Goal: Task Accomplishment & Management: Complete application form

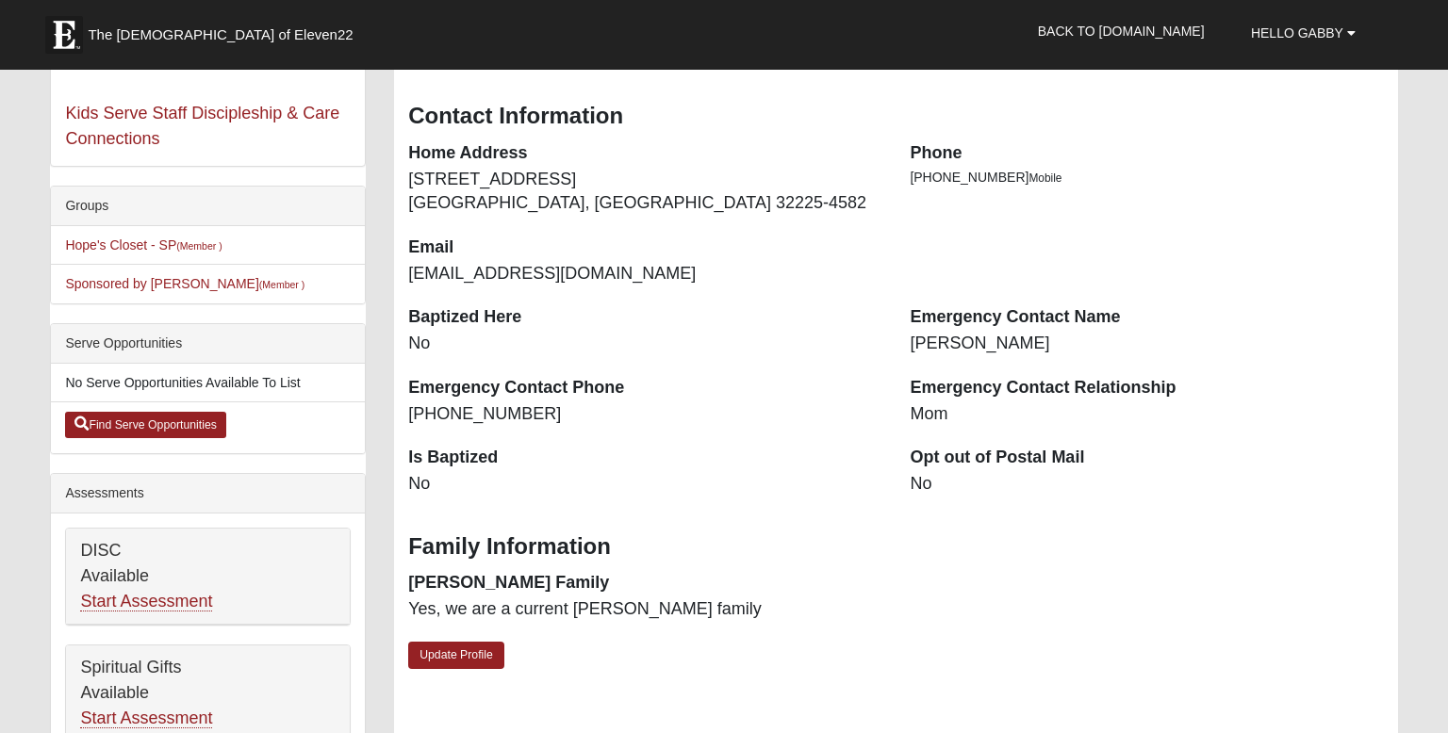
scroll to position [332, 0]
click at [460, 651] on link "Update Profile" at bounding box center [456, 655] width 96 height 27
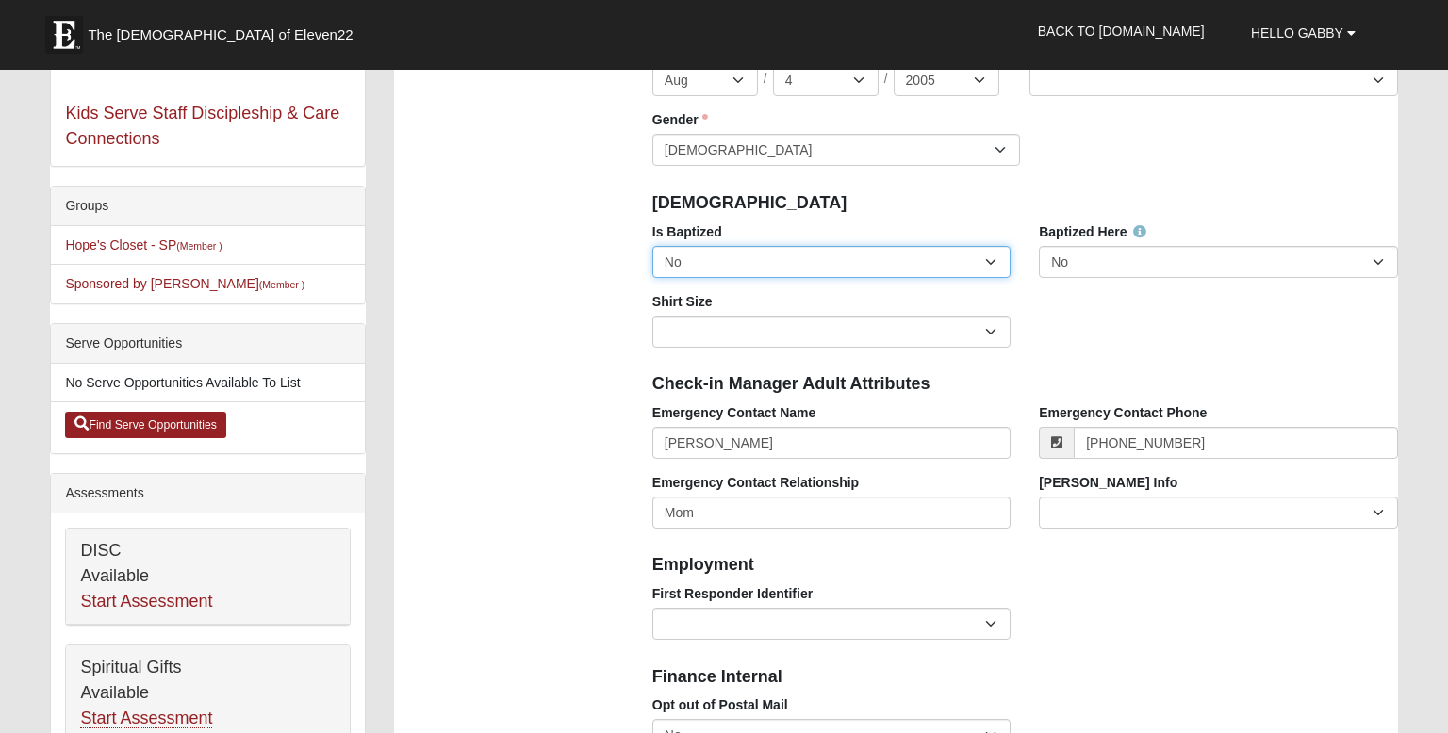
click at [786, 271] on select "No Yes" at bounding box center [831, 262] width 358 height 32
select select "True"
click at [652, 246] on select "No Yes" at bounding box center [831, 262] width 358 height 32
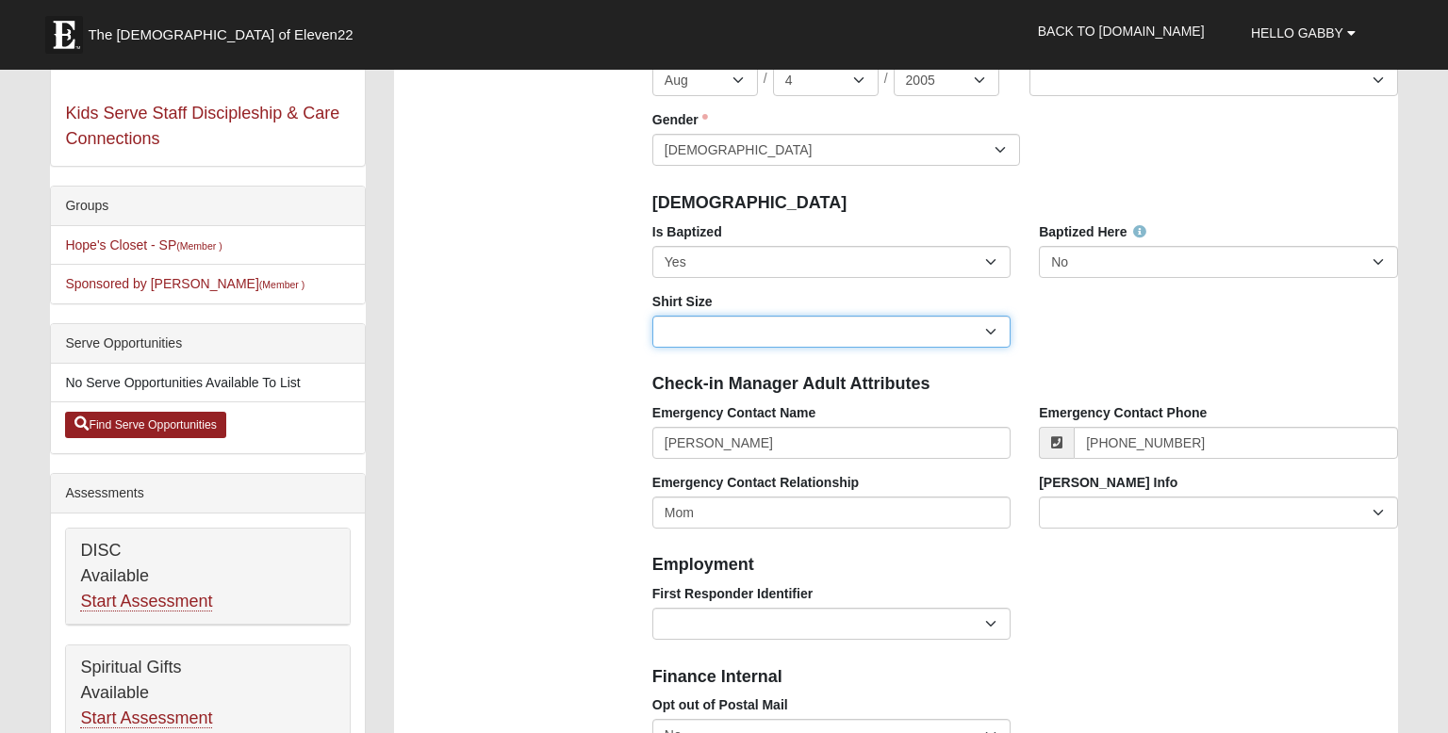
click at [683, 334] on select "Adult Small Adult Medium Adult Large Adult XL Adult XXL Adult 3XL Adult 4XL You…" at bounding box center [831, 332] width 358 height 32
select select "Adult Small"
click at [652, 316] on select "Adult Small Adult Medium Adult Large Adult XL Adult XXL Adult 3XL Adult 4XL You…" at bounding box center [831, 332] width 358 height 32
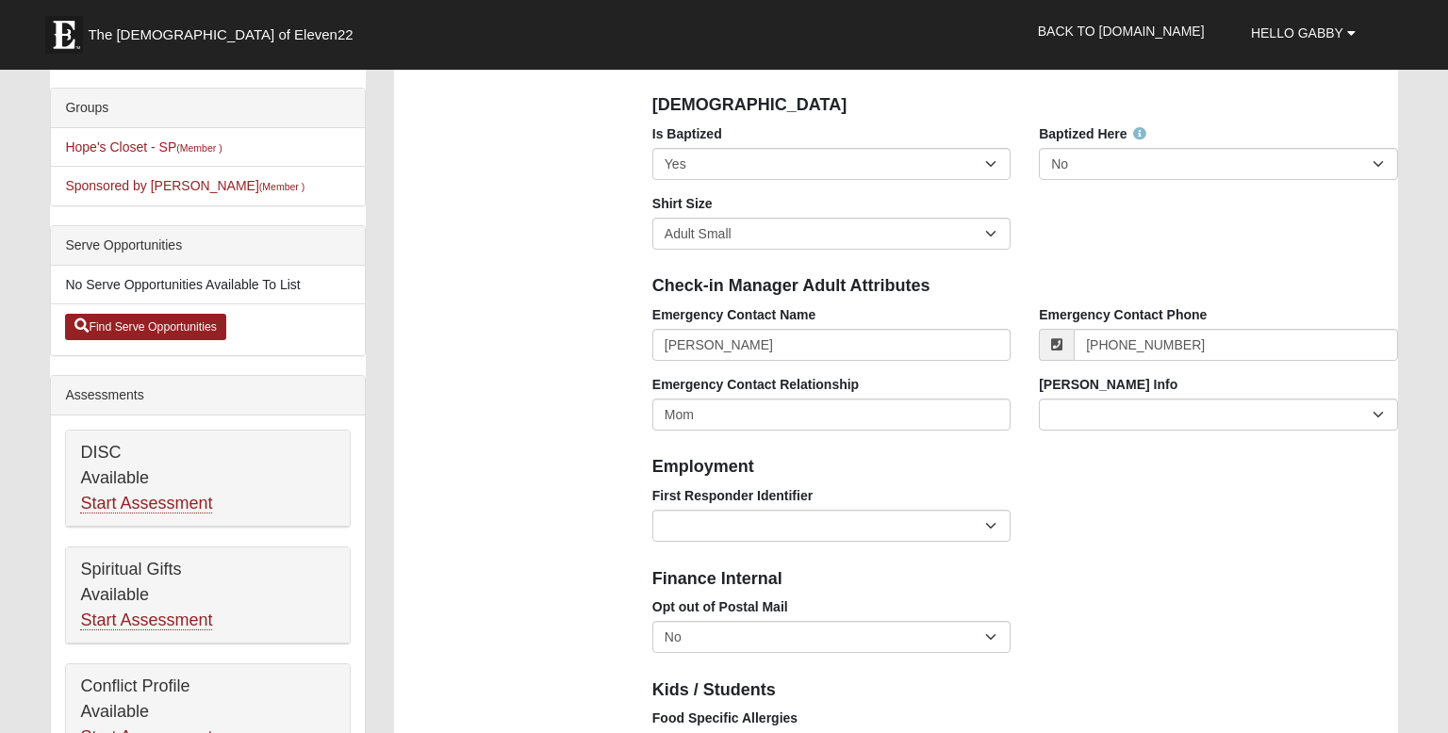
scroll to position [431, 0]
click at [1120, 408] on select "Current Foster Child Current Foster Parent Former Foster Child Former Foster Pa…" at bounding box center [1218, 414] width 358 height 32
select select "2887"
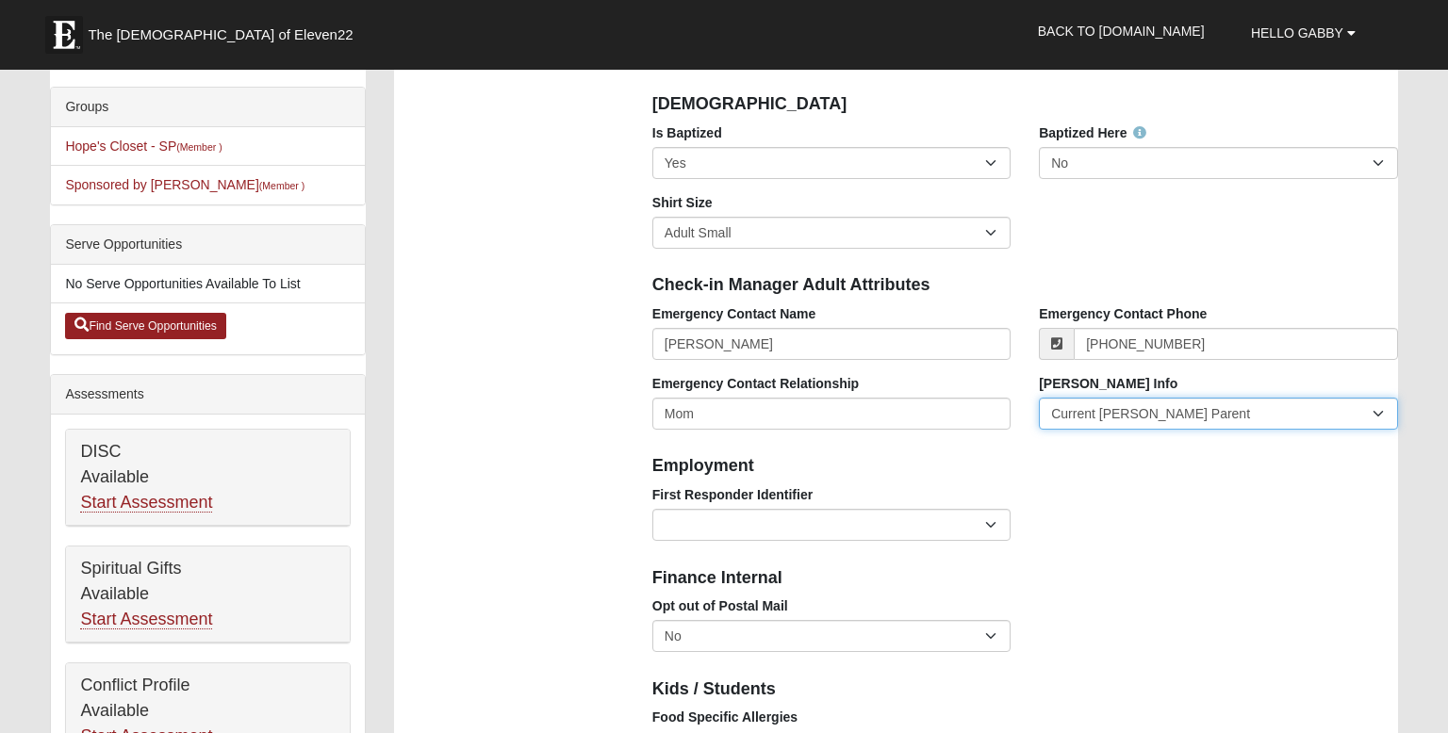
click at [1039, 398] on select "Current Foster Child Current Foster Parent Former Foster Child Former Foster Pa…" at bounding box center [1218, 414] width 358 height 32
click at [1067, 477] on div "Employment" at bounding box center [1025, 464] width 774 height 41
click at [1025, 462] on h4 "Employment" at bounding box center [1025, 466] width 746 height 21
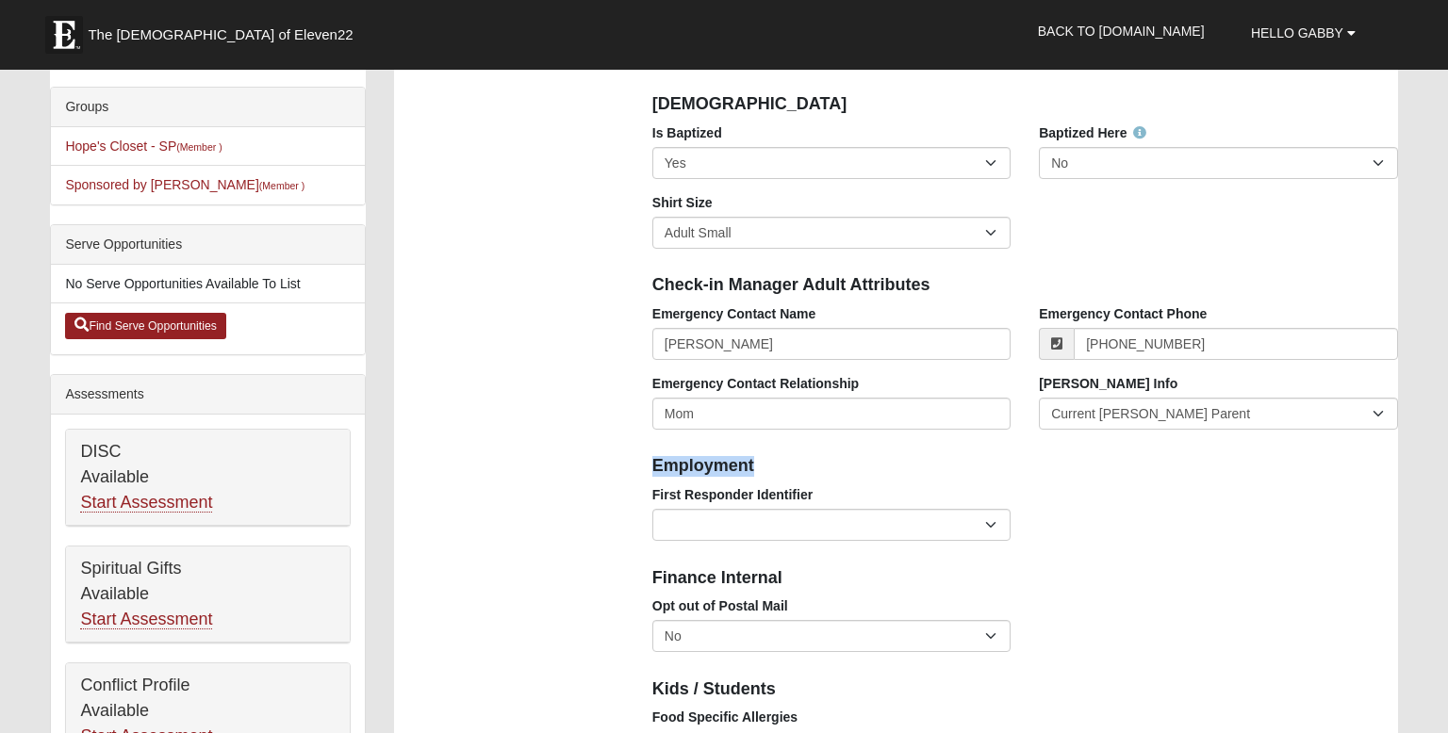
click at [1025, 462] on h4 "Employment" at bounding box center [1025, 466] width 746 height 21
click at [975, 527] on select "EMT | Paramedic | Medical Firefighter | Fire Department Police Officer | Sherif…" at bounding box center [831, 525] width 358 height 32
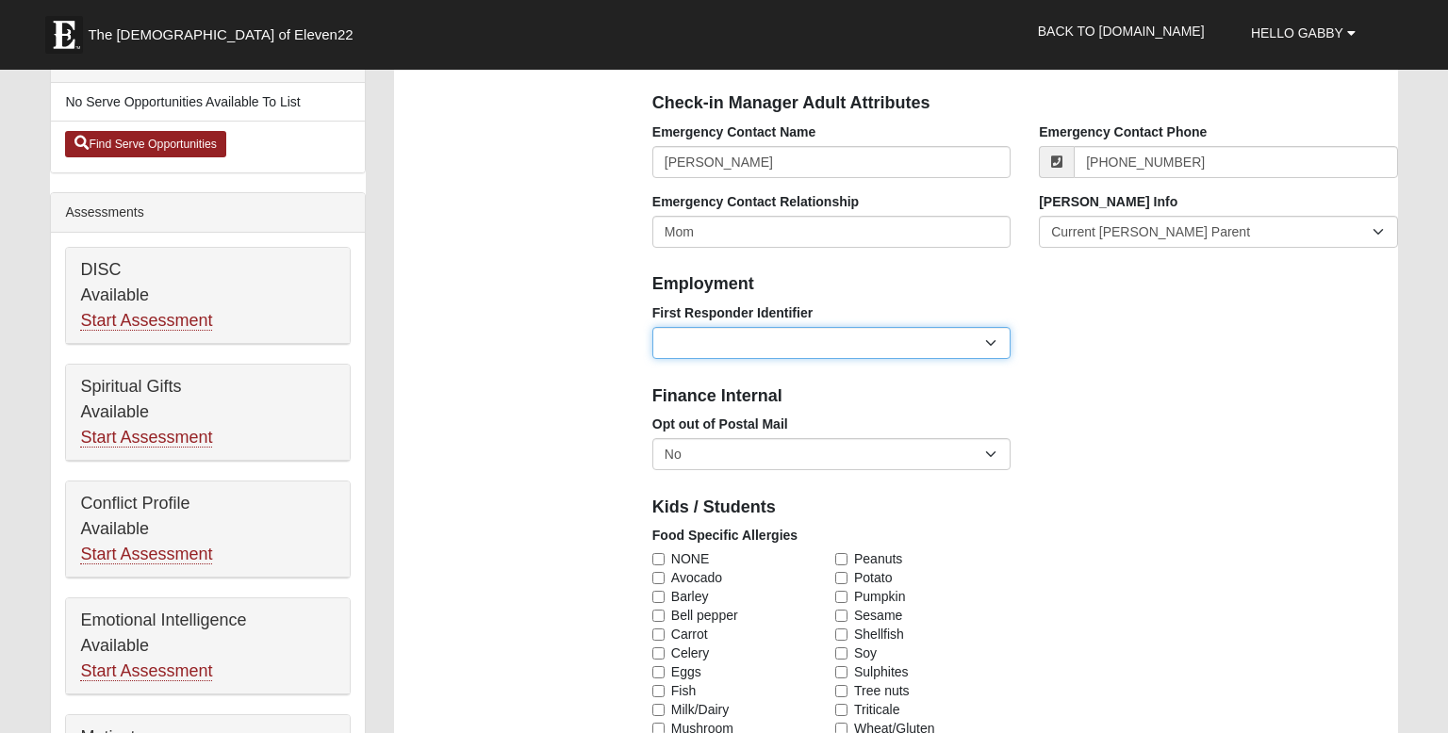
scroll to position [616, 0]
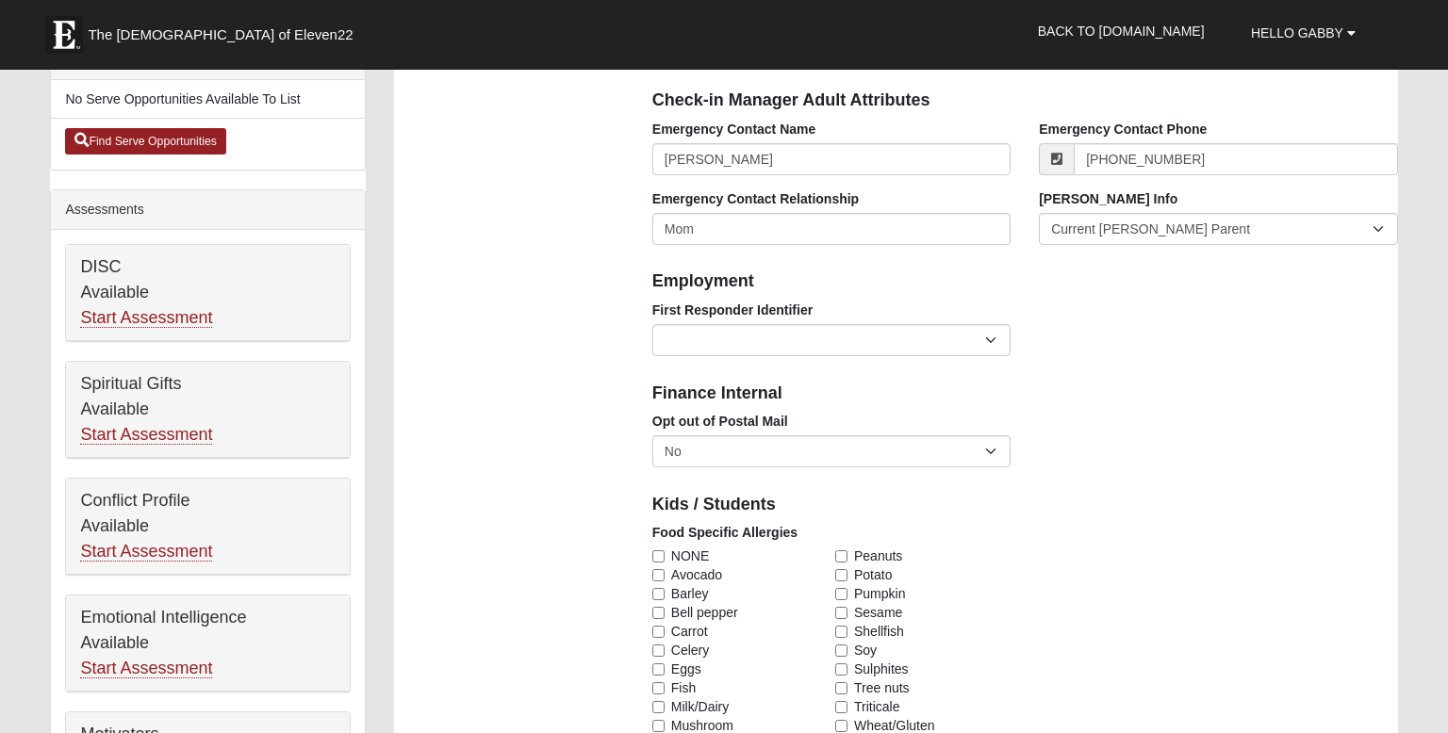
click at [975, 527] on div "Food Specific Allergies NONE Avocado Barley Bell pepper Carrot Celery Eggs Fish…" at bounding box center [831, 638] width 358 height 231
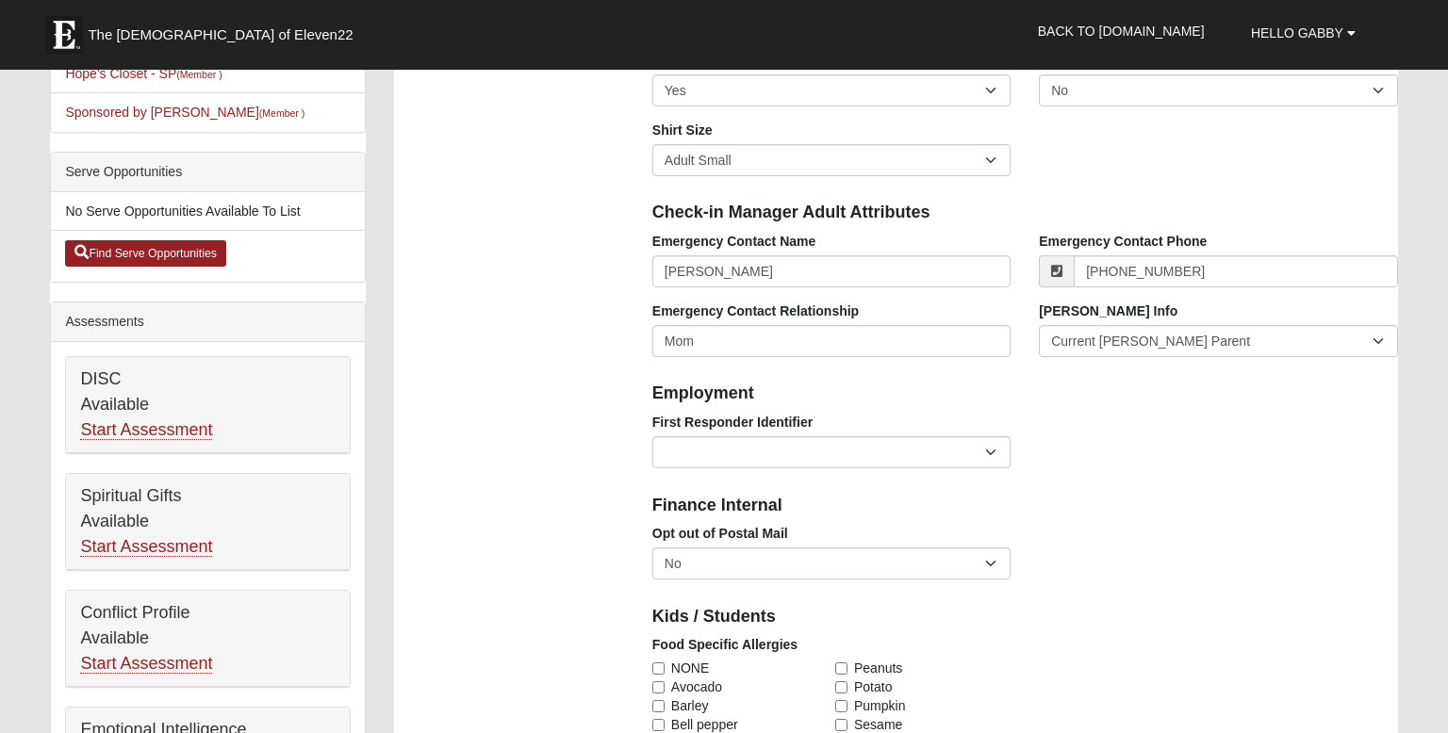
scroll to position [478, 0]
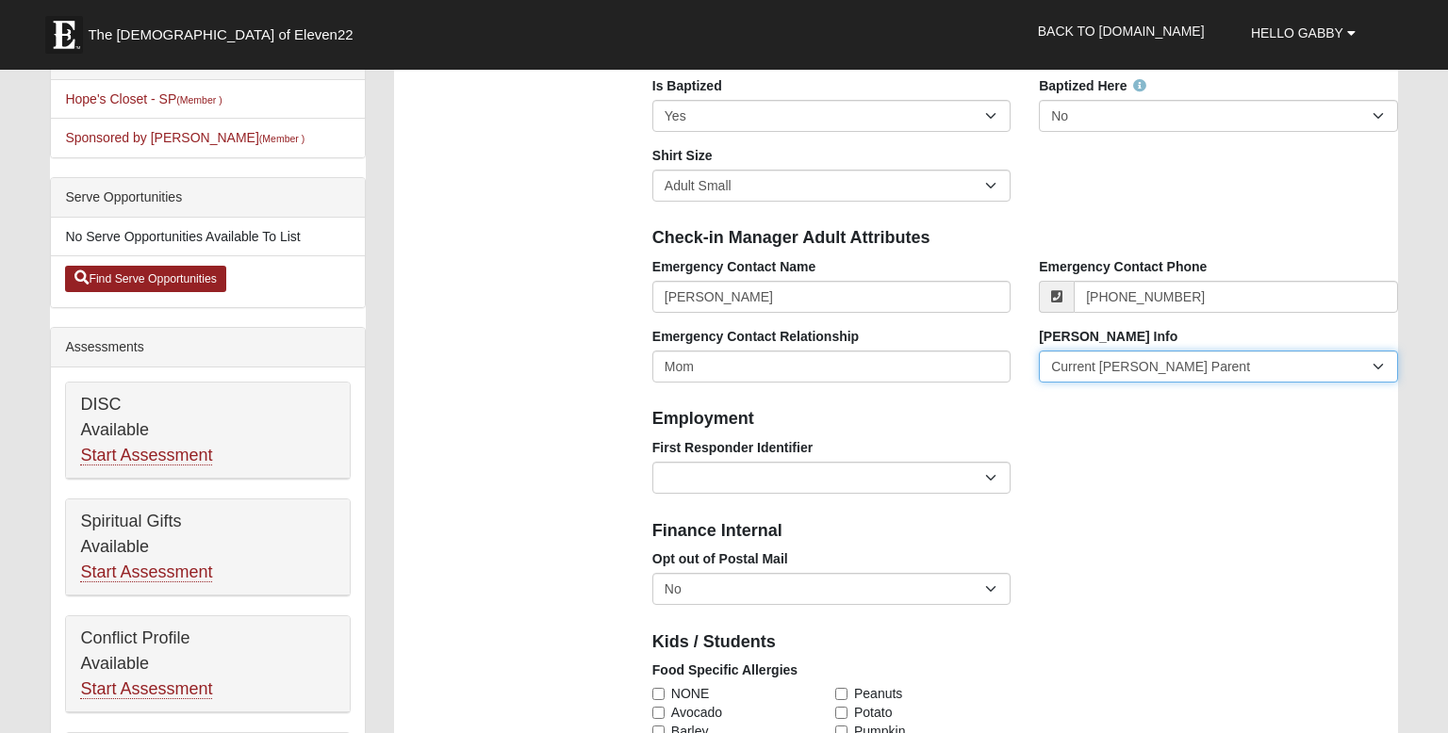
click at [1138, 370] on select "Current Foster Child Current Foster Parent Former Foster Child Former Foster Pa…" at bounding box center [1218, 367] width 358 height 32
select select
click at [1039, 351] on select "Current Foster Child Current Foster Parent Former Foster Child Former Foster Pa…" at bounding box center [1218, 367] width 358 height 32
click at [1029, 411] on h4 "Employment" at bounding box center [1025, 419] width 746 height 21
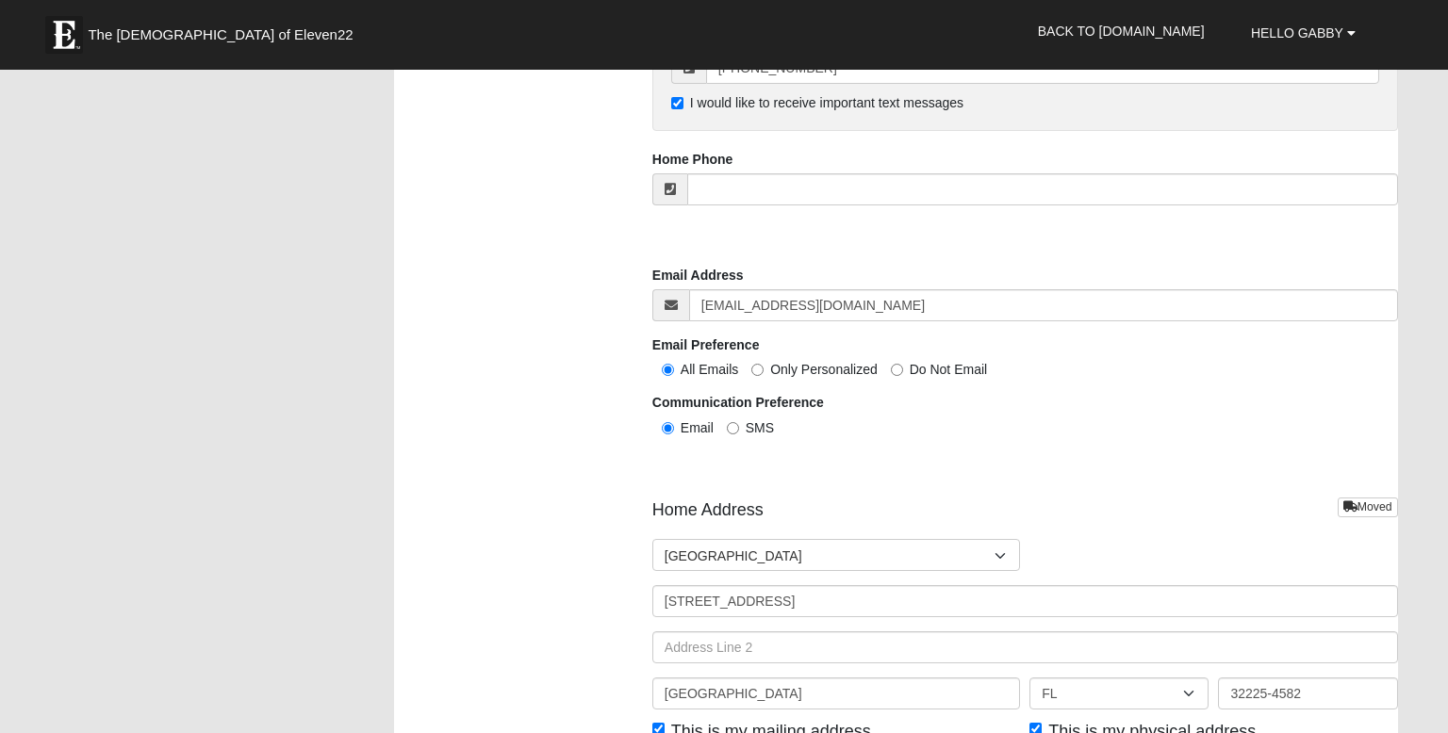
scroll to position [1869, 0]
click at [733, 422] on input "SMS" at bounding box center [733, 426] width 12 height 12
radio input "true"
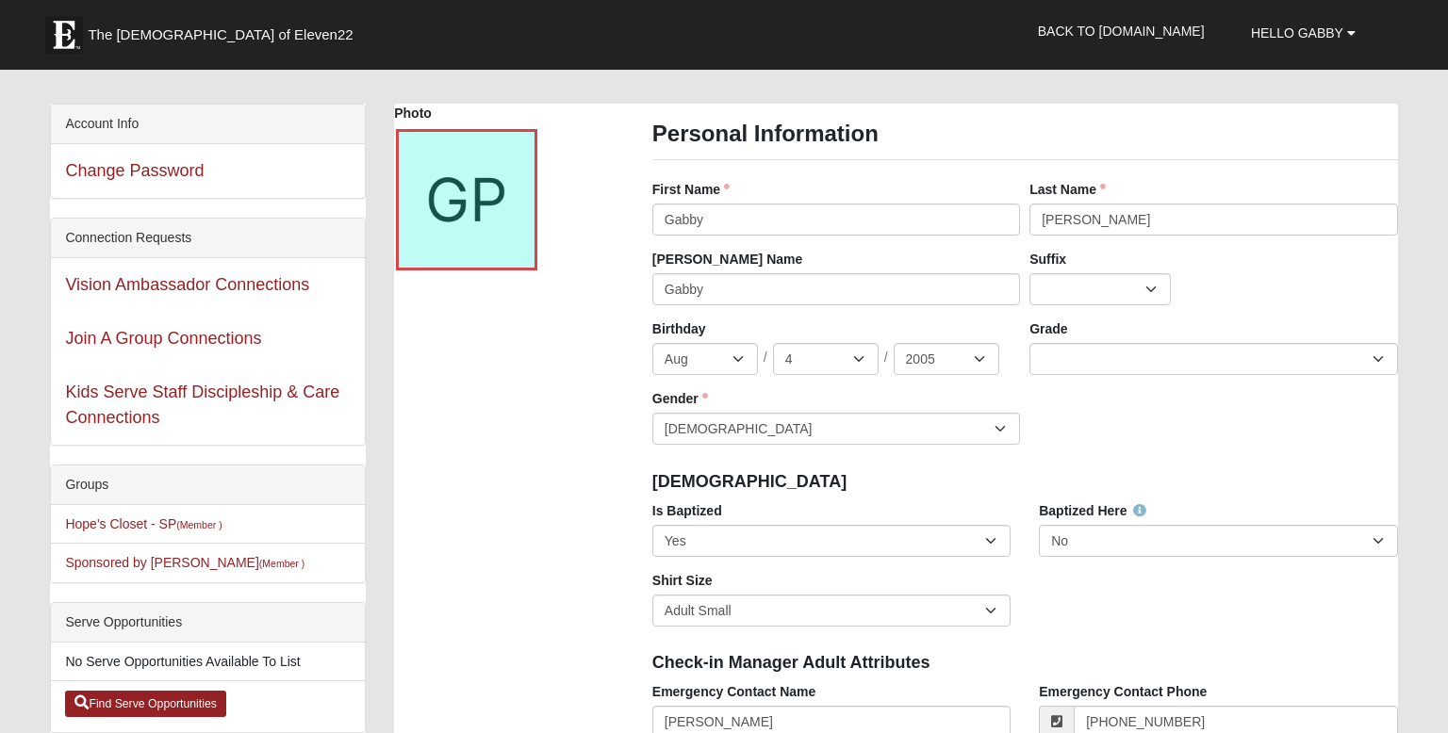
scroll to position [45, 0]
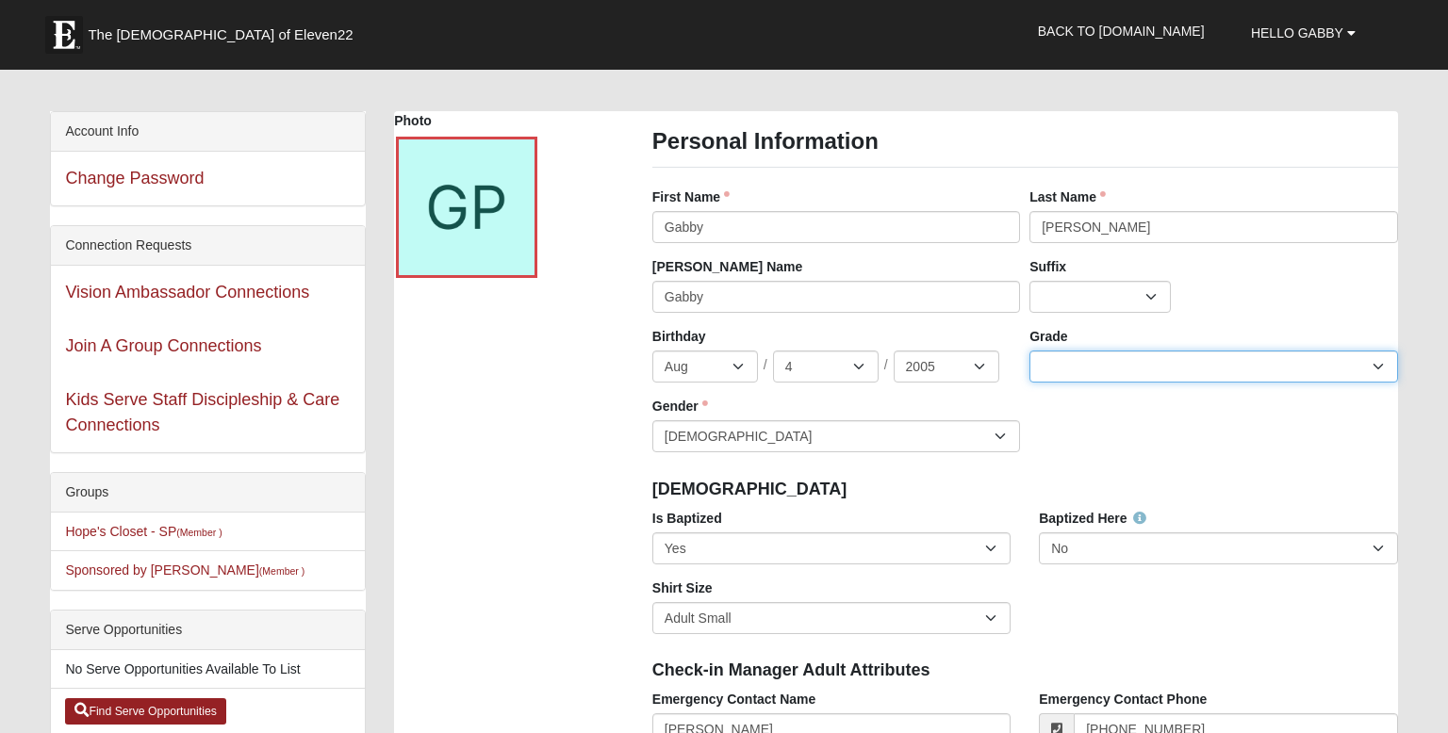
click at [1081, 365] on select "K 1st 2nd 3rd 4th 5th 6th 7th 8th 9th 10th 11th 12th" at bounding box center [1213, 367] width 368 height 32
click at [1071, 403] on div "Birthday Jan Feb Mar Apr May Jun Jul Aug Sep Oct Nov Dec / 1 2 3 4 5 6 7 8 9 10…" at bounding box center [1025, 397] width 755 height 140
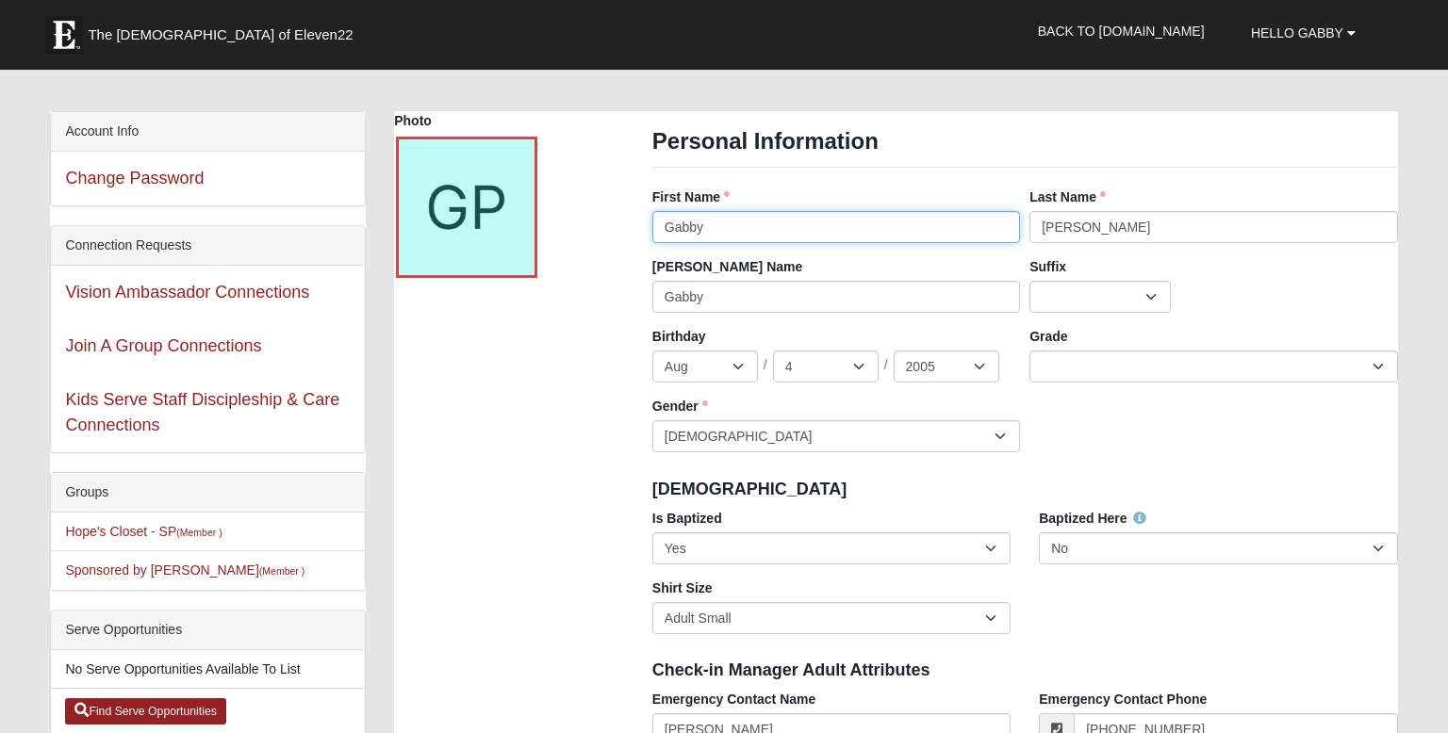
click at [934, 228] on input "Gabby" at bounding box center [836, 227] width 368 height 32
type input "Gabriella"
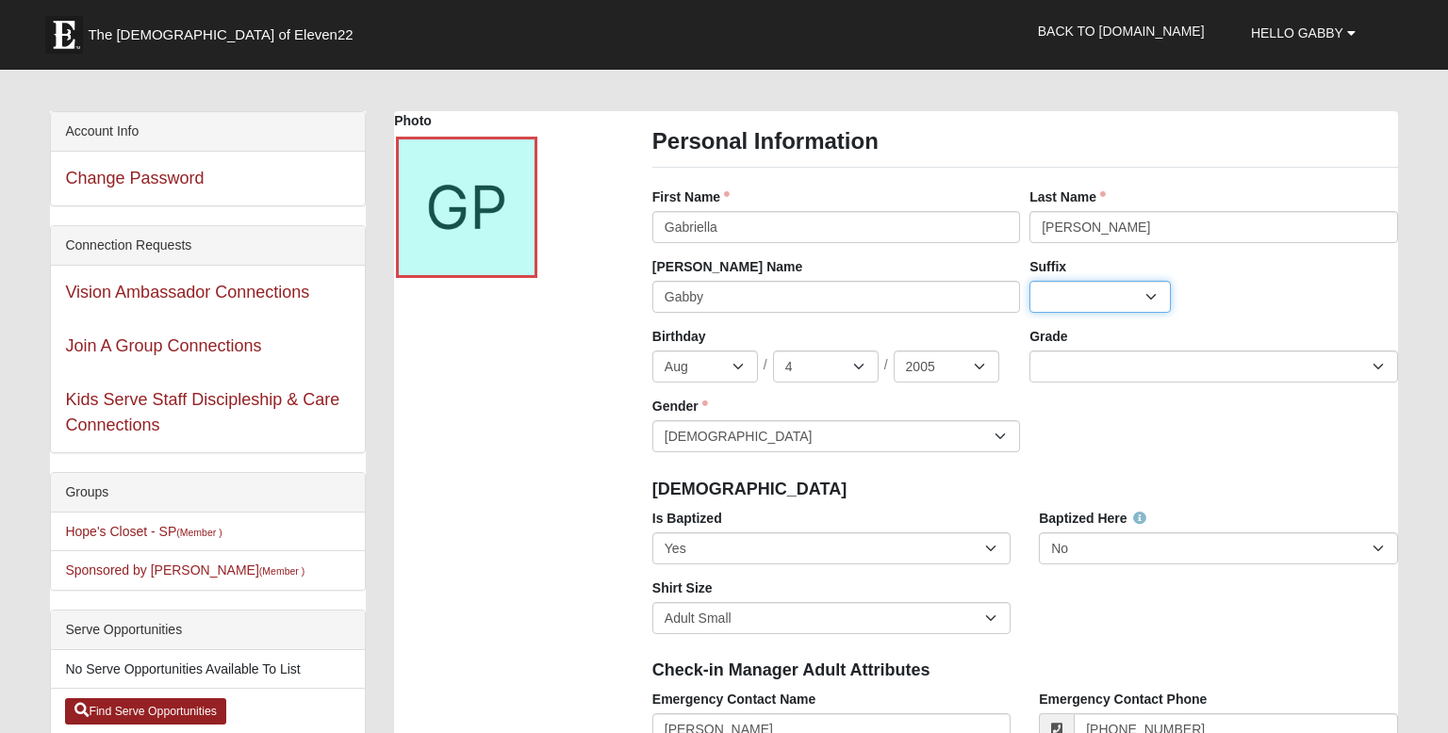
click at [1120, 305] on select "Jr. Sr. Ph.D. II III IV V VI MD" at bounding box center [1099, 297] width 141 height 32
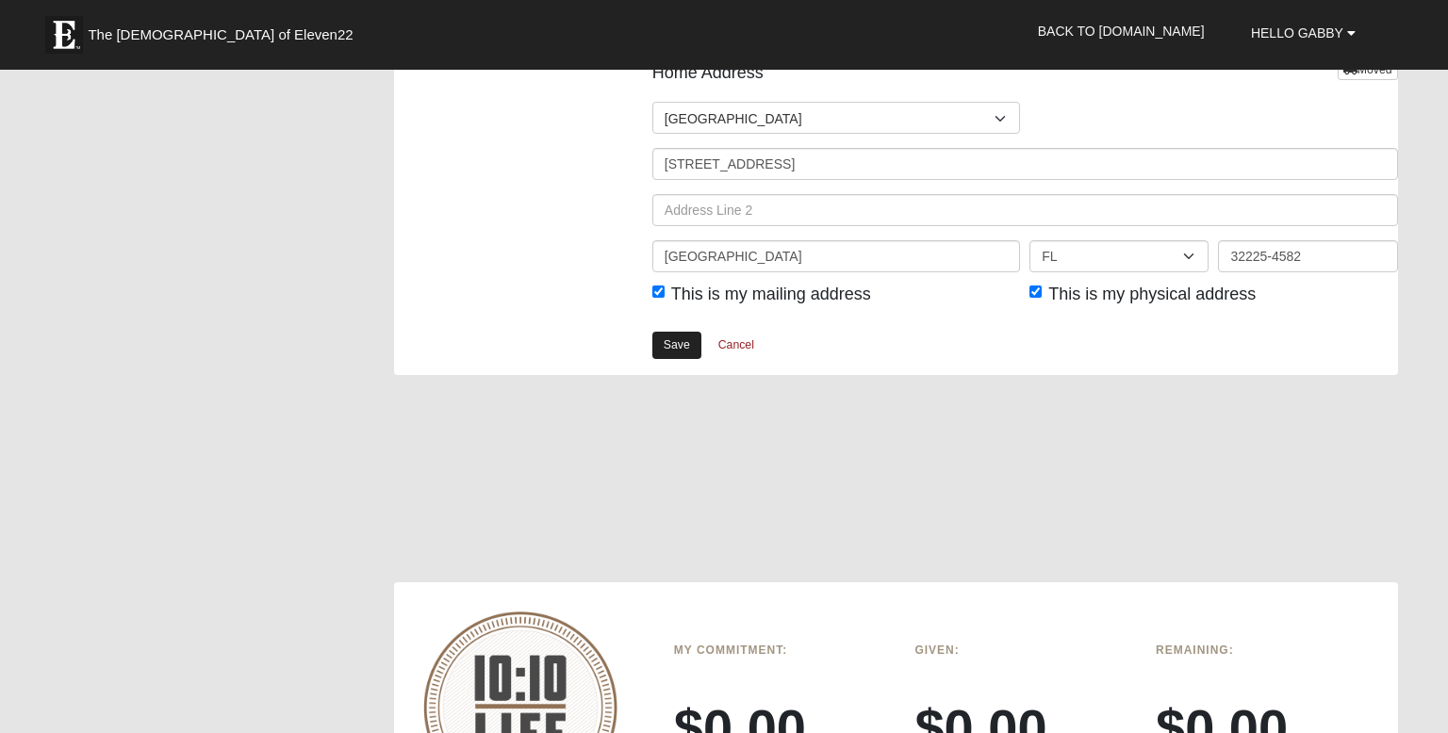
scroll to position [2297, 0]
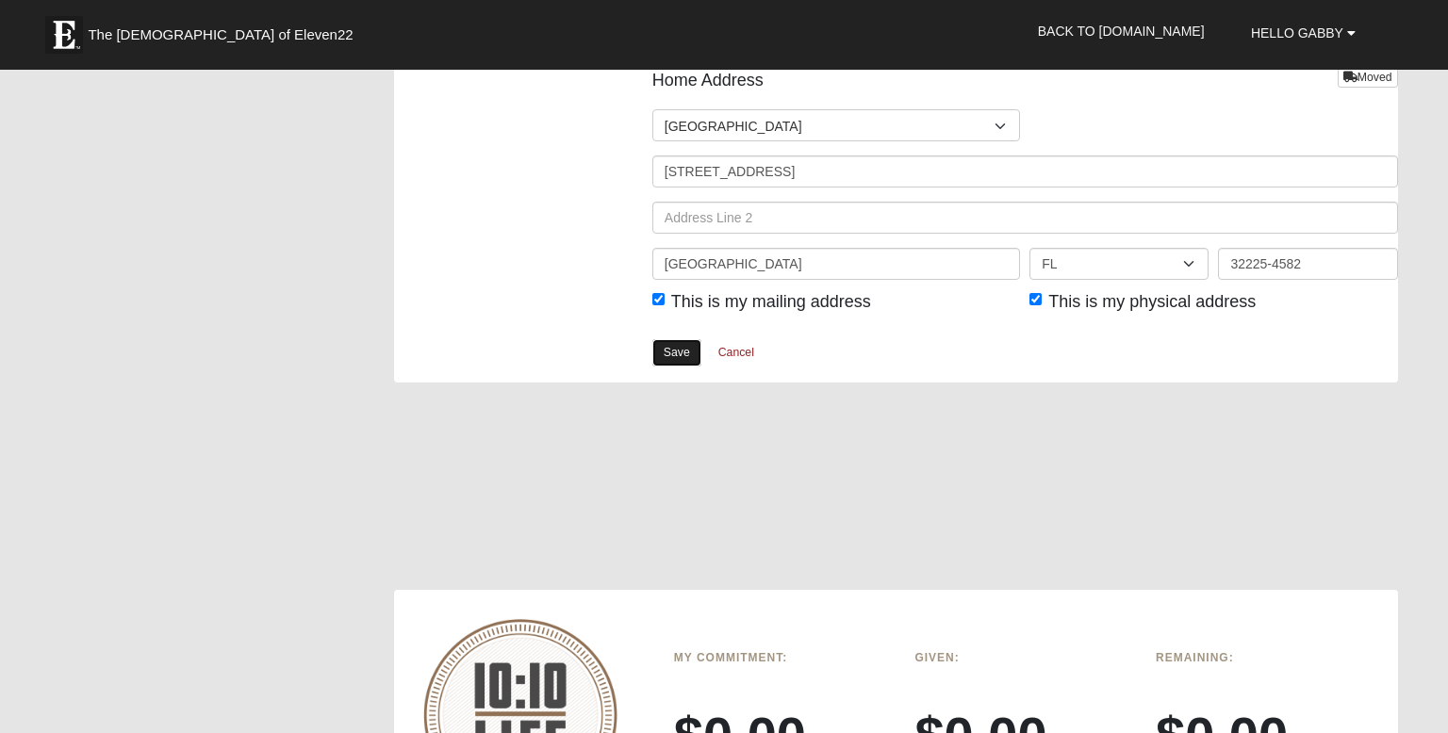
click at [676, 346] on link "Save" at bounding box center [676, 352] width 49 height 27
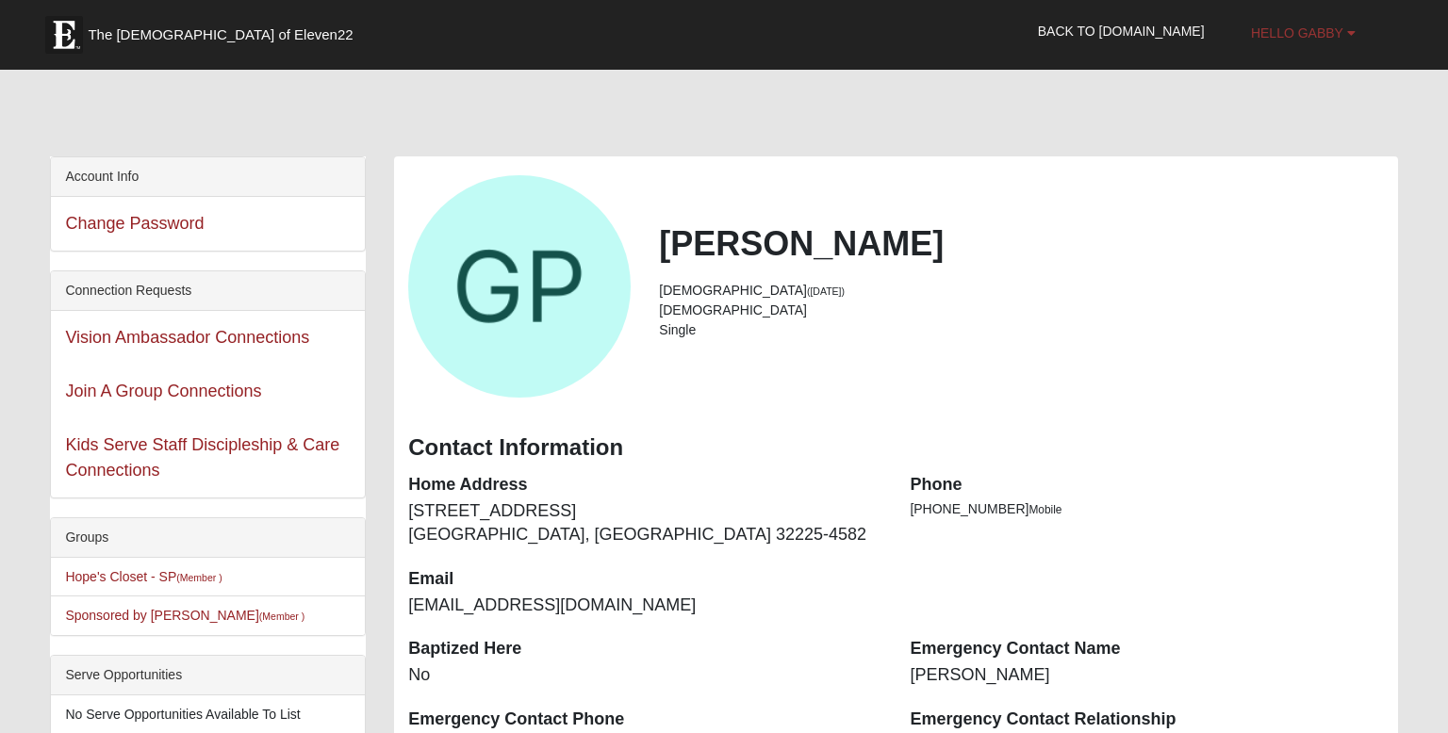
click at [1304, 40] on span "Hello Gabby" at bounding box center [1297, 32] width 92 height 15
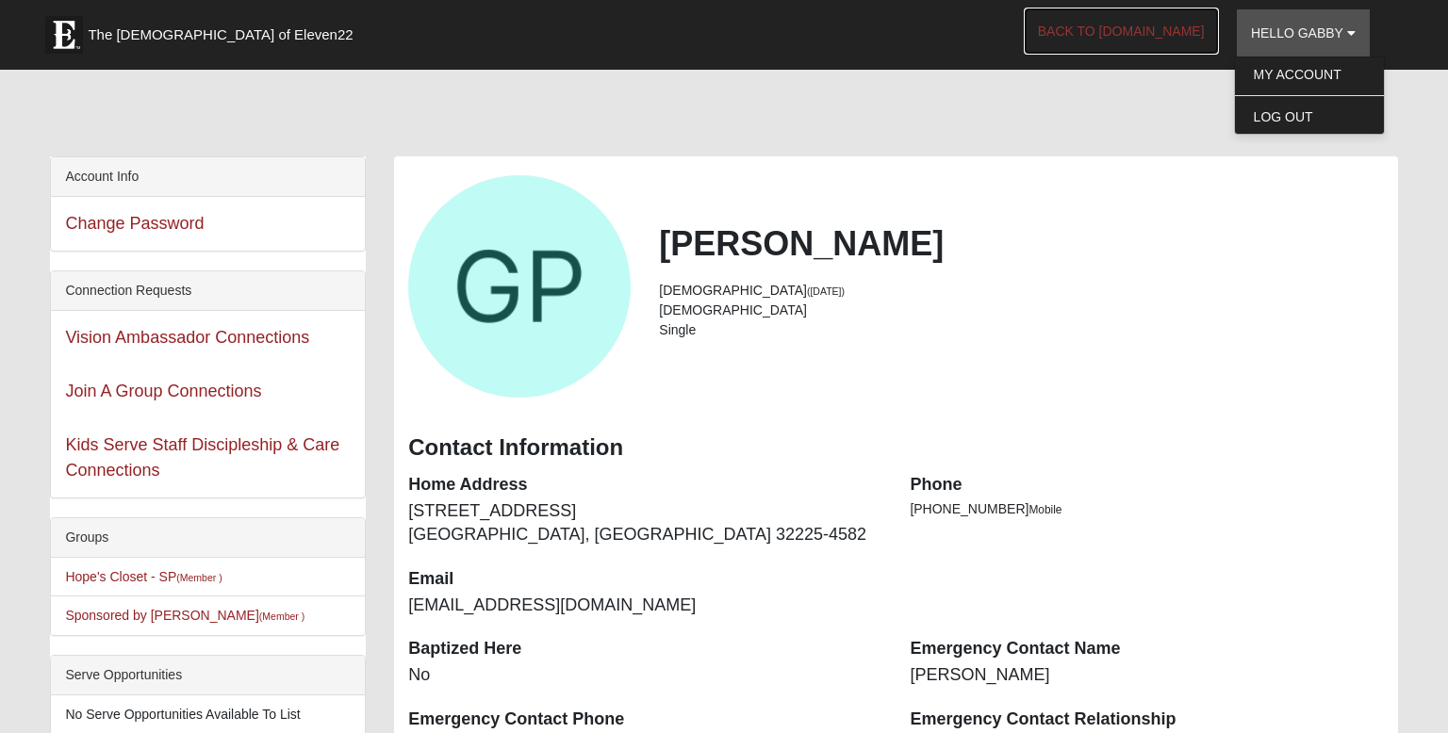
click at [1176, 36] on link "Back to [DOMAIN_NAME]" at bounding box center [1121, 31] width 195 height 47
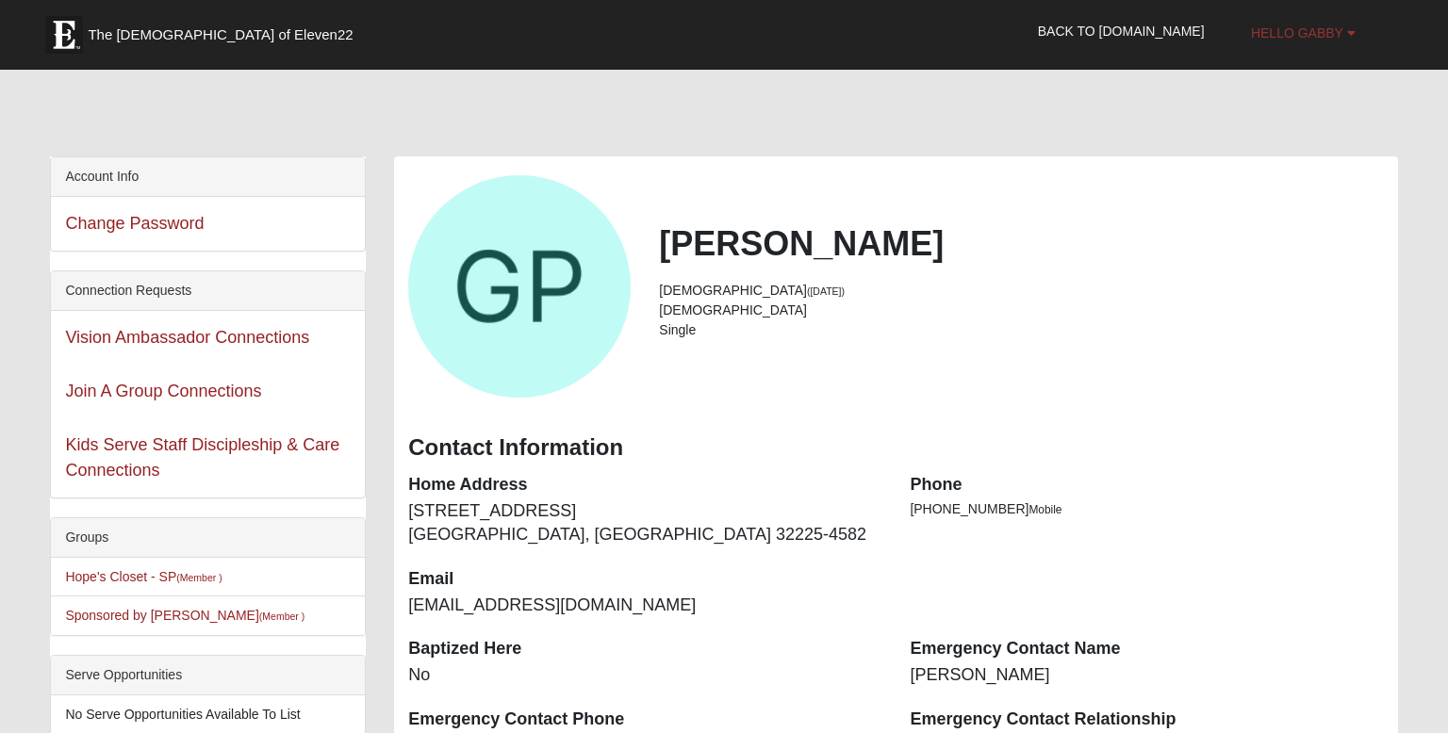
click at [1271, 22] on link "Hello Gabby" at bounding box center [1303, 32] width 133 height 47
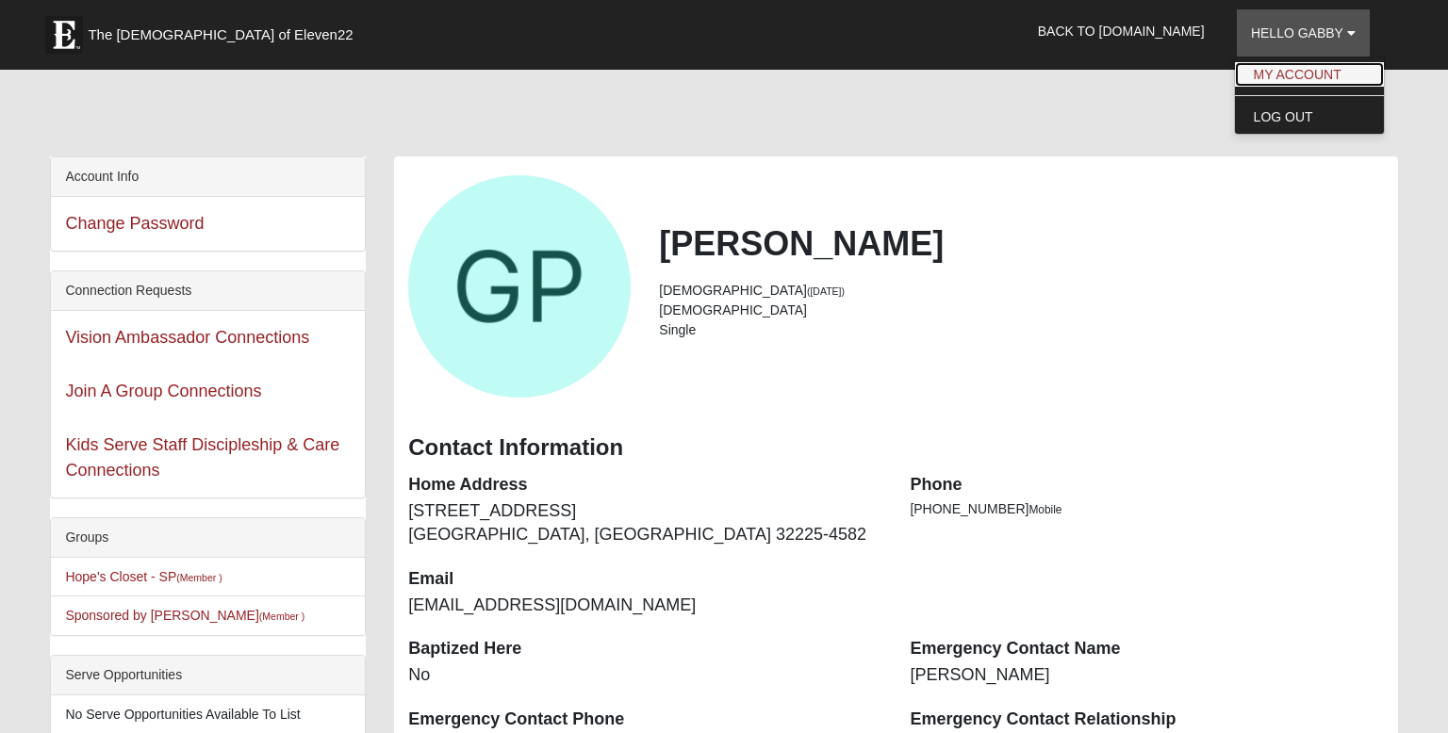
click at [1289, 75] on link "My Account" at bounding box center [1309, 74] width 149 height 25
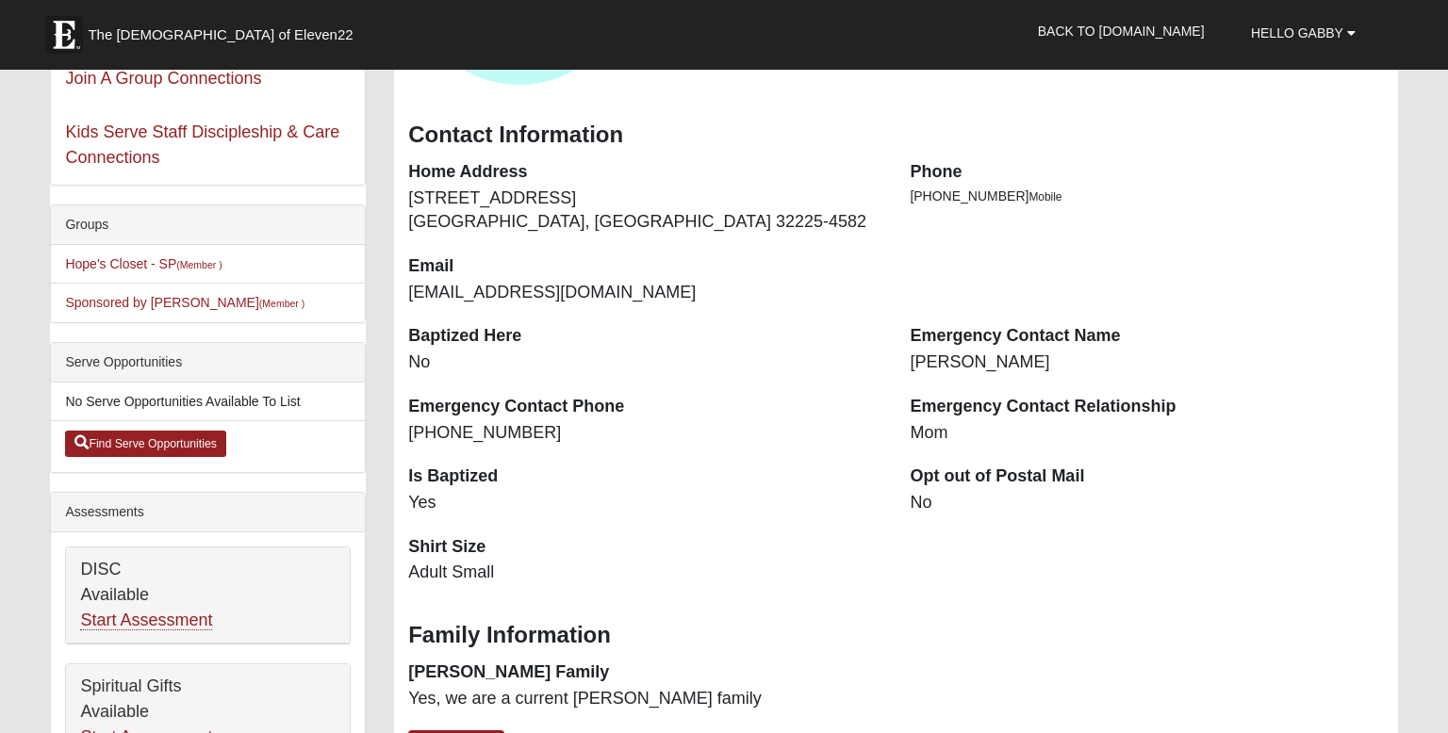
scroll to position [314, 0]
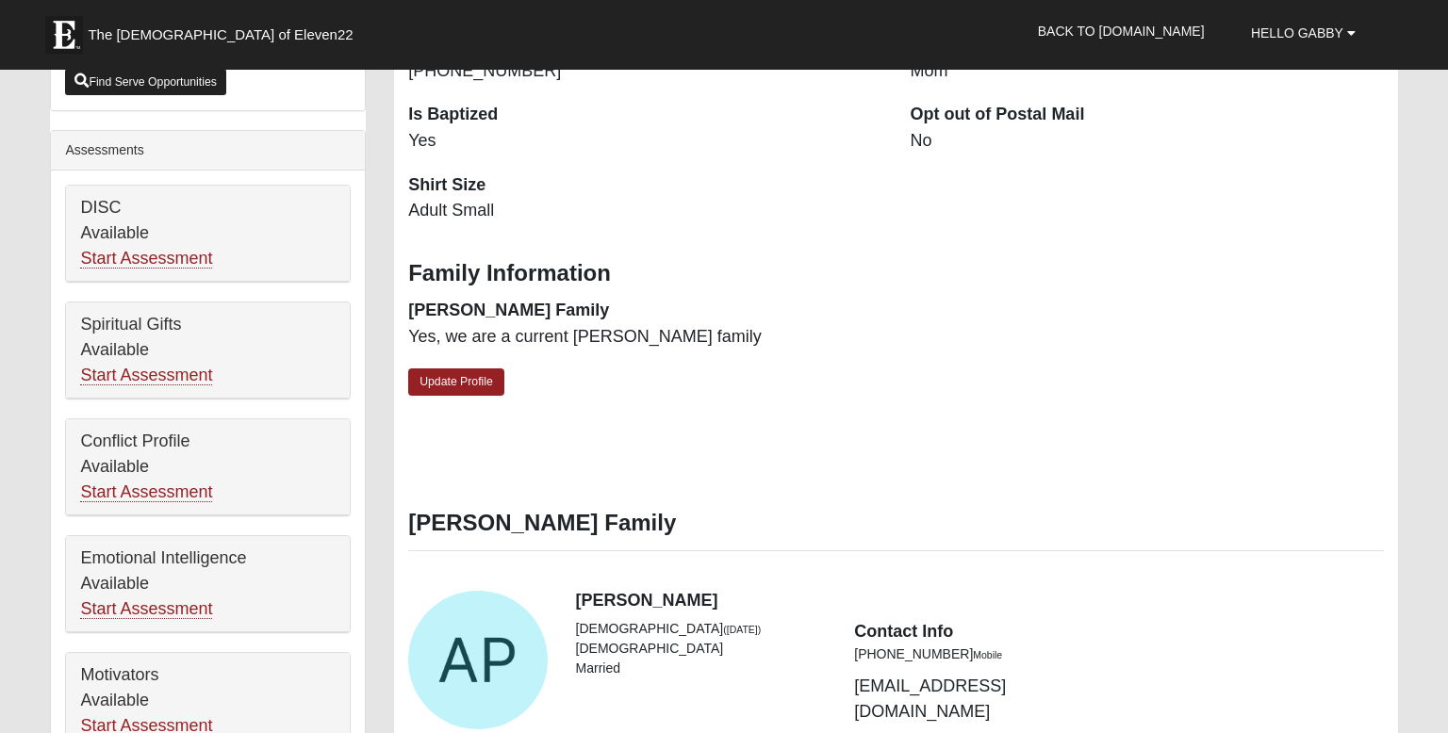
scroll to position [676, 0]
click at [178, 366] on link "Start Assessment" at bounding box center [146, 375] width 132 height 20
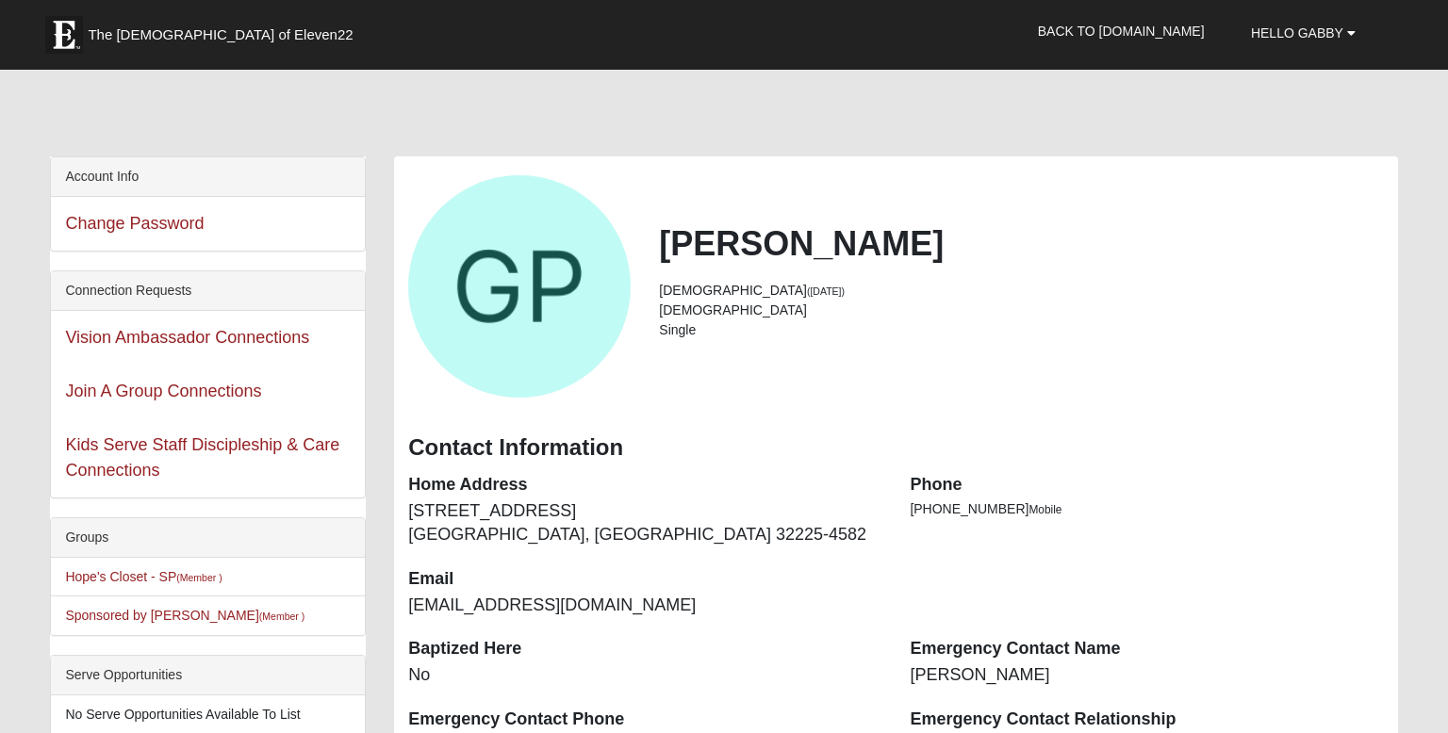
scroll to position [664, 0]
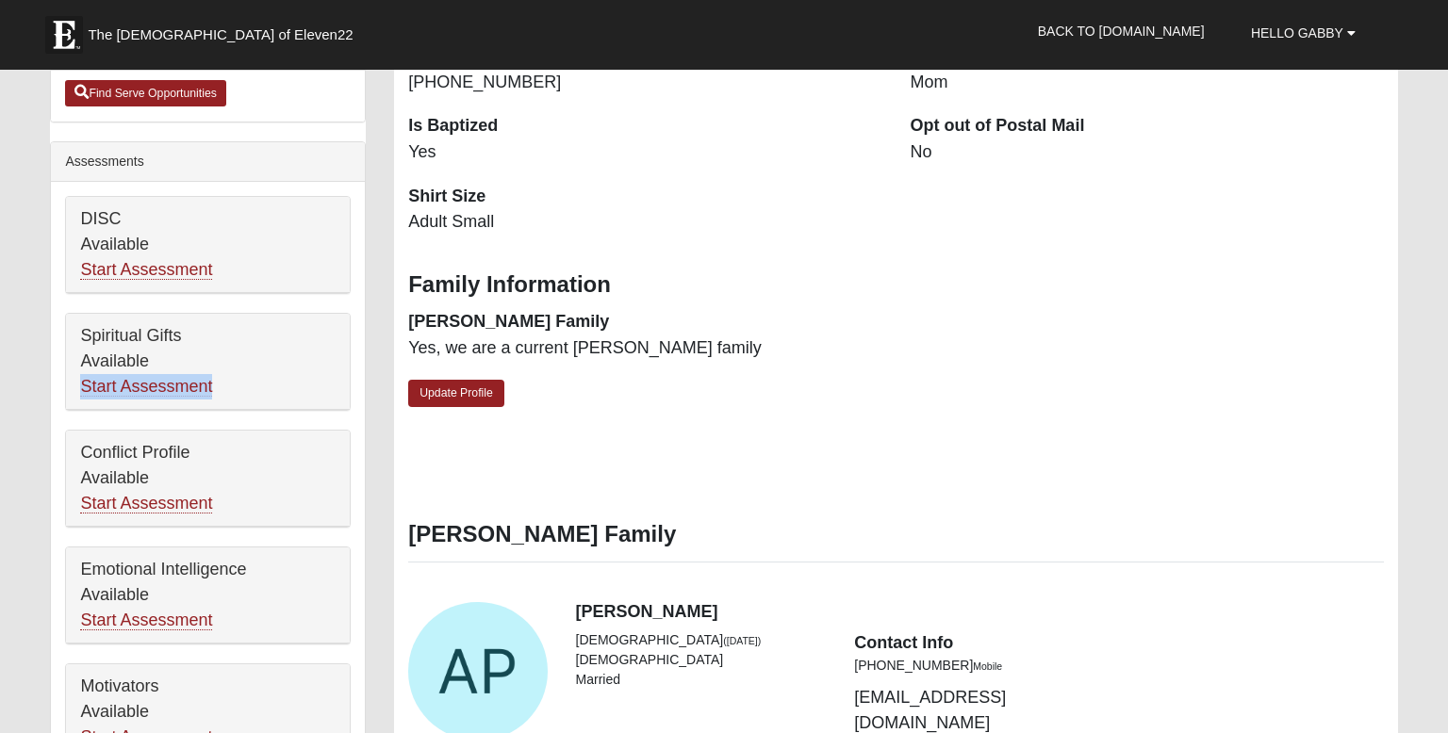
click at [353, 404] on div "DISC Available Start Assessment Spiritual Gifts Available Start Assessment Conf…" at bounding box center [208, 547] width 314 height 730
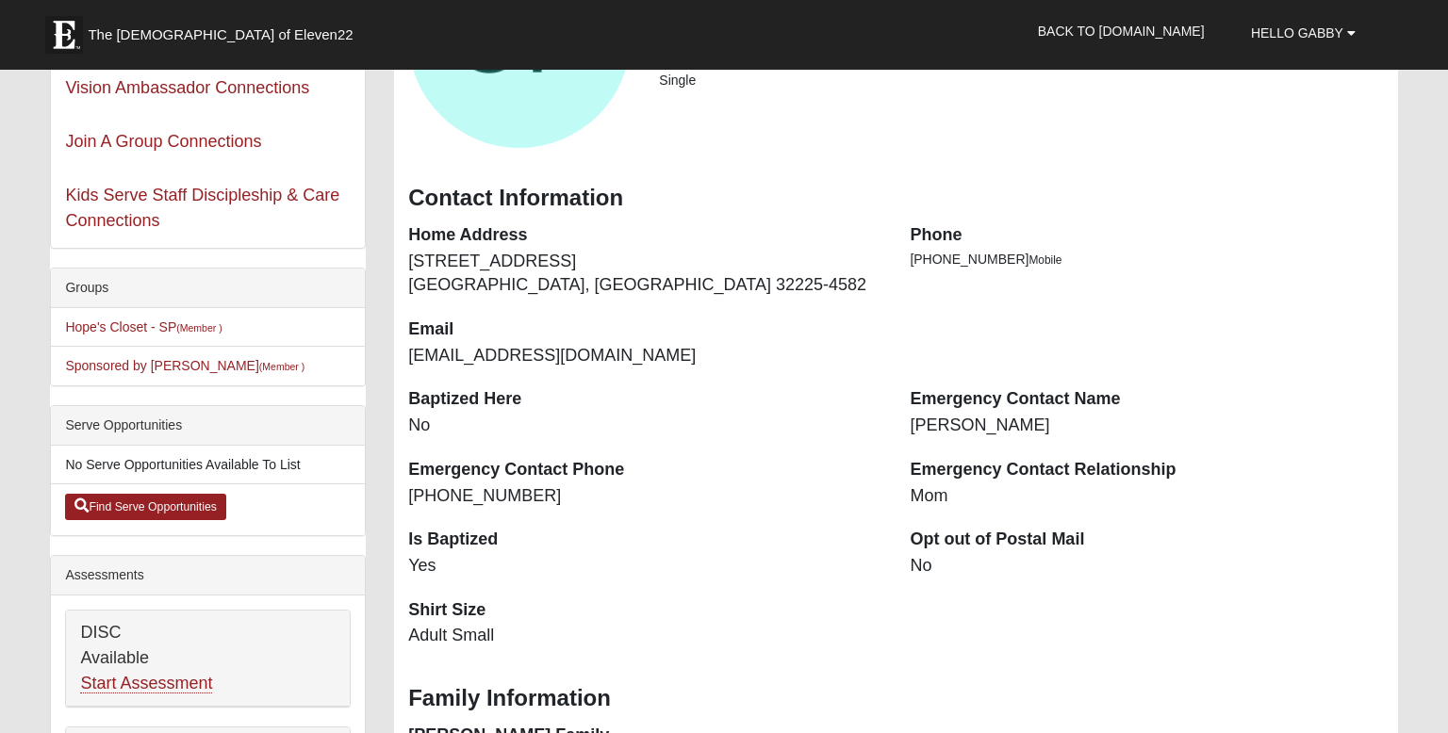
scroll to position [244, 0]
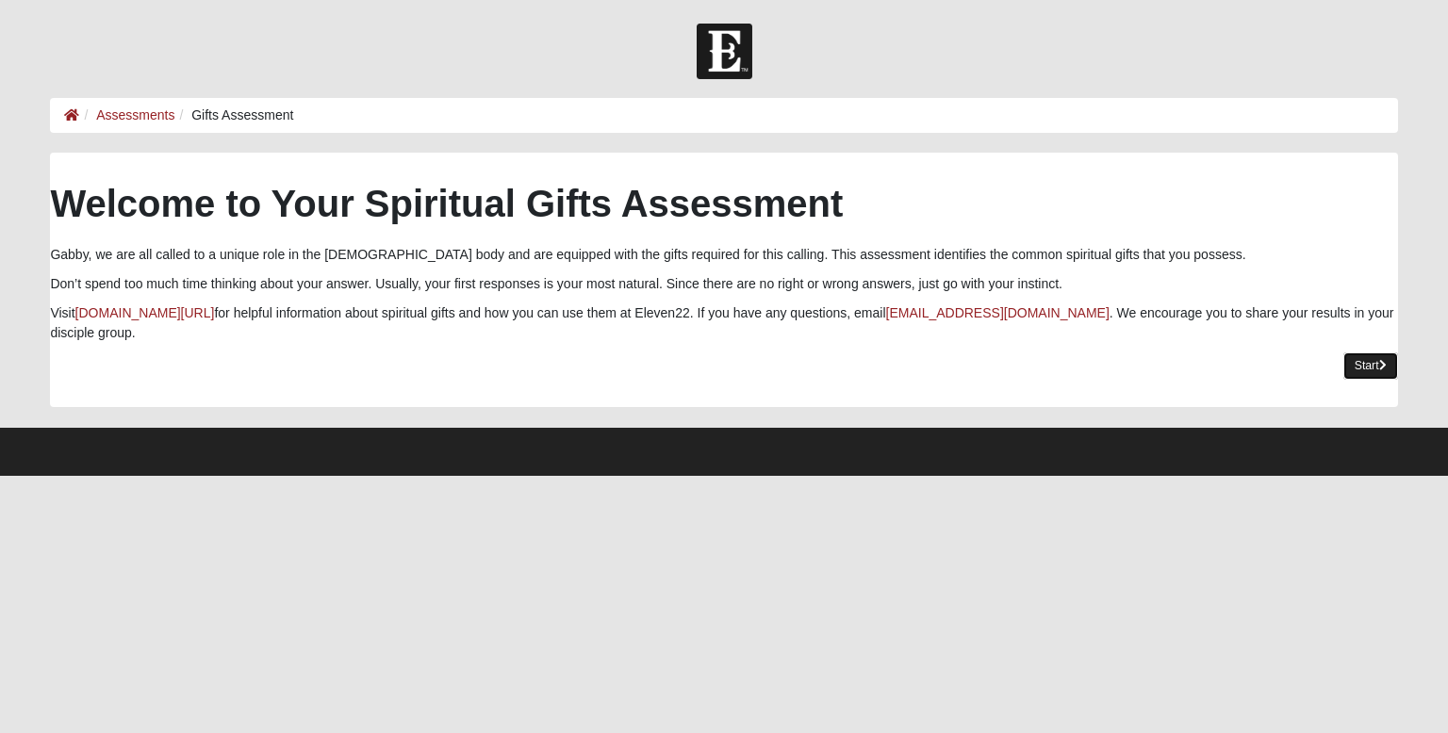
click at [1372, 353] on link "Start" at bounding box center [1370, 366] width 55 height 27
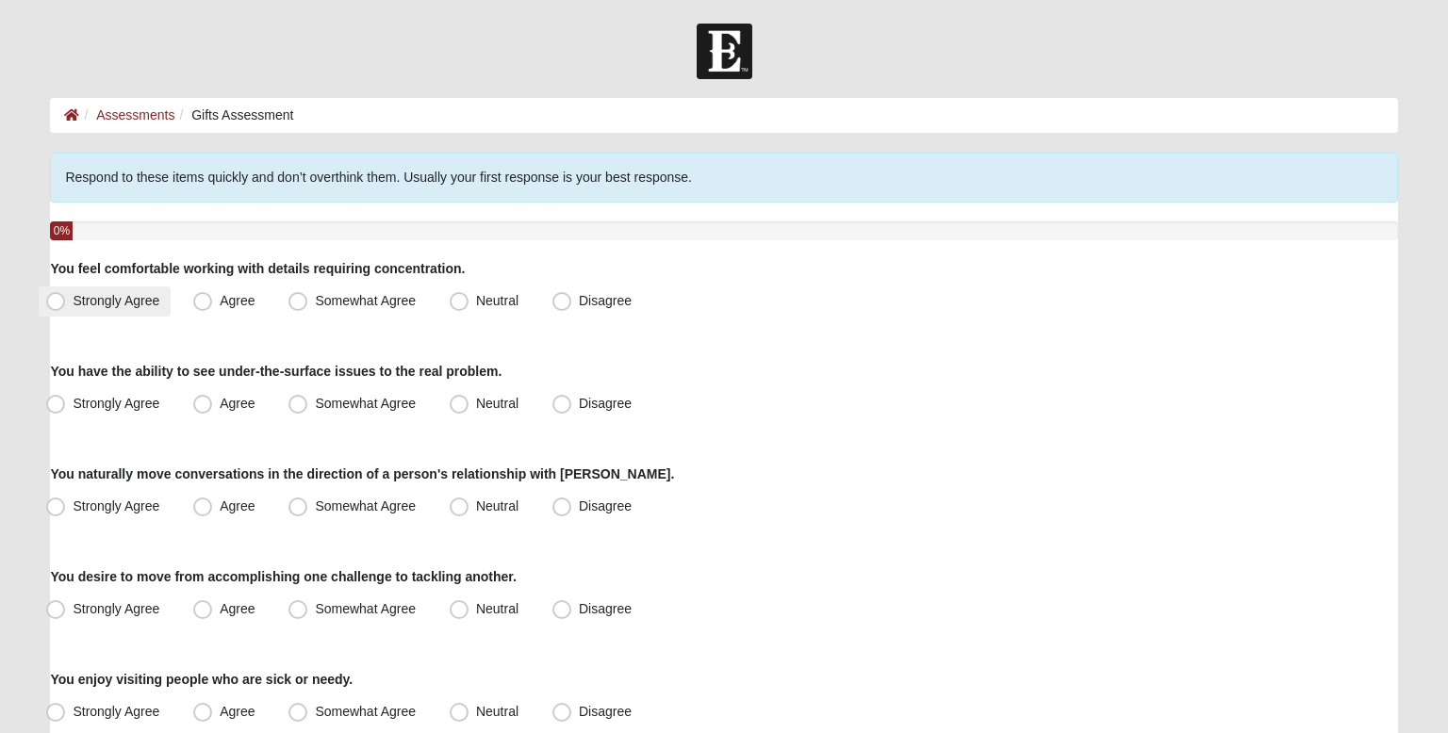
click at [129, 303] on span "Strongly Agree" at bounding box center [116, 300] width 87 height 15
click at [66, 303] on input "Strongly Agree" at bounding box center [60, 301] width 12 height 12
radio input "true"
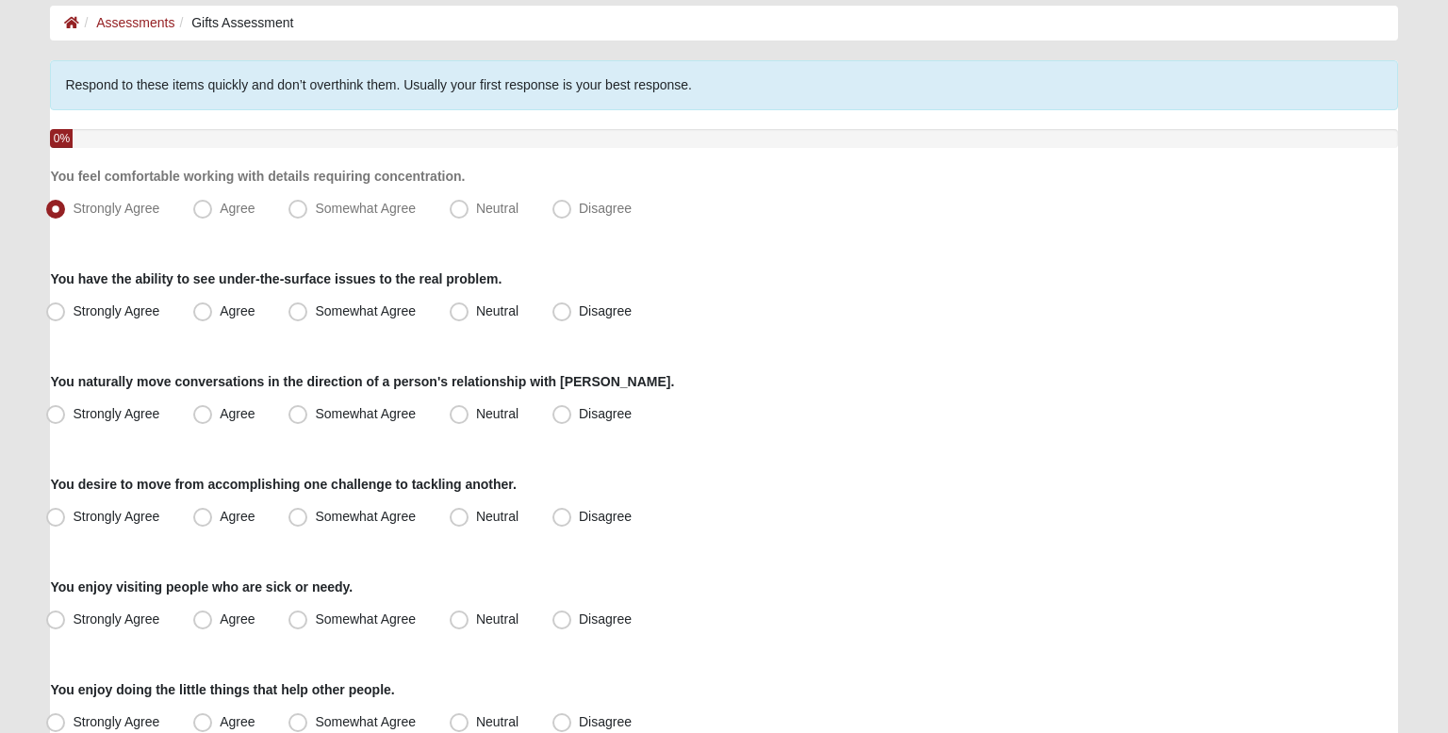
scroll to position [97, 0]
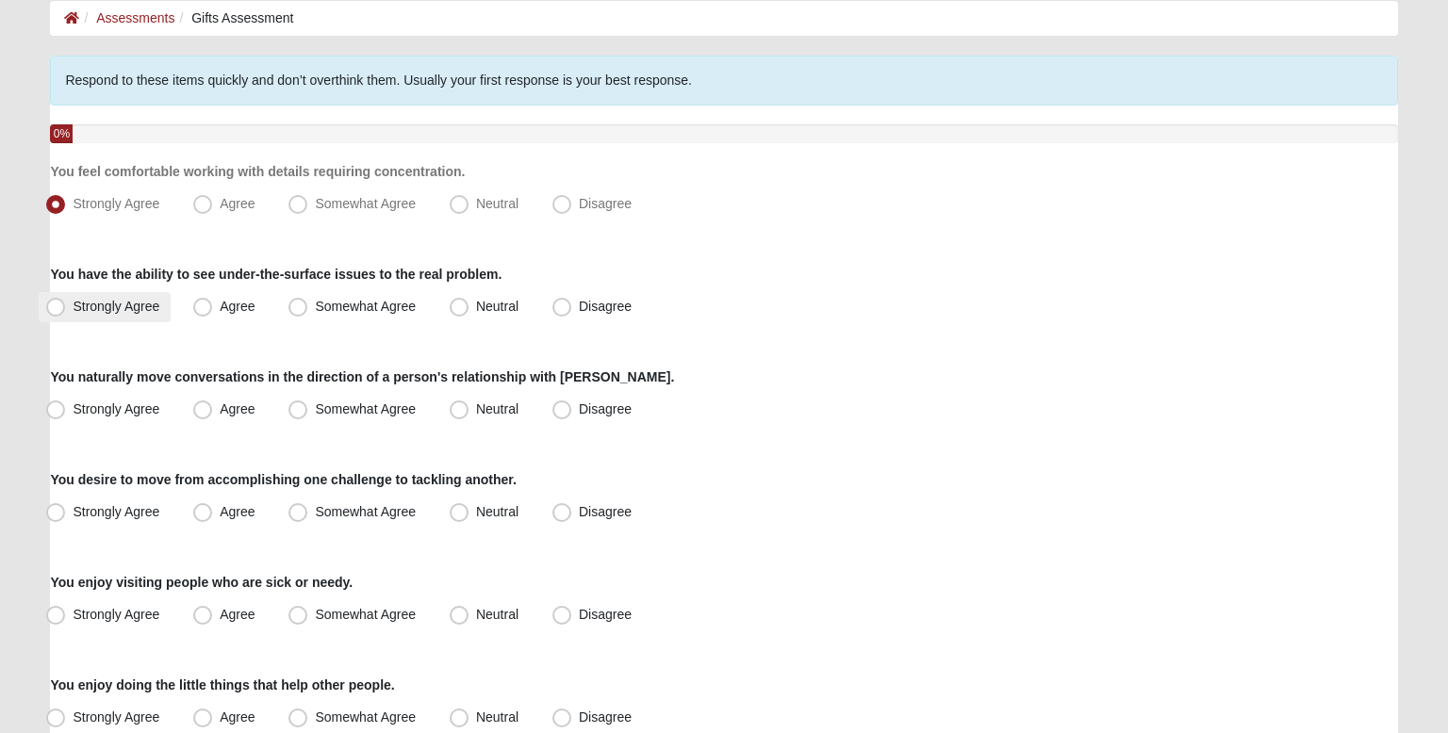
click at [124, 316] on label "Strongly Agree" at bounding box center [105, 307] width 132 height 30
click at [66, 313] on input "Strongly Agree" at bounding box center [60, 307] width 12 height 12
radio input "true"
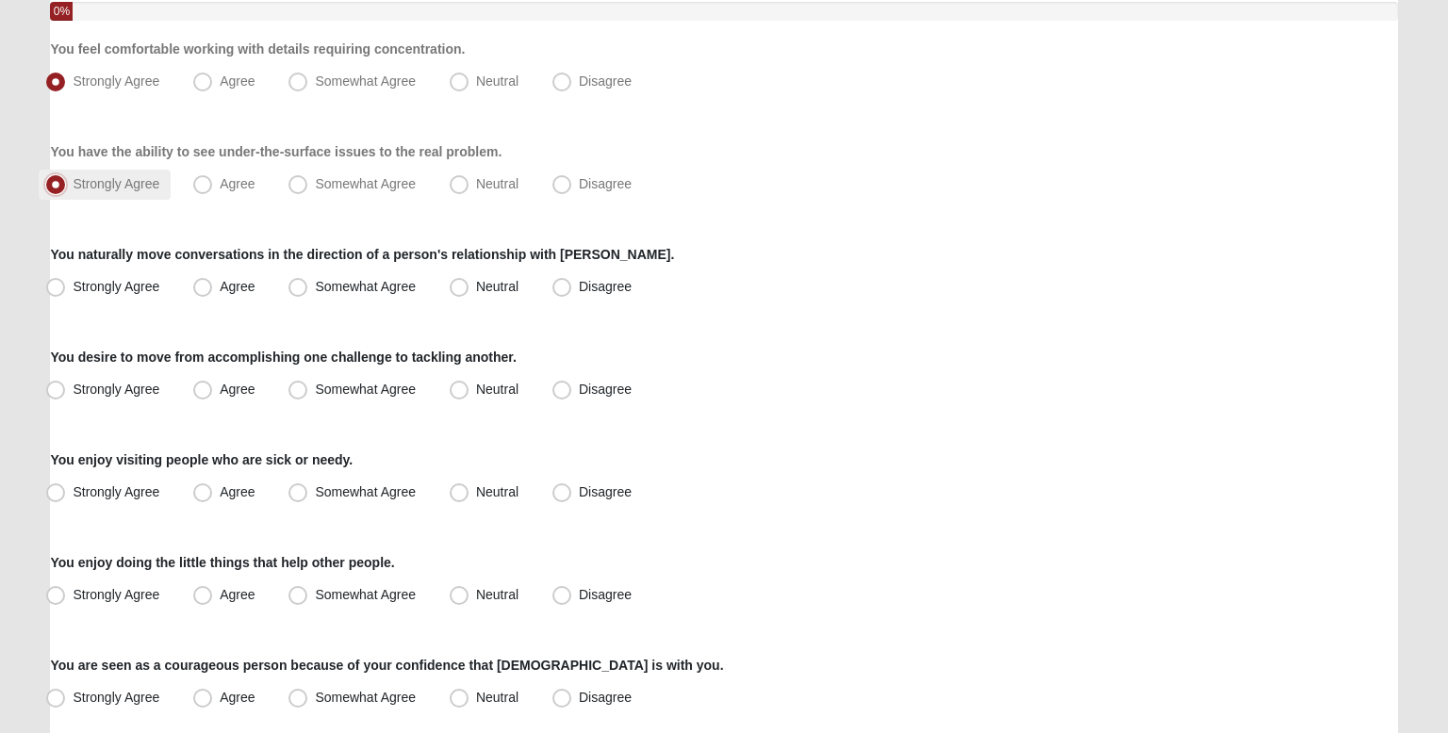
scroll to position [223, 0]
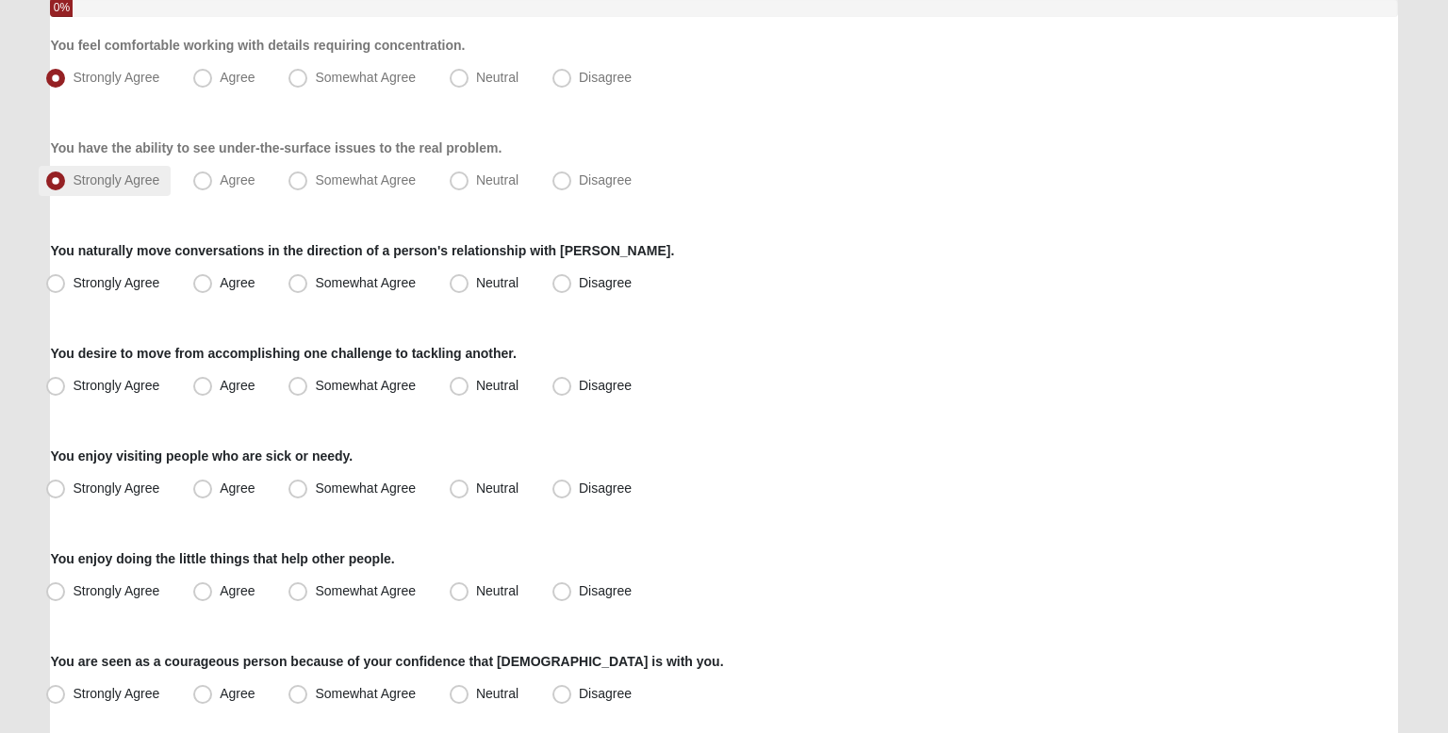
click at [110, 288] on label "Strongly Agree" at bounding box center [105, 284] width 132 height 30
click at [66, 288] on input "Strongly Agree" at bounding box center [60, 283] width 12 height 12
radio input "true"
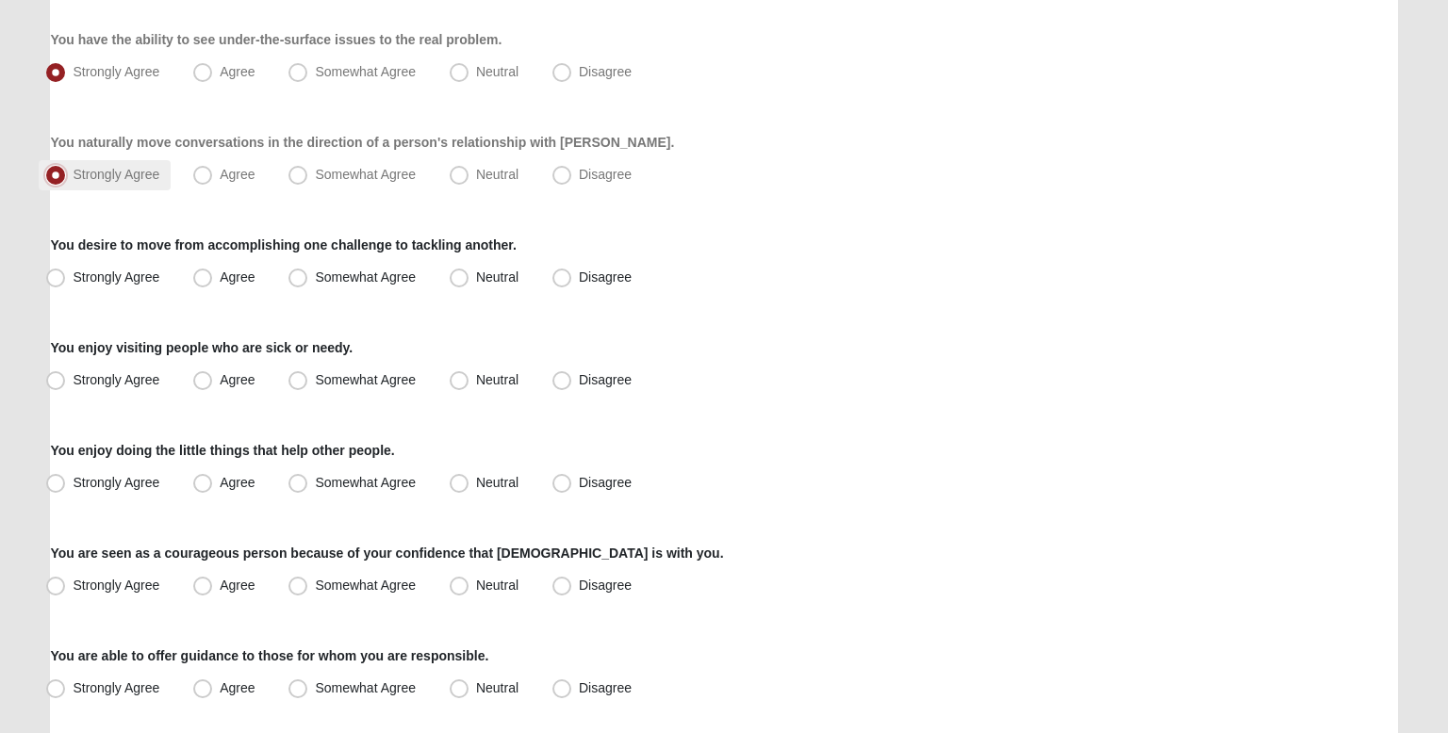
scroll to position [345, 0]
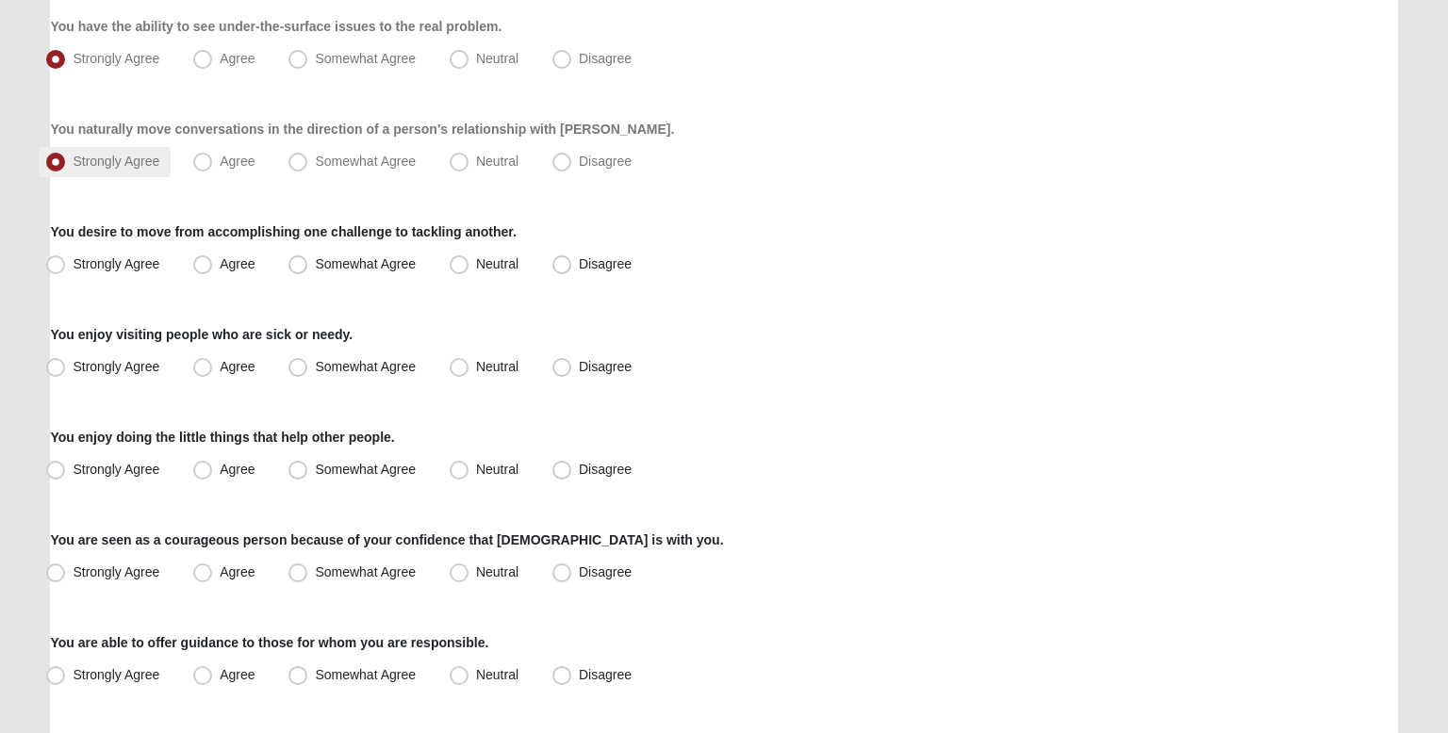
click at [110, 288] on div "Respond to these items quickly and don’t overthink them. Usually your first res…" at bounding box center [723, 712] width 1347 height 1808
click at [111, 272] on label "Strongly Agree" at bounding box center [105, 265] width 132 height 30
click at [66, 271] on input "Strongly Agree" at bounding box center [60, 264] width 12 height 12
radio input "true"
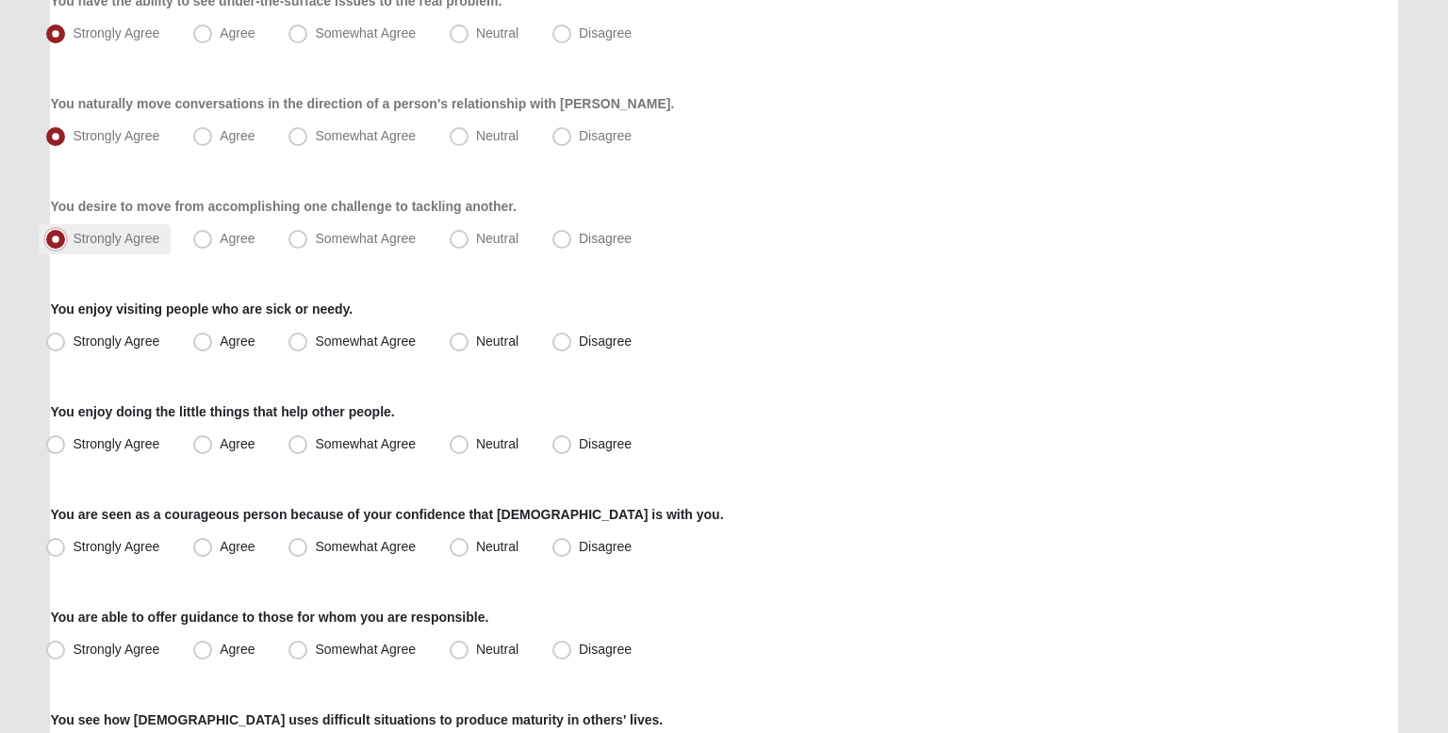
scroll to position [374, 0]
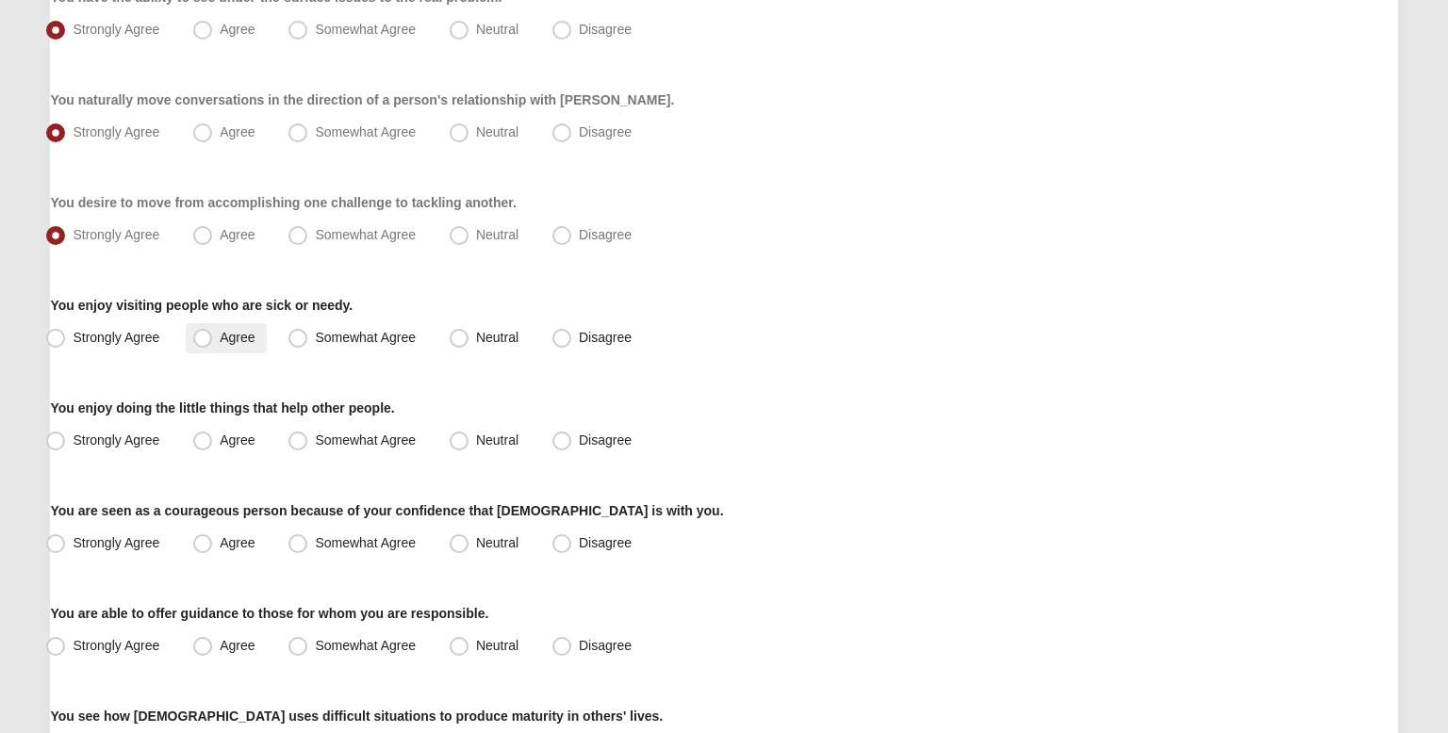
click at [257, 336] on label "Agree" at bounding box center [226, 338] width 80 height 30
click at [213, 336] on input "Agree" at bounding box center [207, 338] width 12 height 12
radio input "true"
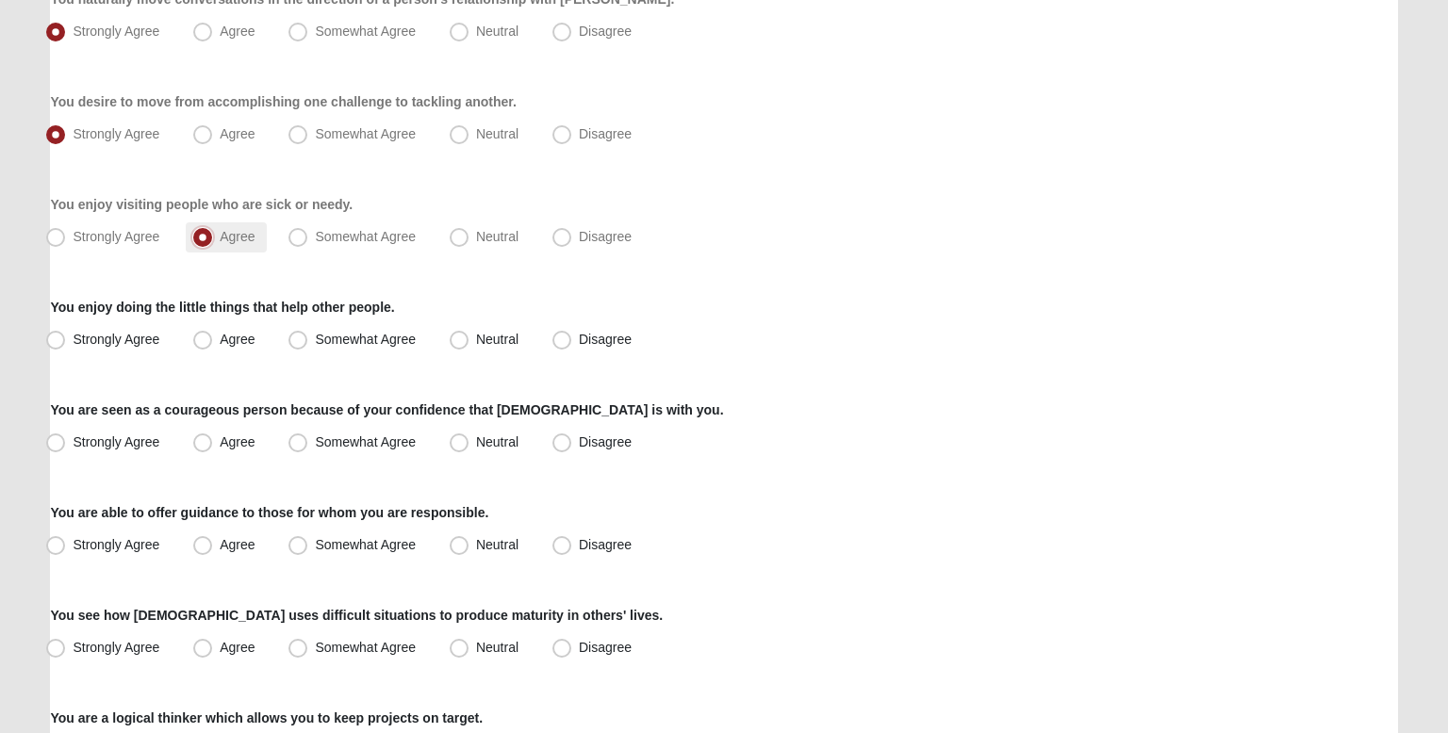
scroll to position [480, 0]
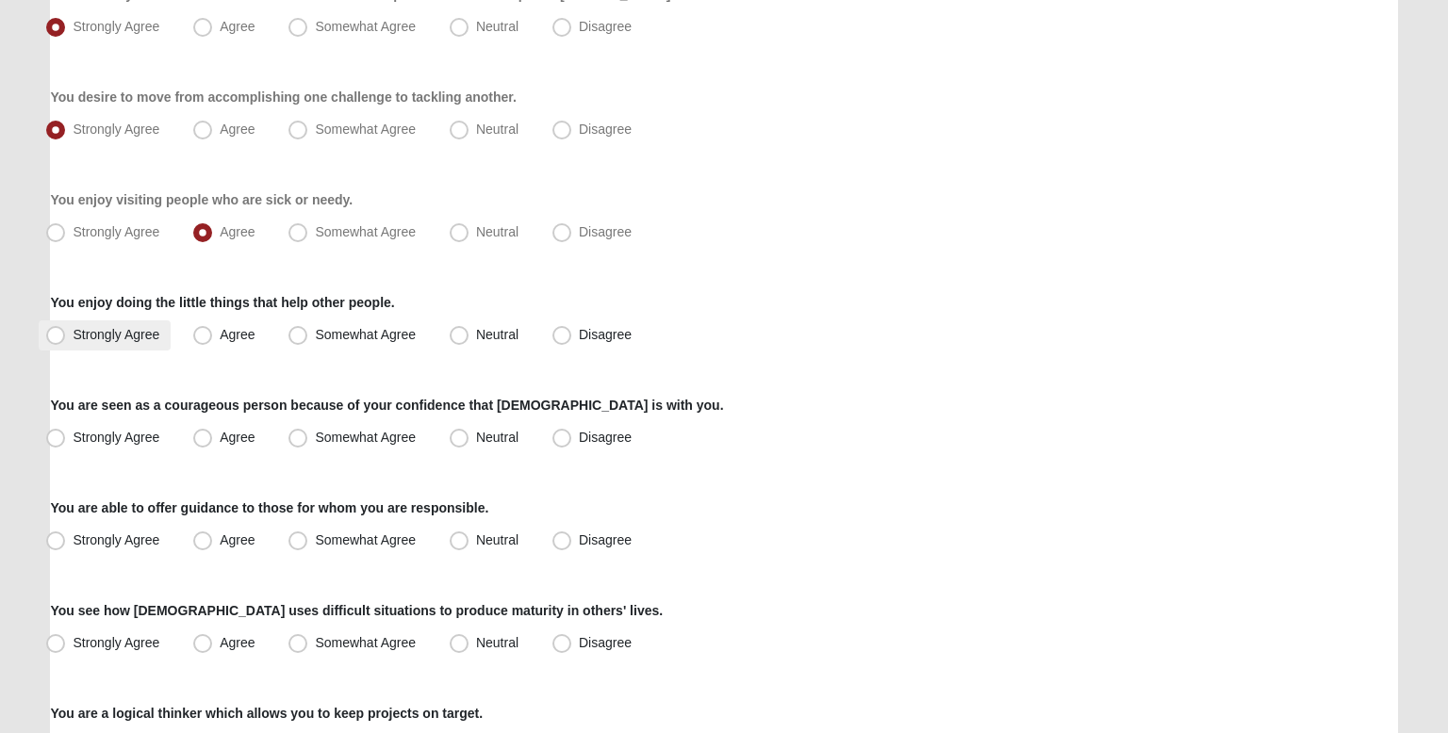
click at [167, 338] on label "Strongly Agree" at bounding box center [105, 336] width 132 height 30
click at [66, 338] on input "Strongly Agree" at bounding box center [60, 335] width 12 height 12
radio input "true"
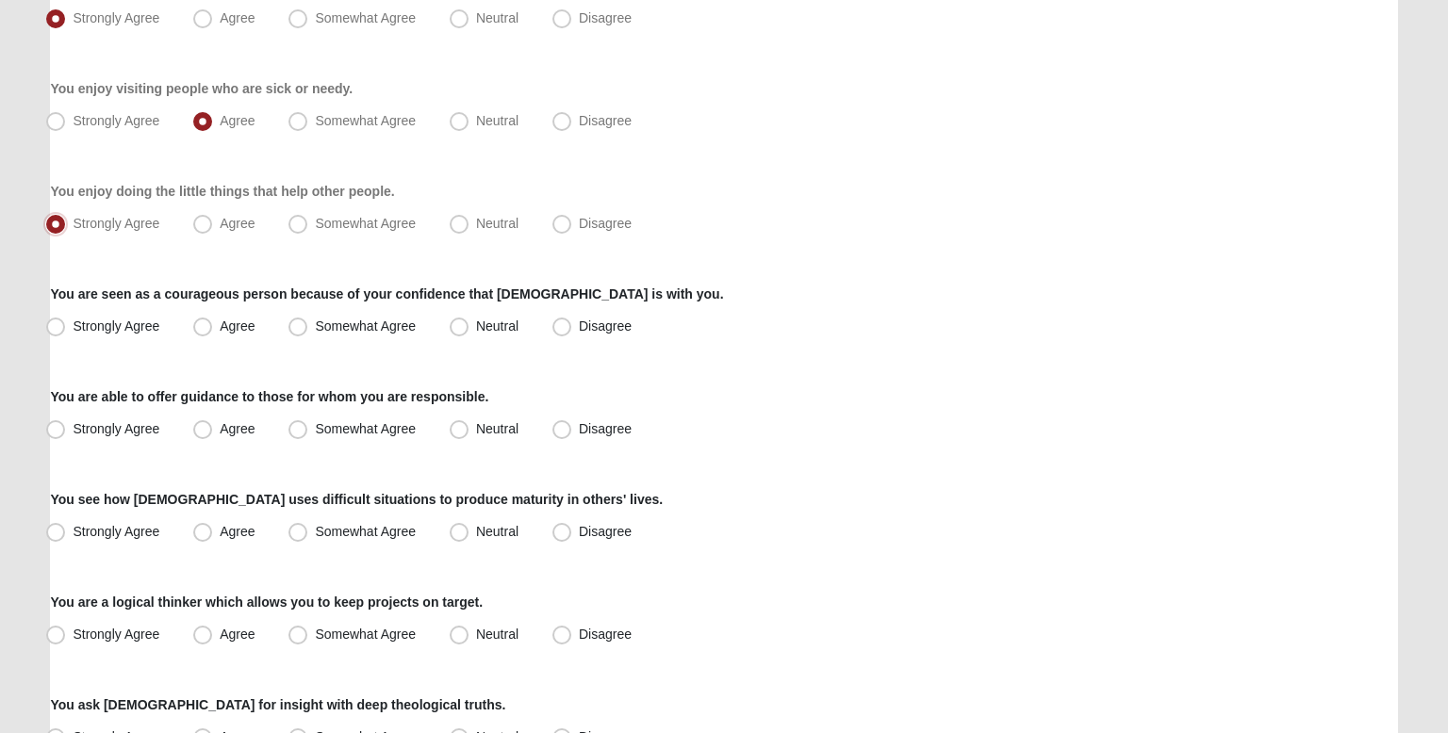
scroll to position [621, 0]
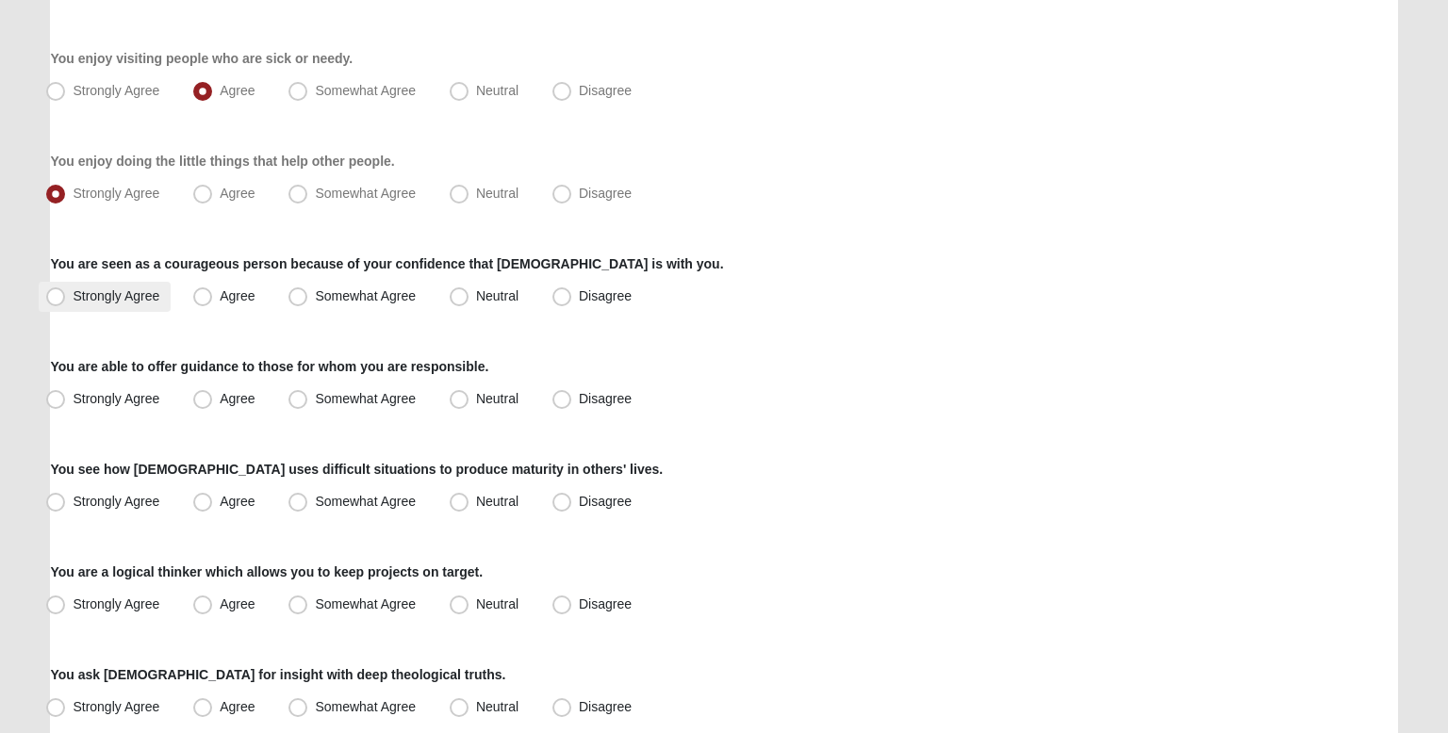
click at [121, 293] on span "Strongly Agree" at bounding box center [116, 295] width 87 height 15
click at [66, 293] on input "Strongly Agree" at bounding box center [60, 296] width 12 height 12
radio input "true"
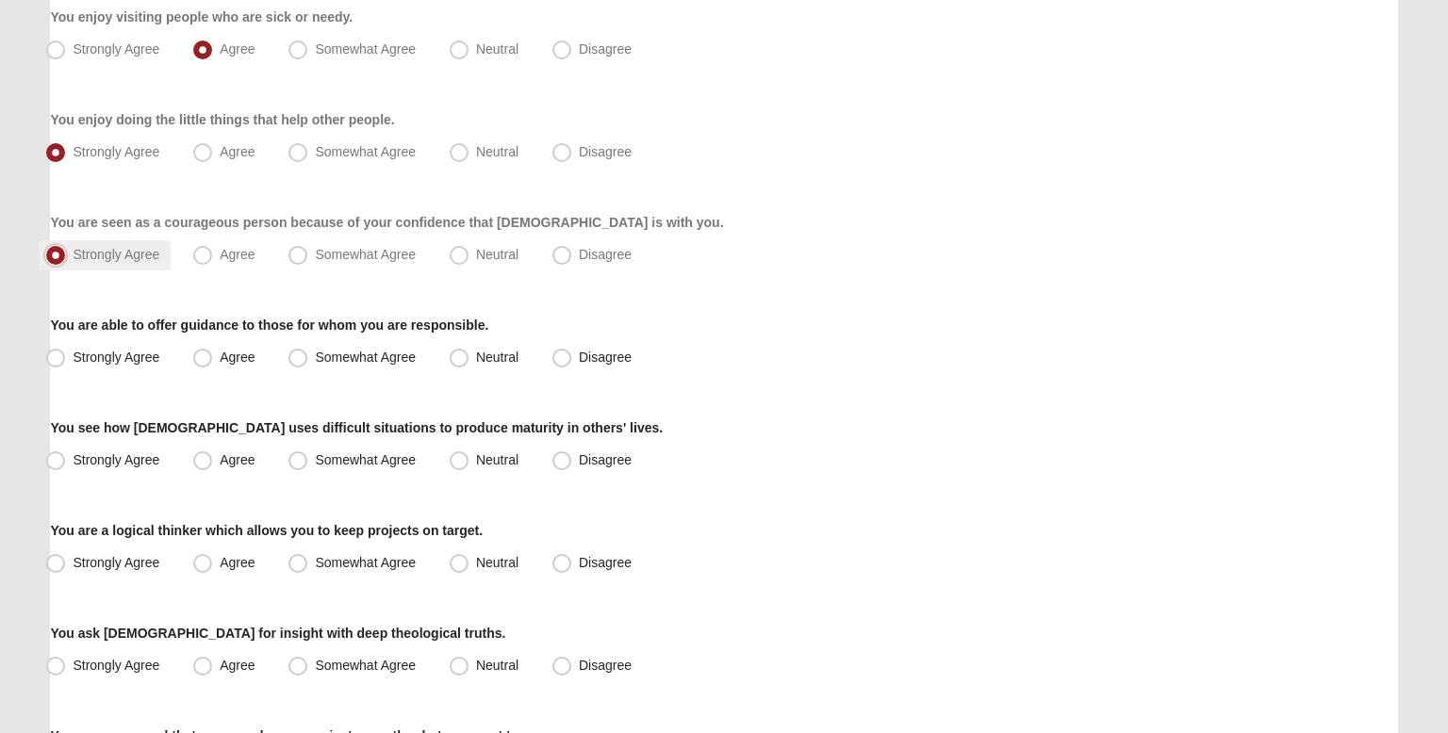
scroll to position [675, 0]
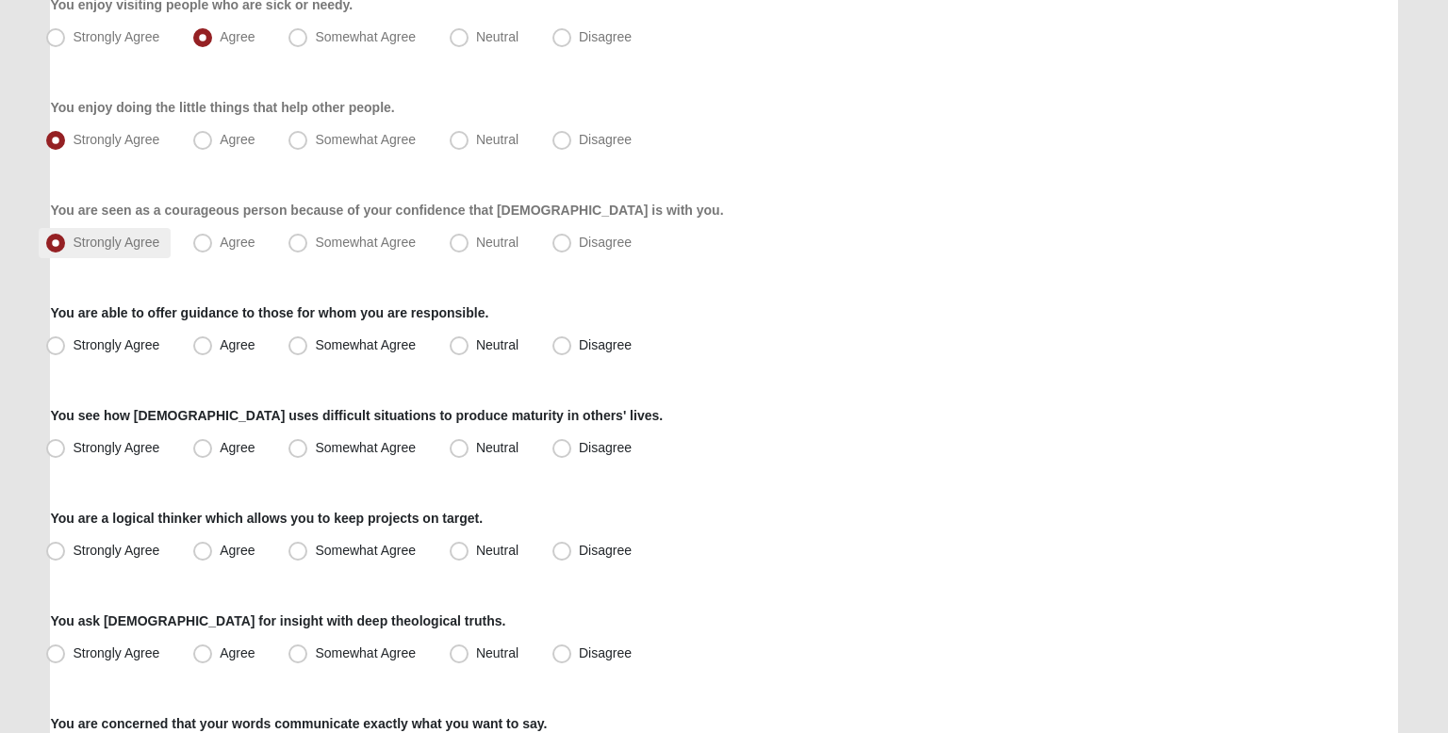
click at [121, 293] on div "Respond to these items quickly and don’t overthink them. Usually your first res…" at bounding box center [723, 382] width 1347 height 1808
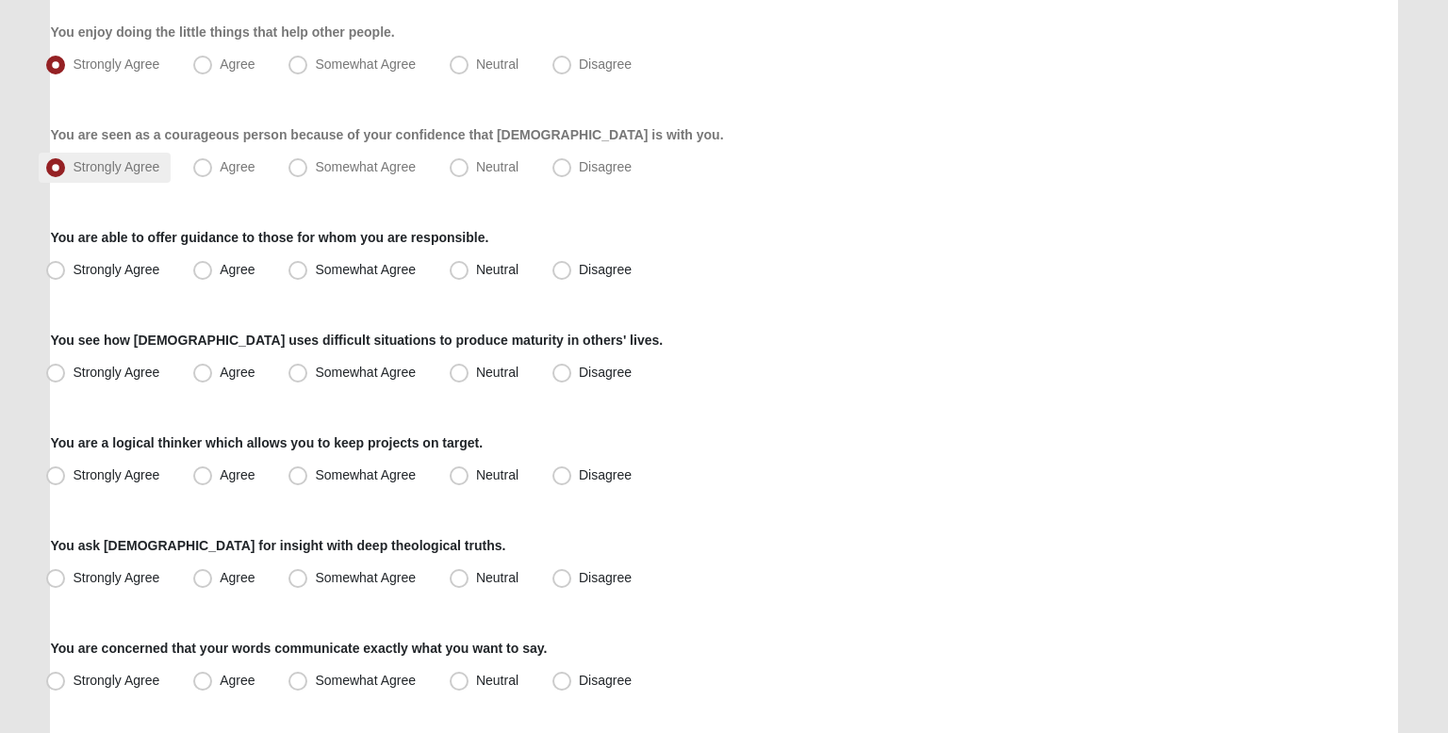
scroll to position [754, 0]
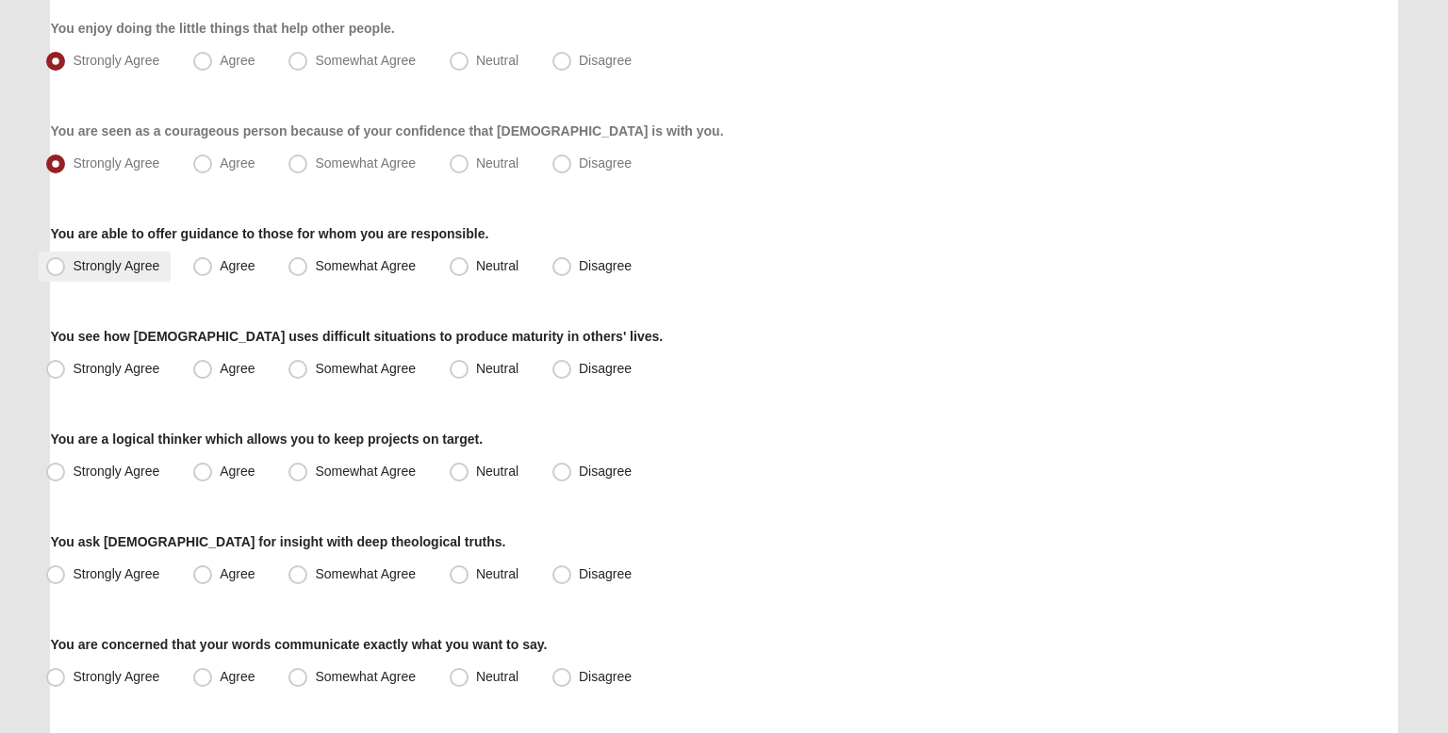
click at [135, 276] on label "Strongly Agree" at bounding box center [105, 267] width 132 height 30
click at [66, 272] on input "Strongly Agree" at bounding box center [60, 266] width 12 height 12
radio input "true"
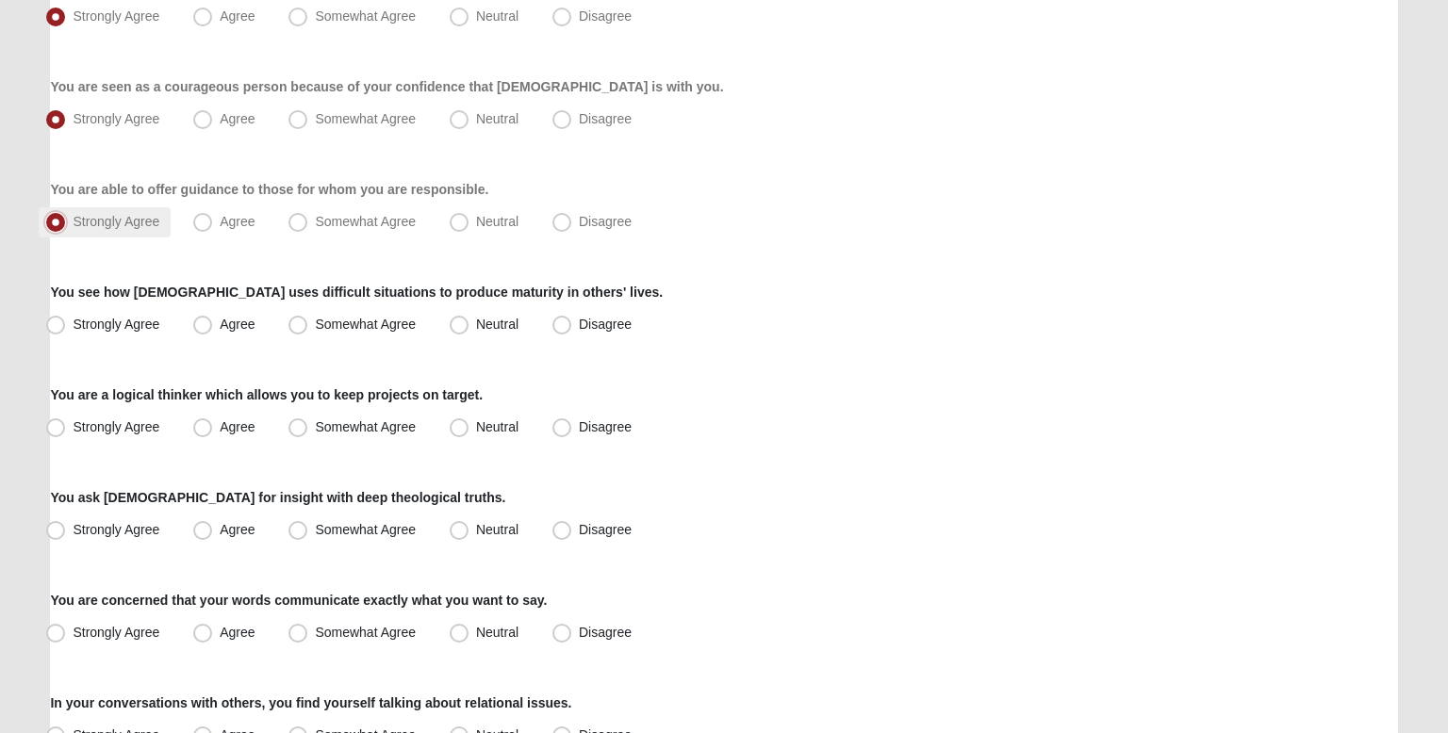
scroll to position [799, 0]
click at [130, 344] on div "Respond to these items quickly and don’t overthink them. Usually your first res…" at bounding box center [723, 257] width 1347 height 1808
click at [131, 333] on label "Strongly Agree" at bounding box center [105, 324] width 132 height 30
click at [66, 330] on input "Strongly Agree" at bounding box center [60, 324] width 12 height 12
radio input "true"
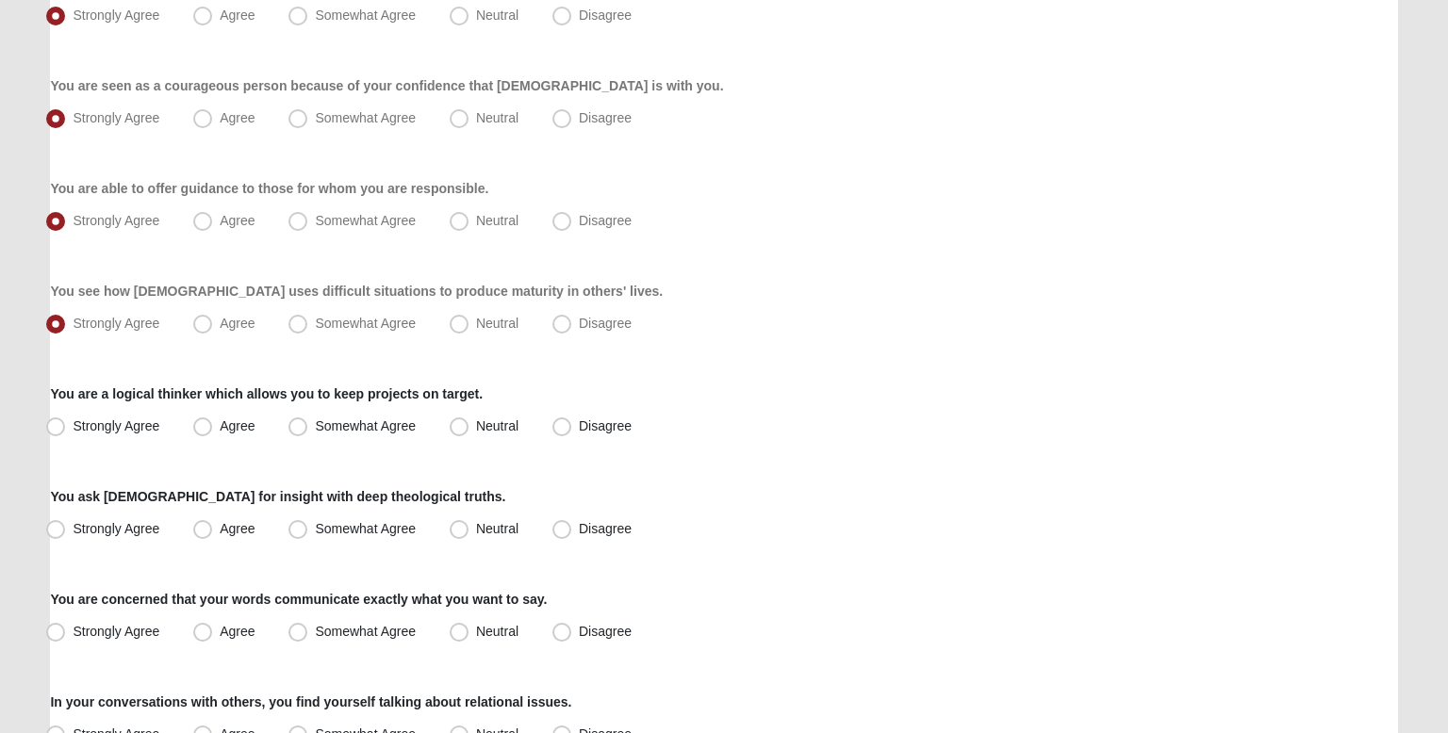
click at [155, 358] on div "Respond to these items quickly and don’t overthink them. Usually your first res…" at bounding box center [723, 257] width 1347 height 1808
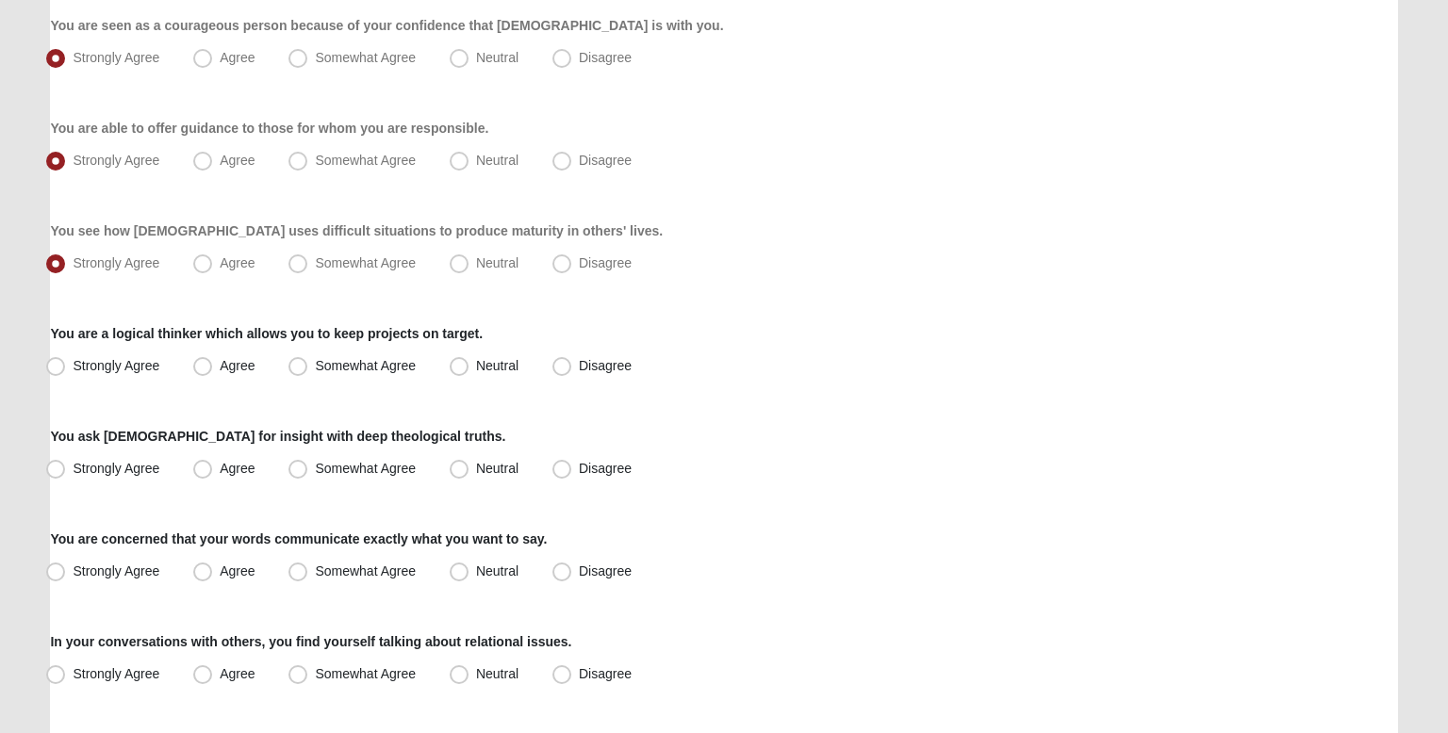
scroll to position [861, 0]
click at [142, 361] on span "Strongly Agree" at bounding box center [116, 364] width 87 height 15
click at [66, 361] on input "Strongly Agree" at bounding box center [60, 365] width 12 height 12
radio input "true"
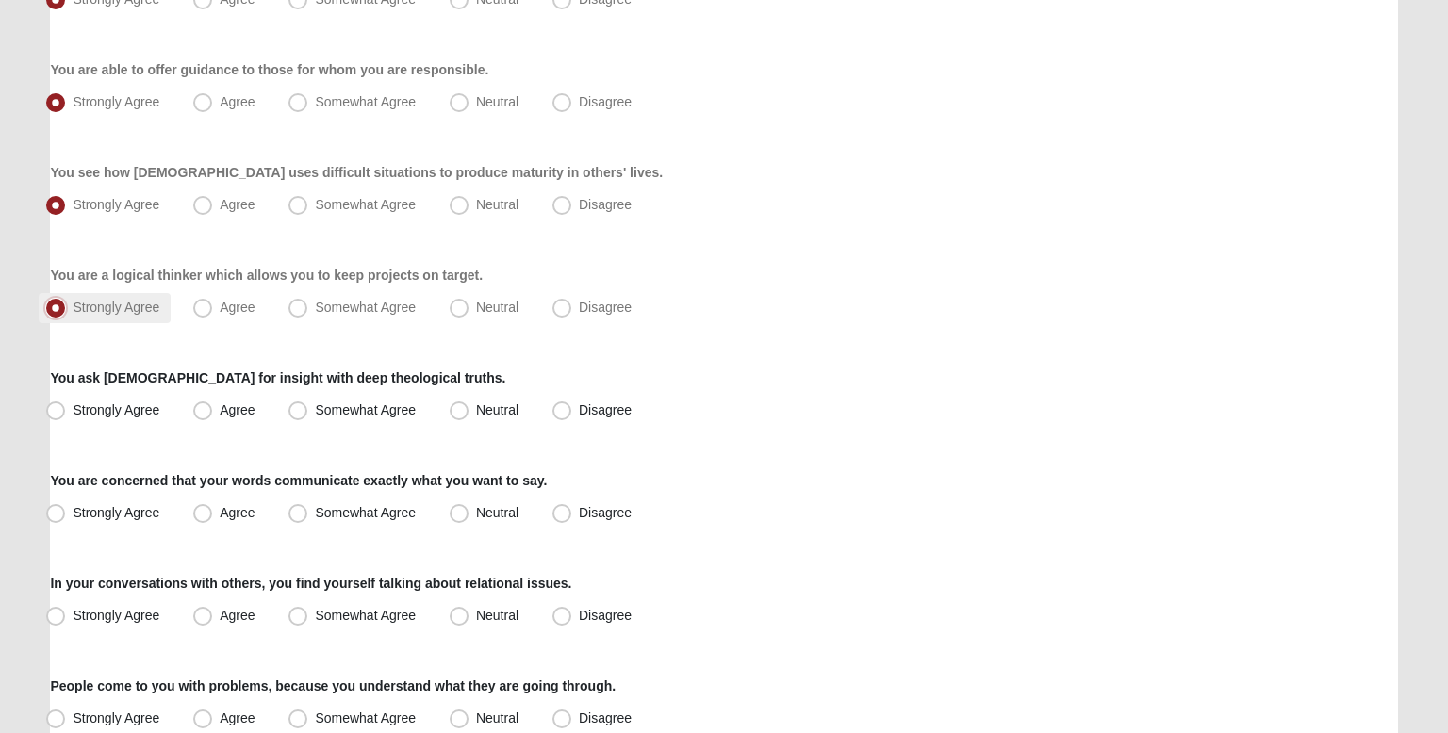
scroll to position [934, 0]
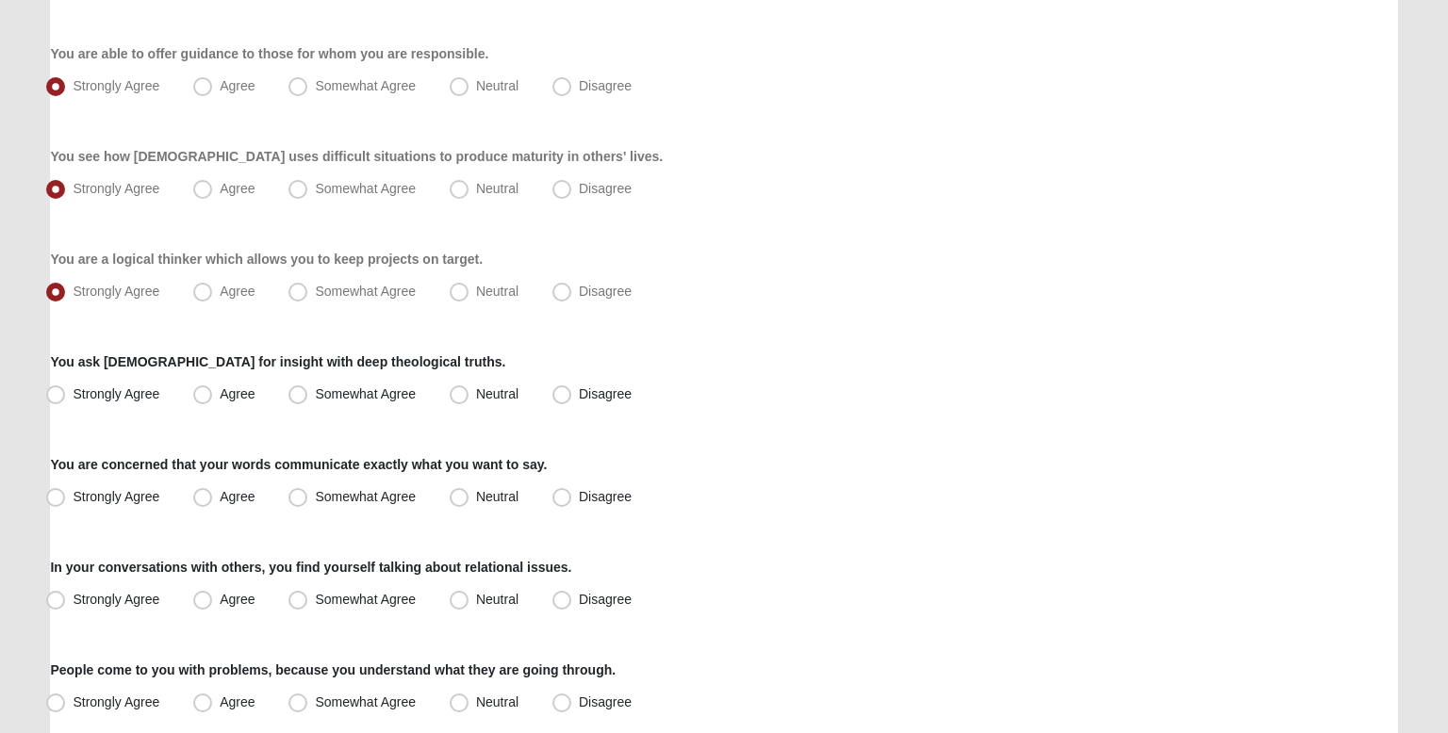
click at [166, 343] on div "Respond to these items quickly and don’t overthink them. Usually your first res…" at bounding box center [723, 122] width 1347 height 1808
click at [271, 361] on label "You ask God for insight with deep theological truths." at bounding box center [277, 362] width 455 height 19
copy label "theological"
click at [396, 353] on div "You ask God for insight with deep theological truths. Strongly Agree Agree Some…" at bounding box center [723, 382] width 1347 height 58
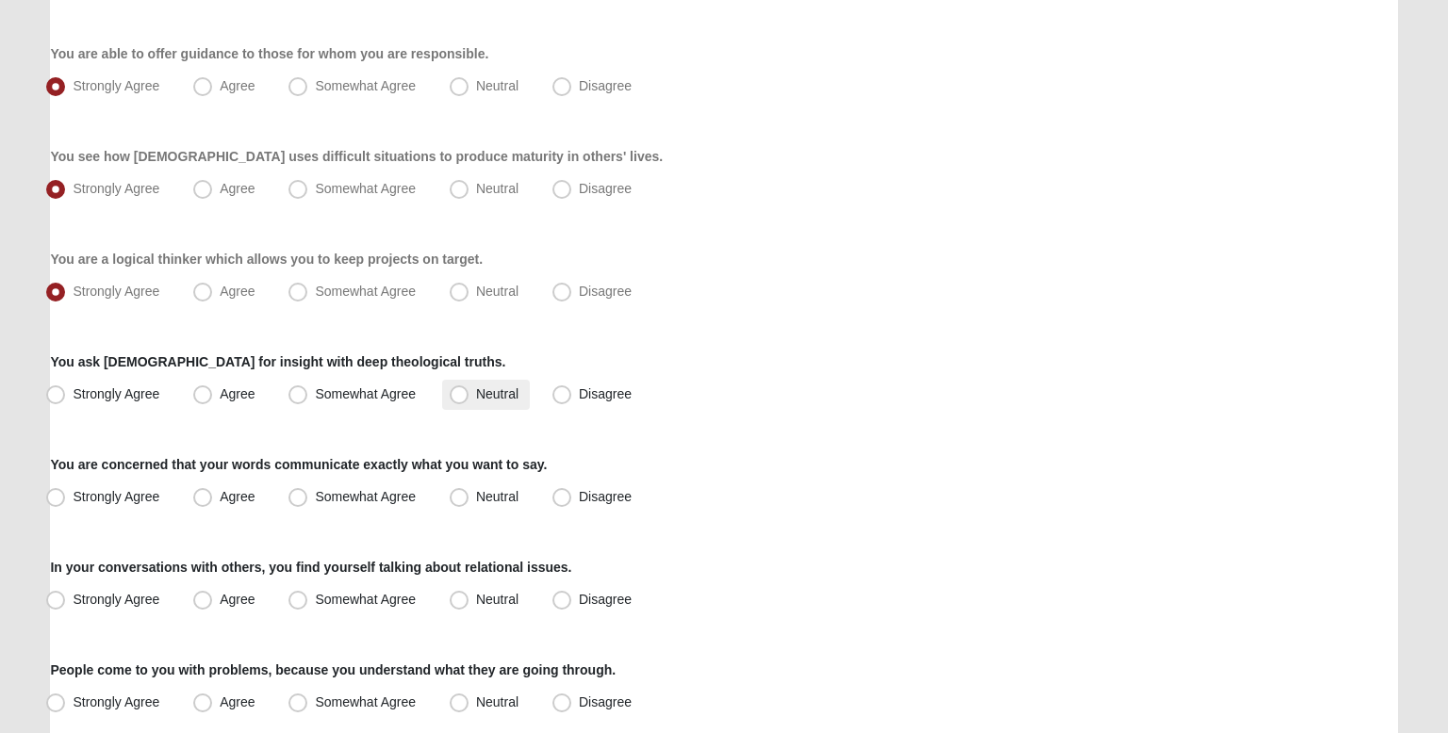
click at [497, 390] on span "Neutral" at bounding box center [497, 394] width 42 height 15
click at [469, 390] on input "Neutral" at bounding box center [463, 394] width 12 height 12
radio input "true"
click at [431, 420] on div "Respond to these items quickly and don’t overthink them. Usually your first res…" at bounding box center [723, 122] width 1347 height 1808
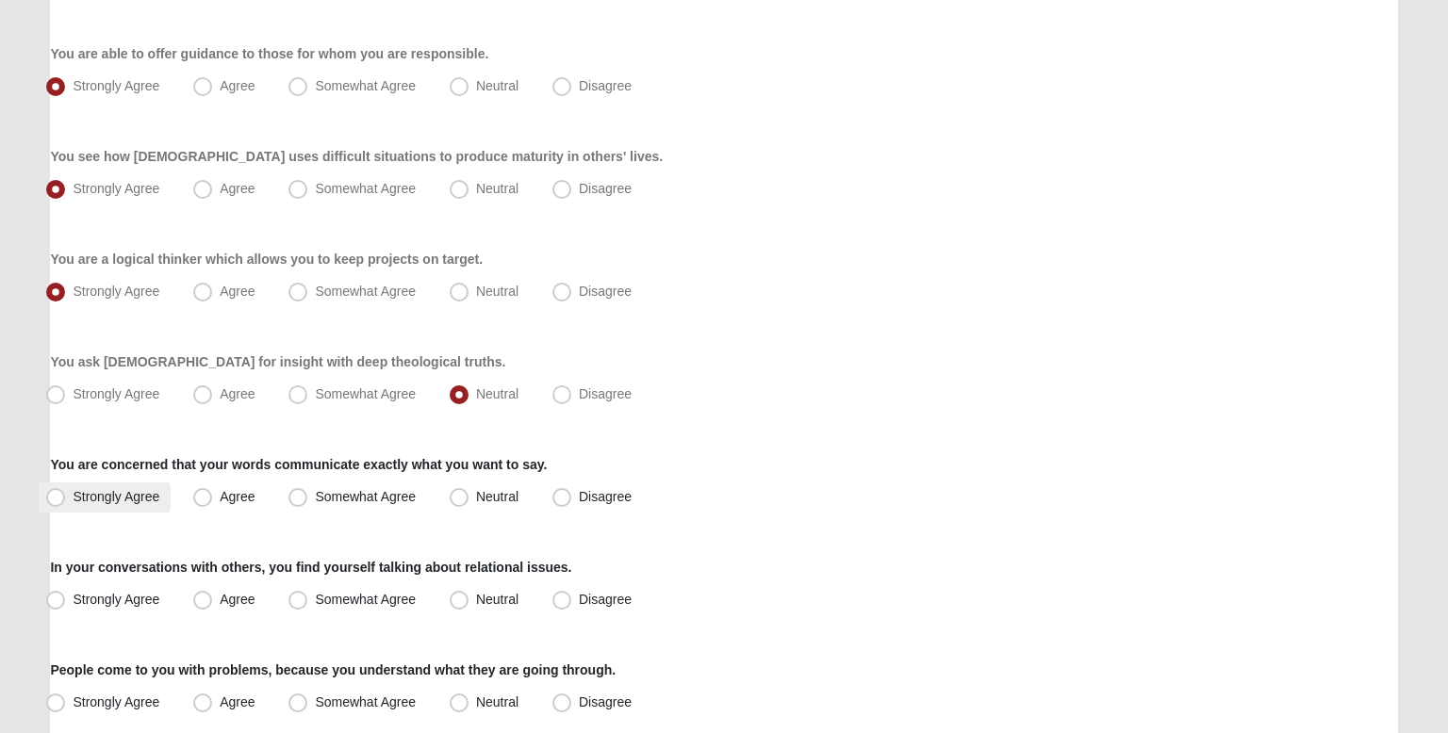
click at [160, 492] on label "Strongly Agree" at bounding box center [105, 498] width 132 height 30
click at [66, 492] on input "Strongly Agree" at bounding box center [60, 497] width 12 height 12
radio input "true"
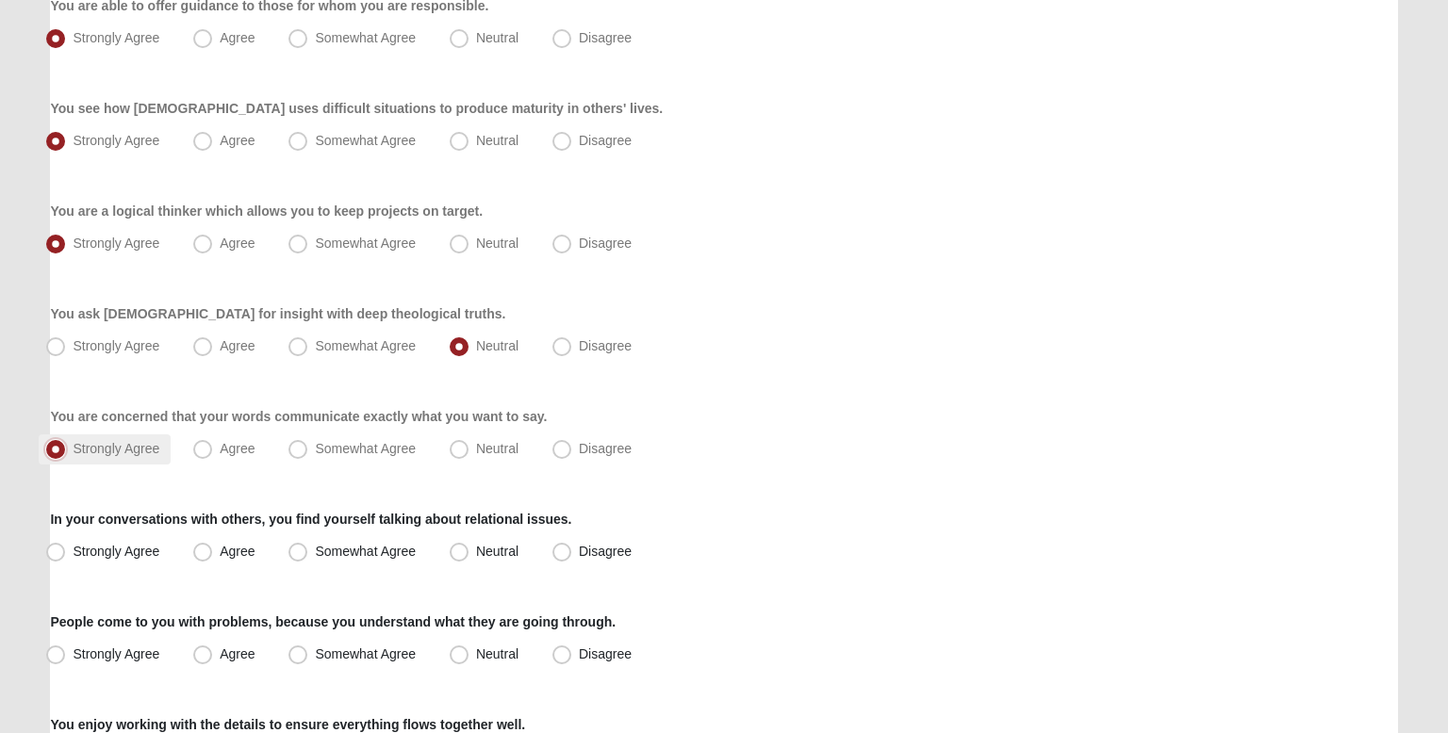
scroll to position [983, 0]
click at [405, 543] on span "Somewhat Agree" at bounding box center [365, 550] width 101 height 15
click at [308, 545] on input "Somewhat Agree" at bounding box center [302, 551] width 12 height 12
radio input "true"
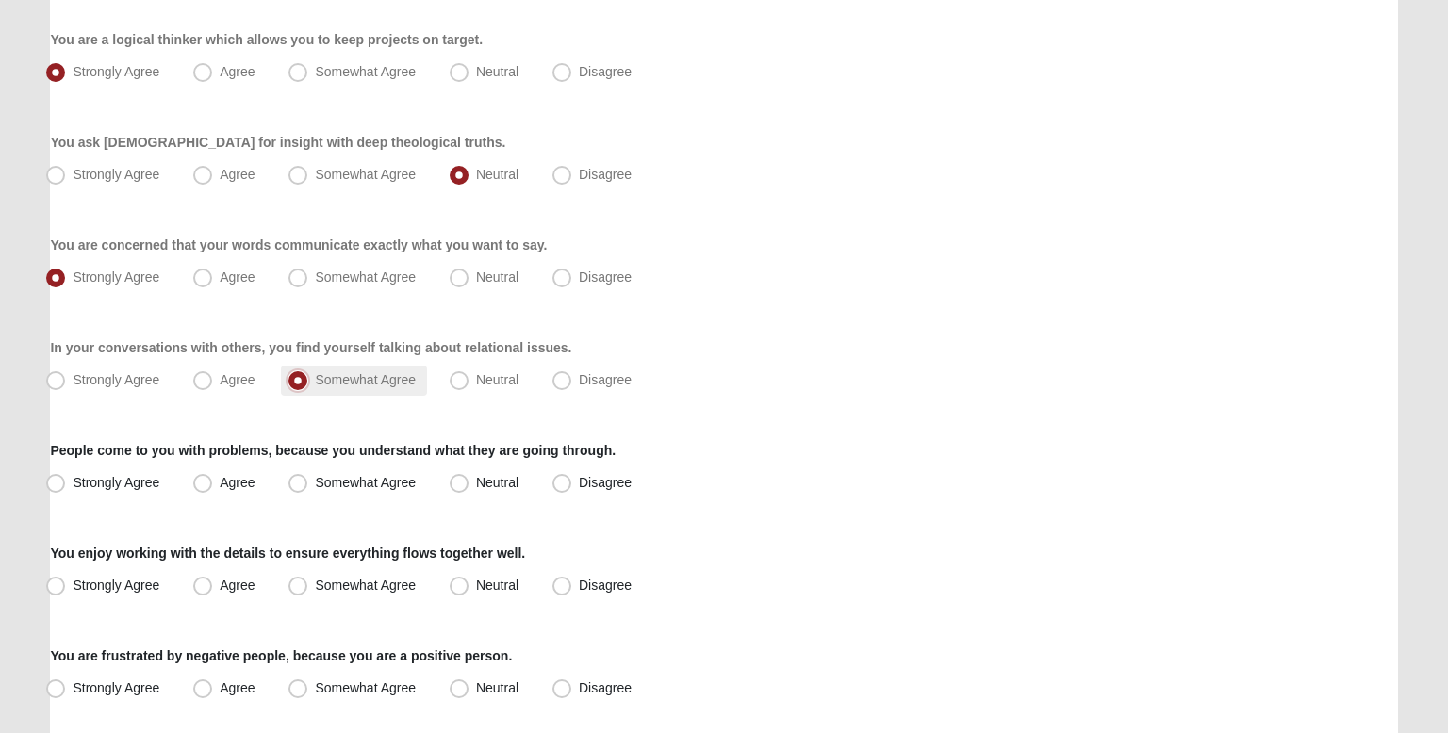
scroll to position [1161, 0]
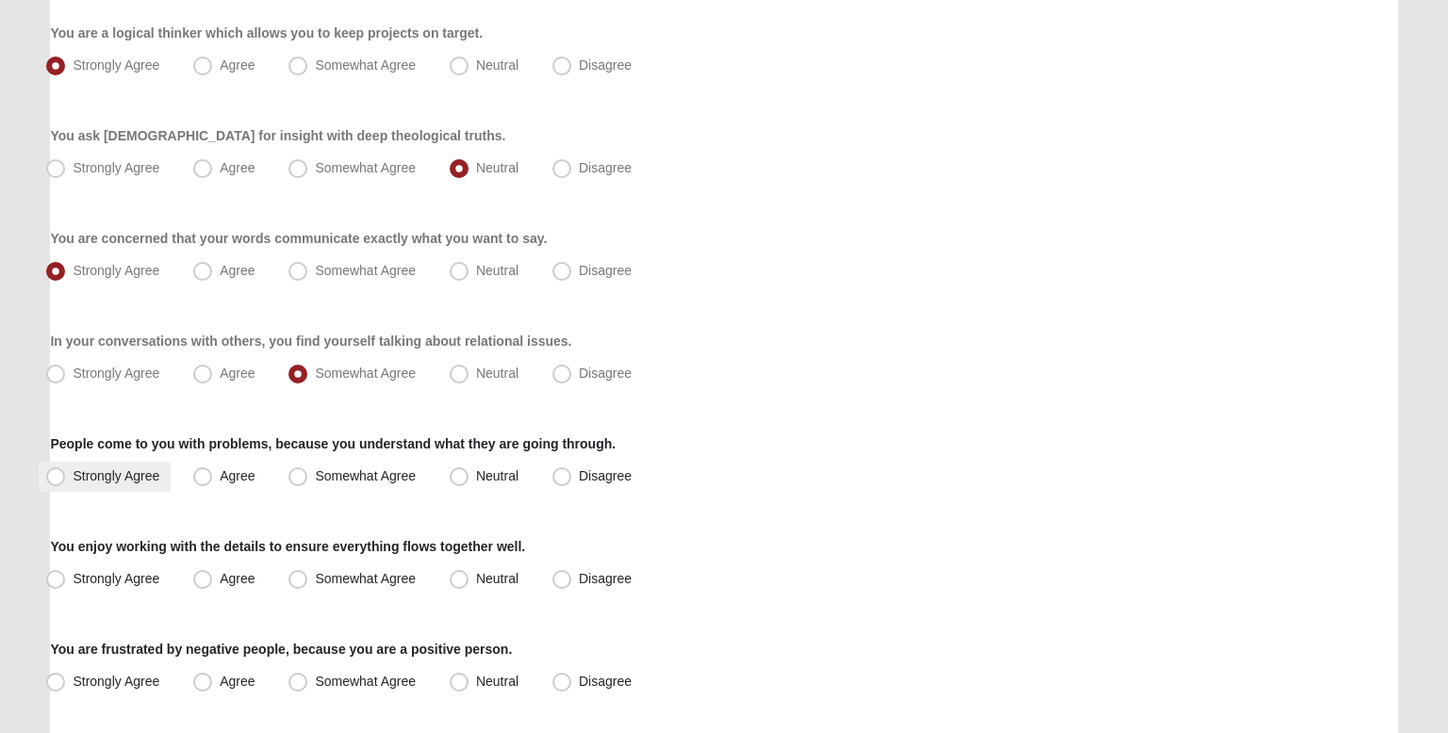
click at [160, 464] on label "Strongly Agree" at bounding box center [105, 477] width 132 height 30
click at [66, 470] on input "Strongly Agree" at bounding box center [60, 476] width 12 height 12
radio input "true"
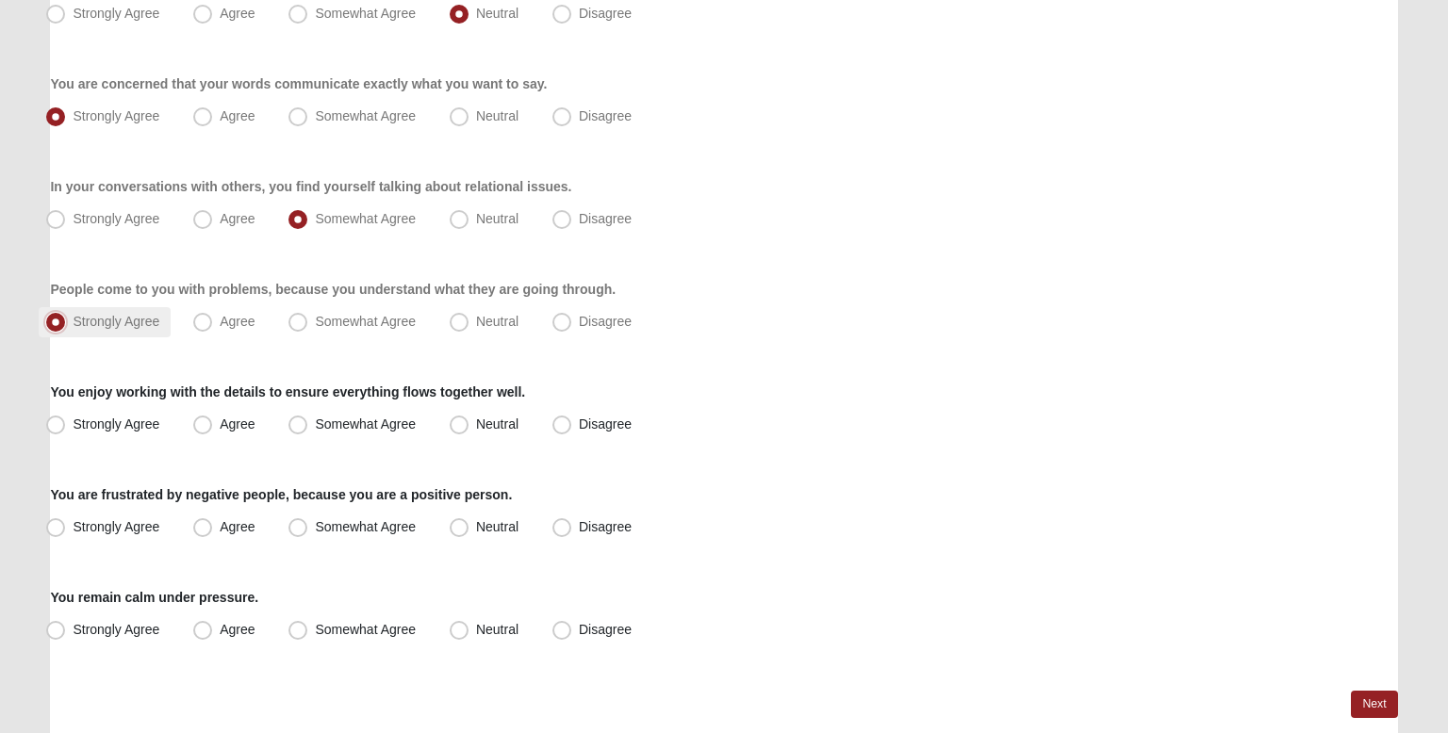
scroll to position [1317, 0]
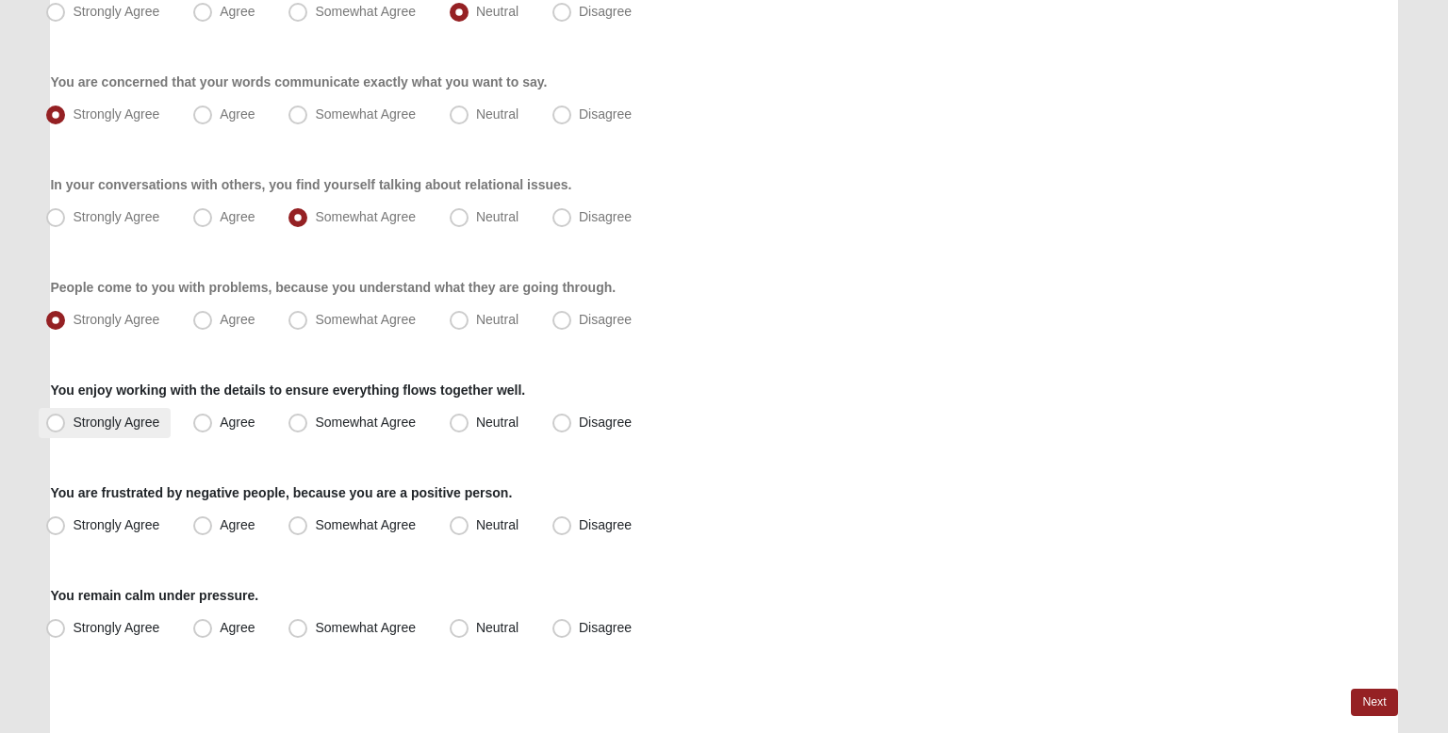
click at [160, 433] on label "Strongly Agree" at bounding box center [105, 423] width 132 height 30
click at [66, 429] on input "Strongly Agree" at bounding box center [60, 423] width 12 height 12
radio input "true"
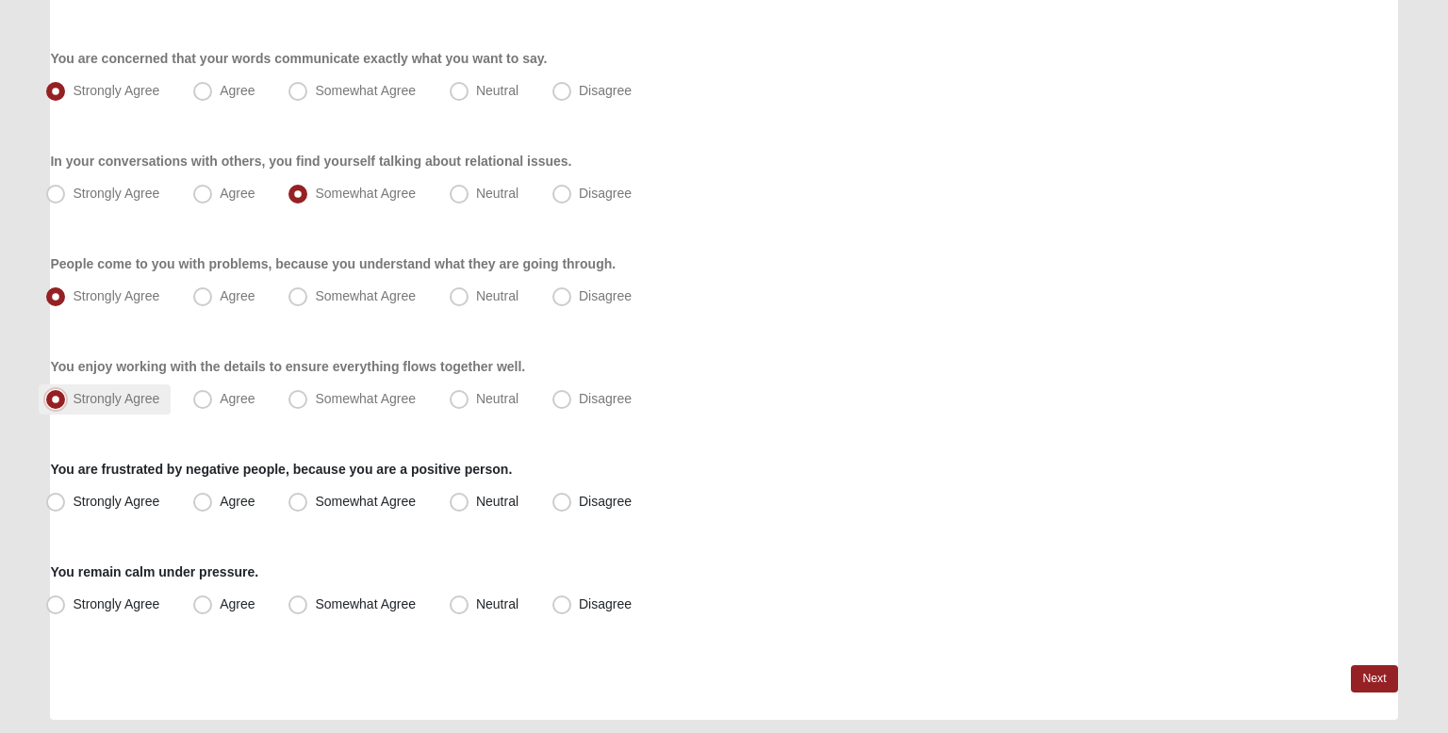
scroll to position [1342, 0]
click at [579, 496] on span "Disagree" at bounding box center [605, 499] width 53 height 15
click at [560, 496] on input "Disagree" at bounding box center [566, 500] width 12 height 12
radio input "true"
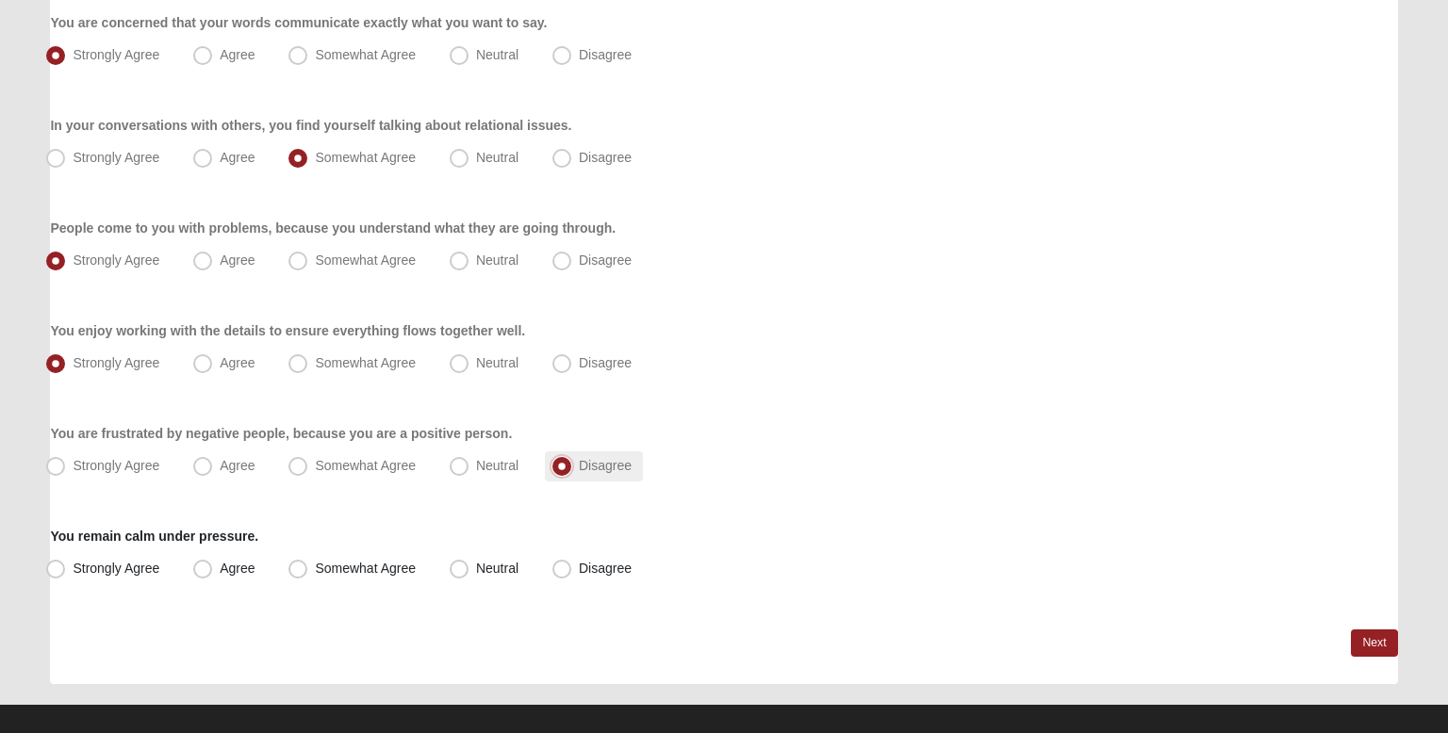
scroll to position [1395, 0]
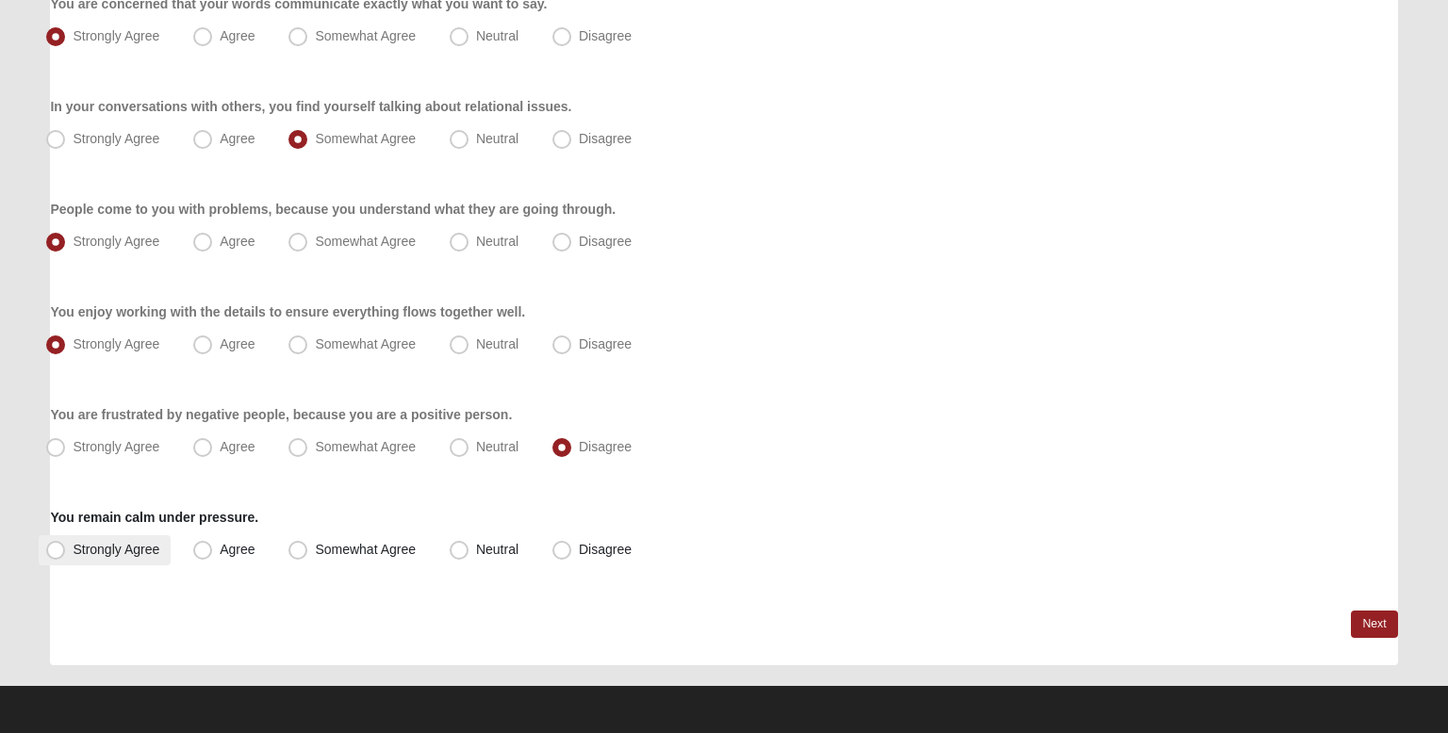
click at [96, 551] on span "Strongly Agree" at bounding box center [116, 549] width 87 height 15
click at [66, 551] on input "Strongly Agree" at bounding box center [60, 550] width 12 height 12
radio input "true"
click at [1386, 622] on link "Next" at bounding box center [1374, 624] width 46 height 27
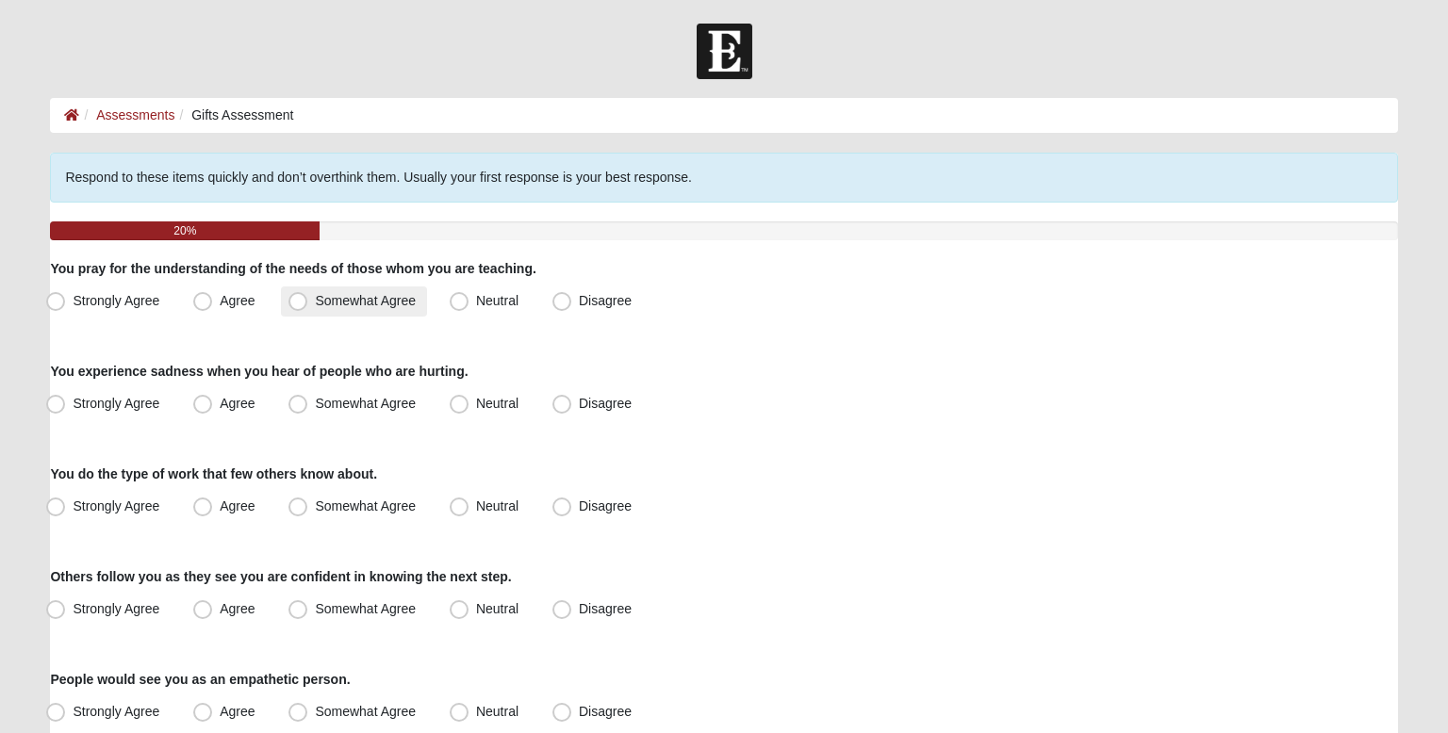
click at [315, 295] on span "Somewhat Agree" at bounding box center [365, 300] width 101 height 15
click at [296, 295] on input "Somewhat Agree" at bounding box center [302, 301] width 12 height 12
radio input "true"
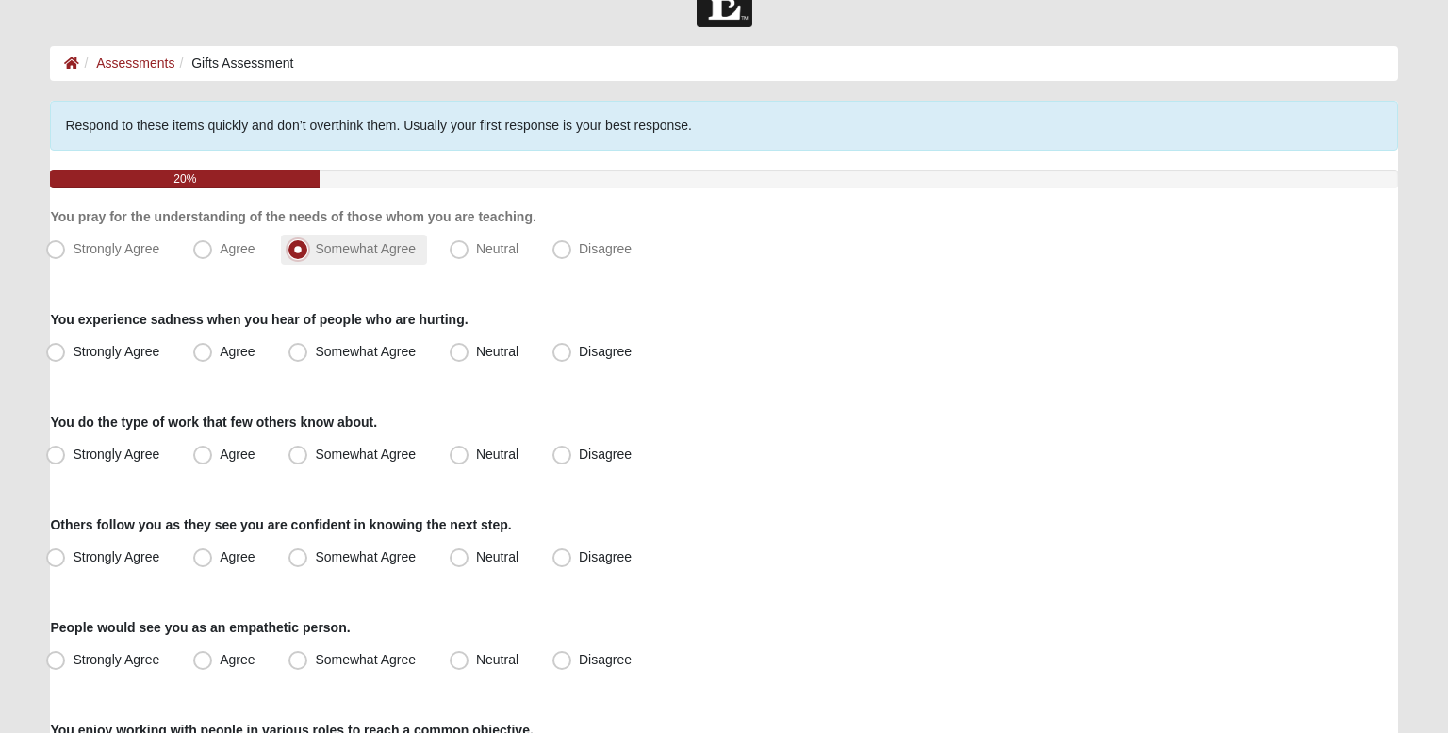
scroll to position [58, 0]
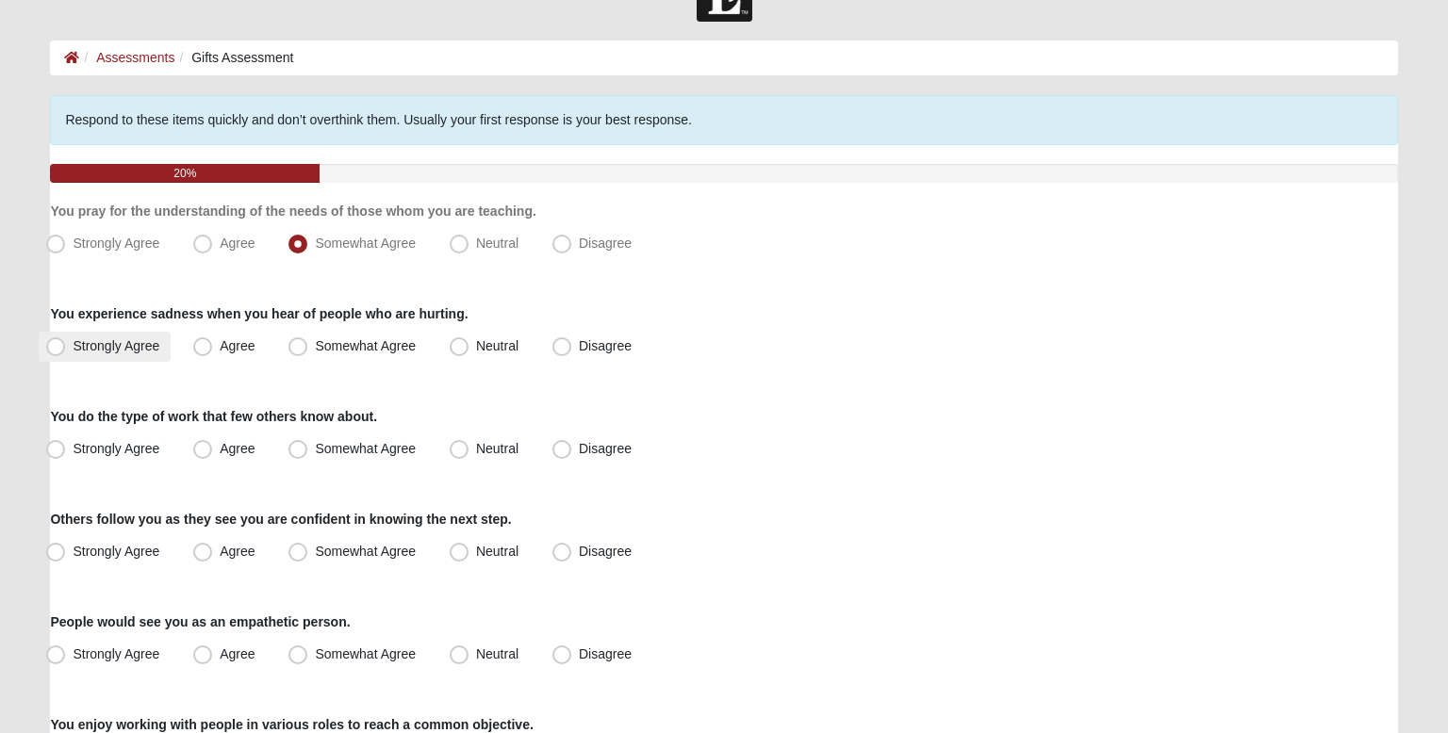
click at [156, 342] on span "Strongly Agree" at bounding box center [116, 345] width 87 height 15
click at [66, 342] on input "Strongly Agree" at bounding box center [60, 346] width 12 height 12
radio input "true"
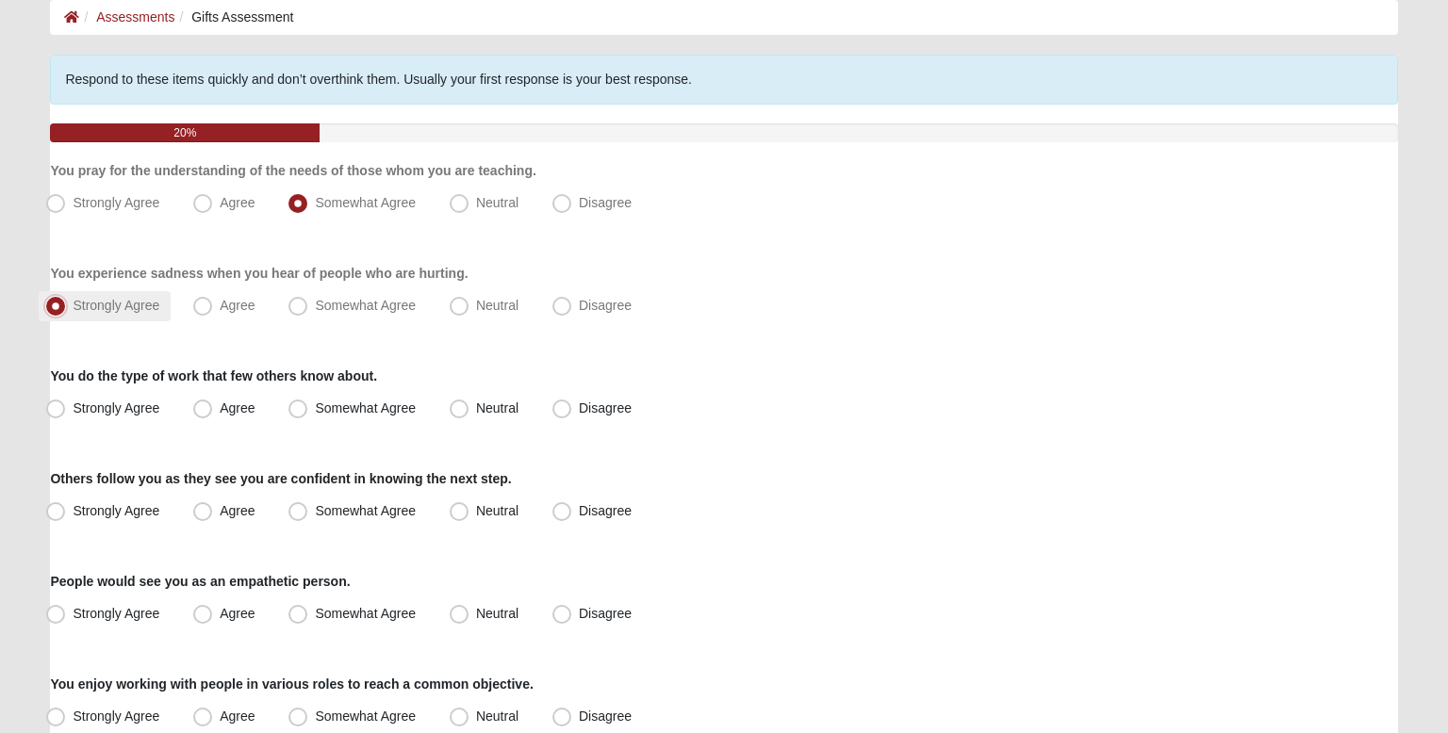
scroll to position [109, 0]
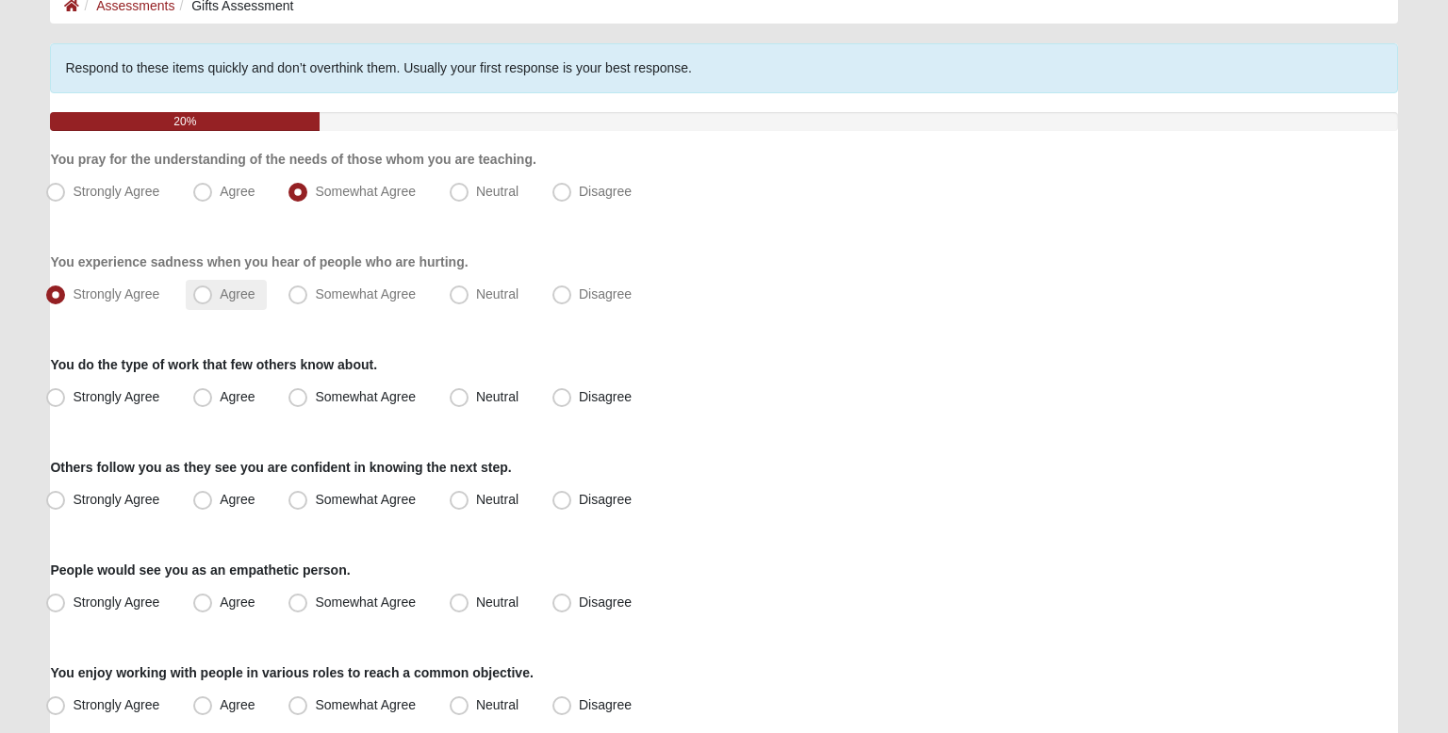
click at [227, 282] on label "Agree" at bounding box center [226, 295] width 80 height 30
click at [213, 288] on input "Agree" at bounding box center [207, 294] width 12 height 12
radio input "true"
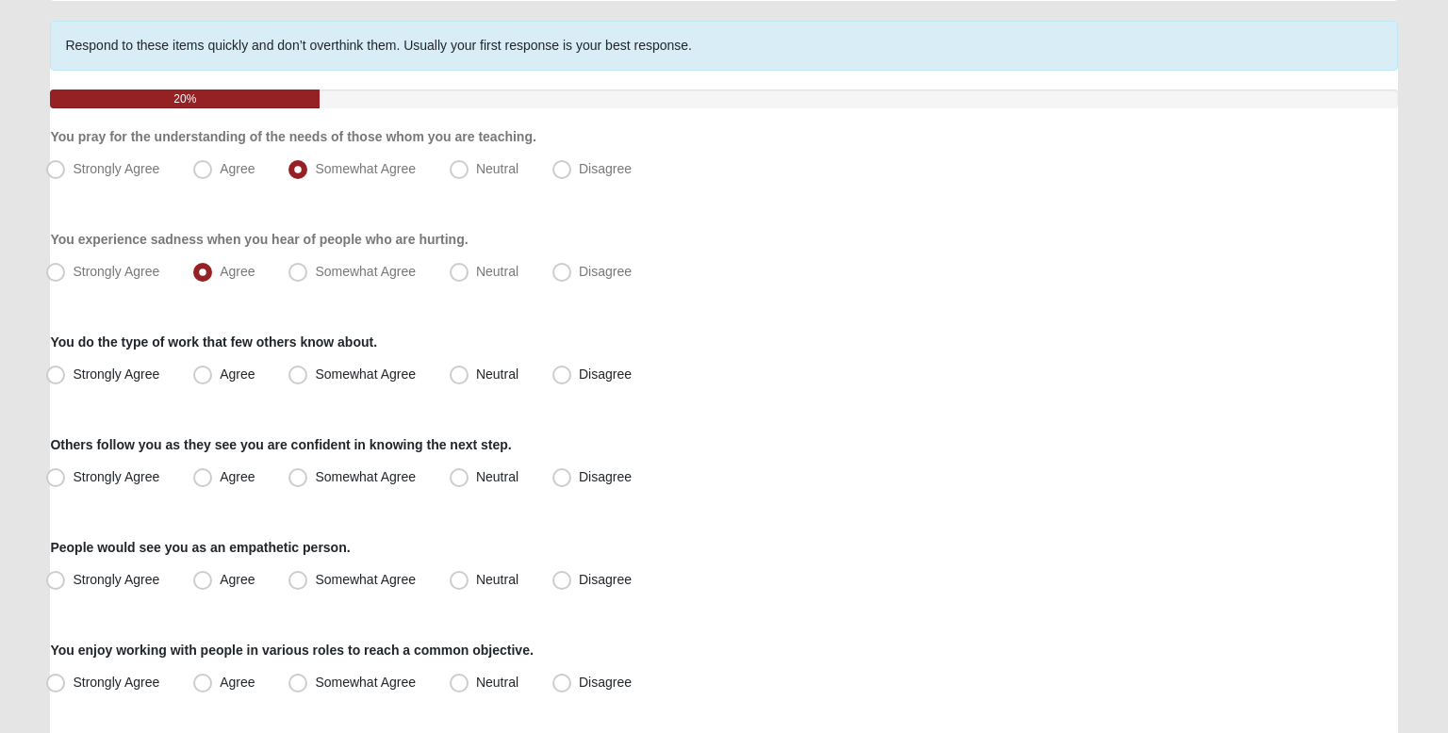
scroll to position [133, 0]
click at [163, 367] on label "Strongly Agree" at bounding box center [105, 374] width 132 height 30
click at [66, 368] on input "Strongly Agree" at bounding box center [60, 374] width 12 height 12
radio input "true"
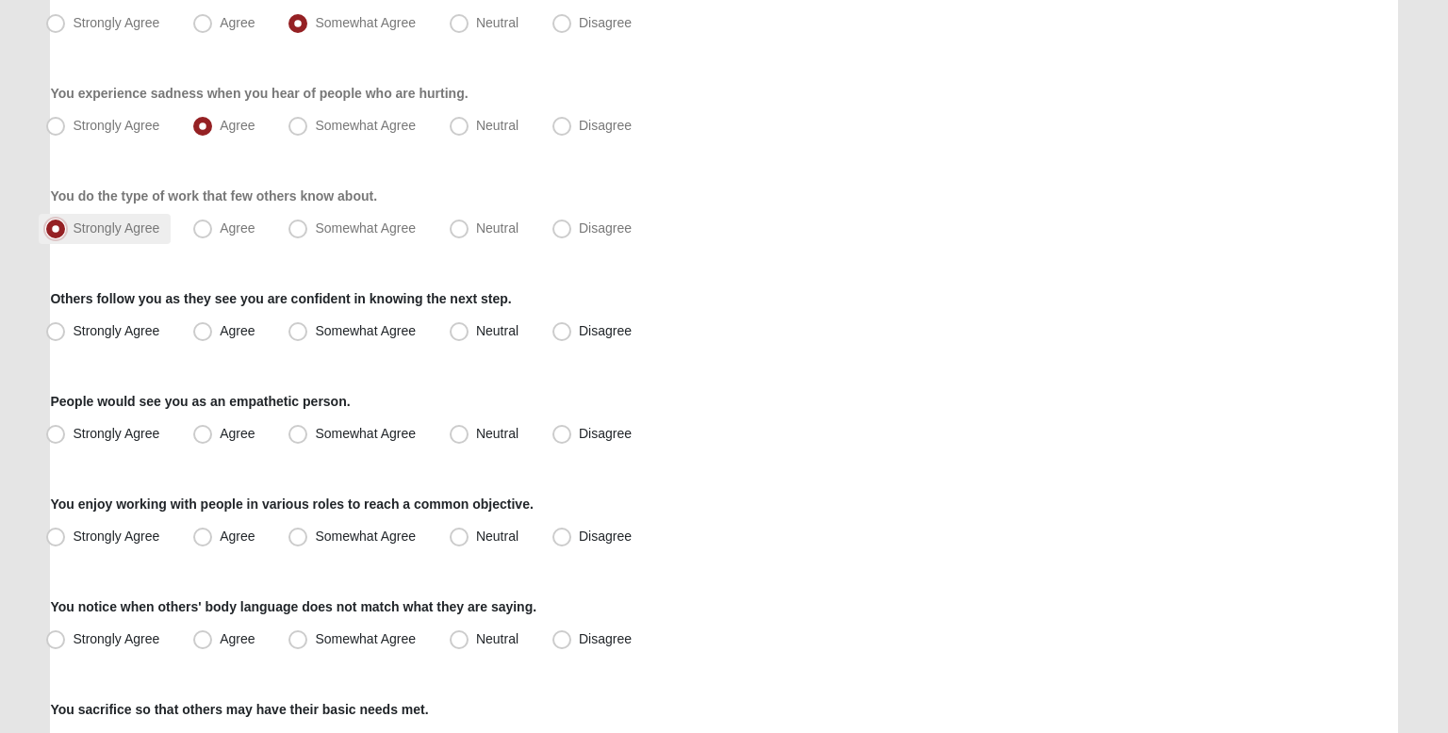
scroll to position [279, 0]
click at [168, 334] on label "Strongly Agree" at bounding box center [105, 331] width 132 height 30
click at [66, 334] on input "Strongly Agree" at bounding box center [60, 330] width 12 height 12
radio input "true"
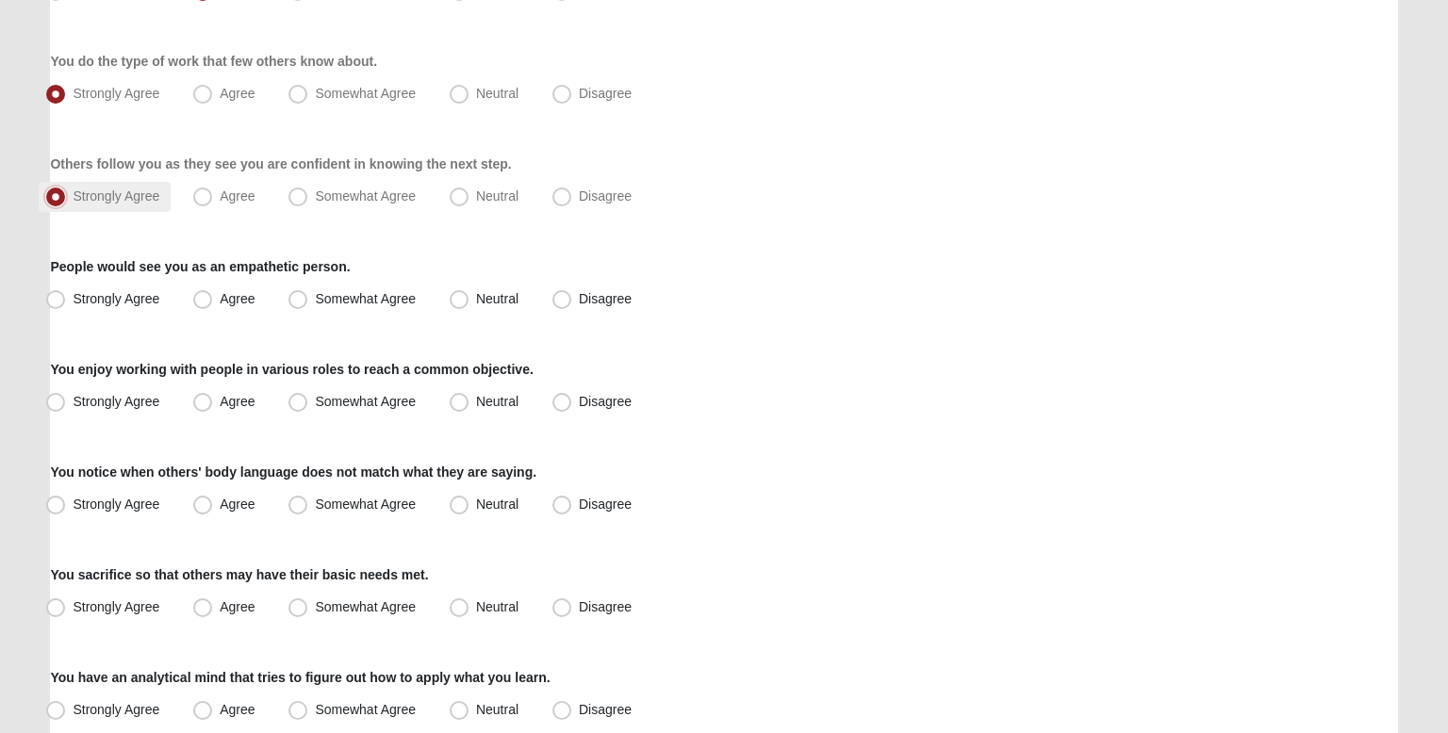
scroll to position [417, 0]
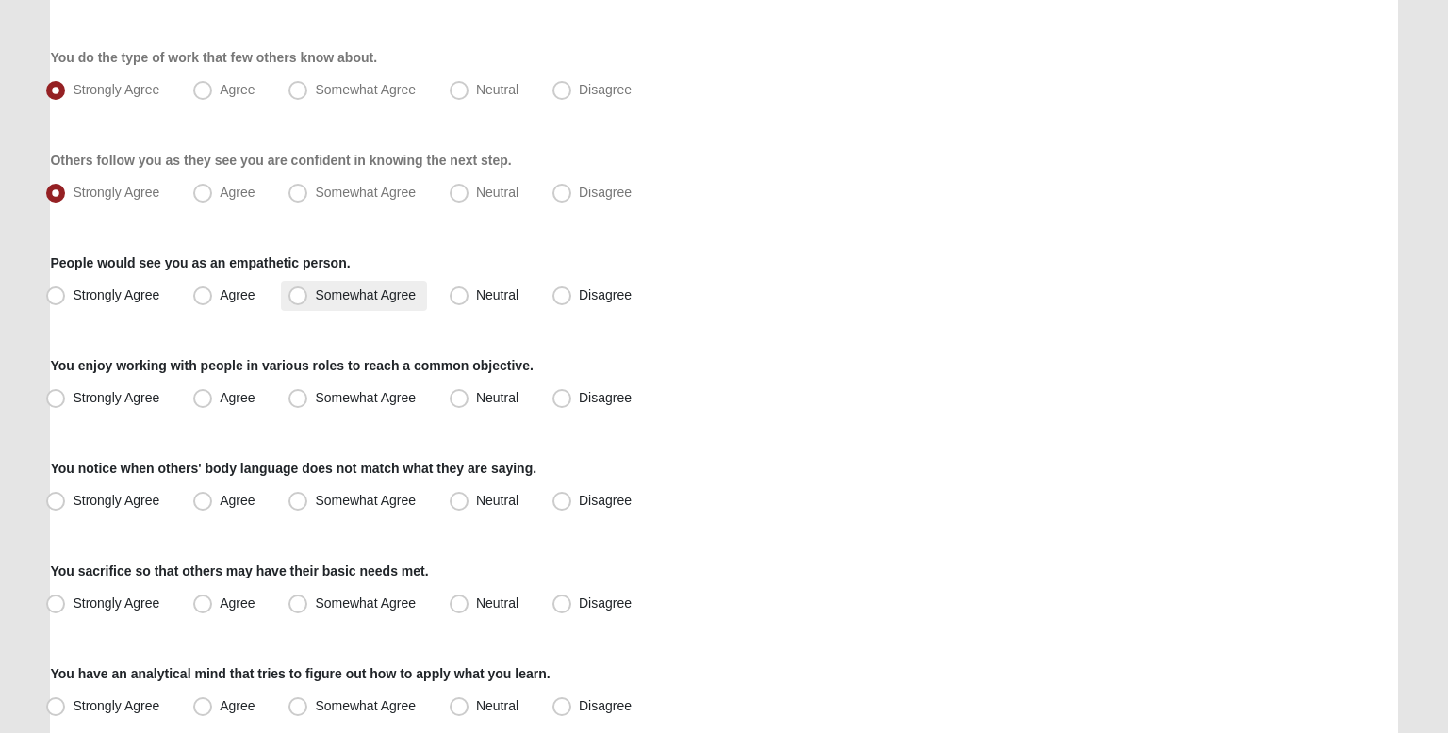
click at [315, 290] on span "Somewhat Agree" at bounding box center [365, 295] width 101 height 15
click at [296, 290] on input "Somewhat Agree" at bounding box center [302, 295] width 12 height 12
radio input "true"
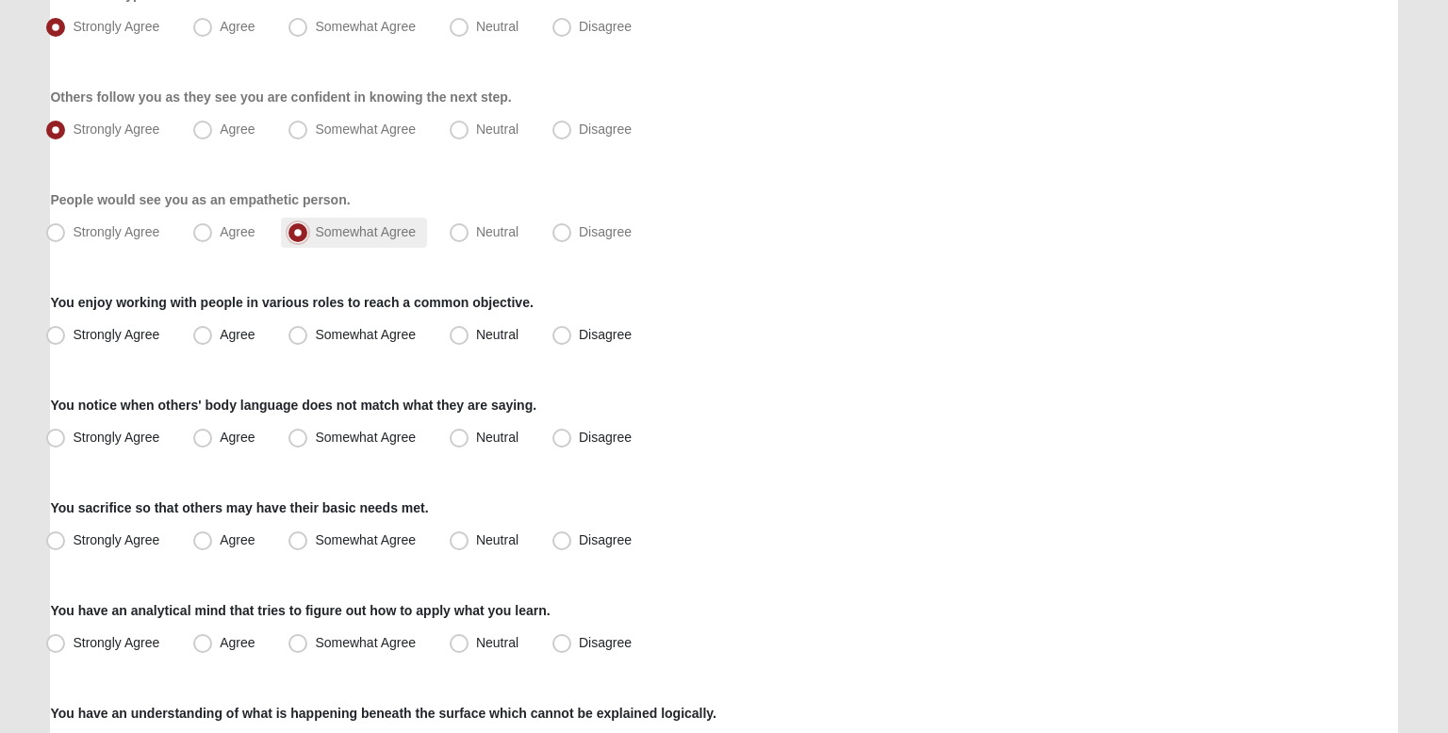
scroll to position [482, 0]
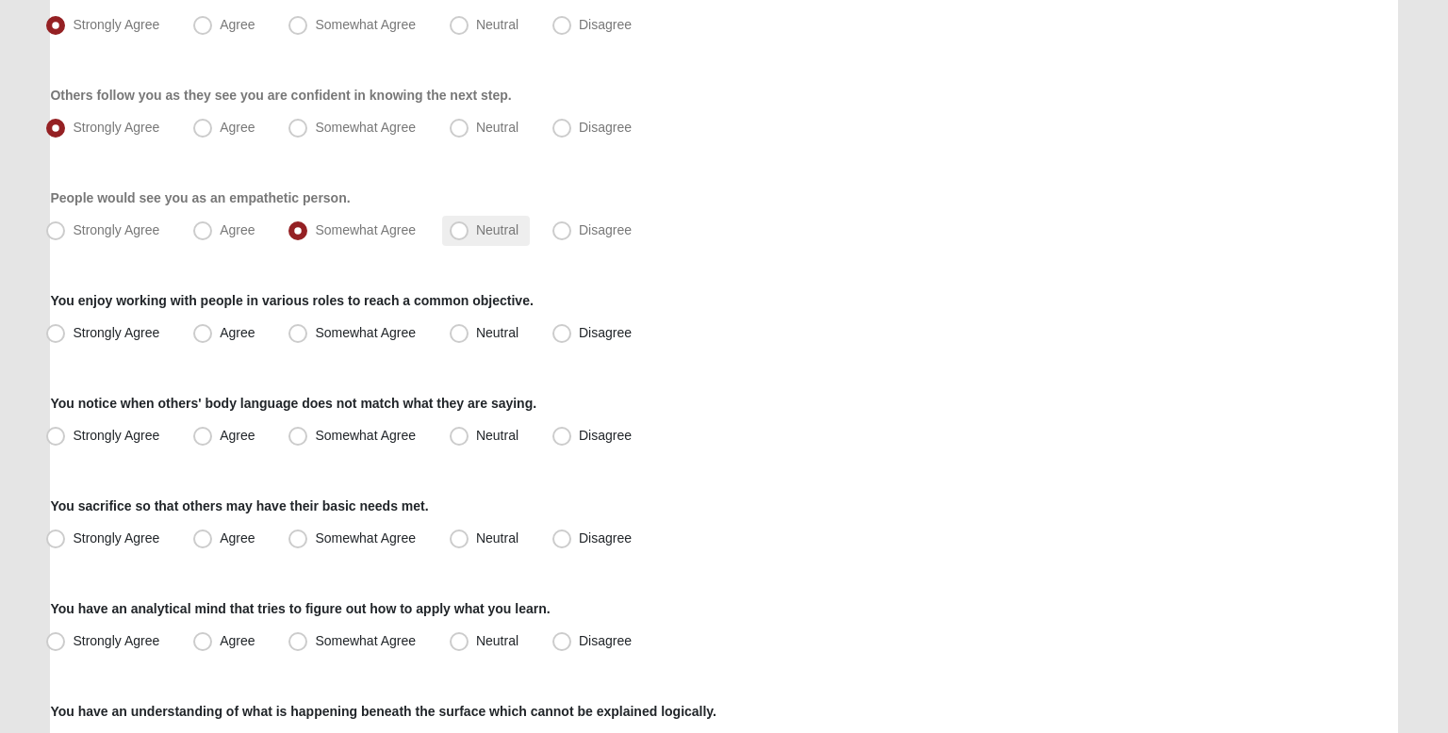
click at [476, 224] on span "Neutral" at bounding box center [497, 229] width 42 height 15
click at [457, 224] on input "Neutral" at bounding box center [463, 230] width 12 height 12
radio input "true"
click at [109, 333] on span "Strongly Agree" at bounding box center [116, 332] width 87 height 15
click at [66, 333] on input "Strongly Agree" at bounding box center [60, 333] width 12 height 12
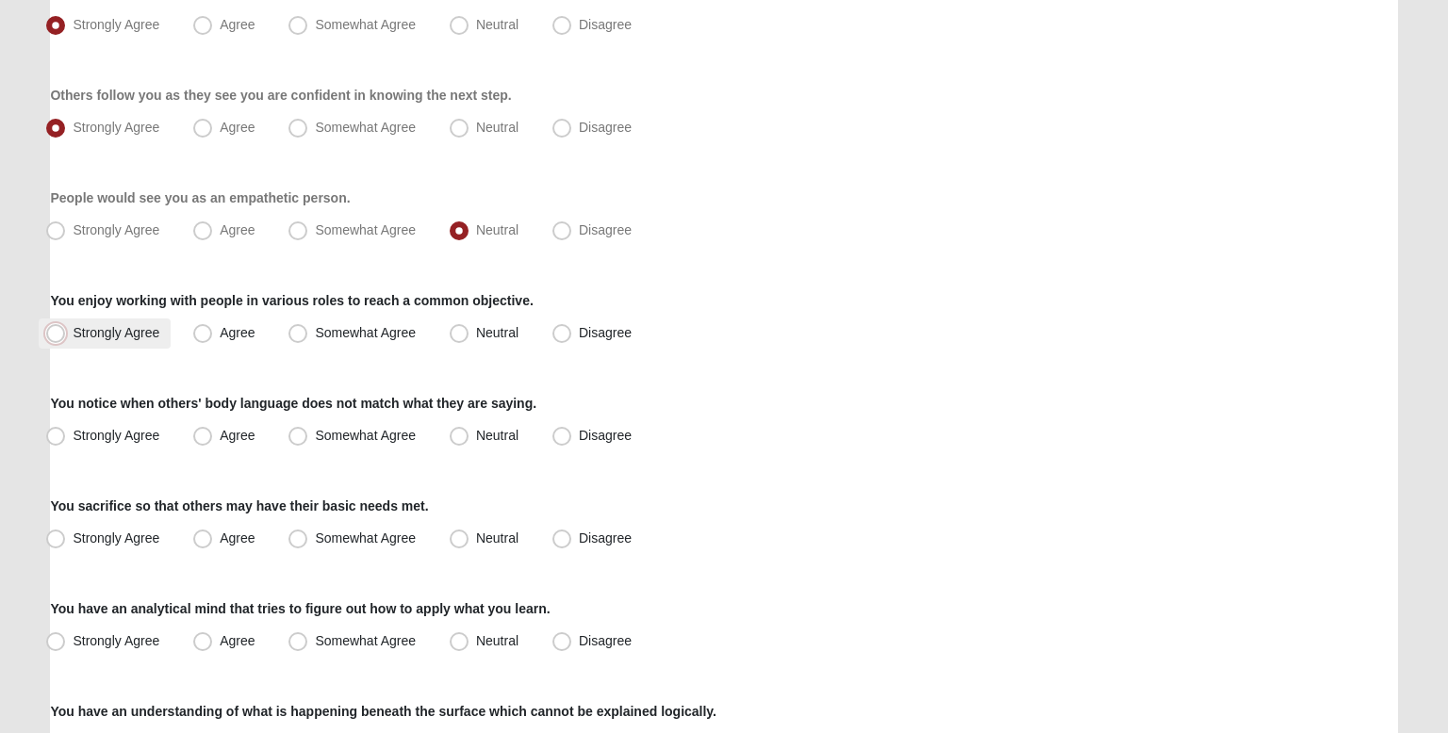
radio input "true"
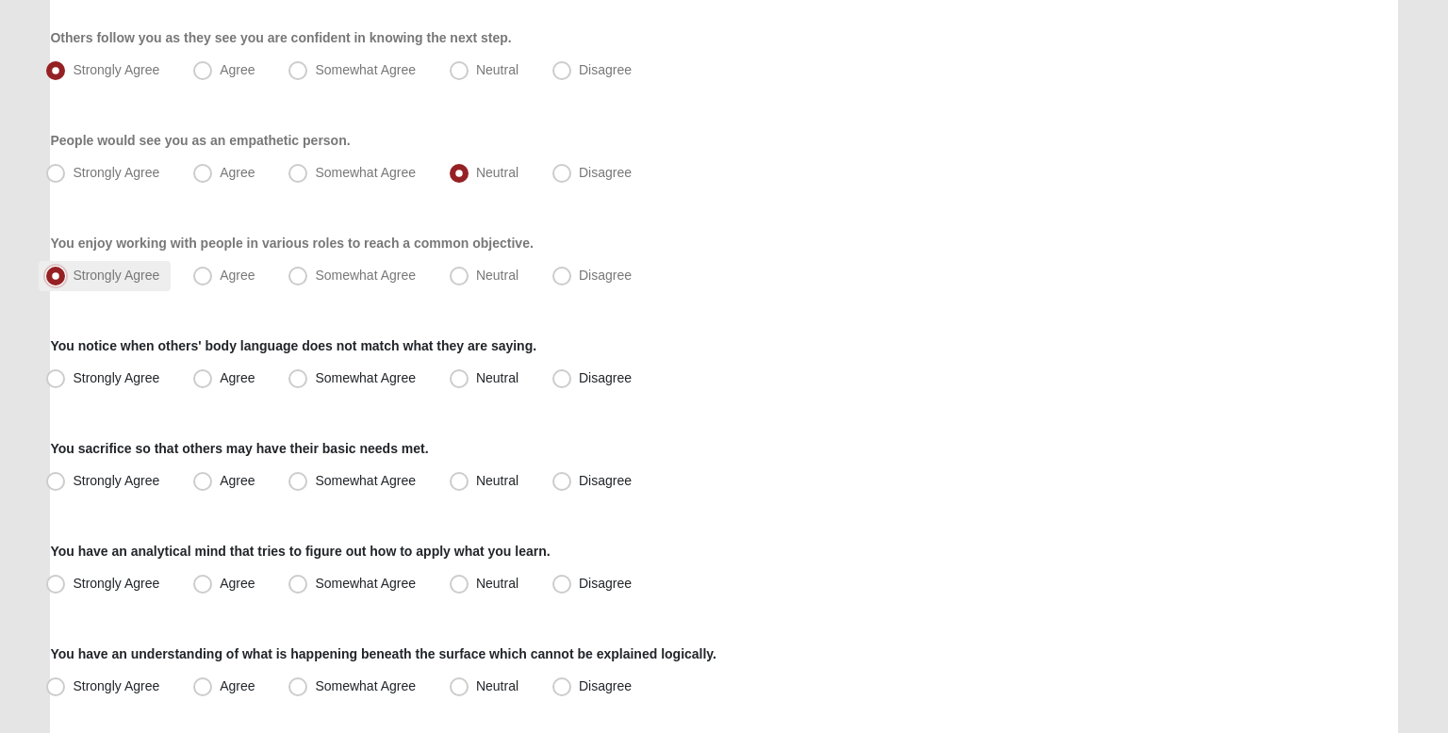
scroll to position [565, 0]
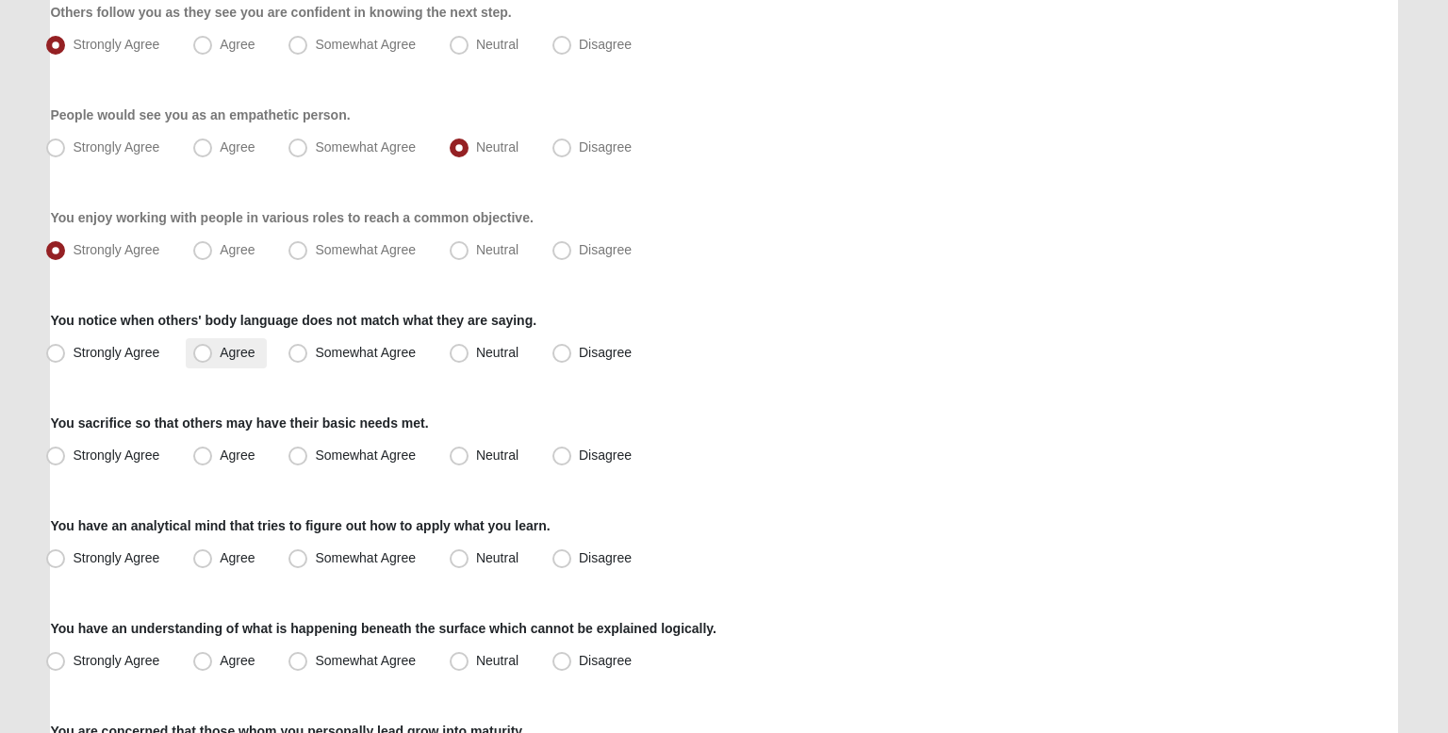
click at [220, 357] on span "Agree" at bounding box center [237, 352] width 35 height 15
click at [211, 357] on input "Agree" at bounding box center [207, 353] width 12 height 12
radio input "true"
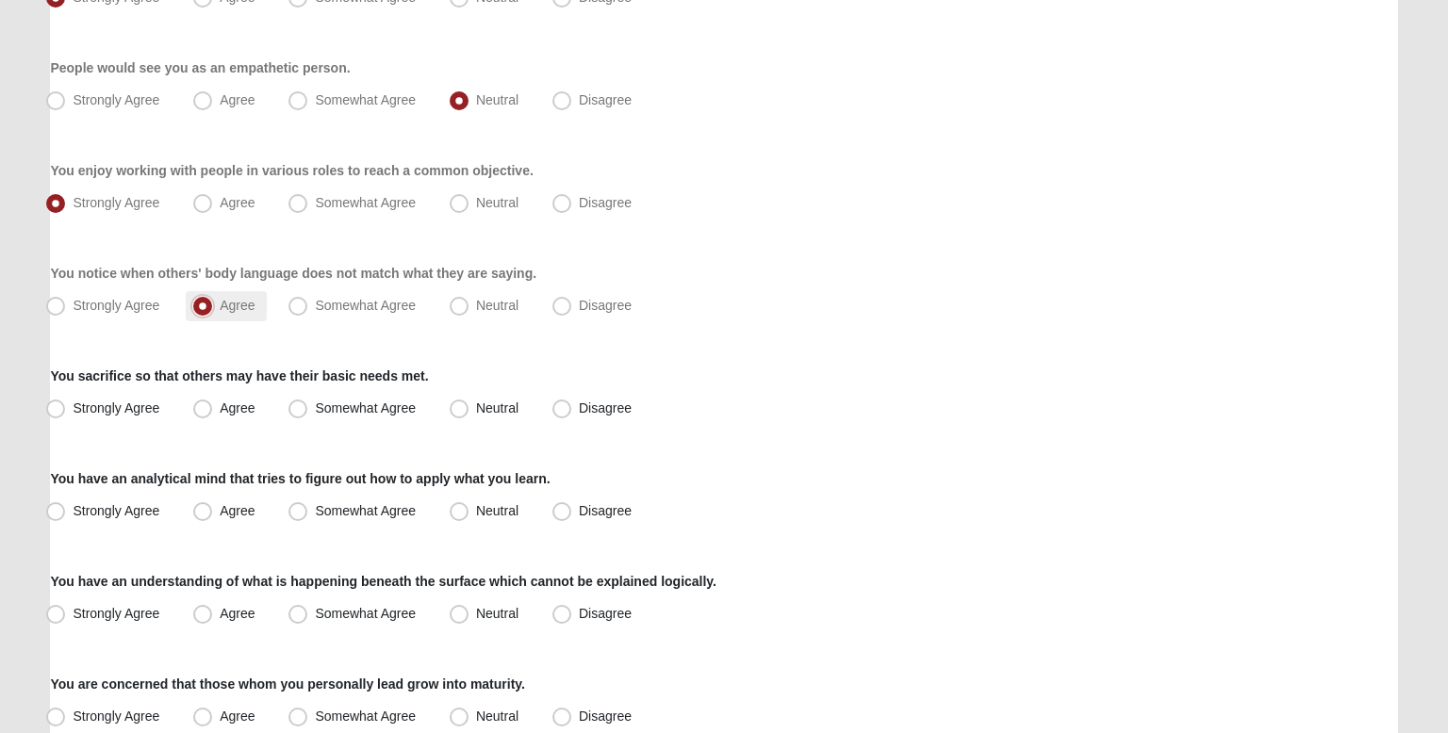
scroll to position [616, 0]
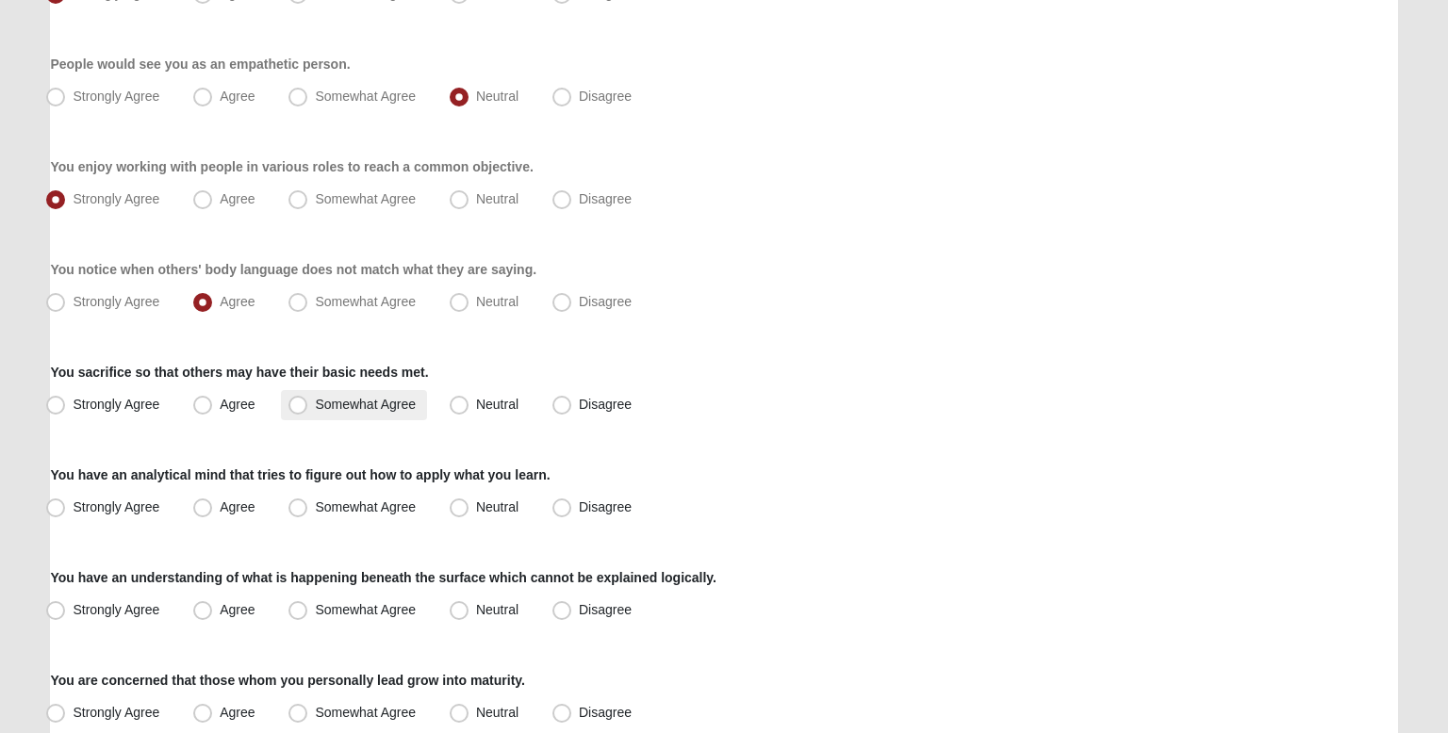
click at [315, 398] on span "Somewhat Agree" at bounding box center [365, 404] width 101 height 15
click at [296, 399] on input "Somewhat Agree" at bounding box center [302, 405] width 12 height 12
radio input "true"
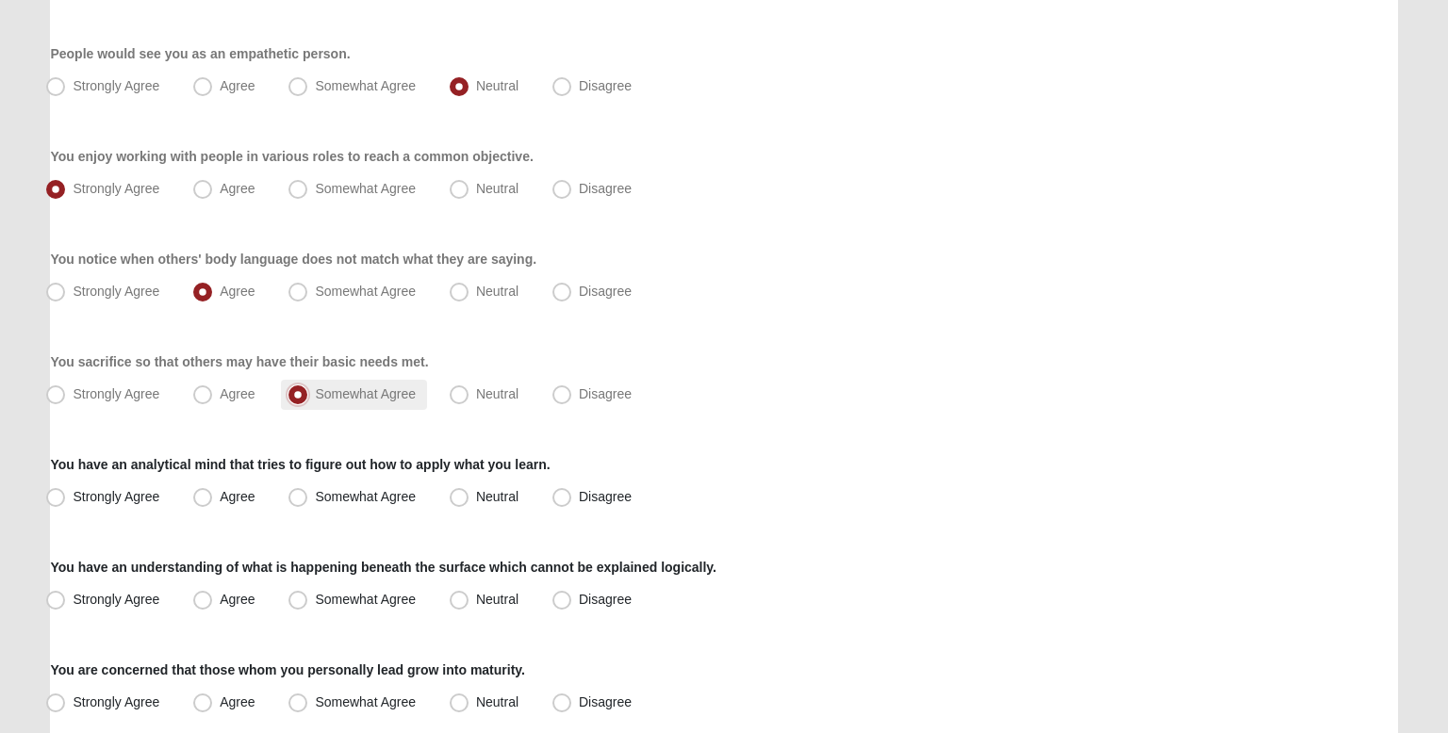
scroll to position [626, 0]
click at [257, 390] on label "Agree" at bounding box center [226, 395] width 80 height 30
click at [213, 390] on input "Agree" at bounding box center [207, 394] width 12 height 12
radio input "true"
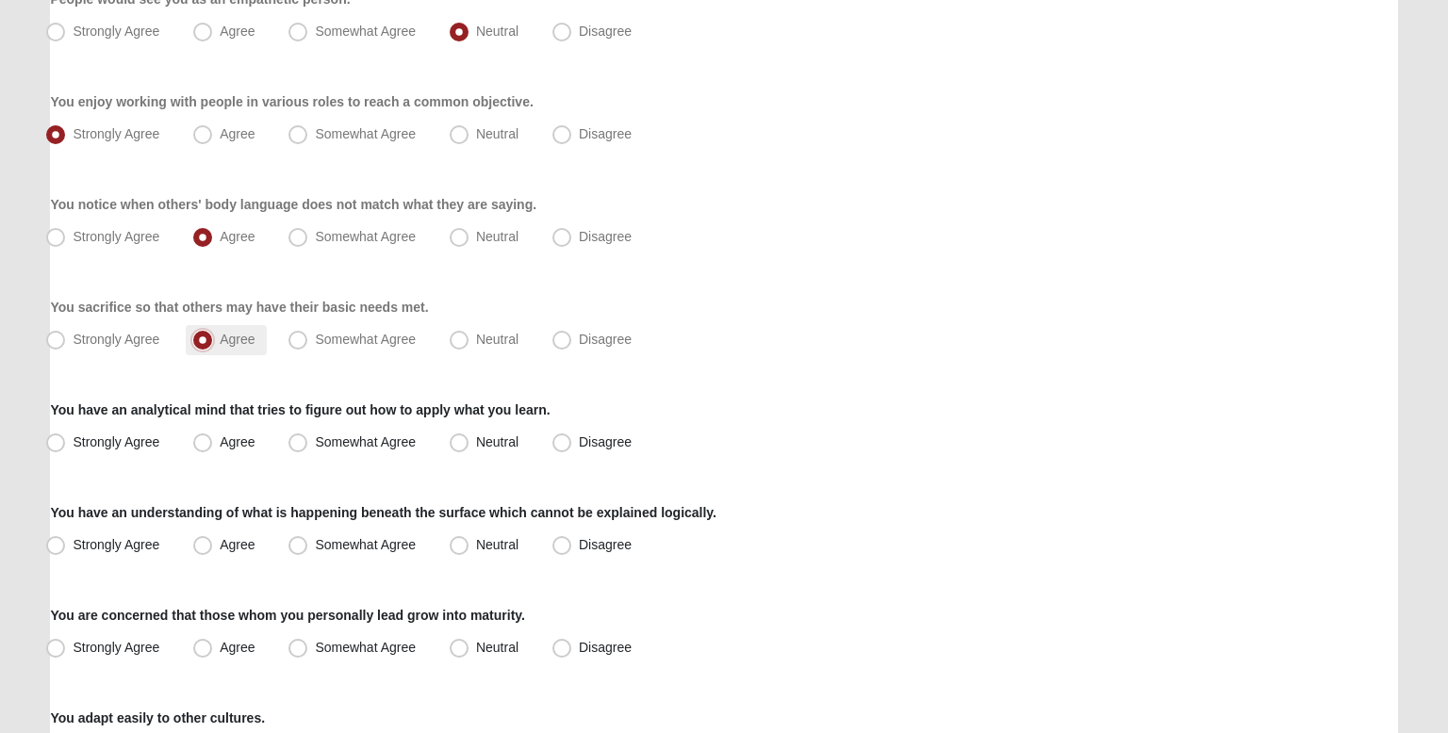
scroll to position [682, 0]
click at [156, 435] on span "Strongly Agree" at bounding box center [116, 441] width 87 height 15
click at [66, 436] on input "Strongly Agree" at bounding box center [60, 442] width 12 height 12
radio input "true"
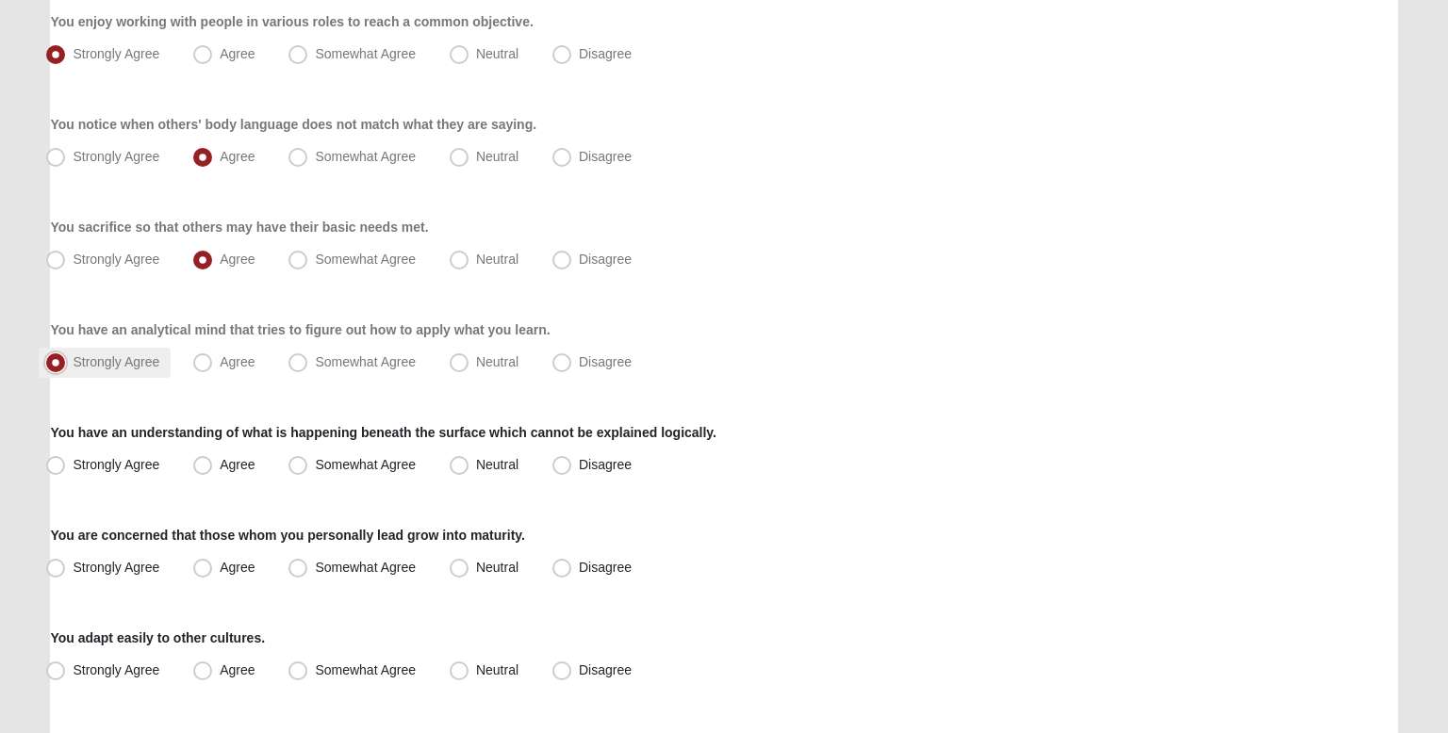
scroll to position [766, 0]
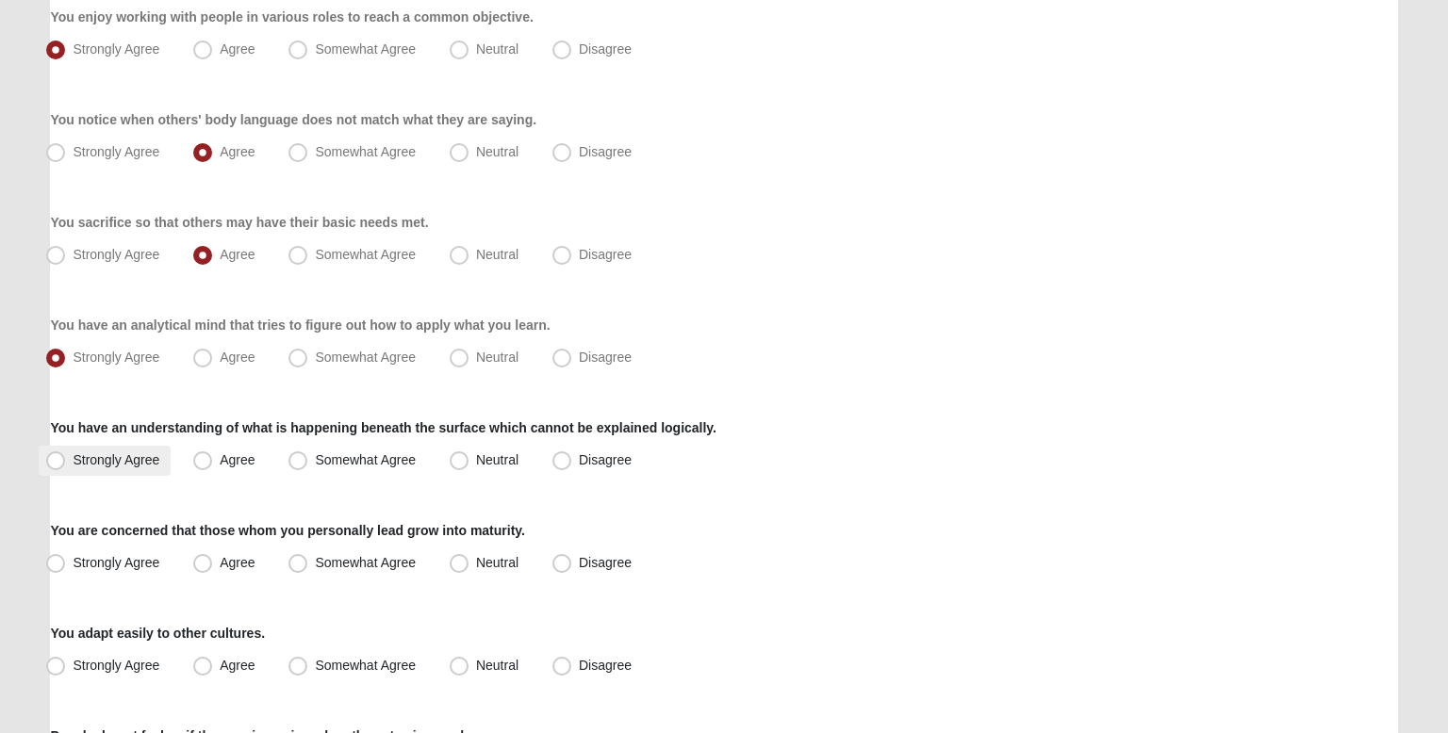
click at [140, 465] on span "Strongly Agree" at bounding box center [116, 460] width 87 height 15
click at [66, 465] on input "Strongly Agree" at bounding box center [60, 460] width 12 height 12
radio input "true"
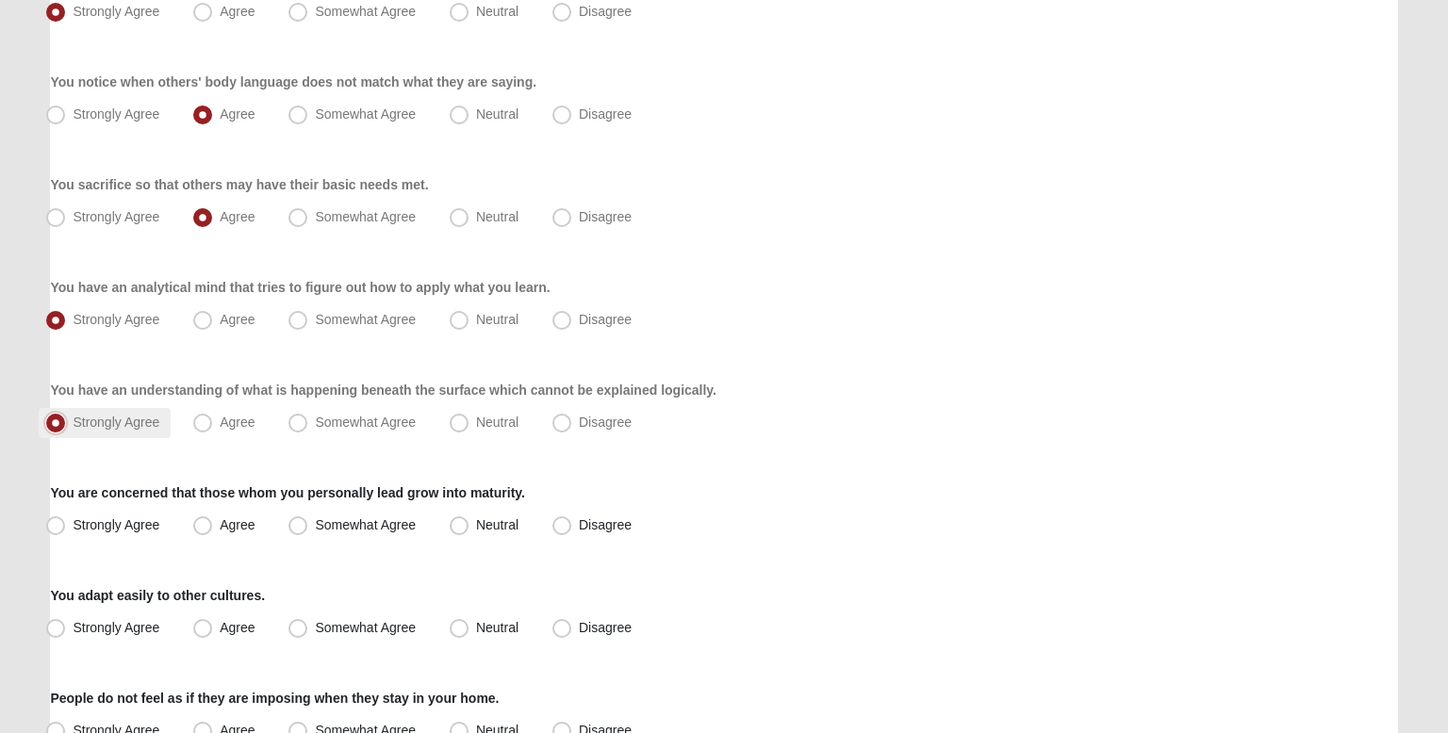
scroll to position [804, 0]
click at [132, 521] on span "Strongly Agree" at bounding box center [116, 524] width 87 height 15
click at [66, 521] on input "Strongly Agree" at bounding box center [60, 525] width 12 height 12
radio input "true"
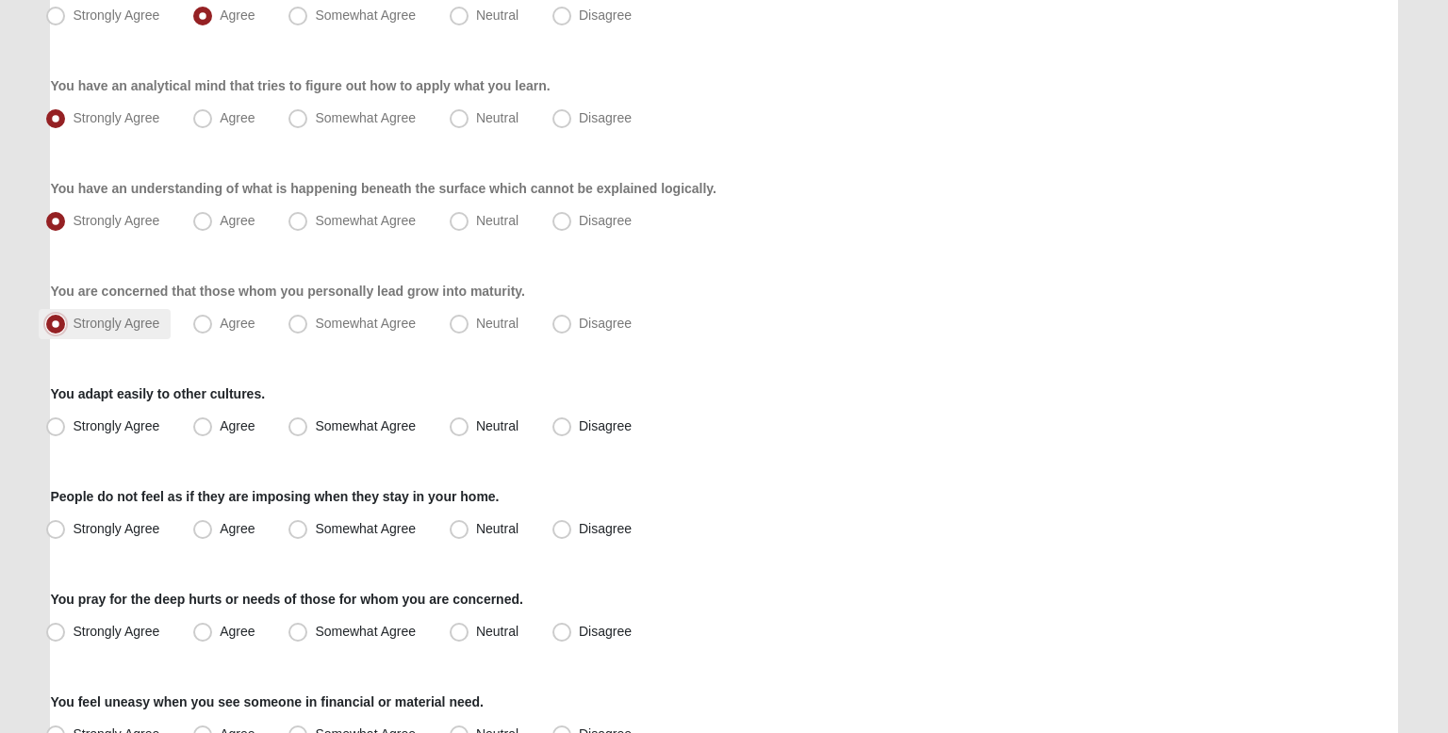
scroll to position [1006, 0]
click at [133, 426] on span "Strongly Agree" at bounding box center [116, 425] width 87 height 15
click at [66, 426] on input "Strongly Agree" at bounding box center [60, 426] width 12 height 12
radio input "true"
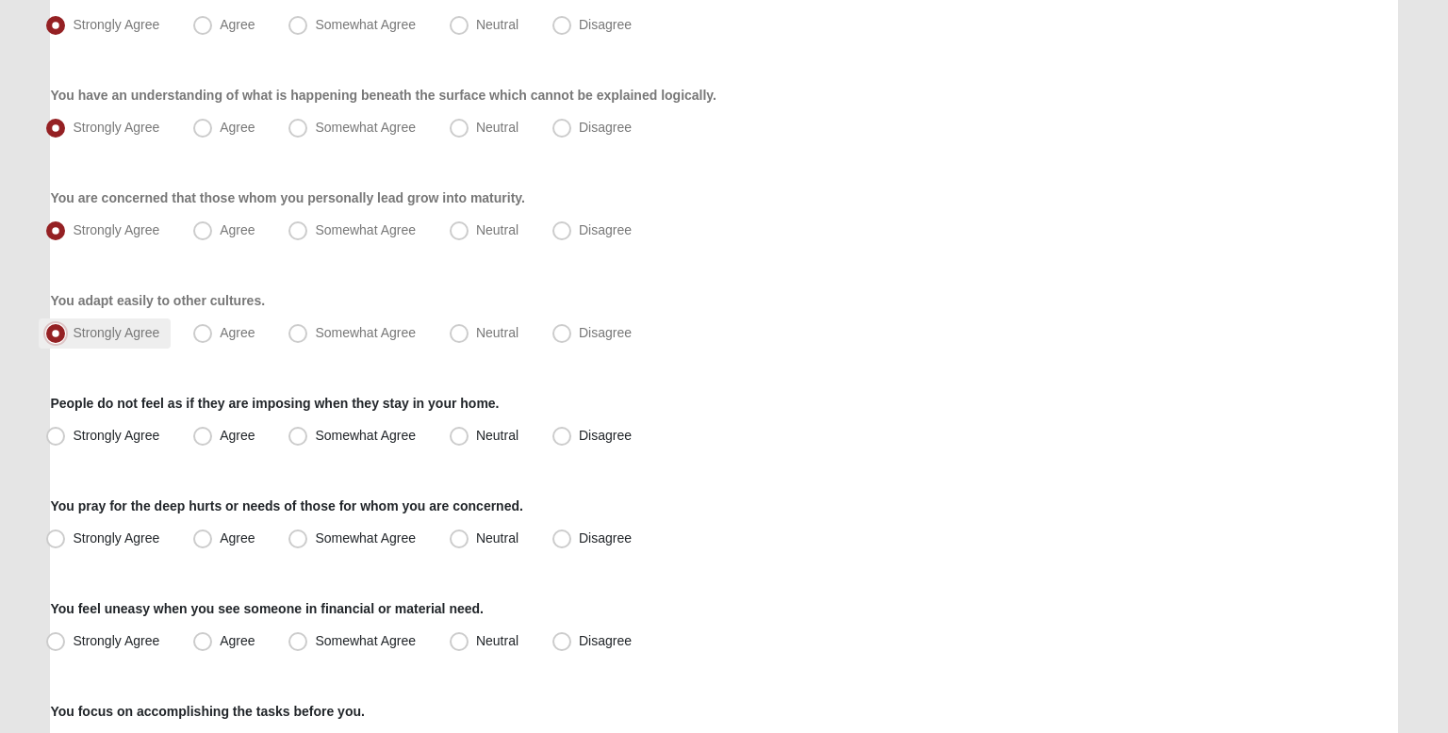
scroll to position [1133, 0]
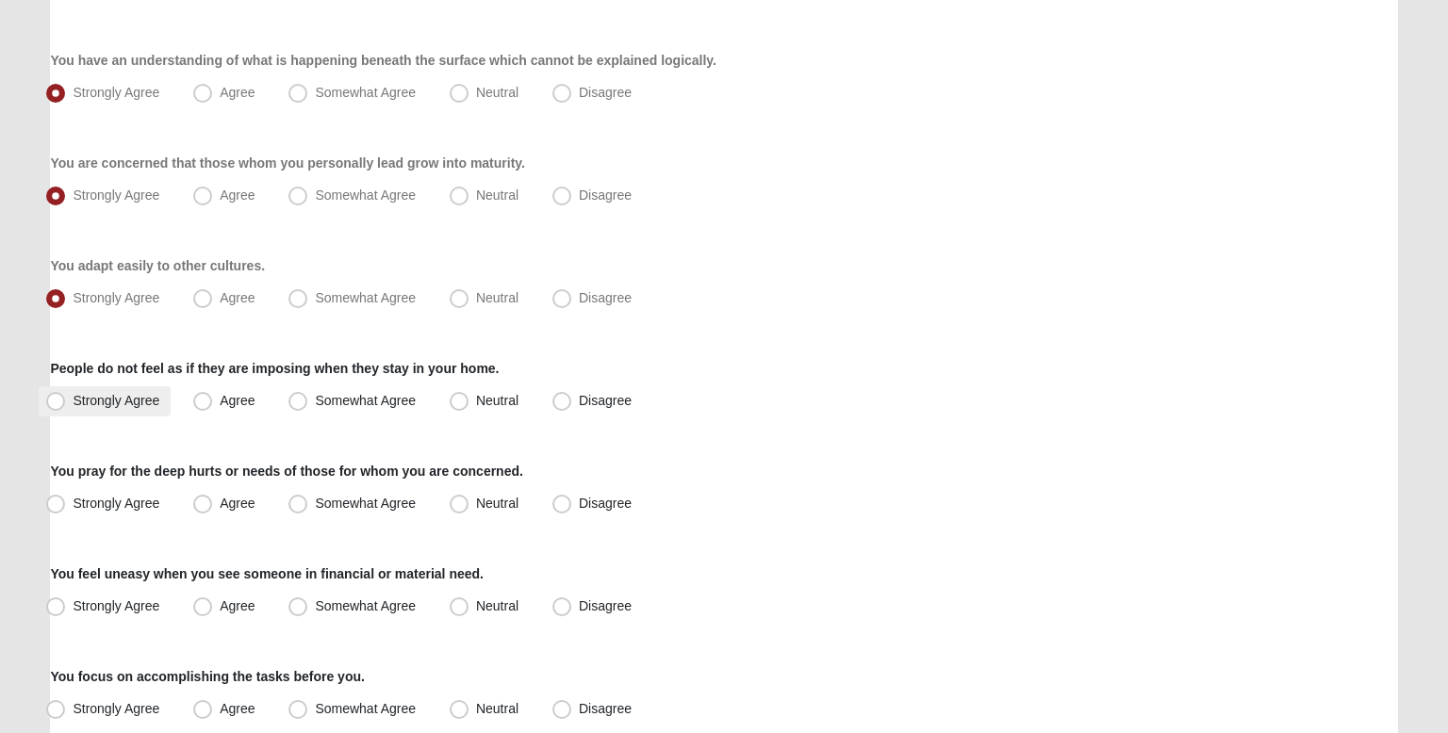
click at [145, 400] on span "Strongly Agree" at bounding box center [116, 400] width 87 height 15
click at [66, 400] on input "Strongly Agree" at bounding box center [60, 401] width 12 height 12
radio input "true"
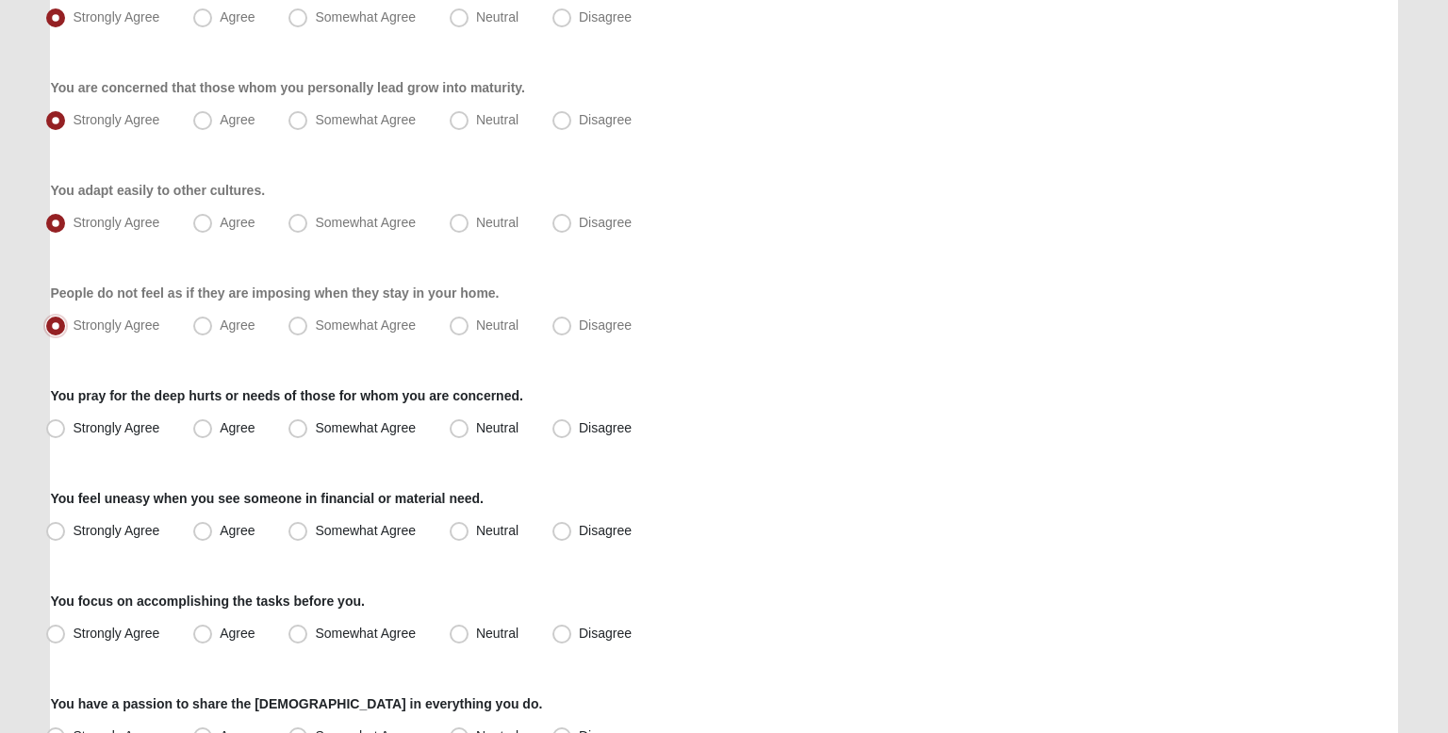
scroll to position [1244, 0]
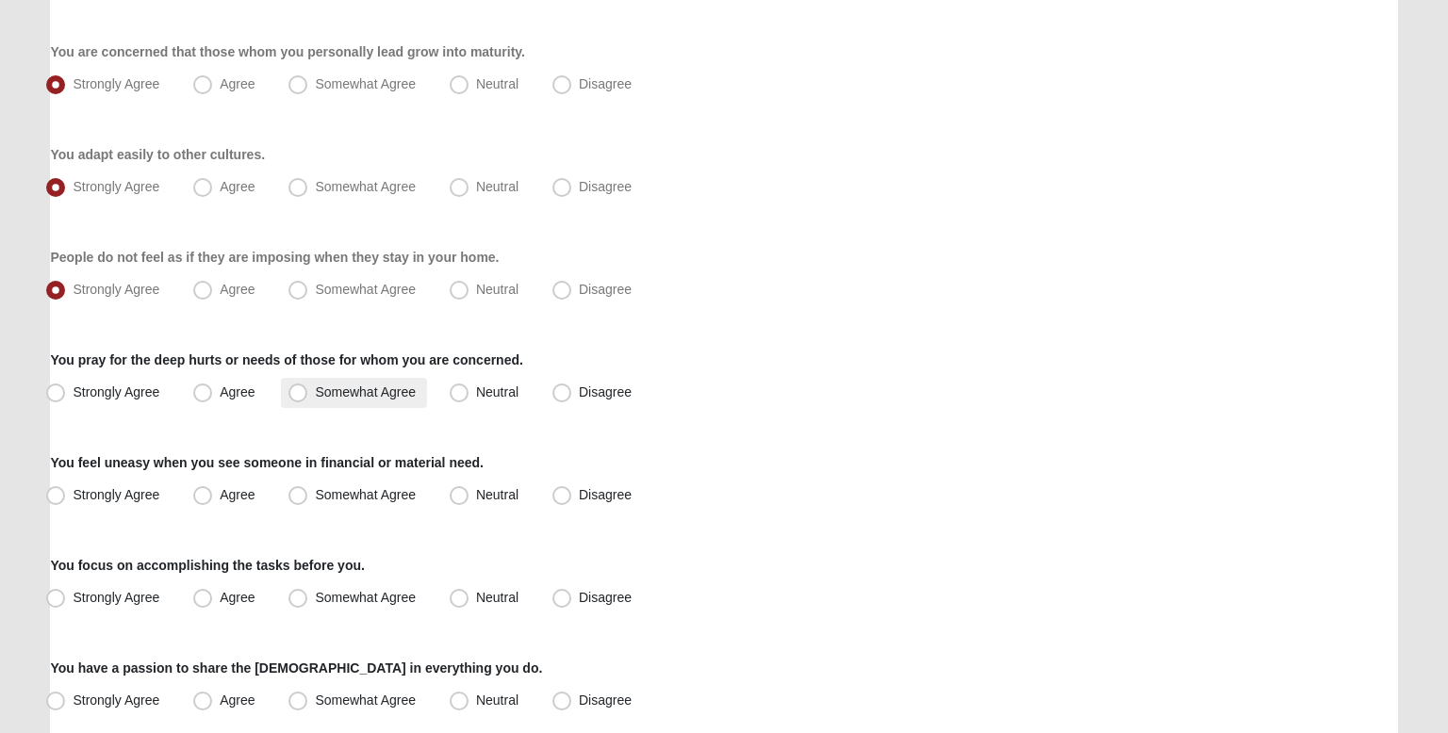
click at [362, 400] on label "Somewhat Agree" at bounding box center [354, 393] width 146 height 30
click at [308, 399] on input "Somewhat Agree" at bounding box center [302, 393] width 12 height 12
radio input "true"
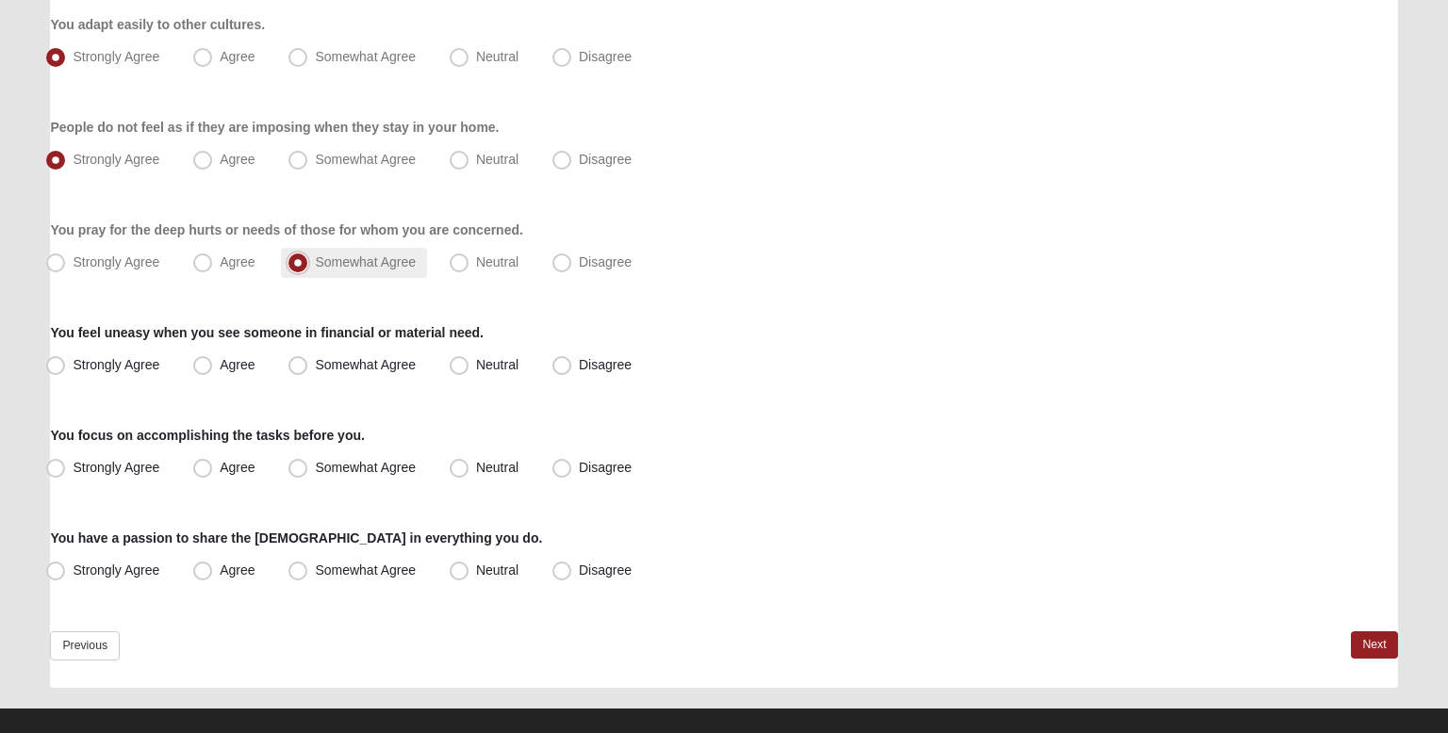
scroll to position [1379, 0]
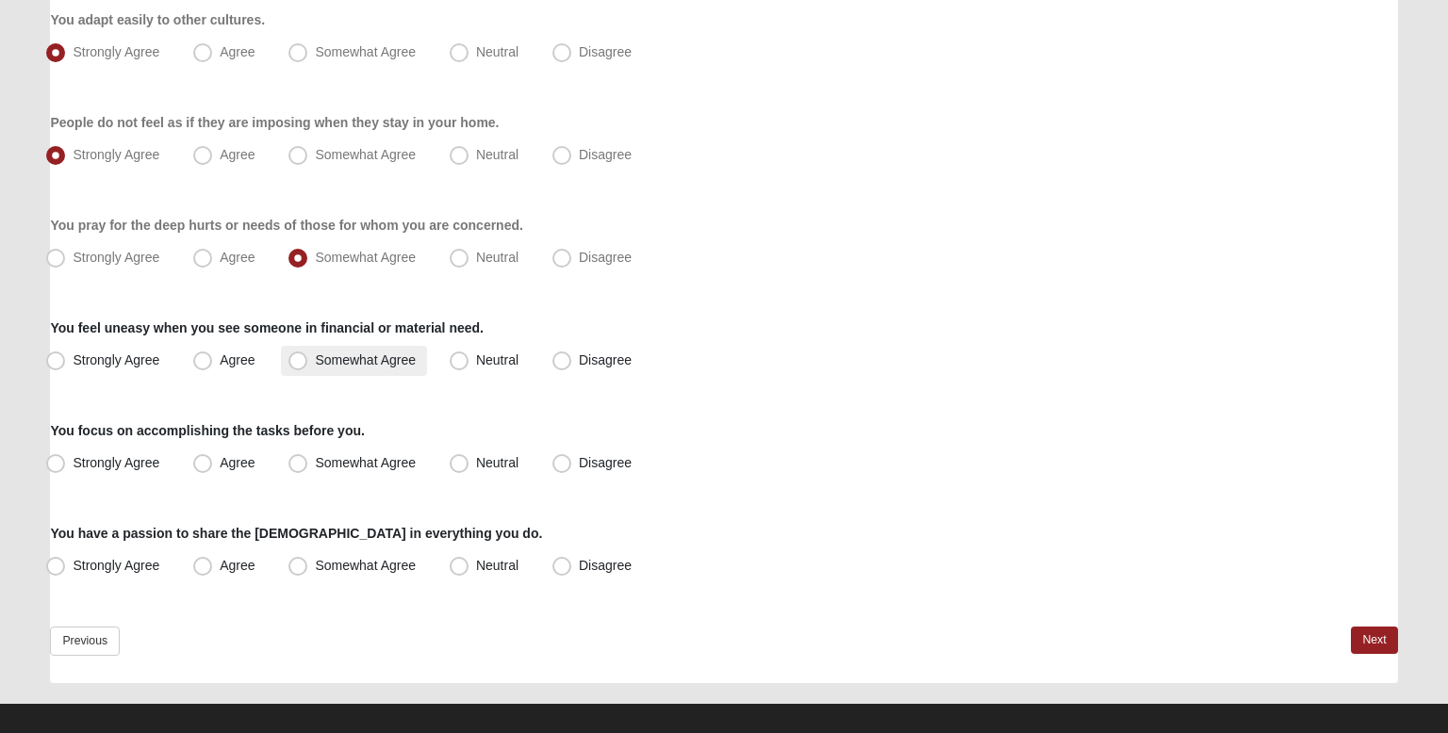
click at [377, 366] on span "Somewhat Agree" at bounding box center [365, 360] width 101 height 15
click at [308, 366] on input "Somewhat Agree" at bounding box center [302, 360] width 12 height 12
radio input "true"
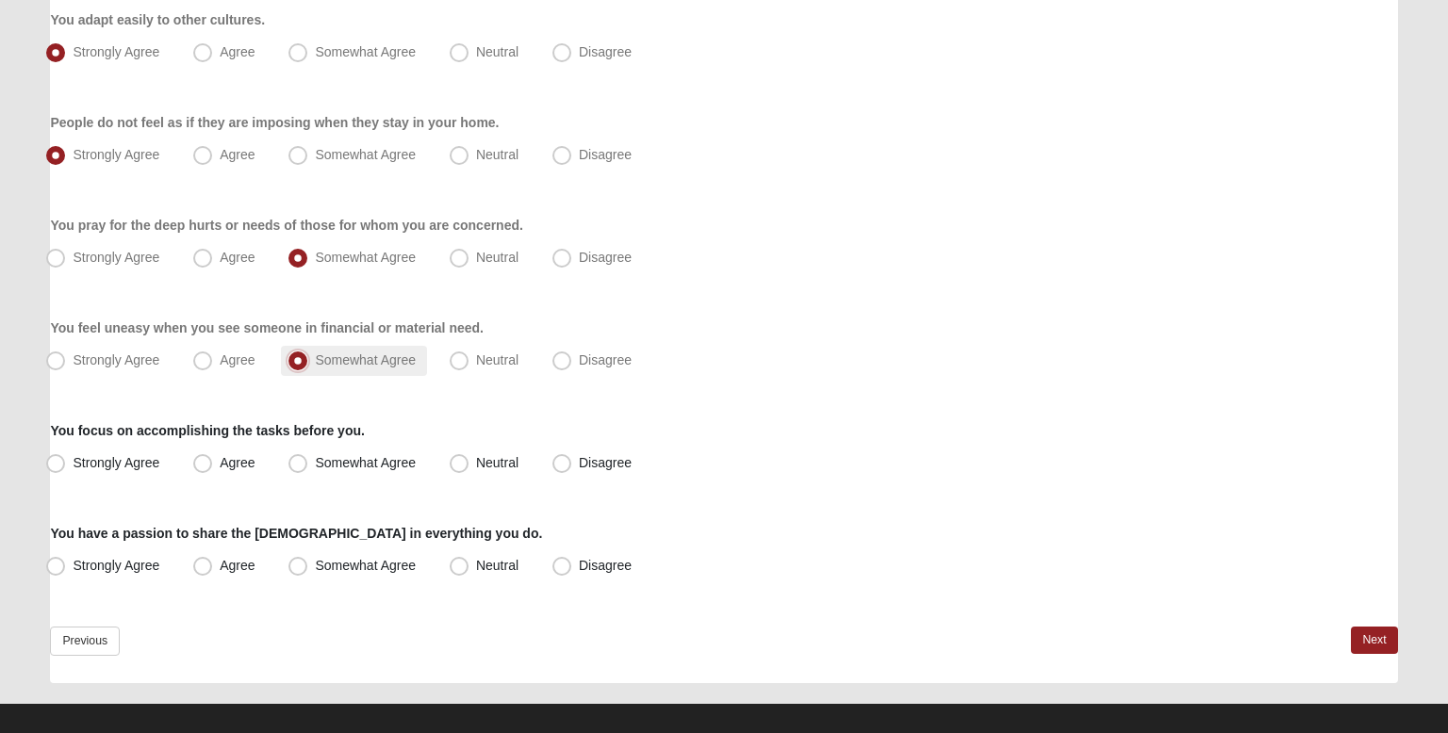
scroll to position [1397, 0]
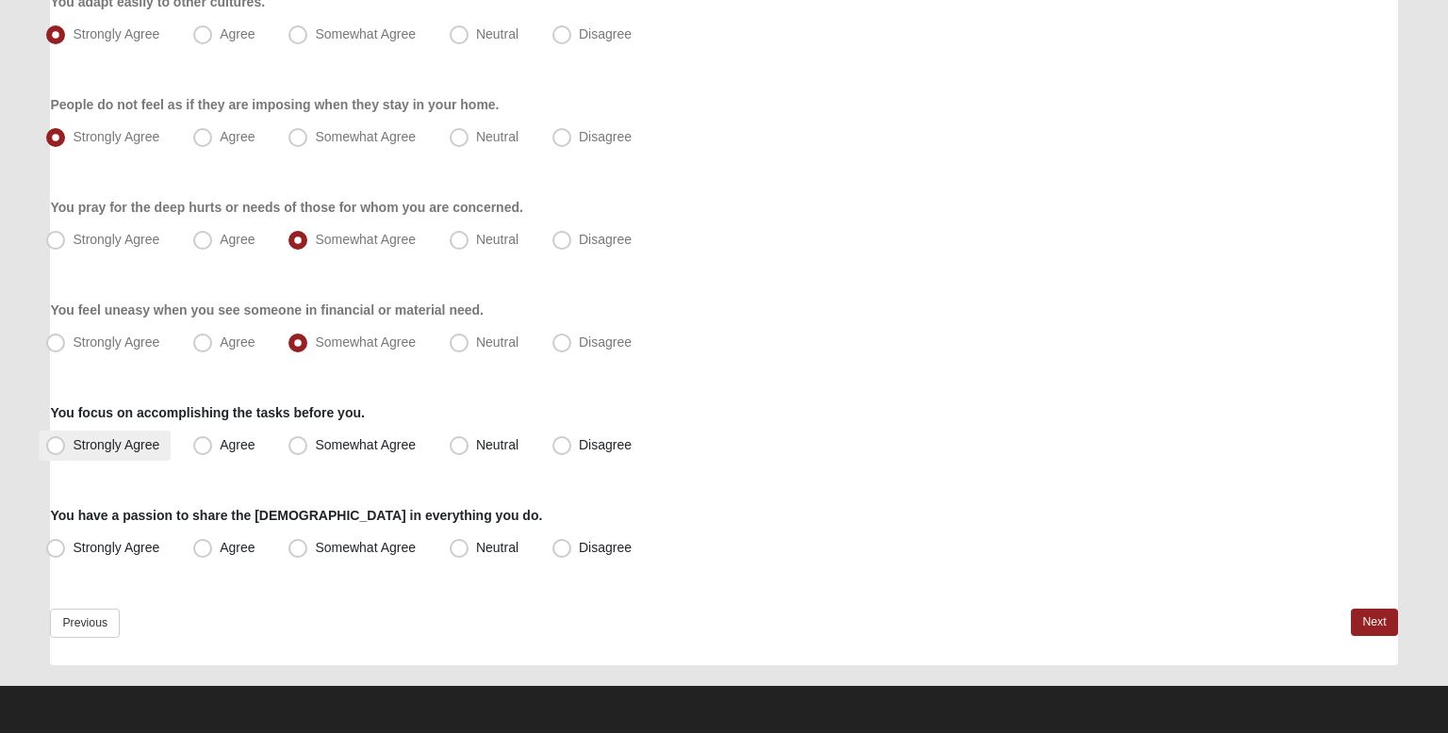
click at [144, 438] on span "Strongly Agree" at bounding box center [116, 444] width 87 height 15
click at [66, 439] on input "Strongly Agree" at bounding box center [60, 445] width 12 height 12
radio input "true"
click at [215, 447] on label "Agree" at bounding box center [226, 446] width 80 height 30
click at [213, 447] on input "Agree" at bounding box center [207, 445] width 12 height 12
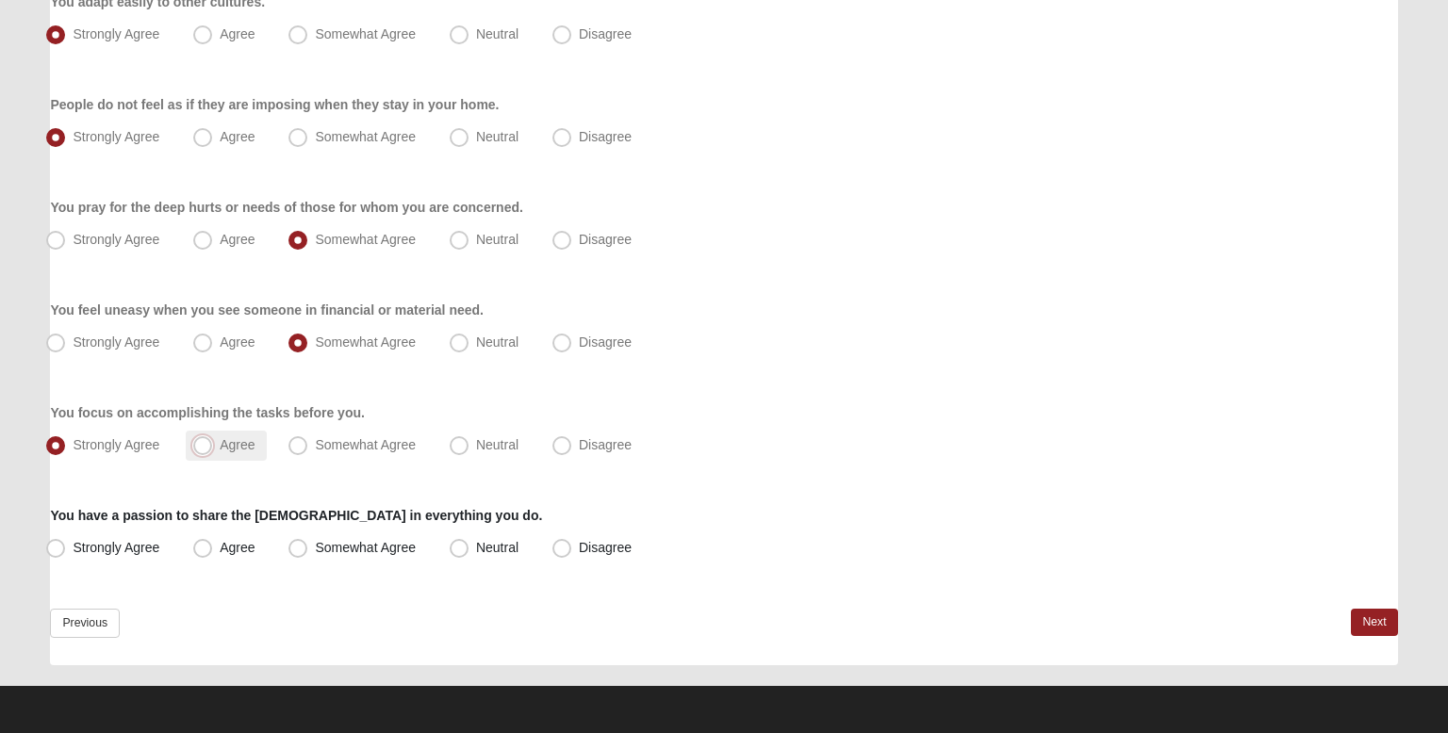
radio input "true"
click at [146, 543] on span "Strongly Agree" at bounding box center [116, 547] width 87 height 15
click at [66, 543] on input "Strongly Agree" at bounding box center [60, 548] width 12 height 12
radio input "true"
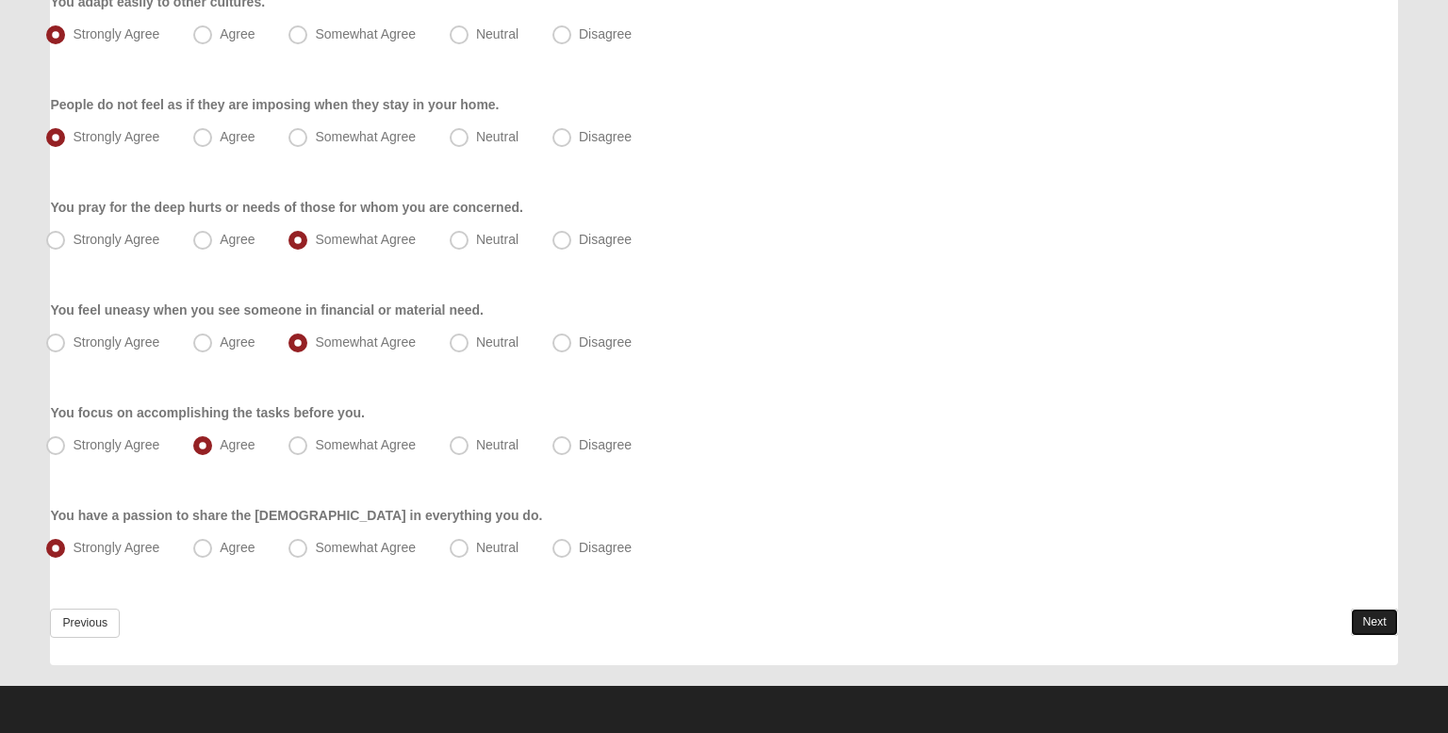
click at [1377, 609] on link "Next" at bounding box center [1374, 622] width 46 height 27
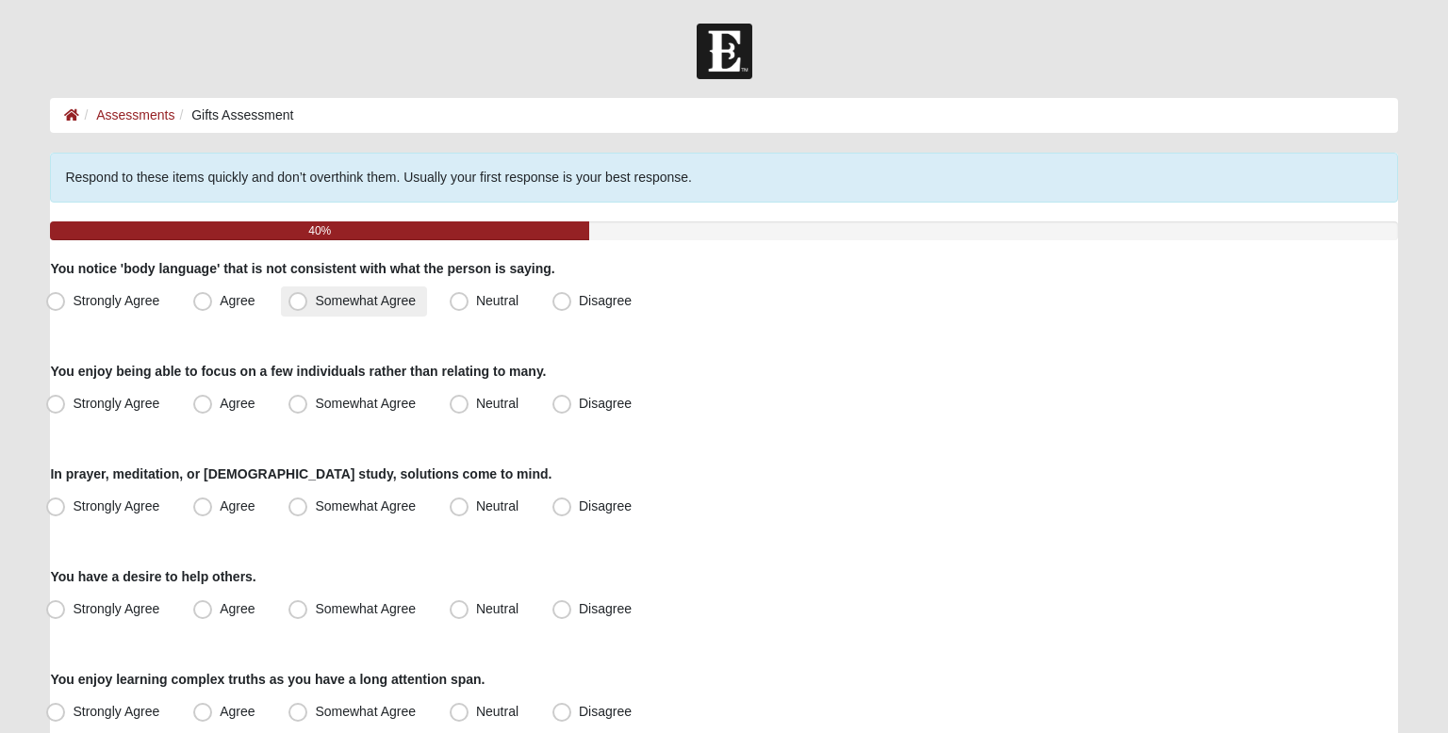
click at [315, 294] on span "Somewhat Agree" at bounding box center [365, 300] width 101 height 15
click at [296, 295] on input "Somewhat Agree" at bounding box center [302, 301] width 12 height 12
radio input "true"
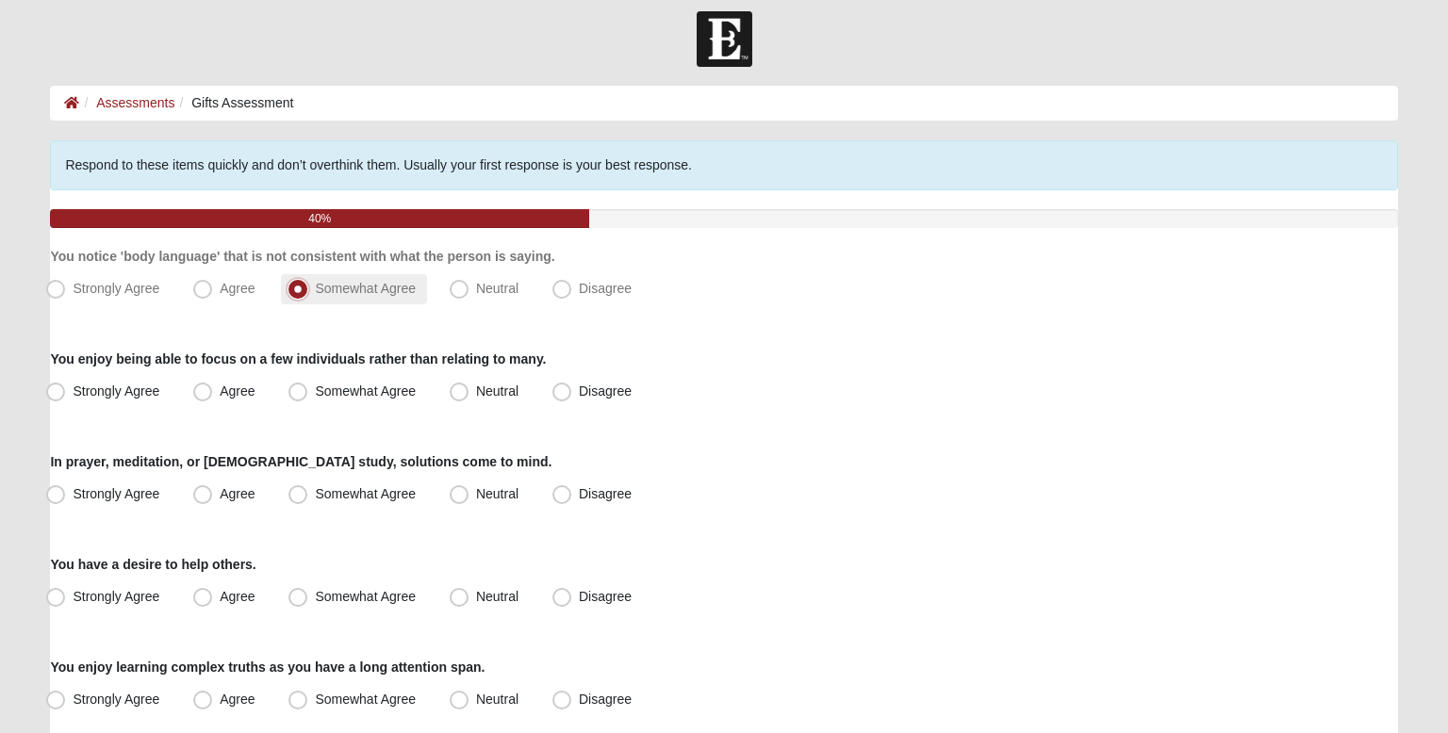
scroll to position [15, 0]
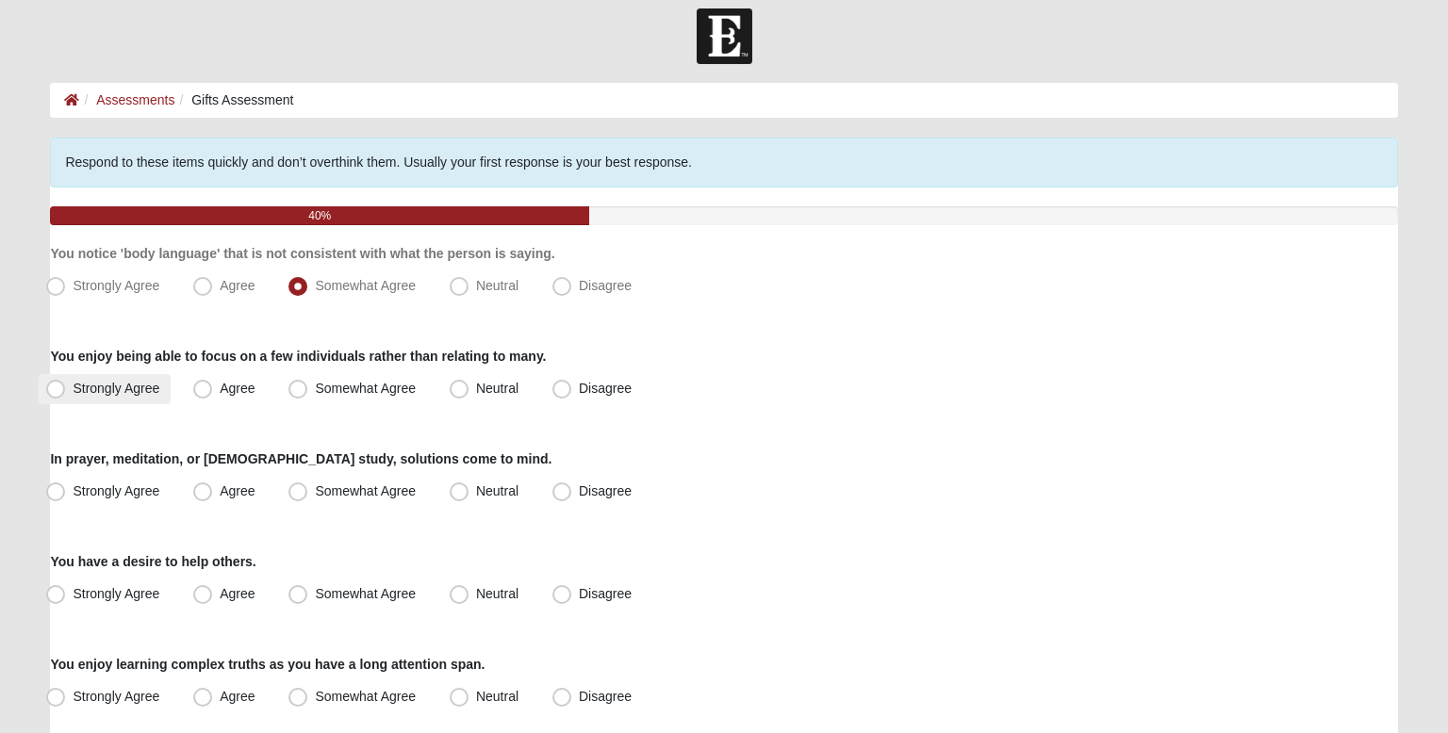
click at [156, 386] on span "Strongly Agree" at bounding box center [116, 388] width 87 height 15
click at [66, 386] on input "Strongly Agree" at bounding box center [60, 389] width 12 height 12
radio input "true"
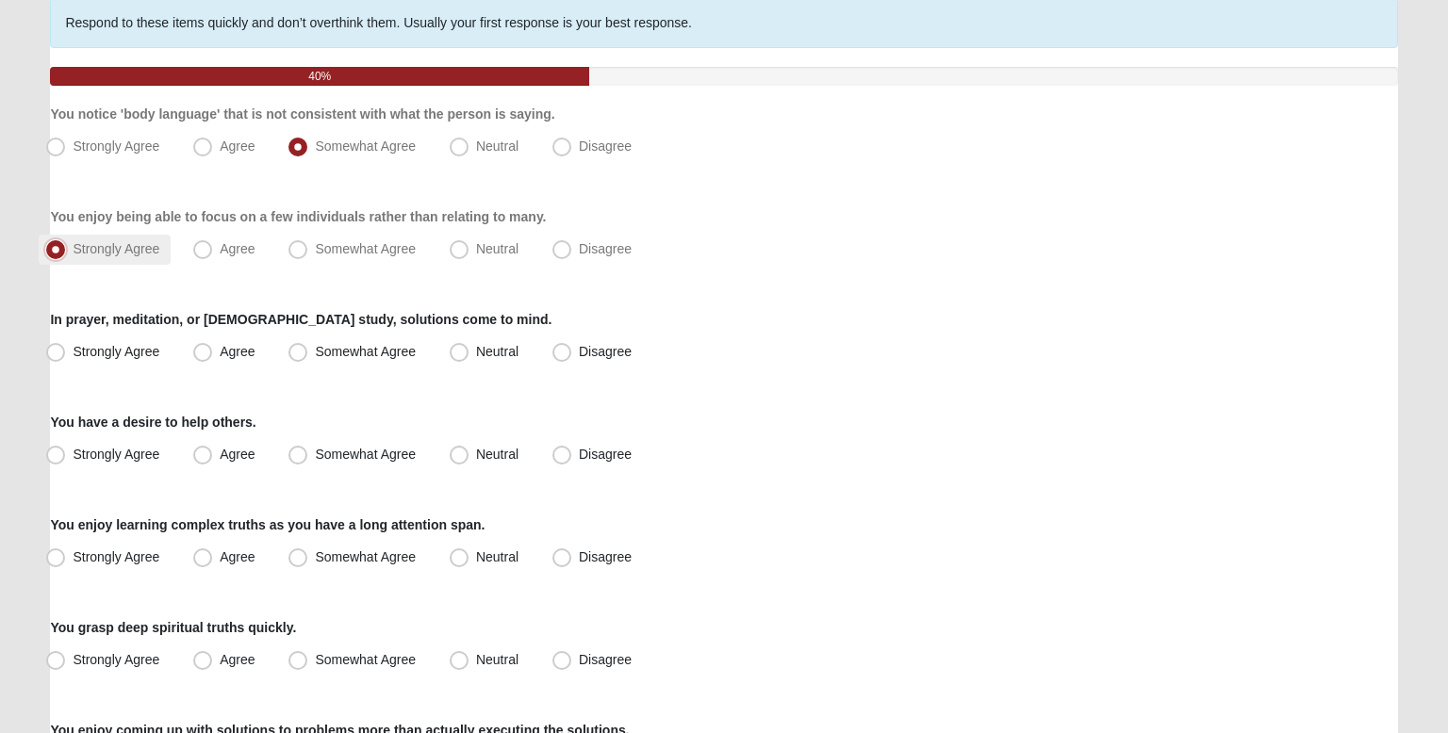
scroll to position [159, 0]
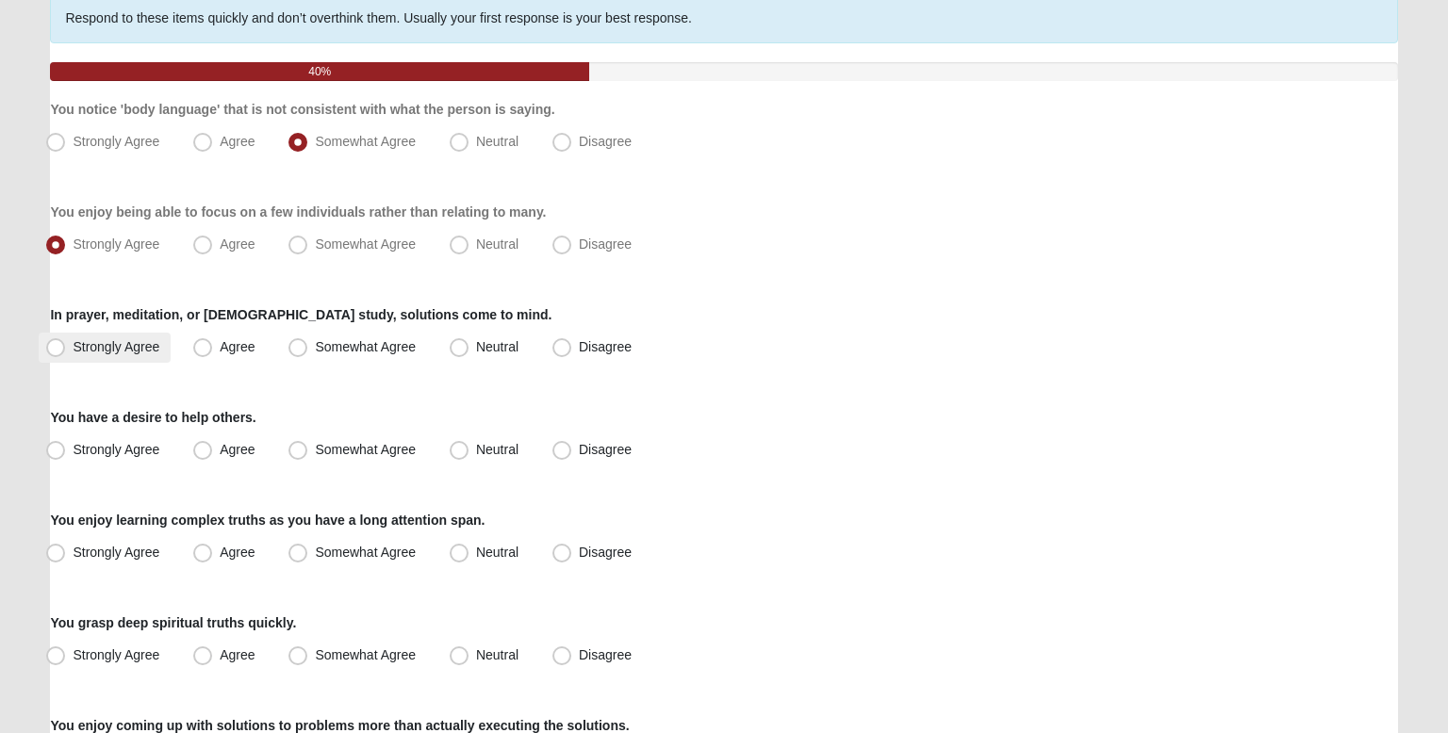
click at [170, 357] on label "Strongly Agree" at bounding box center [105, 348] width 132 height 30
click at [66, 354] on input "Strongly Agree" at bounding box center [60, 347] width 12 height 12
radio input "true"
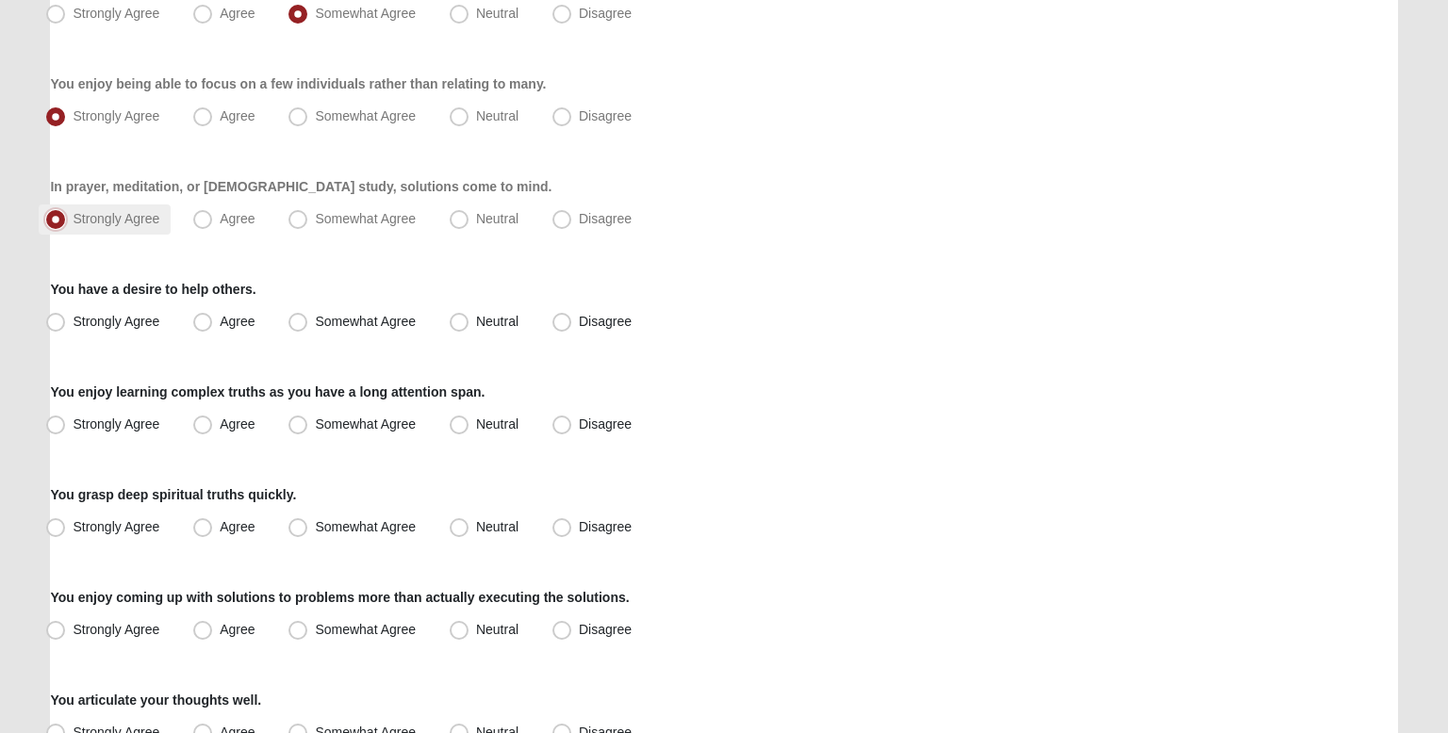
scroll to position [290, 0]
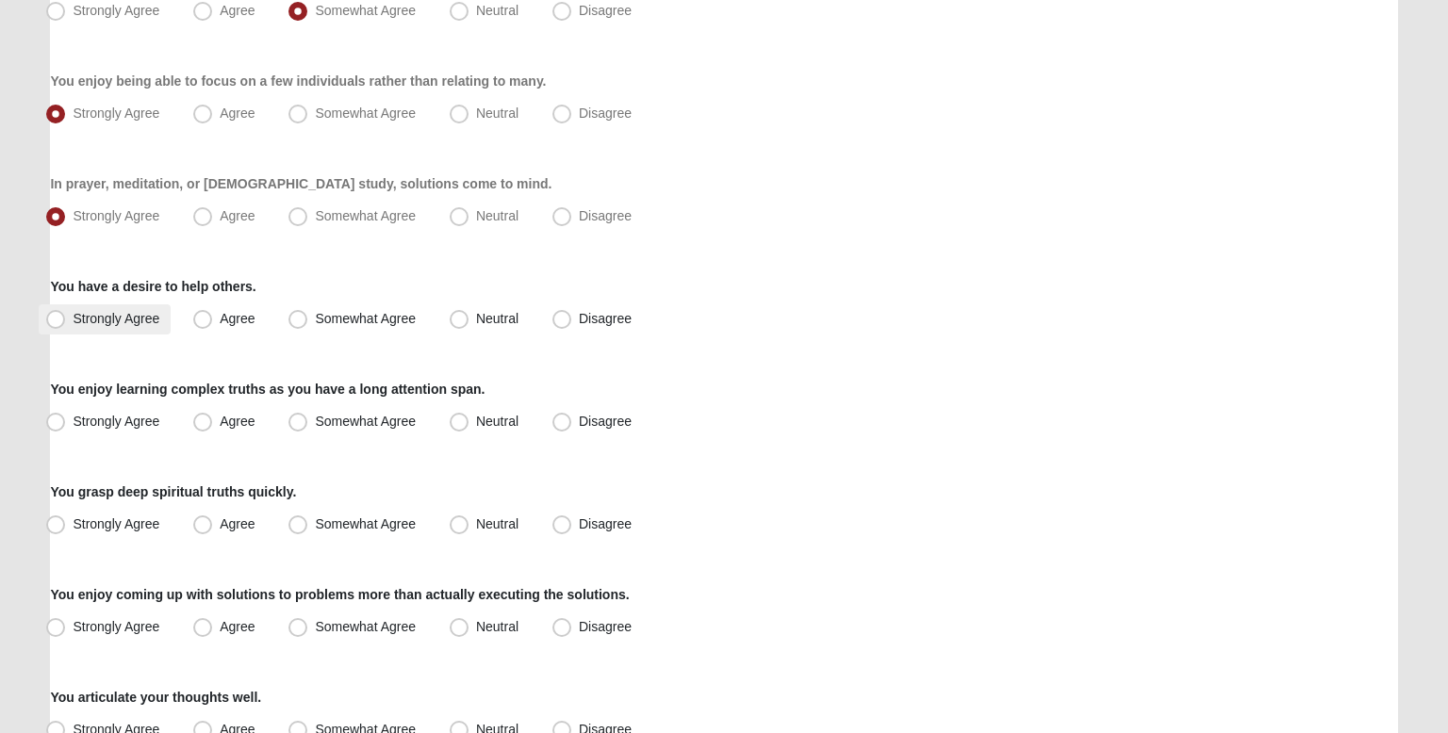
click at [165, 322] on label "Strongly Agree" at bounding box center [105, 320] width 132 height 30
click at [66, 322] on input "Strongly Agree" at bounding box center [60, 319] width 12 height 12
radio input "true"
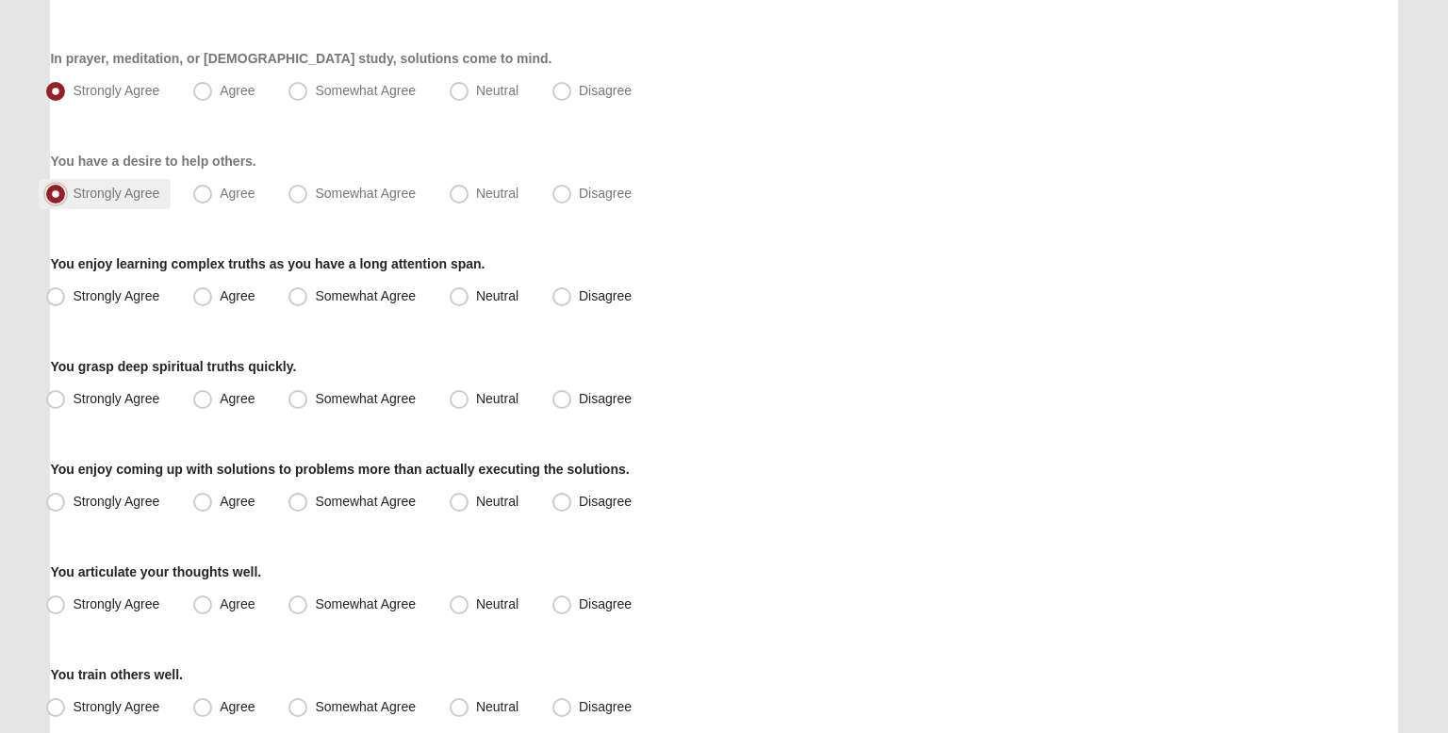
scroll to position [419, 0]
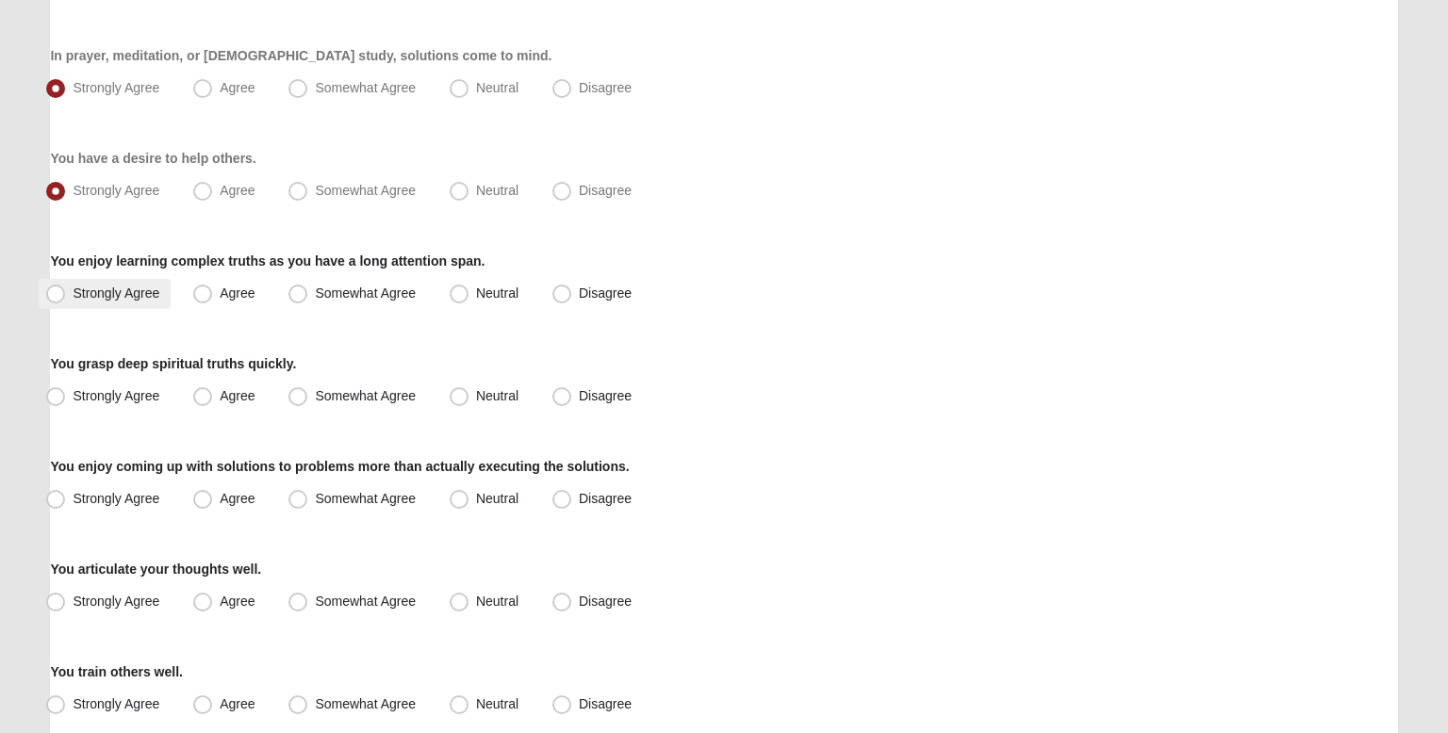
click at [160, 305] on label "Strongly Agree" at bounding box center [105, 294] width 132 height 30
click at [66, 300] on input "Strongly Agree" at bounding box center [60, 294] width 12 height 12
radio input "true"
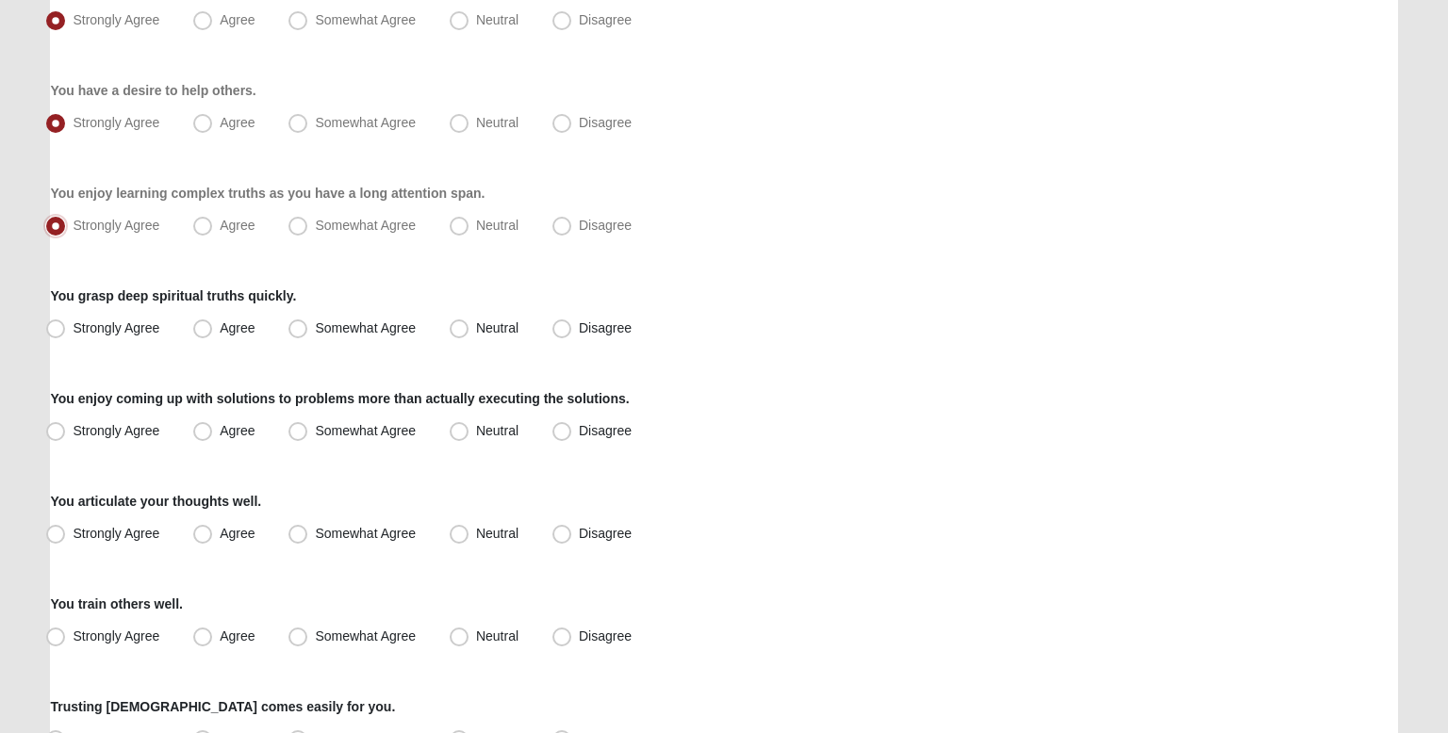
scroll to position [486, 0]
click at [170, 316] on label "Strongly Agree" at bounding box center [105, 329] width 132 height 30
click at [66, 322] on input "Strongly Agree" at bounding box center [60, 328] width 12 height 12
radio input "true"
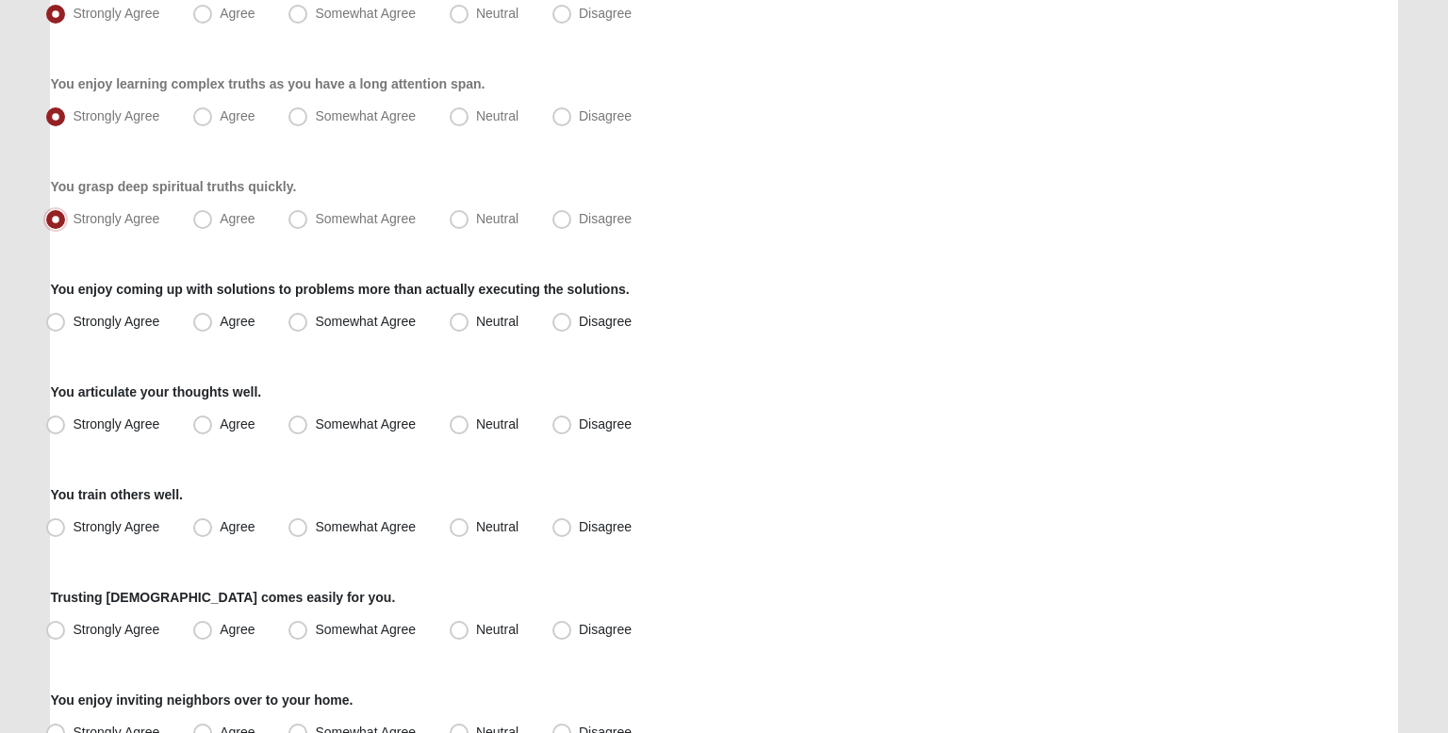
scroll to position [597, 0]
click at [237, 117] on span "Agree" at bounding box center [237, 114] width 35 height 15
click at [213, 117] on input "Agree" at bounding box center [207, 115] width 12 height 12
radio input "true"
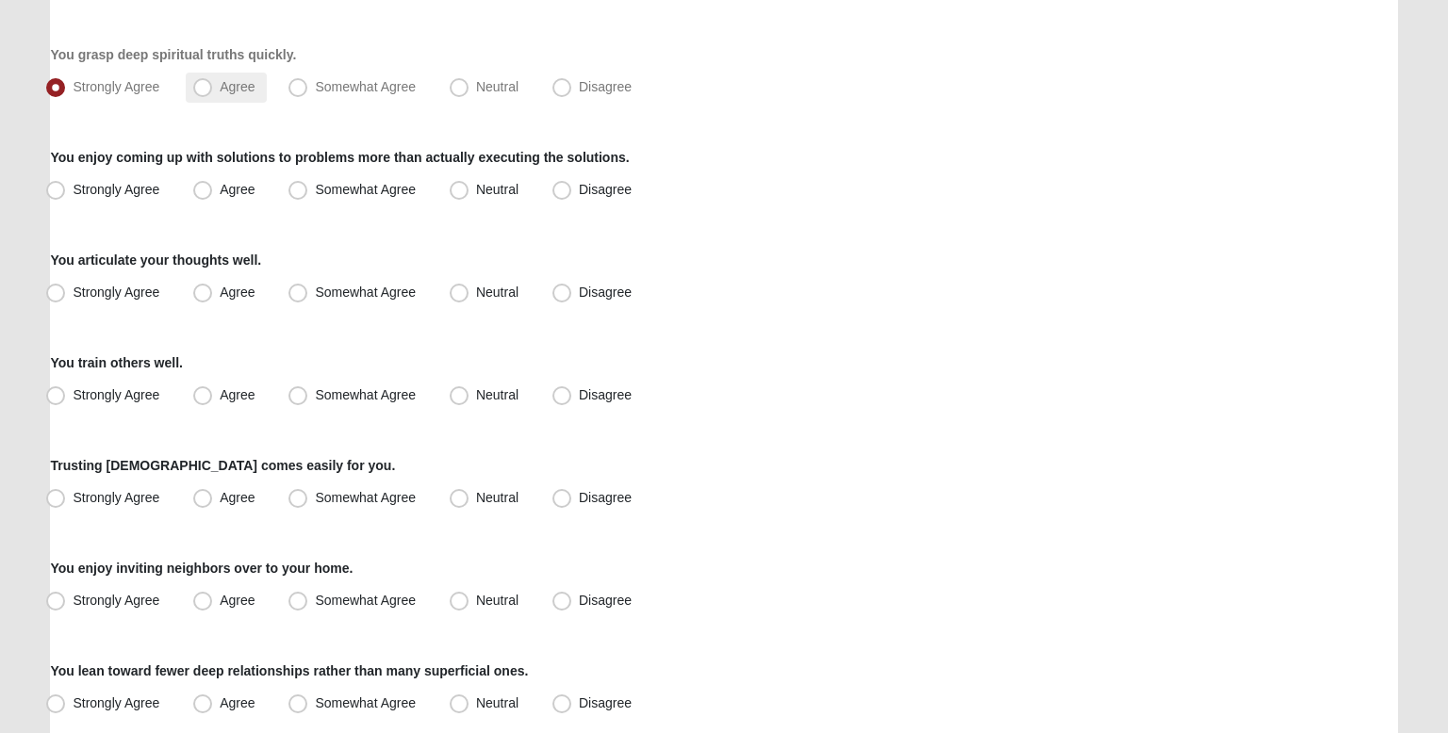
scroll to position [730, 0]
click at [490, 193] on span "Neutral" at bounding box center [497, 187] width 42 height 15
click at [469, 193] on input "Neutral" at bounding box center [463, 188] width 12 height 12
radio input "true"
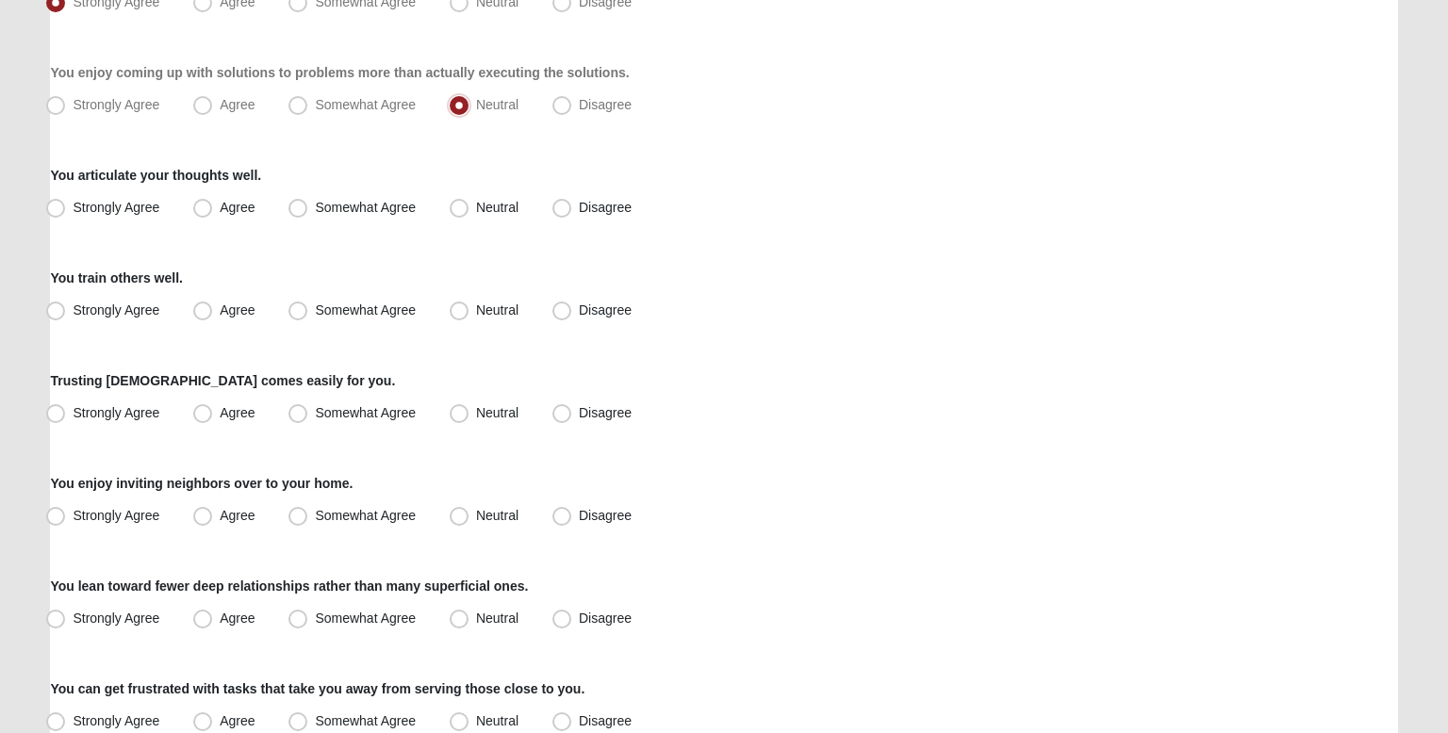
scroll to position [817, 0]
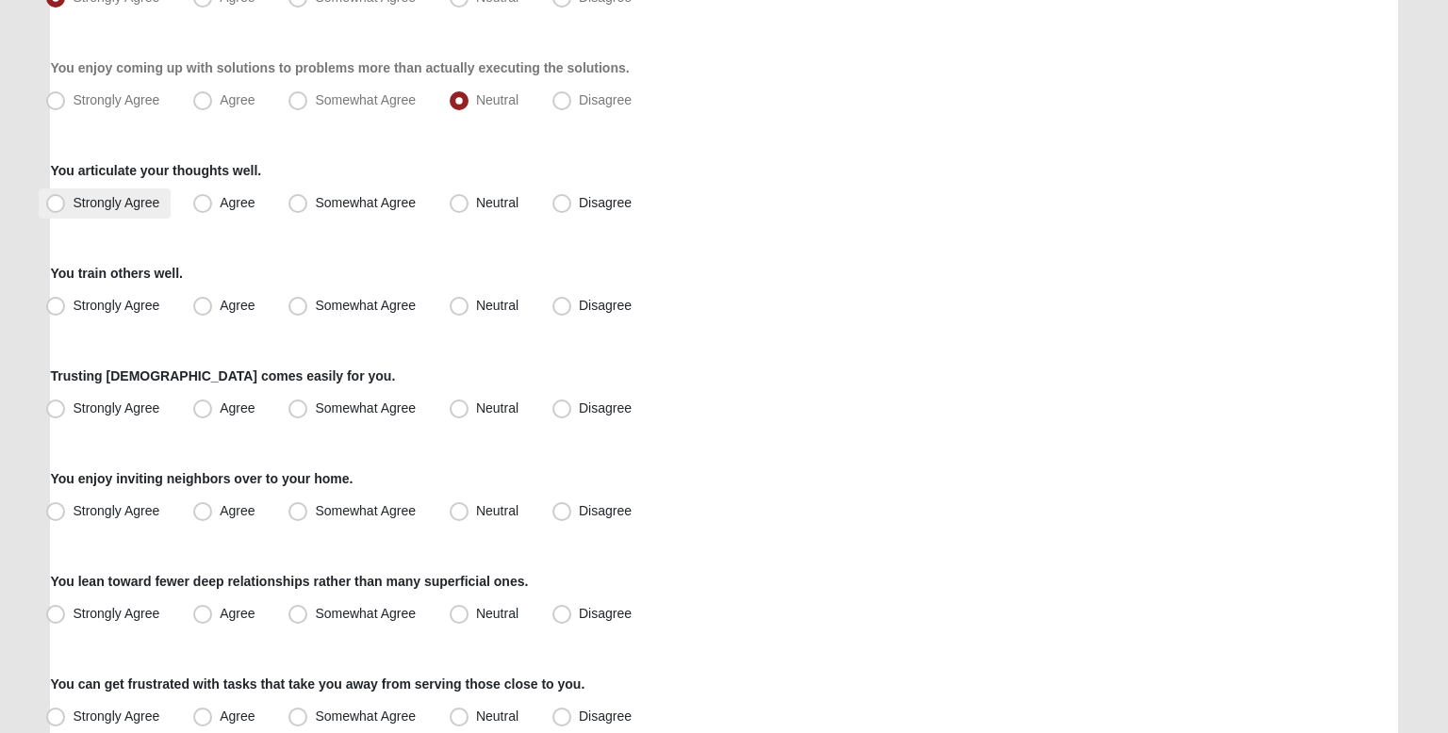
click at [134, 210] on label "Strongly Agree" at bounding box center [105, 204] width 132 height 30
click at [66, 209] on input "Strongly Agree" at bounding box center [60, 203] width 12 height 12
radio input "true"
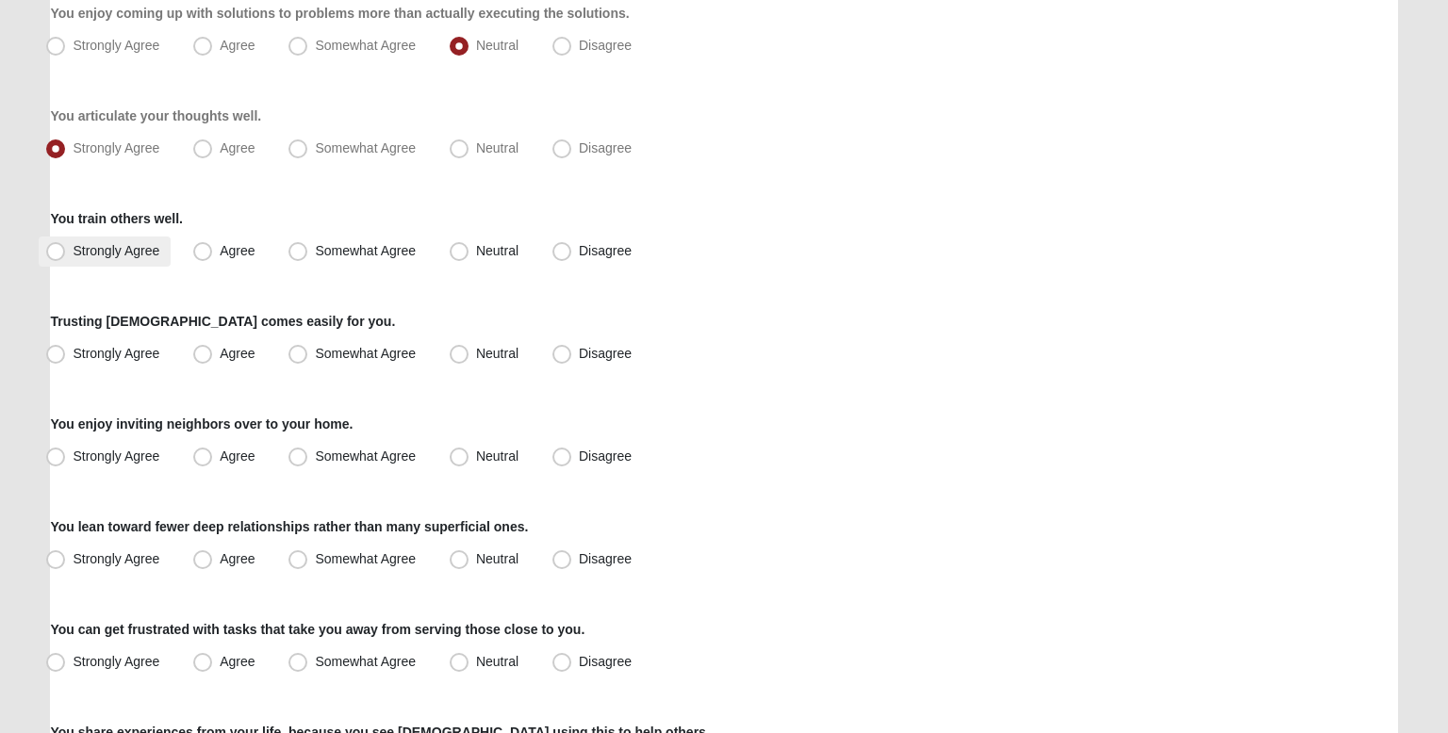
click at [140, 243] on span "Strongly Agree" at bounding box center [116, 250] width 87 height 15
click at [66, 245] on input "Strongly Agree" at bounding box center [60, 251] width 12 height 12
radio input "true"
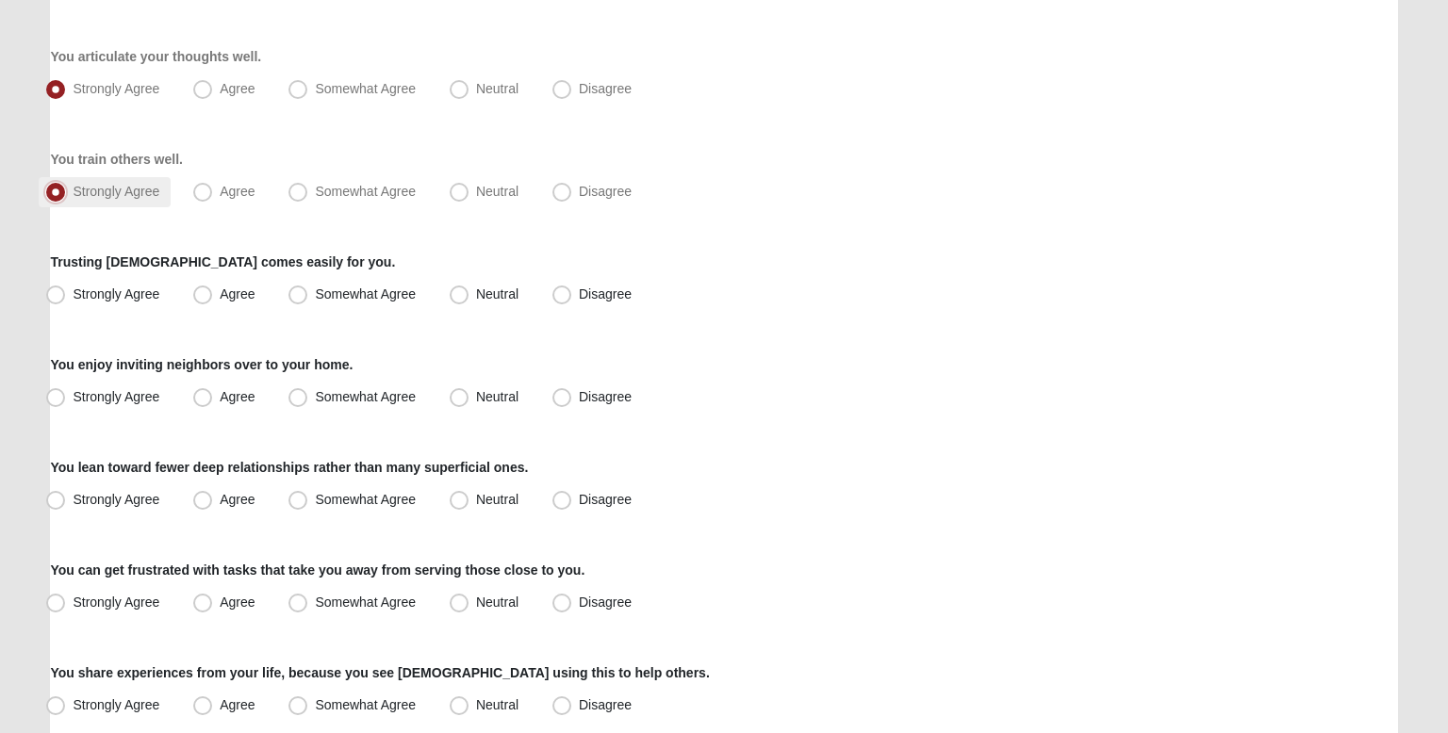
scroll to position [950, 0]
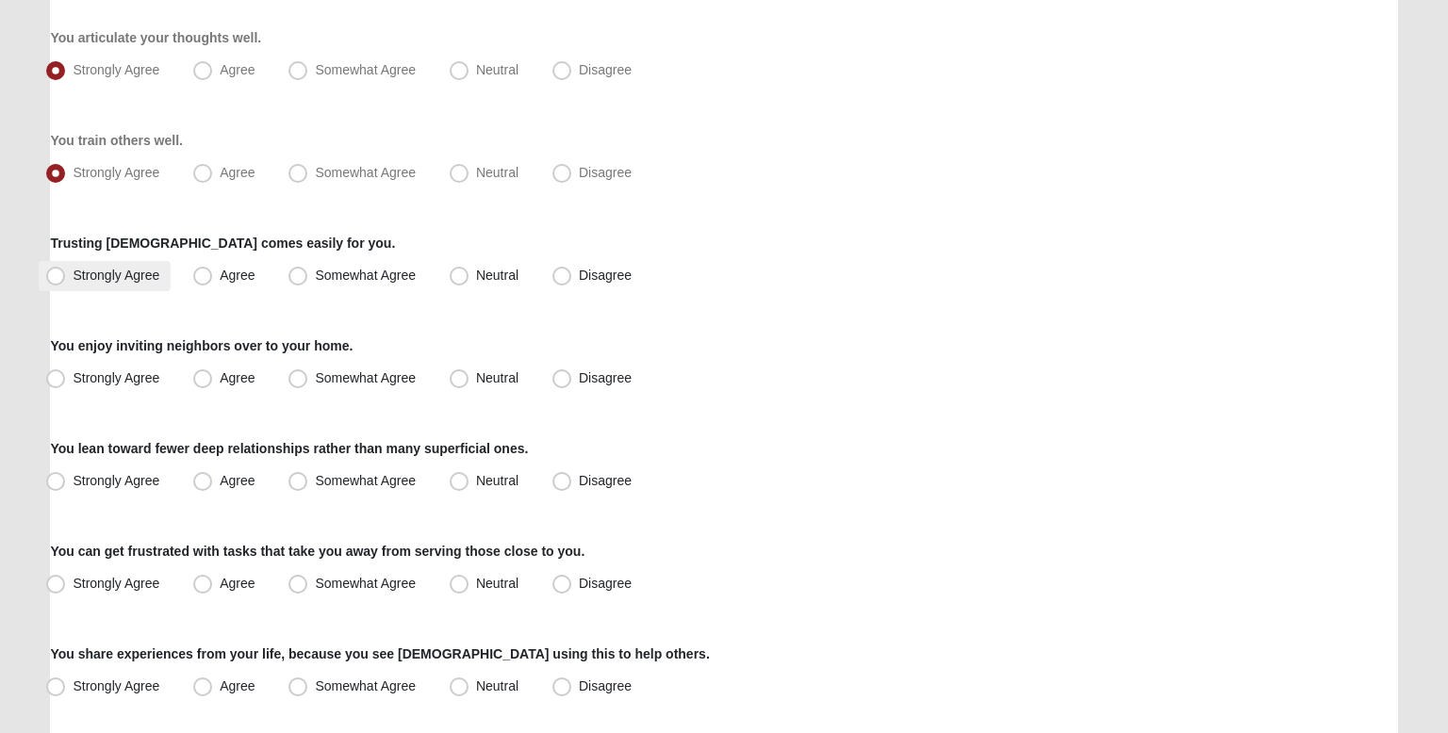
click at [144, 268] on span "Strongly Agree" at bounding box center [116, 275] width 87 height 15
click at [66, 270] on input "Strongly Agree" at bounding box center [60, 276] width 12 height 12
radio input "true"
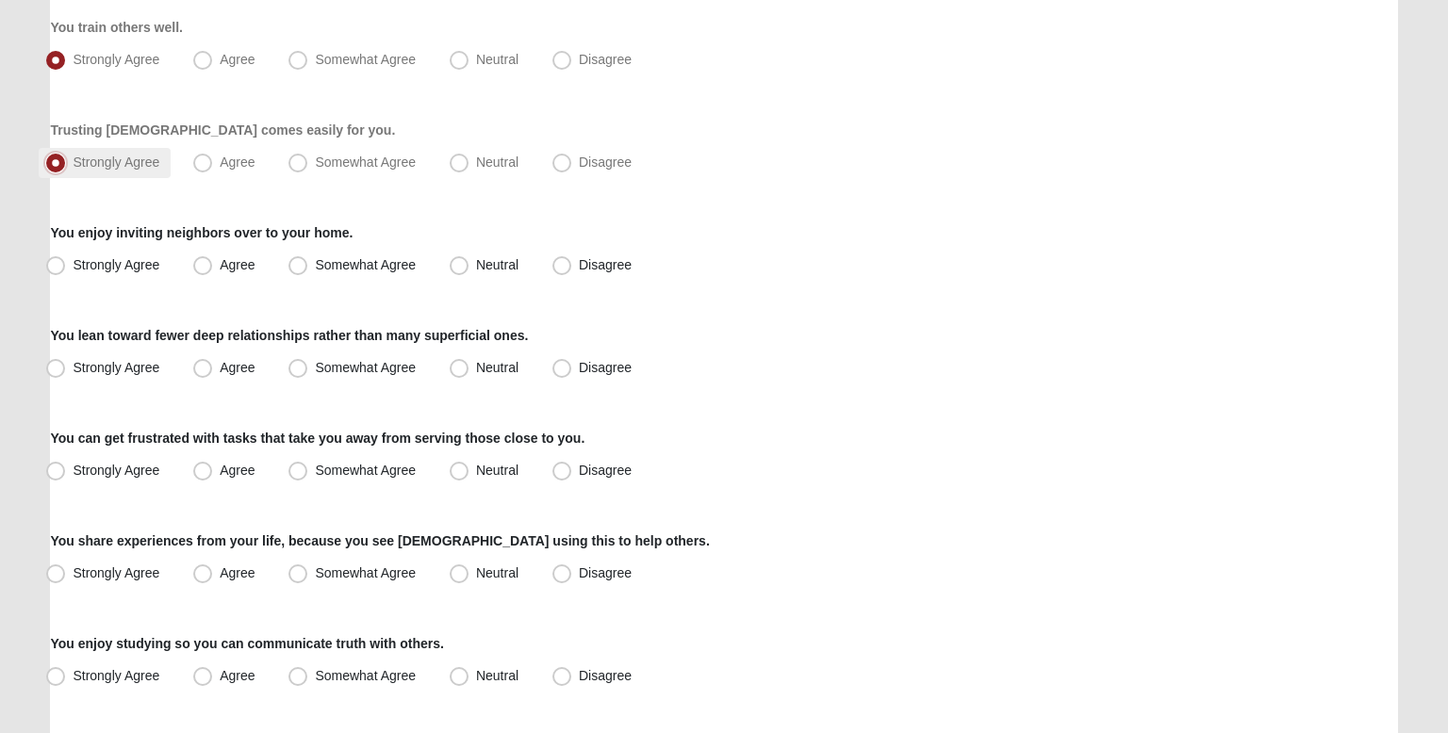
scroll to position [1067, 0]
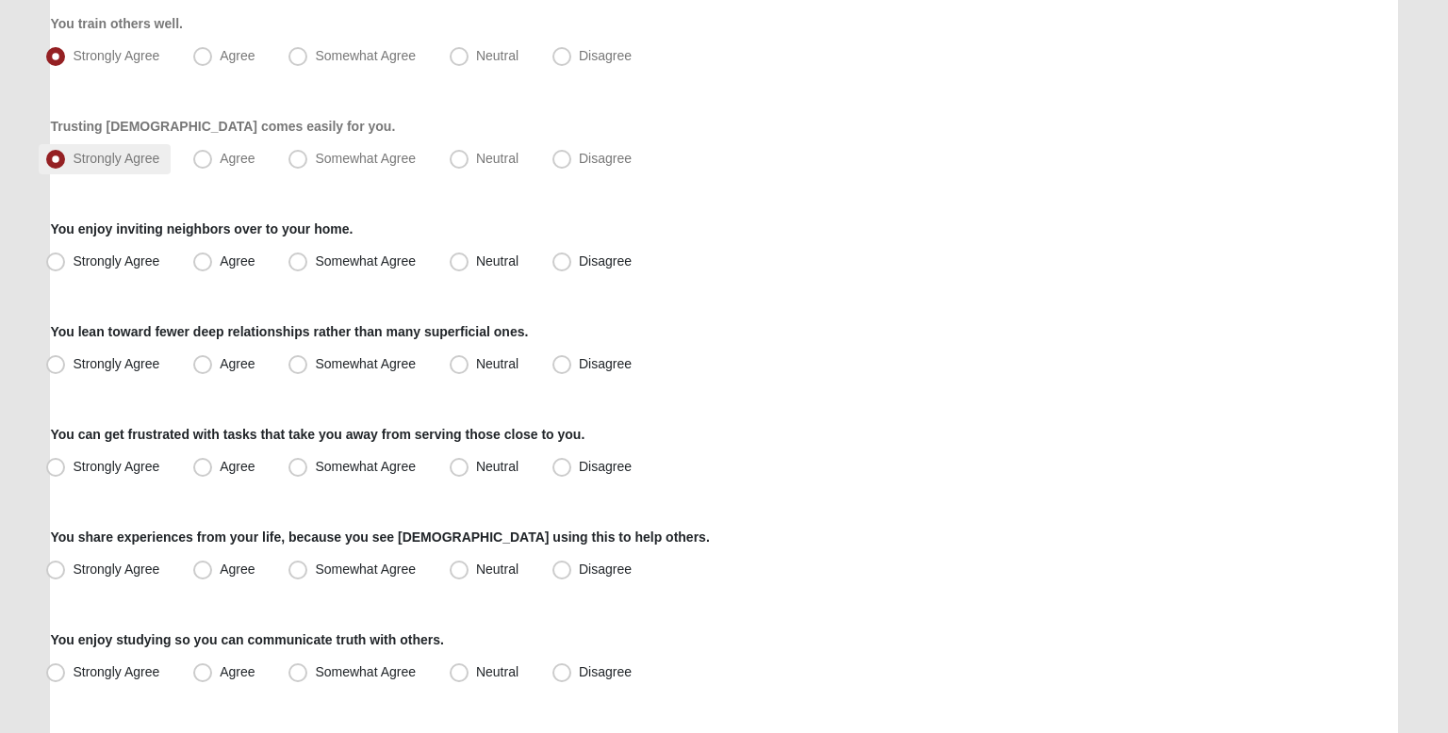
click at [144, 267] on label "Strongly Agree" at bounding box center [105, 262] width 132 height 30
click at [66, 267] on input "Strongly Agree" at bounding box center [60, 261] width 12 height 12
radio input "true"
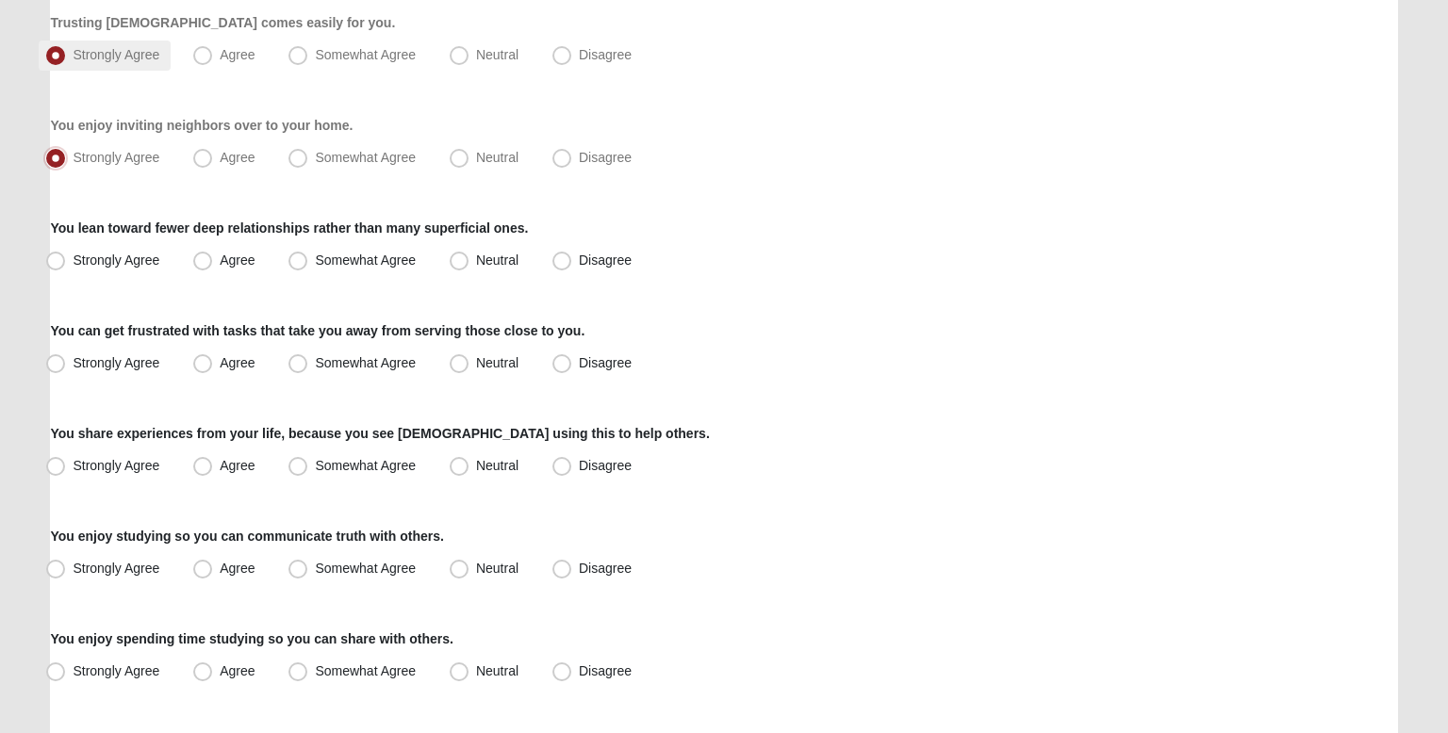
scroll to position [1173, 0]
click at [144, 267] on label "Strongly Agree" at bounding box center [105, 259] width 132 height 30
click at [66, 265] on input "Strongly Agree" at bounding box center [60, 259] width 12 height 12
radio input "true"
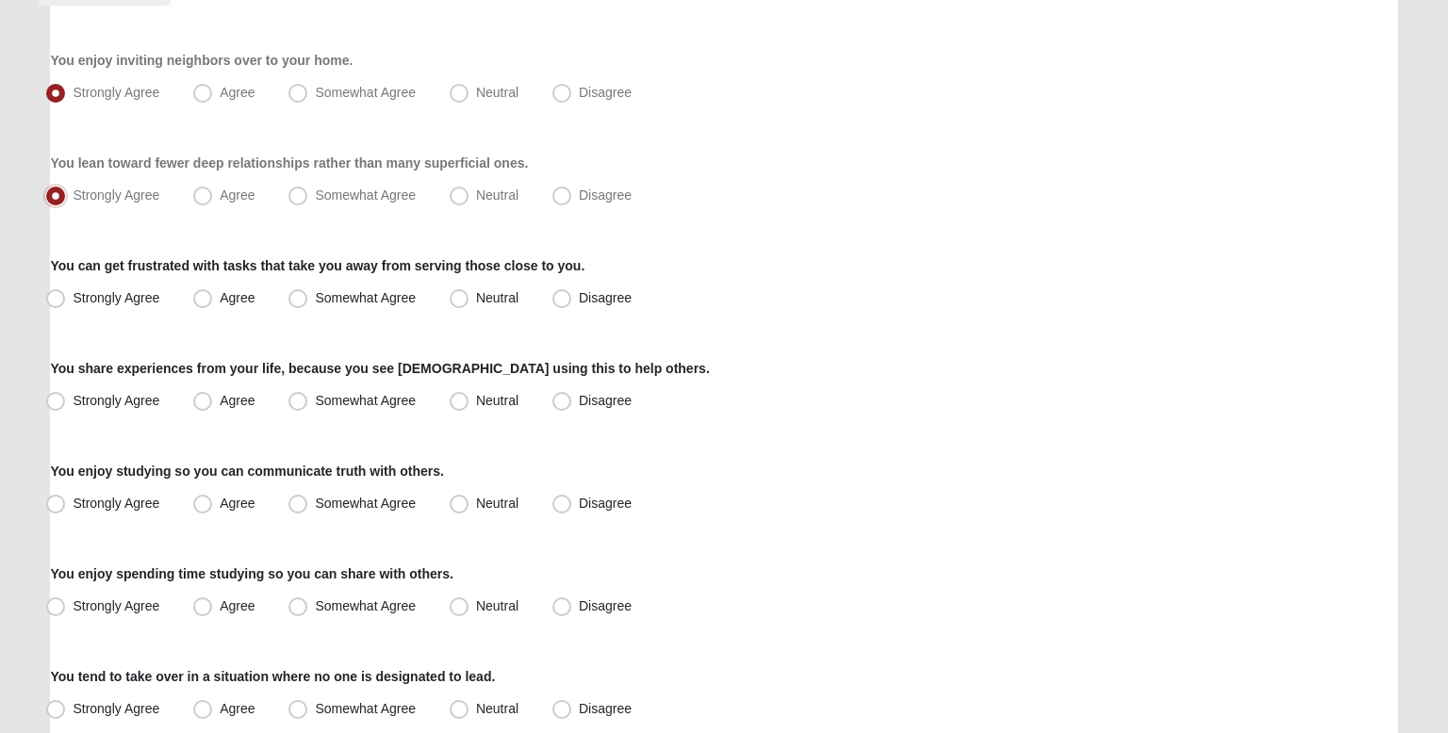
scroll to position [1239, 0]
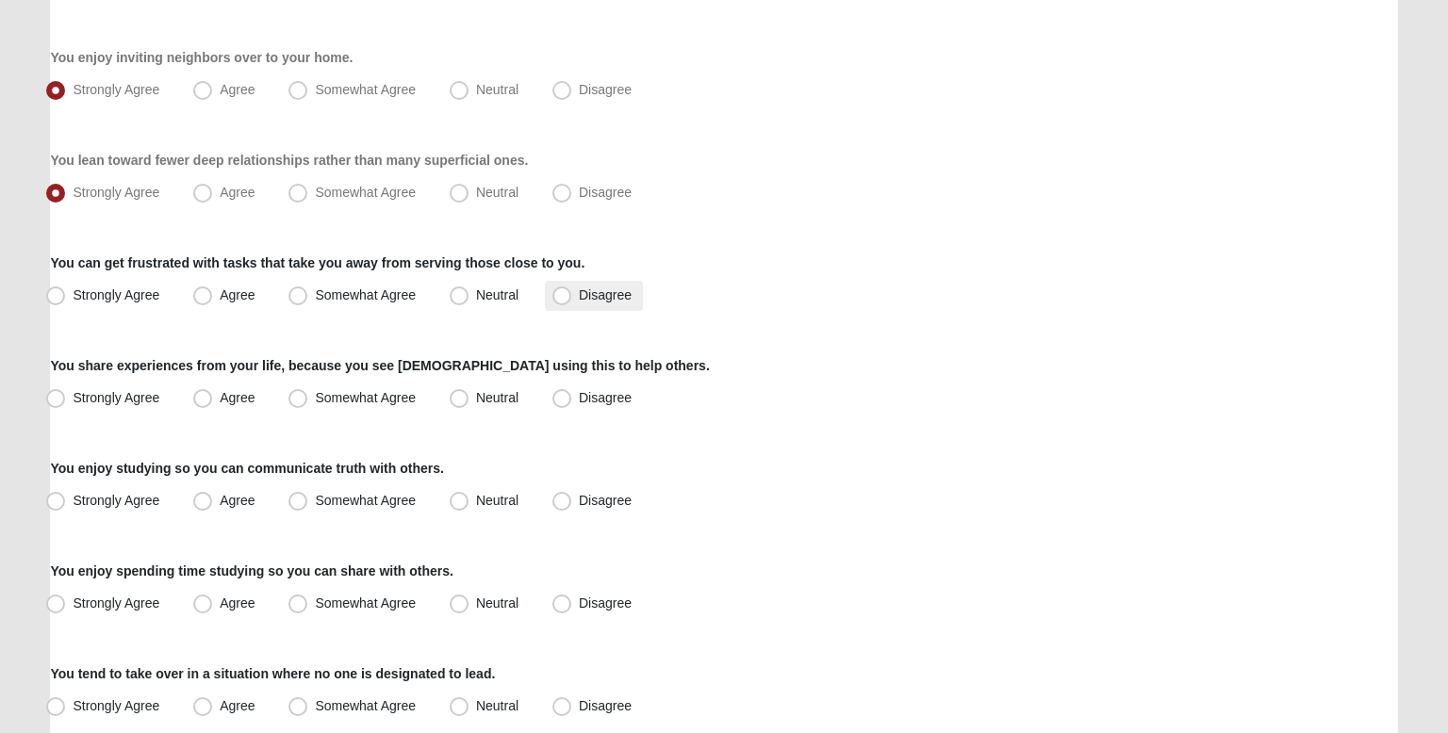
click at [579, 289] on span "Disagree" at bounding box center [605, 295] width 53 height 15
click at [560, 289] on input "Disagree" at bounding box center [566, 295] width 12 height 12
radio input "true"
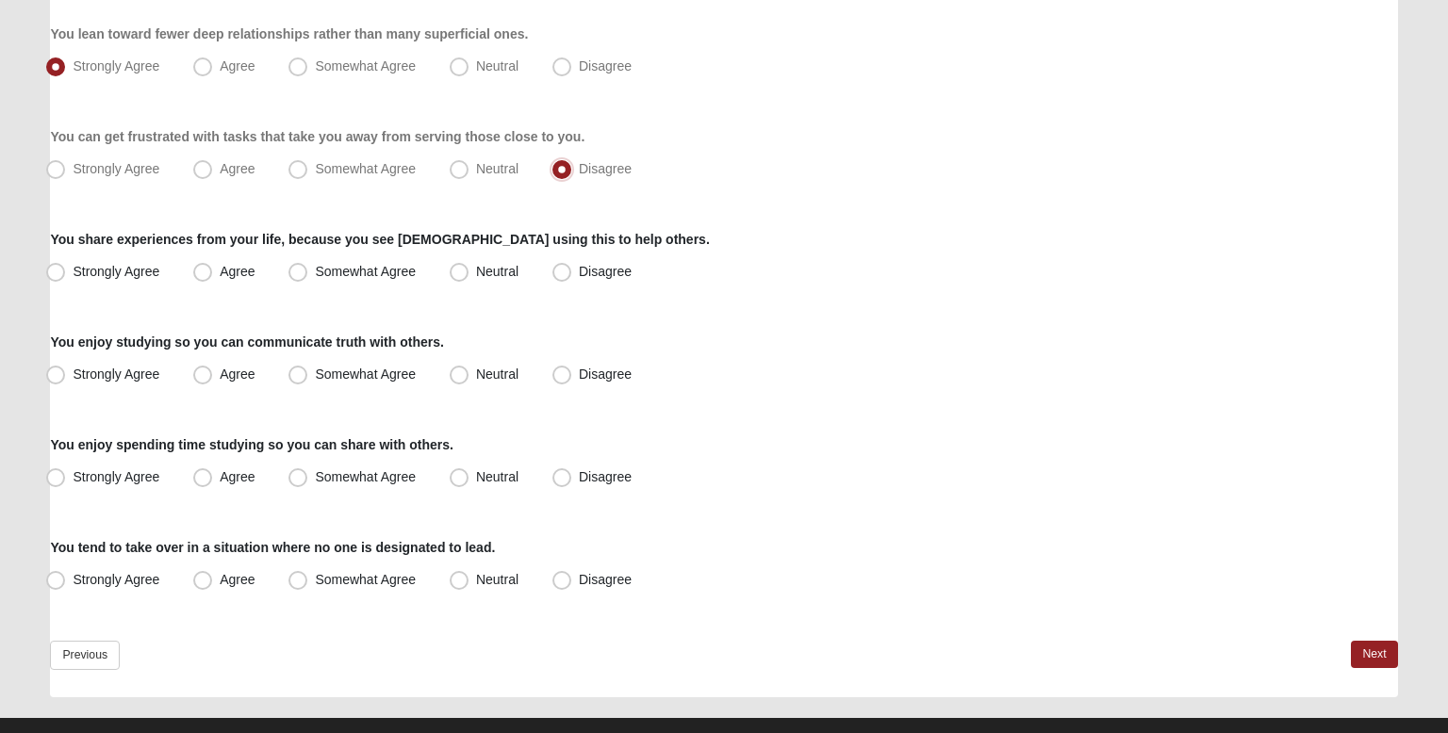
scroll to position [1365, 0]
click at [126, 272] on span "Strongly Agree" at bounding box center [116, 271] width 87 height 15
click at [66, 272] on input "Strongly Agree" at bounding box center [60, 272] width 12 height 12
radio input "true"
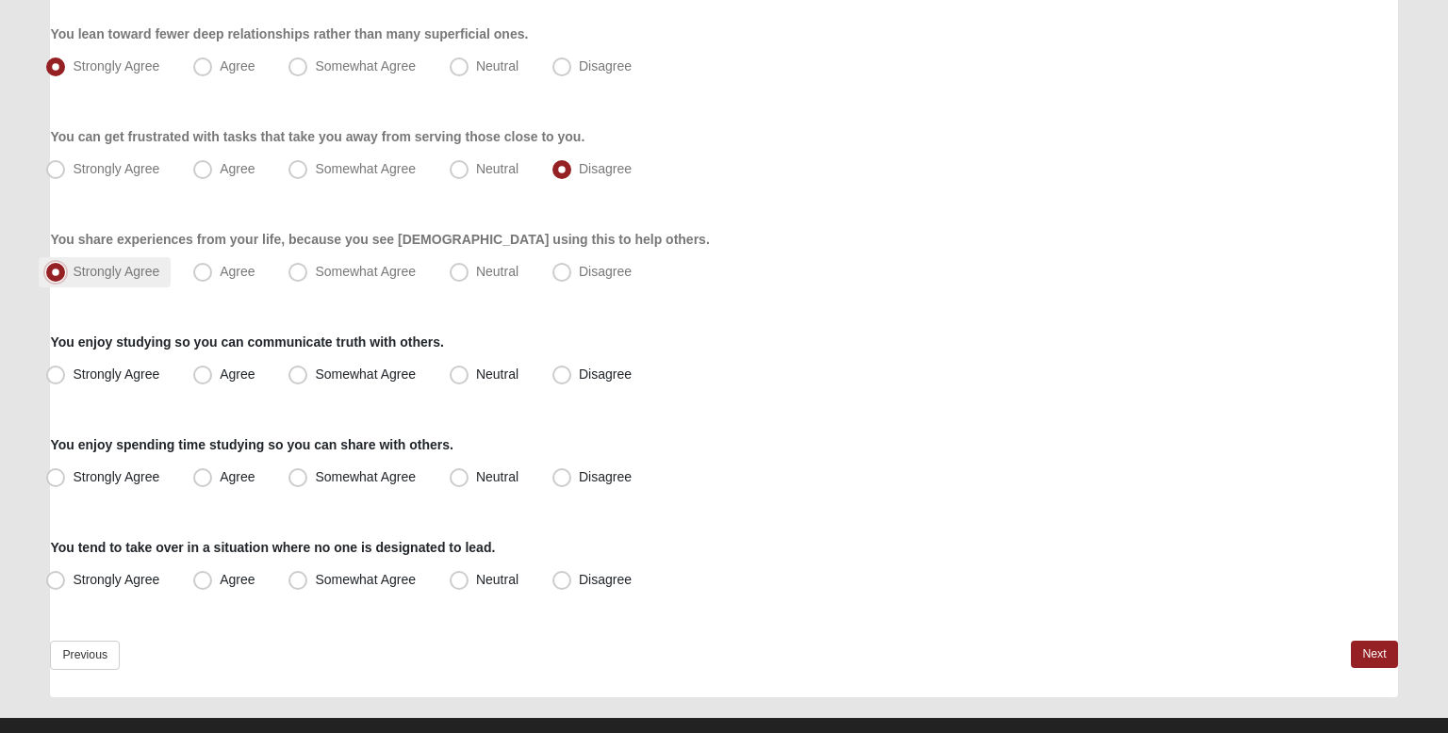
scroll to position [1397, 0]
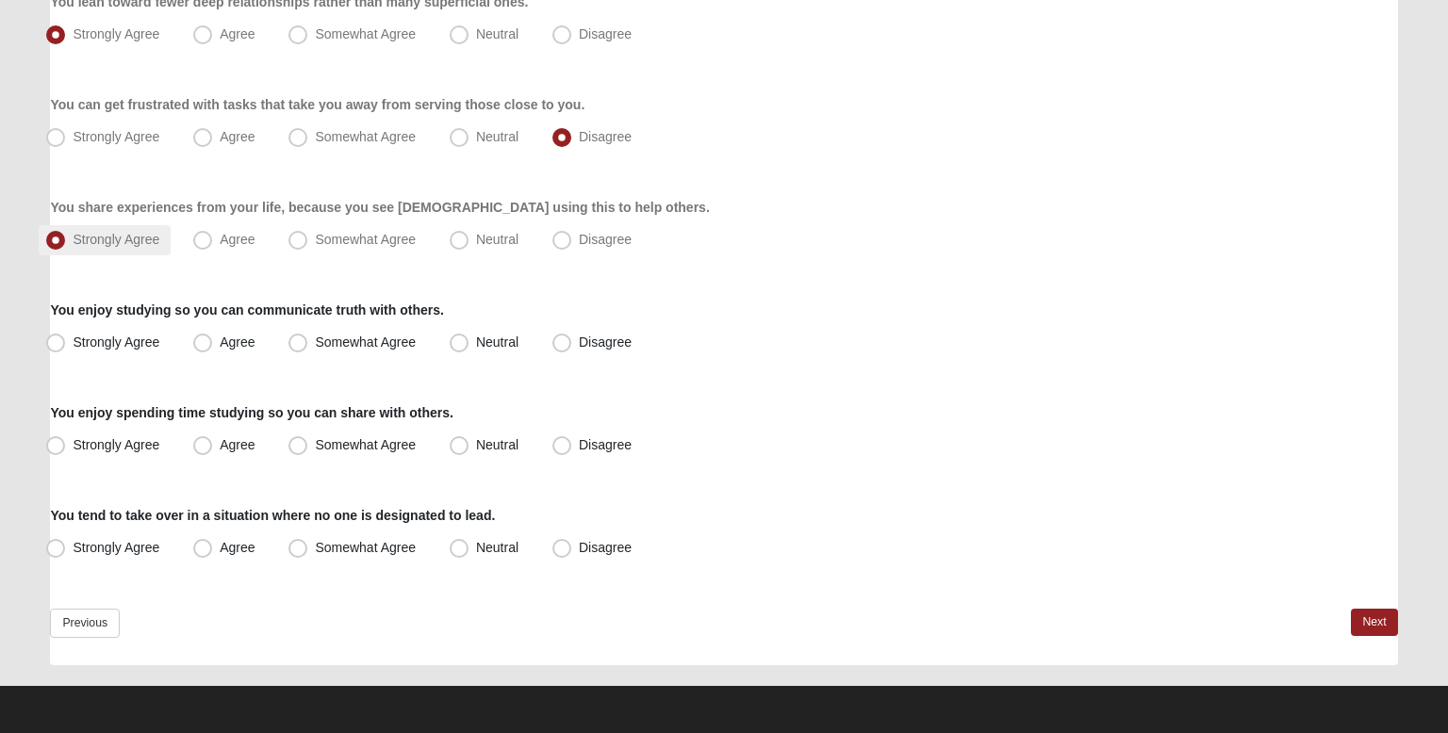
click at [143, 340] on span "Strongly Agree" at bounding box center [116, 342] width 87 height 15
click at [66, 340] on input "Strongly Agree" at bounding box center [60, 343] width 12 height 12
radio input "true"
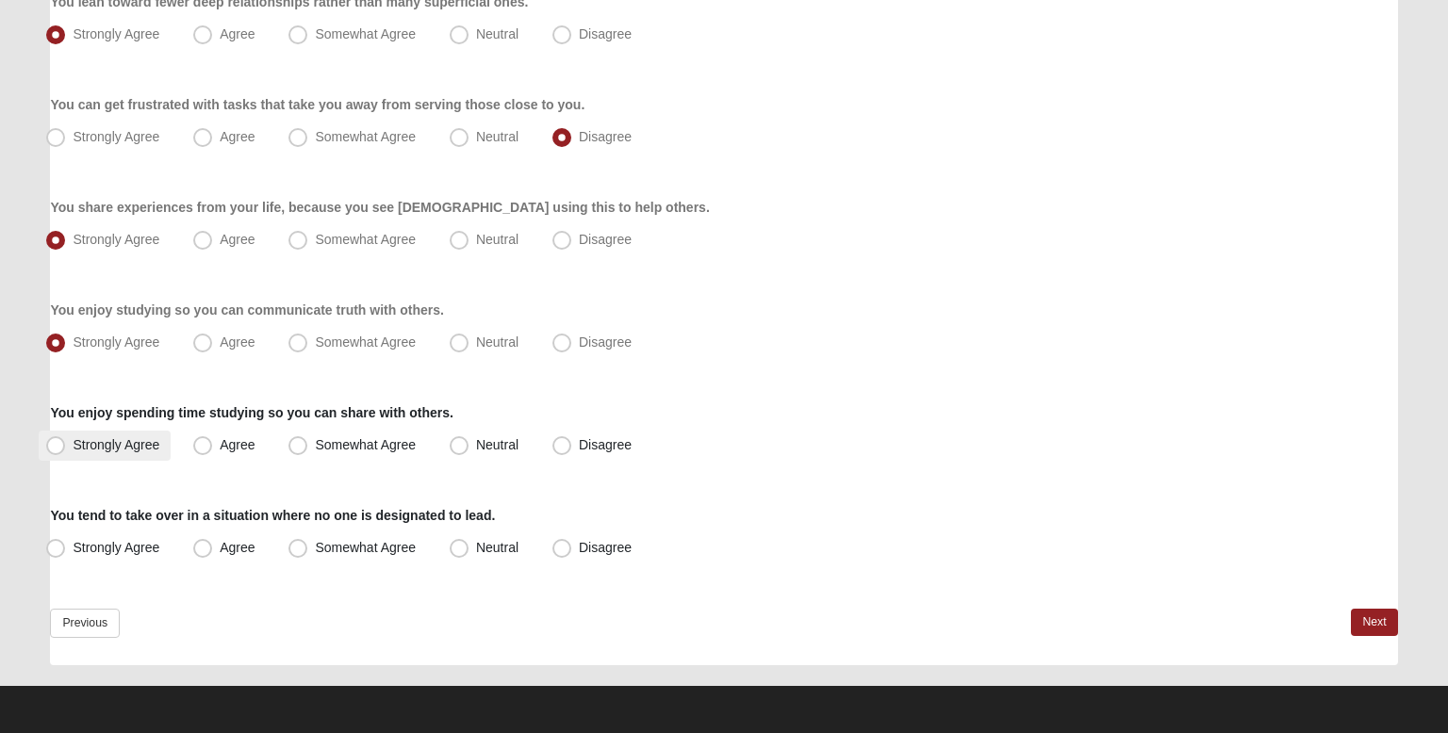
click at [157, 456] on label "Strongly Agree" at bounding box center [105, 446] width 132 height 30
click at [66, 452] on input "Strongly Agree" at bounding box center [60, 445] width 12 height 12
radio input "true"
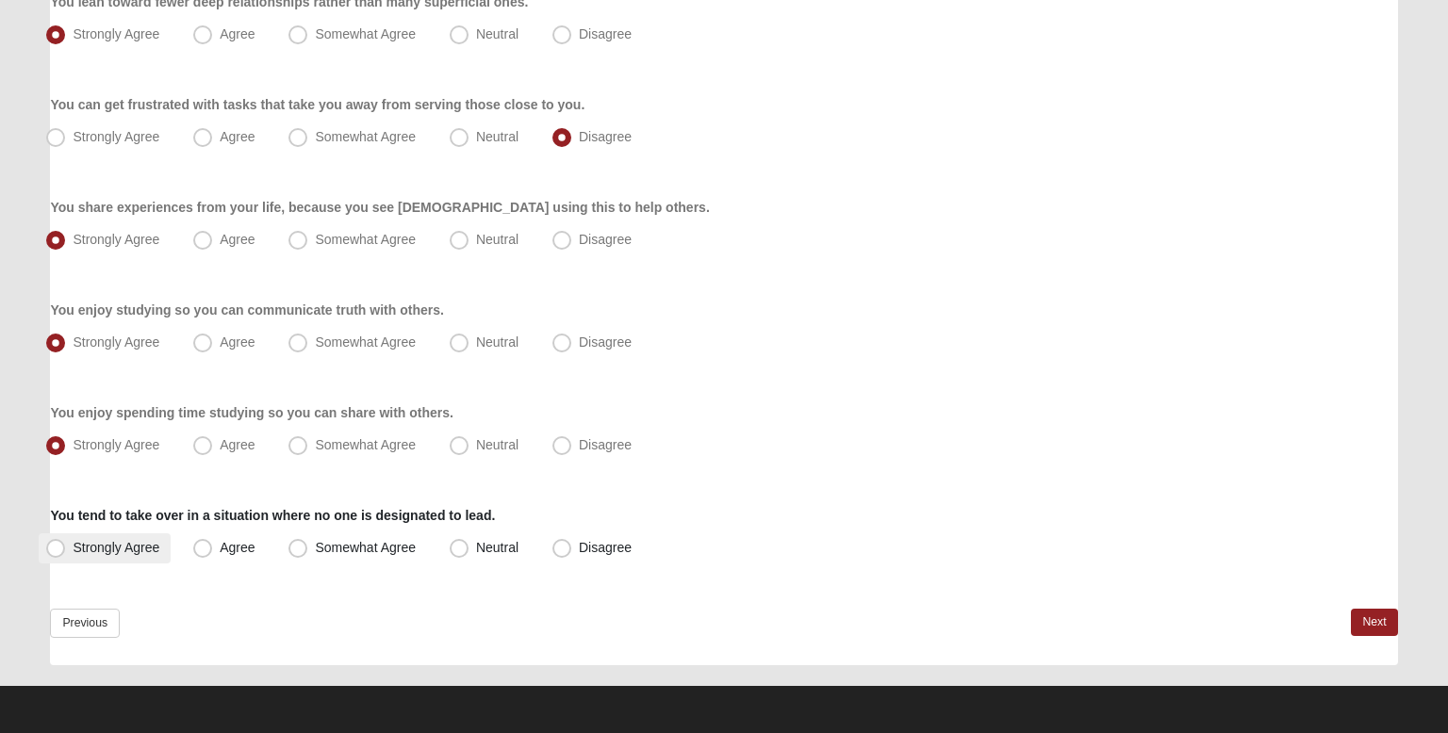
click at [156, 540] on span "Strongly Agree" at bounding box center [116, 547] width 87 height 15
click at [66, 542] on input "Strongly Agree" at bounding box center [60, 548] width 12 height 12
radio input "true"
click at [1349, 616] on div "Previous Next" at bounding box center [723, 637] width 1347 height 57
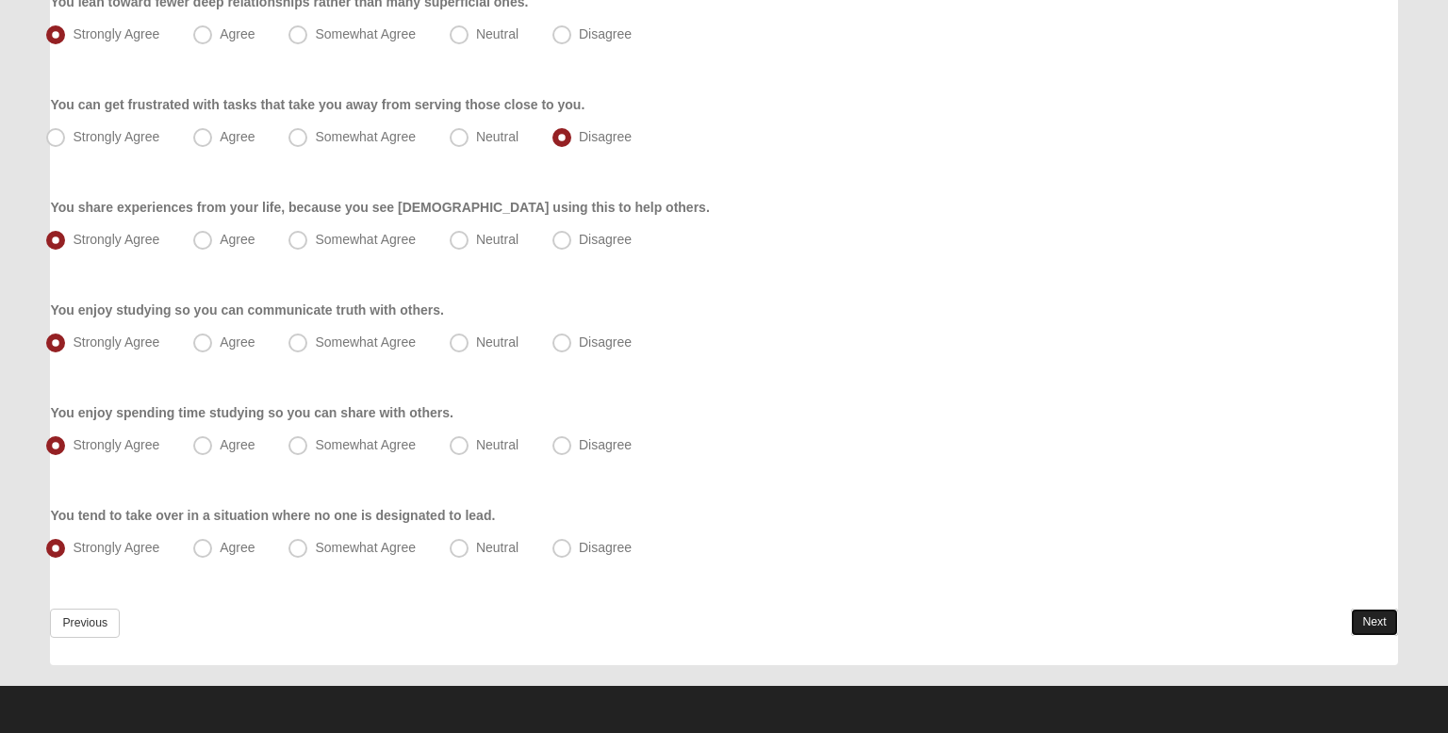
click at [1359, 617] on link "Next" at bounding box center [1374, 622] width 46 height 27
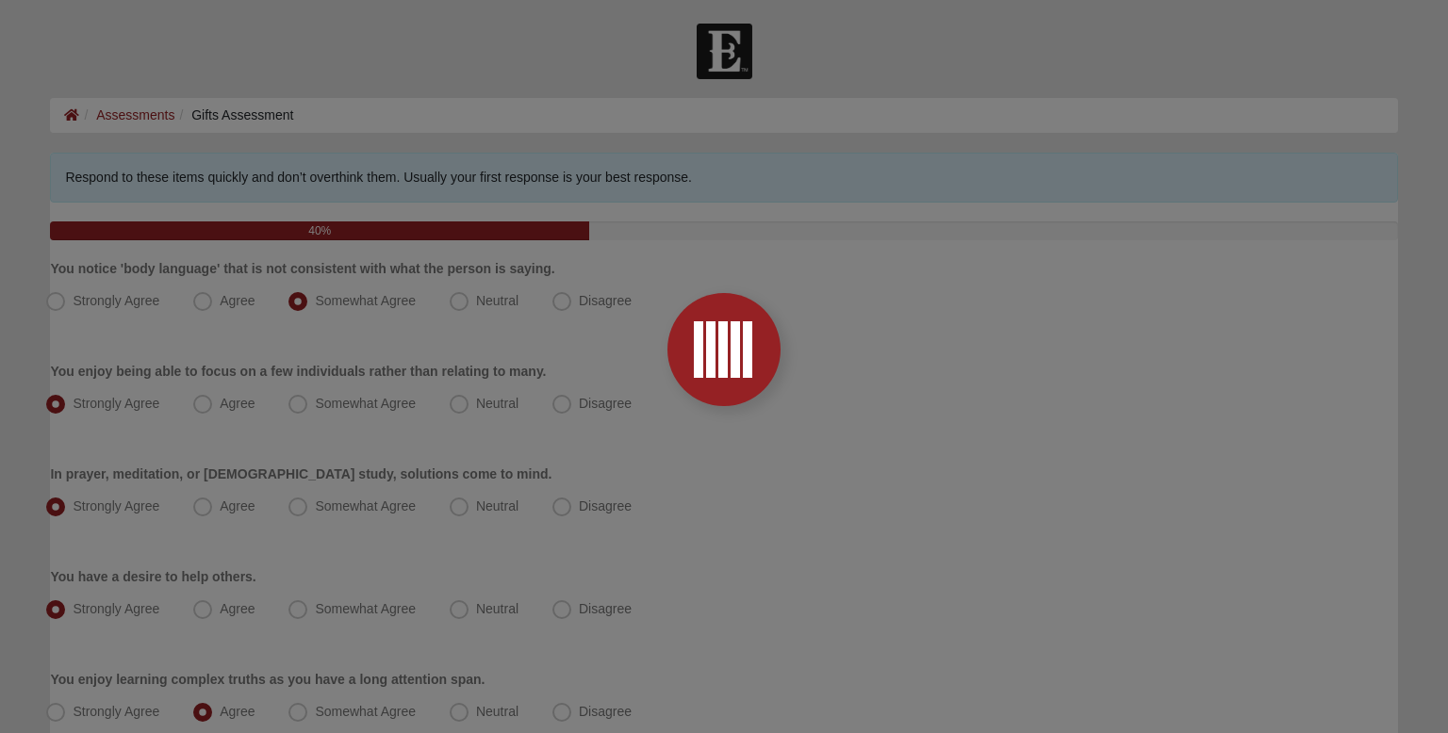
click at [714, 403] on div at bounding box center [723, 349] width 113 height 113
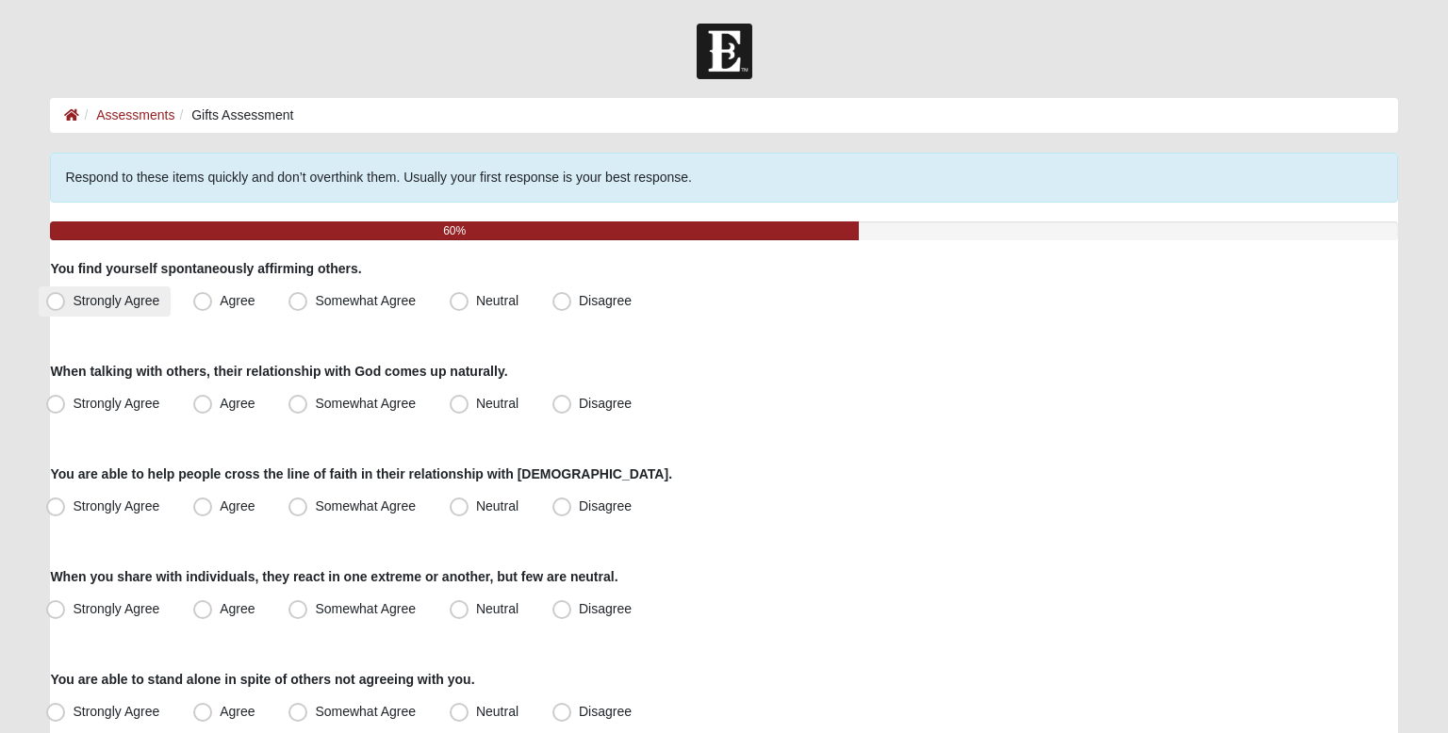
click at [140, 302] on span "Strongly Agree" at bounding box center [116, 300] width 87 height 15
click at [66, 302] on input "Strongly Agree" at bounding box center [60, 301] width 12 height 12
radio input "true"
click at [415, 308] on label "Somewhat Agree" at bounding box center [354, 302] width 146 height 30
click at [308, 307] on input "Somewhat Agree" at bounding box center [302, 301] width 12 height 12
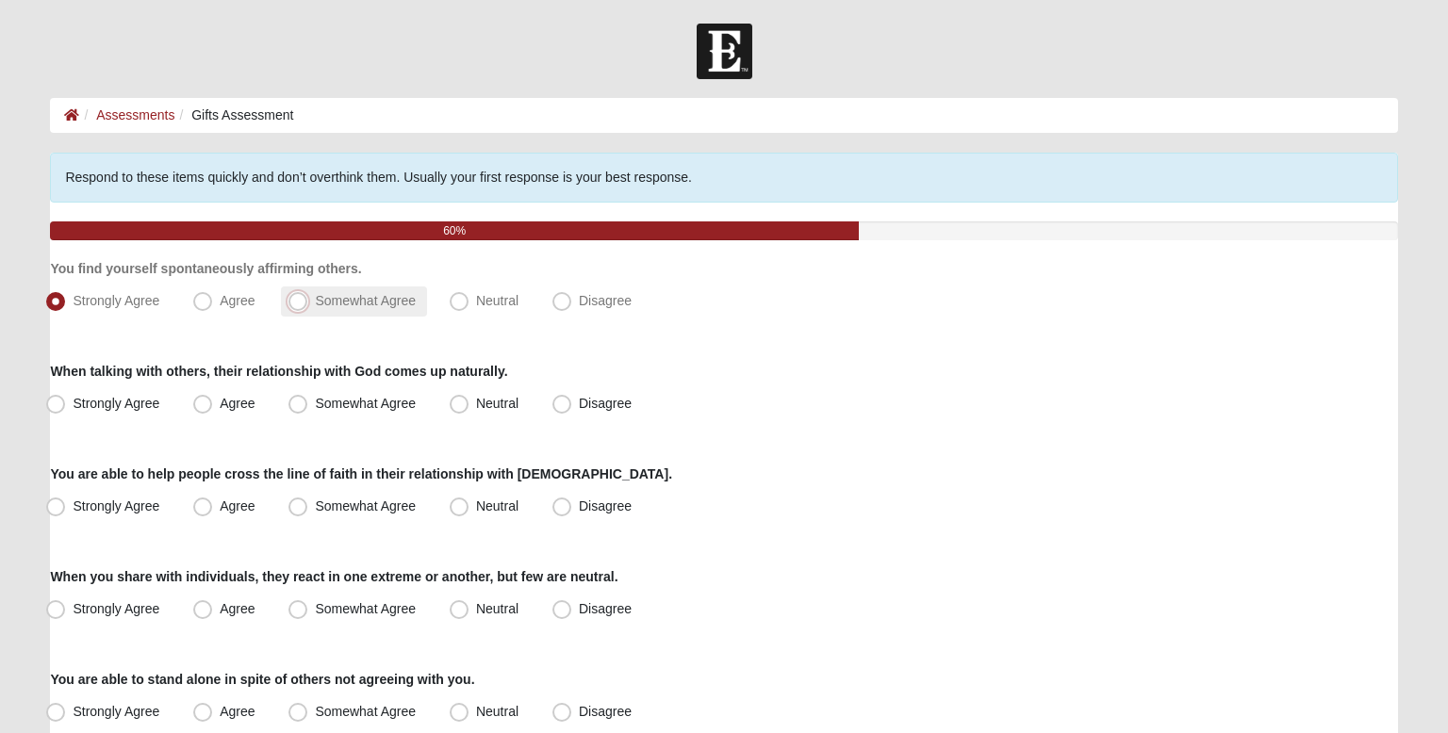
radio input "true"
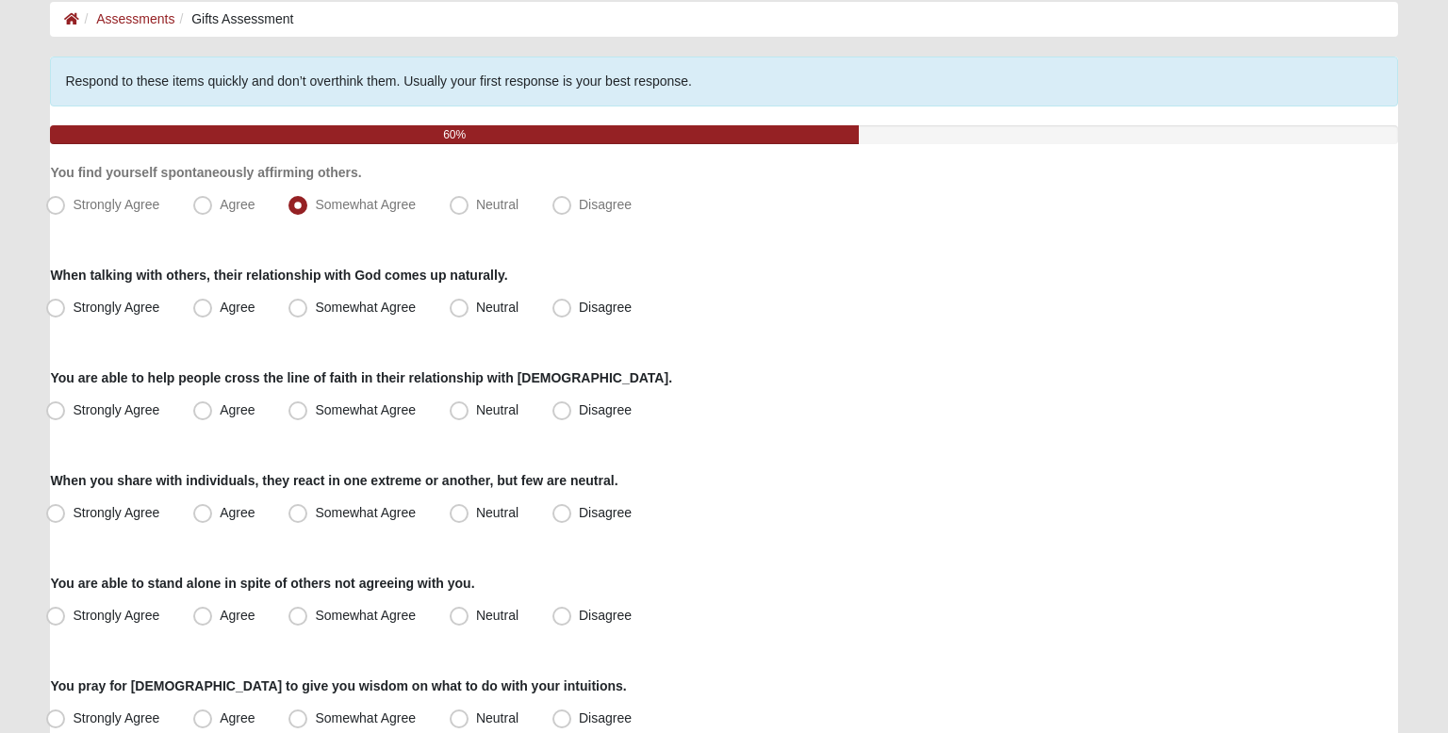
scroll to position [98, 0]
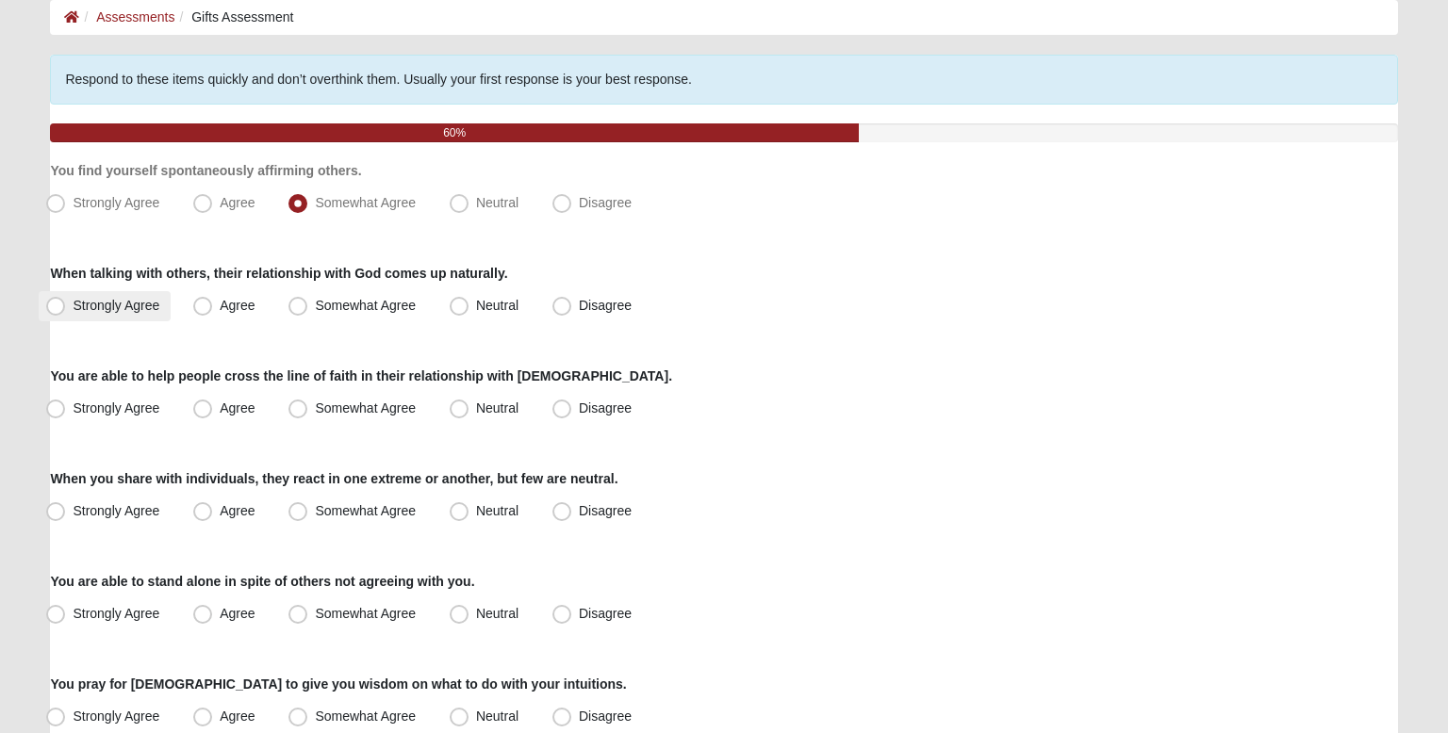
click at [138, 307] on span "Strongly Agree" at bounding box center [116, 305] width 87 height 15
click at [66, 307] on input "Strongly Agree" at bounding box center [60, 306] width 12 height 12
radio input "true"
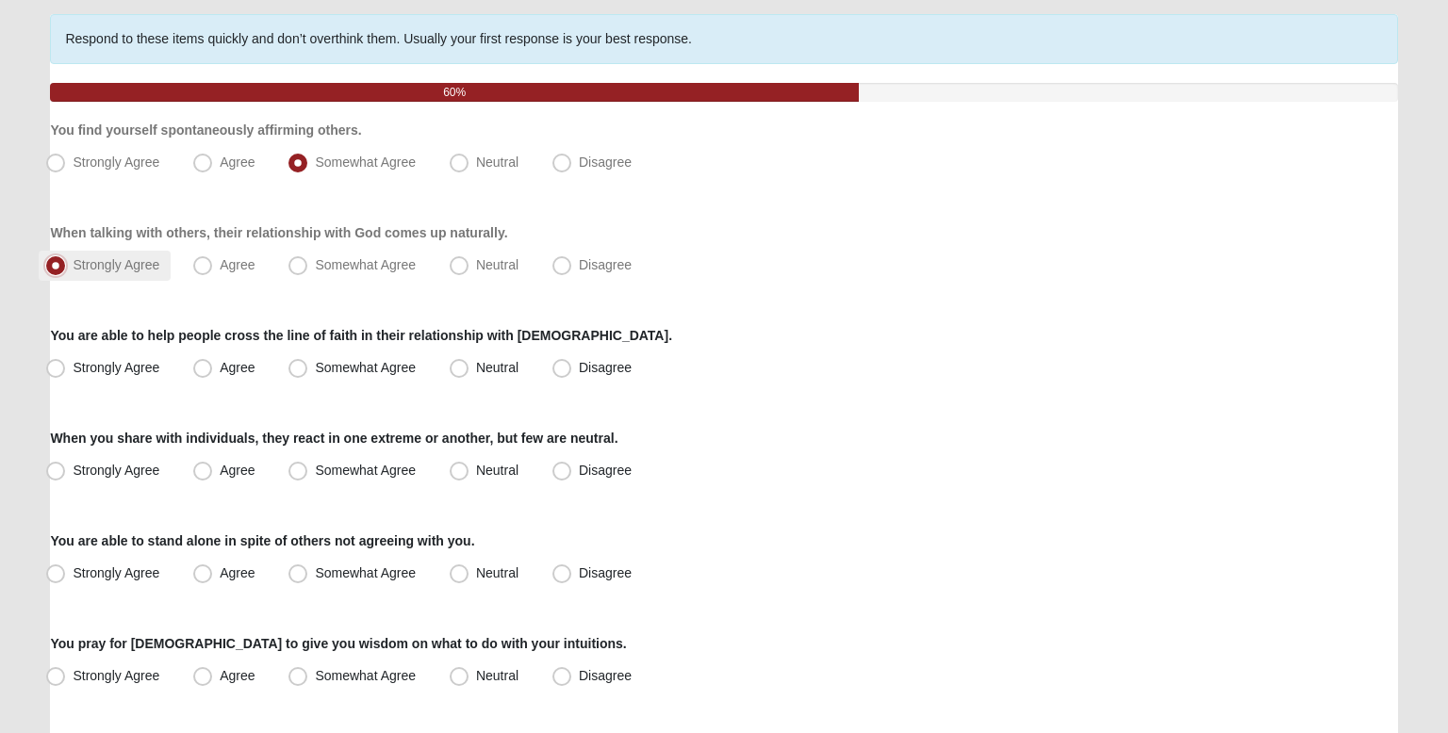
scroll to position [143, 0]
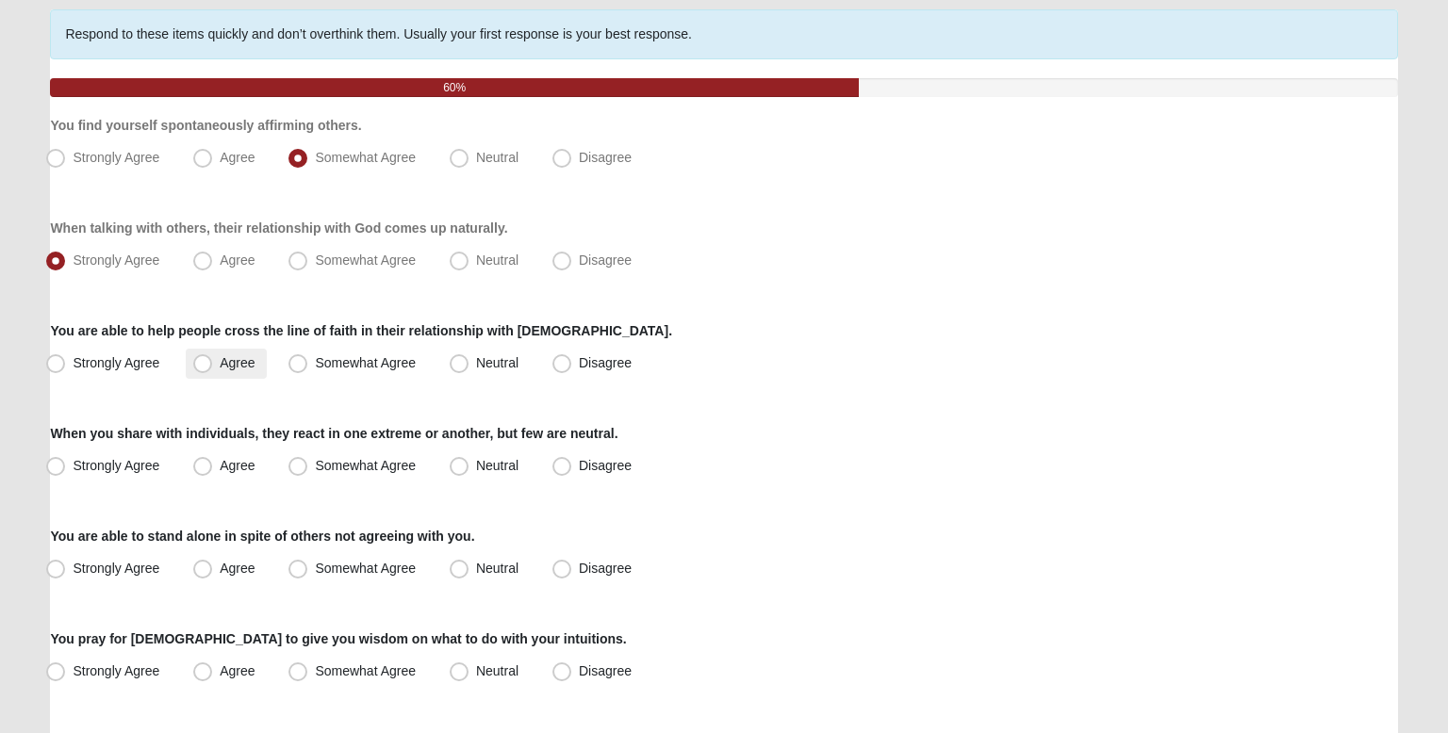
click at [258, 358] on label "Agree" at bounding box center [226, 364] width 80 height 30
click at [213, 358] on input "Agree" at bounding box center [207, 363] width 12 height 12
radio input "true"
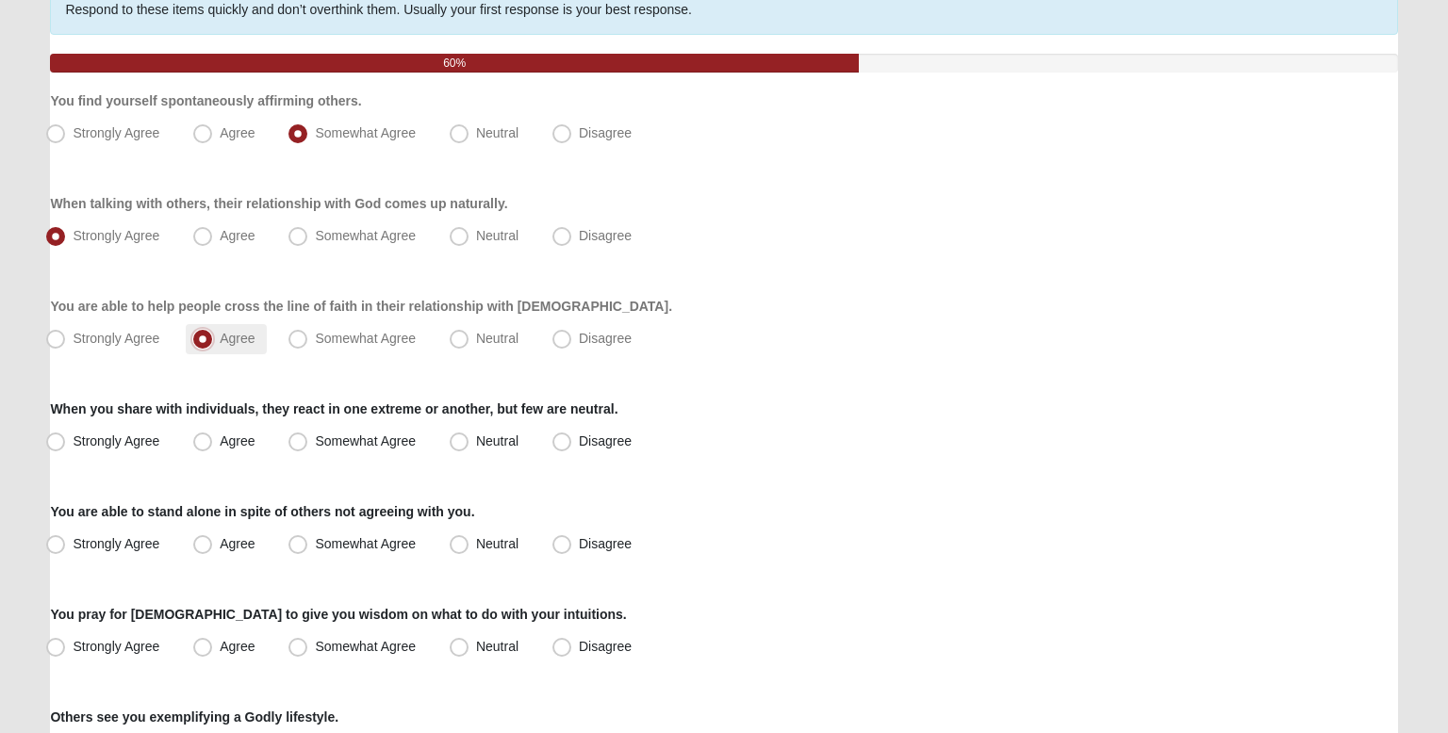
scroll to position [181, 0]
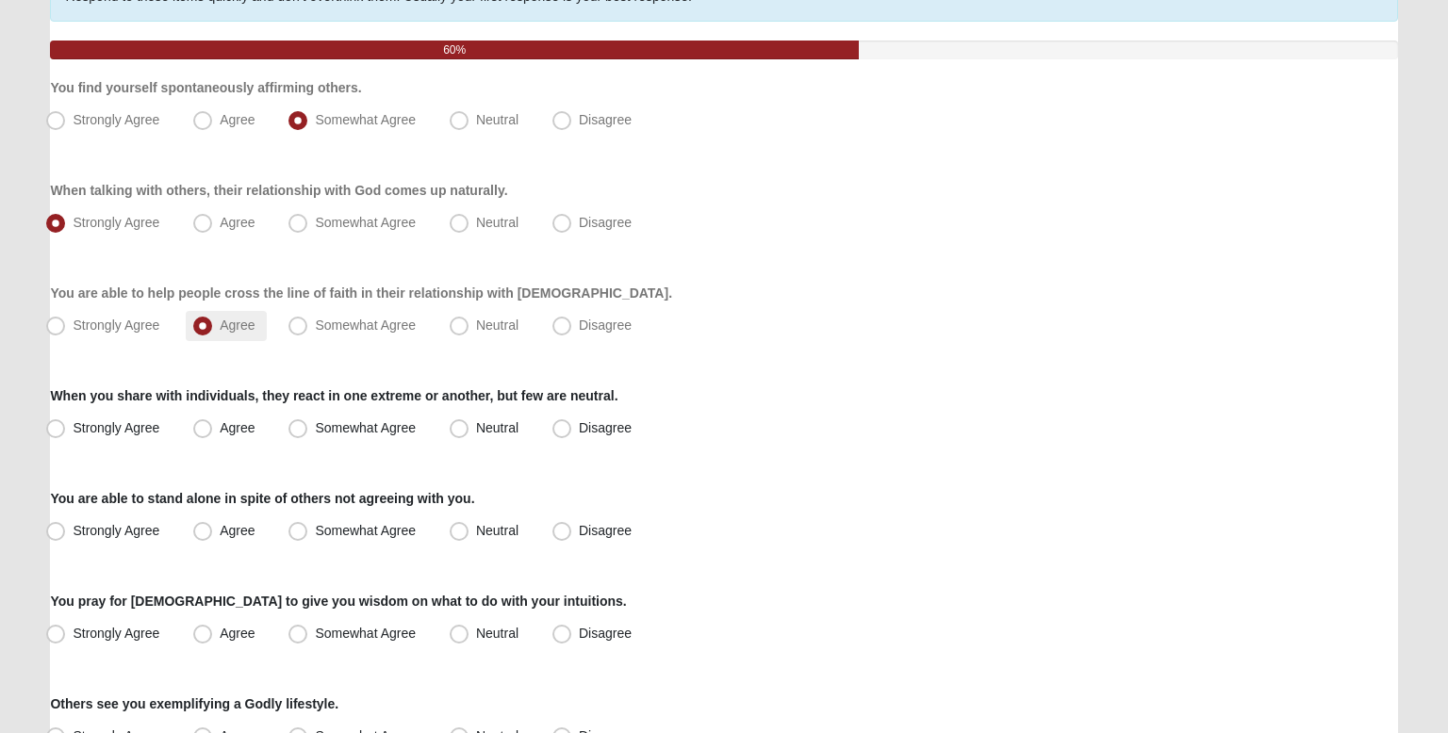
click at [476, 422] on span "Neutral" at bounding box center [497, 427] width 42 height 15
click at [458, 422] on input "Neutral" at bounding box center [463, 428] width 12 height 12
radio input "true"
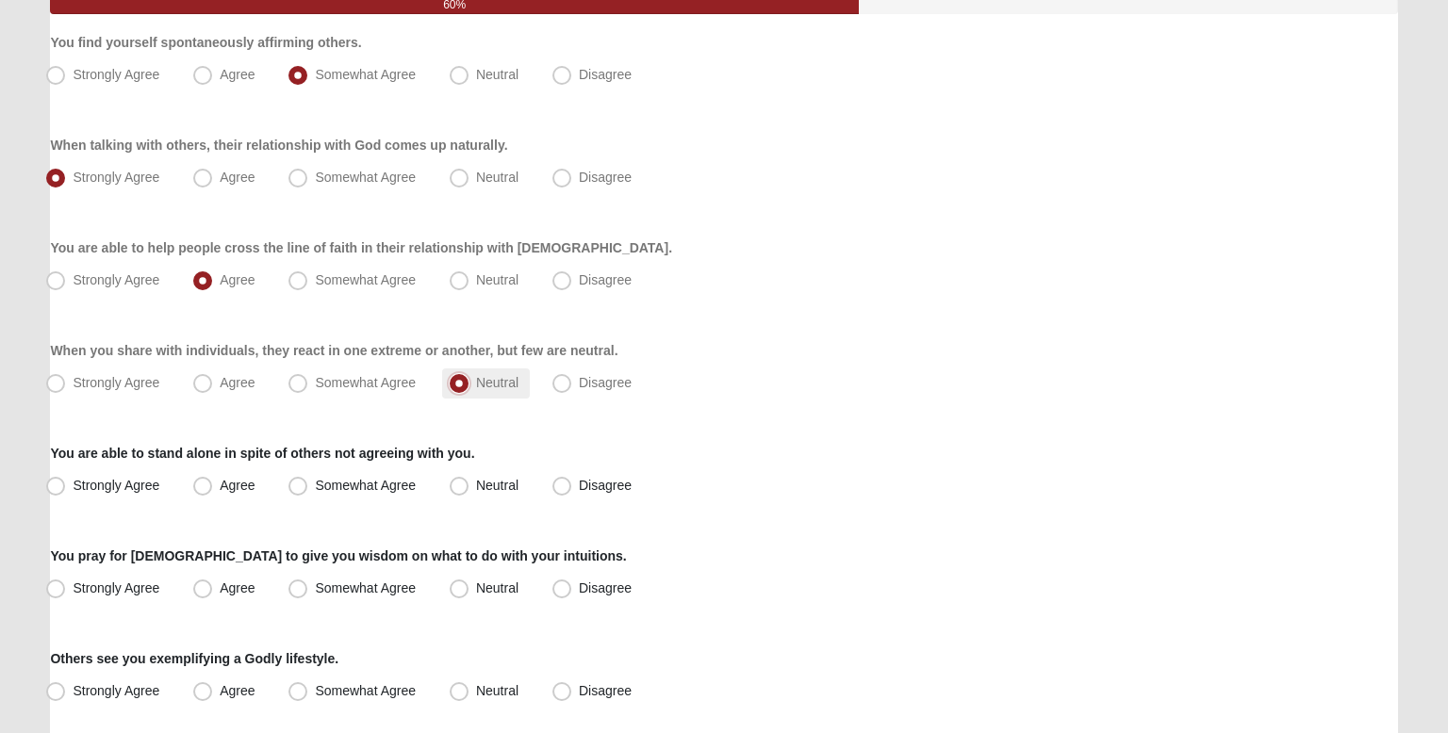
scroll to position [231, 0]
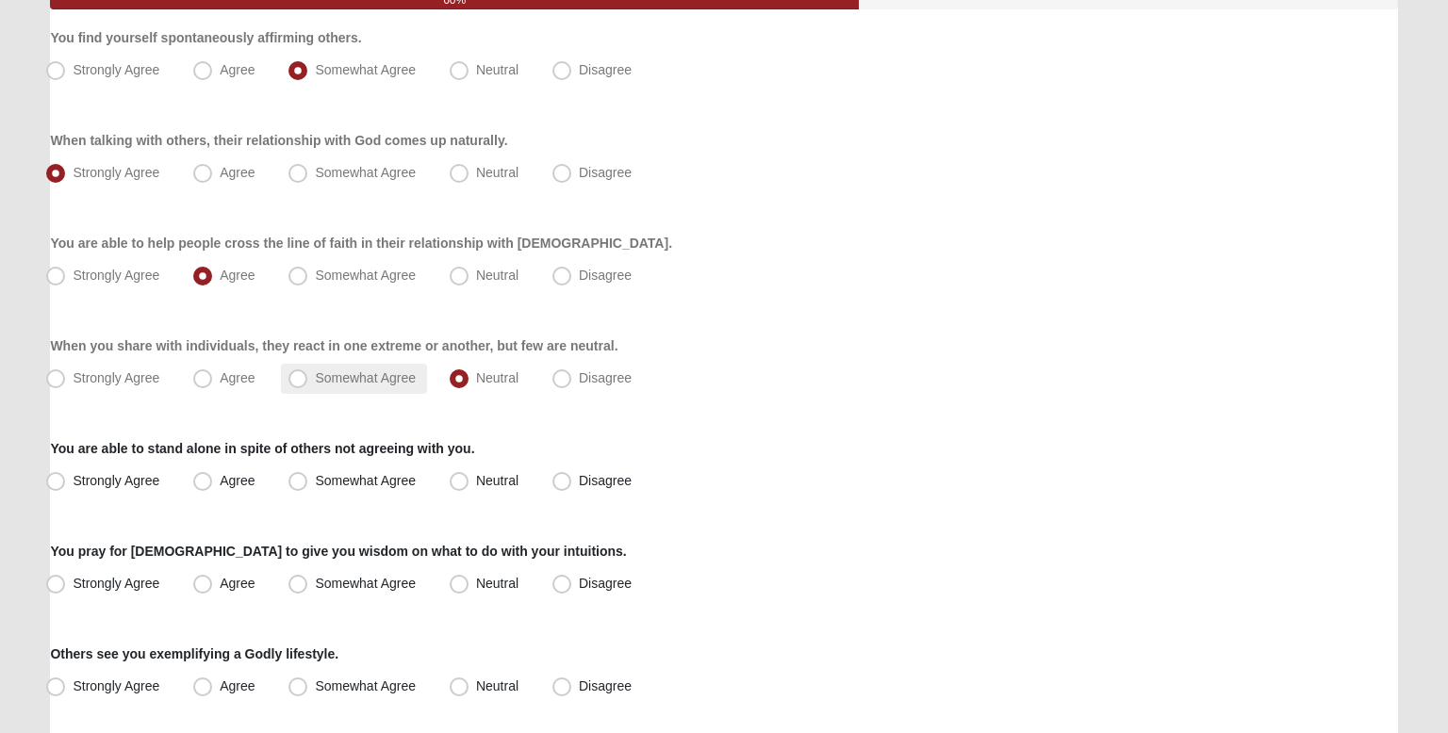
click at [377, 385] on label "Somewhat Agree" at bounding box center [354, 379] width 146 height 30
click at [308, 385] on input "Somewhat Agree" at bounding box center [302, 378] width 12 height 12
radio input "true"
click at [252, 384] on span "Agree" at bounding box center [237, 378] width 35 height 15
click at [213, 384] on input "Agree" at bounding box center [207, 378] width 12 height 12
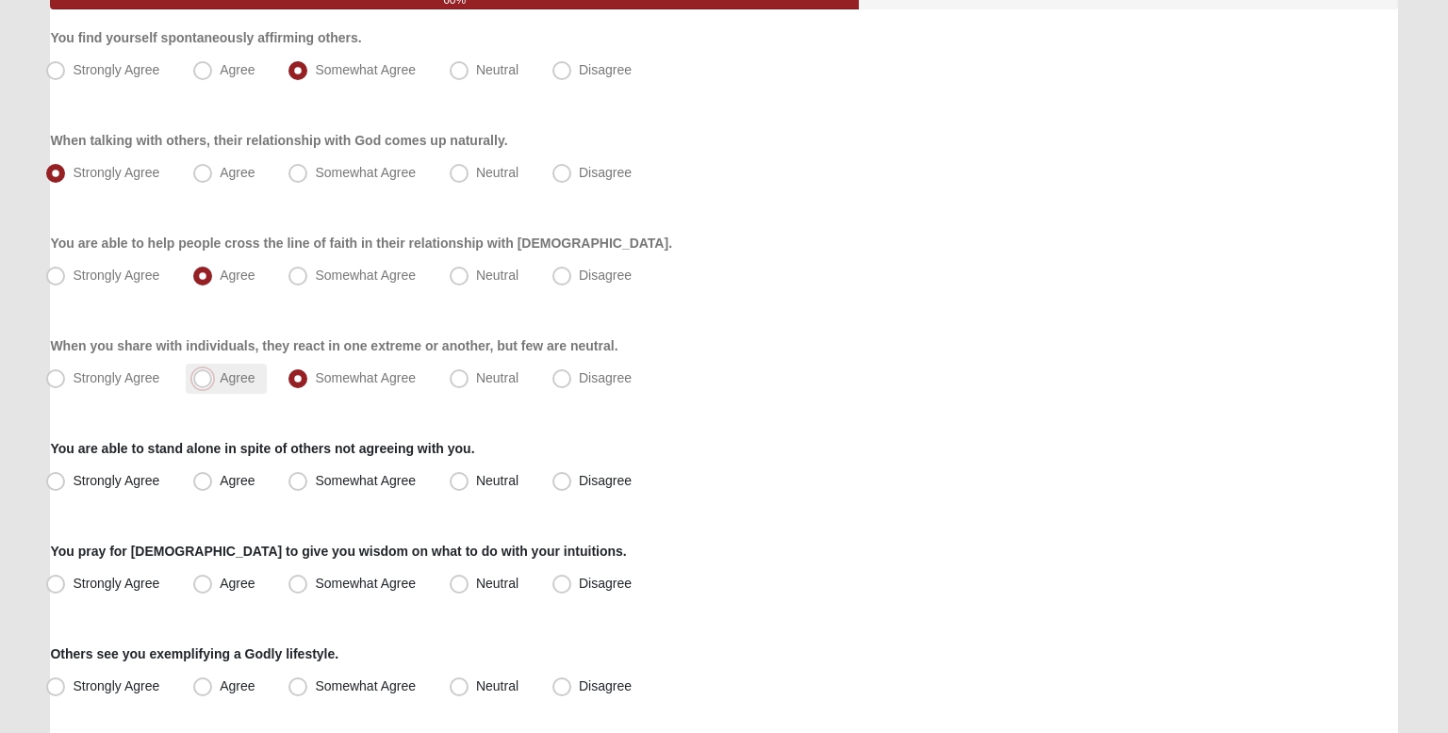
radio input "true"
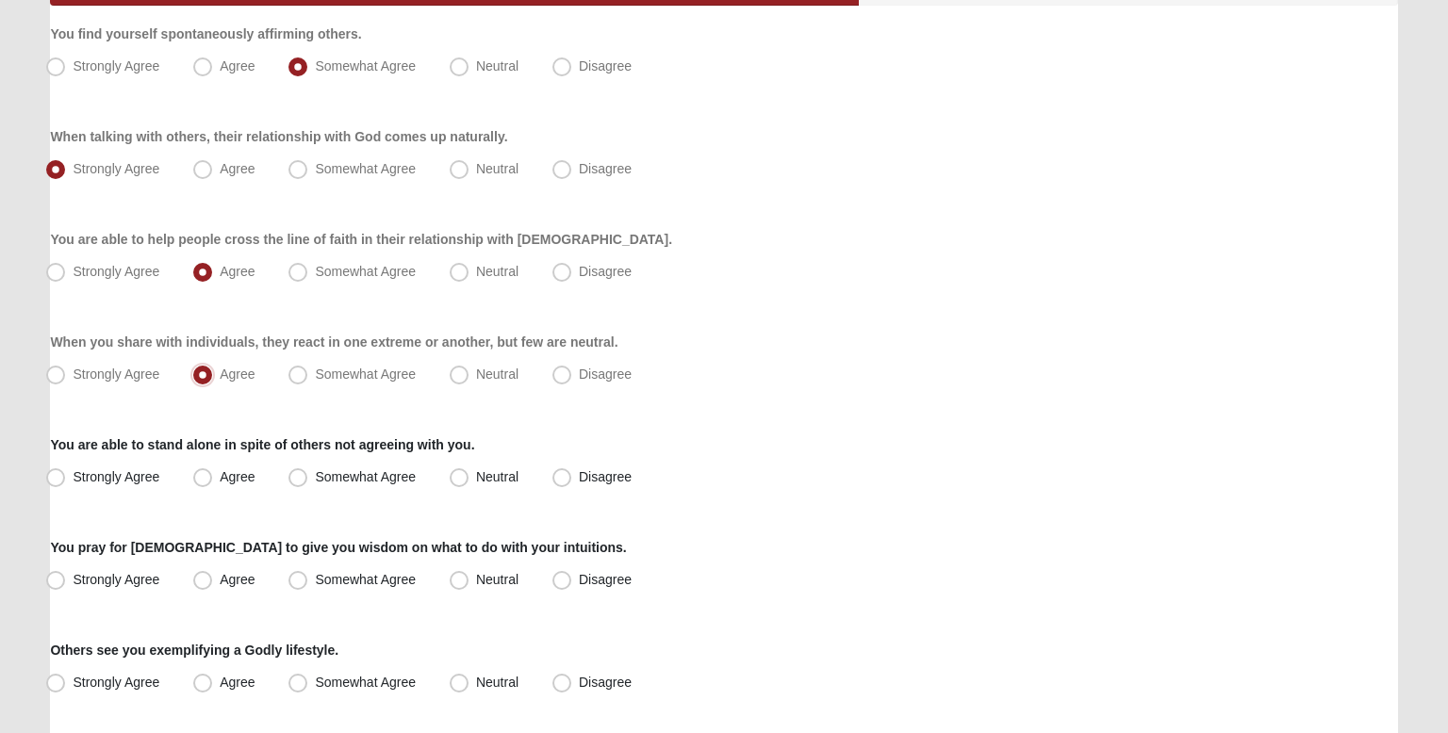
scroll to position [238, 0]
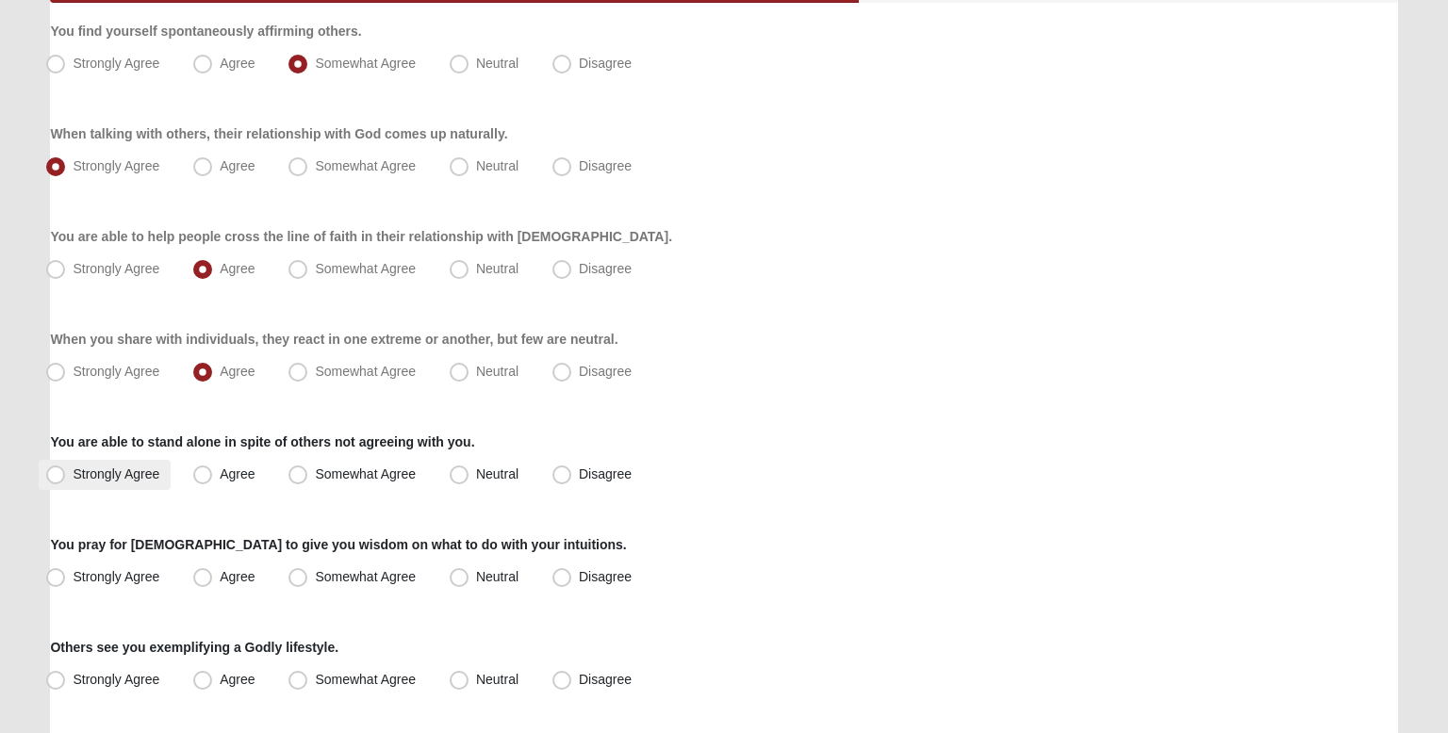
click at [144, 469] on span "Strongly Agree" at bounding box center [116, 474] width 87 height 15
click at [66, 469] on input "Strongly Agree" at bounding box center [60, 475] width 12 height 12
radio input "true"
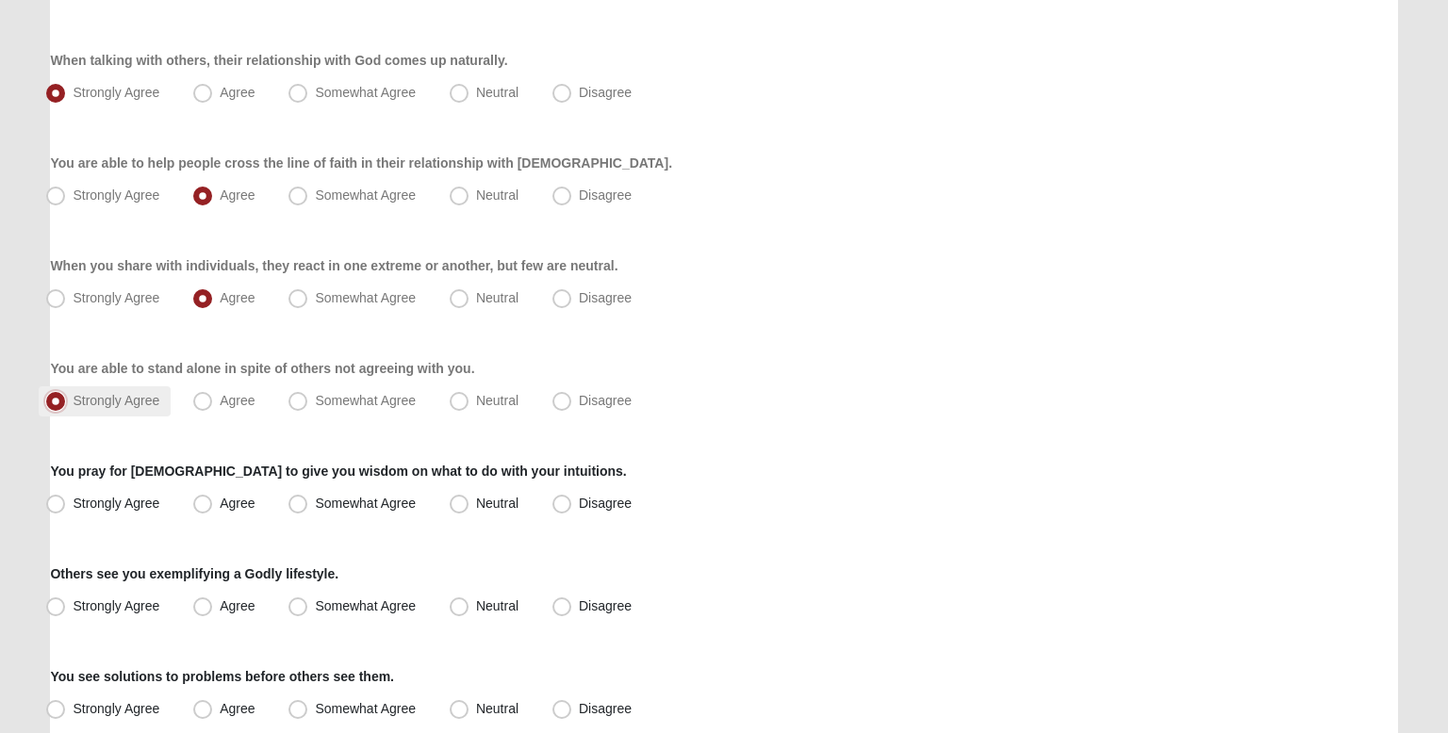
scroll to position [316, 0]
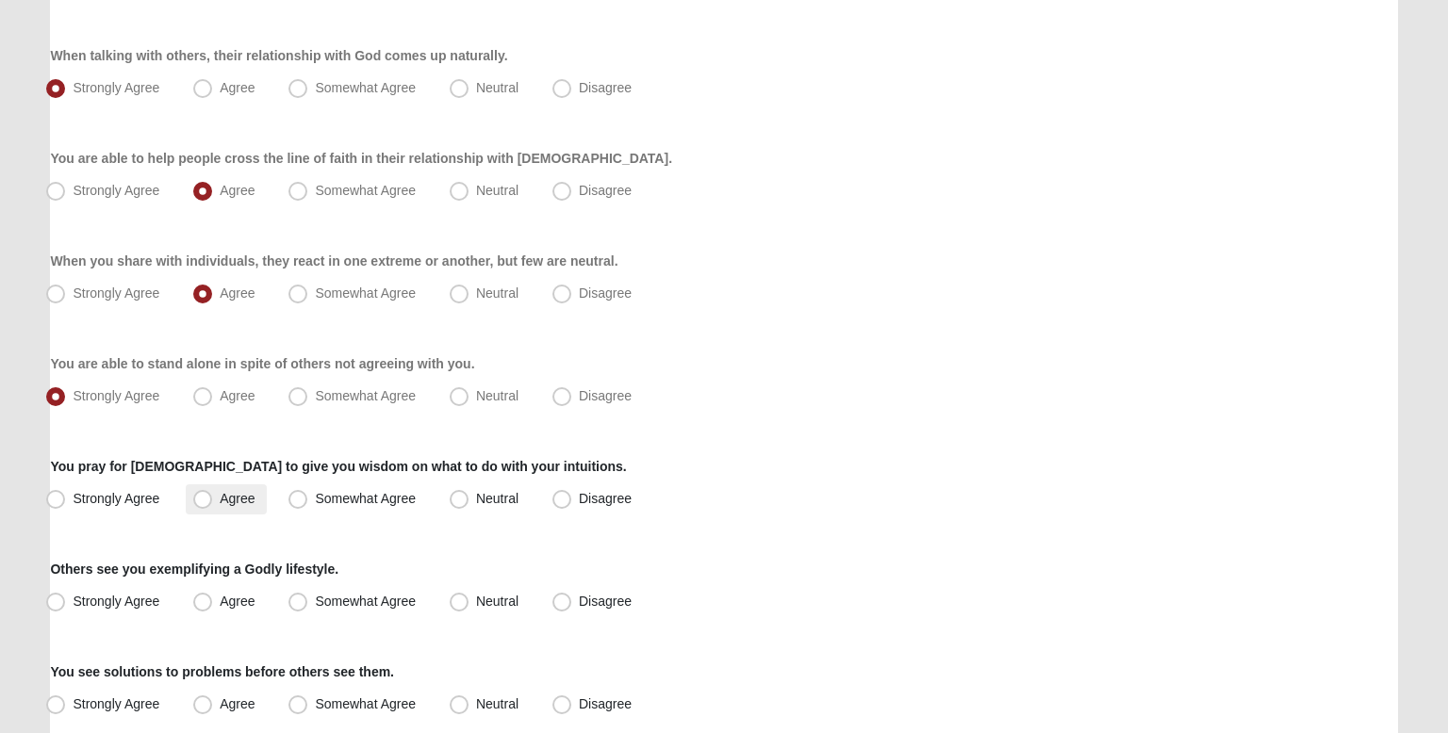
click at [255, 497] on label "Agree" at bounding box center [226, 500] width 80 height 30
click at [213, 497] on input "Agree" at bounding box center [207, 499] width 12 height 12
radio input "true"
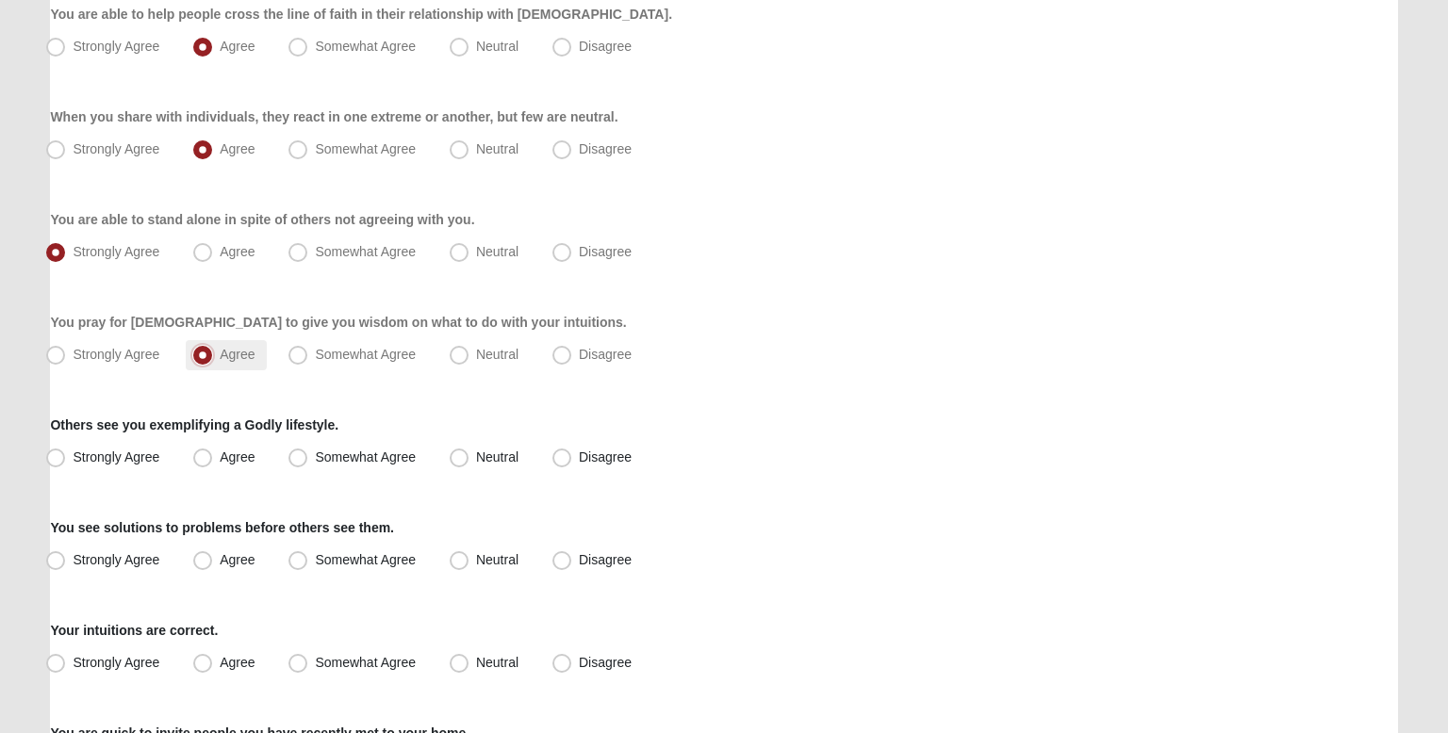
scroll to position [463, 0]
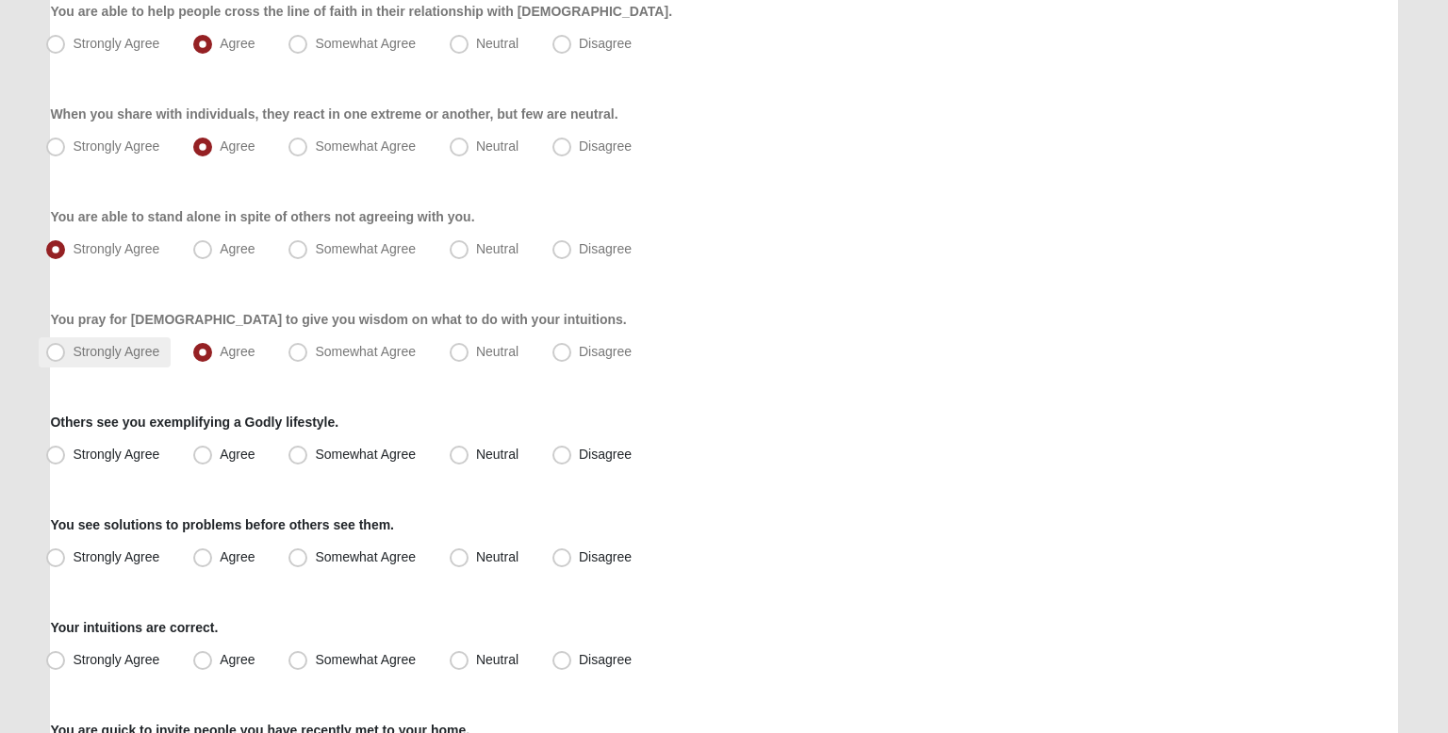
click at [119, 338] on label "Strongly Agree" at bounding box center [105, 353] width 132 height 30
click at [66, 346] on input "Strongly Agree" at bounding box center [60, 352] width 12 height 12
radio input "true"
click at [259, 449] on label "Agree" at bounding box center [226, 455] width 80 height 30
click at [213, 449] on input "Agree" at bounding box center [207, 455] width 12 height 12
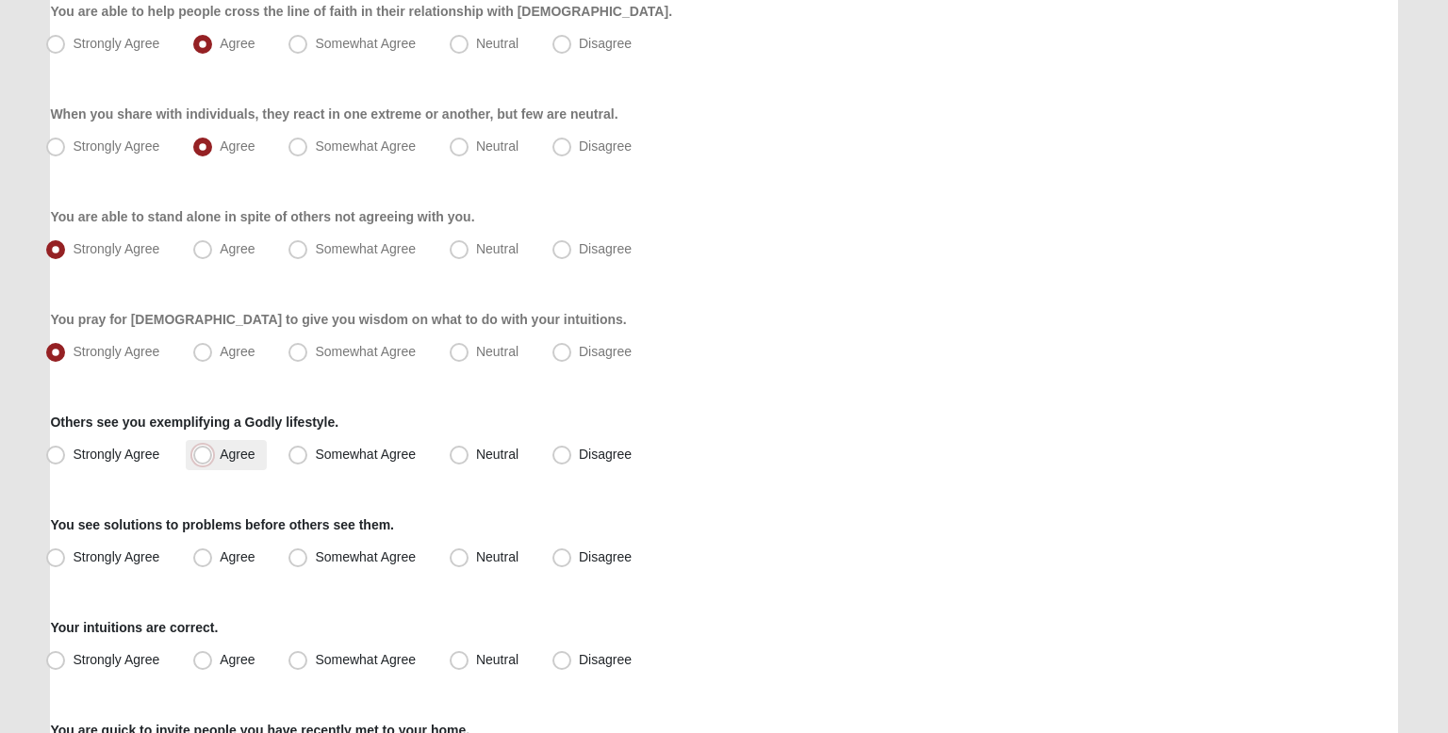
radio input "true"
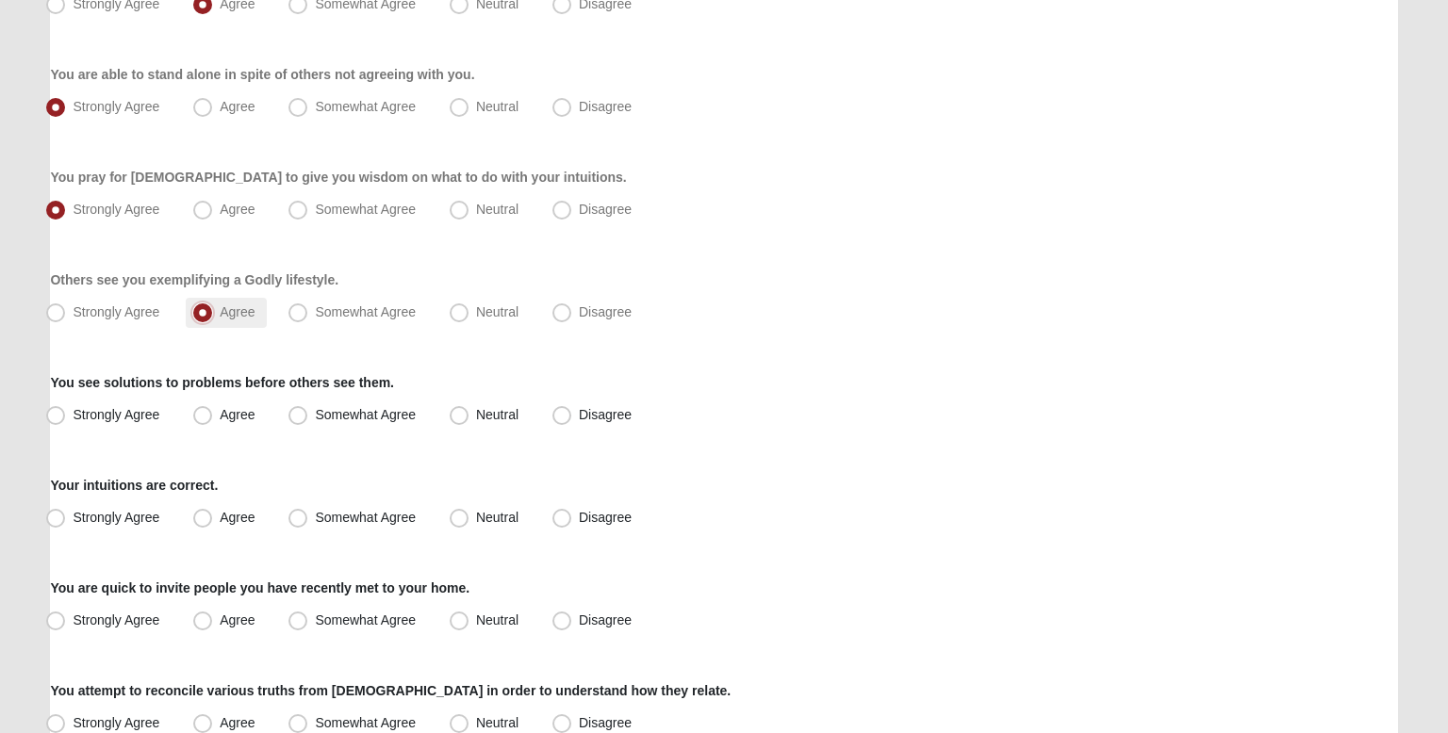
scroll to position [613, 0]
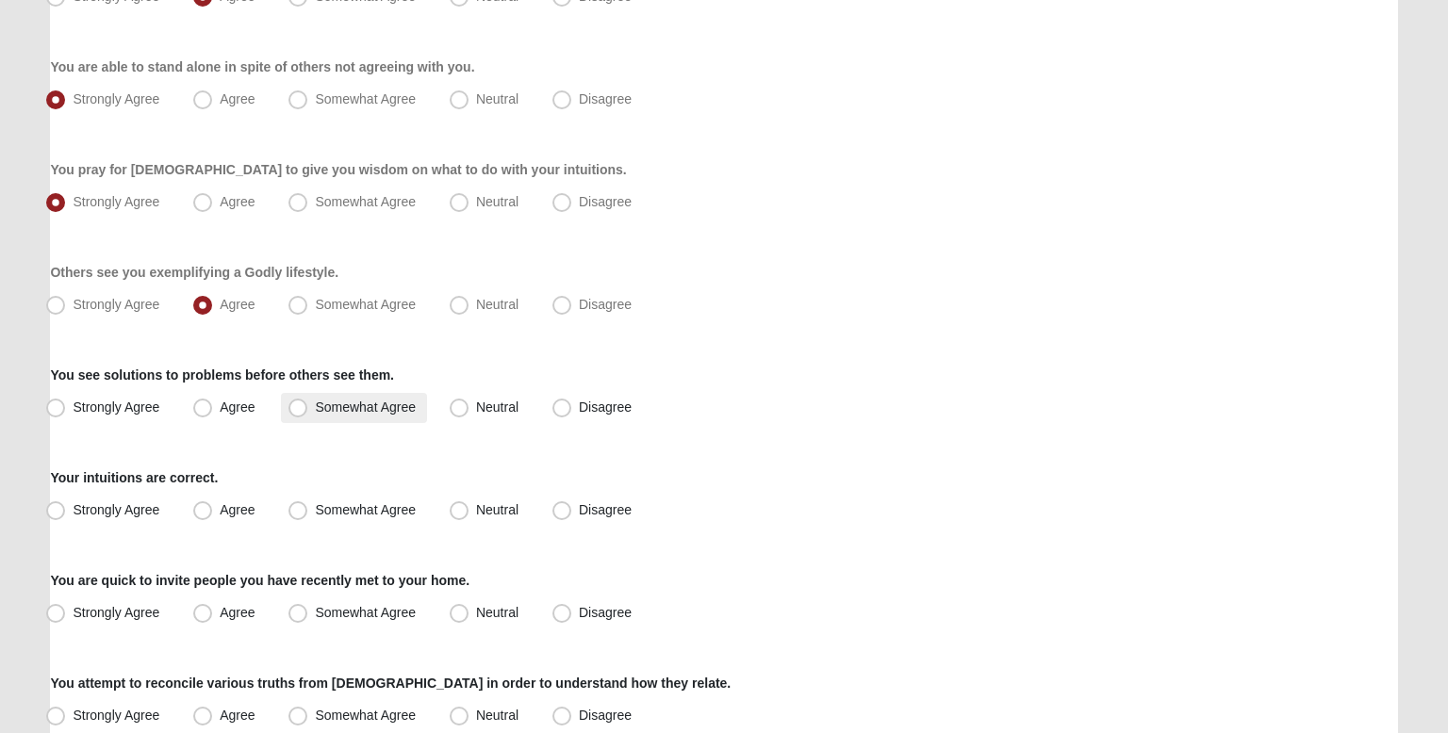
click at [315, 402] on span "Somewhat Agree" at bounding box center [365, 407] width 101 height 15
click at [296, 402] on input "Somewhat Agree" at bounding box center [302, 408] width 12 height 12
radio input "true"
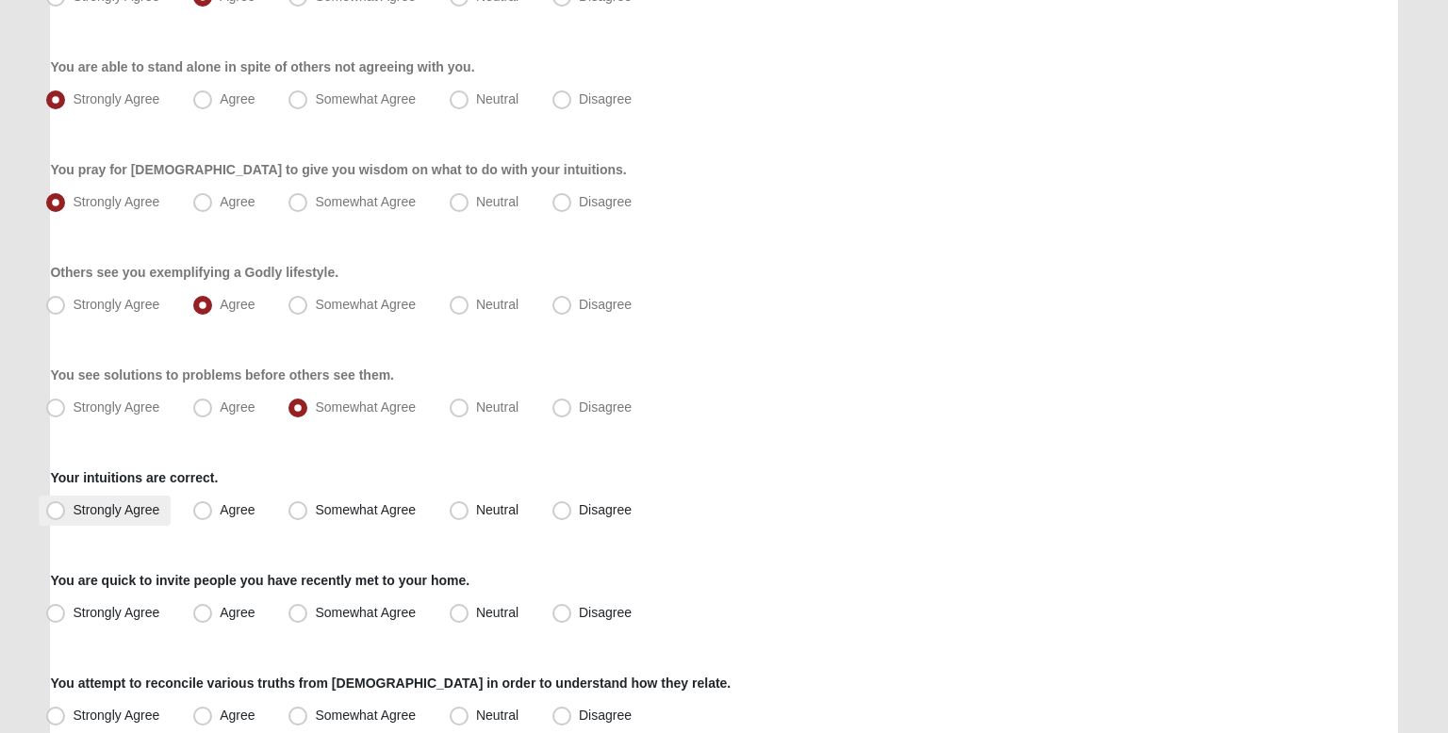
click at [155, 496] on label "Strongly Agree" at bounding box center [105, 511] width 132 height 30
click at [66, 504] on input "Strongly Agree" at bounding box center [60, 510] width 12 height 12
radio input "true"
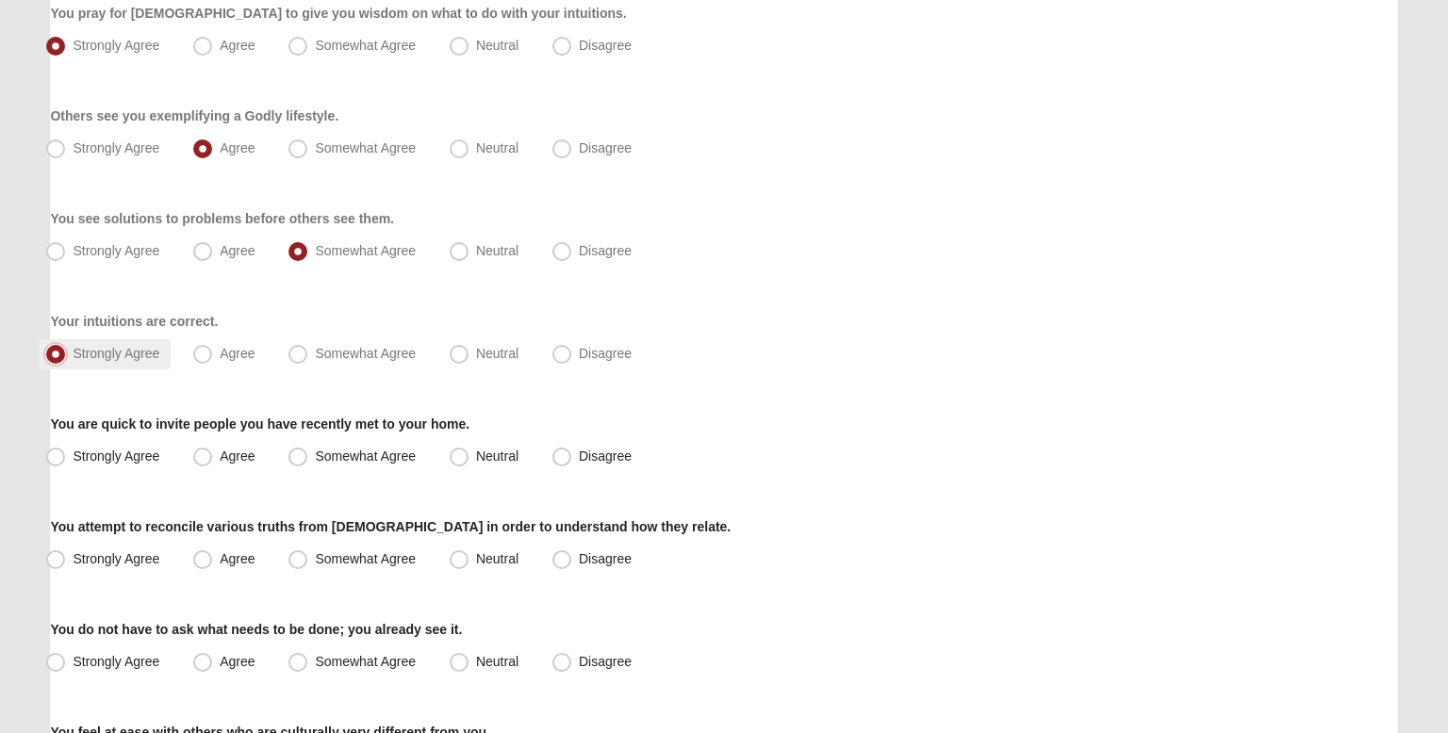
scroll to position [776, 0]
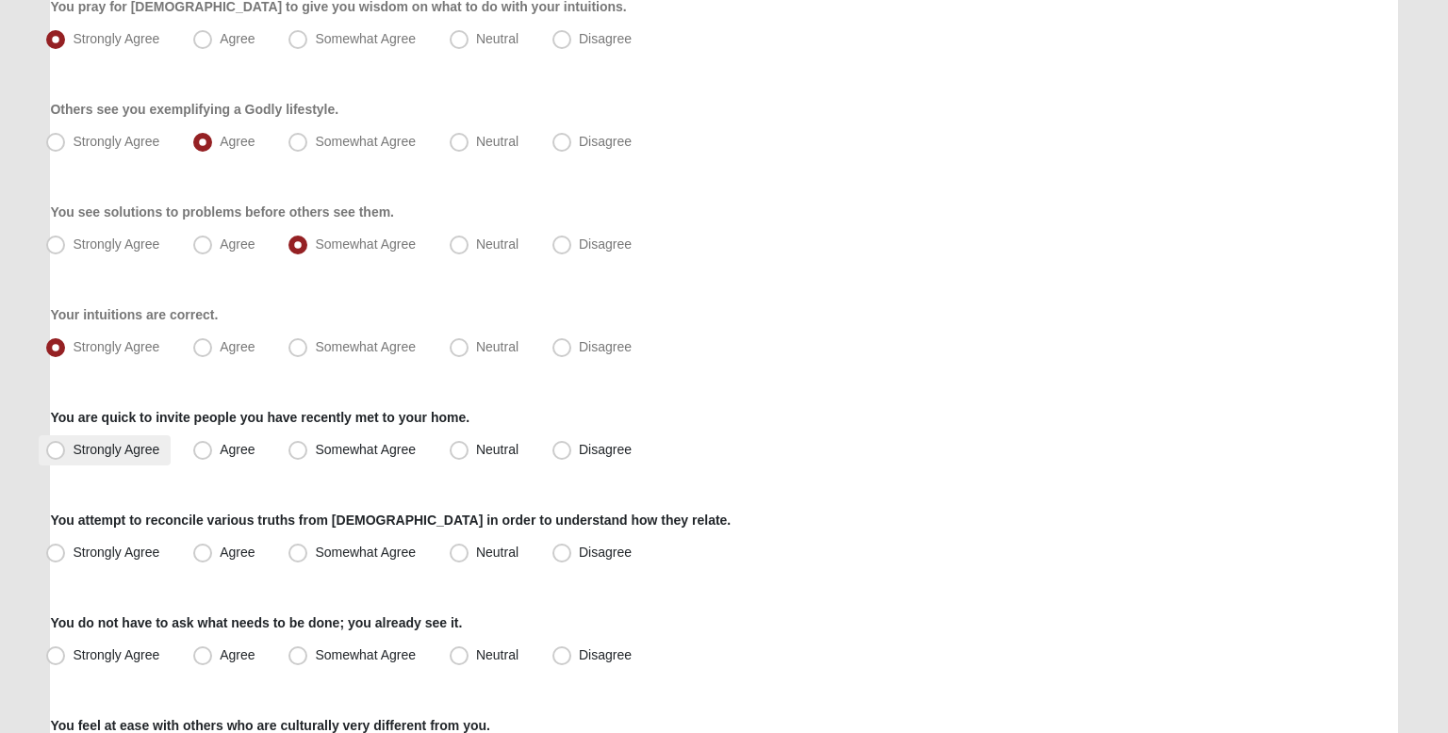
click at [156, 456] on label "Strongly Agree" at bounding box center [105, 451] width 132 height 30
click at [66, 456] on input "Strongly Agree" at bounding box center [60, 450] width 12 height 12
radio input "true"
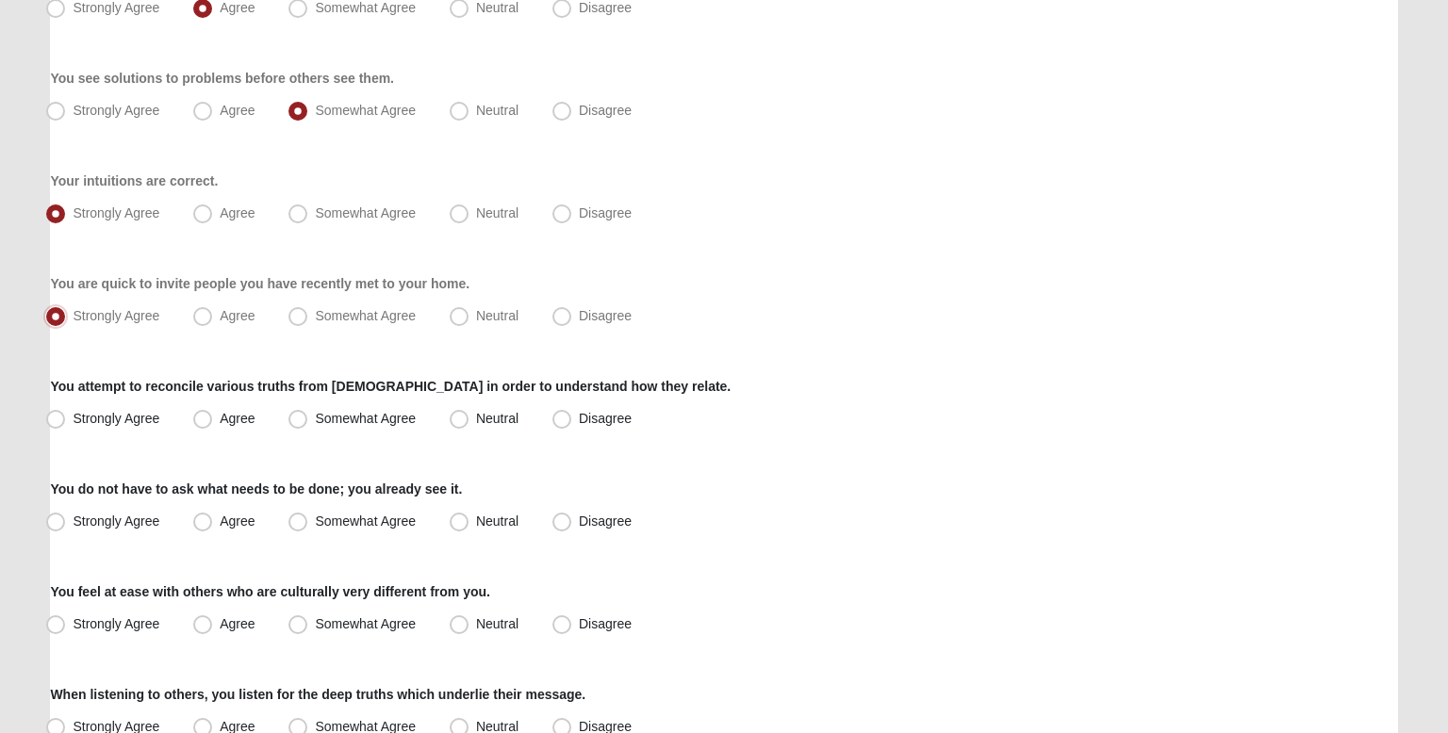
scroll to position [911, 0]
click at [144, 414] on span "Strongly Agree" at bounding box center [116, 417] width 87 height 15
click at [66, 414] on input "Strongly Agree" at bounding box center [60, 418] width 12 height 12
radio input "true"
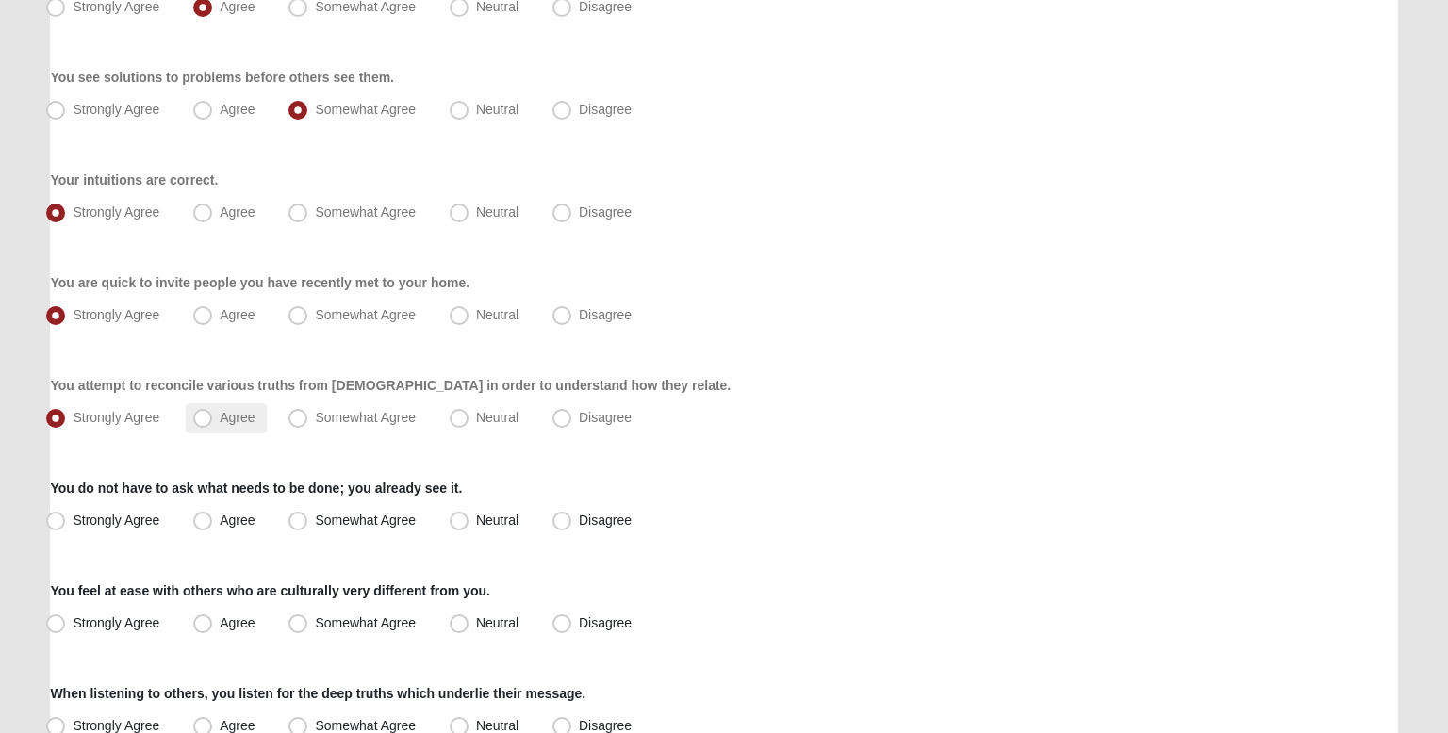
click at [216, 419] on label "Agree" at bounding box center [226, 418] width 80 height 30
click at [213, 419] on input "Agree" at bounding box center [207, 418] width 12 height 12
radio input "true"
click at [315, 411] on span "Somewhat Agree" at bounding box center [365, 417] width 101 height 15
click at [296, 412] on input "Somewhat Agree" at bounding box center [302, 418] width 12 height 12
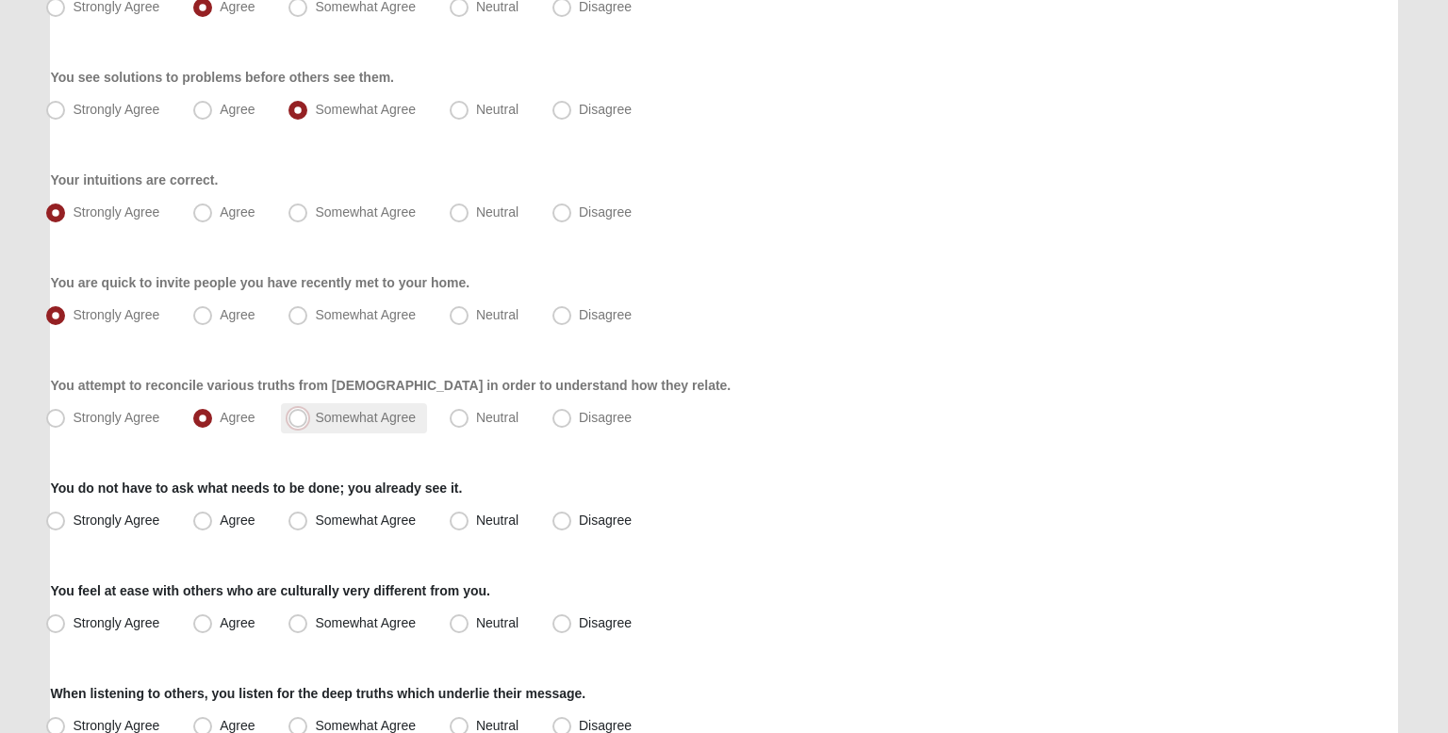
radio input "true"
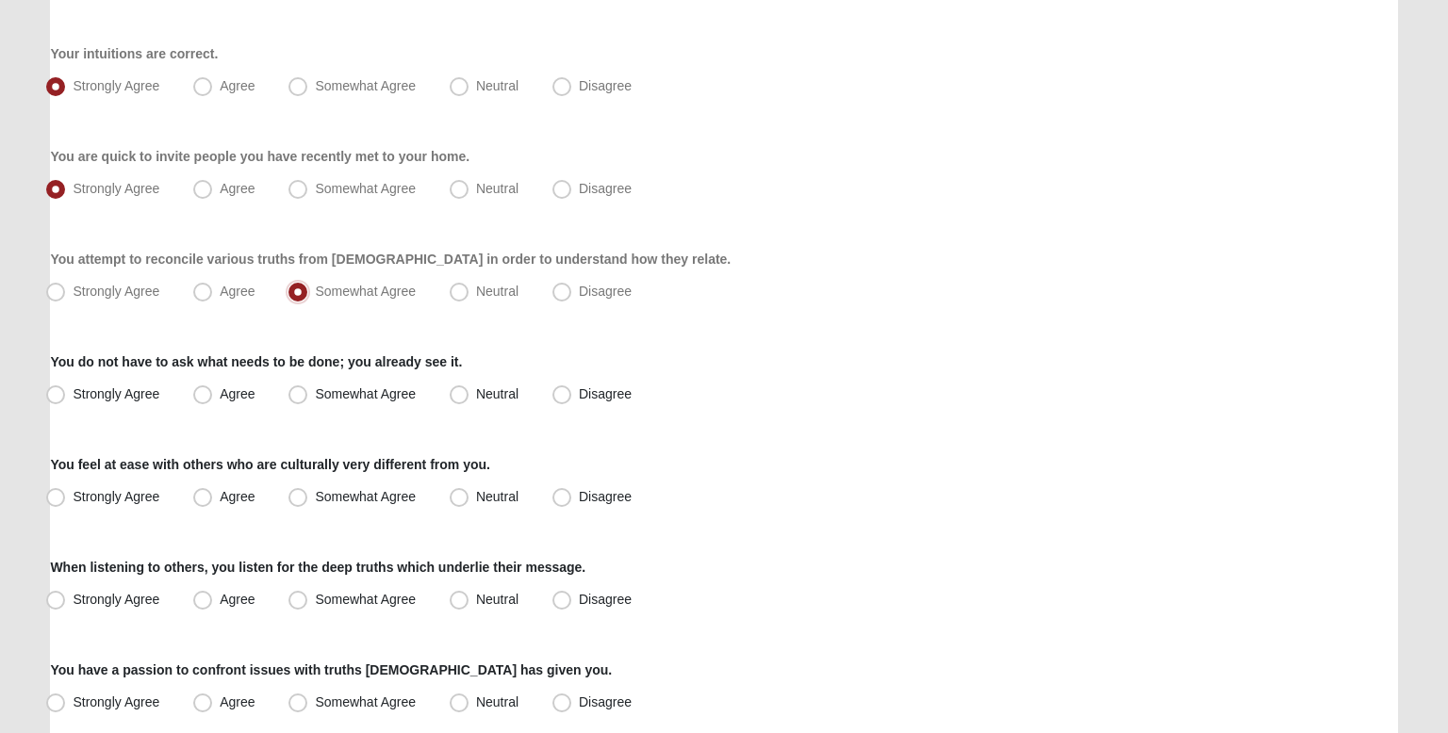
scroll to position [1041, 0]
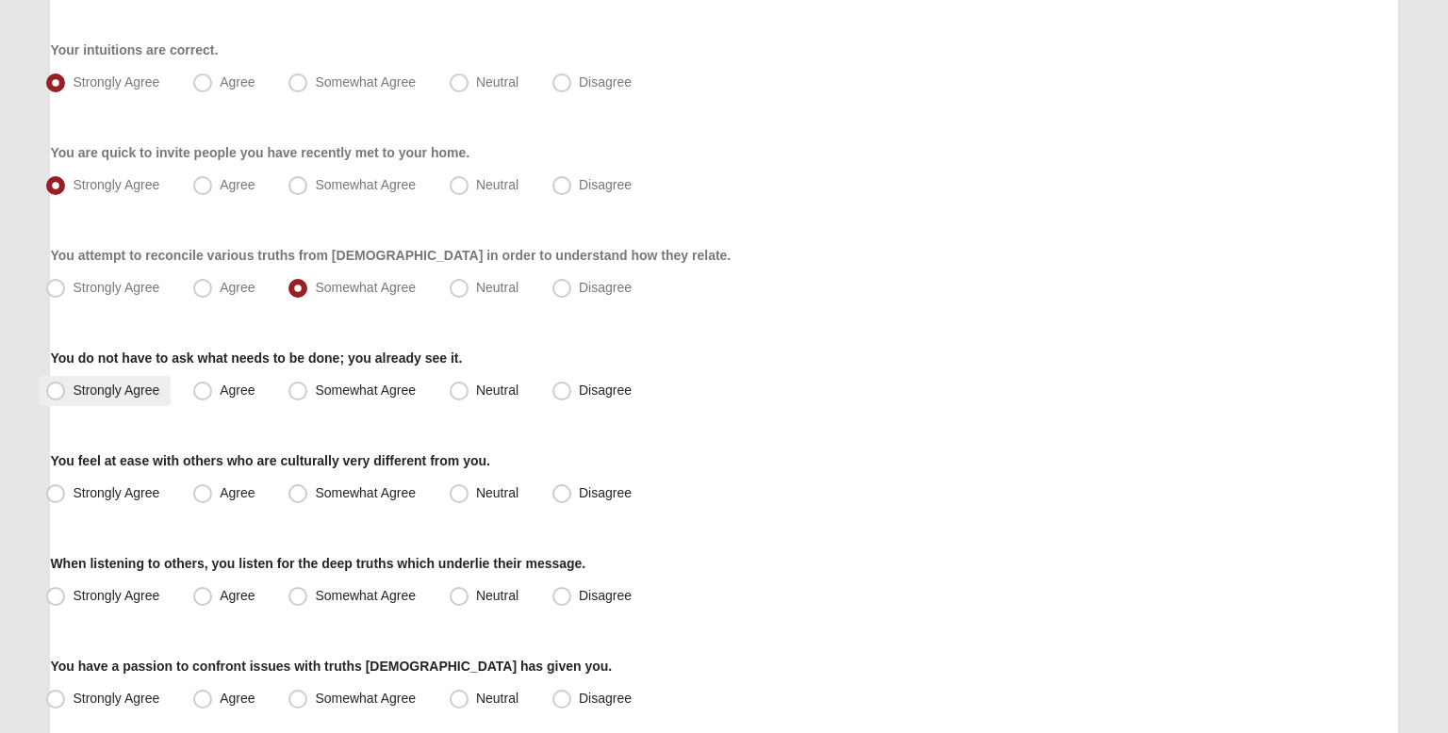
click at [160, 398] on label "Strongly Agree" at bounding box center [105, 391] width 132 height 30
click at [66, 397] on input "Strongly Agree" at bounding box center [60, 391] width 12 height 12
radio input "true"
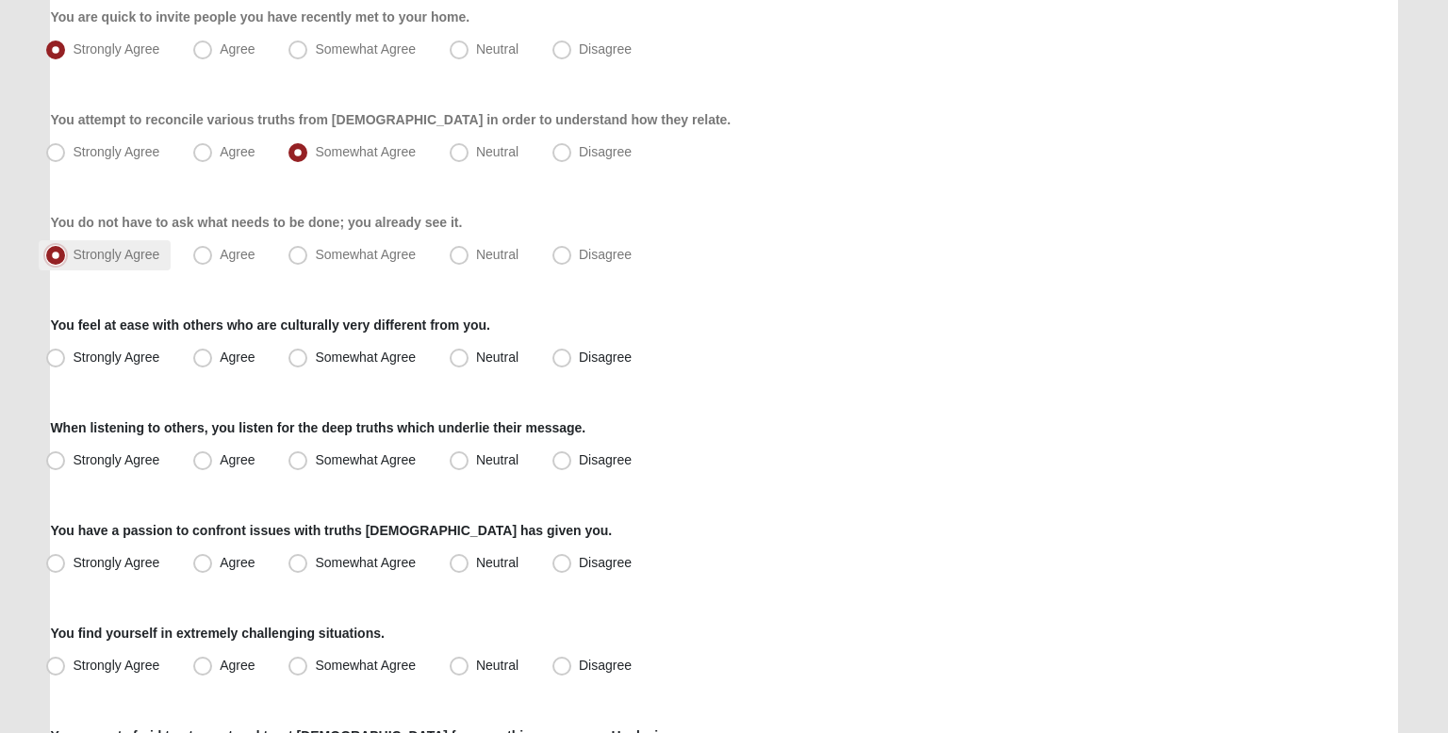
scroll to position [1178, 0]
click at [155, 365] on label "Strongly Agree" at bounding box center [105, 356] width 132 height 30
click at [66, 362] on input "Strongly Agree" at bounding box center [60, 356] width 12 height 12
radio input "true"
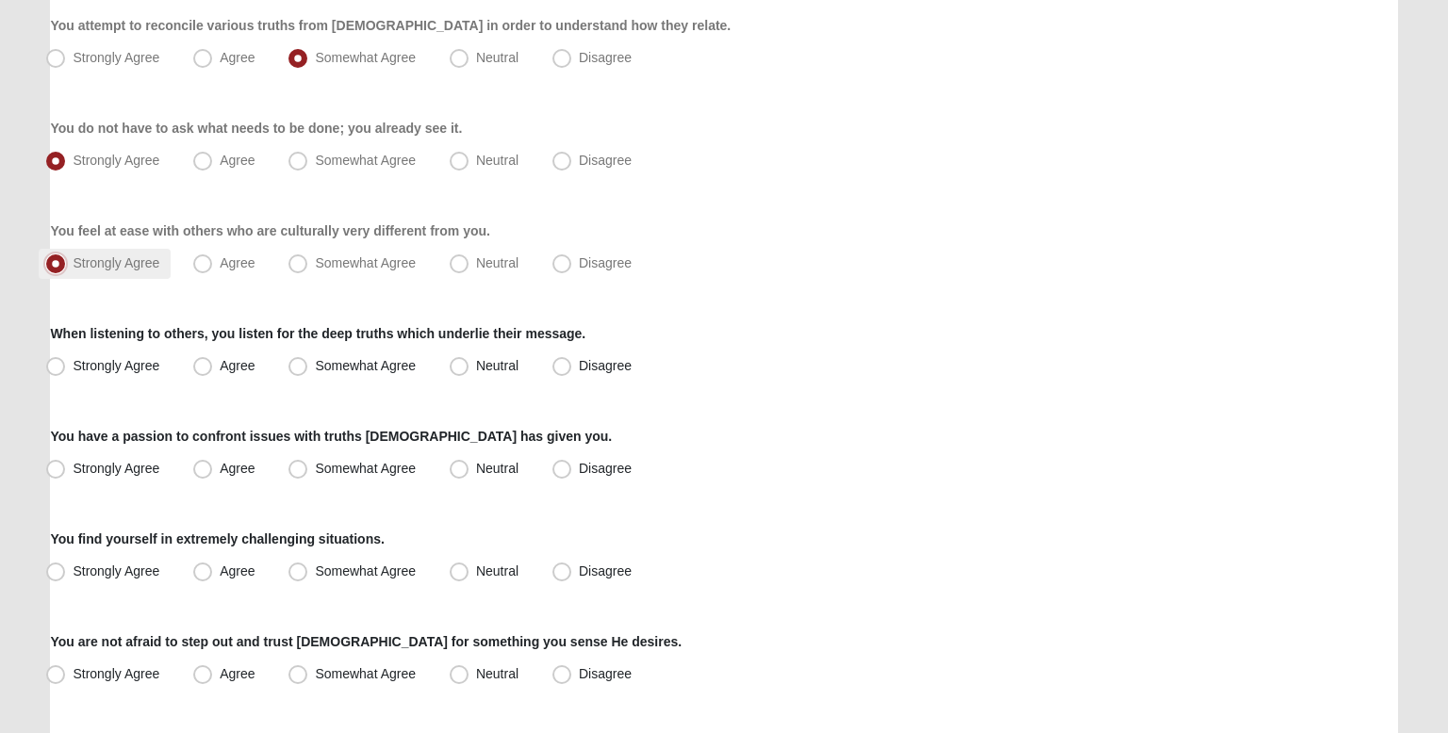
scroll to position [1272, 0]
click at [155, 365] on span "Strongly Agree" at bounding box center [116, 364] width 87 height 15
click at [66, 365] on input "Strongly Agree" at bounding box center [60, 365] width 12 height 12
radio input "true"
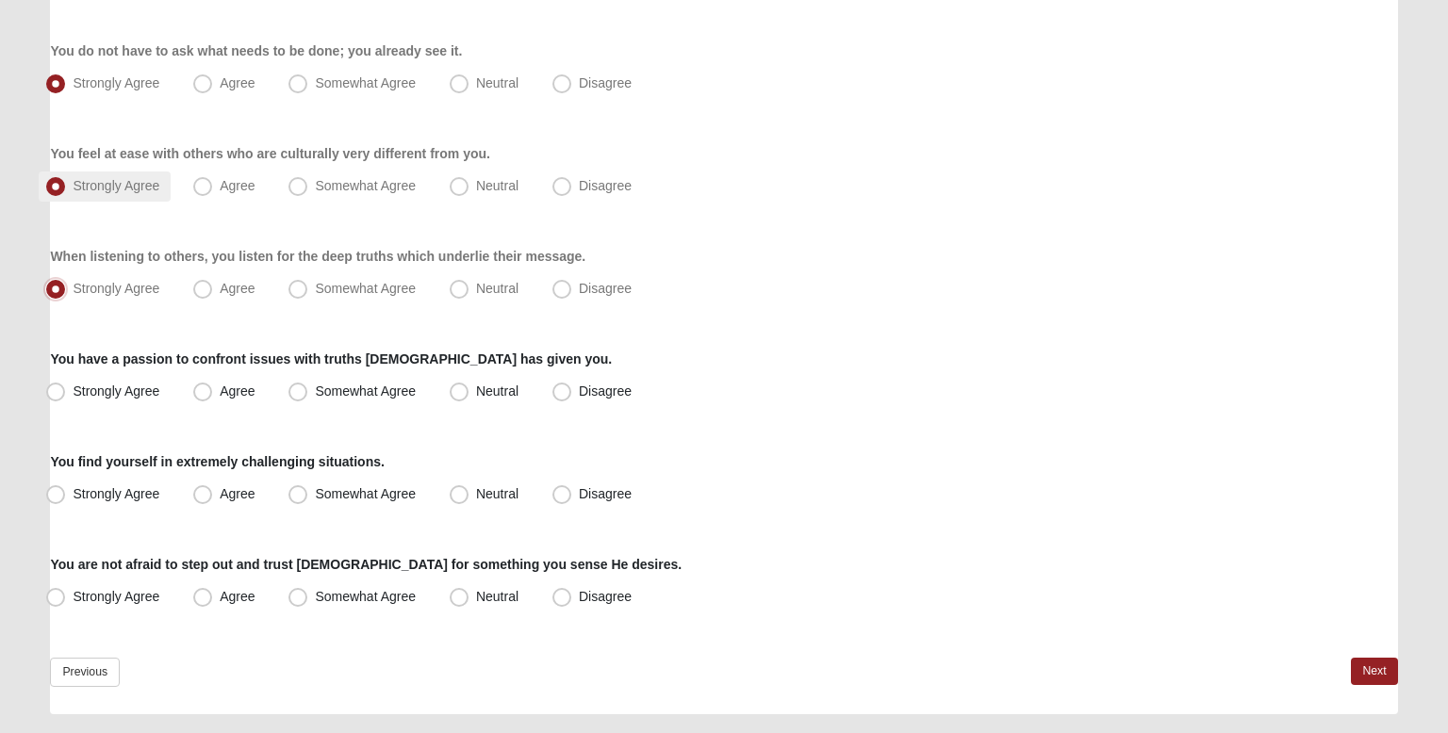
scroll to position [1397, 0]
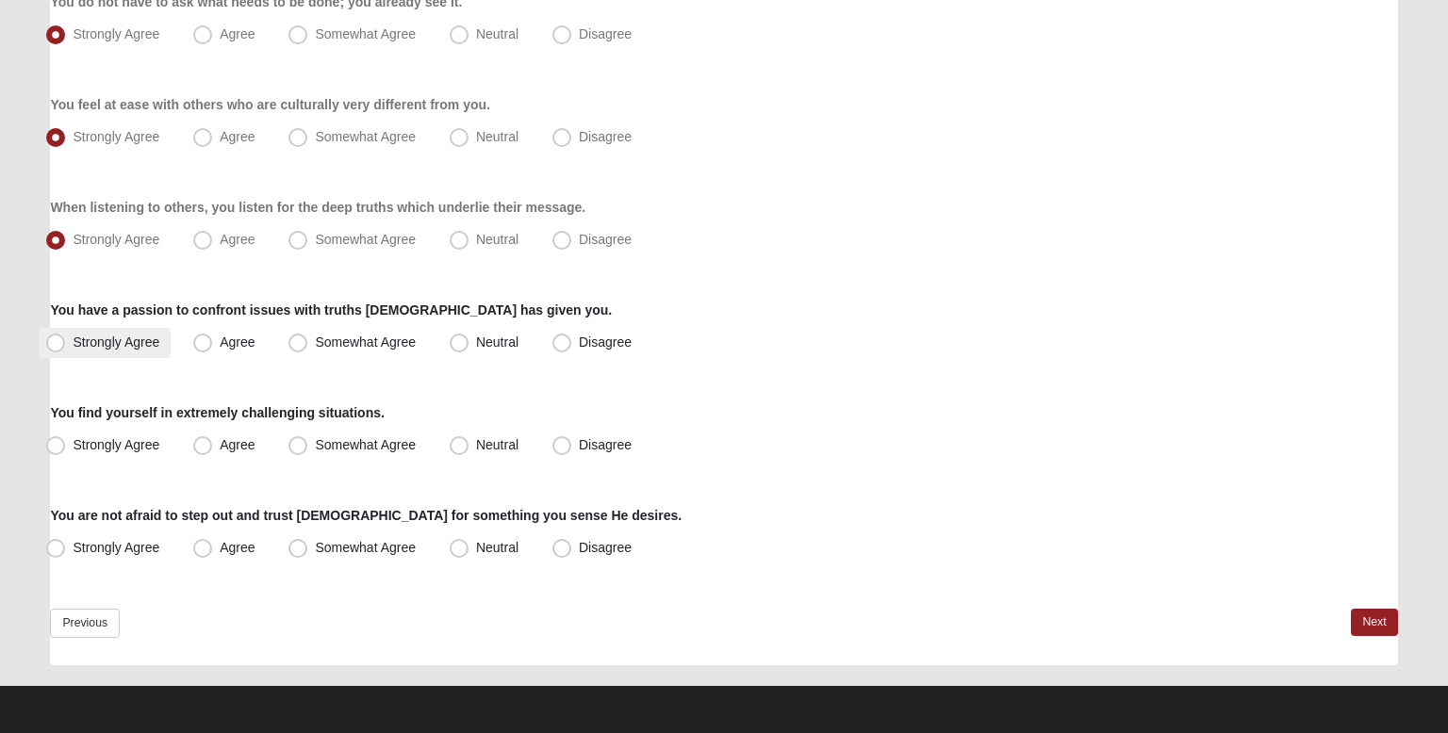
click at [162, 345] on label "Strongly Agree" at bounding box center [105, 343] width 132 height 30
click at [66, 345] on input "Strongly Agree" at bounding box center [60, 343] width 12 height 12
radio input "true"
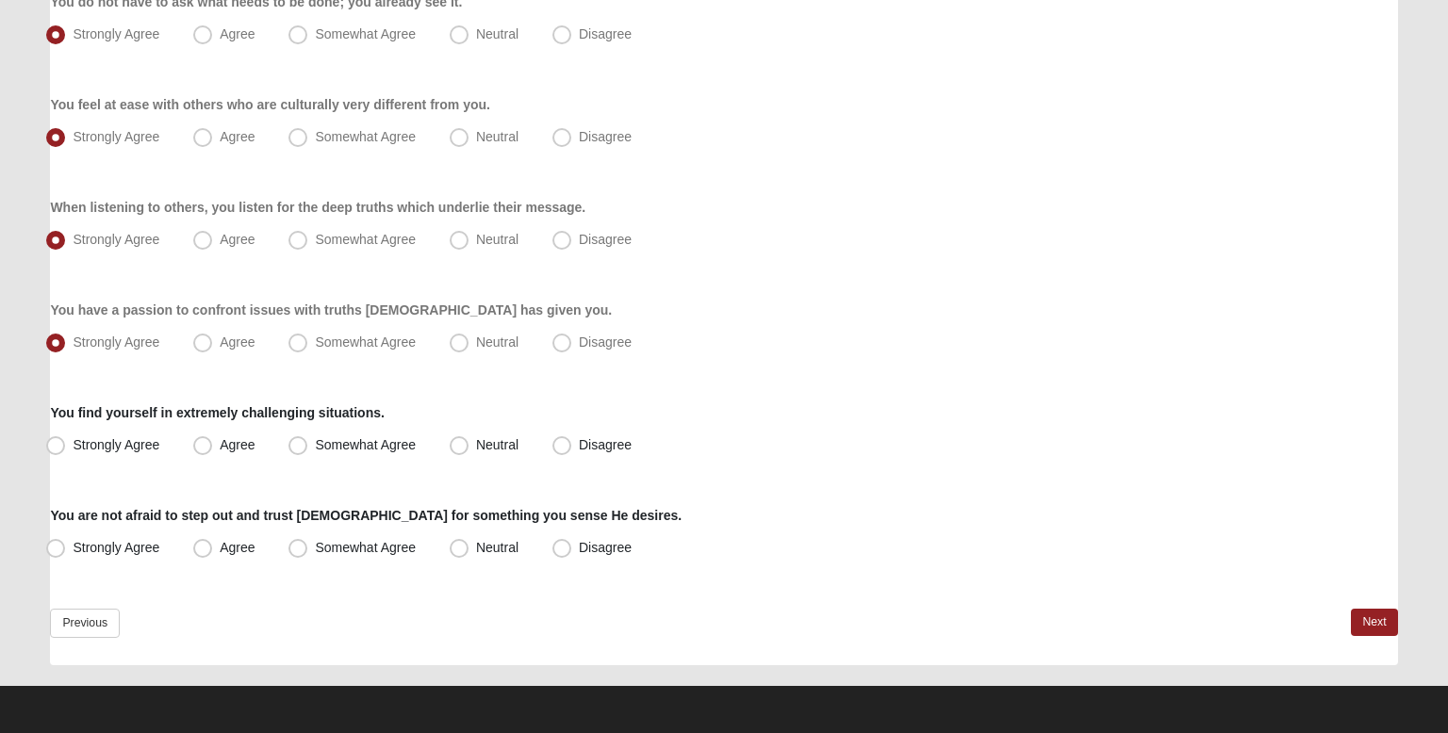
click at [132, 444] on span "Strongly Agree" at bounding box center [116, 444] width 87 height 15
click at [66, 444] on input "Strongly Agree" at bounding box center [60, 445] width 12 height 12
radio input "true"
click at [124, 557] on label "Strongly Agree" at bounding box center [105, 549] width 132 height 30
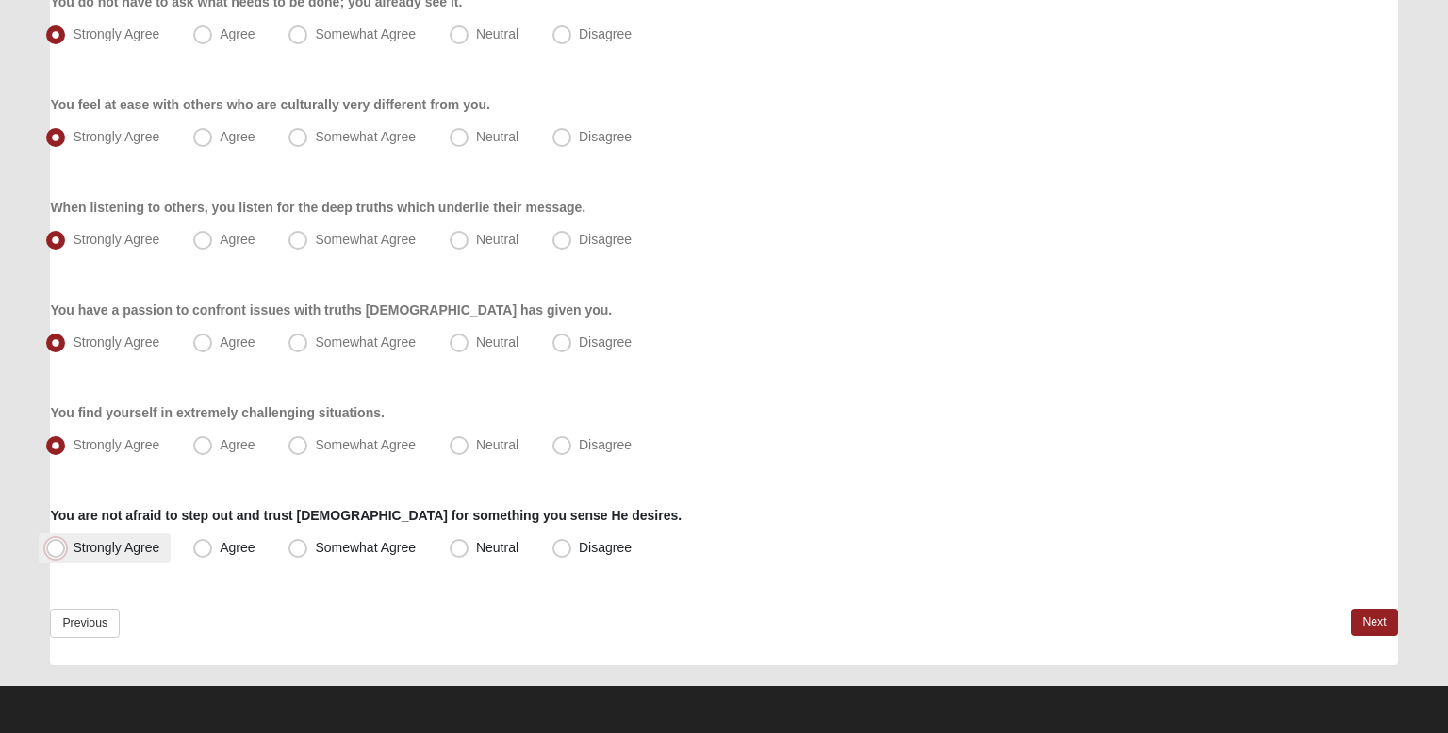
click at [66, 554] on input "Strongly Agree" at bounding box center [60, 548] width 12 height 12
radio input "true"
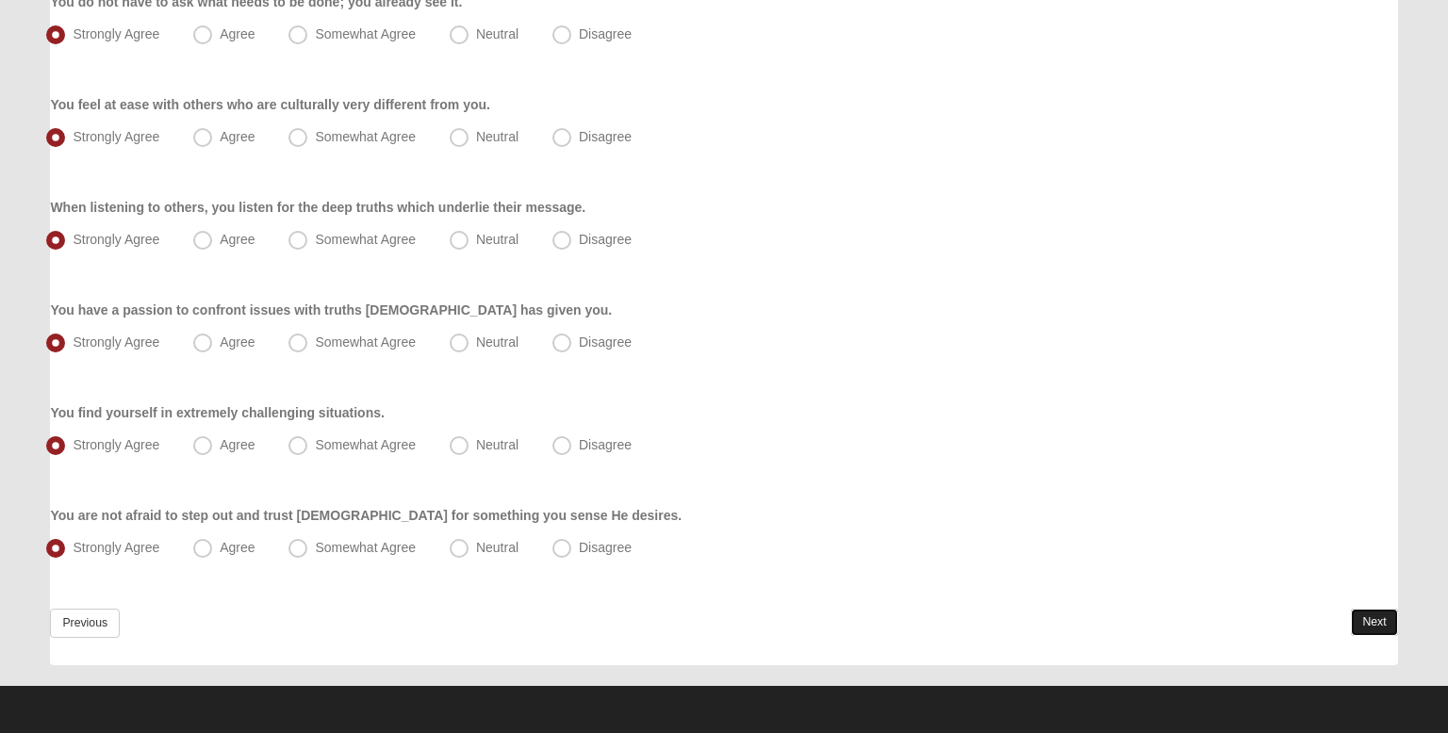
click at [1362, 615] on link "Next" at bounding box center [1374, 622] width 46 height 27
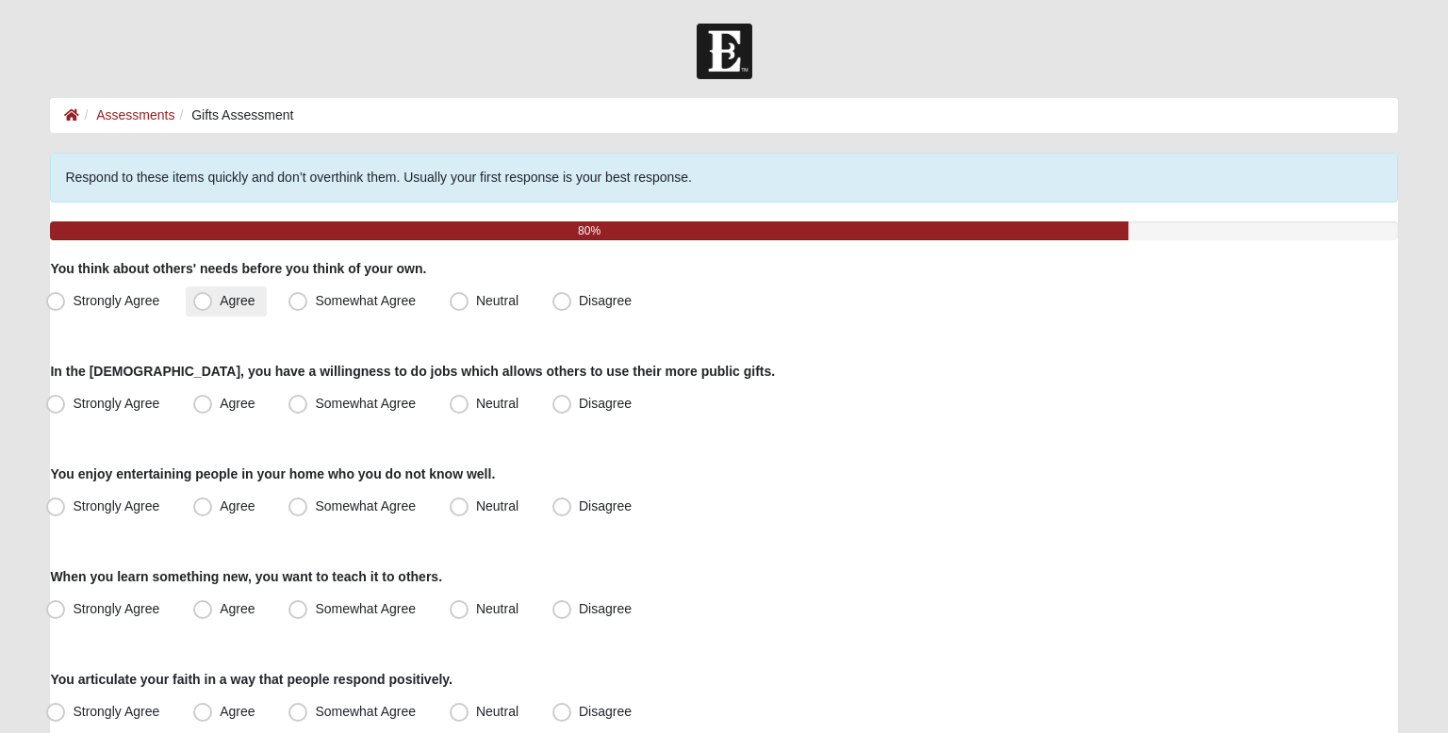
click at [262, 308] on label "Agree" at bounding box center [226, 302] width 80 height 30
click at [213, 307] on input "Agree" at bounding box center [207, 301] width 12 height 12
radio input "true"
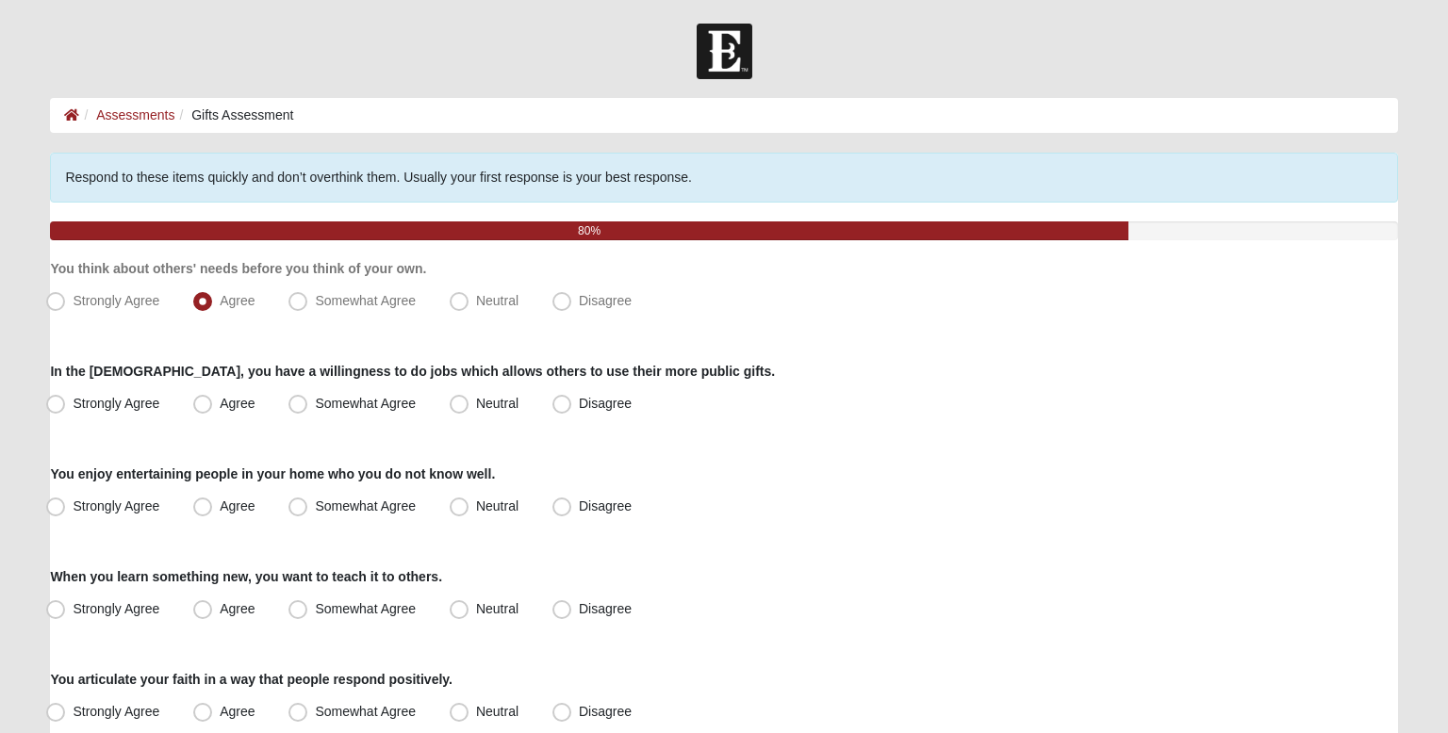
click at [153, 400] on span "Strongly Agree" at bounding box center [116, 403] width 87 height 15
click at [66, 400] on input "Strongly Agree" at bounding box center [60, 404] width 12 height 12
radio input "true"
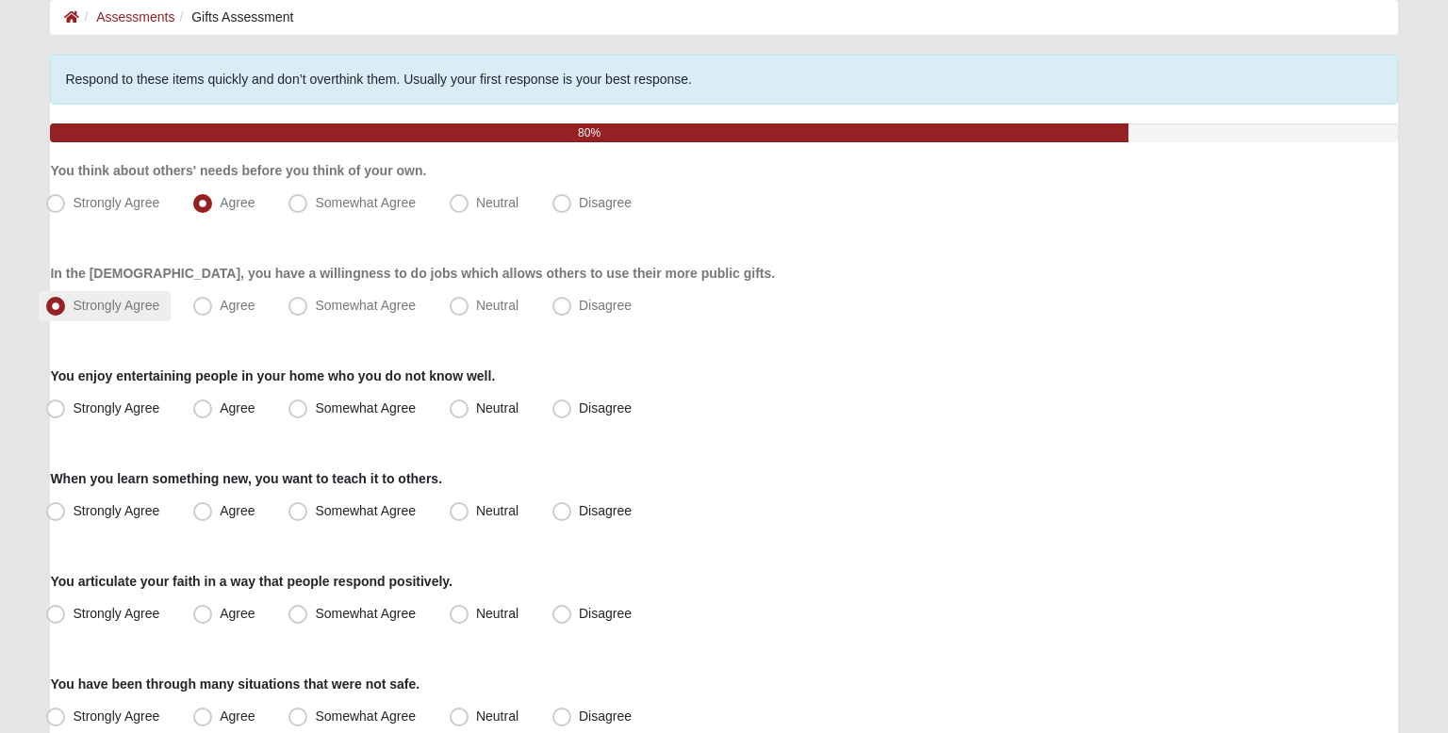
click at [153, 401] on span "Strongly Agree" at bounding box center [116, 408] width 87 height 15
click at [66, 403] on input "Strongly Agree" at bounding box center [60, 409] width 12 height 12
radio input "true"
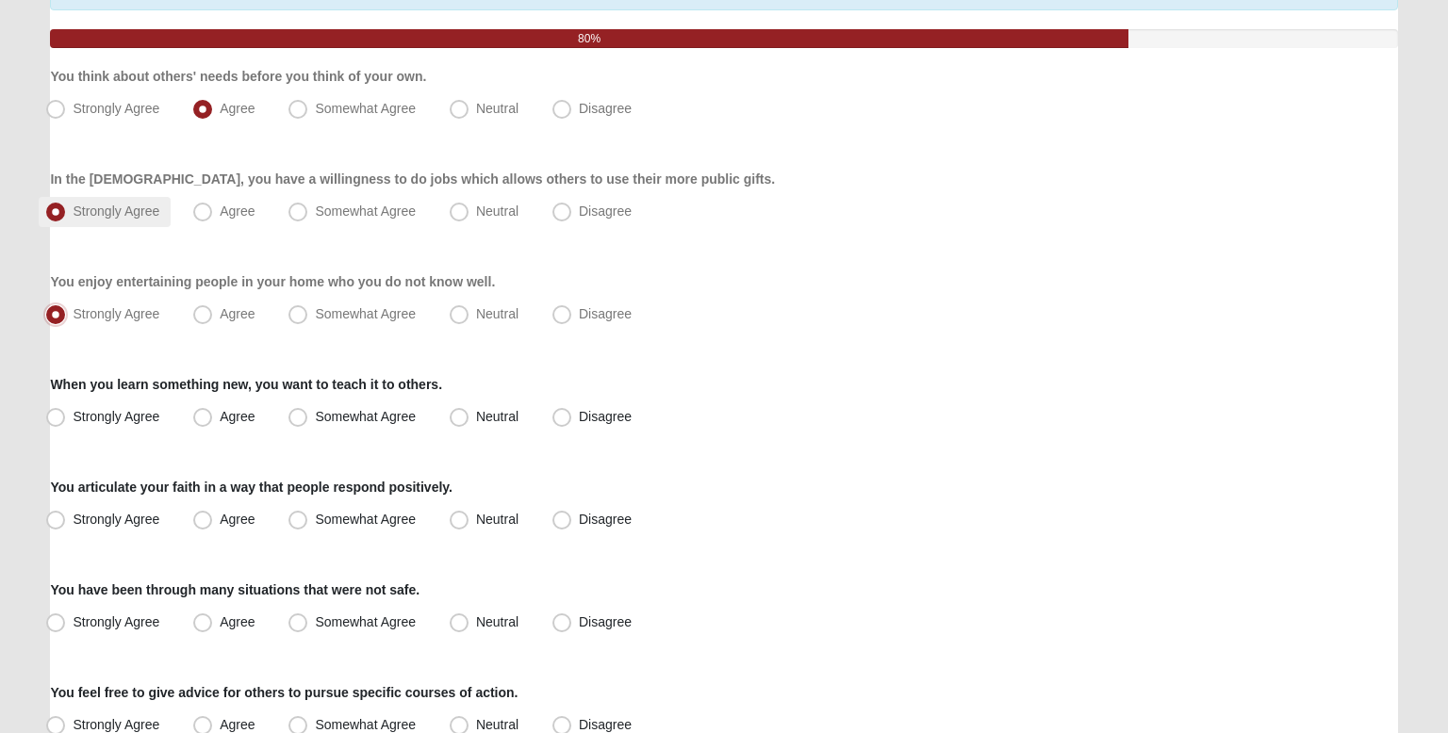
scroll to position [193, 0]
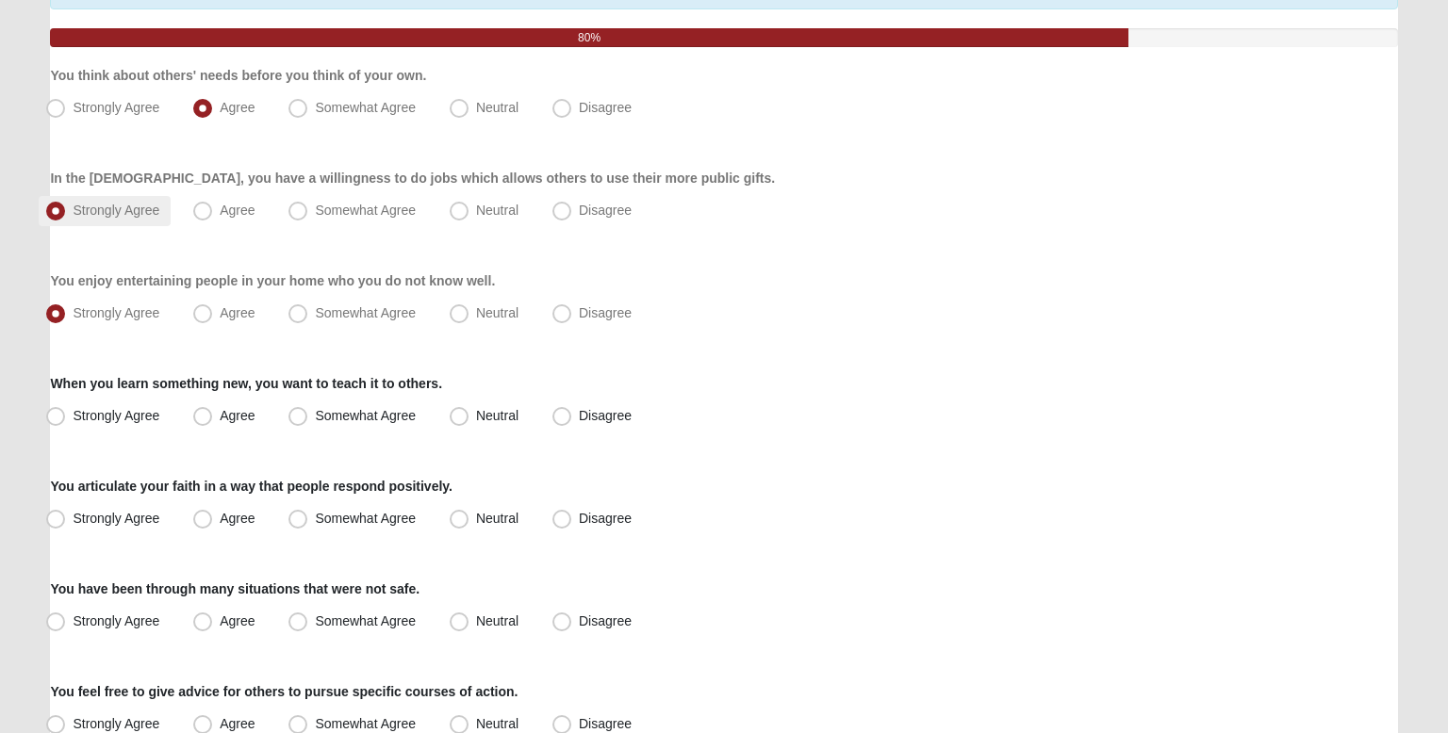
click at [153, 402] on label "Strongly Agree" at bounding box center [105, 417] width 132 height 30
click at [66, 410] on input "Strongly Agree" at bounding box center [60, 416] width 12 height 12
radio input "true"
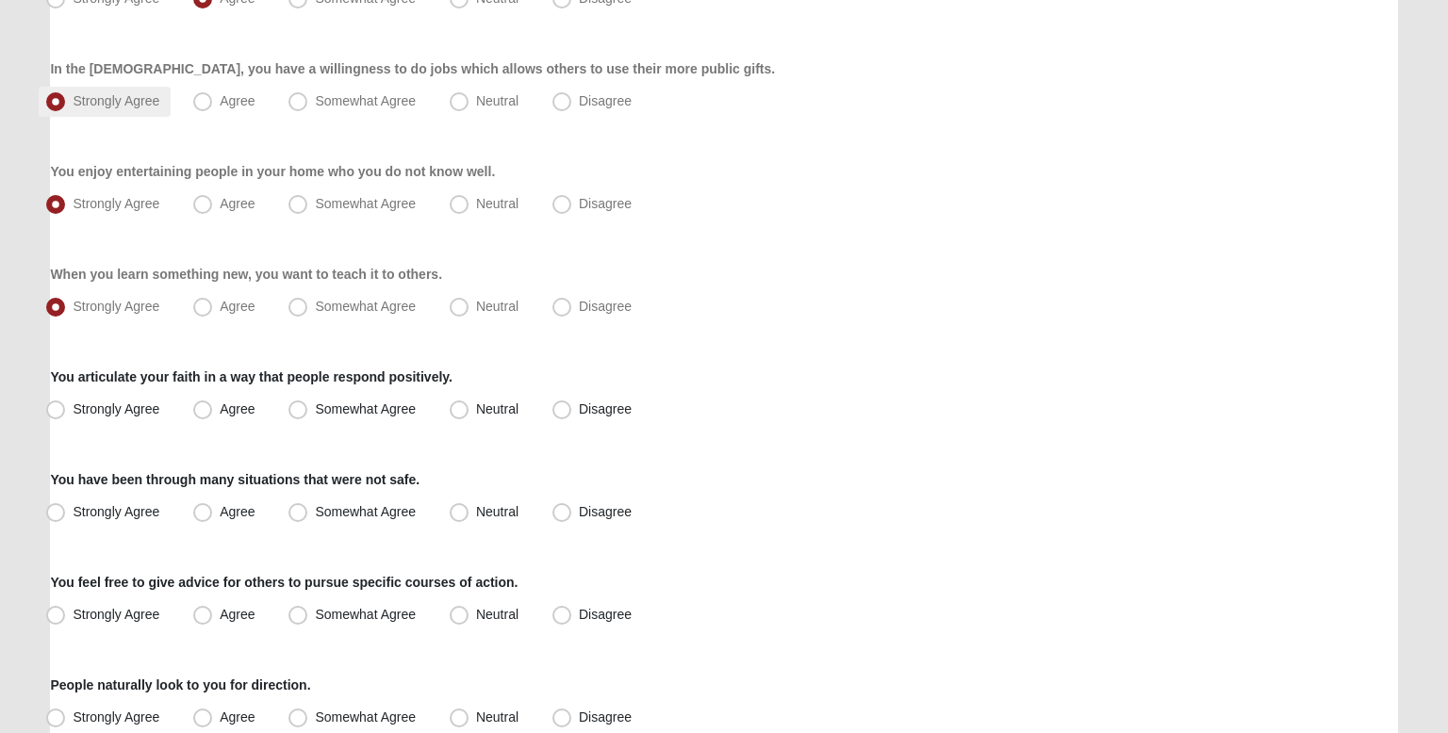
click at [153, 402] on span "Strongly Agree" at bounding box center [116, 409] width 87 height 15
click at [66, 403] on input "Strongly Agree" at bounding box center [60, 409] width 12 height 12
radio input "true"
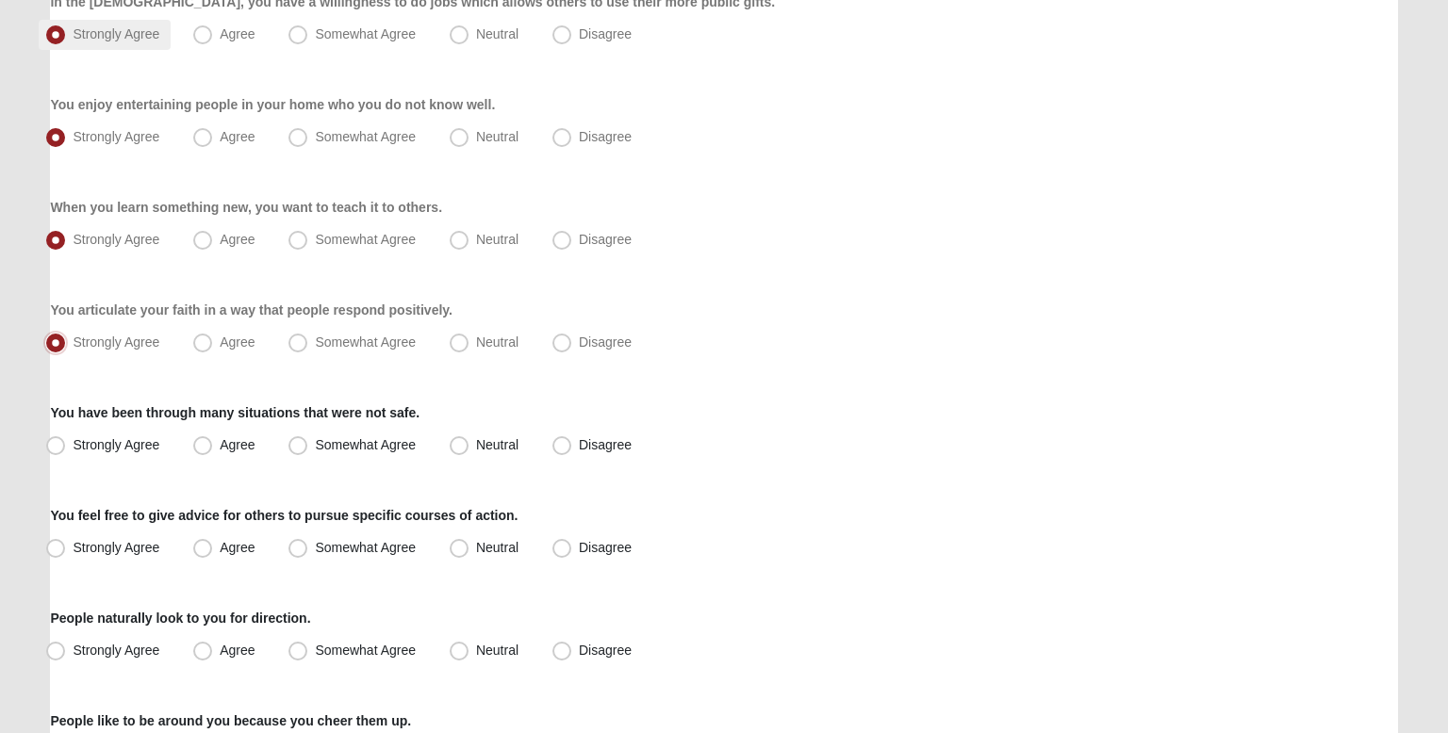
scroll to position [372, 0]
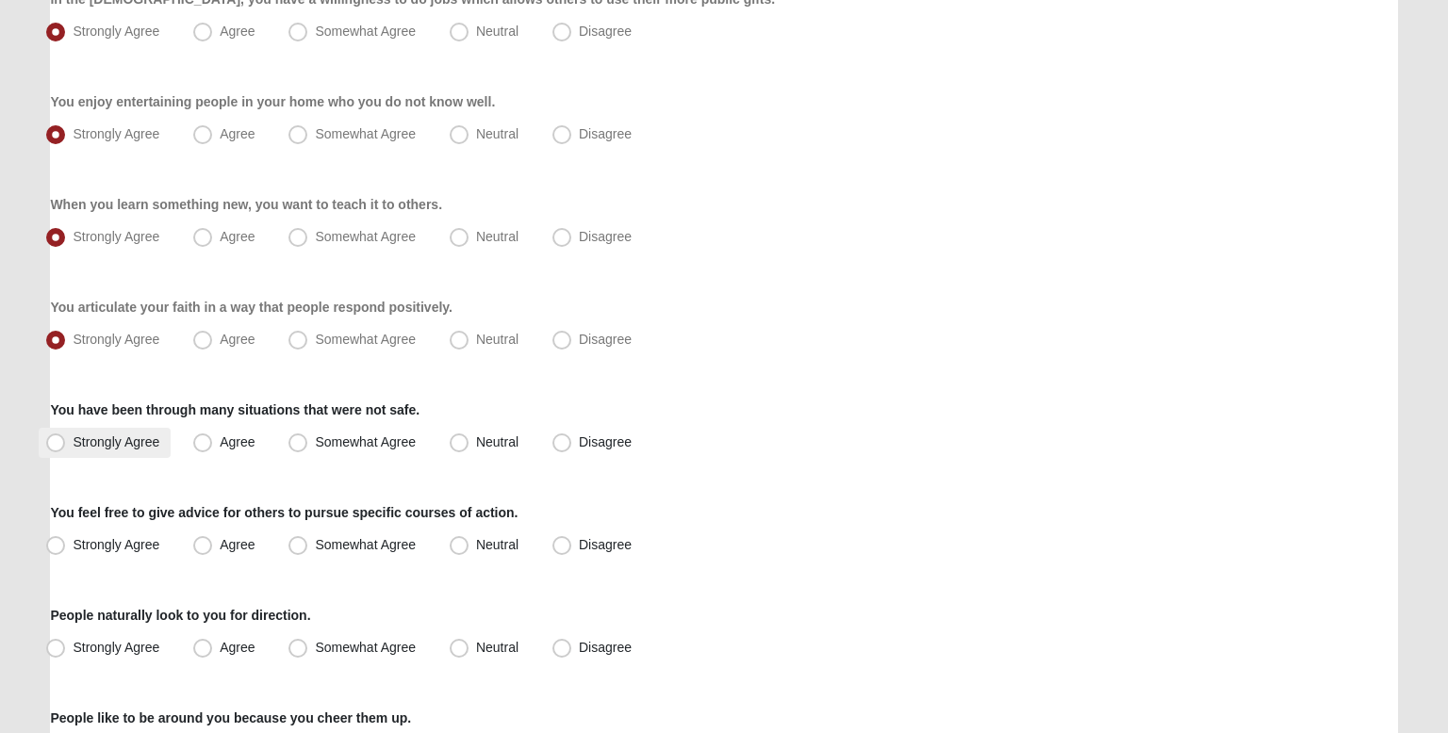
click at [149, 428] on label "Strongly Agree" at bounding box center [105, 443] width 132 height 30
click at [66, 436] on input "Strongly Agree" at bounding box center [60, 442] width 12 height 12
radio input "true"
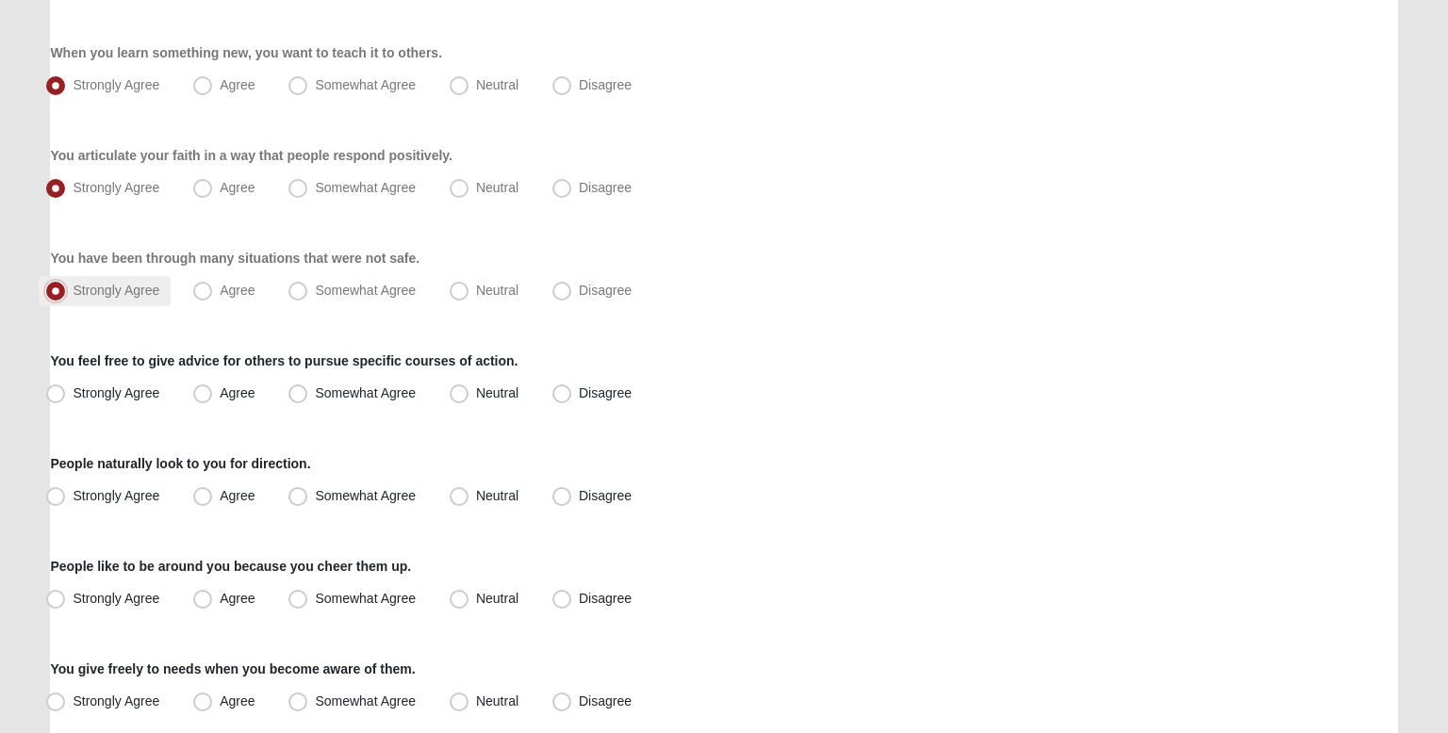
scroll to position [527, 0]
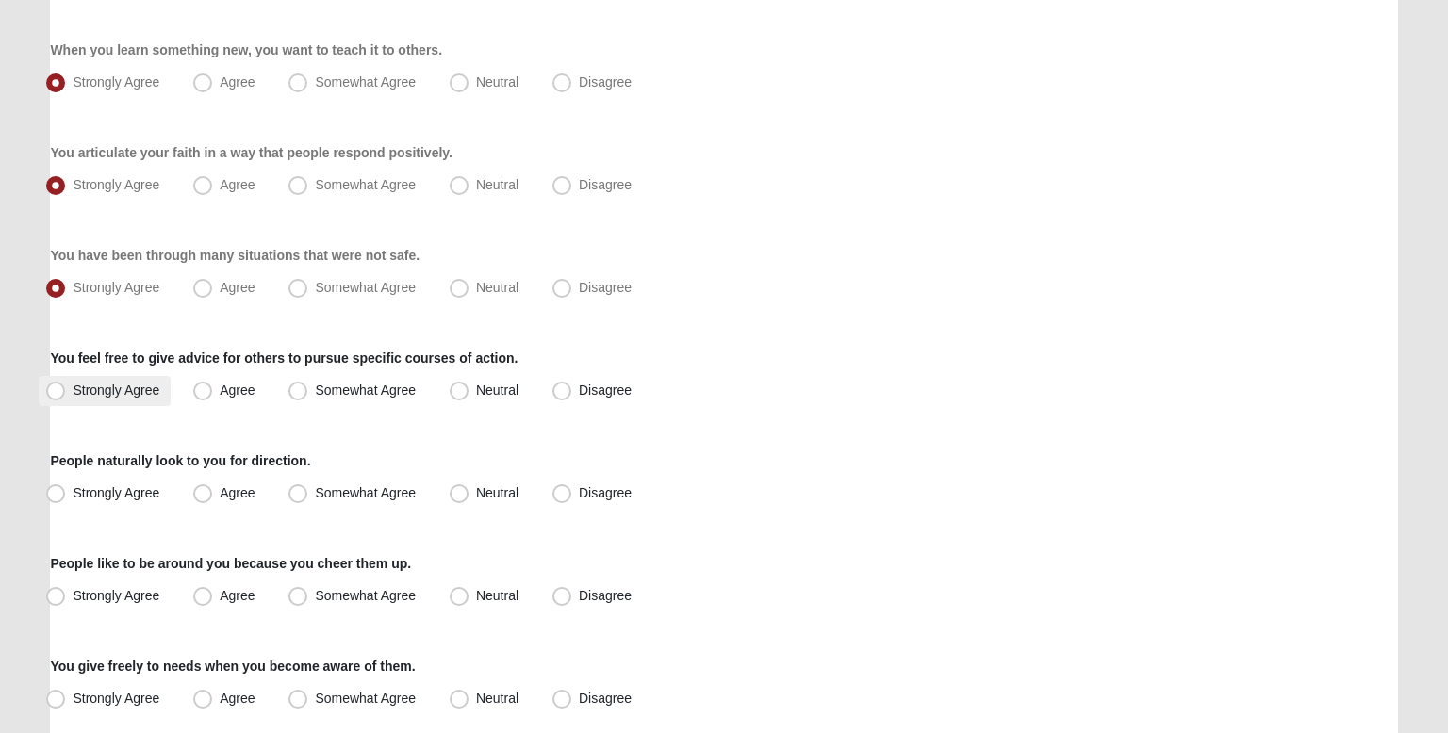
click at [70, 387] on label "Strongly Agree" at bounding box center [105, 391] width 132 height 30
click at [66, 387] on input "Strongly Agree" at bounding box center [60, 391] width 12 height 12
radio input "true"
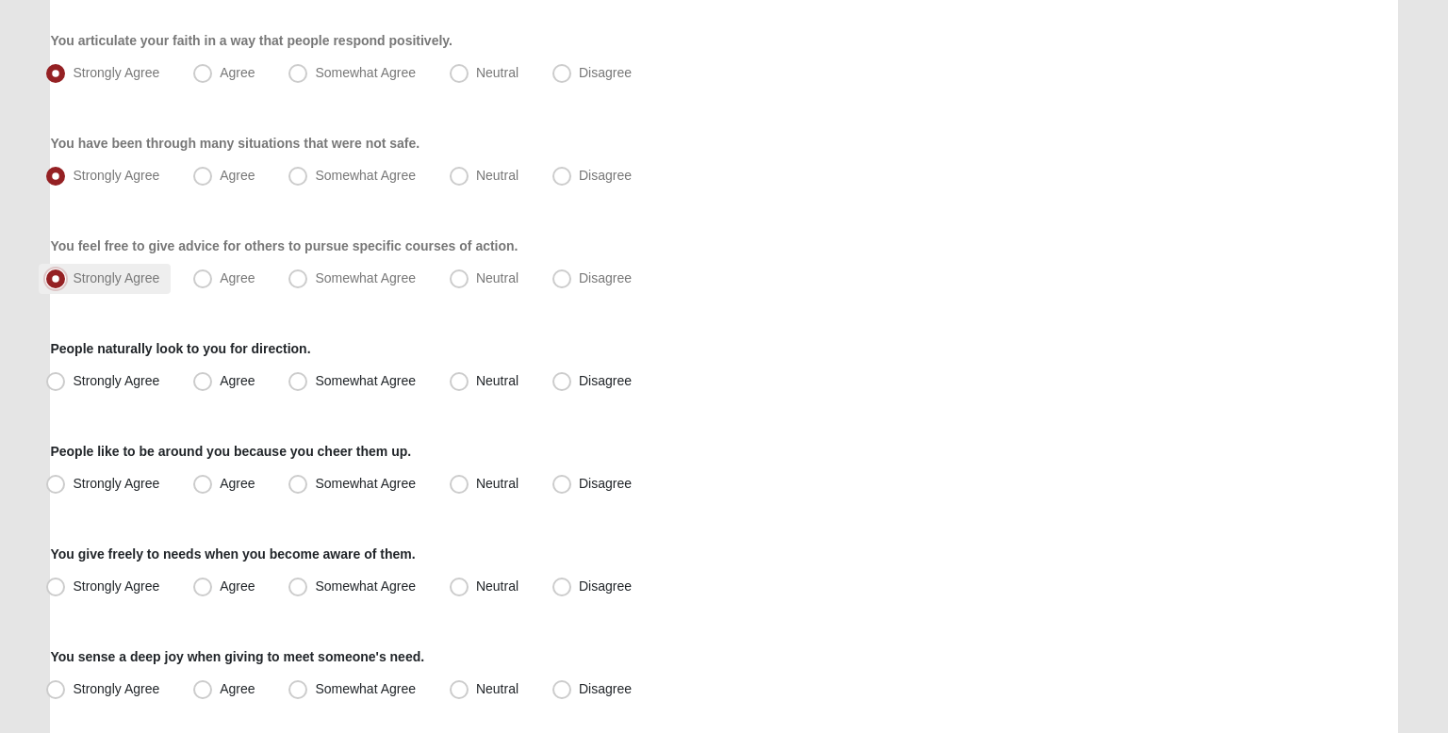
scroll to position [640, 0]
click at [315, 272] on span "Somewhat Agree" at bounding box center [365, 277] width 101 height 15
click at [296, 272] on input "Somewhat Agree" at bounding box center [302, 278] width 12 height 12
radio input "true"
click at [245, 326] on div "Respond to these items quickly and don’t overthink them. Usually your first res…" at bounding box center [723, 468] width 1347 height 1910
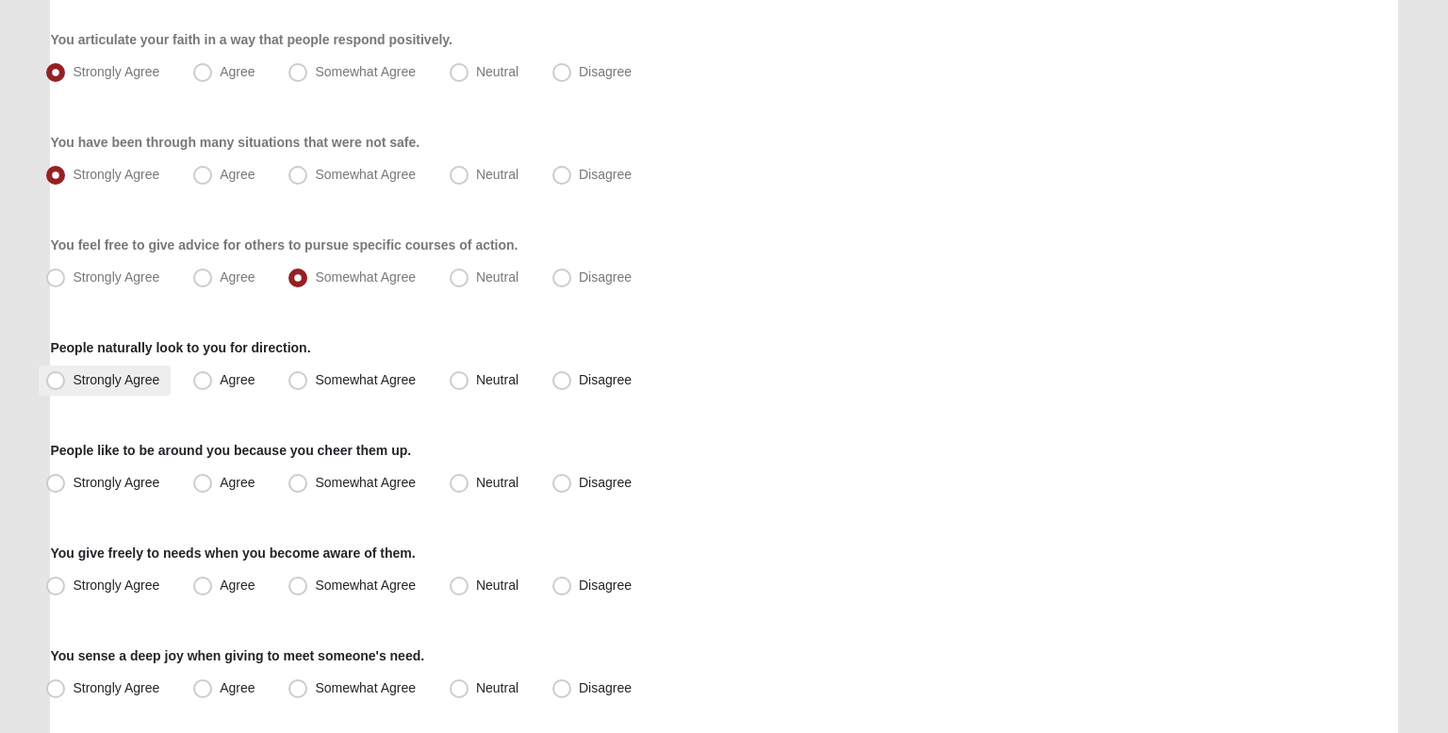
click at [136, 375] on span "Strongly Agree" at bounding box center [116, 379] width 87 height 15
click at [66, 375] on input "Strongly Agree" at bounding box center [60, 380] width 12 height 12
radio input "true"
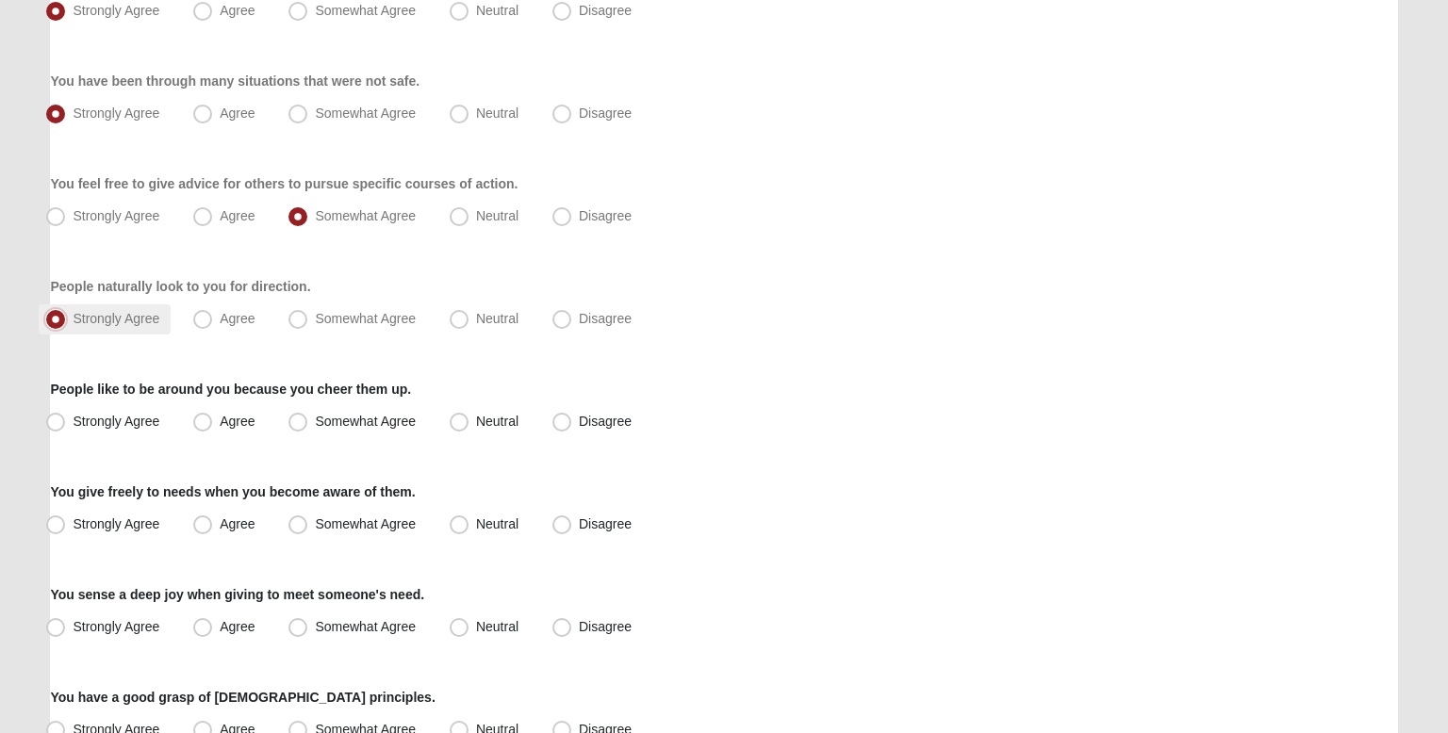
scroll to position [705, 0]
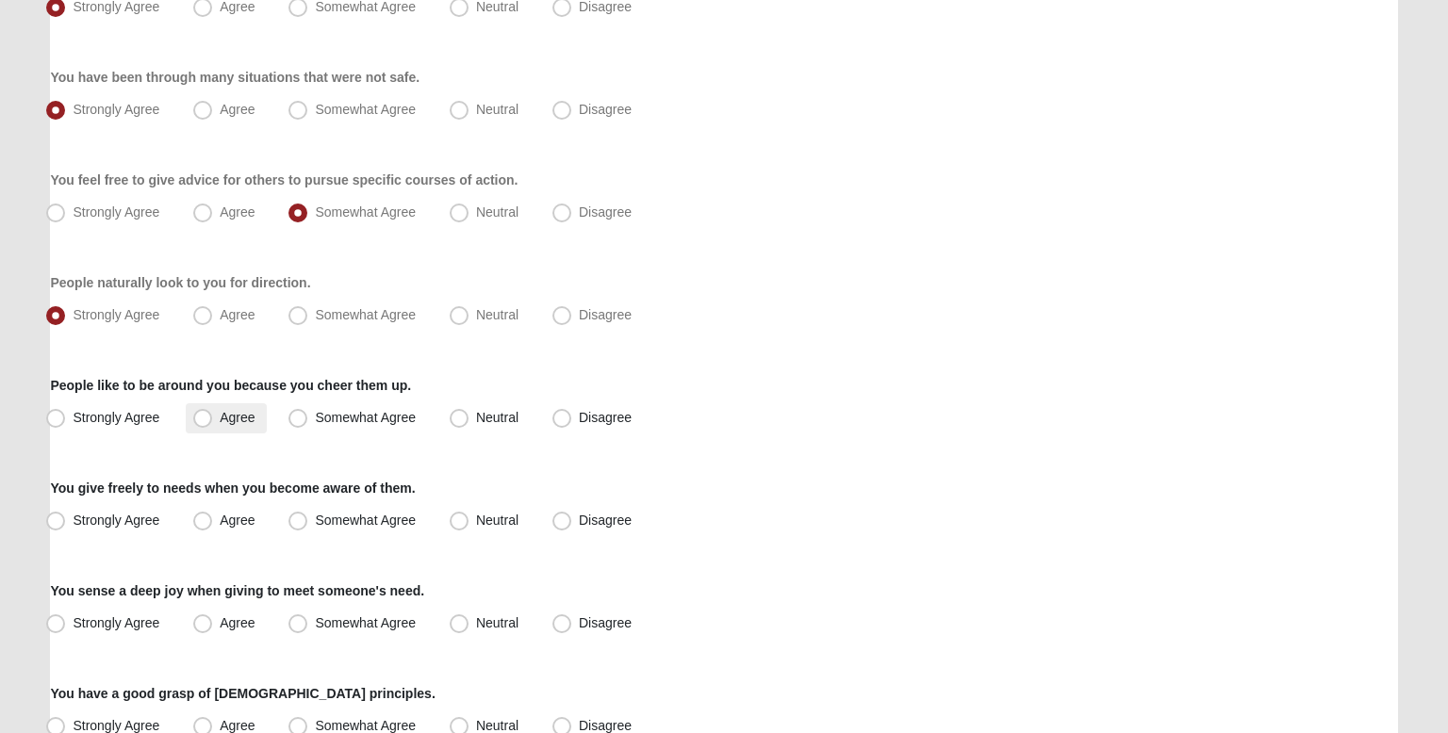
click at [220, 413] on span "Agree" at bounding box center [237, 417] width 35 height 15
click at [201, 413] on input "Agree" at bounding box center [207, 418] width 12 height 12
radio input "true"
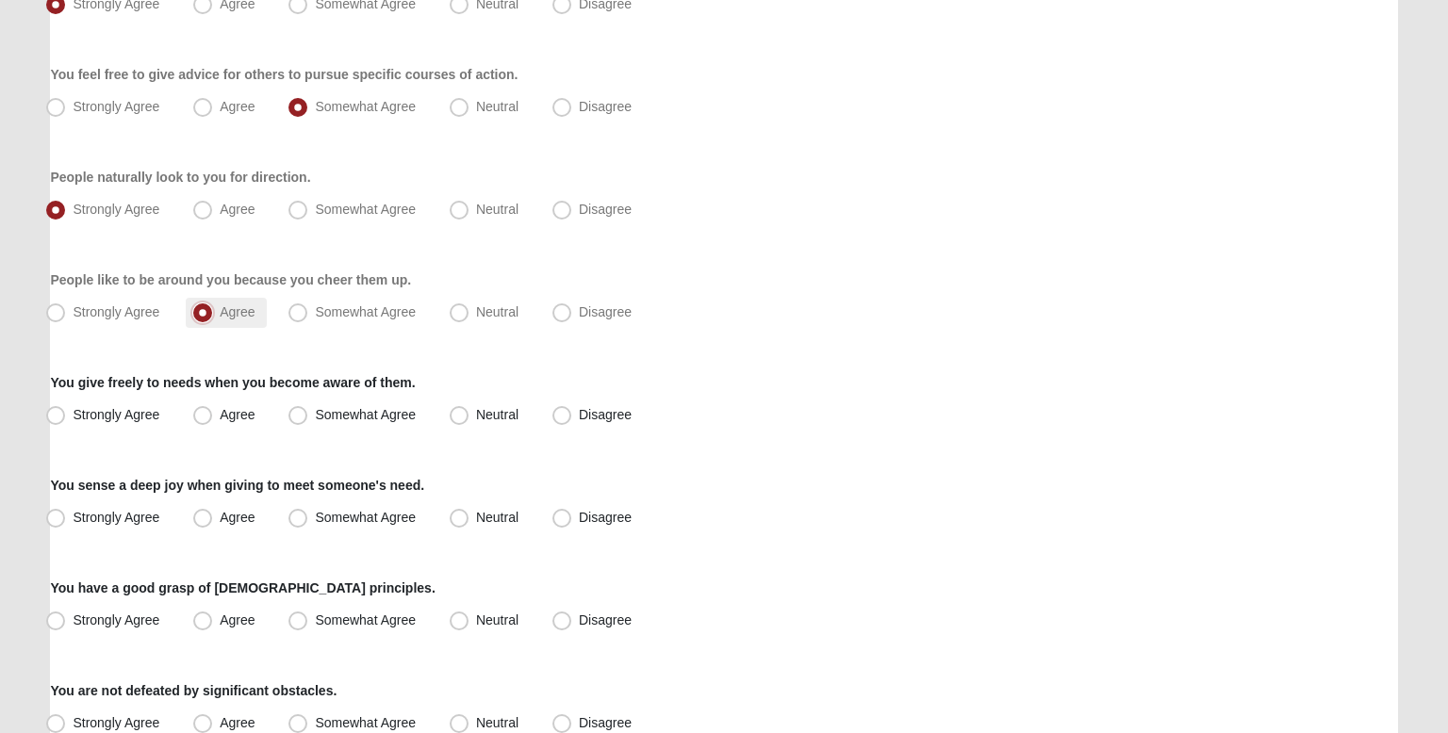
scroll to position [813, 0]
click at [476, 415] on span "Neutral" at bounding box center [497, 412] width 42 height 15
click at [465, 415] on input "Neutral" at bounding box center [463, 413] width 12 height 12
radio input "true"
click at [121, 510] on span "Strongly Agree" at bounding box center [116, 515] width 87 height 15
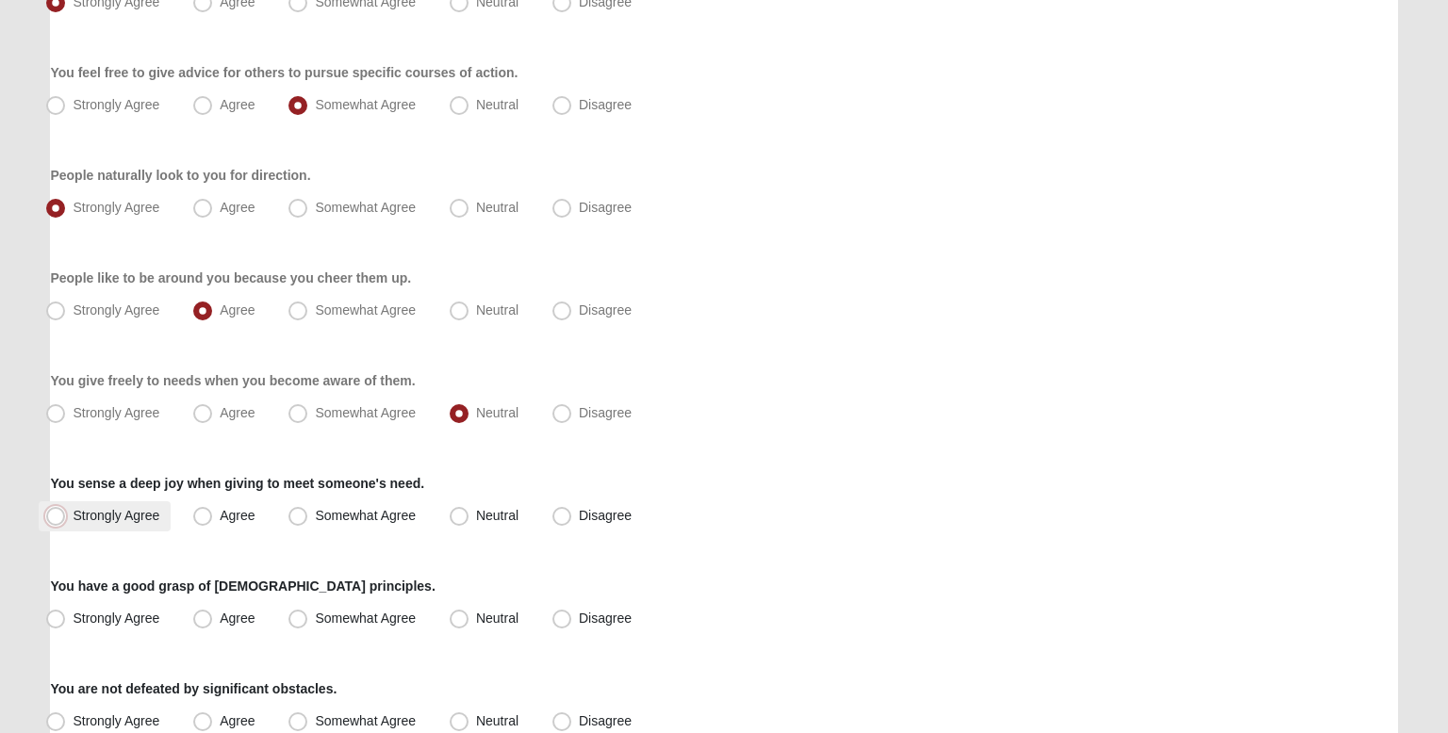
click at [66, 510] on input "Strongly Agree" at bounding box center [60, 516] width 12 height 12
radio input "true"
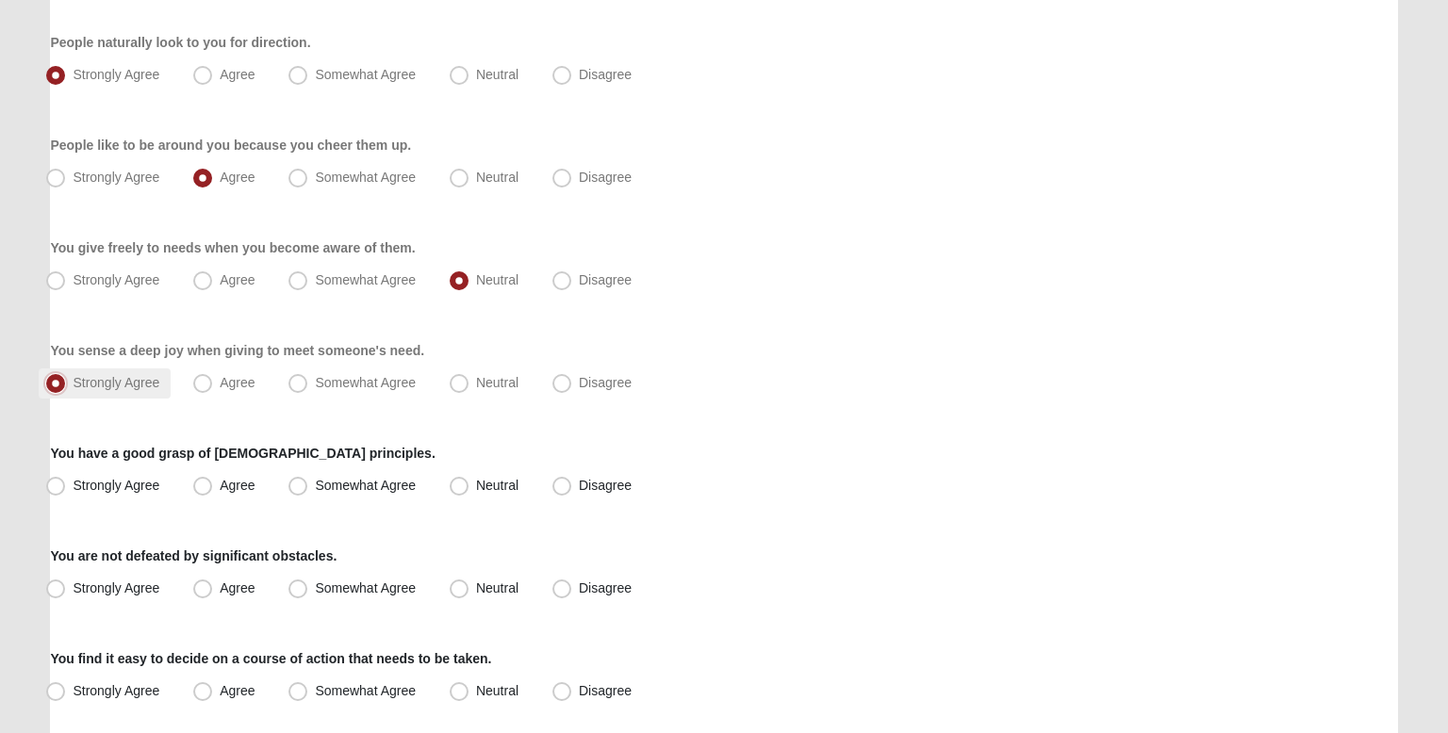
scroll to position [949, 0]
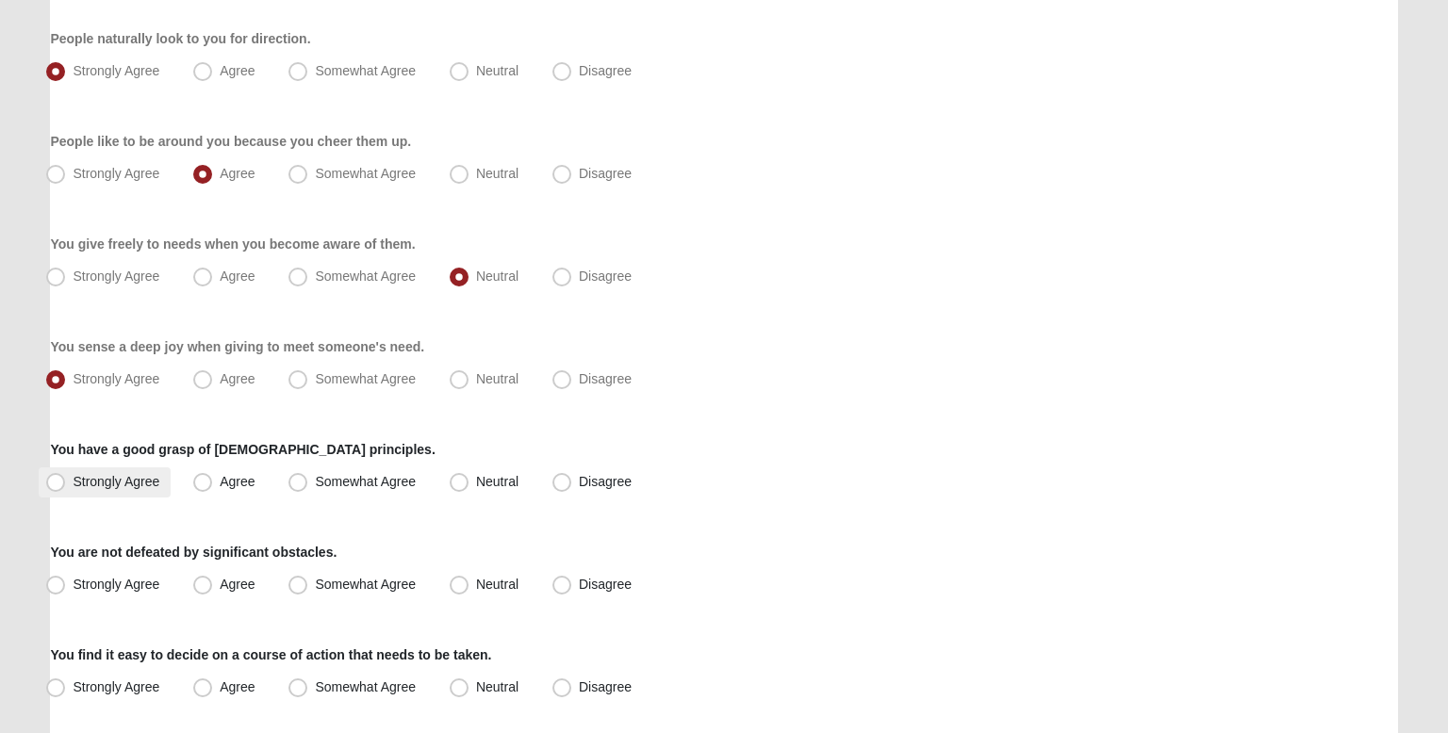
click at [130, 484] on span "Strongly Agree" at bounding box center [116, 481] width 87 height 15
click at [66, 484] on input "Strongly Agree" at bounding box center [60, 482] width 12 height 12
radio input "true"
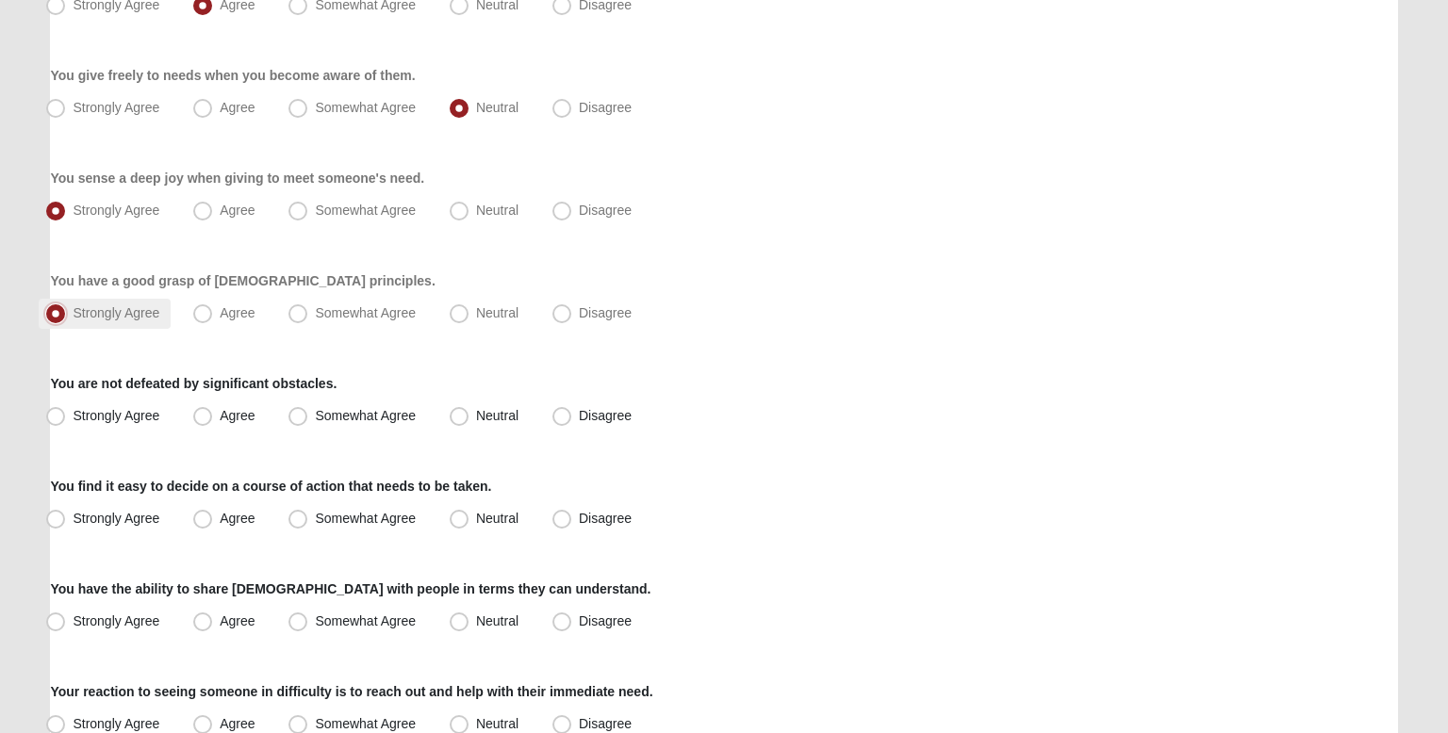
scroll to position [1119, 0]
click at [148, 420] on span "Strongly Agree" at bounding box center [116, 414] width 87 height 15
click at [66, 420] on input "Strongly Agree" at bounding box center [60, 415] width 12 height 12
radio input "true"
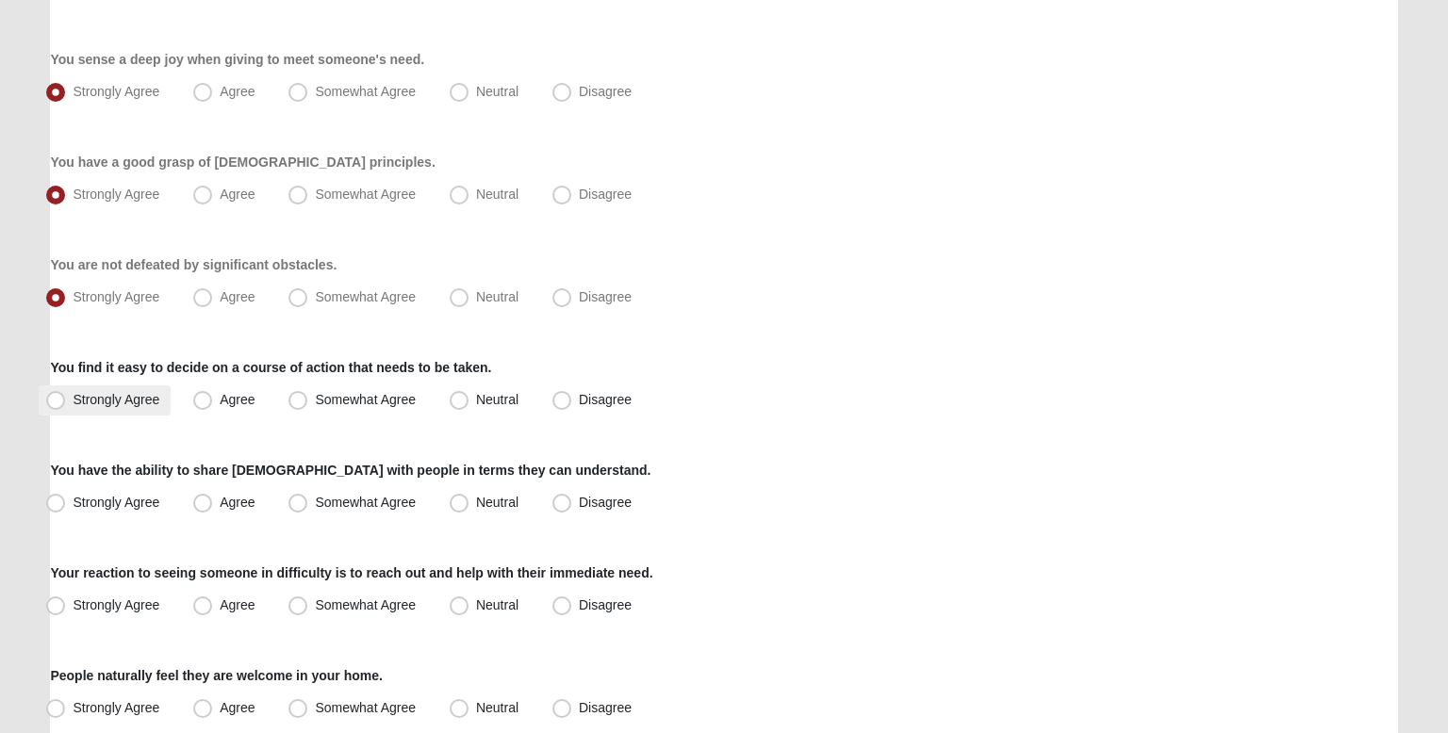
click at [145, 408] on label "Strongly Agree" at bounding box center [105, 401] width 132 height 30
click at [66, 406] on input "Strongly Agree" at bounding box center [60, 400] width 12 height 12
radio input "true"
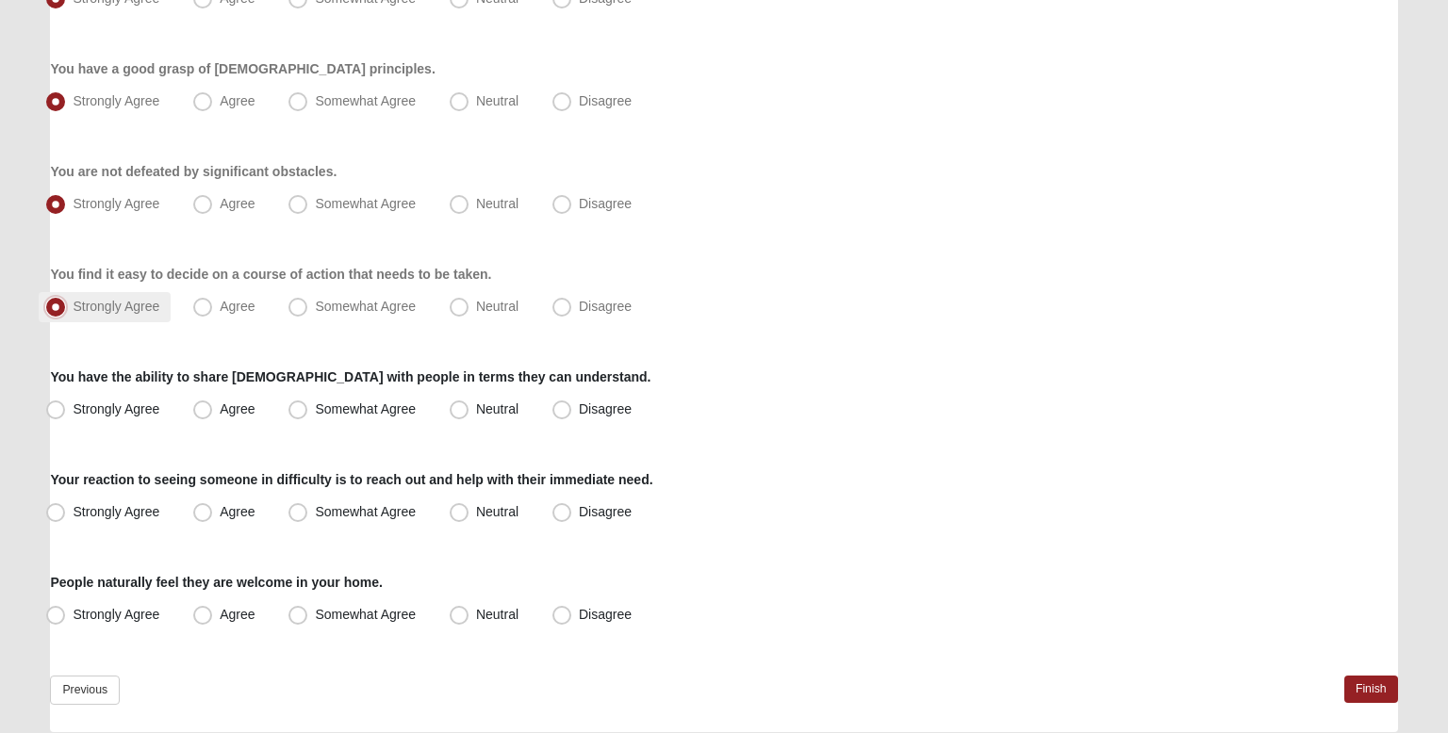
scroll to position [1335, 0]
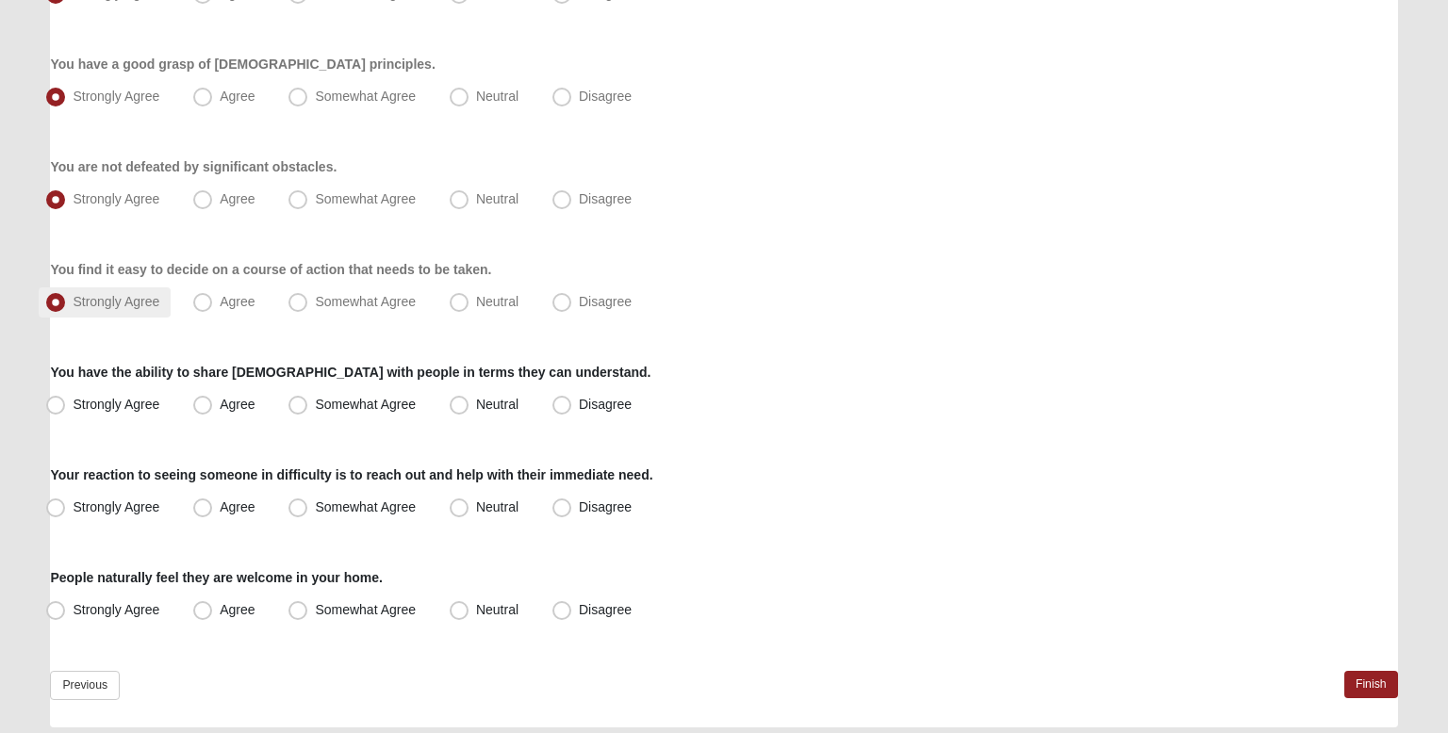
click at [145, 408] on span "Strongly Agree" at bounding box center [116, 404] width 87 height 15
click at [66, 408] on input "Strongly Agree" at bounding box center [60, 405] width 12 height 12
radio input "true"
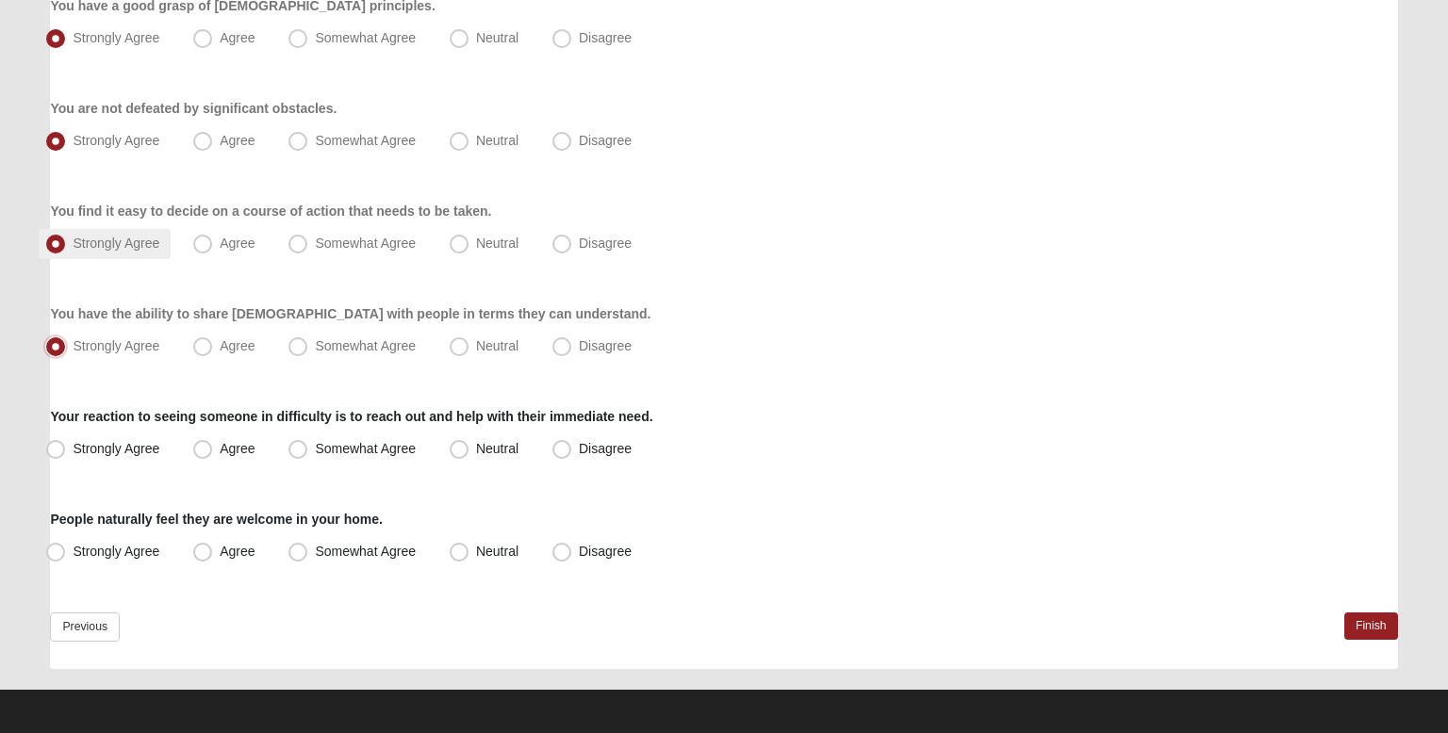
scroll to position [1397, 0]
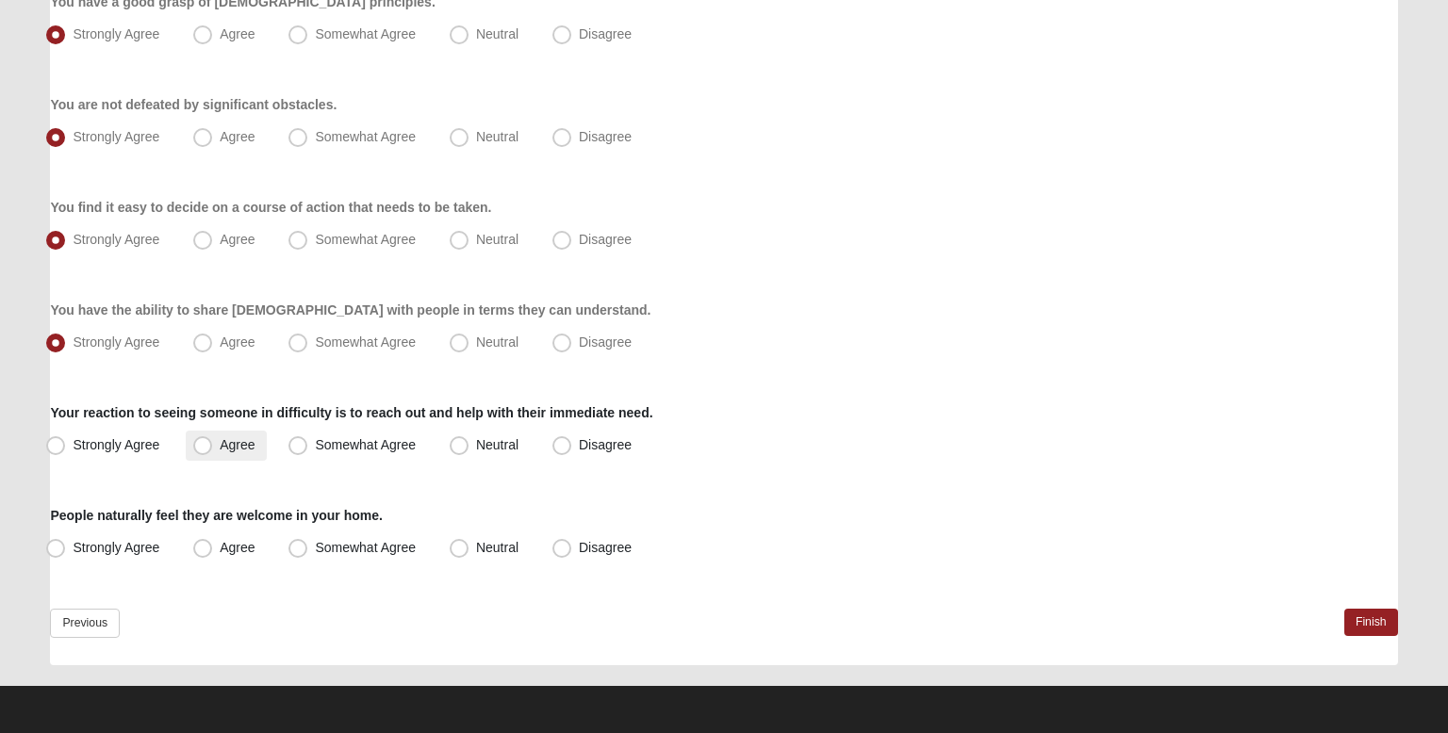
click at [220, 439] on span "Agree" at bounding box center [237, 444] width 35 height 15
click at [201, 439] on input "Agree" at bounding box center [207, 445] width 12 height 12
radio input "true"
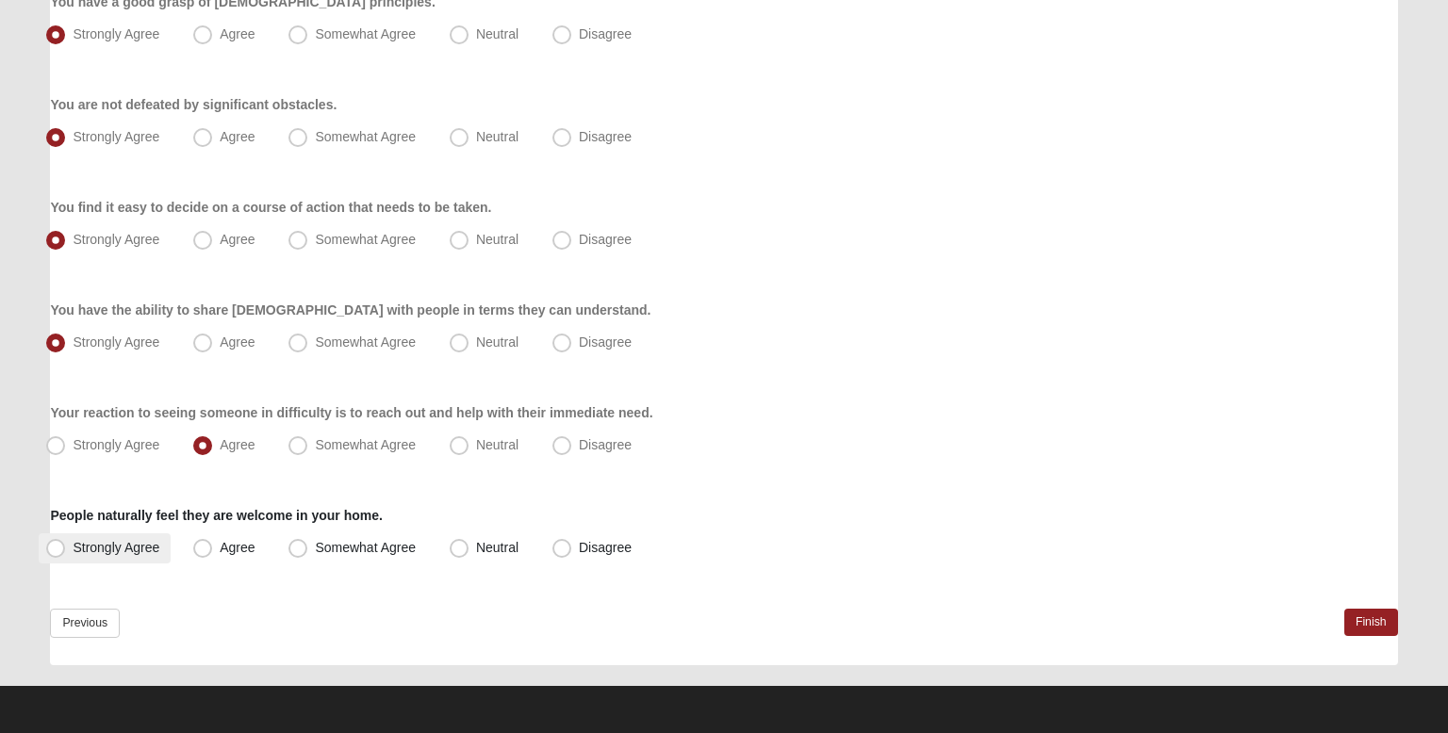
click at [104, 541] on span "Strongly Agree" at bounding box center [116, 547] width 87 height 15
click at [66, 542] on input "Strongly Agree" at bounding box center [60, 548] width 12 height 12
radio input "true"
click at [1360, 624] on link "Finish" at bounding box center [1371, 622] width 54 height 27
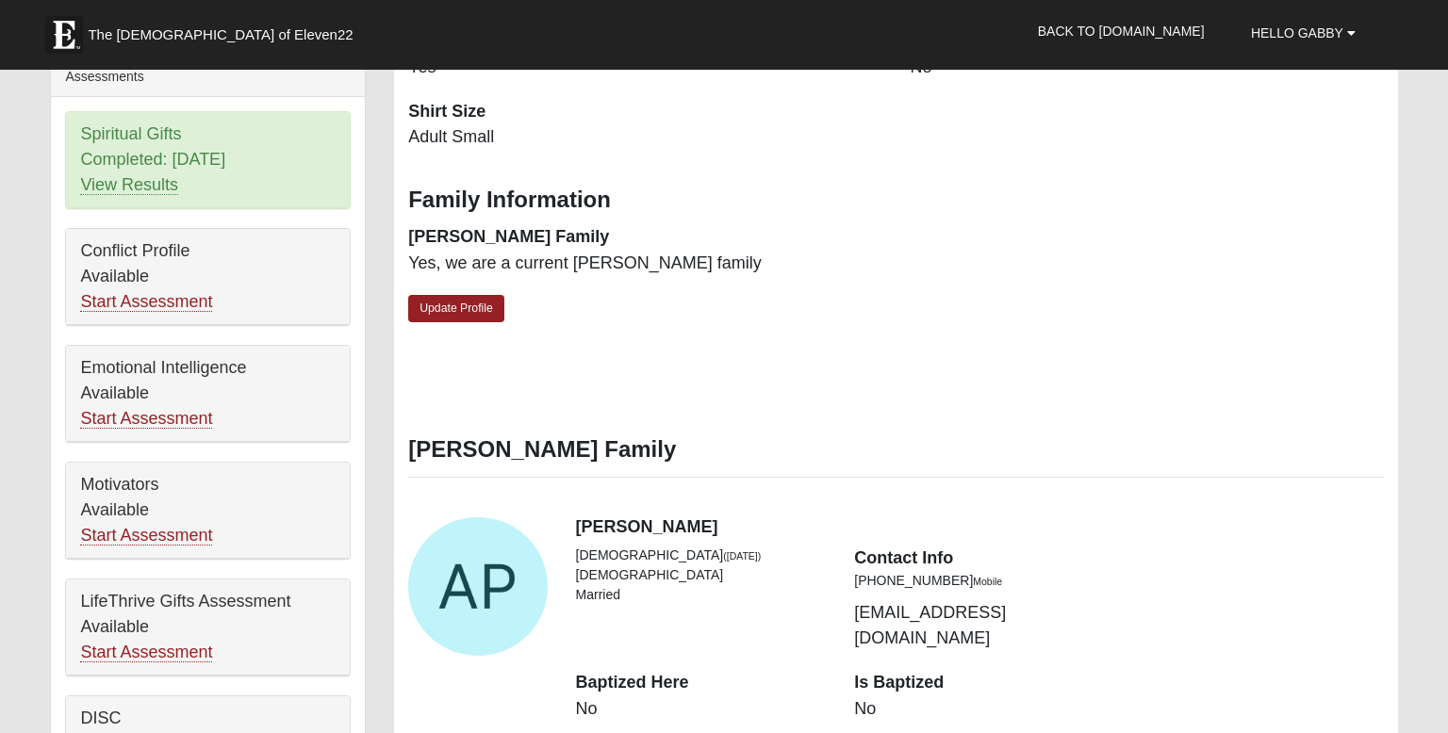
scroll to position [751, 0]
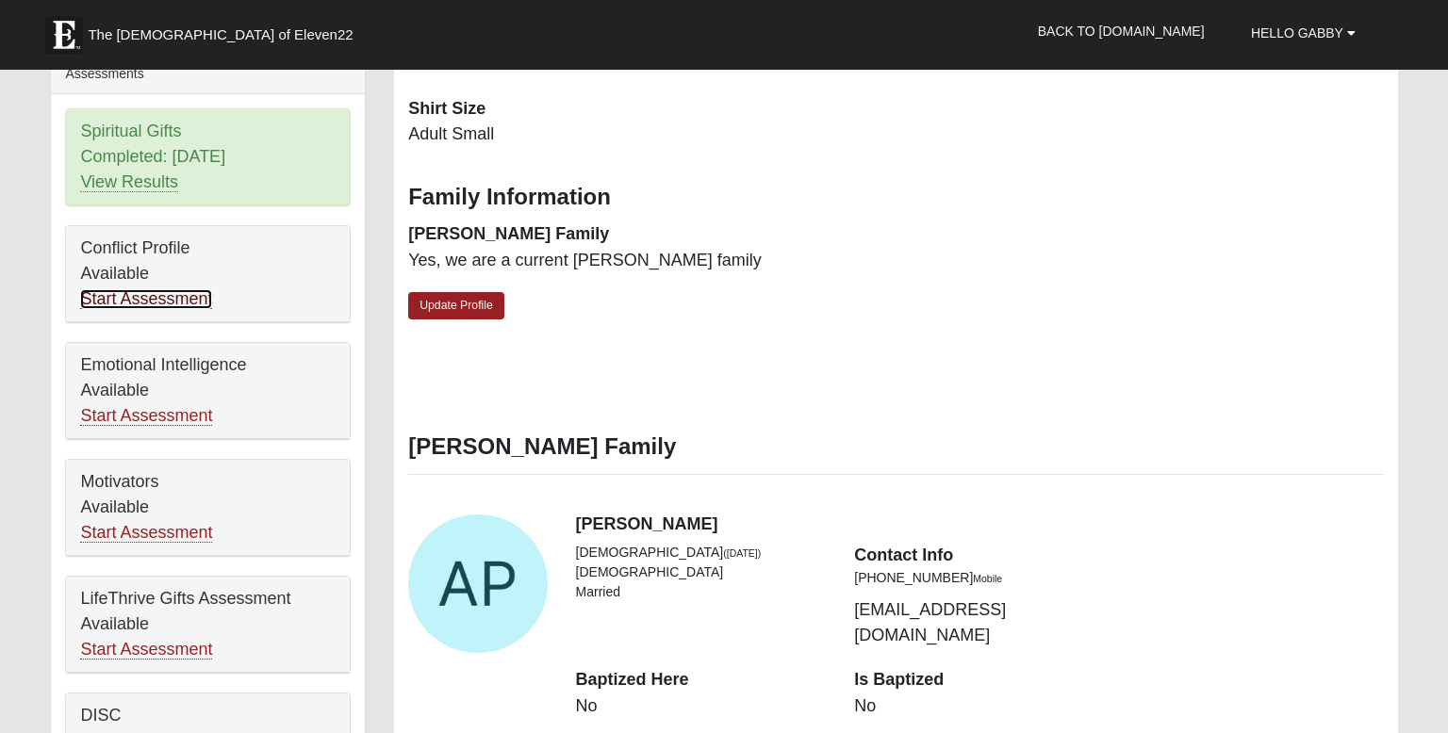
click at [206, 302] on link "Start Assessment" at bounding box center [146, 299] width 132 height 20
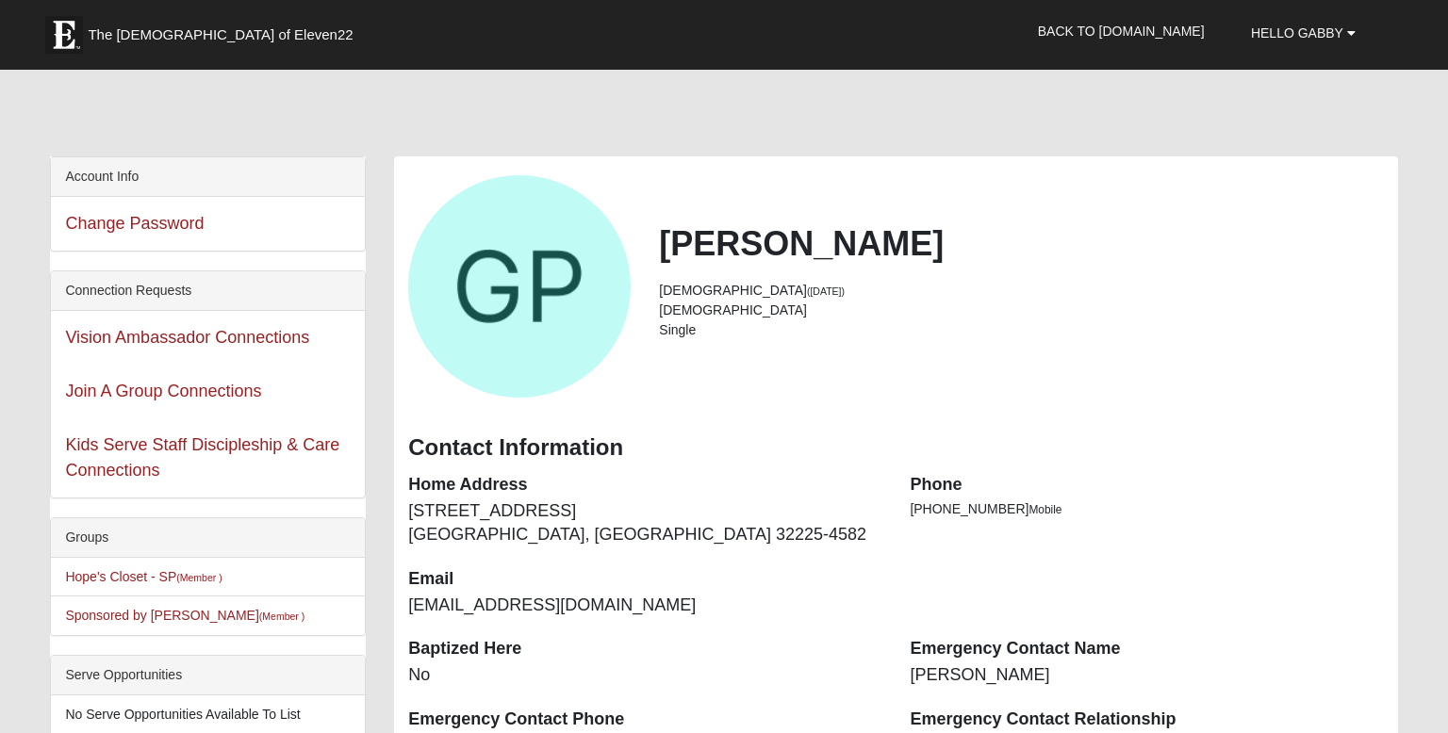
scroll to position [751, 0]
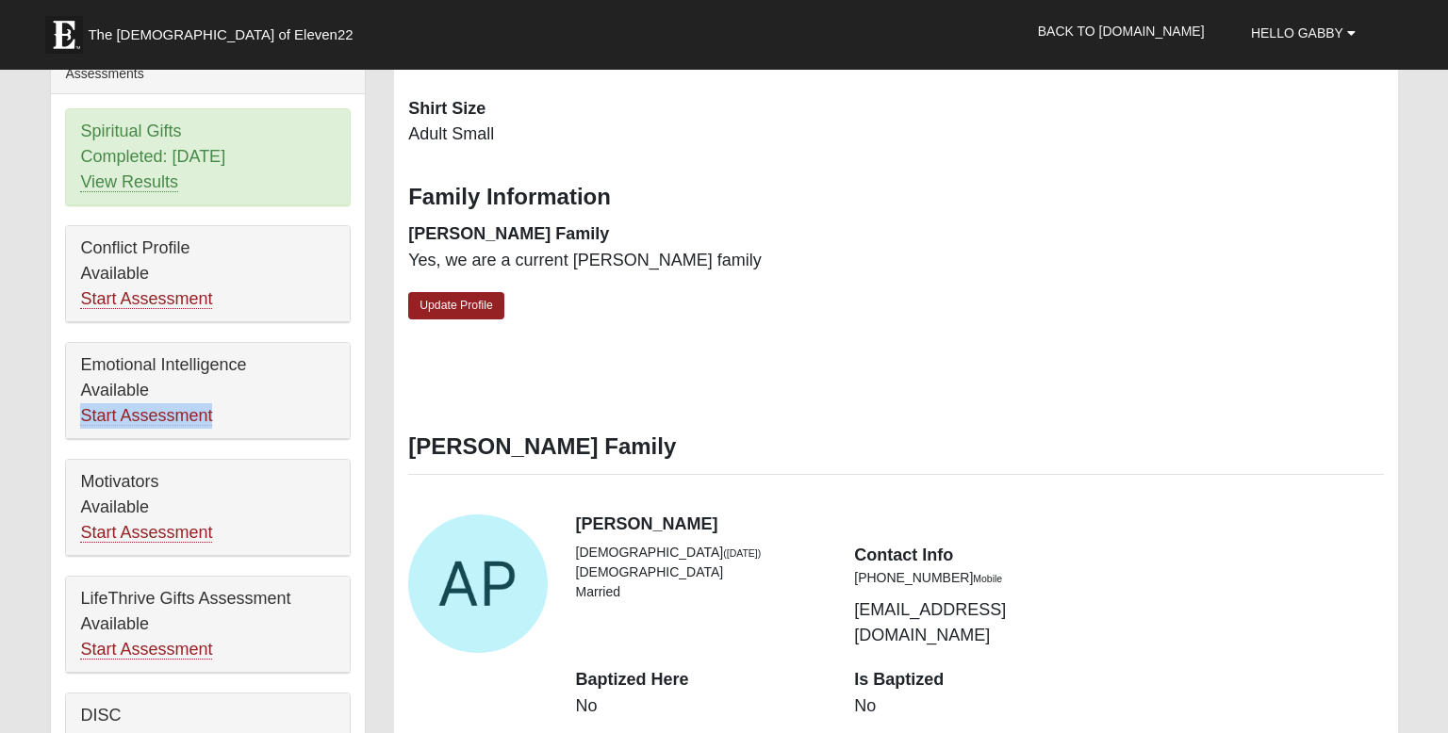
click at [376, 293] on div "Account Info Change Password Connection Requests Vision Ambassador Connections …" at bounding box center [208, 124] width 344 height 1439
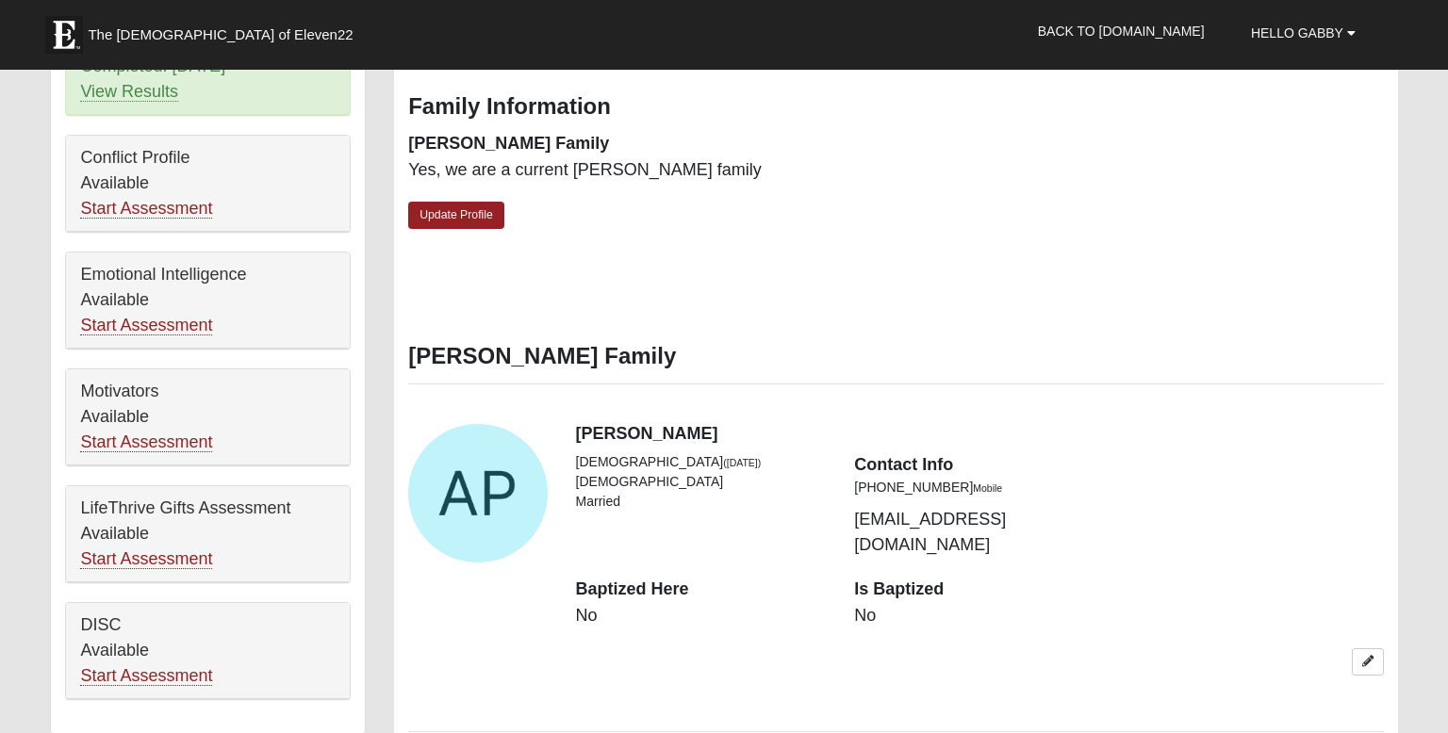
scroll to position [868, 0]
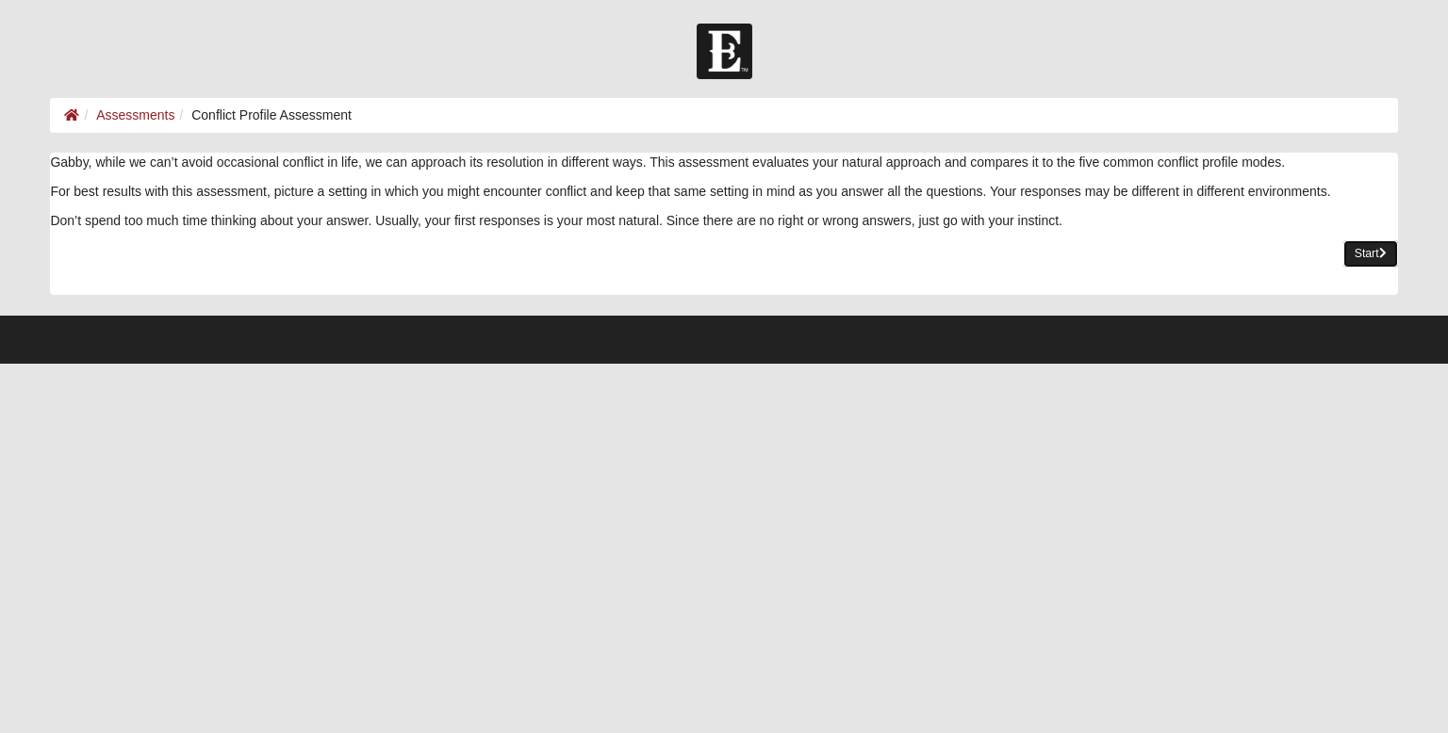
click at [1372, 252] on link "Start" at bounding box center [1370, 253] width 55 height 27
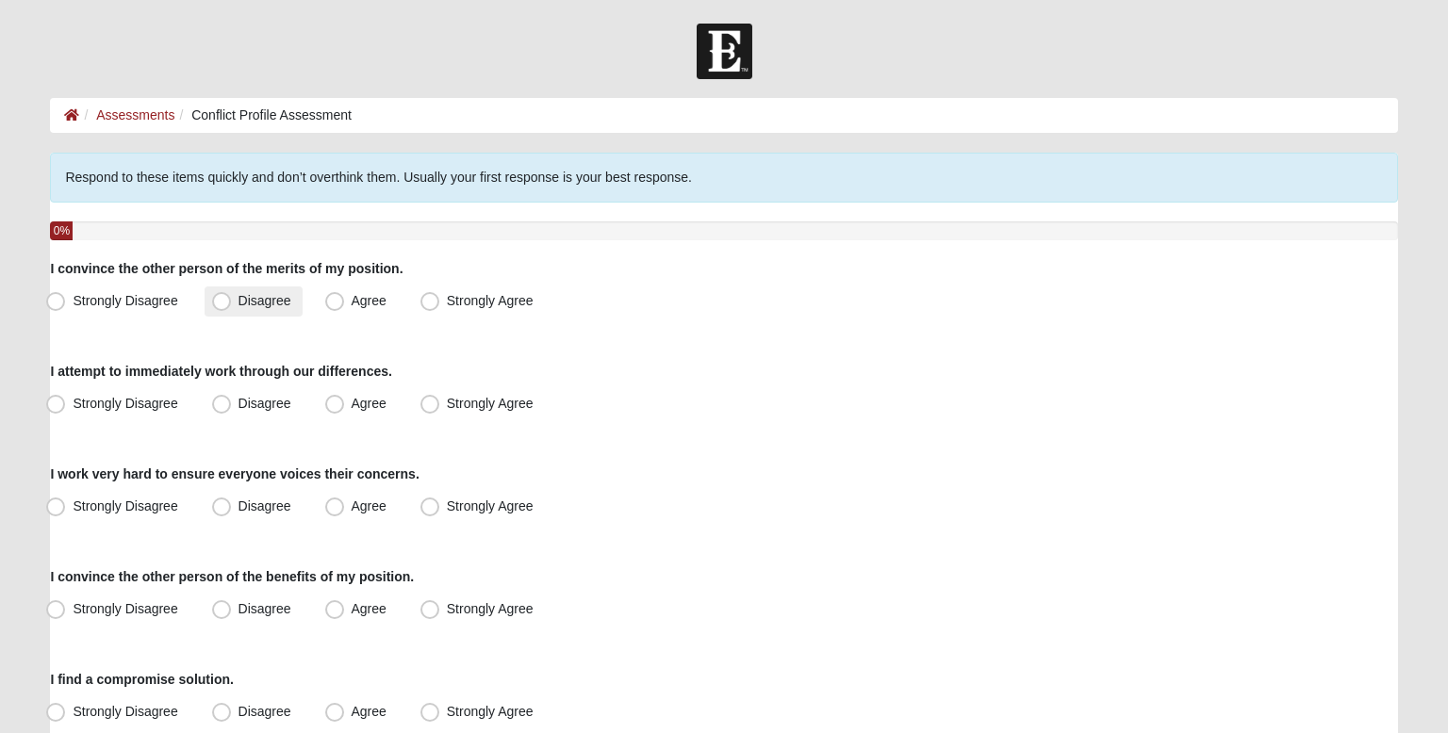
click at [280, 305] on span "Disagree" at bounding box center [265, 300] width 53 height 15
click at [232, 305] on input "Disagree" at bounding box center [226, 301] width 12 height 12
radio input "true"
click at [291, 320] on div "Respond to these items quickly and don’t overthink them. Usually your first res…" at bounding box center [723, 543] width 1347 height 781
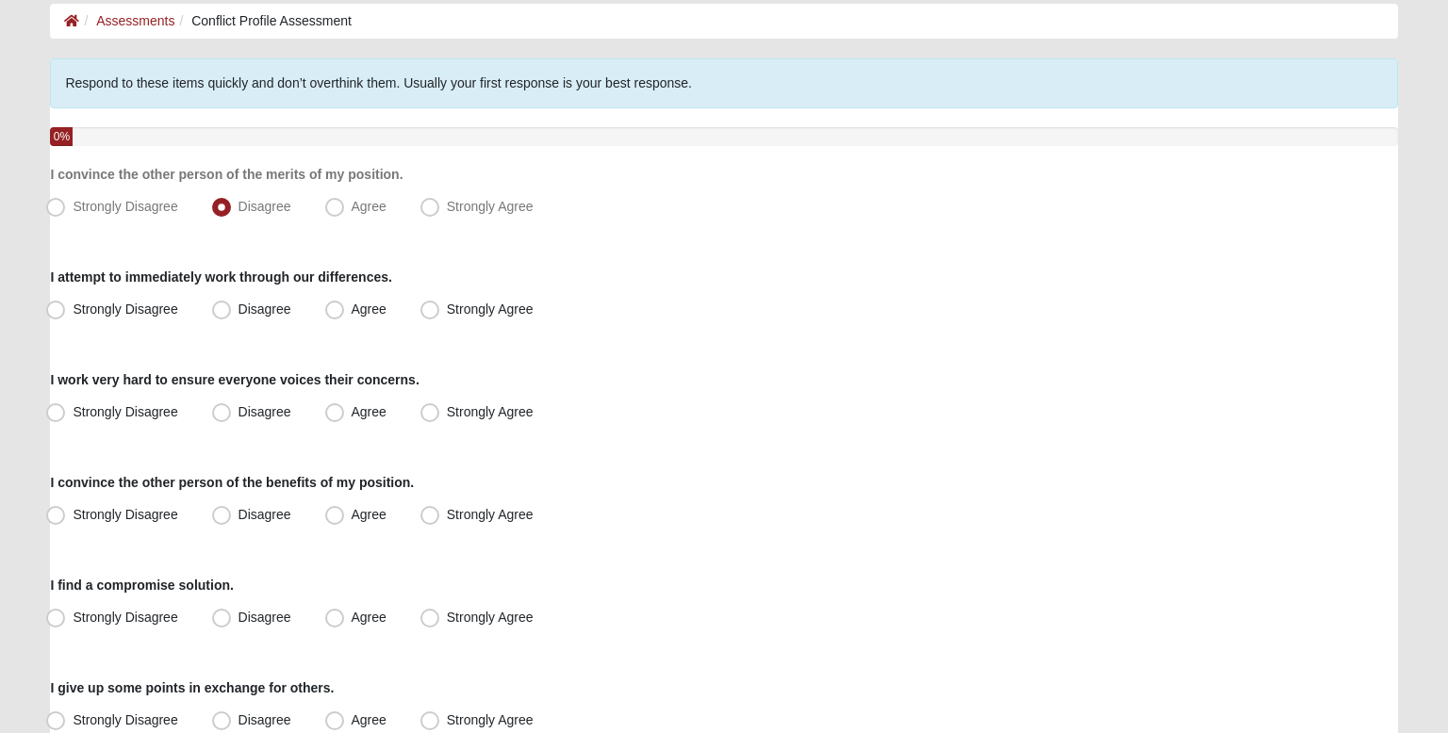
scroll to position [94, 0]
click at [352, 315] on span "Agree" at bounding box center [369, 309] width 35 height 15
click at [341, 315] on input "Agree" at bounding box center [339, 310] width 12 height 12
radio input "true"
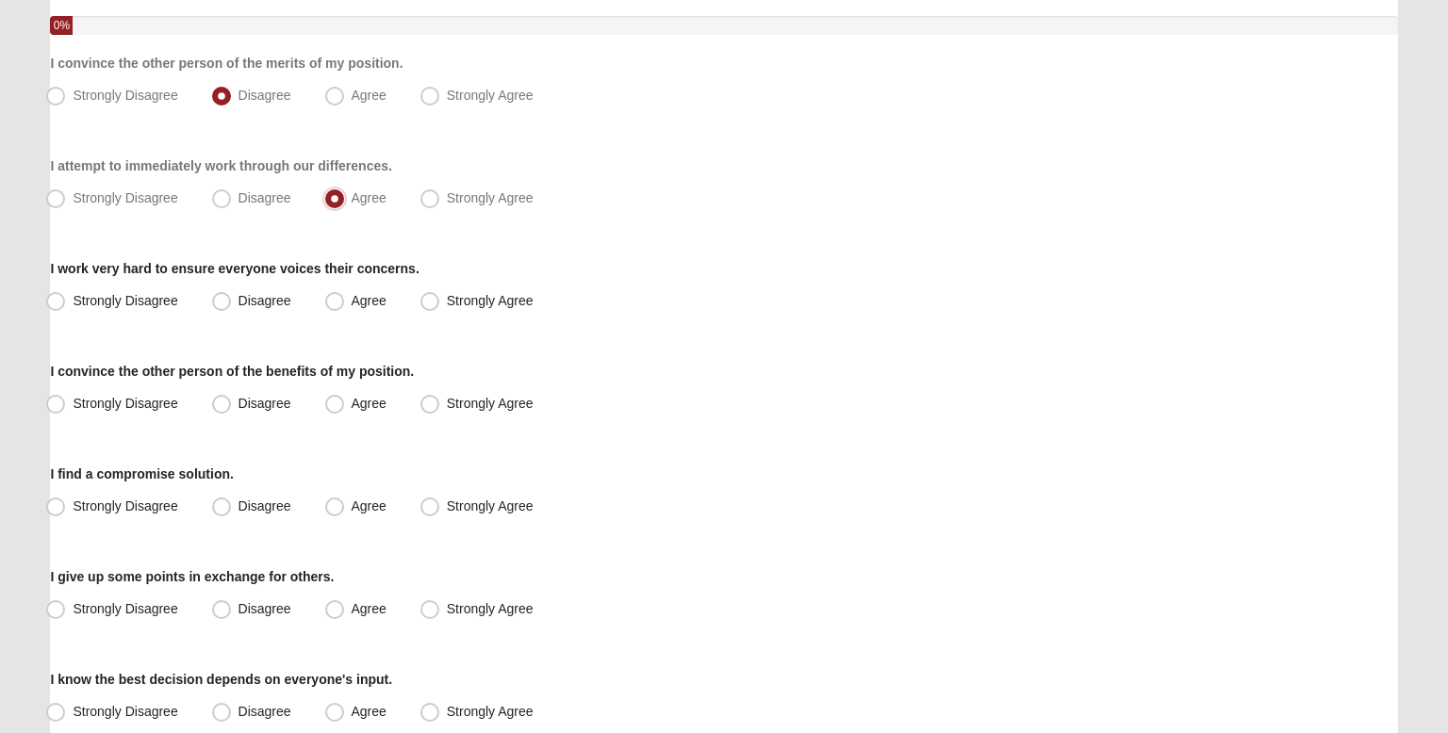
scroll to position [207, 0]
click at [462, 291] on span "Strongly Agree" at bounding box center [490, 298] width 87 height 15
click at [440, 293] on input "Strongly Agree" at bounding box center [434, 299] width 12 height 12
radio input "true"
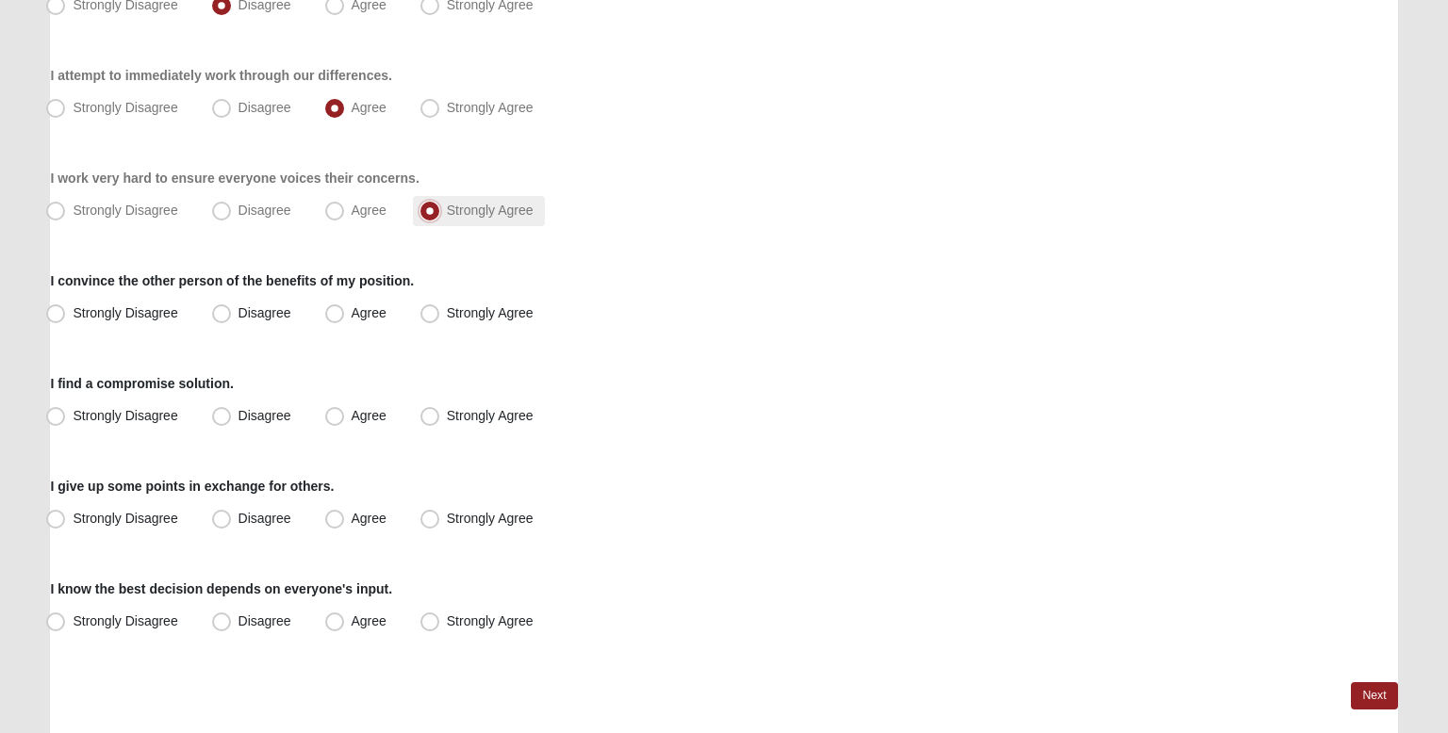
scroll to position [299, 0]
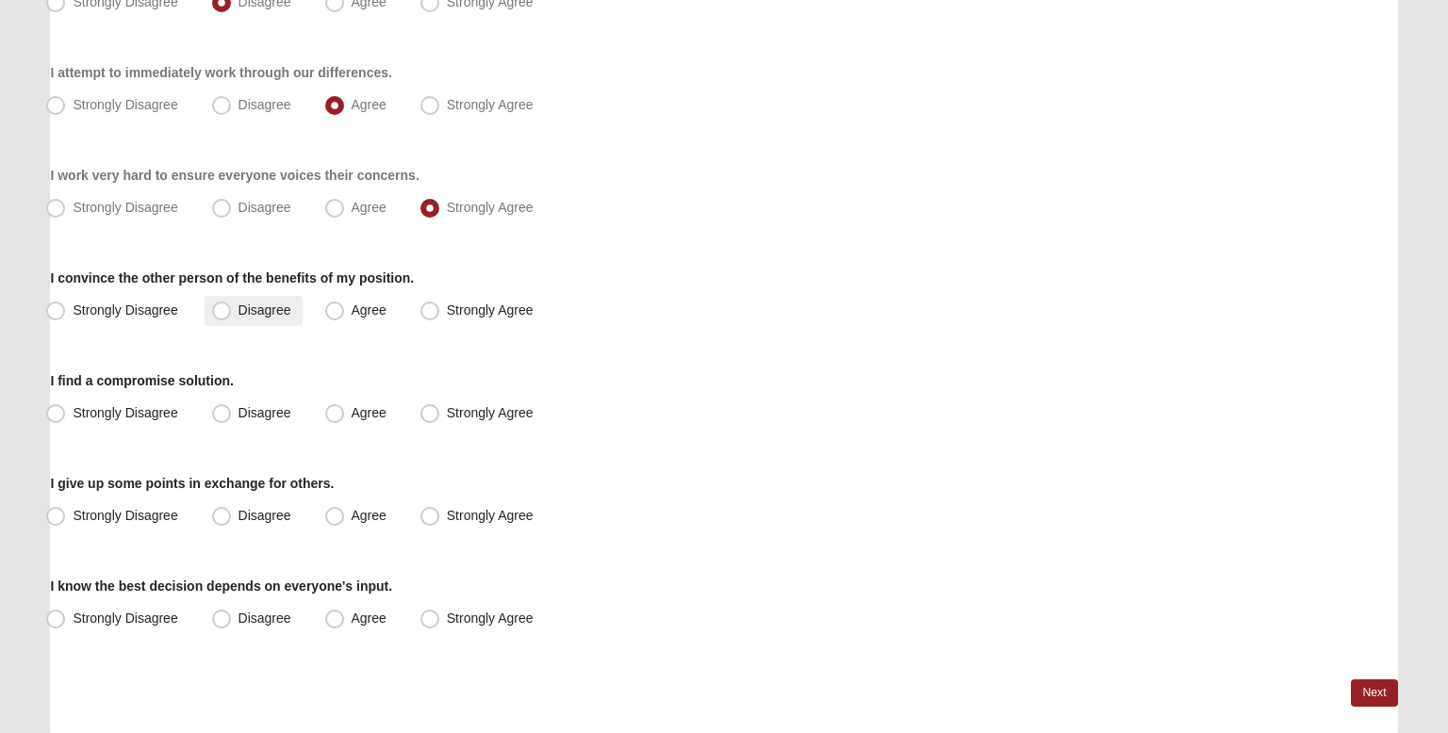
click at [239, 316] on span "Disagree" at bounding box center [265, 310] width 53 height 15
click at [222, 316] on input "Disagree" at bounding box center [226, 311] width 12 height 12
radio input "true"
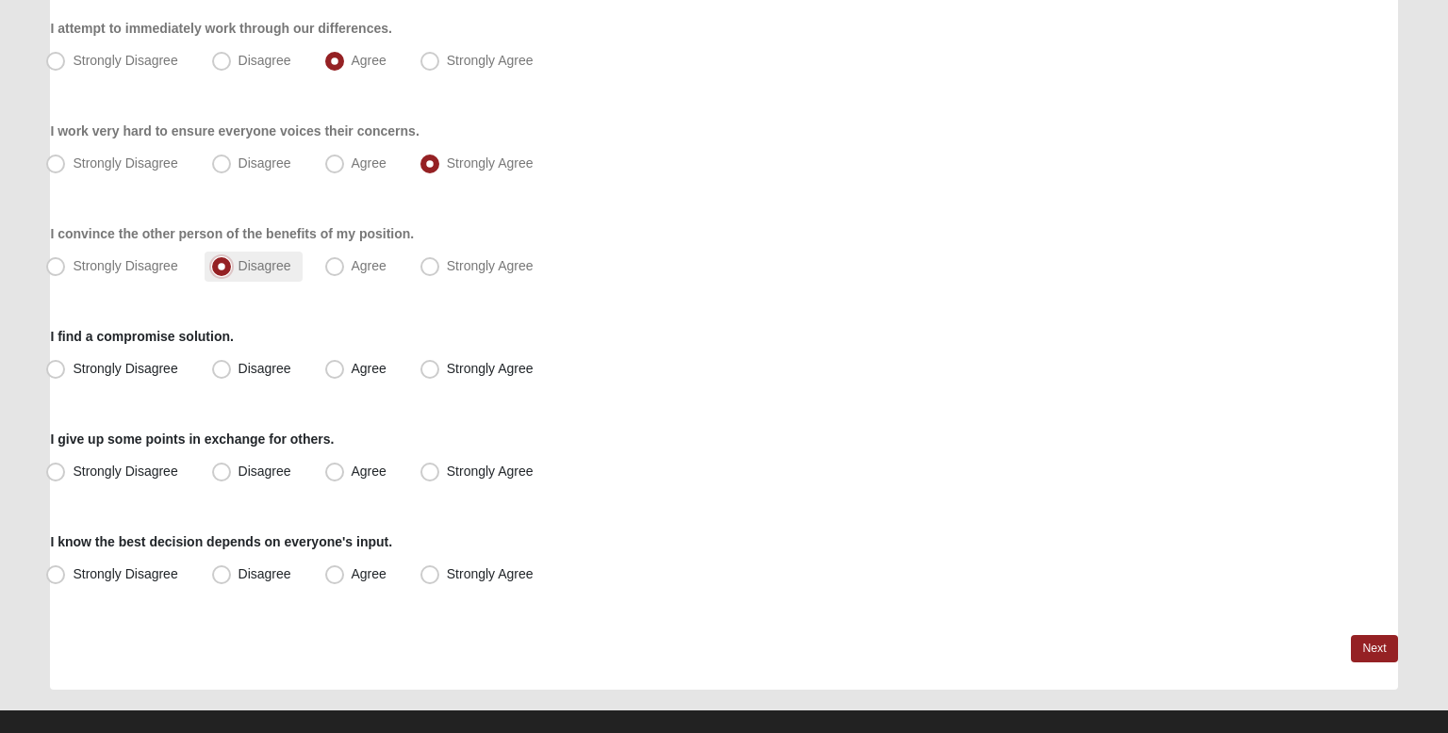
scroll to position [344, 0]
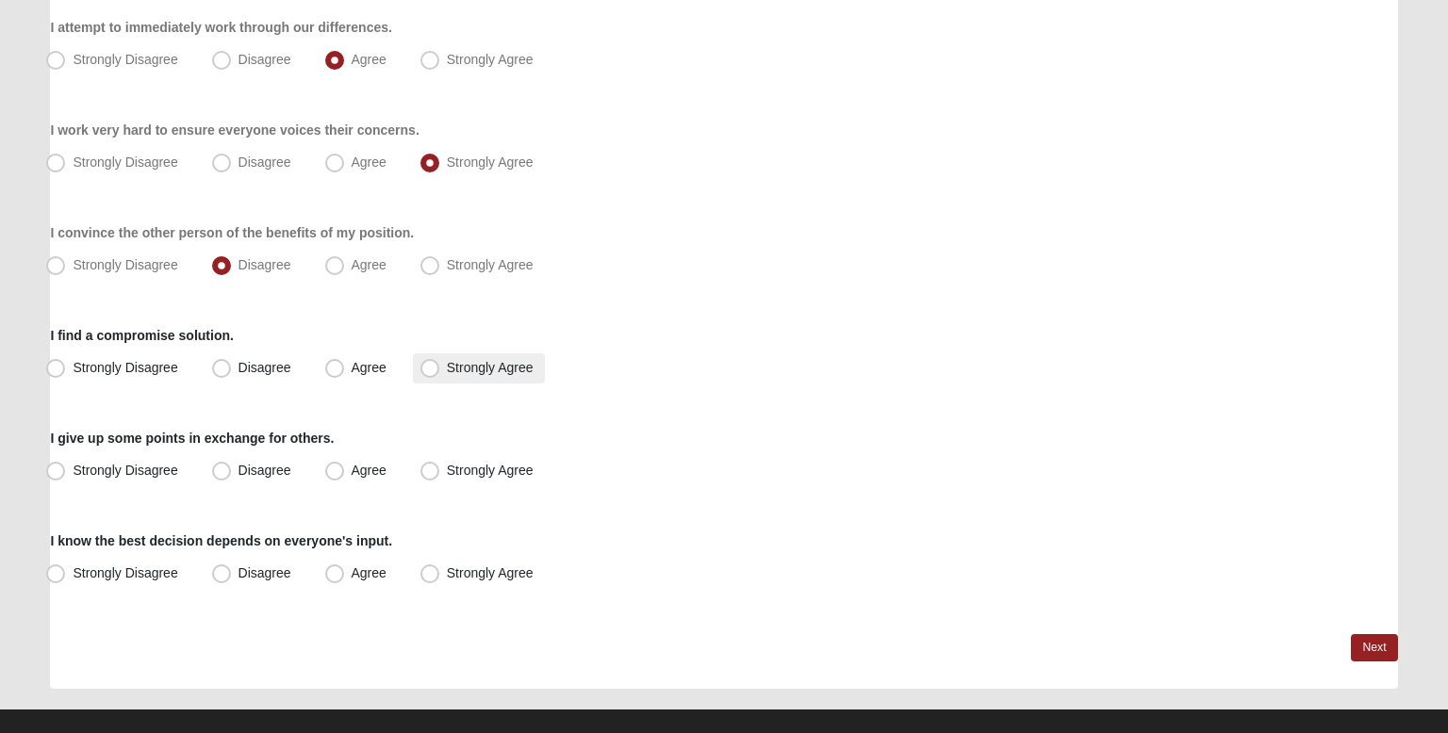
click at [447, 371] on span "Strongly Agree" at bounding box center [490, 367] width 87 height 15
click at [428, 371] on input "Strongly Agree" at bounding box center [434, 368] width 12 height 12
radio input "true"
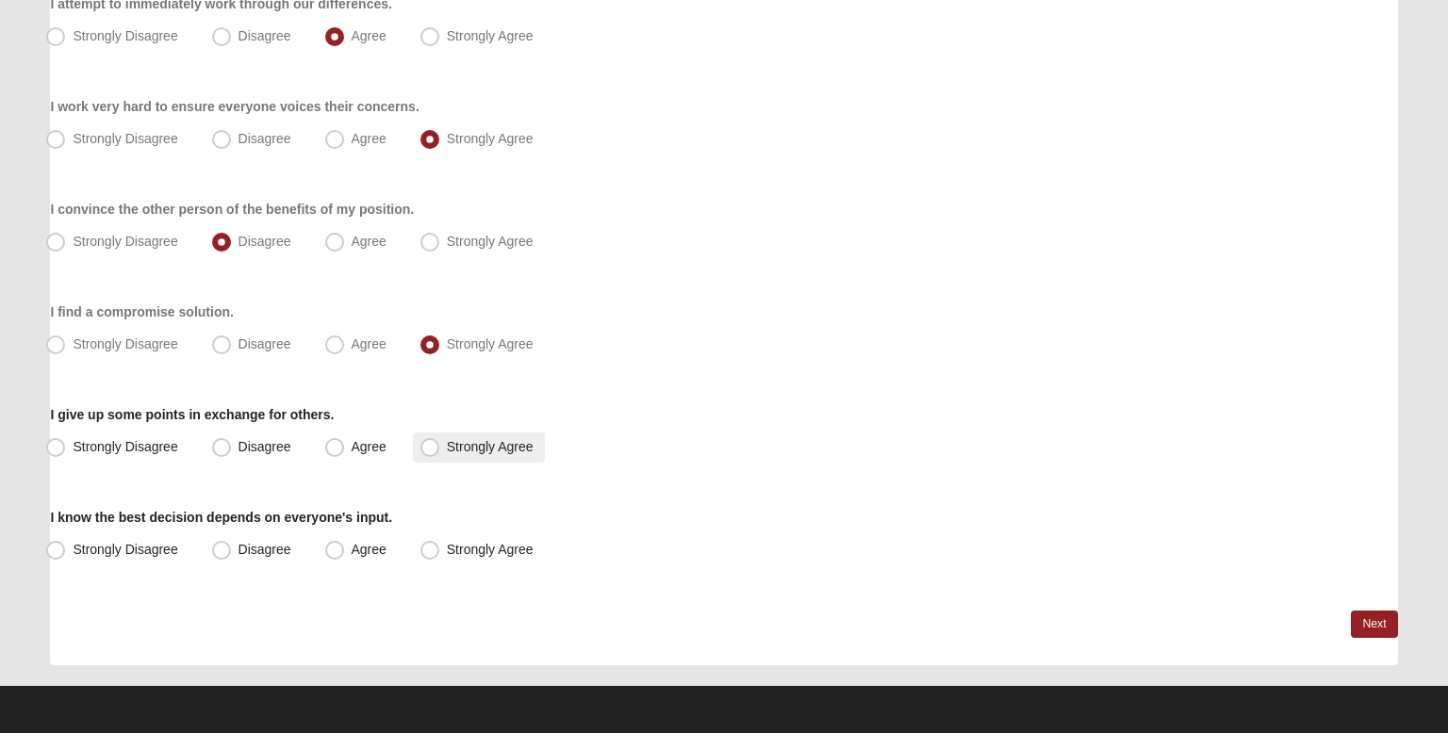
click at [447, 443] on span "Strongly Agree" at bounding box center [490, 446] width 87 height 15
click at [430, 443] on input "Strongly Agree" at bounding box center [434, 447] width 12 height 12
radio input "true"
click at [422, 538] on label "Strongly Agree" at bounding box center [479, 550] width 132 height 30
click at [428, 544] on input "Strongly Agree" at bounding box center [434, 550] width 12 height 12
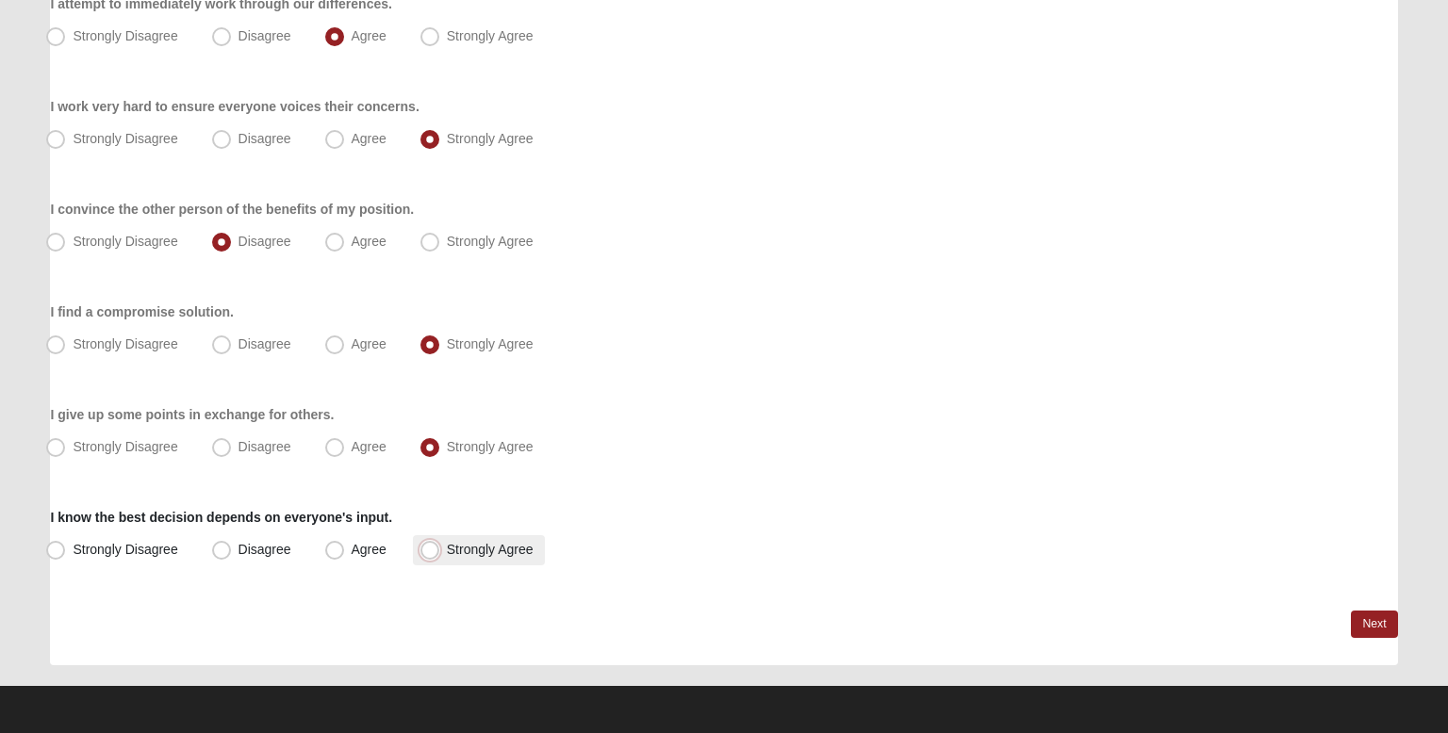
radio input "true"
click at [1375, 629] on link "Next" at bounding box center [1374, 624] width 46 height 27
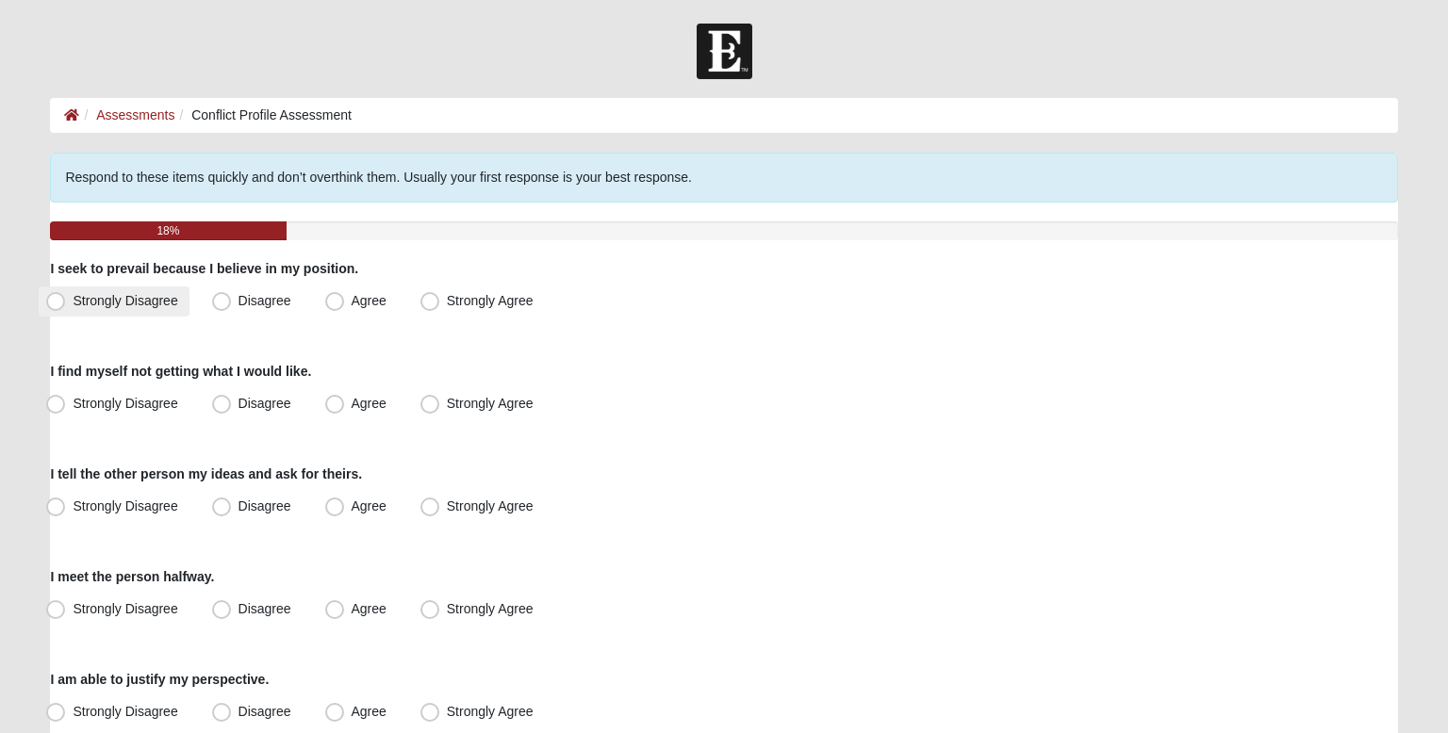
click at [168, 308] on label "Strongly Disagree" at bounding box center [114, 302] width 150 height 30
click at [66, 307] on input "Strongly Disagree" at bounding box center [60, 301] width 12 height 12
radio input "true"
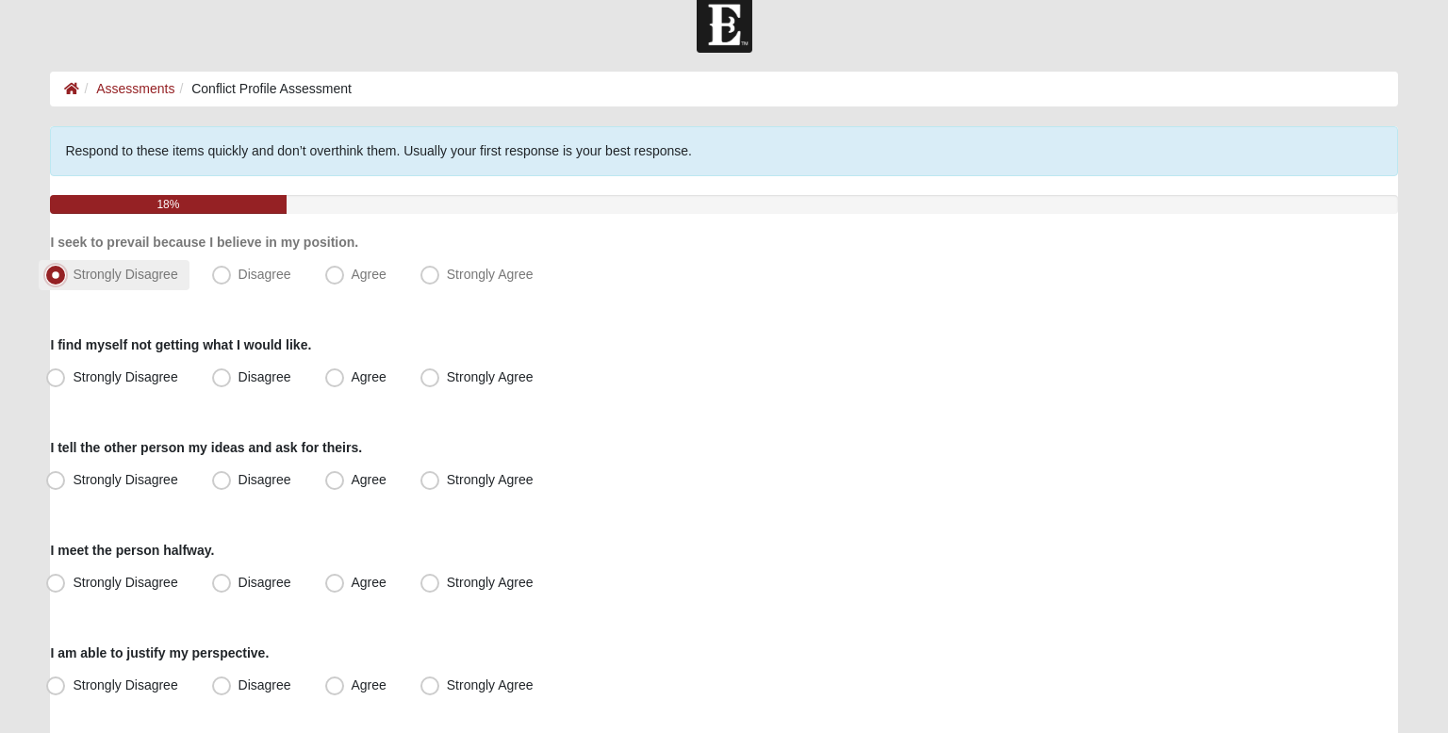
scroll to position [40, 0]
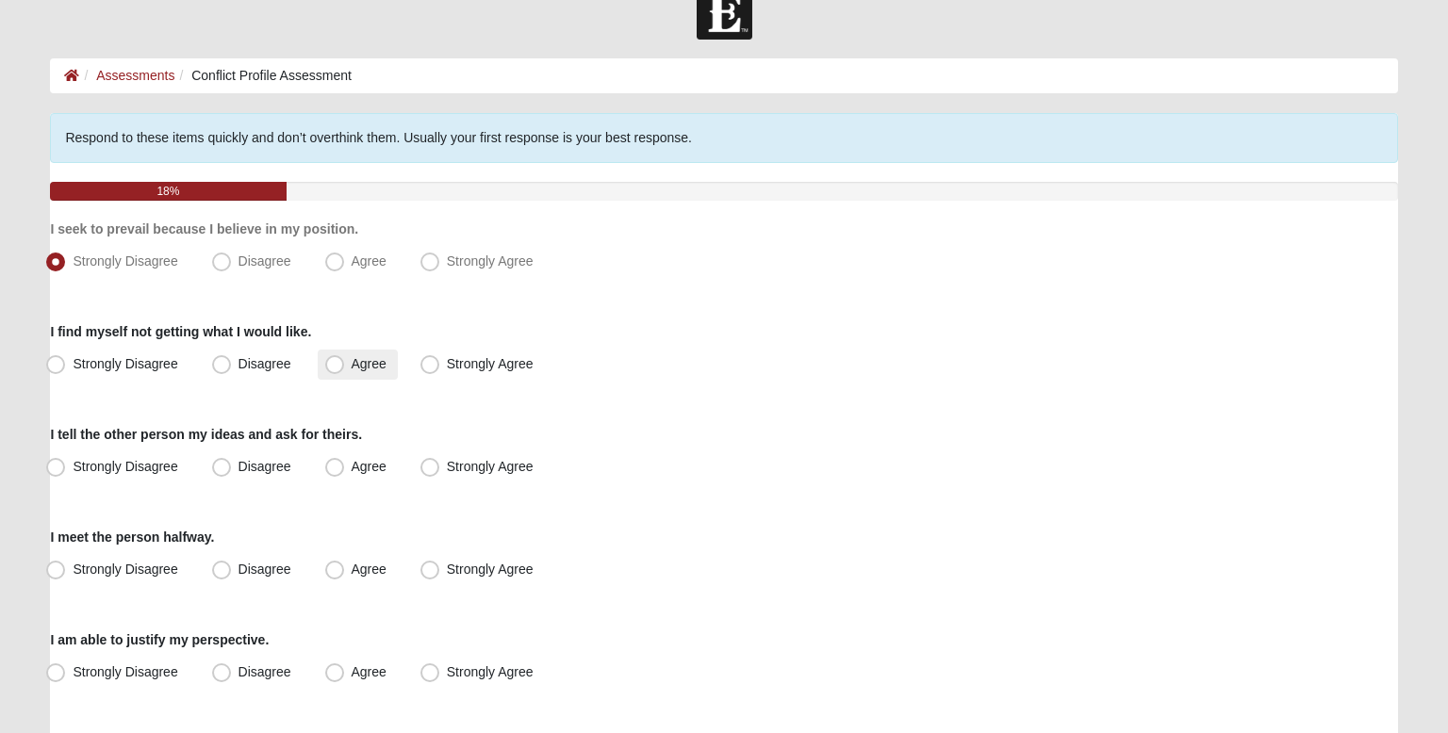
click at [367, 371] on label "Agree" at bounding box center [358, 365] width 80 height 30
click at [345, 371] on input "Agree" at bounding box center [339, 364] width 12 height 12
radio input "true"
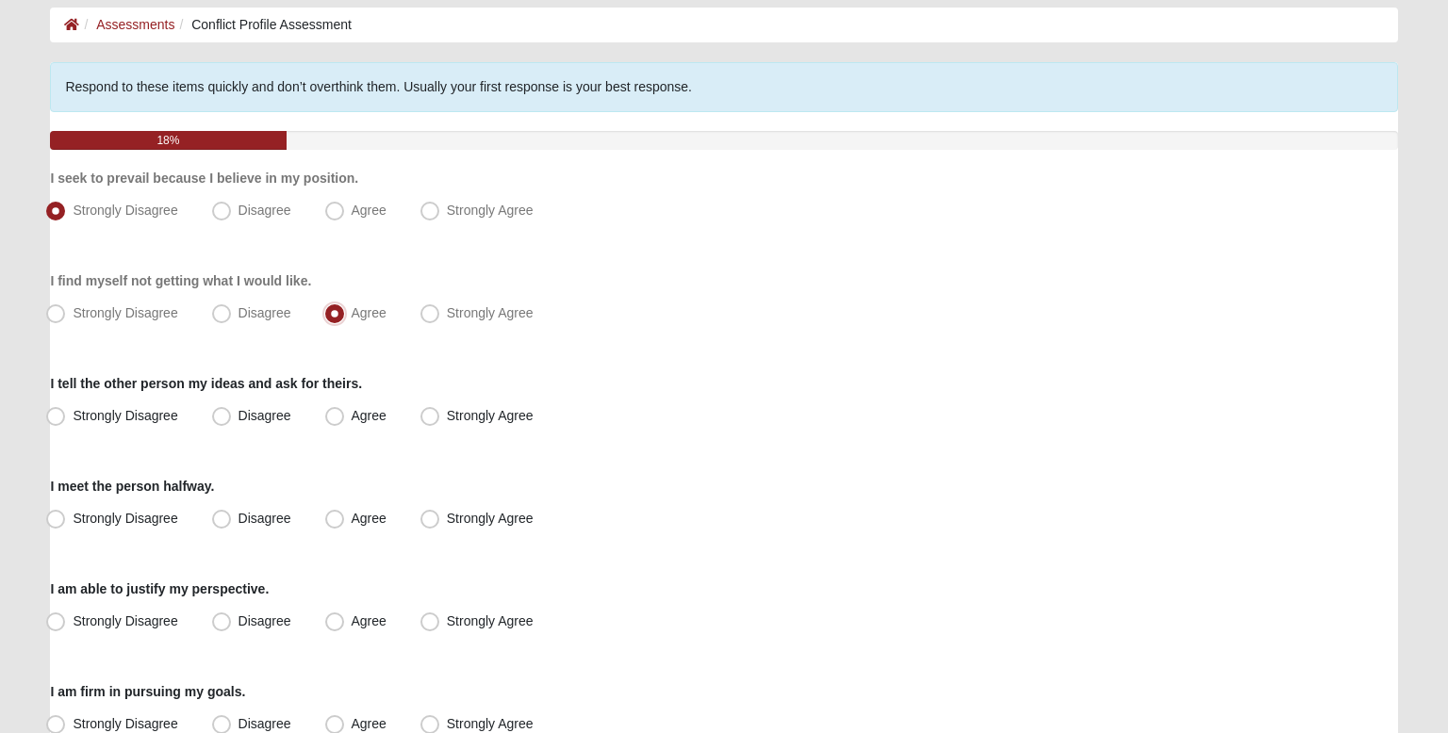
scroll to position [94, 0]
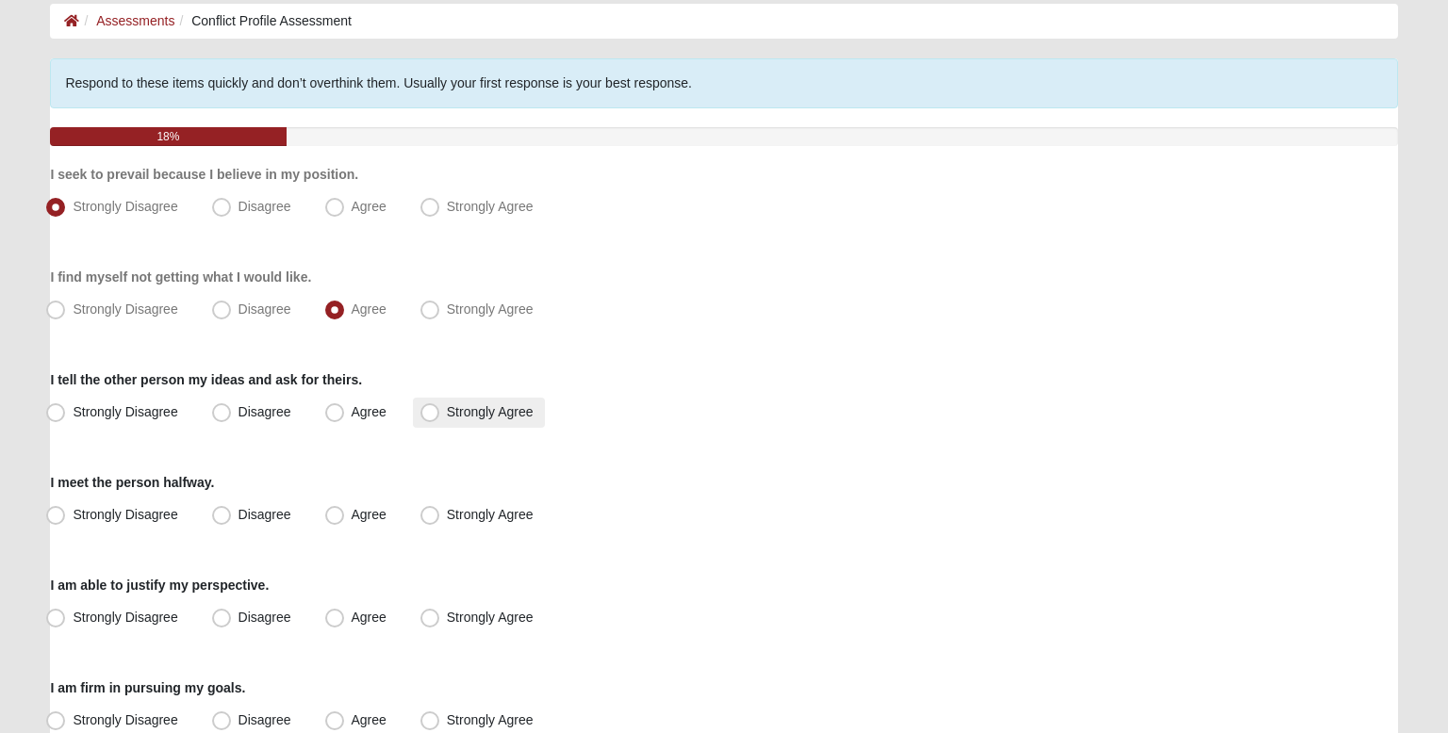
click at [454, 420] on label "Strongly Agree" at bounding box center [479, 413] width 132 height 30
click at [440, 419] on input "Strongly Agree" at bounding box center [434, 412] width 12 height 12
radio input "true"
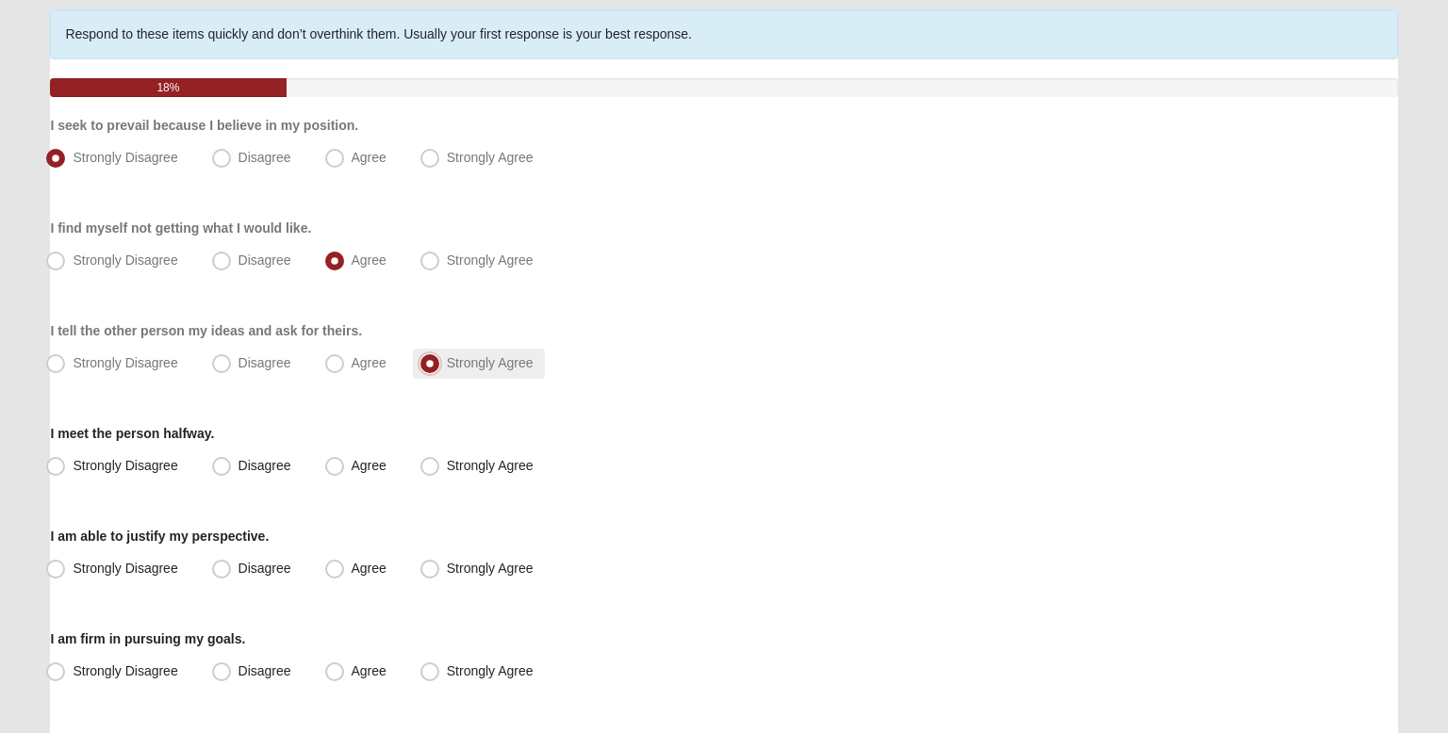
scroll to position [146, 0]
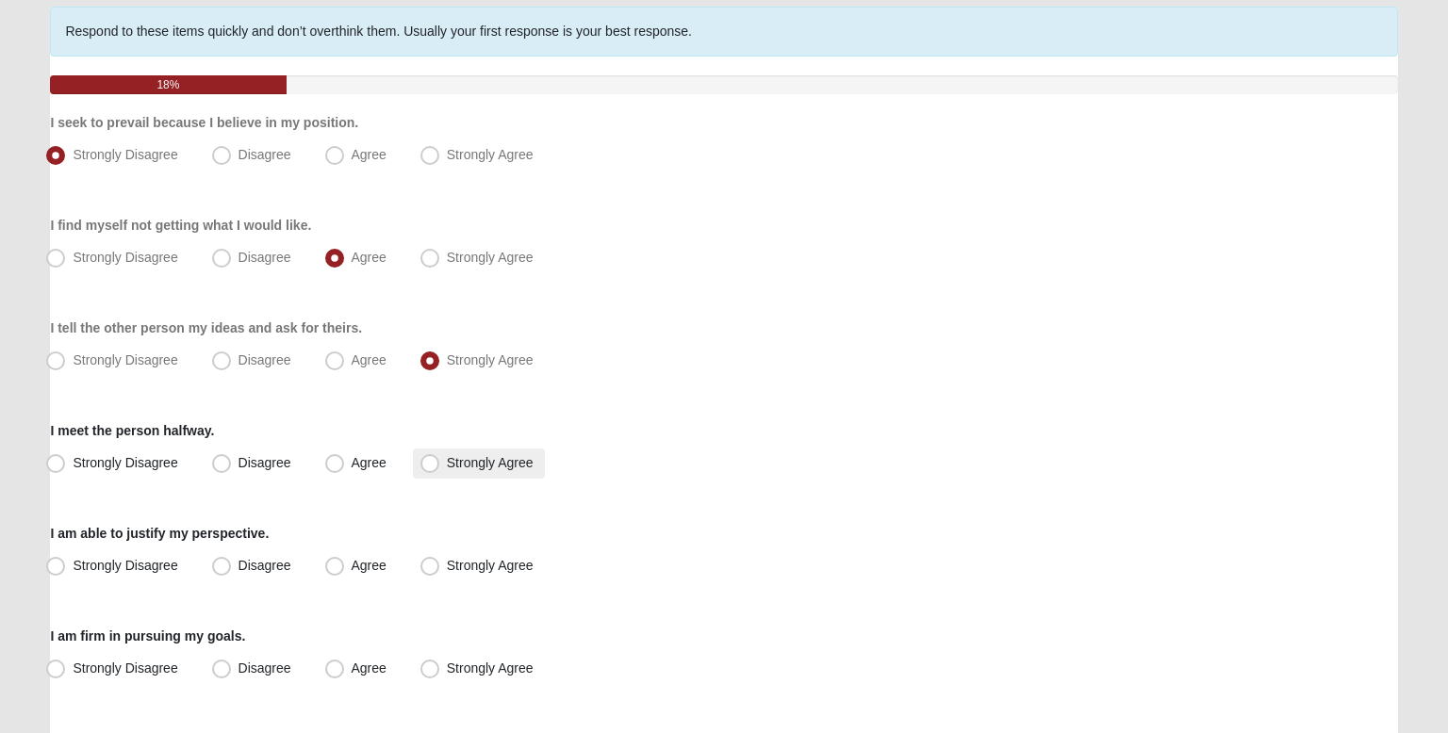
click at [474, 461] on span "Strongly Agree" at bounding box center [490, 462] width 87 height 15
click at [440, 461] on input "Strongly Agree" at bounding box center [434, 463] width 12 height 12
radio input "true"
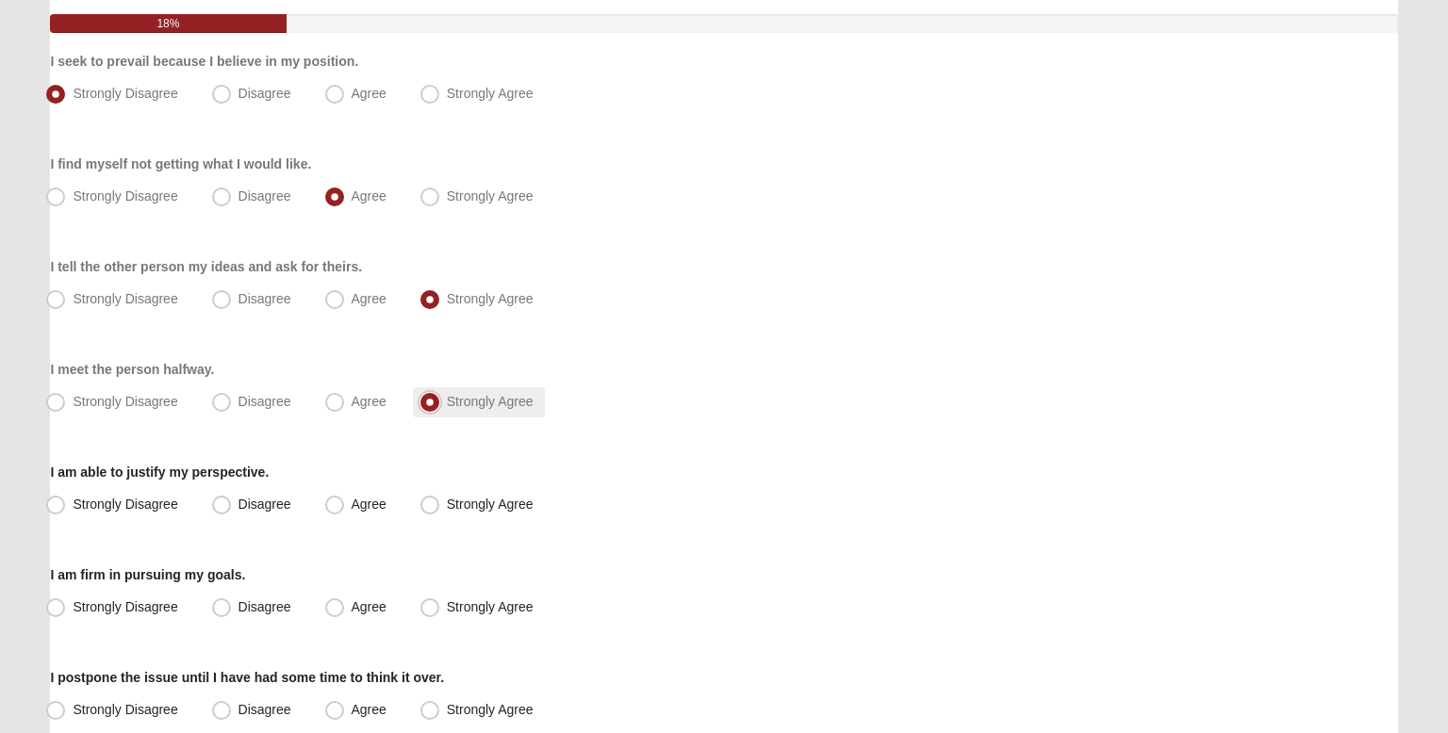
scroll to position [211, 0]
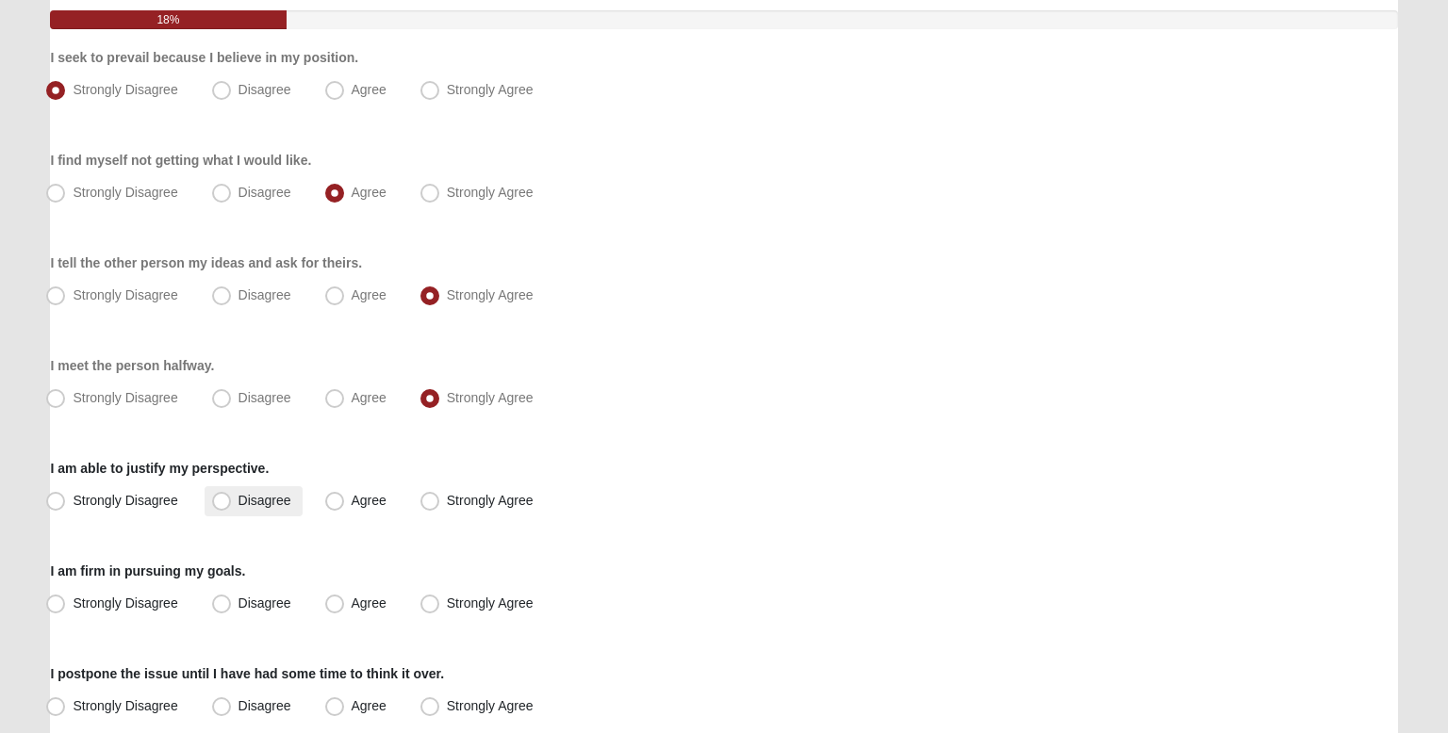
click at [269, 504] on span "Disagree" at bounding box center [265, 500] width 53 height 15
click at [232, 504] on input "Disagree" at bounding box center [226, 501] width 12 height 12
radio input "true"
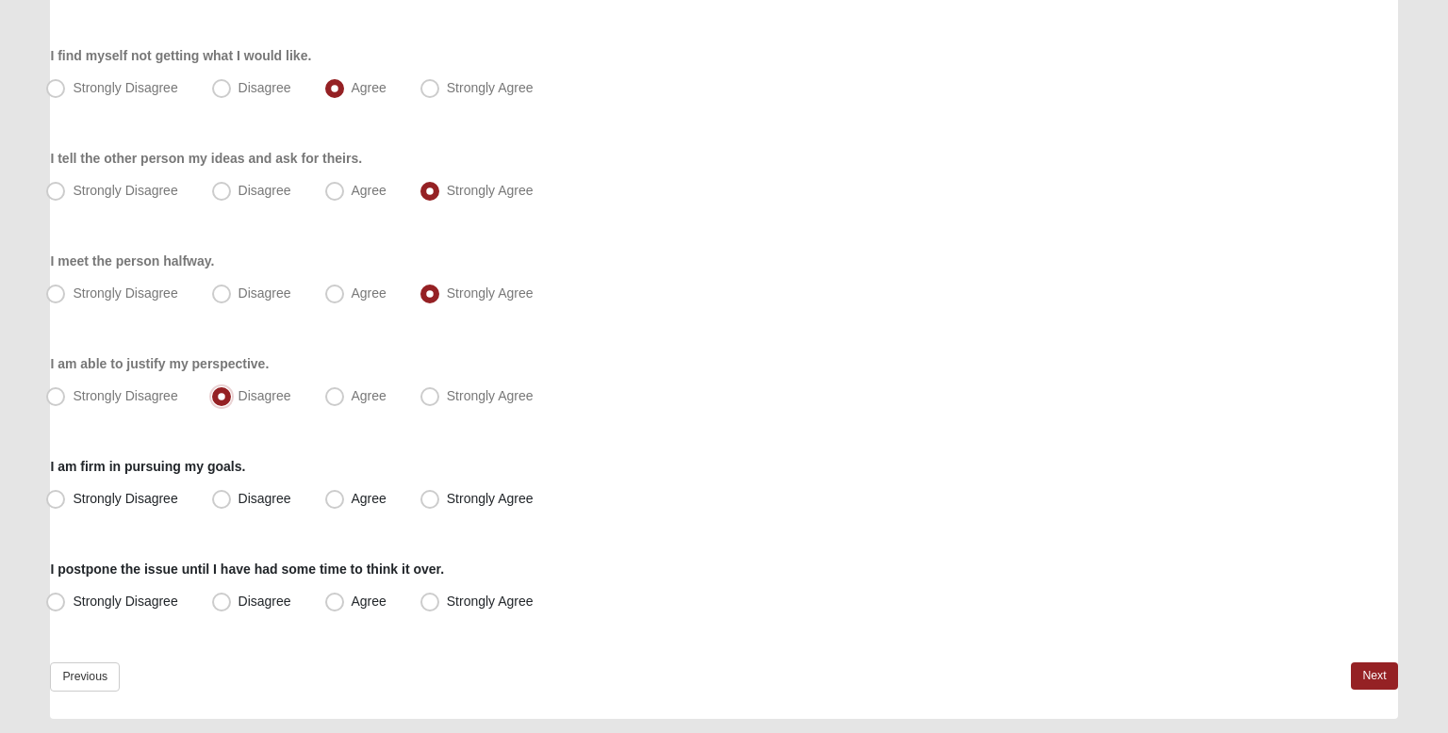
scroll to position [317, 0]
click at [352, 503] on span "Agree" at bounding box center [369, 497] width 35 height 15
click at [333, 503] on input "Agree" at bounding box center [339, 498] width 12 height 12
radio input "true"
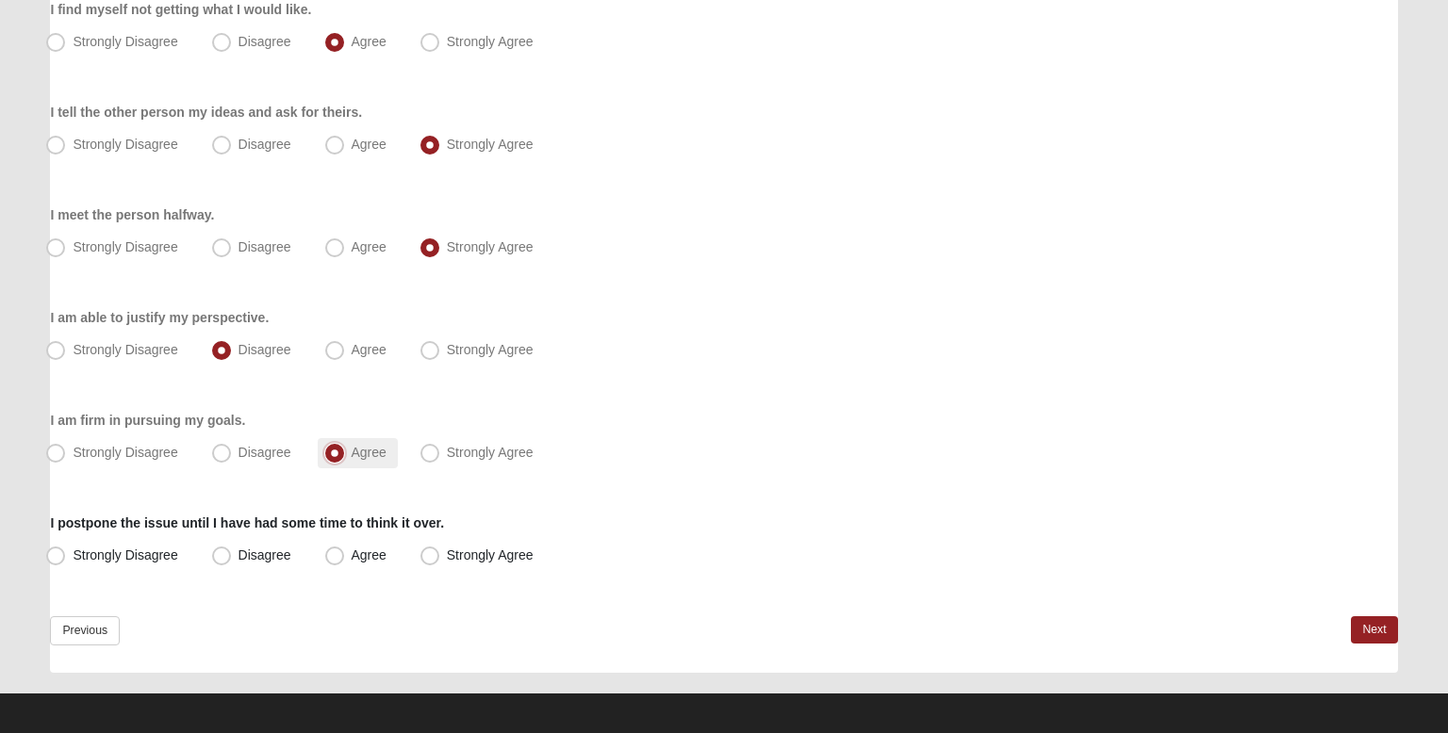
scroll to position [369, 0]
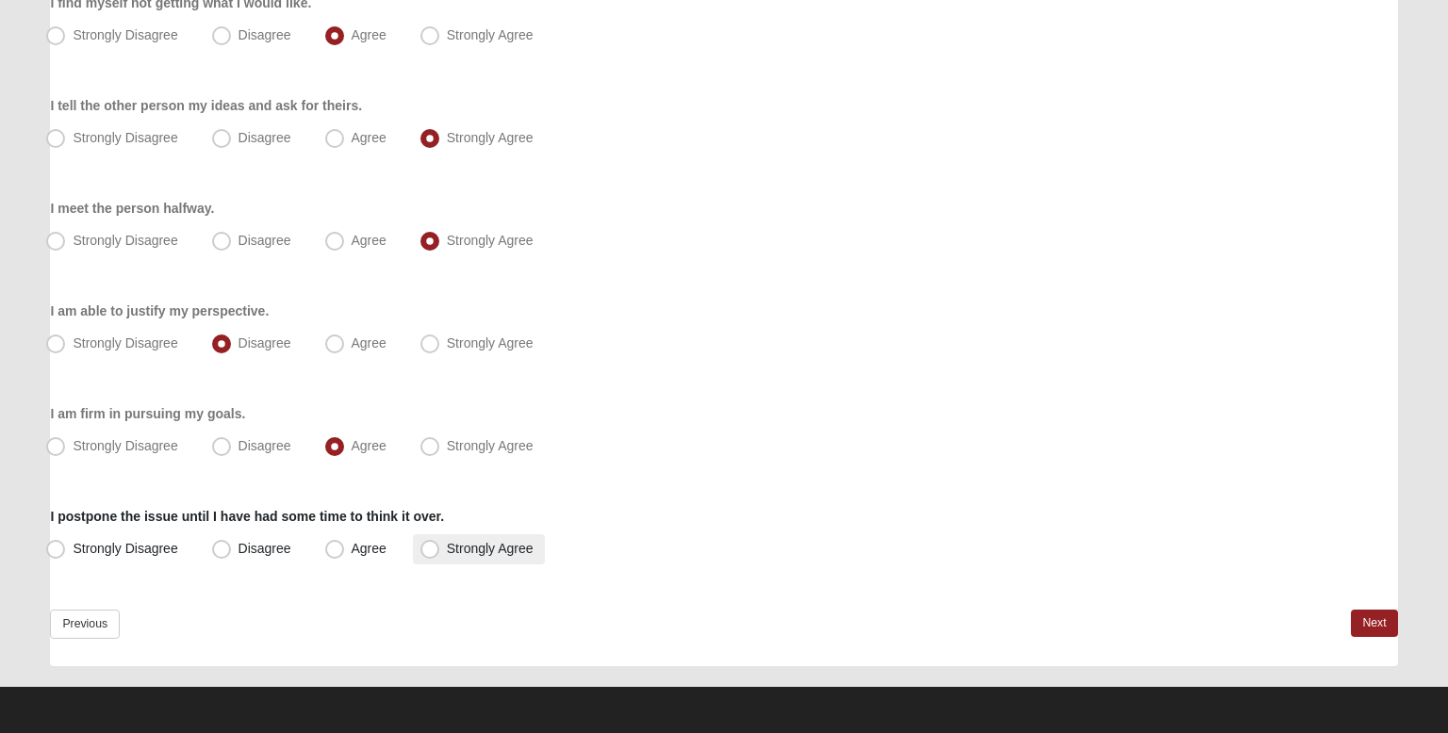
click at [447, 552] on span "Strongly Agree" at bounding box center [490, 548] width 87 height 15
click at [438, 552] on input "Strongly Agree" at bounding box center [434, 549] width 12 height 12
radio input "true"
click at [1373, 630] on link "Next" at bounding box center [1374, 623] width 46 height 27
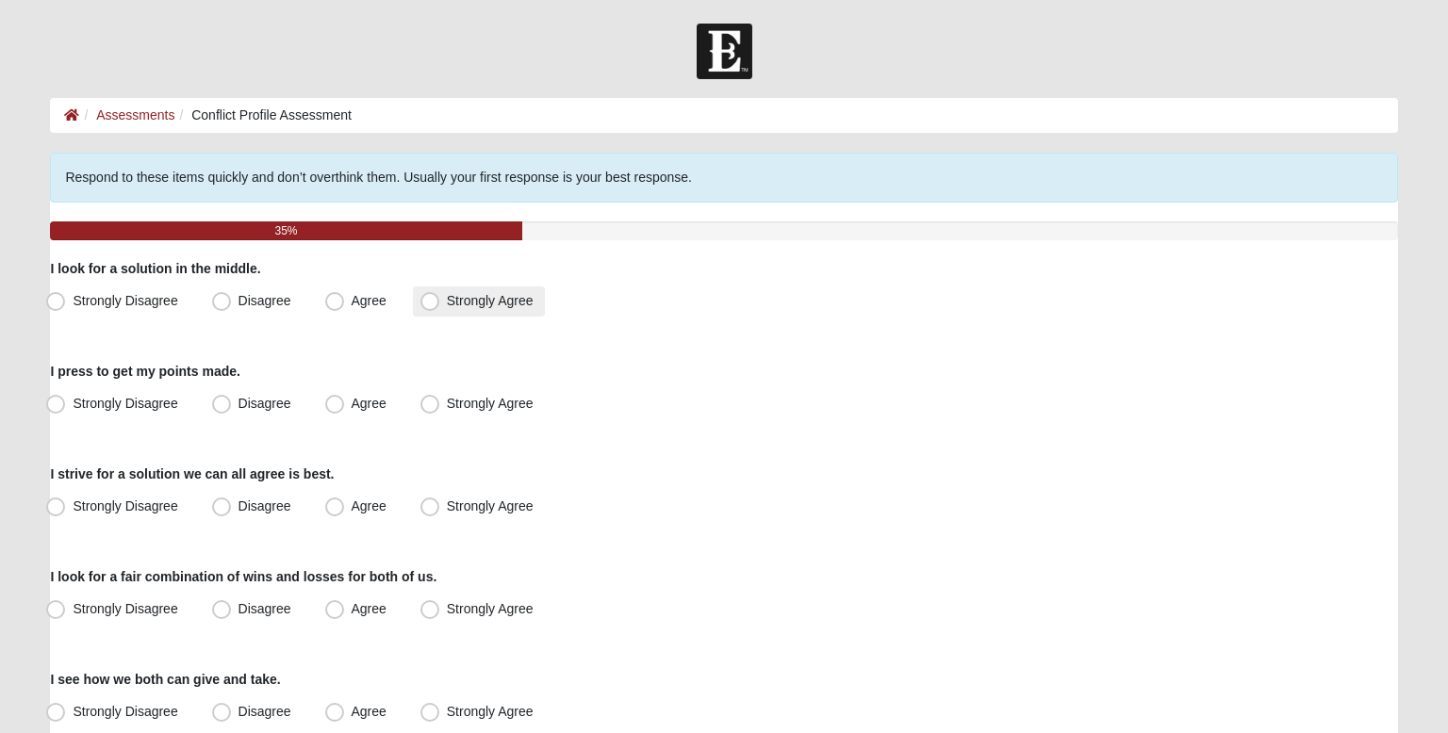
click at [447, 306] on span "Strongly Agree" at bounding box center [490, 300] width 87 height 15
click at [428, 306] on input "Strongly Agree" at bounding box center [434, 301] width 12 height 12
radio input "true"
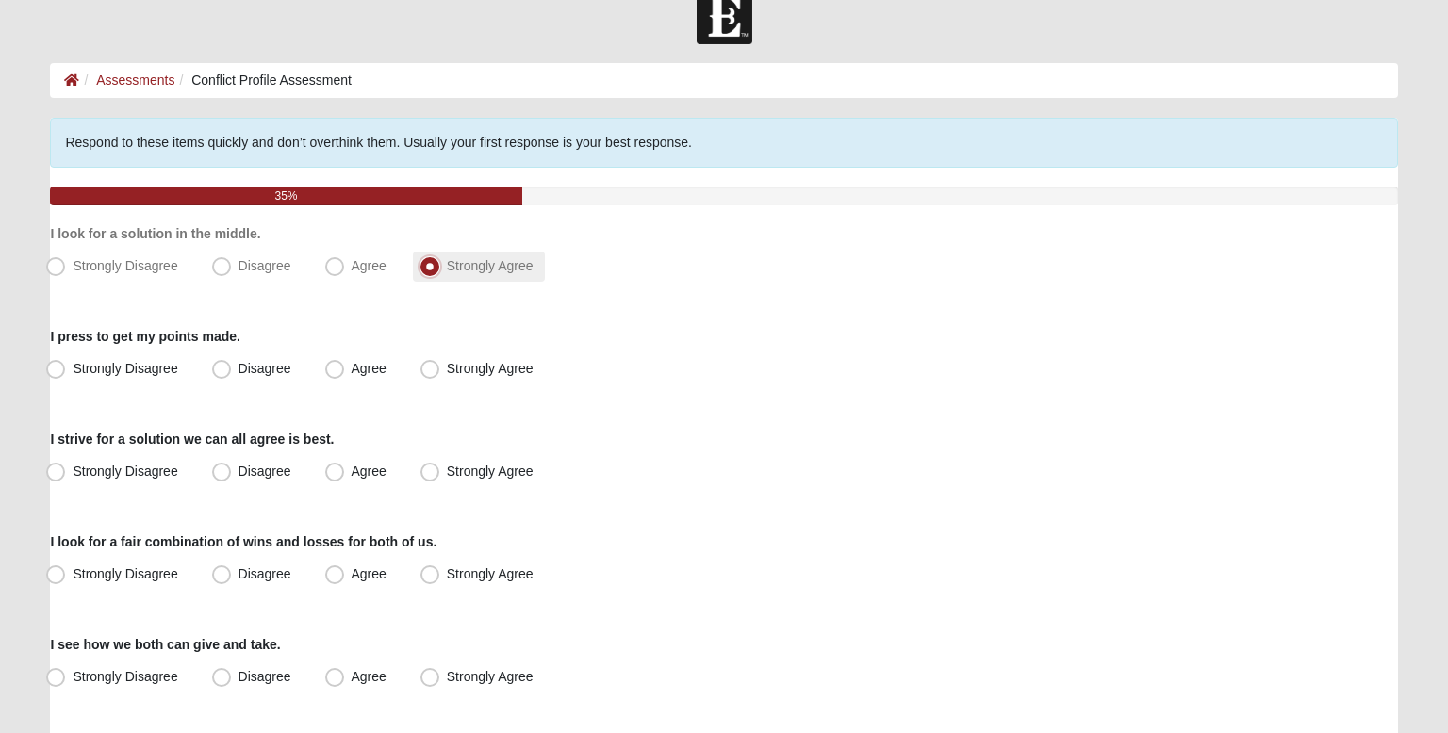
scroll to position [36, 0]
click at [187, 372] on label "Strongly Disagree" at bounding box center [114, 369] width 150 height 30
click at [66, 372] on input "Strongly Disagree" at bounding box center [60, 368] width 12 height 12
radio input "true"
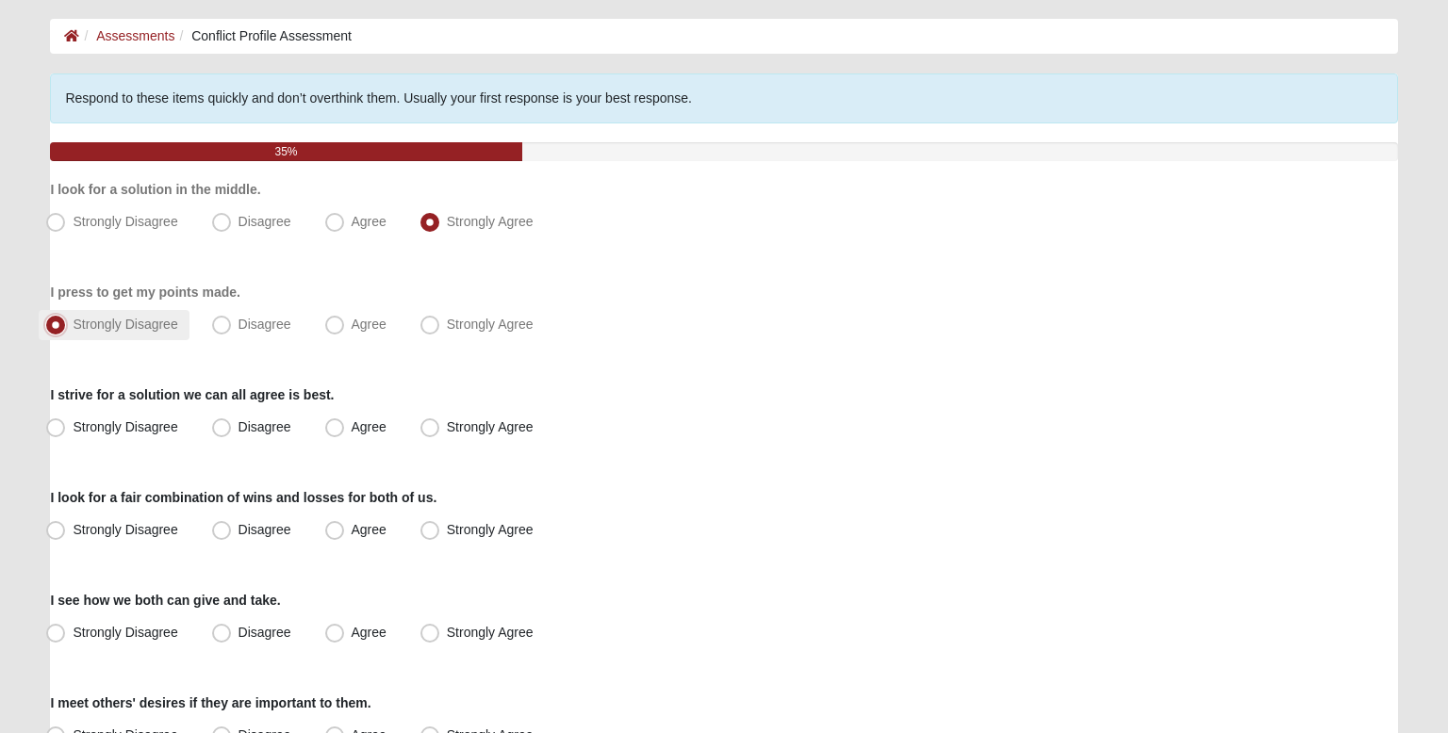
scroll to position [94, 0]
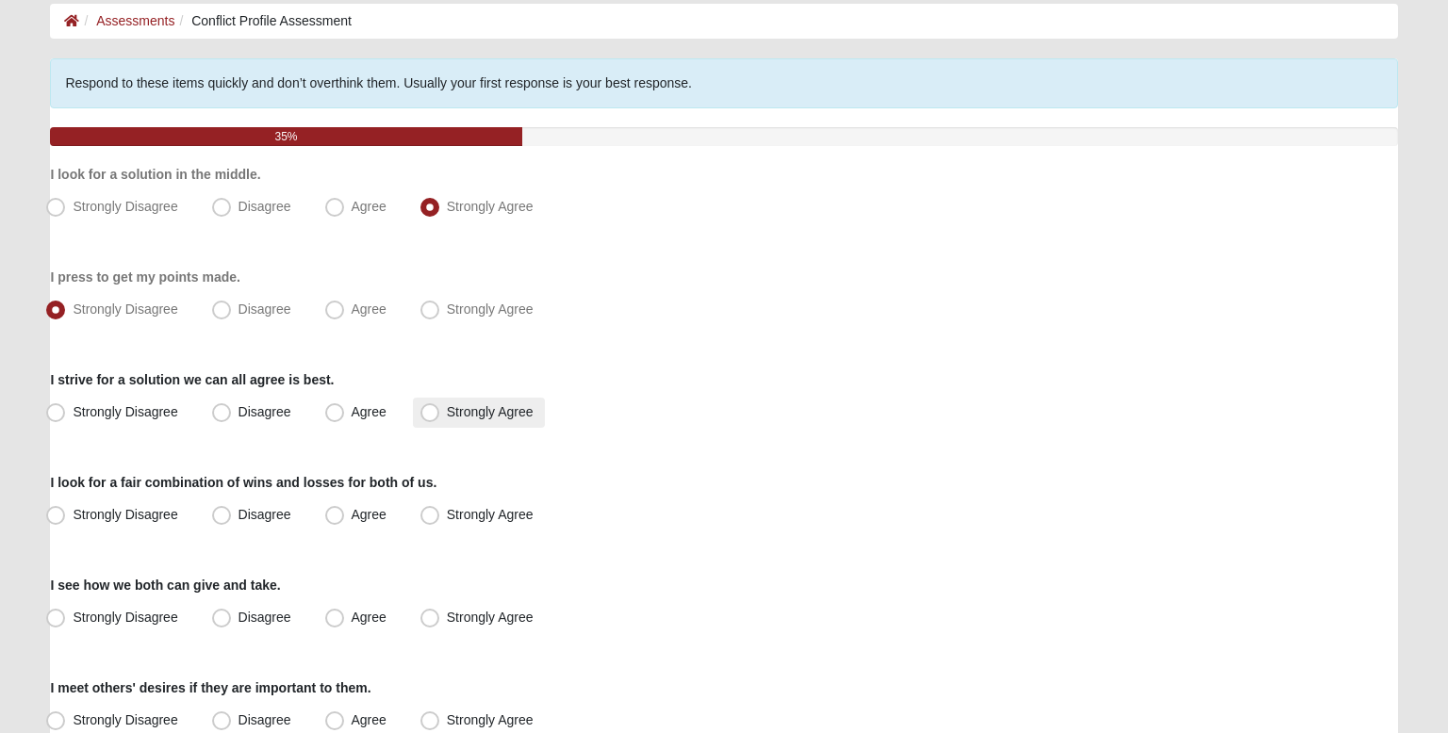
click at [447, 404] on span "Strongly Agree" at bounding box center [490, 411] width 87 height 15
click at [436, 406] on input "Strongly Agree" at bounding box center [434, 412] width 12 height 12
radio input "true"
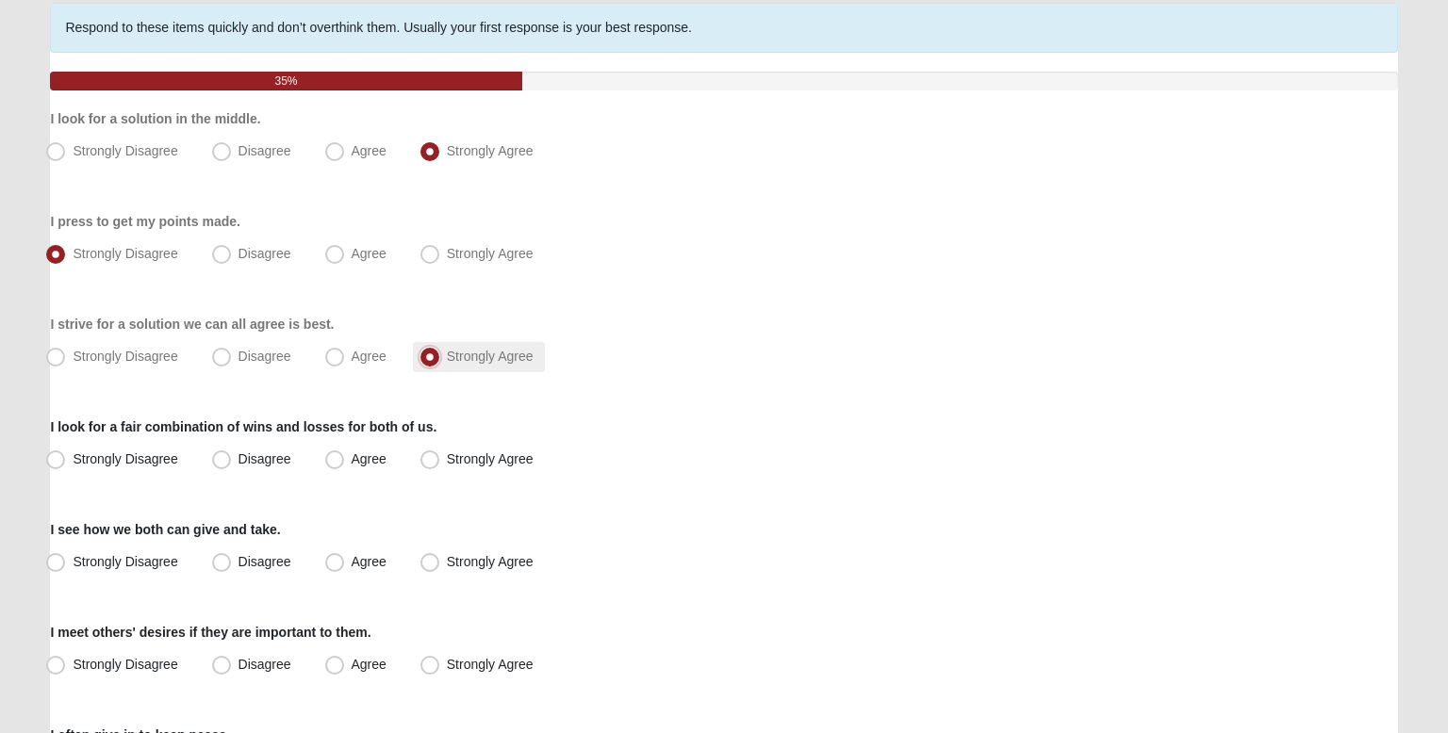
scroll to position [153, 0]
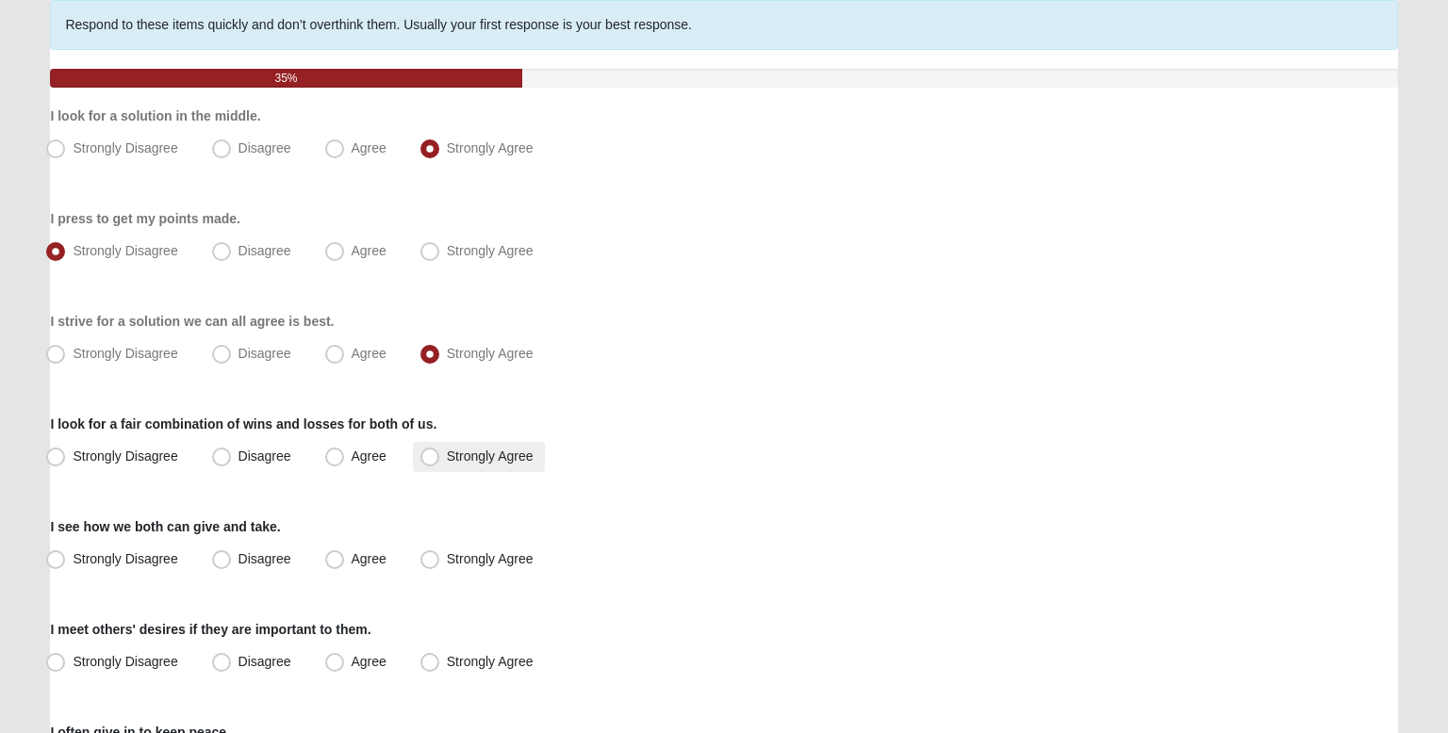
click at [450, 452] on span "Strongly Agree" at bounding box center [490, 456] width 87 height 15
click at [440, 452] on input "Strongly Agree" at bounding box center [434, 457] width 12 height 12
radio input "true"
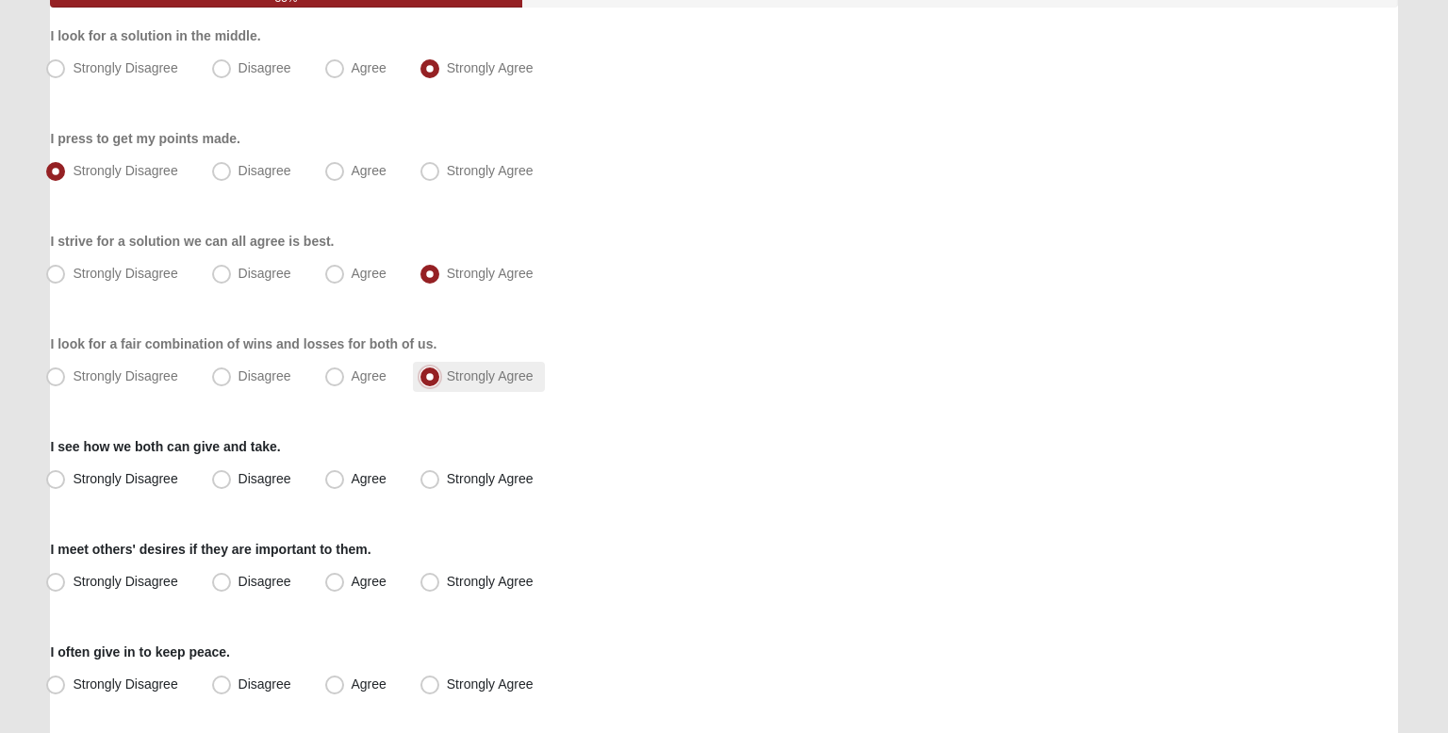
scroll to position [234, 0]
click at [453, 470] on span "Strongly Agree" at bounding box center [490, 477] width 87 height 15
click at [440, 472] on input "Strongly Agree" at bounding box center [434, 478] width 12 height 12
radio input "true"
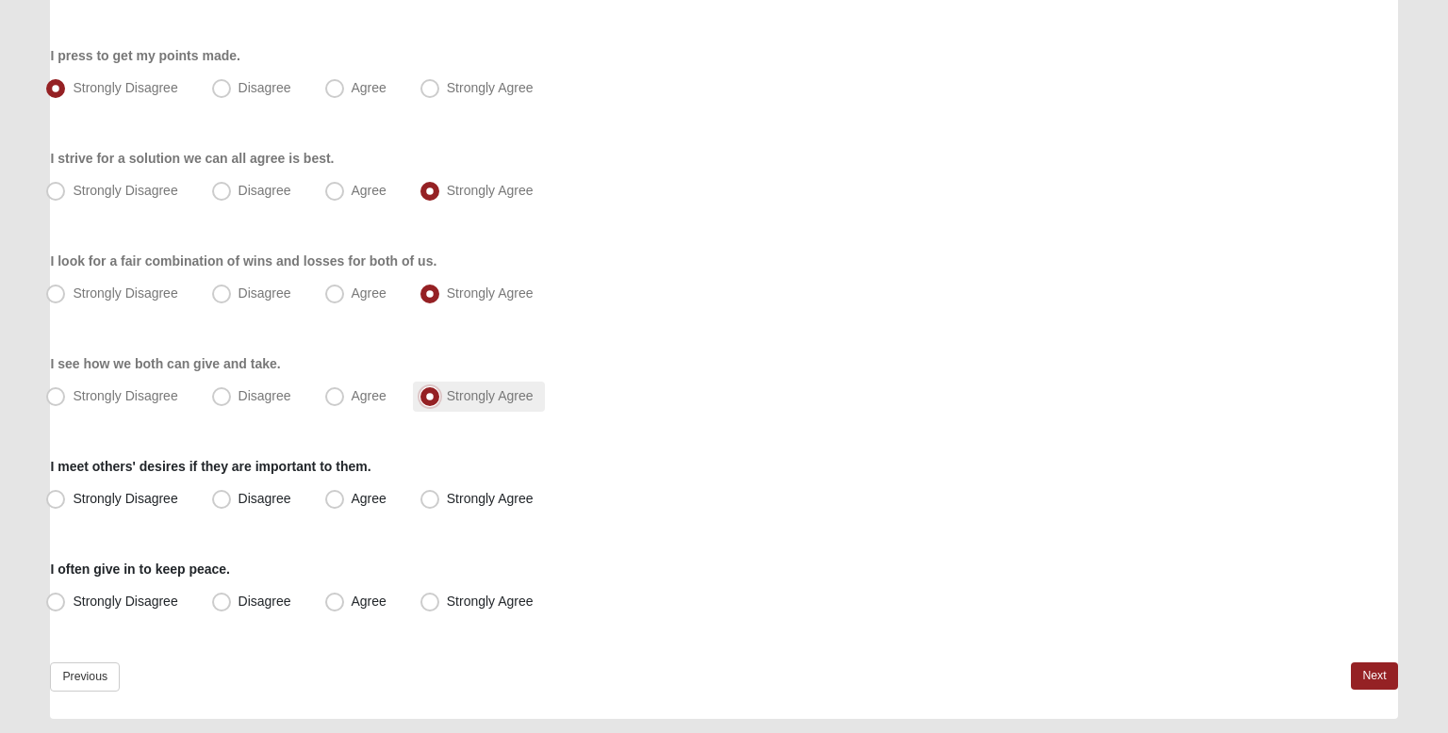
scroll to position [319, 0]
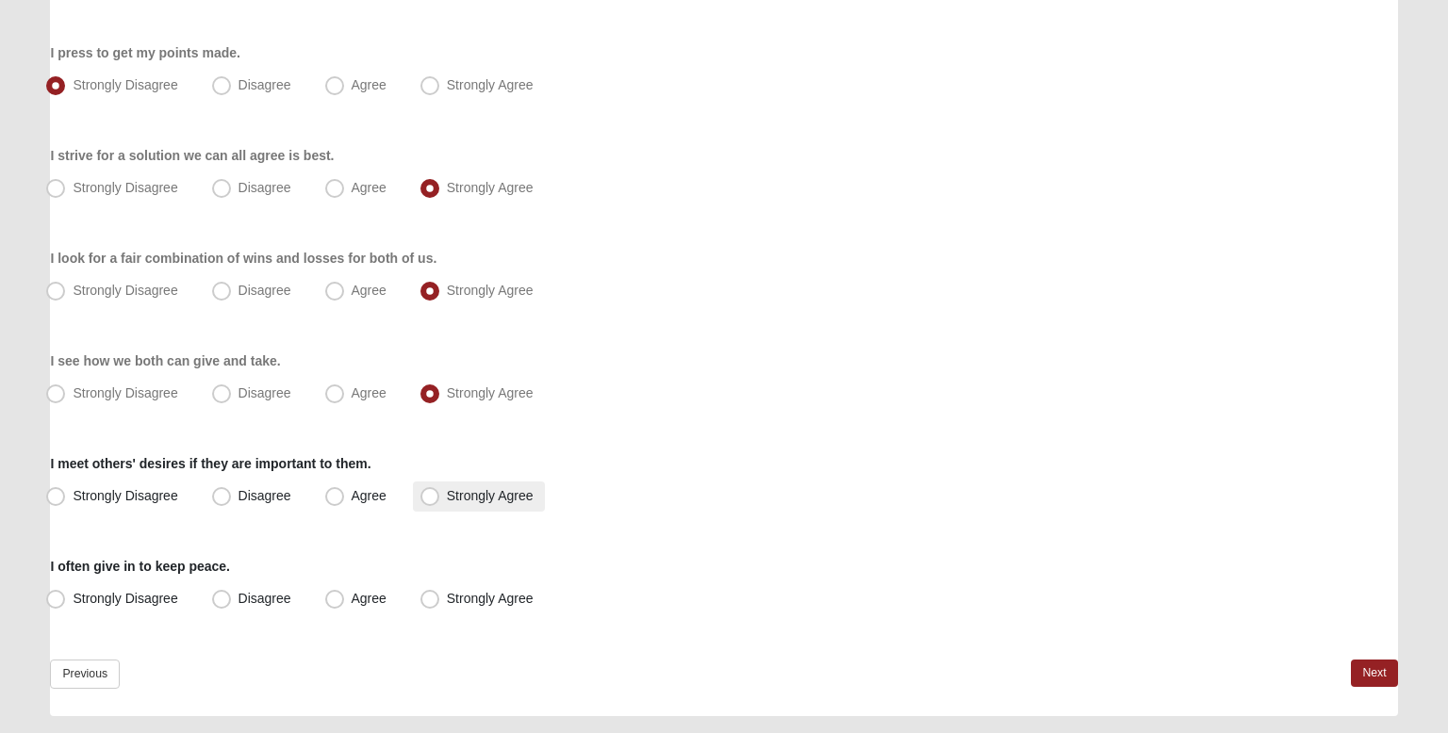
click at [462, 488] on span "Strongly Agree" at bounding box center [490, 495] width 87 height 15
click at [440, 490] on input "Strongly Agree" at bounding box center [434, 496] width 12 height 12
radio input "true"
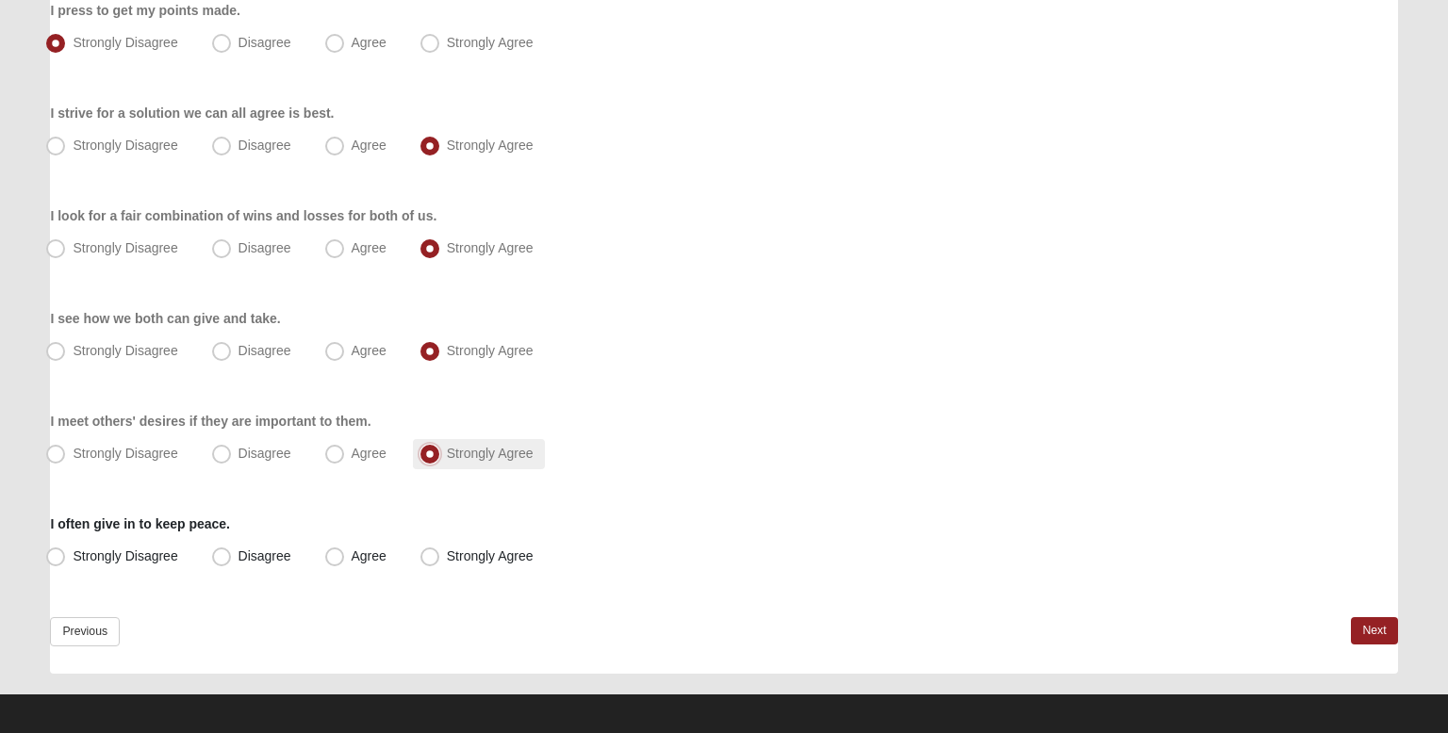
scroll to position [363, 0]
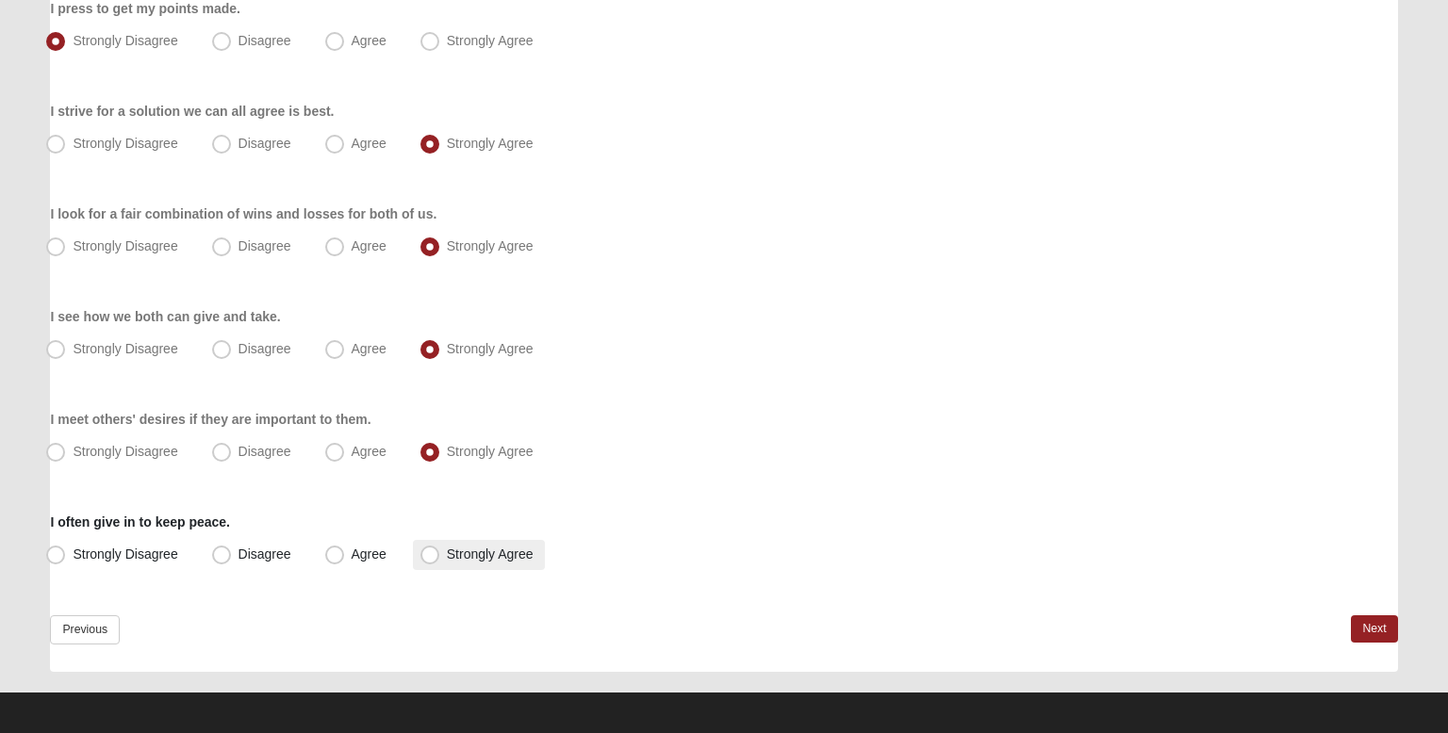
click at [491, 562] on label "Strongly Agree" at bounding box center [479, 555] width 132 height 30
click at [440, 561] on input "Strongly Agree" at bounding box center [434, 555] width 12 height 12
radio input "true"
click at [1372, 628] on link "Next" at bounding box center [1374, 629] width 46 height 27
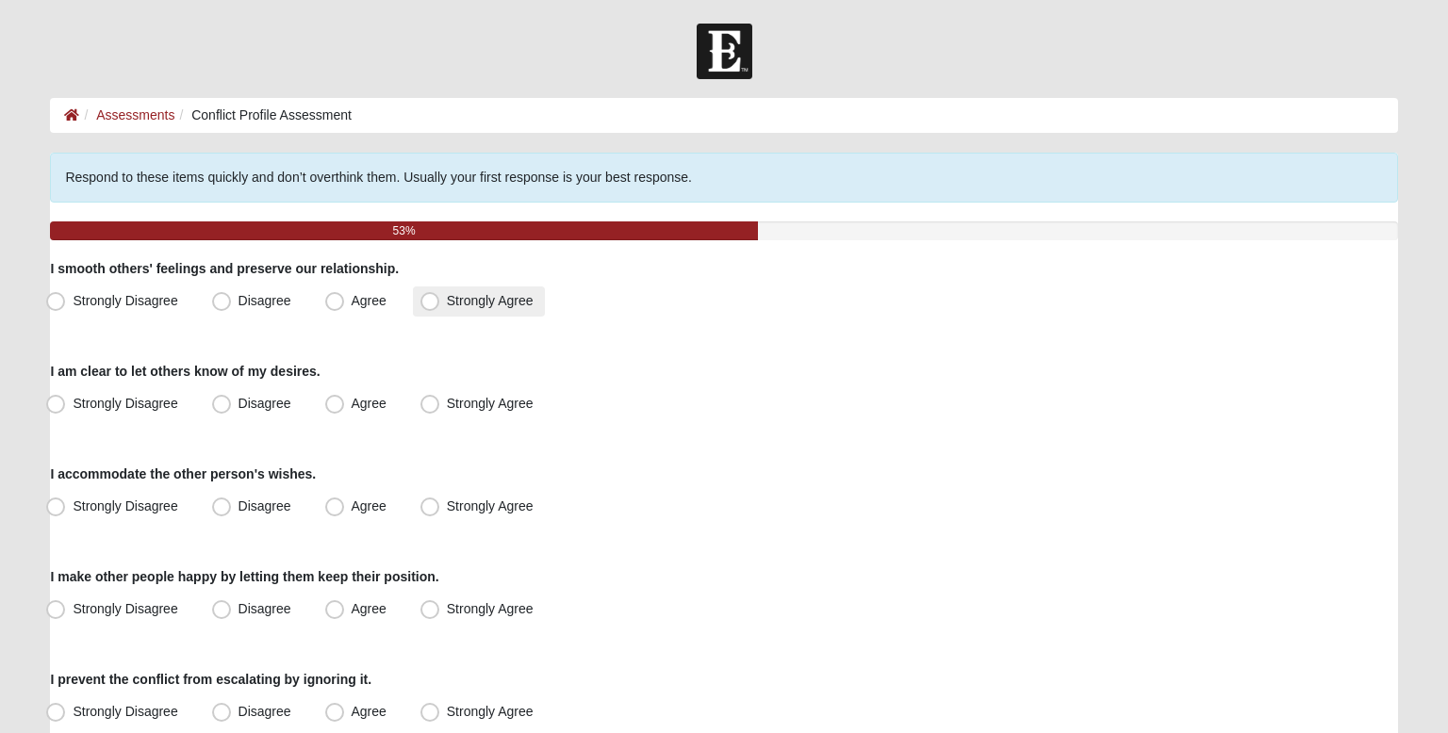
click at [530, 293] on span "Strongly Agree" at bounding box center [490, 300] width 87 height 15
click at [440, 295] on input "Strongly Agree" at bounding box center [434, 301] width 12 height 12
radio input "true"
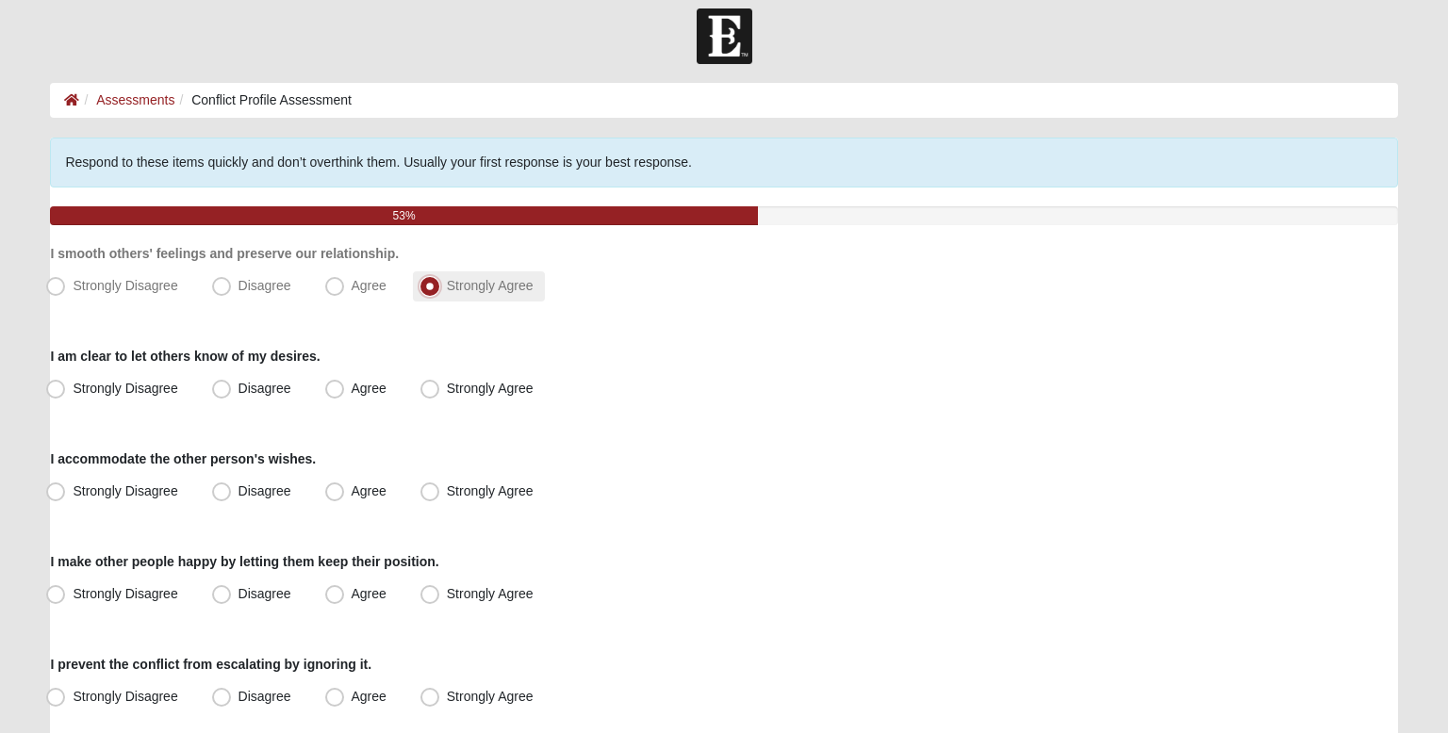
scroll to position [17, 0]
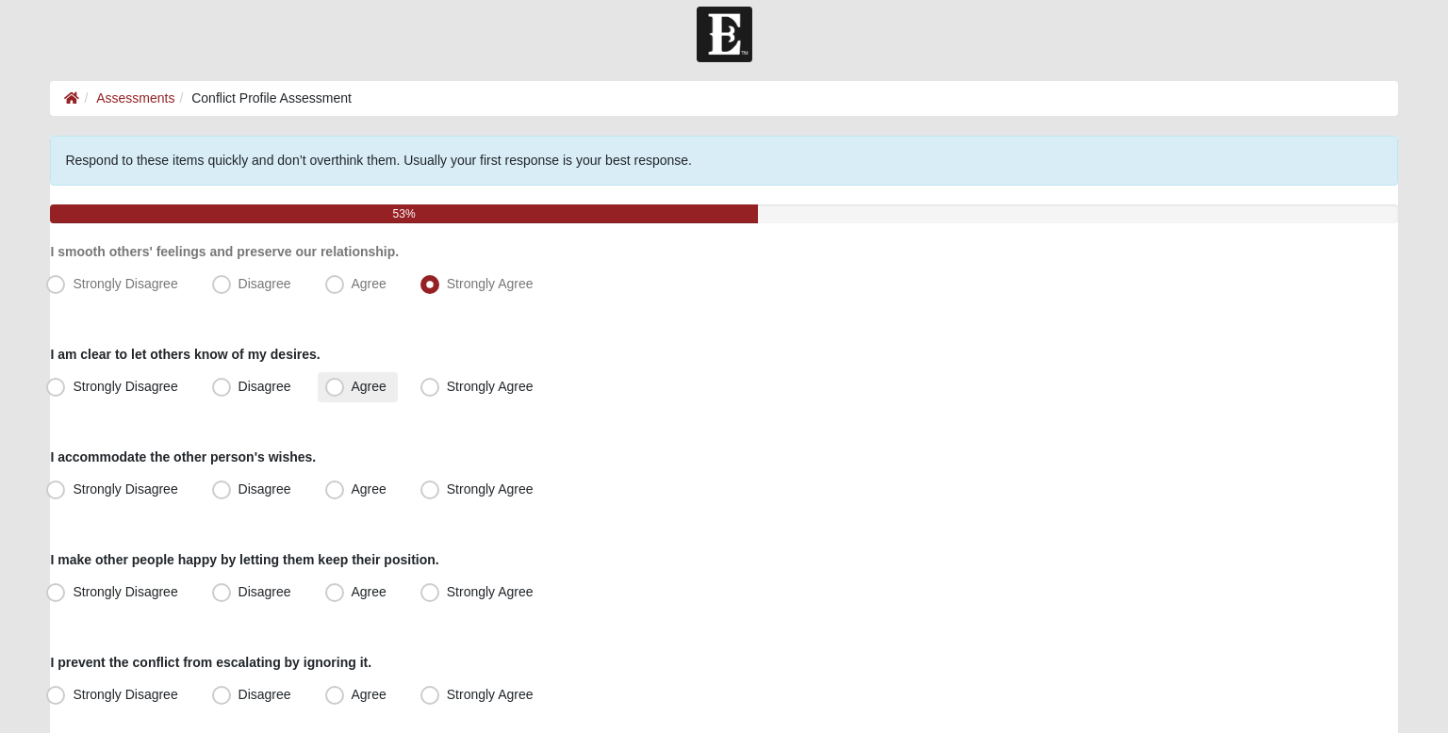
click at [354, 396] on label "Agree" at bounding box center [358, 387] width 80 height 30
click at [345, 393] on input "Agree" at bounding box center [339, 387] width 12 height 12
radio input "true"
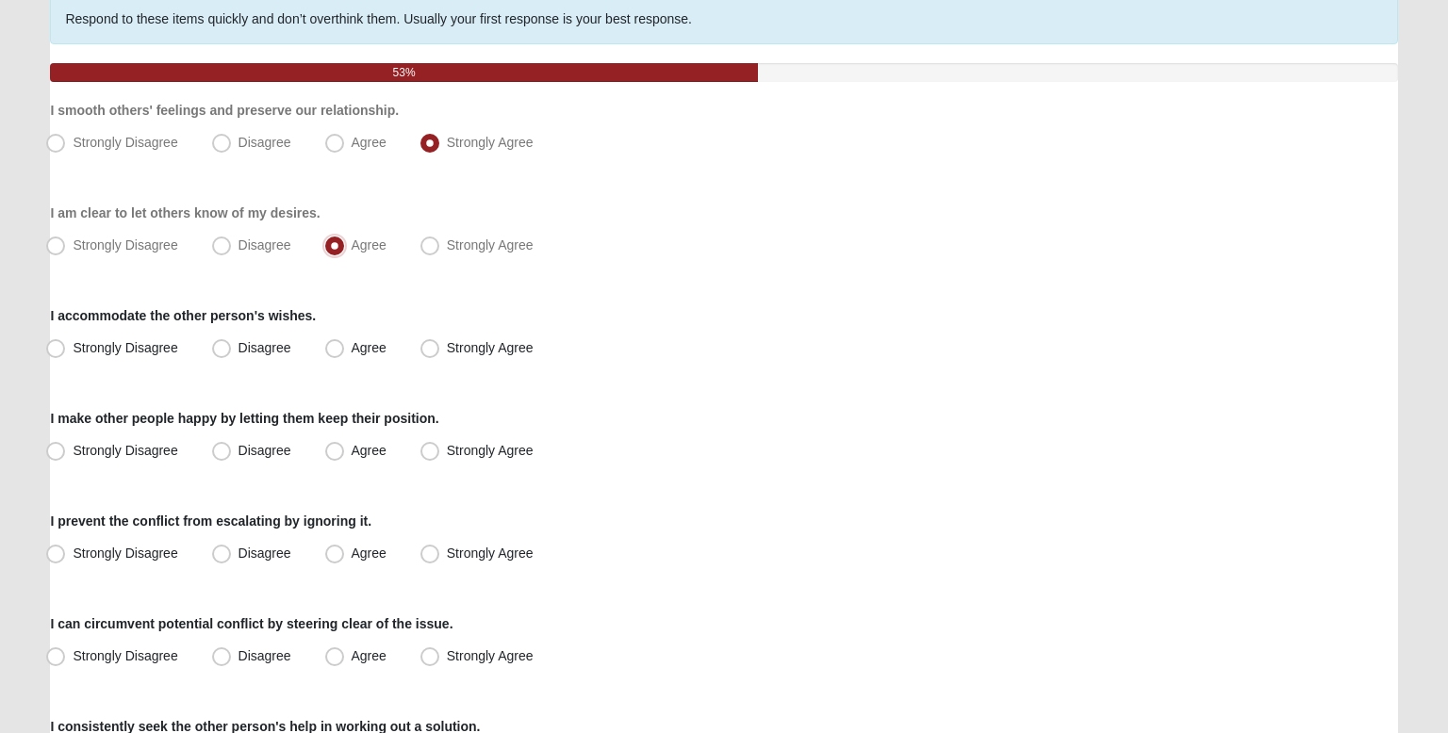
scroll to position [164, 0]
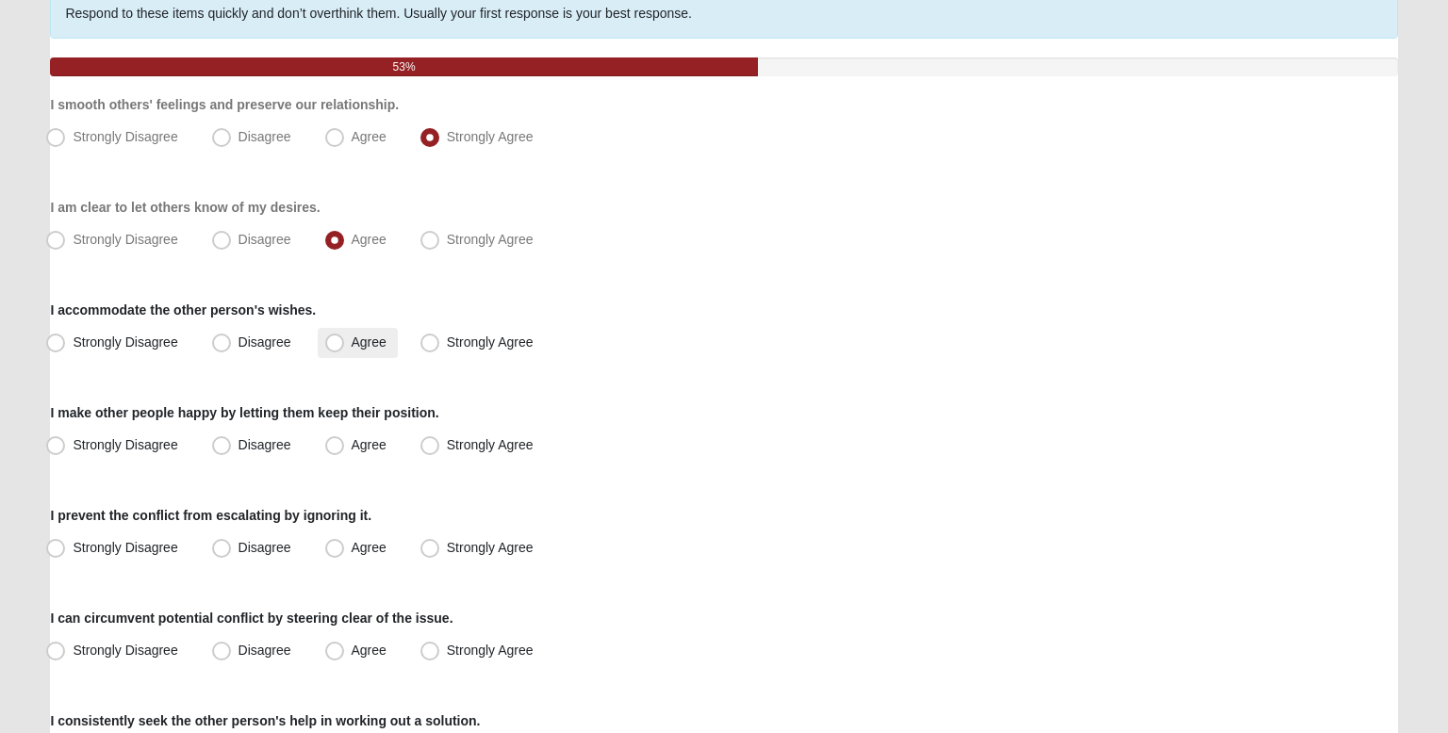
click at [349, 353] on label "Agree" at bounding box center [358, 343] width 80 height 30
click at [345, 349] on input "Agree" at bounding box center [339, 343] width 12 height 12
radio input "true"
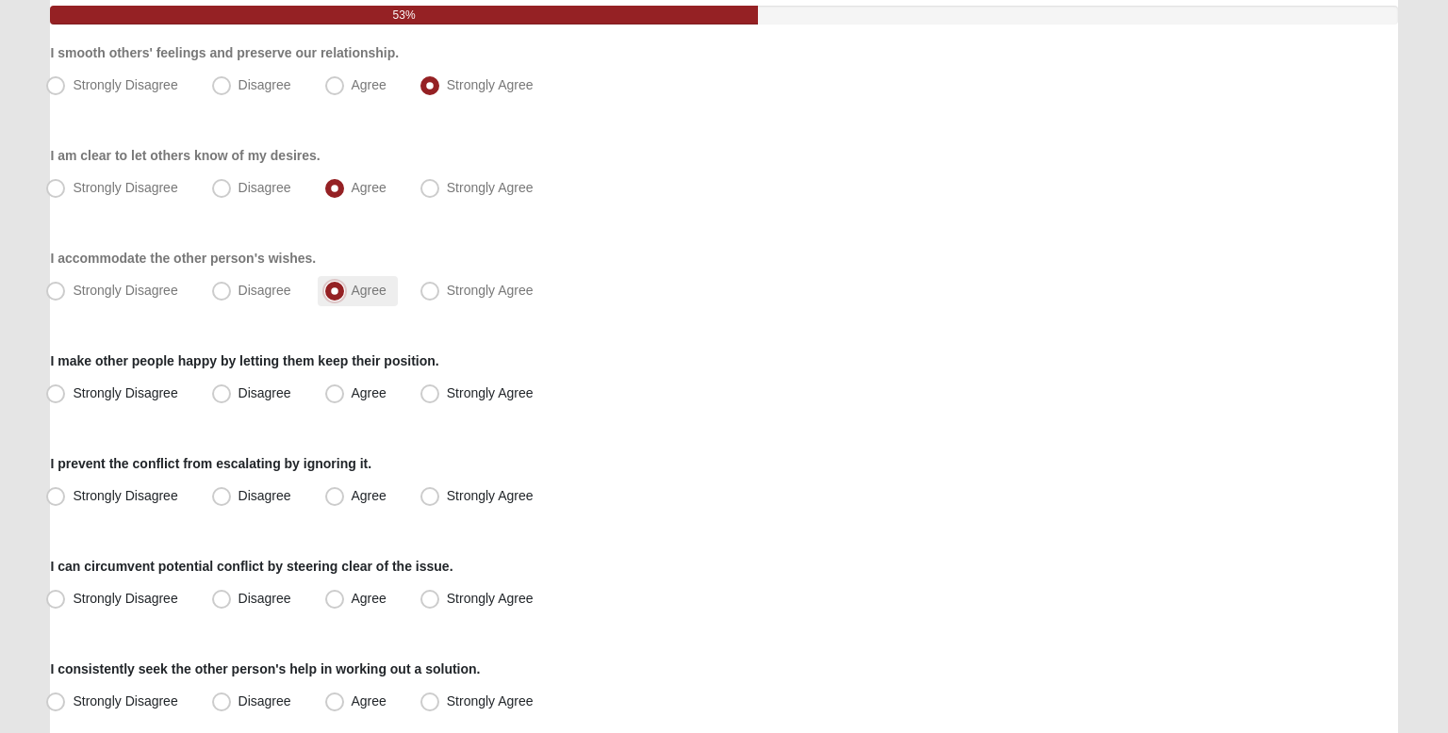
scroll to position [220, 0]
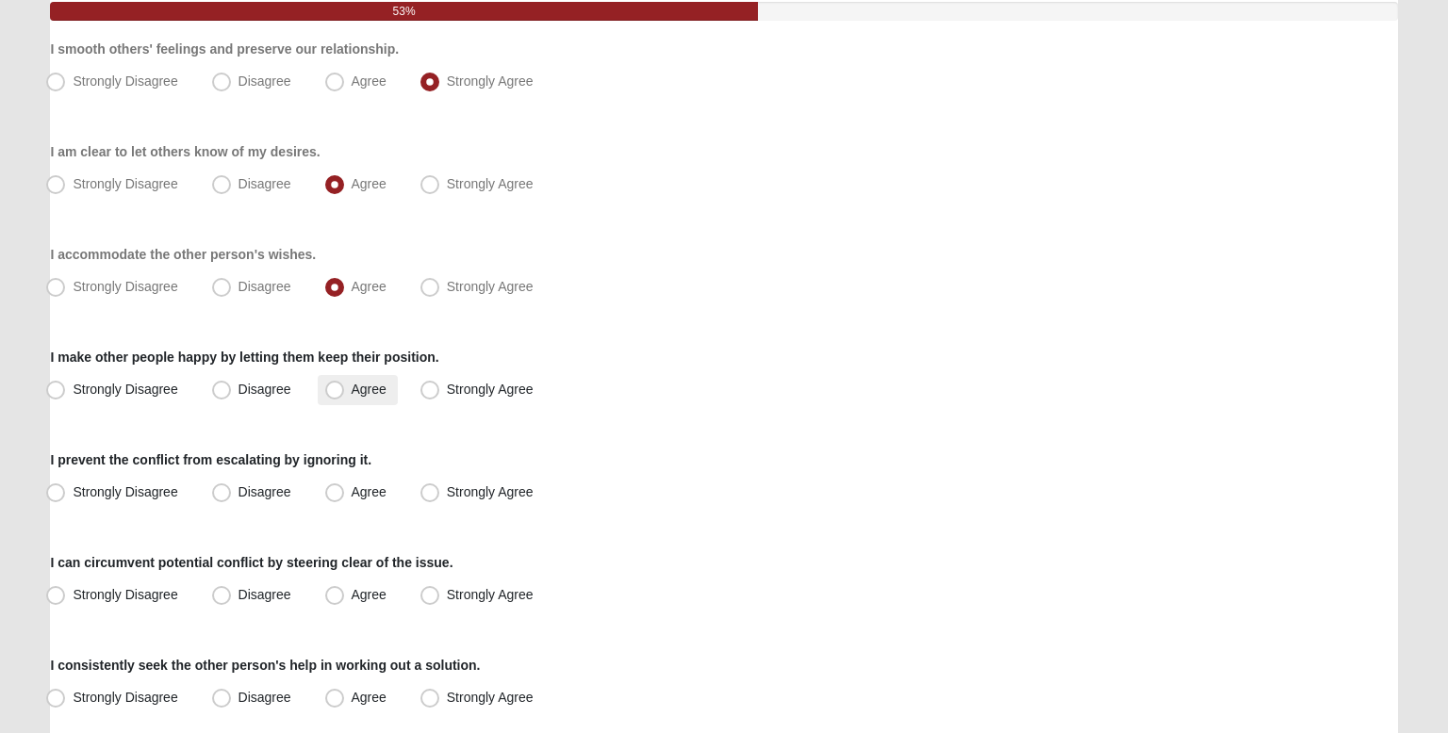
click at [352, 382] on span "Agree" at bounding box center [369, 389] width 35 height 15
click at [333, 384] on input "Agree" at bounding box center [339, 390] width 12 height 12
radio input "true"
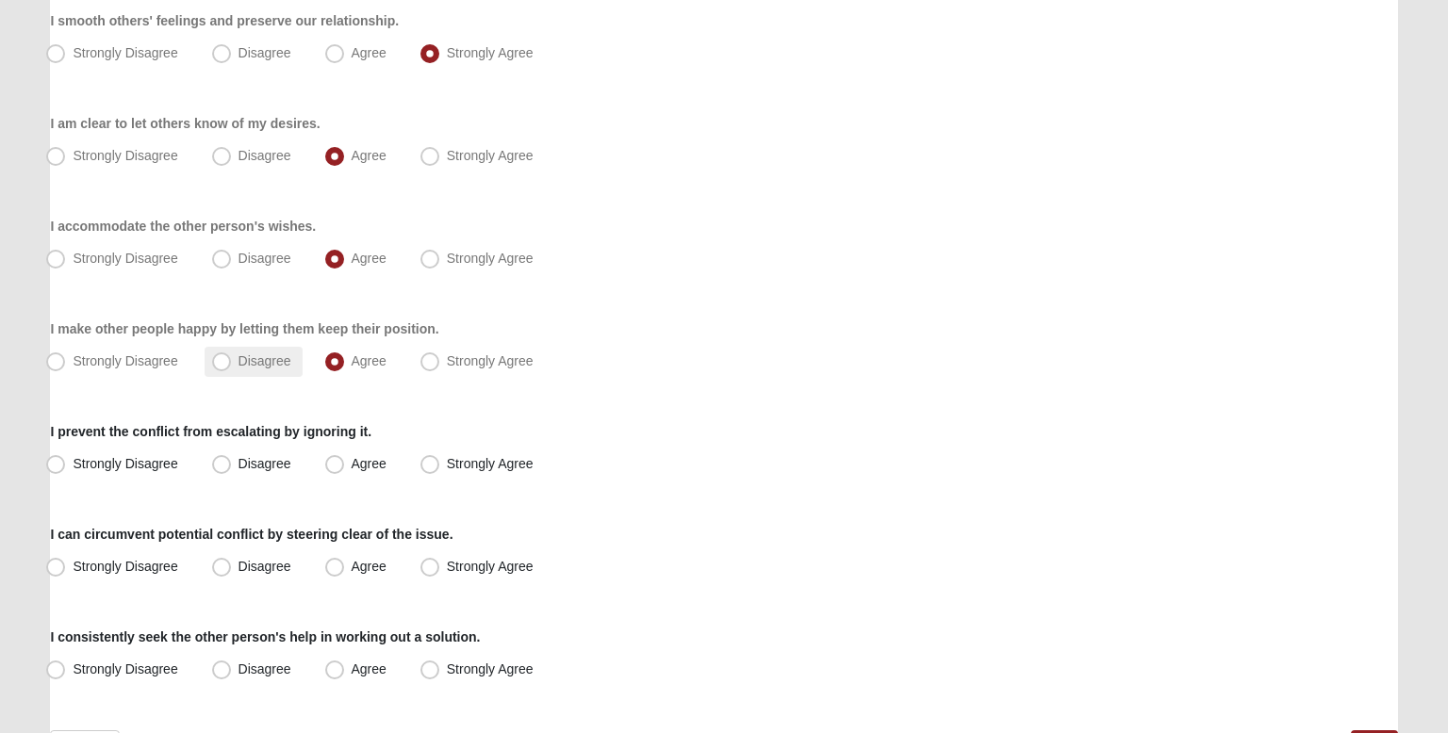
click at [239, 360] on span "Disagree" at bounding box center [265, 361] width 53 height 15
click at [232, 360] on input "Disagree" at bounding box center [226, 361] width 12 height 12
radio input "true"
click at [352, 371] on label "Agree" at bounding box center [358, 362] width 80 height 30
click at [345, 368] on input "Agree" at bounding box center [339, 361] width 12 height 12
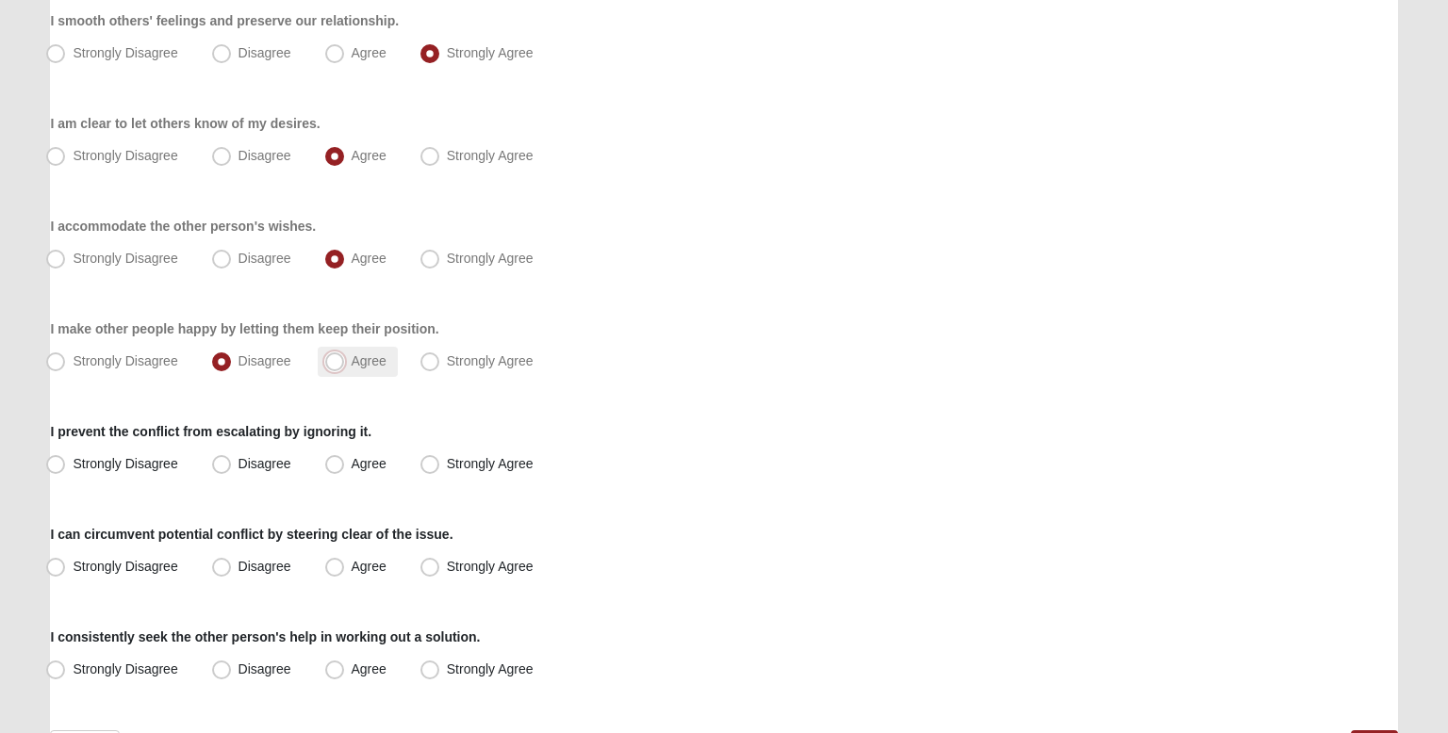
radio input "true"
click at [347, 391] on div "Respond to these items quickly and don’t overthink them. Usually your first res…" at bounding box center [723, 346] width 1347 height 882
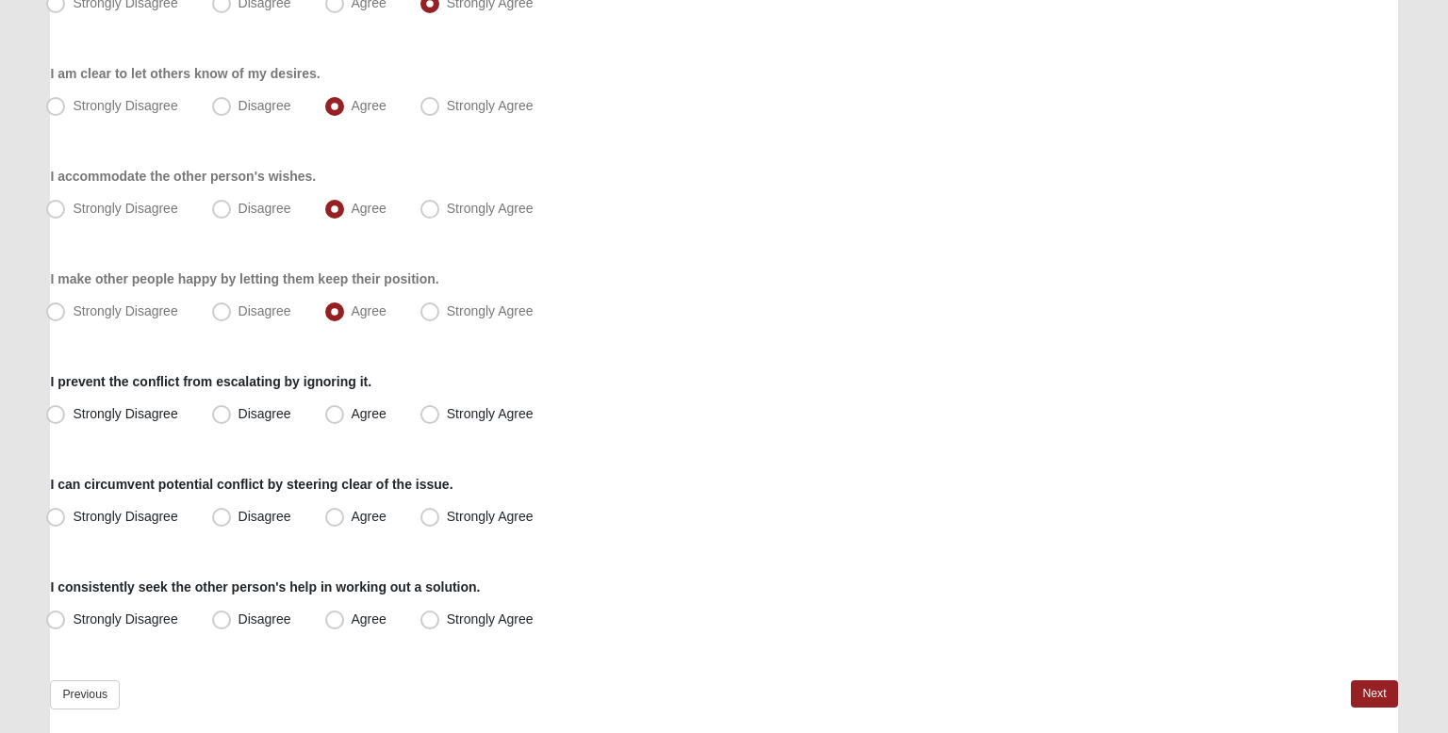
scroll to position [300, 0]
click at [109, 404] on span "Strongly Disagree" at bounding box center [125, 411] width 105 height 15
click at [66, 406] on input "Strongly Disagree" at bounding box center [60, 412] width 12 height 12
radio input "true"
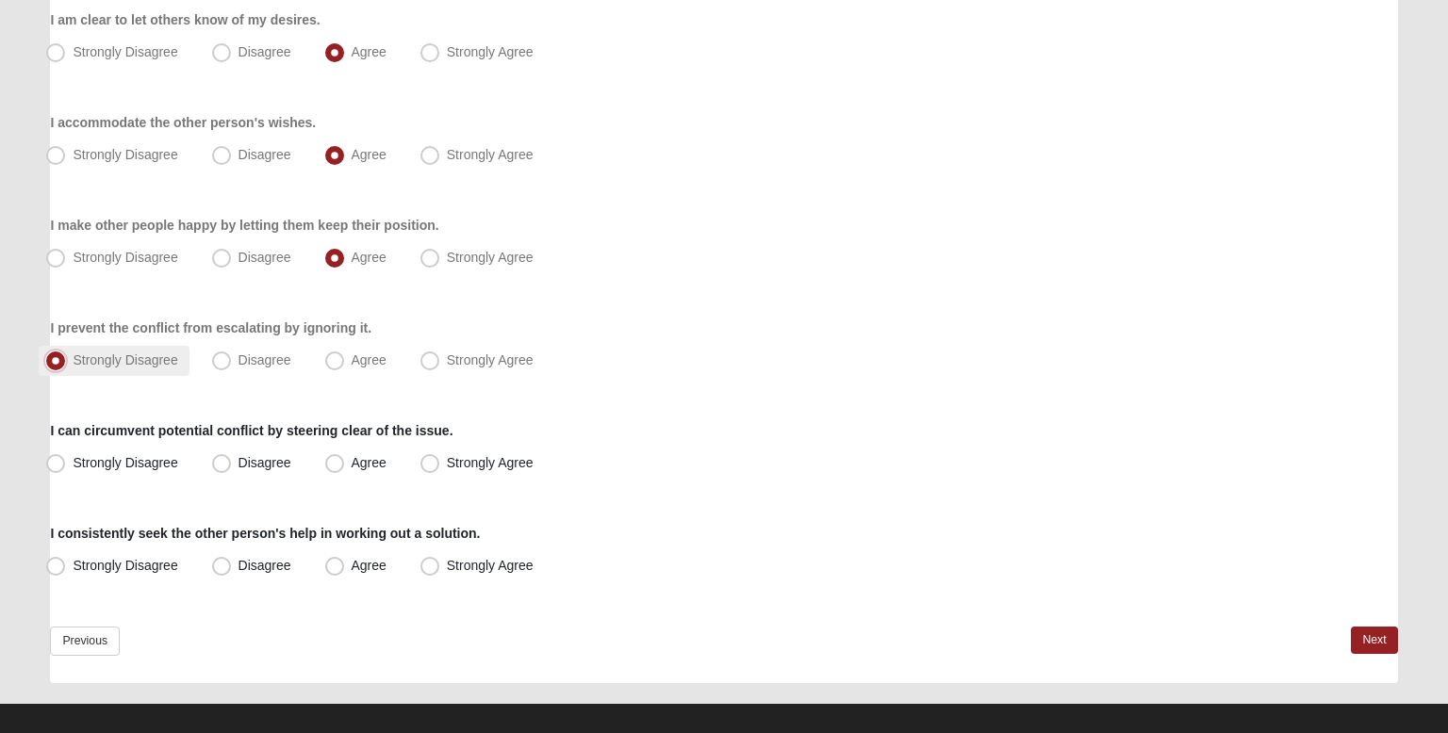
scroll to position [354, 0]
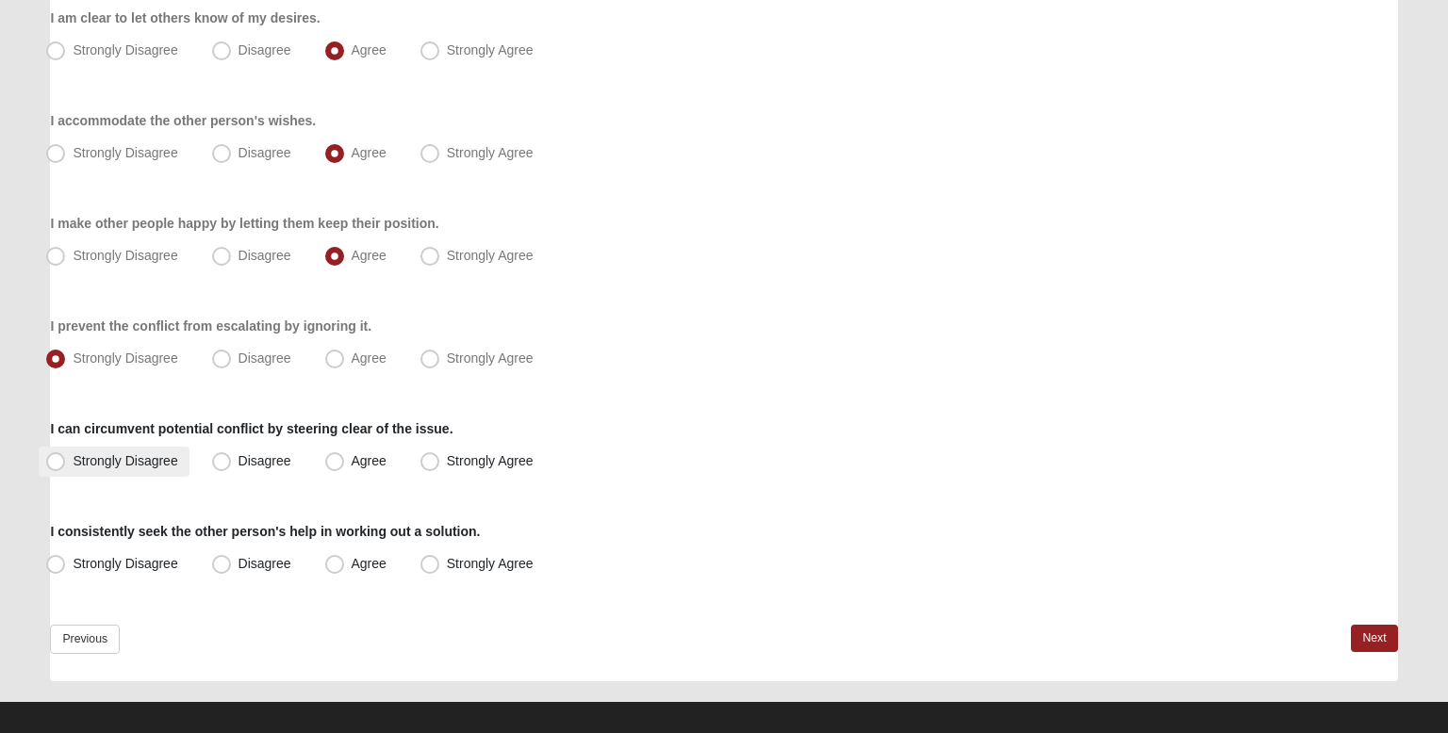
click at [137, 449] on label "Strongly Disagree" at bounding box center [114, 462] width 150 height 30
click at [66, 455] on input "Strongly Disagree" at bounding box center [60, 461] width 12 height 12
radio input "true"
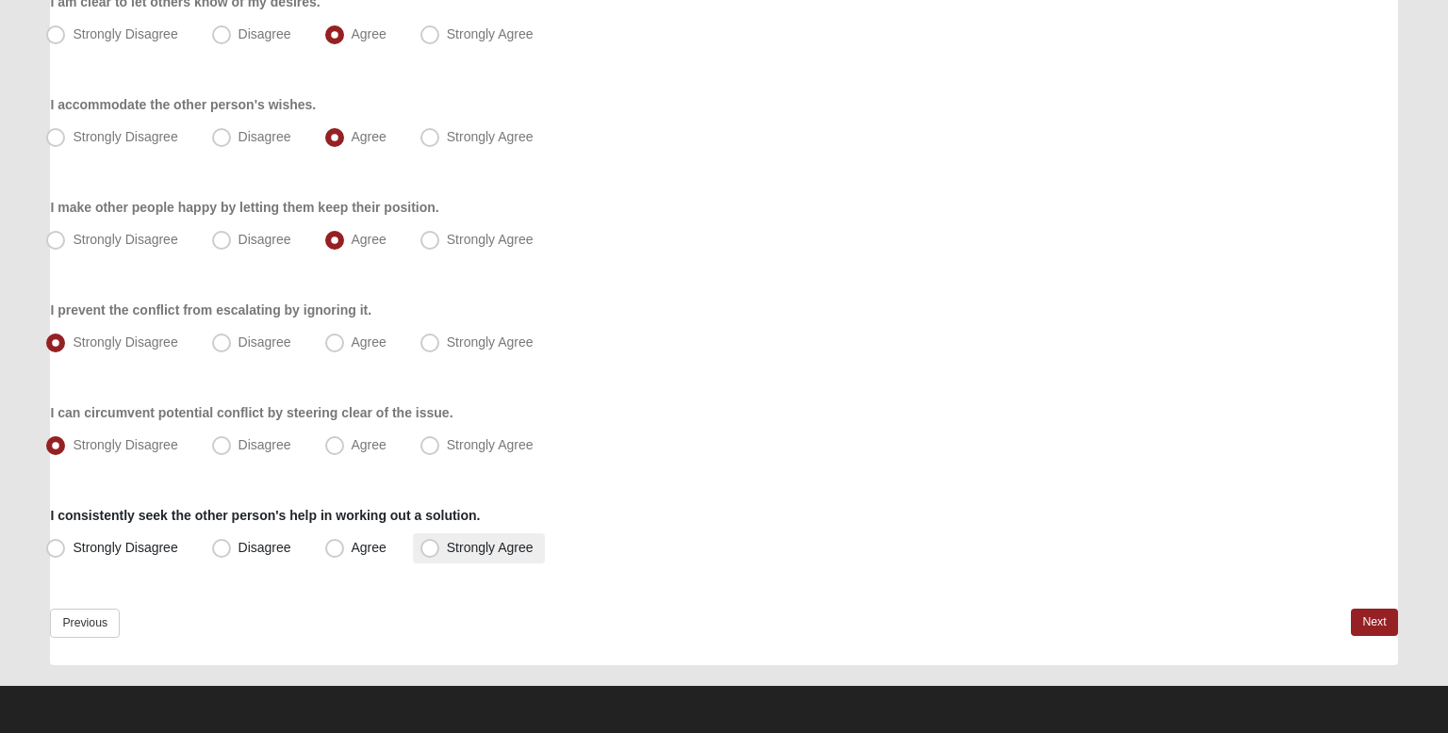
click at [455, 561] on label "Strongly Agree" at bounding box center [479, 549] width 132 height 30
click at [440, 554] on input "Strongly Agree" at bounding box center [434, 548] width 12 height 12
radio input "true"
click at [1348, 613] on div "Previous Next" at bounding box center [723, 637] width 1347 height 57
click at [1366, 615] on link "Next" at bounding box center [1374, 622] width 46 height 27
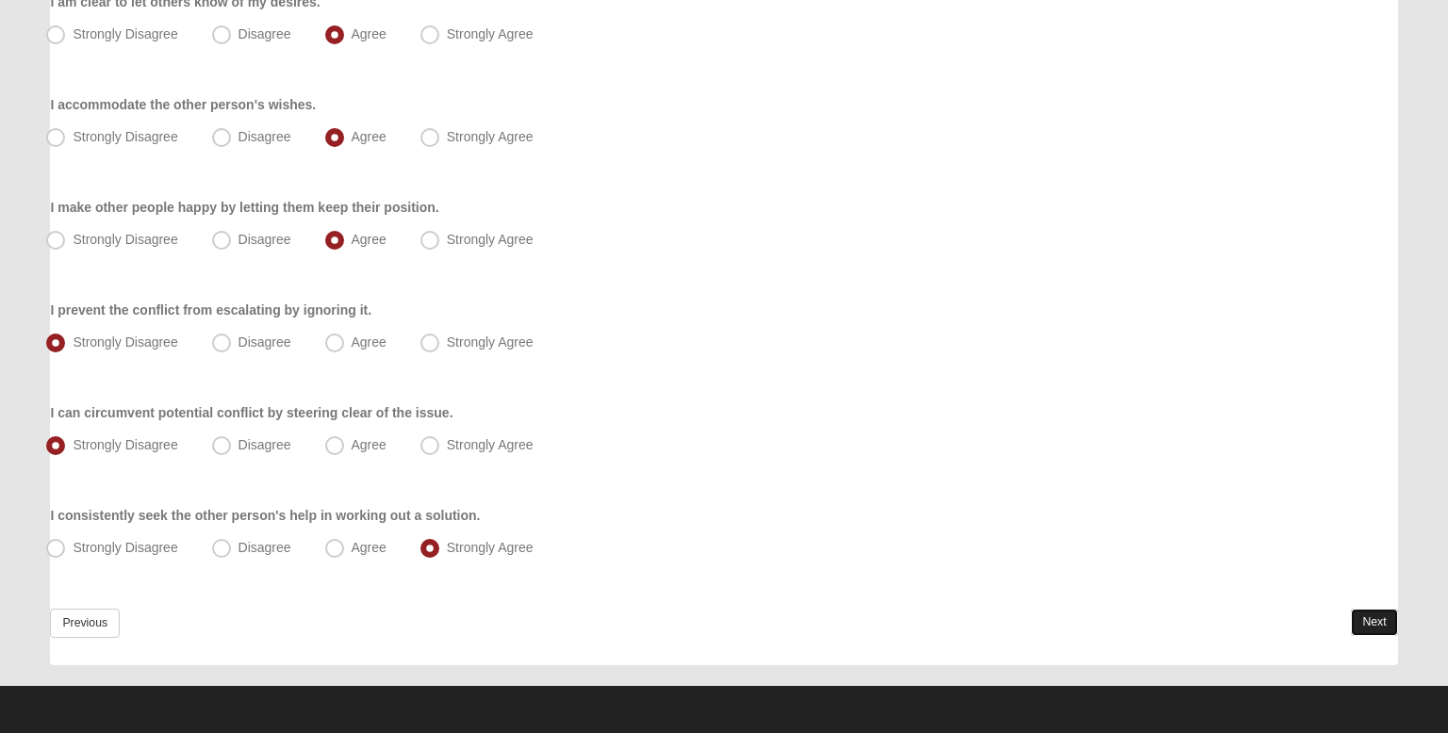
scroll to position [0, 0]
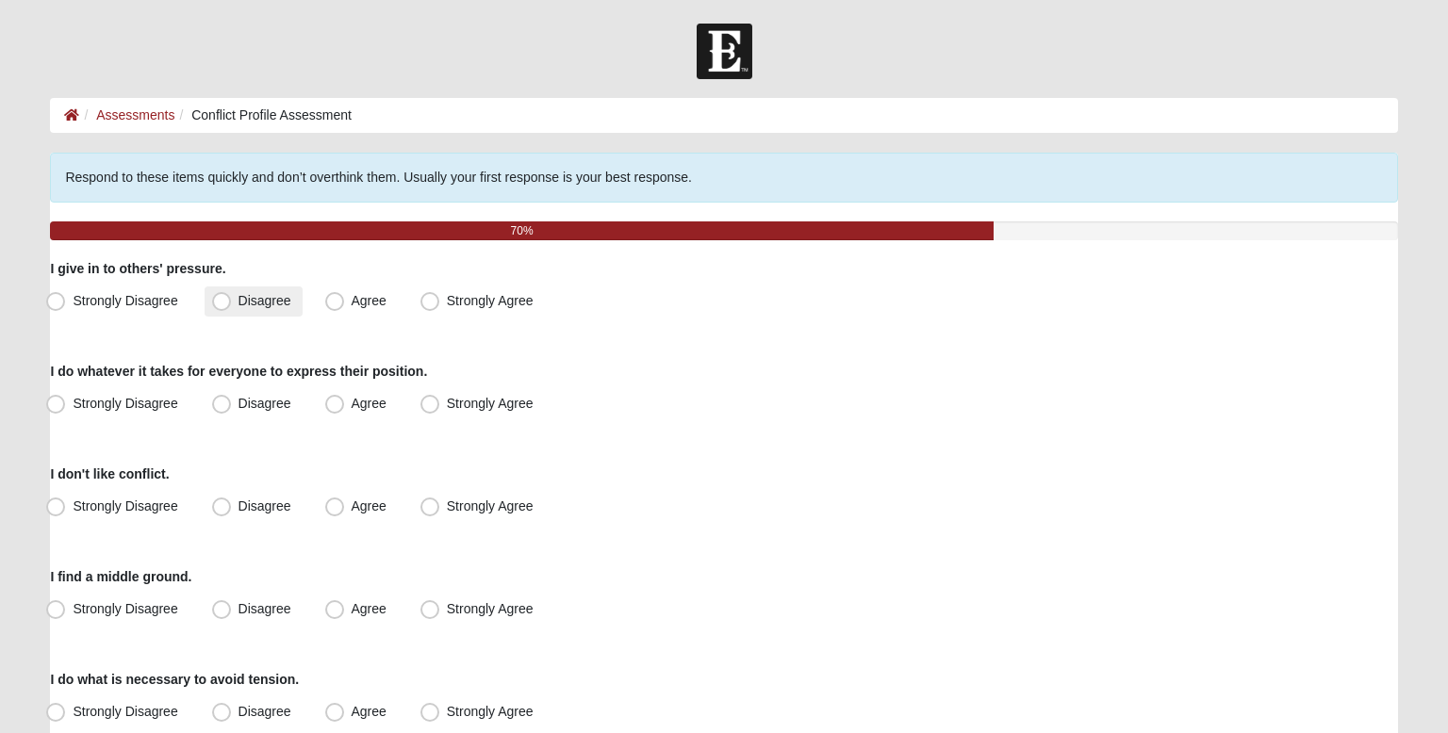
click at [252, 306] on span "Disagree" at bounding box center [265, 300] width 53 height 15
click at [232, 306] on input "Disagree" at bounding box center [226, 301] width 12 height 12
radio input "true"
click at [465, 408] on span "Strongly Agree" at bounding box center [490, 403] width 87 height 15
click at [440, 408] on input "Strongly Agree" at bounding box center [434, 404] width 12 height 12
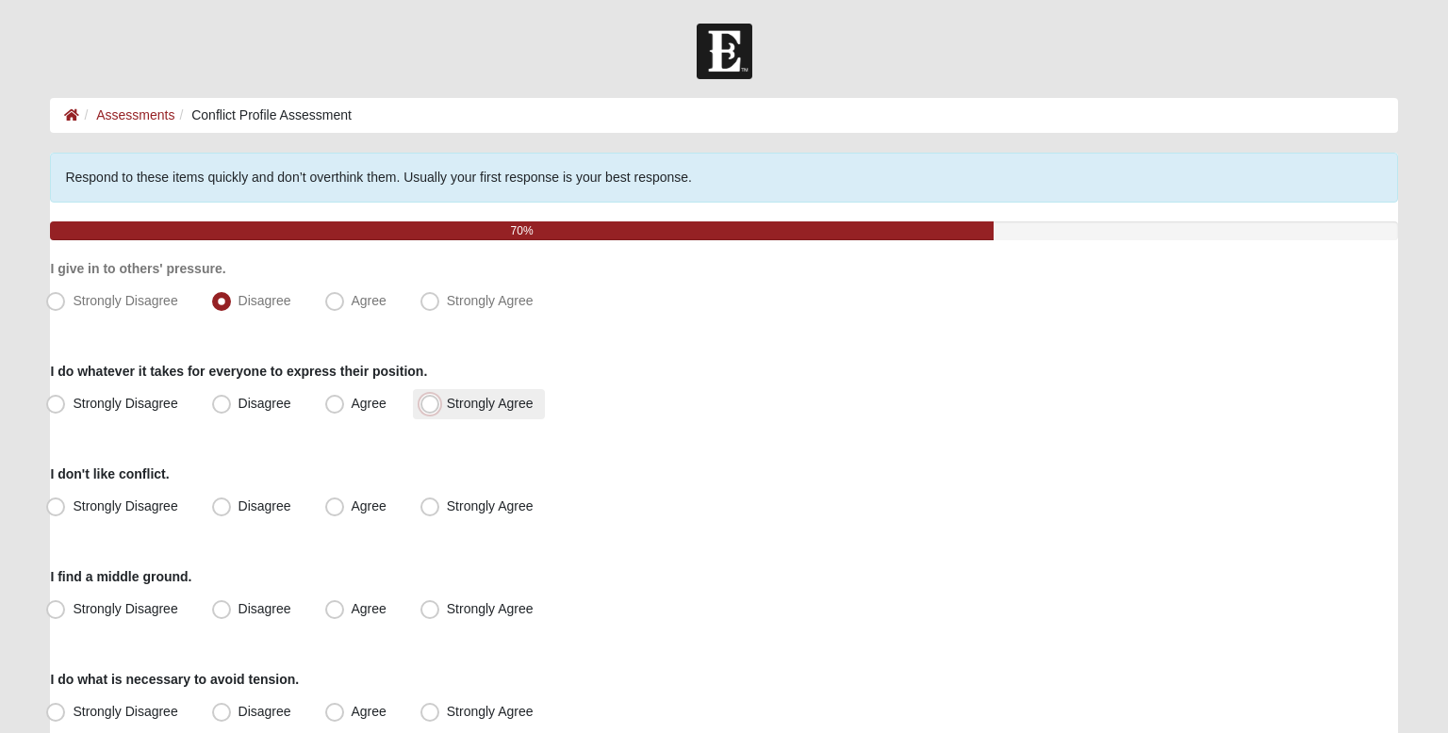
radio input "true"
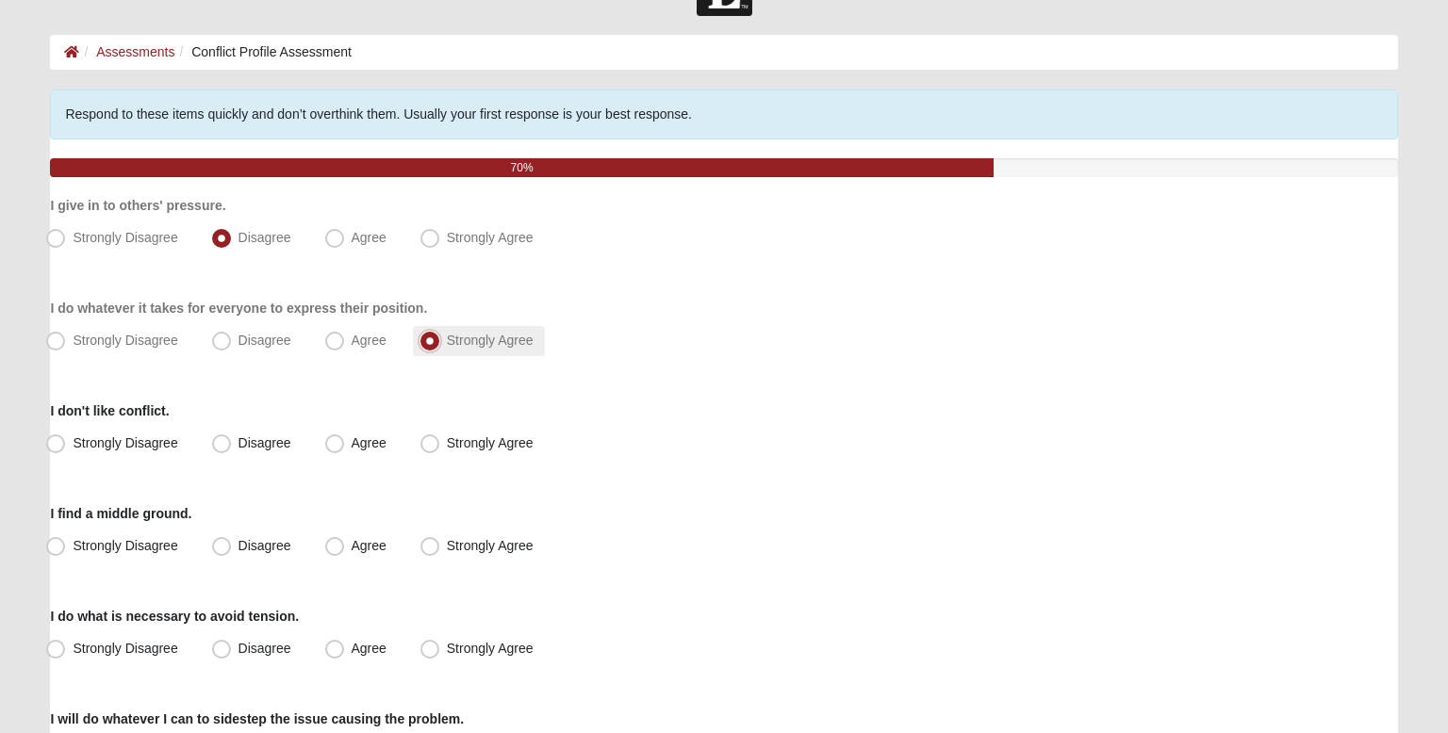
scroll to position [72, 0]
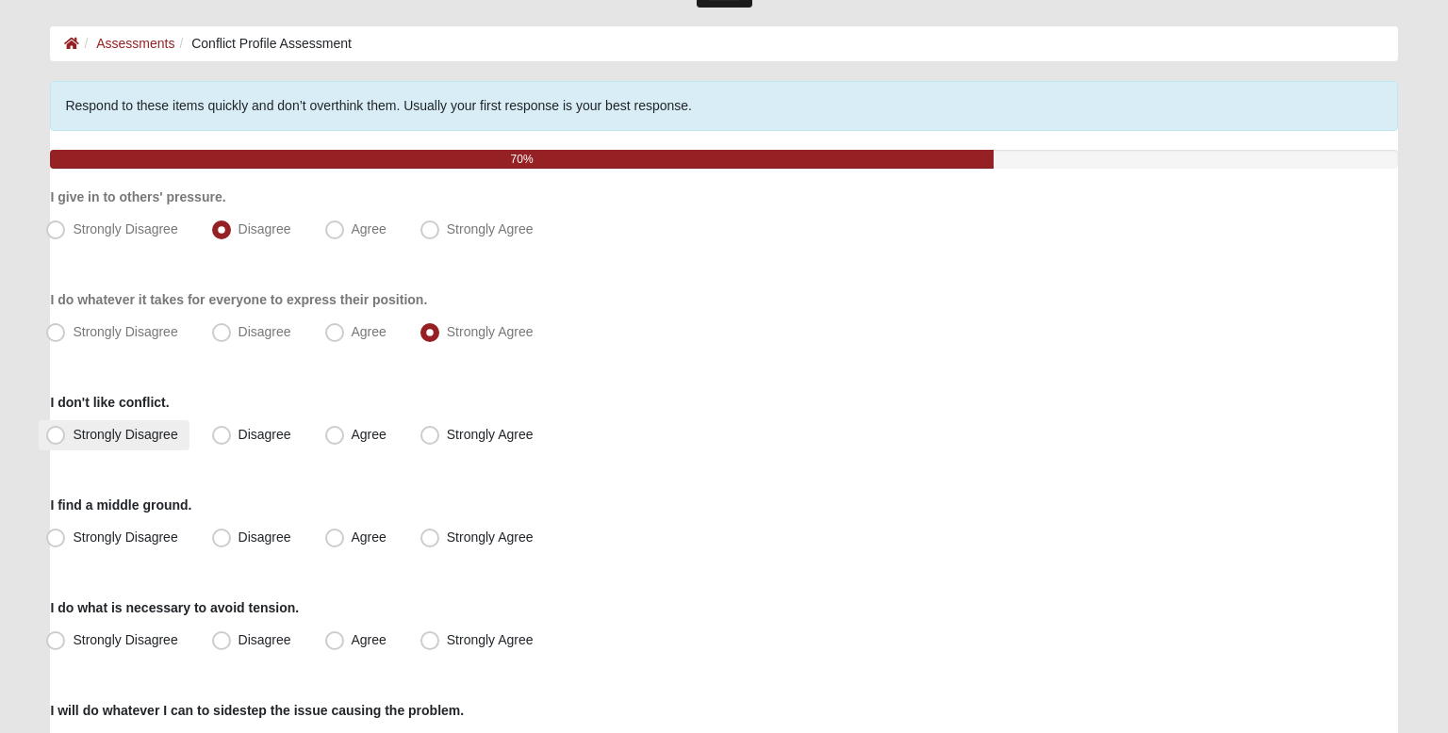
click at [122, 436] on span "Strongly Disagree" at bounding box center [125, 434] width 105 height 15
click at [66, 436] on input "Strongly Disagree" at bounding box center [60, 435] width 12 height 12
radio input "true"
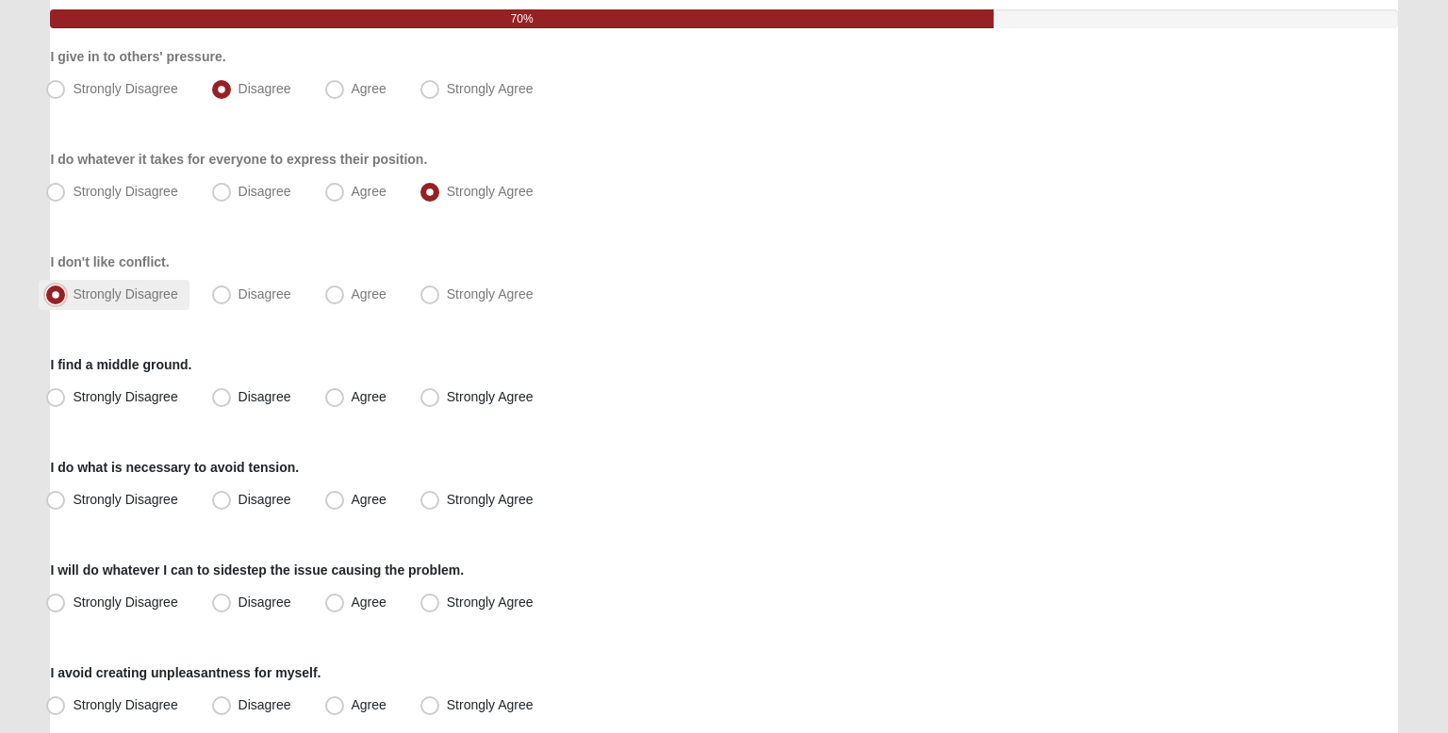
scroll to position [228, 0]
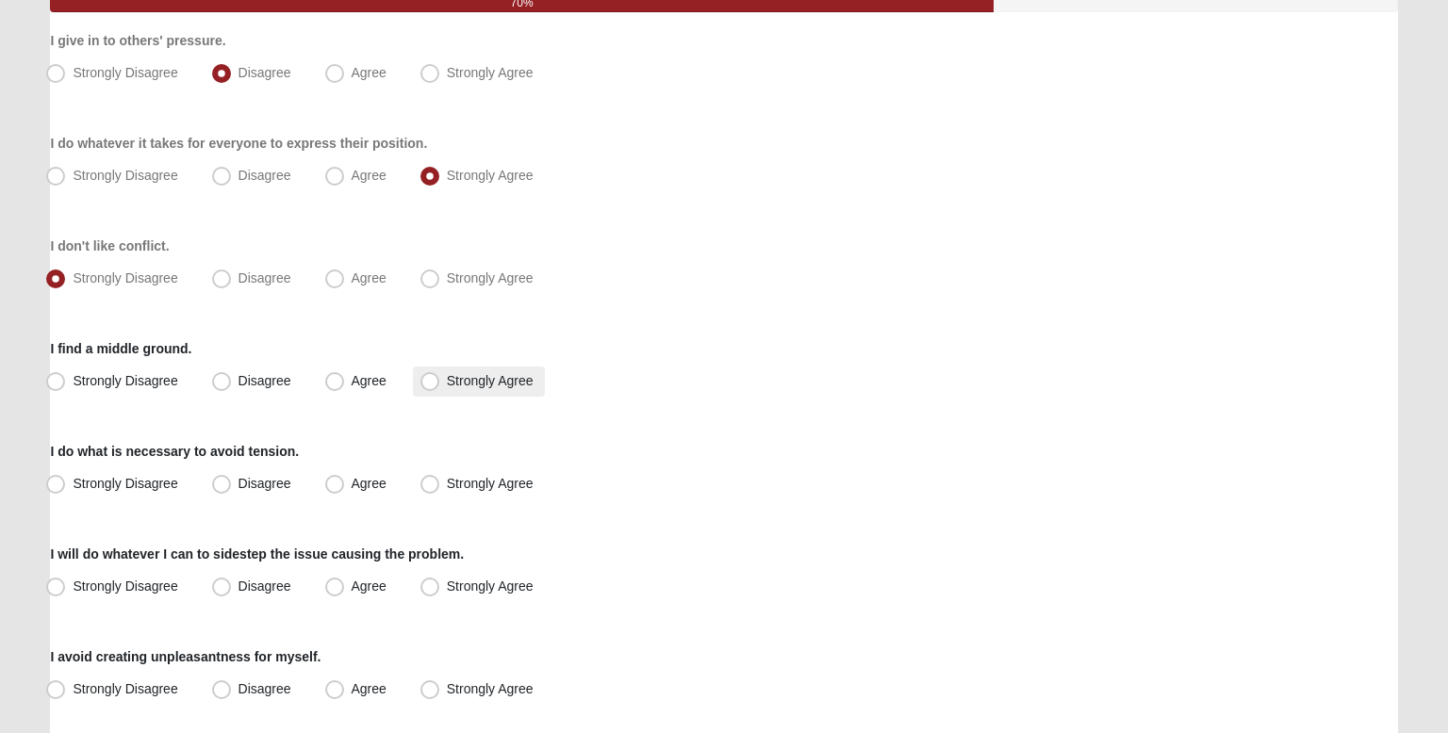
click at [447, 373] on span "Strongly Agree" at bounding box center [490, 380] width 87 height 15
click at [428, 375] on input "Strongly Agree" at bounding box center [434, 381] width 12 height 12
radio input "true"
click at [162, 488] on span "Strongly Disagree" at bounding box center [125, 483] width 105 height 15
click at [66, 488] on input "Strongly Disagree" at bounding box center [60, 484] width 12 height 12
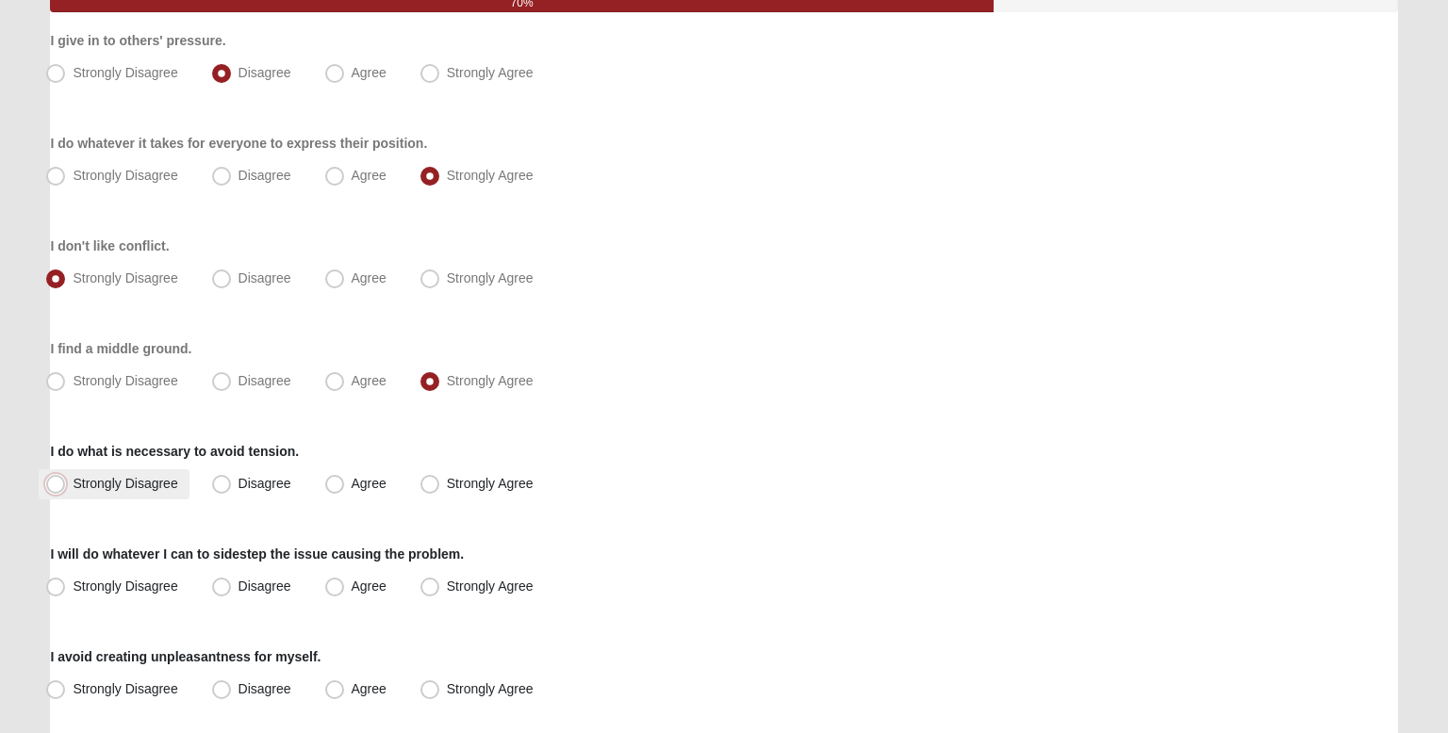
radio input "true"
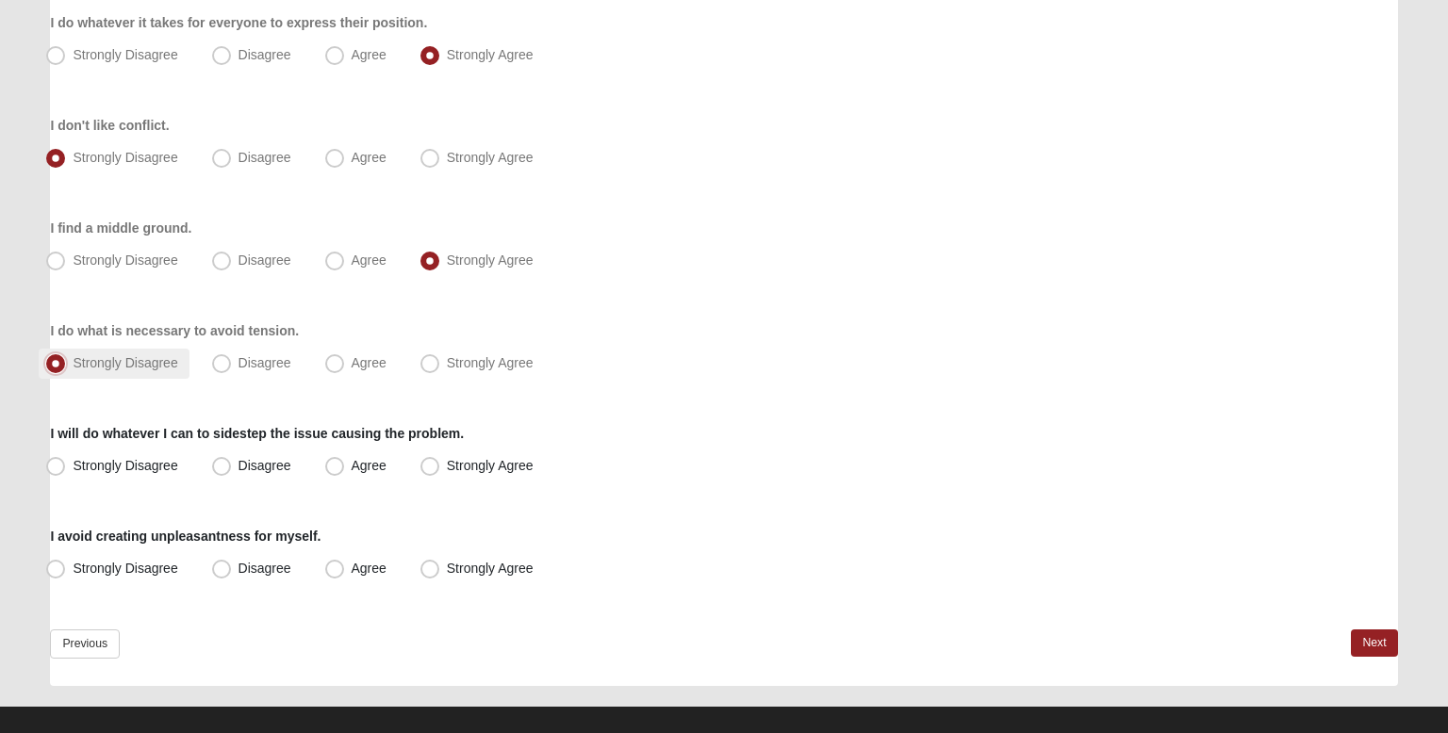
scroll to position [370, 0]
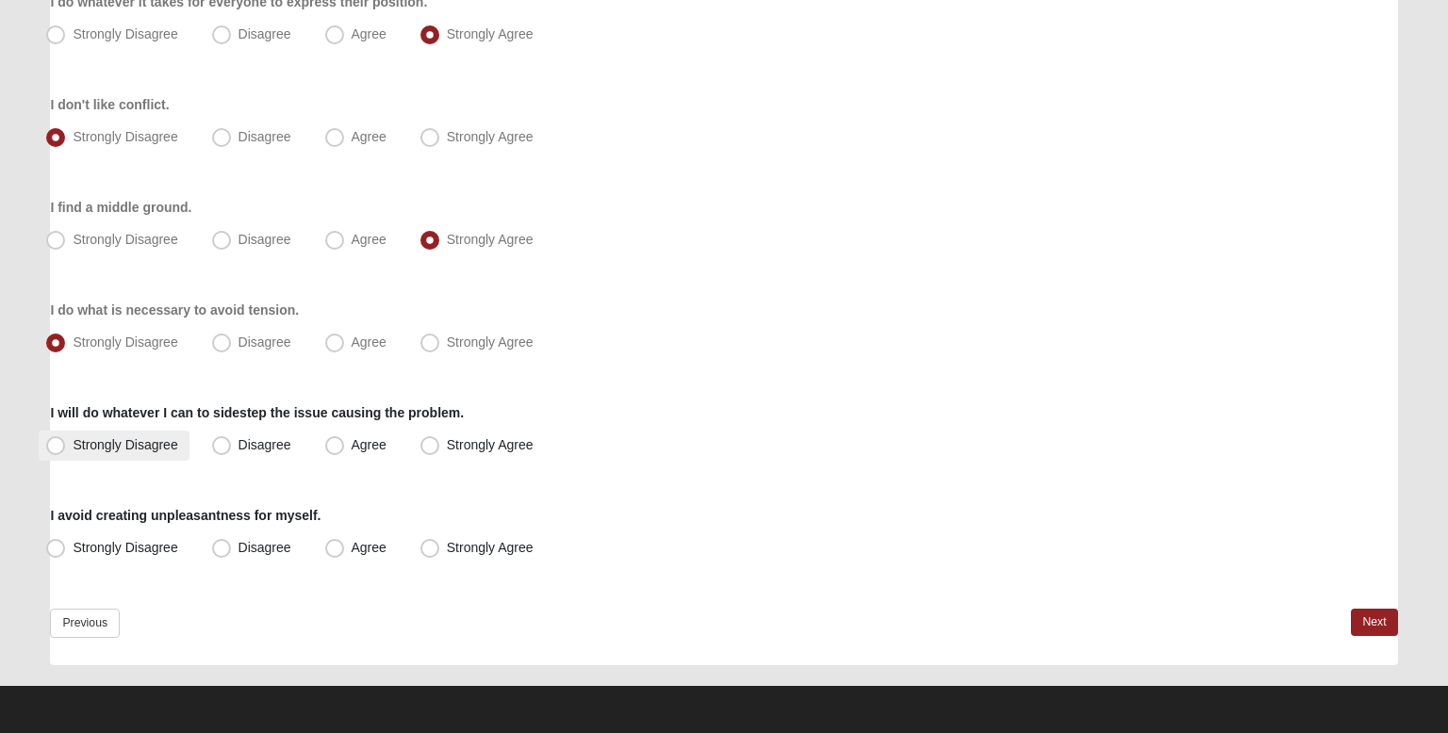
click at [147, 458] on label "Strongly Disagree" at bounding box center [114, 446] width 150 height 30
click at [66, 452] on input "Strongly Disagree" at bounding box center [60, 445] width 12 height 12
radio input "true"
click at [172, 564] on div "Respond to these items quickly and don’t overthink them. Usually your first res…" at bounding box center [723, 224] width 1347 height 882
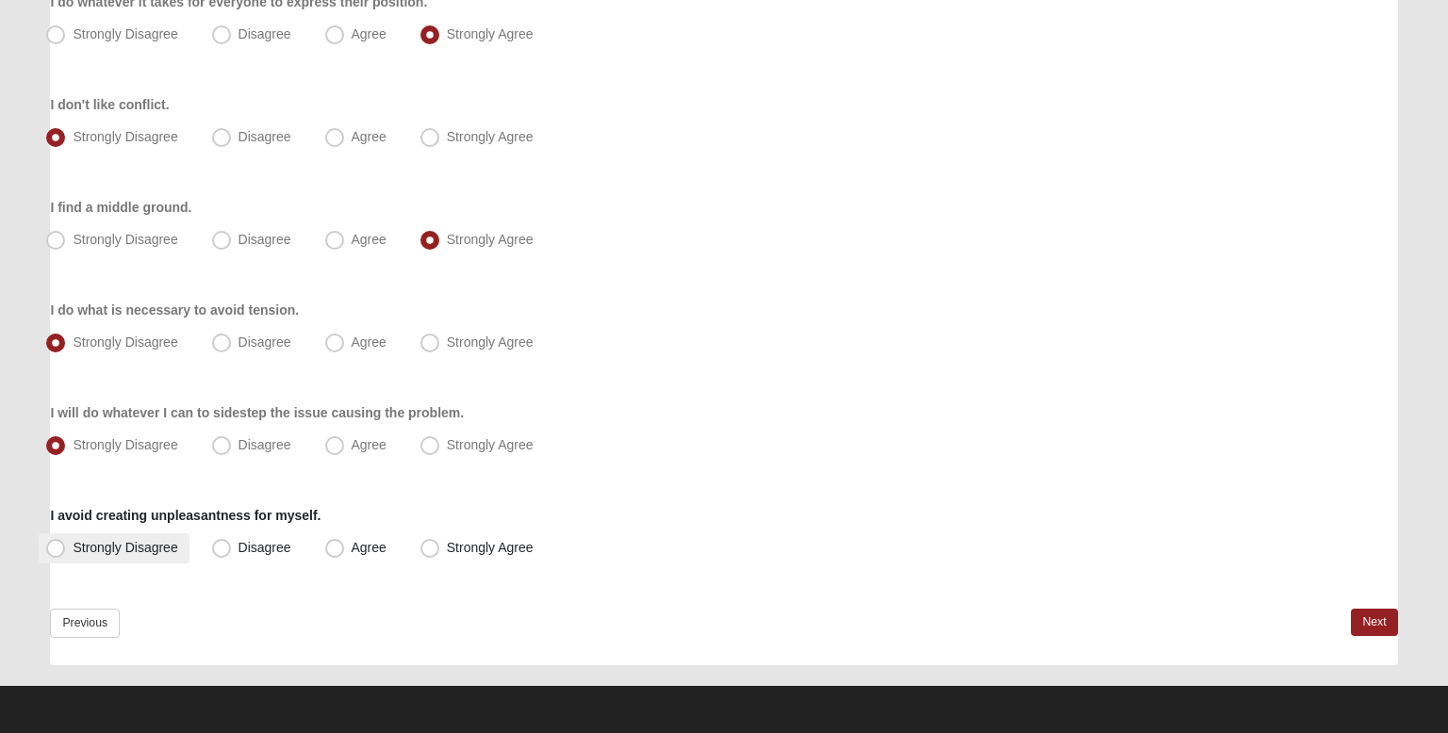
click at [155, 548] on span "Strongly Disagree" at bounding box center [125, 547] width 105 height 15
click at [66, 548] on input "Strongly Disagree" at bounding box center [60, 548] width 12 height 12
radio input "true"
click at [1361, 628] on link "Next" at bounding box center [1374, 622] width 46 height 27
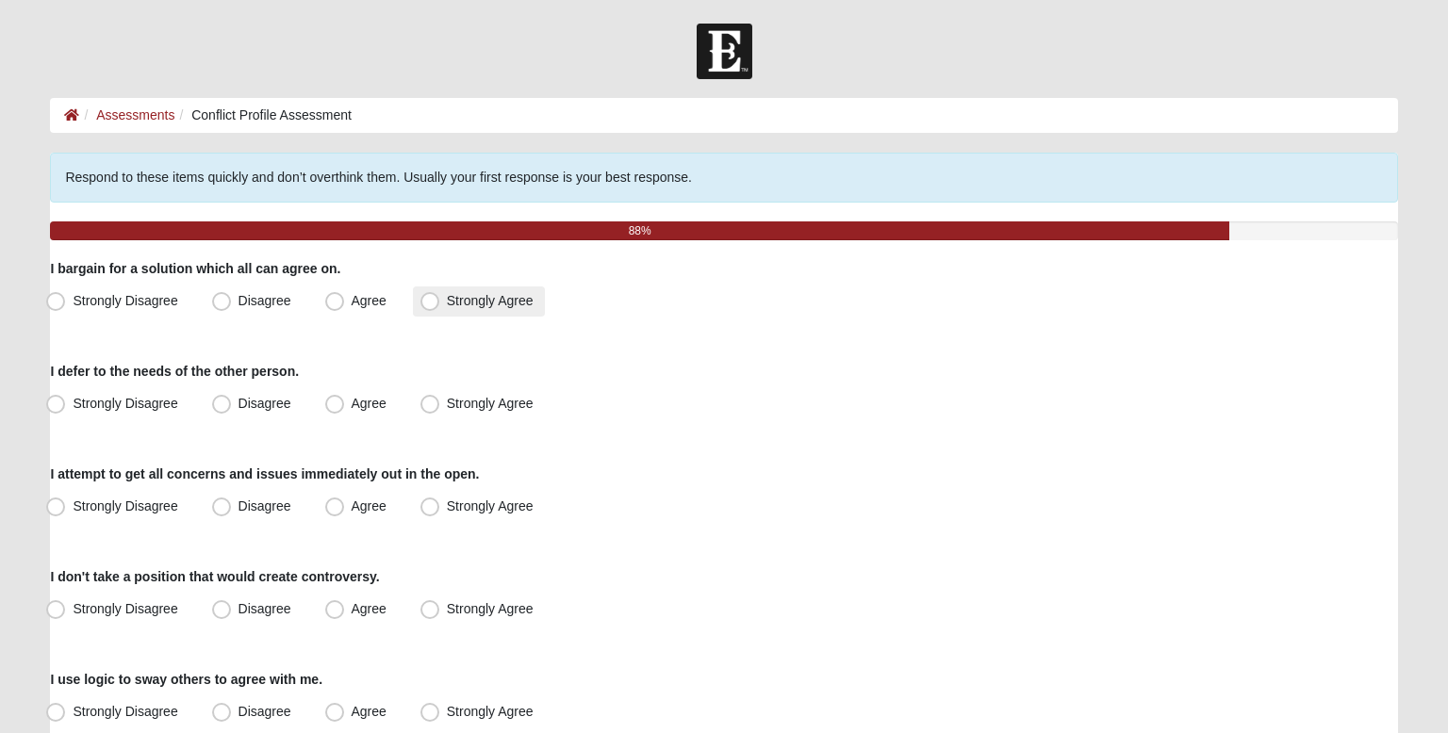
click at [424, 310] on label "Strongly Agree" at bounding box center [479, 302] width 132 height 30
click at [428, 307] on input "Strongly Agree" at bounding box center [434, 301] width 12 height 12
radio input "true"
click at [352, 402] on span "Agree" at bounding box center [369, 403] width 35 height 15
click at [342, 402] on input "Agree" at bounding box center [339, 404] width 12 height 12
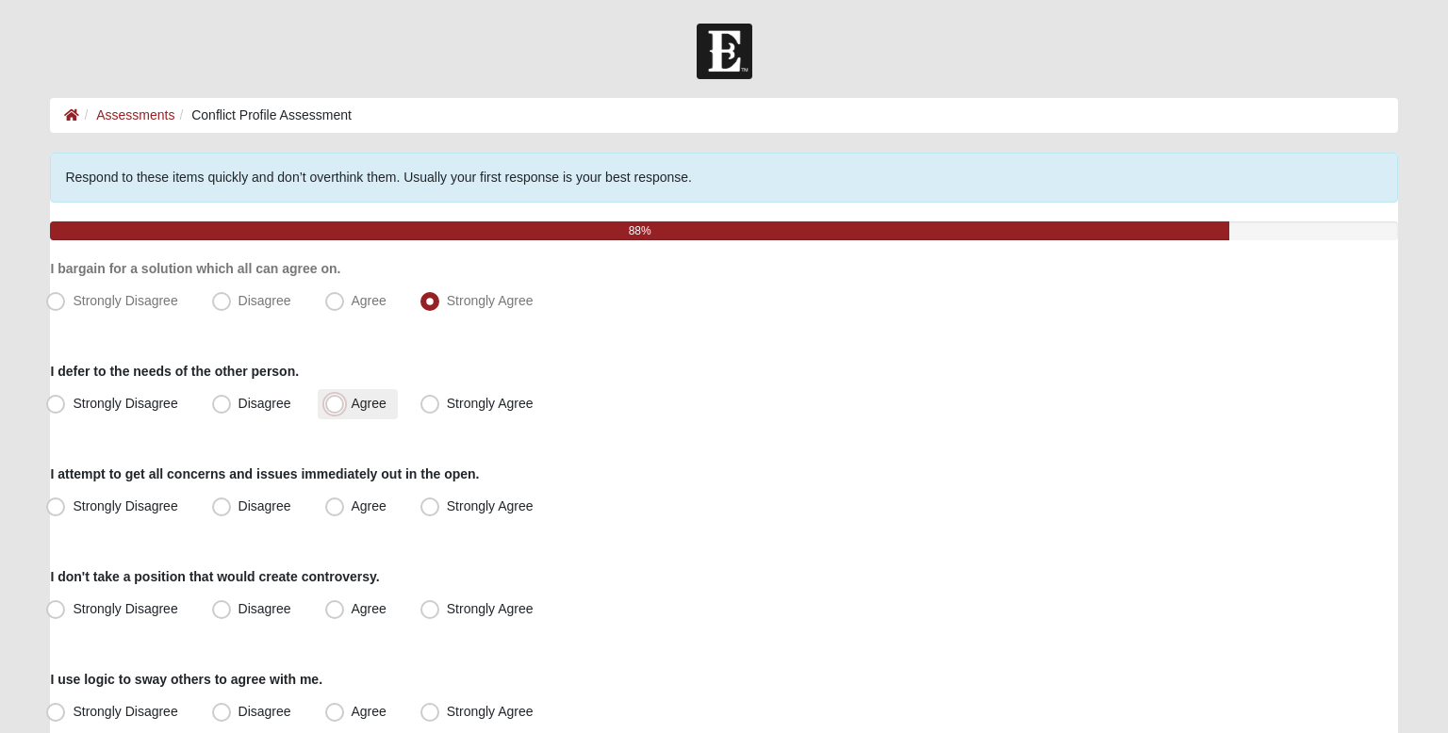
radio input "true"
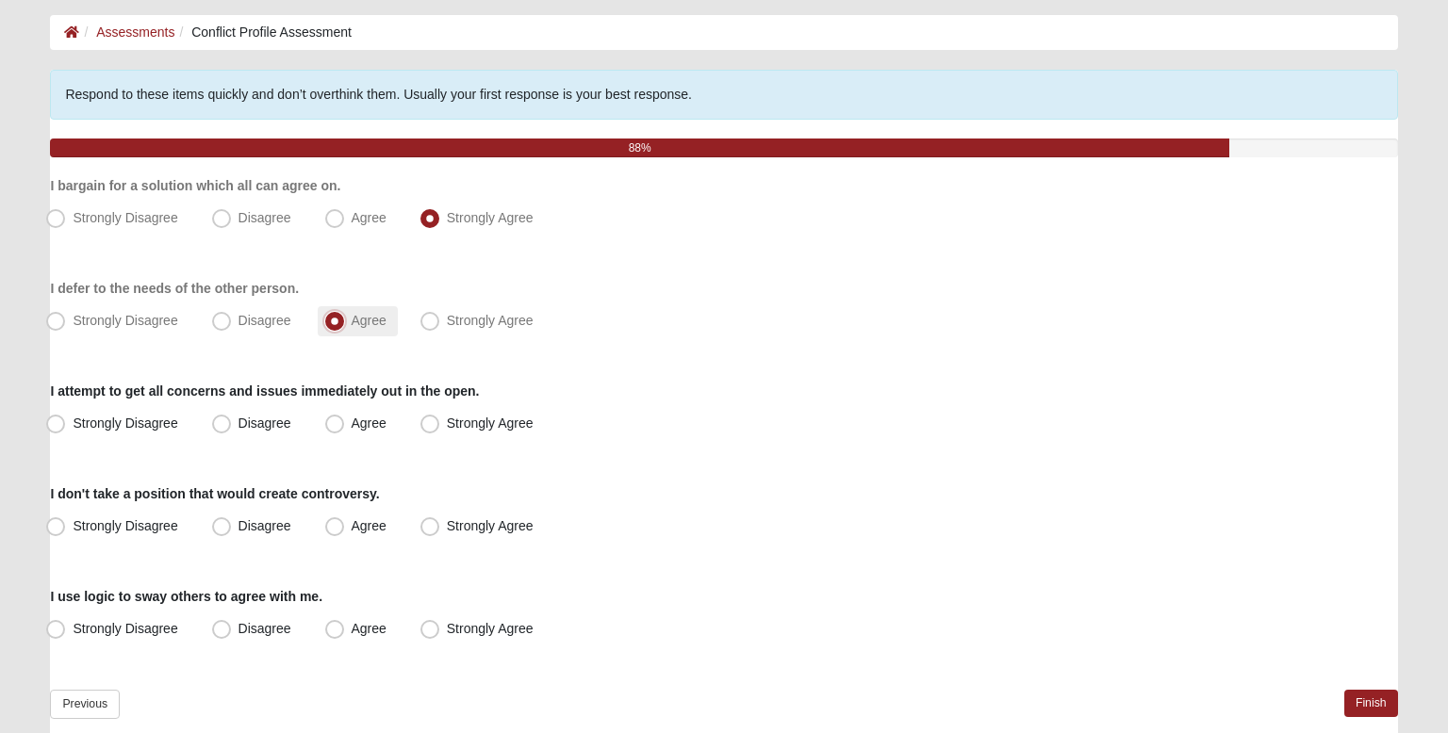
scroll to position [87, 0]
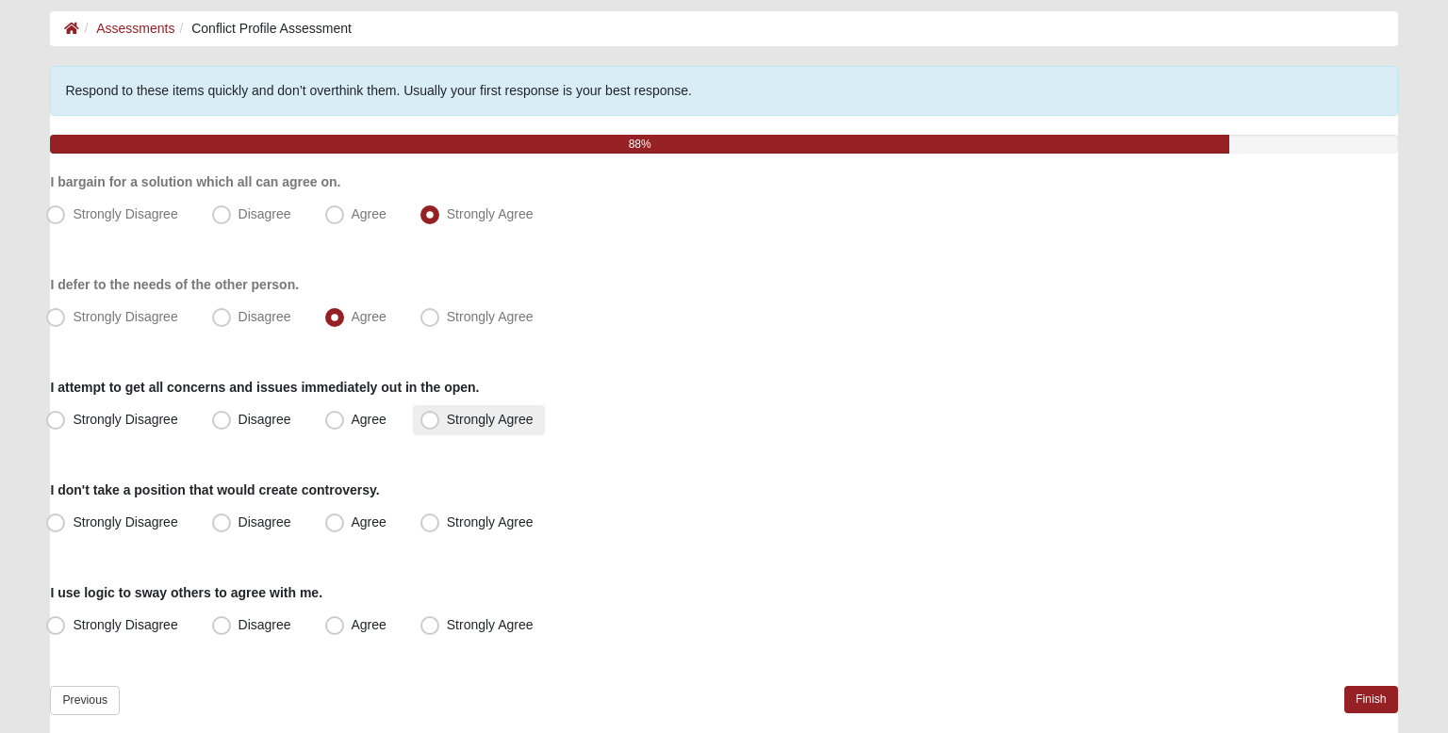
click at [447, 412] on span "Strongly Agree" at bounding box center [490, 419] width 87 height 15
click at [430, 414] on input "Strongly Agree" at bounding box center [434, 420] width 12 height 12
radio input "true"
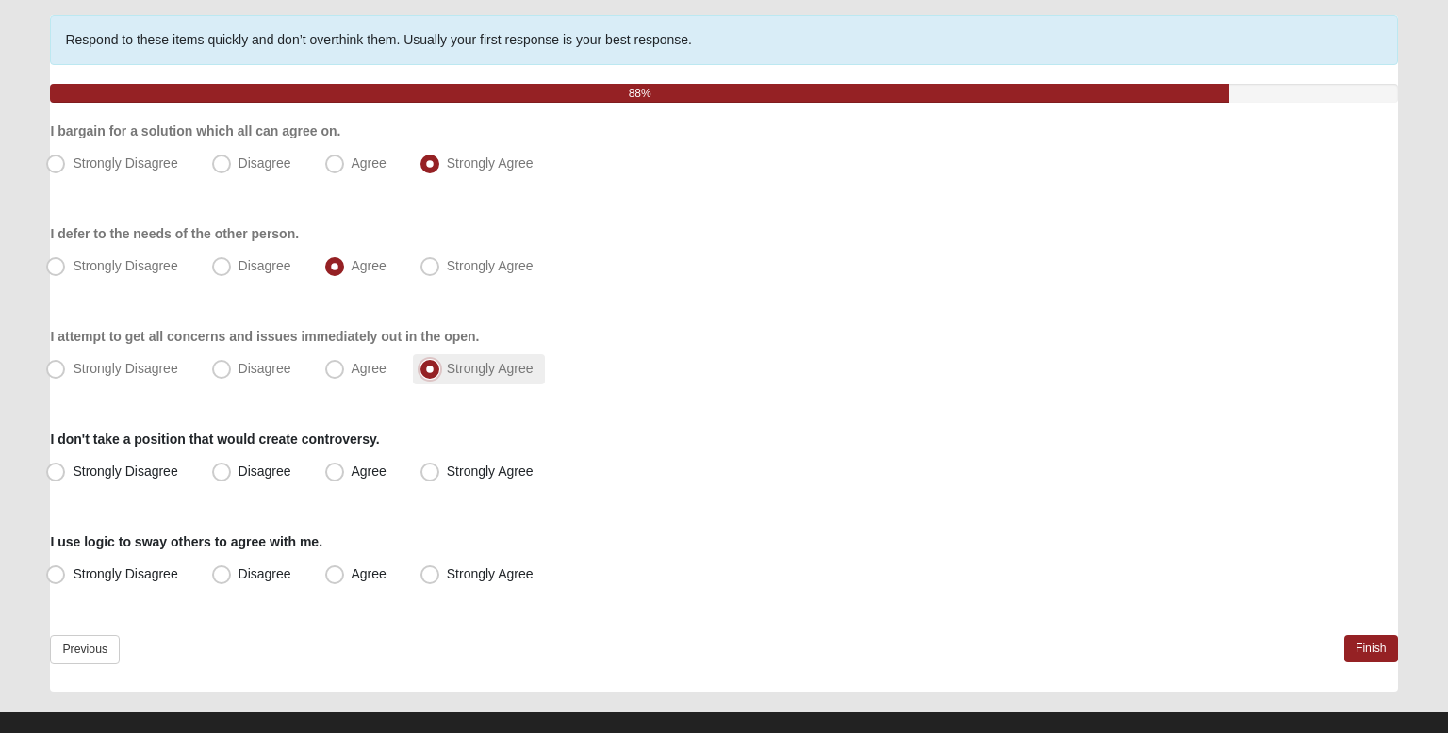
scroll to position [164, 0]
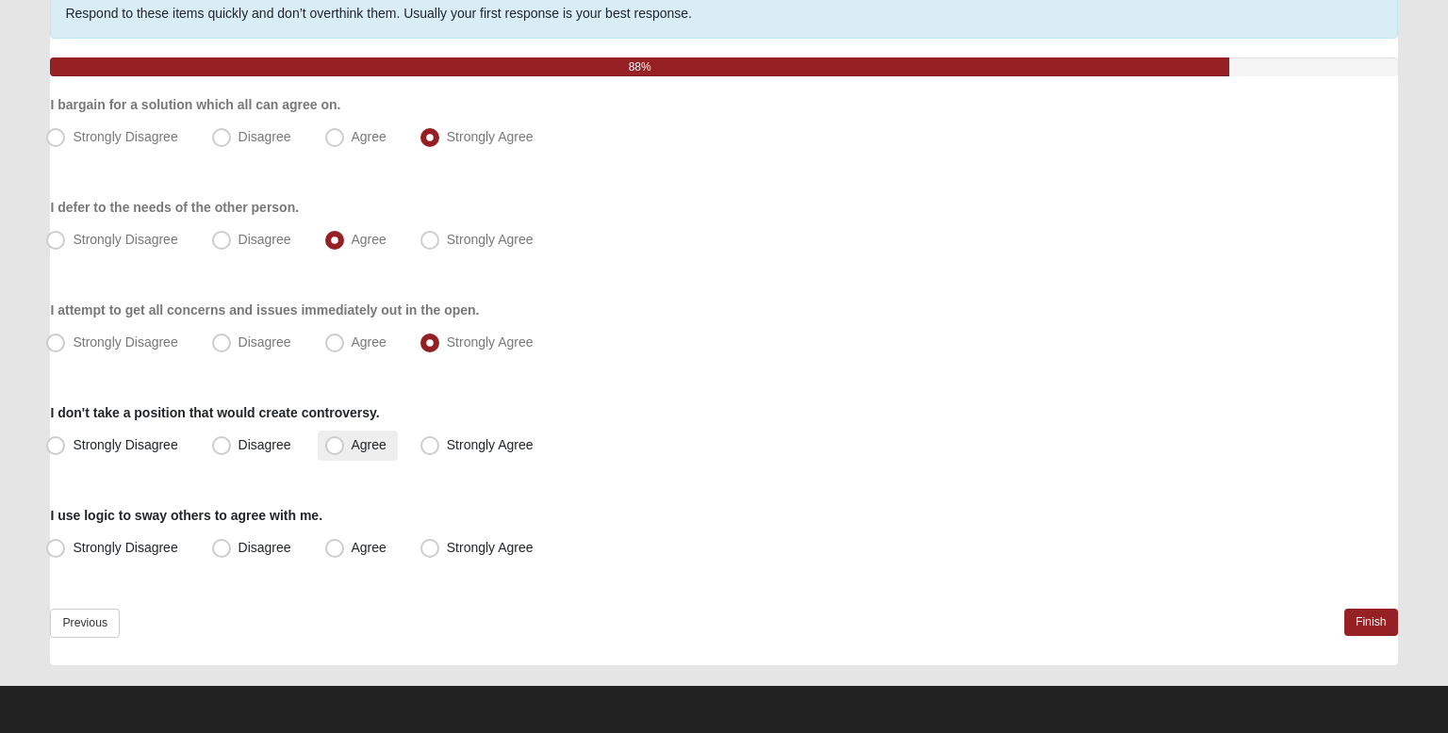
click at [352, 438] on span "Agree" at bounding box center [369, 444] width 35 height 15
click at [333, 439] on input "Agree" at bounding box center [339, 445] width 12 height 12
radio input "true"
click at [254, 453] on label "Disagree" at bounding box center [254, 446] width 98 height 30
click at [232, 452] on input "Disagree" at bounding box center [226, 445] width 12 height 12
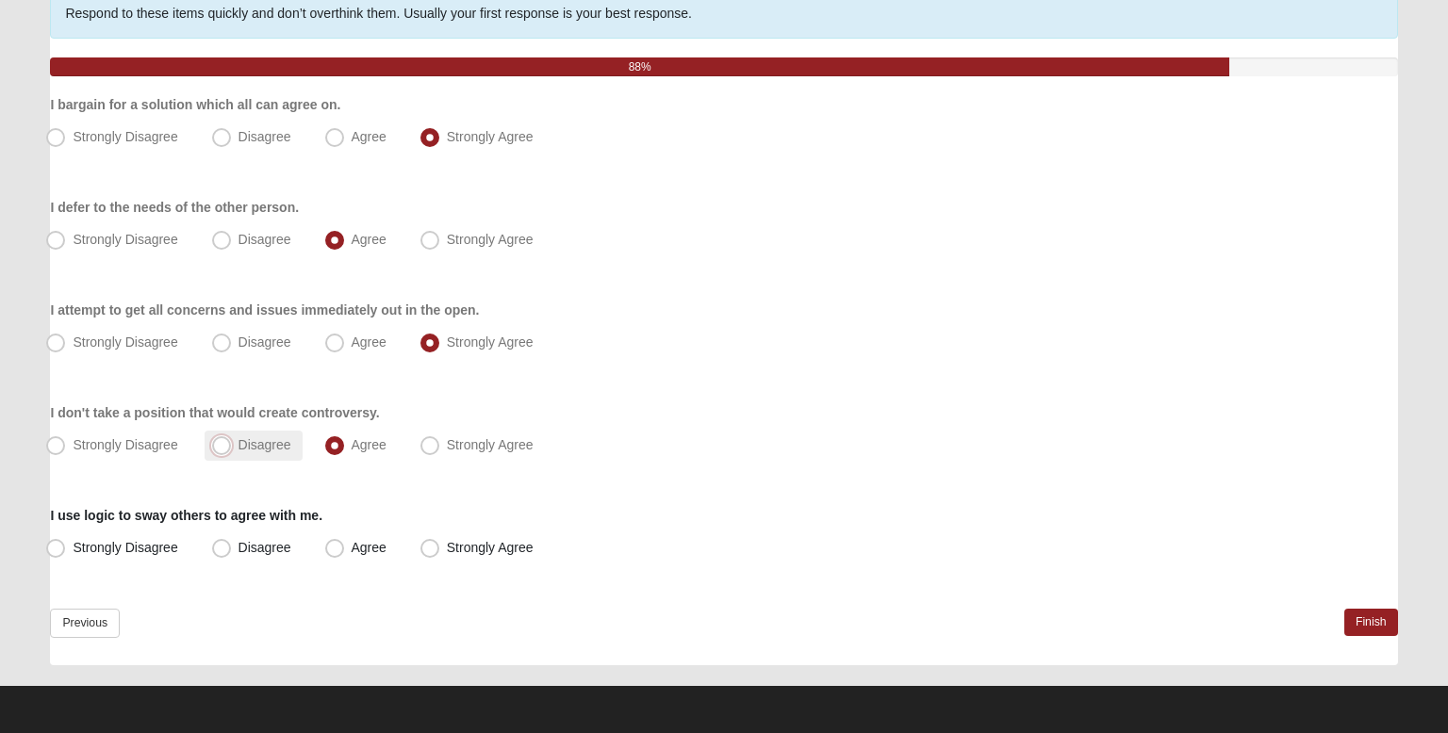
radio input "true"
click at [352, 545] on span "Agree" at bounding box center [369, 547] width 35 height 15
click at [333, 545] on input "Agree" at bounding box center [339, 548] width 12 height 12
radio input "true"
click at [1376, 632] on link "Finish" at bounding box center [1371, 622] width 54 height 27
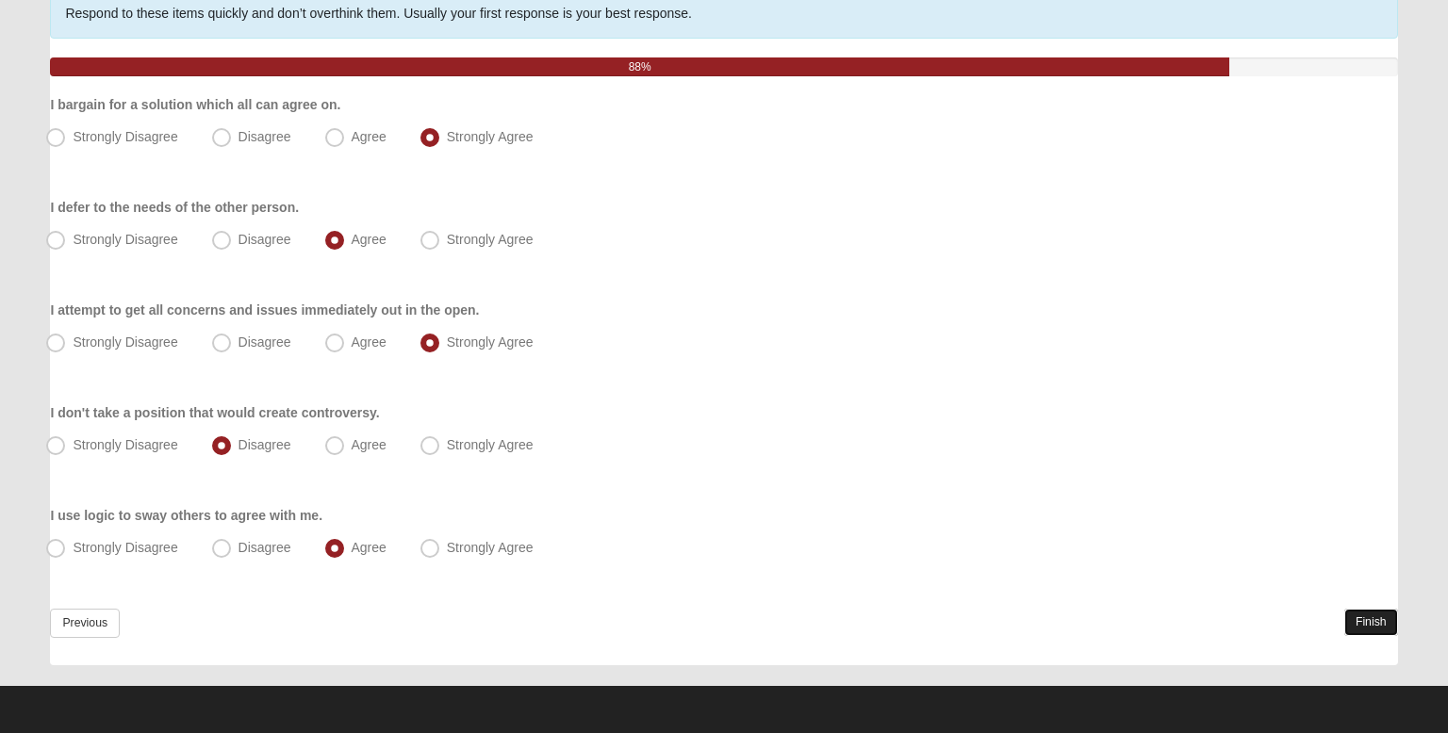
scroll to position [0, 0]
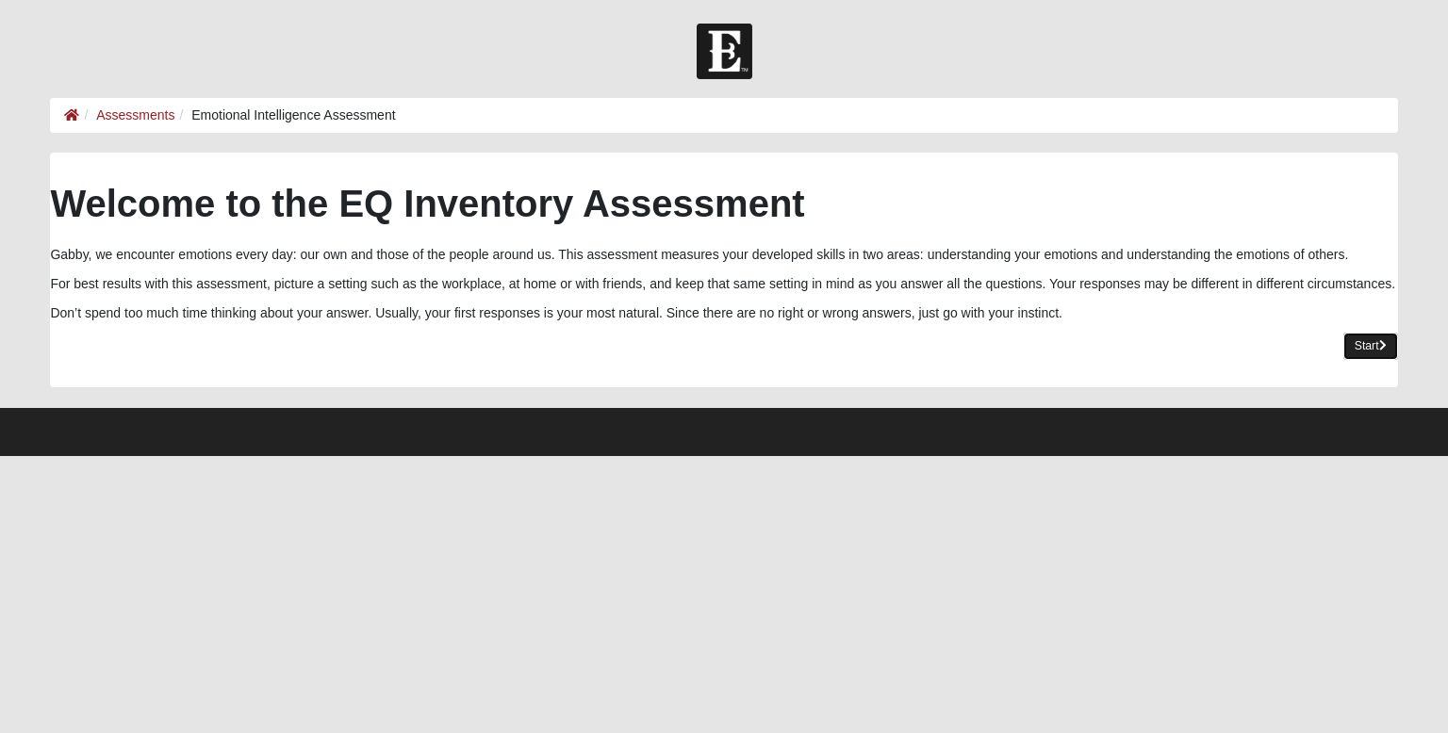
click at [1363, 338] on link "Start" at bounding box center [1370, 346] width 55 height 27
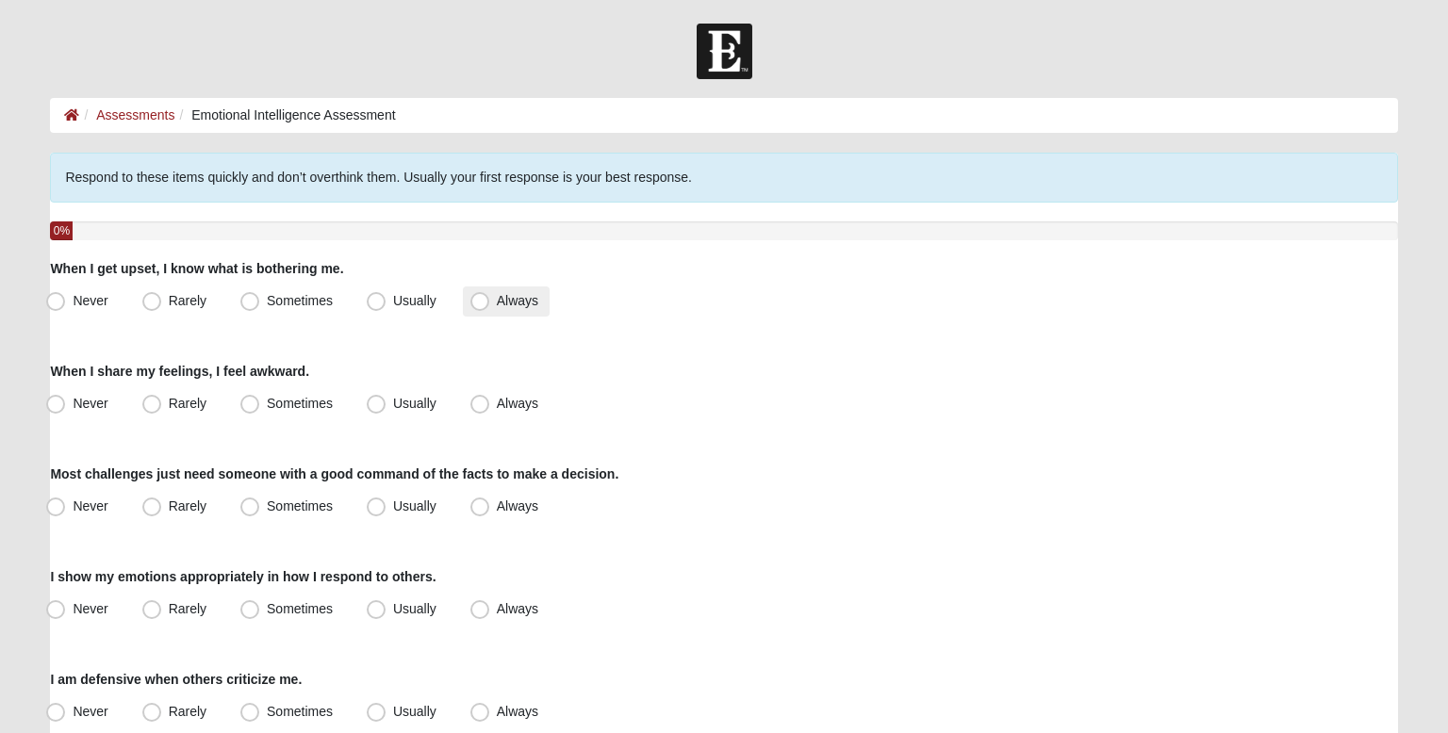
click at [497, 305] on span "Always" at bounding box center [517, 300] width 41 height 15
click at [484, 305] on input "Always" at bounding box center [484, 301] width 12 height 12
radio input "true"
click at [486, 323] on div "Respond to these items quickly and don’t overthink them. Usually your first res…" at bounding box center [723, 543] width 1347 height 781
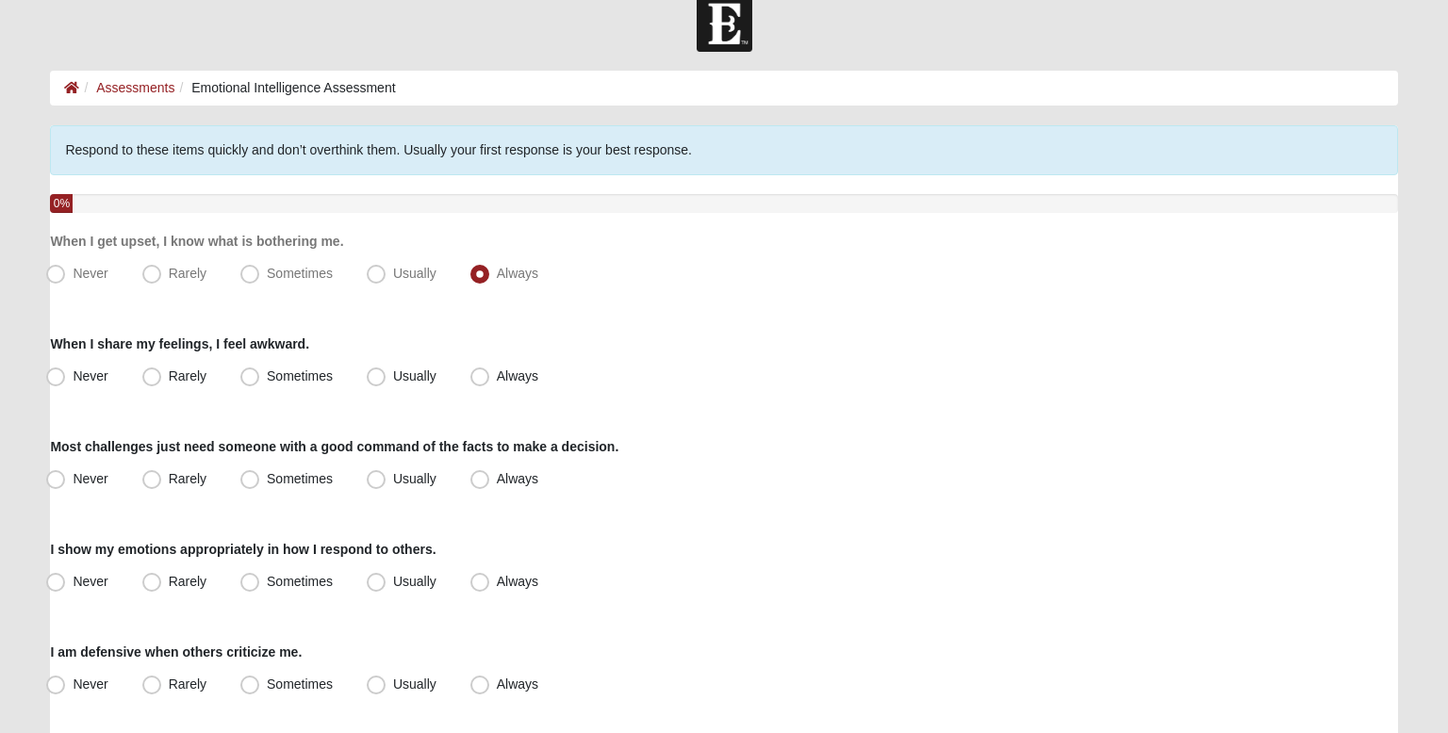
scroll to position [35, 0]
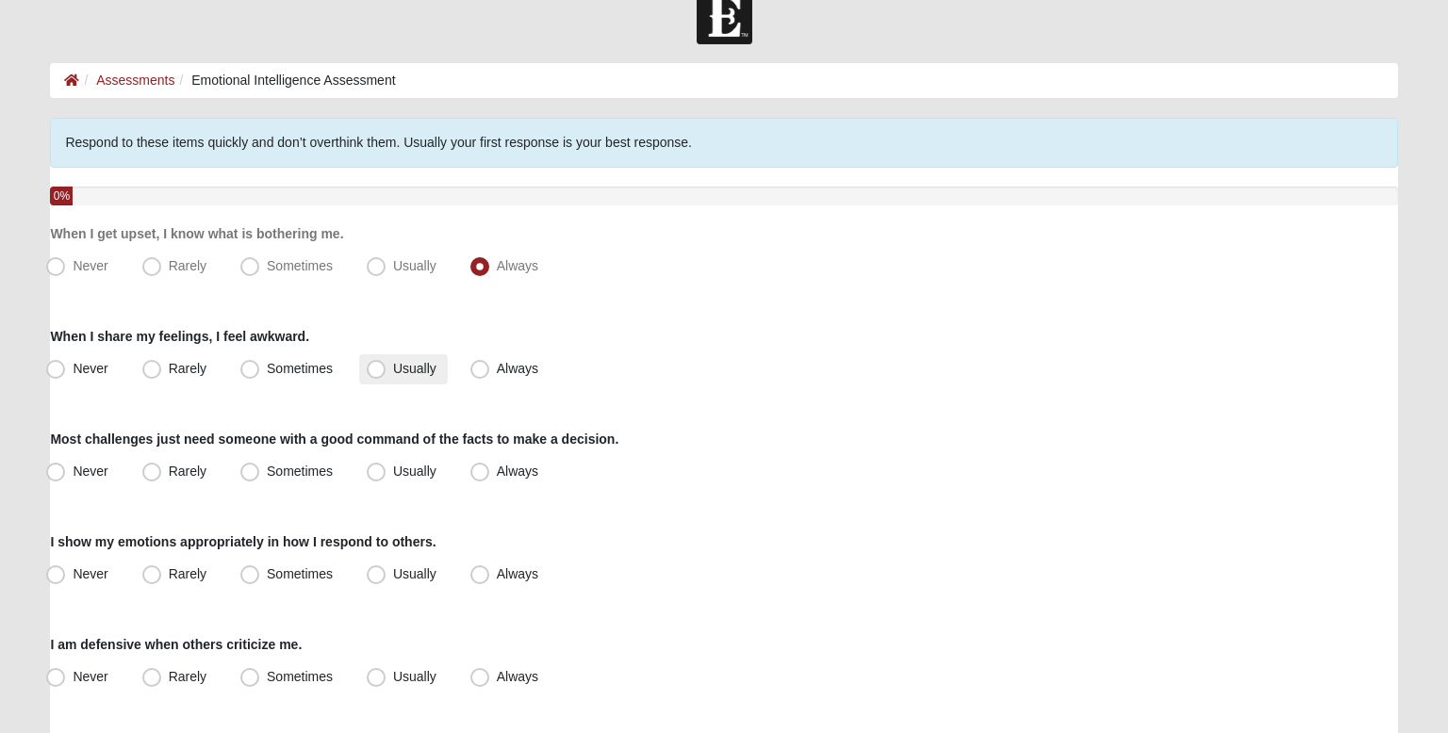
click at [393, 370] on span "Usually" at bounding box center [414, 368] width 43 height 15
click at [374, 370] on input "Usually" at bounding box center [380, 369] width 12 height 12
radio input "true"
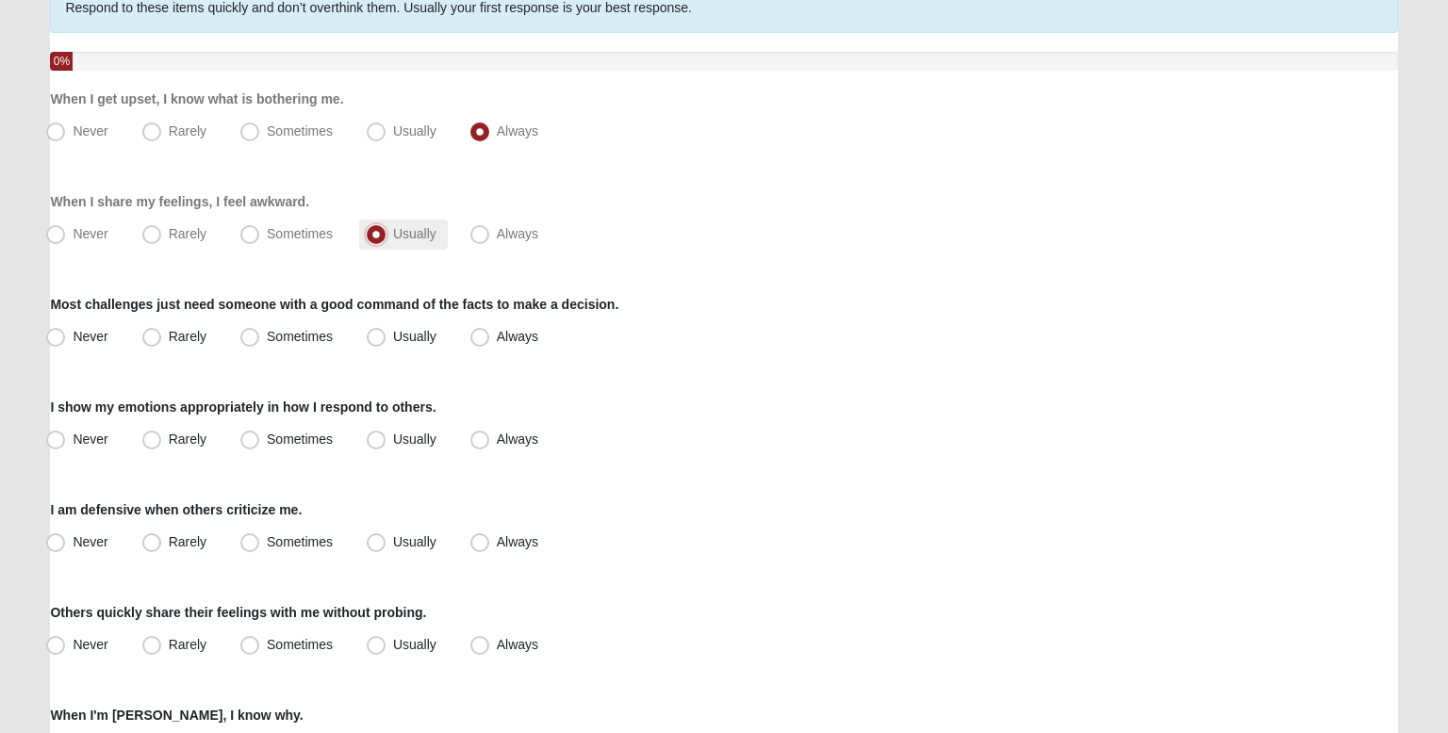
scroll to position [172, 0]
click at [502, 340] on span "Always" at bounding box center [517, 334] width 41 height 15
click at [490, 340] on input "Always" at bounding box center [484, 335] width 12 height 12
radio input "true"
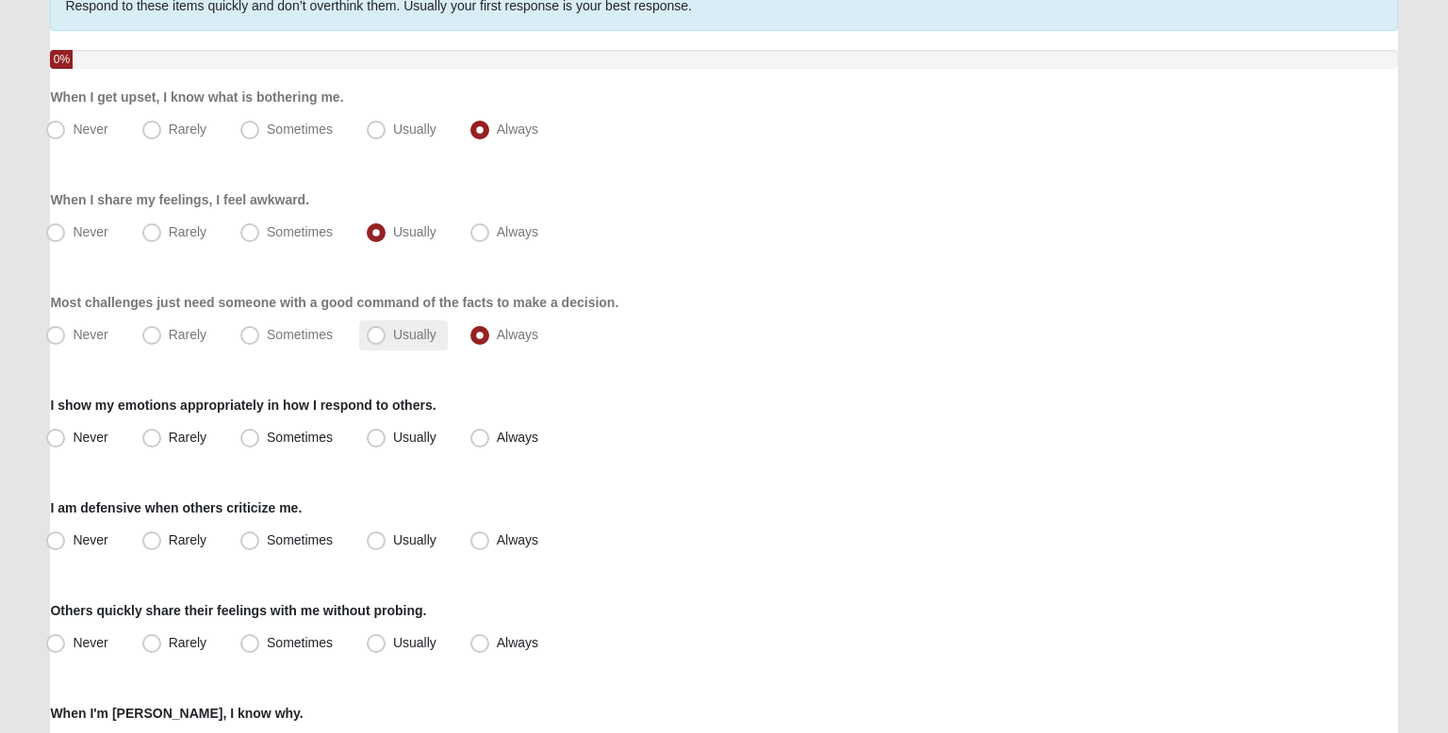
click at [438, 346] on label "Usually" at bounding box center [403, 336] width 89 height 30
click at [387, 341] on input "Usually" at bounding box center [380, 335] width 12 height 12
radio input "true"
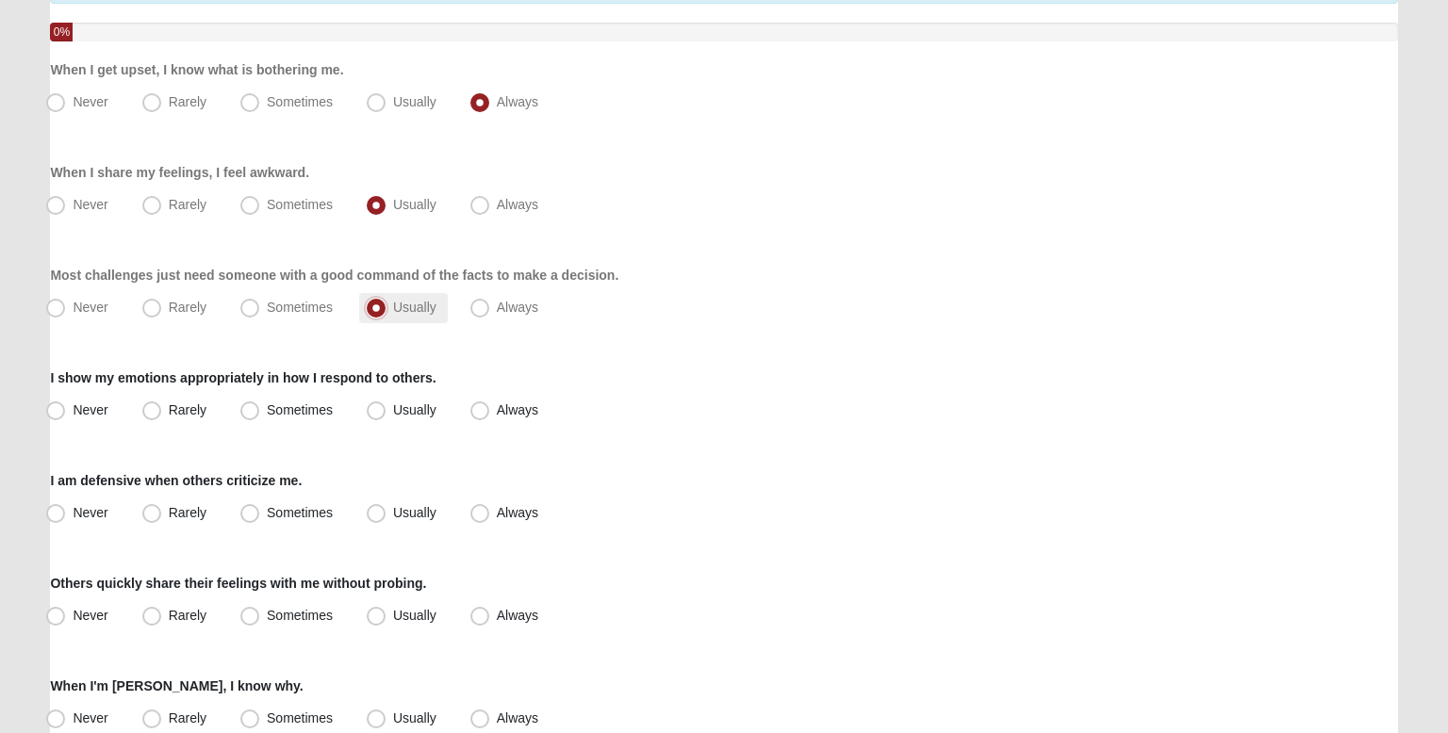
scroll to position [204, 0]
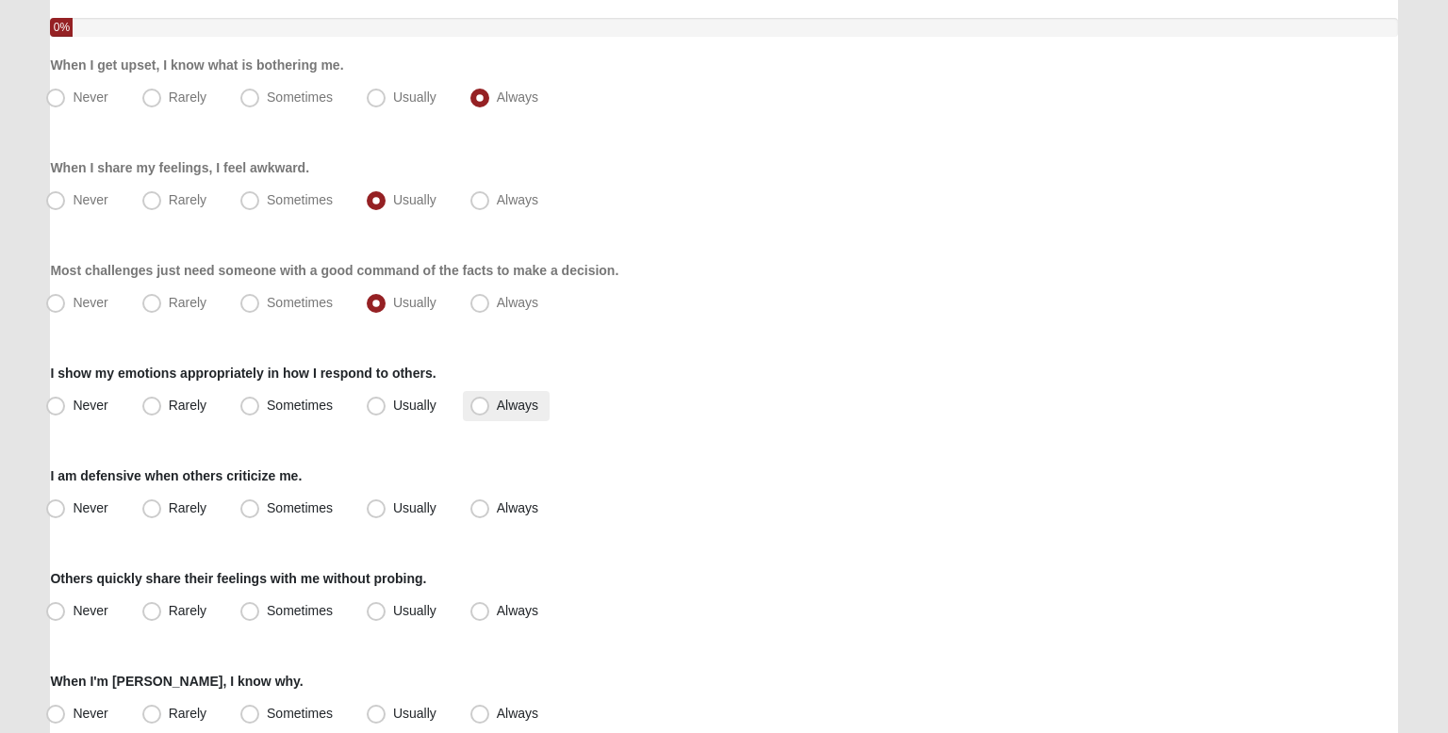
click at [497, 398] on span "Always" at bounding box center [517, 405] width 41 height 15
click at [486, 400] on input "Always" at bounding box center [484, 406] width 12 height 12
radio input "true"
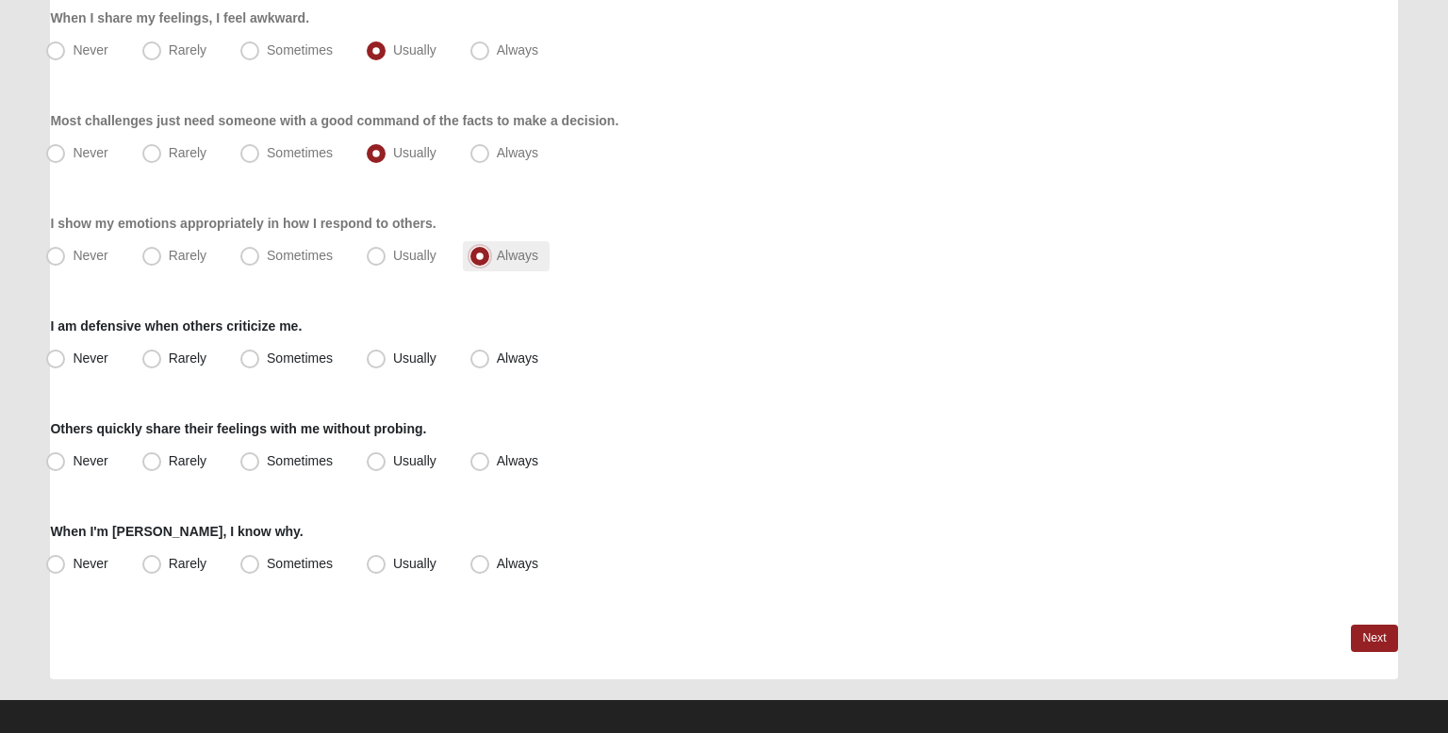
scroll to position [354, 0]
click at [69, 362] on label "Never" at bounding box center [79, 358] width 80 height 30
click at [66, 362] on input "Never" at bounding box center [60, 358] width 12 height 12
radio input "true"
click at [493, 453] on label "Always" at bounding box center [506, 461] width 87 height 30
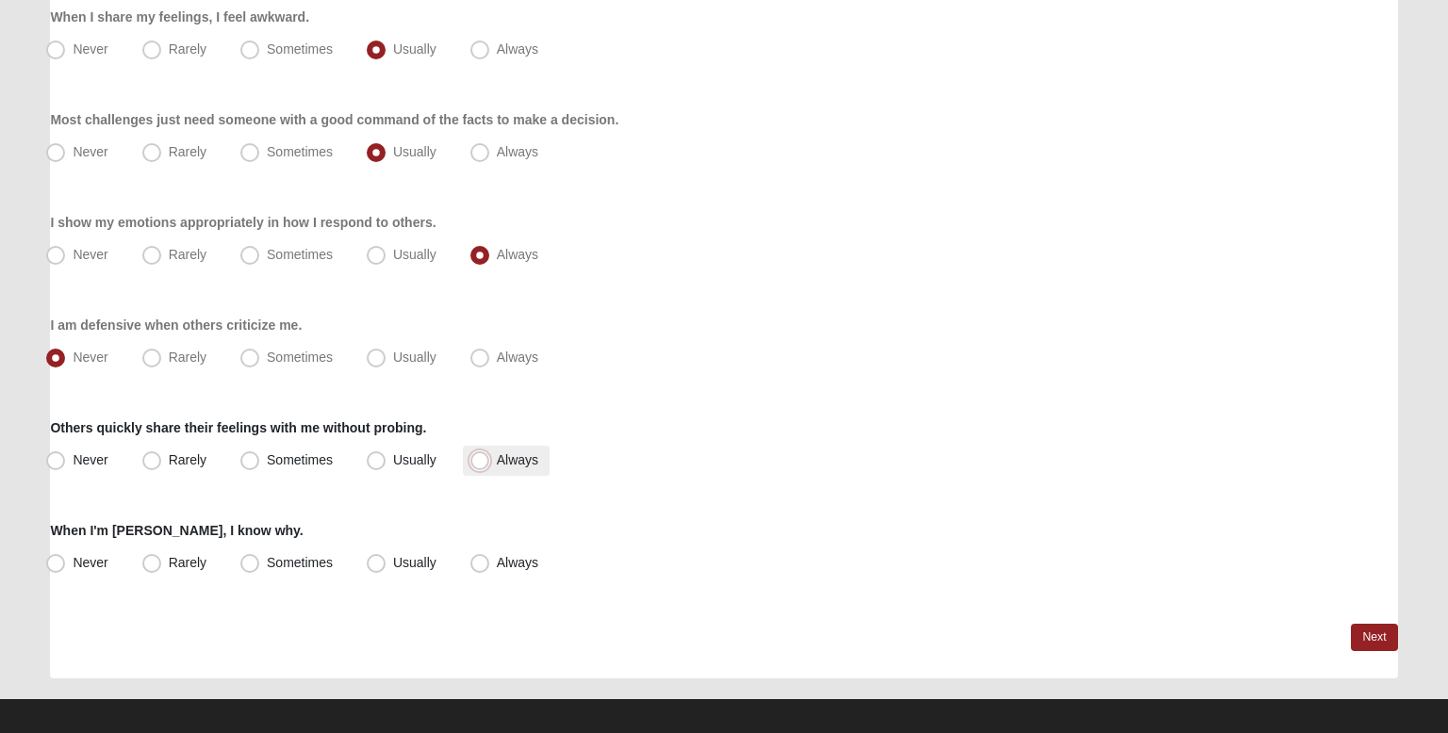
click at [490, 454] on input "Always" at bounding box center [484, 460] width 12 height 12
radio input "true"
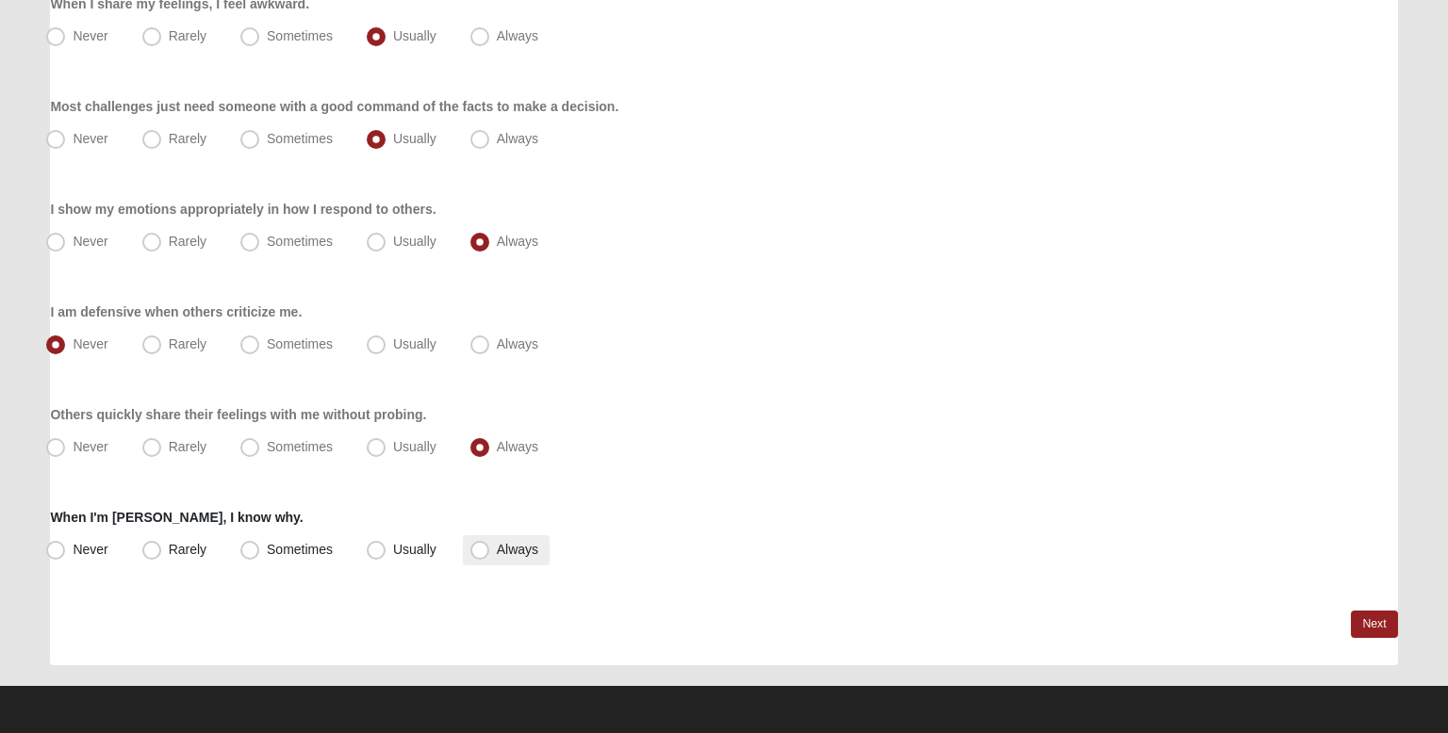
click at [497, 547] on span "Always" at bounding box center [517, 549] width 41 height 15
click at [484, 547] on input "Always" at bounding box center [484, 550] width 12 height 12
radio input "true"
click at [1373, 619] on link "Next" at bounding box center [1374, 624] width 46 height 27
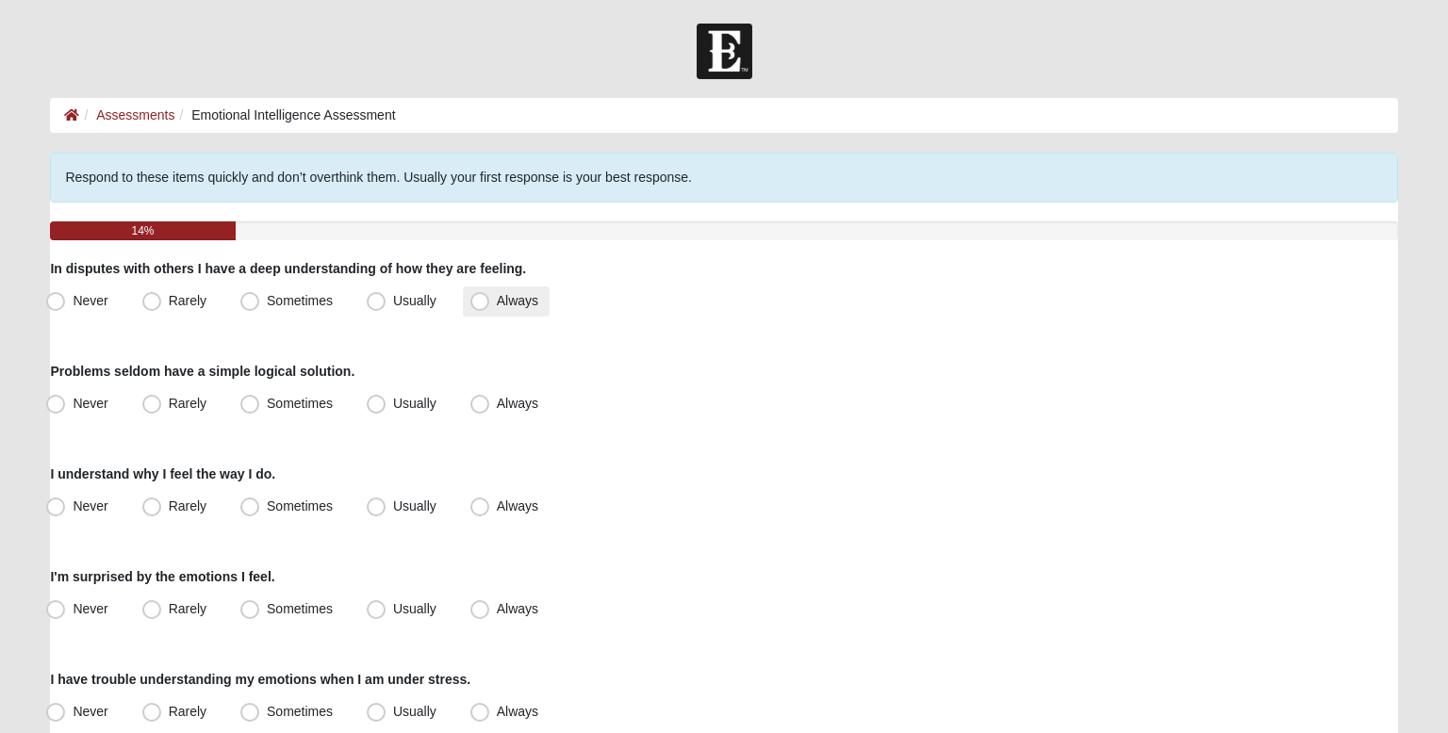
click at [520, 305] on span "Always" at bounding box center [517, 300] width 41 height 15
click at [490, 305] on input "Always" at bounding box center [484, 301] width 12 height 12
radio input "true"
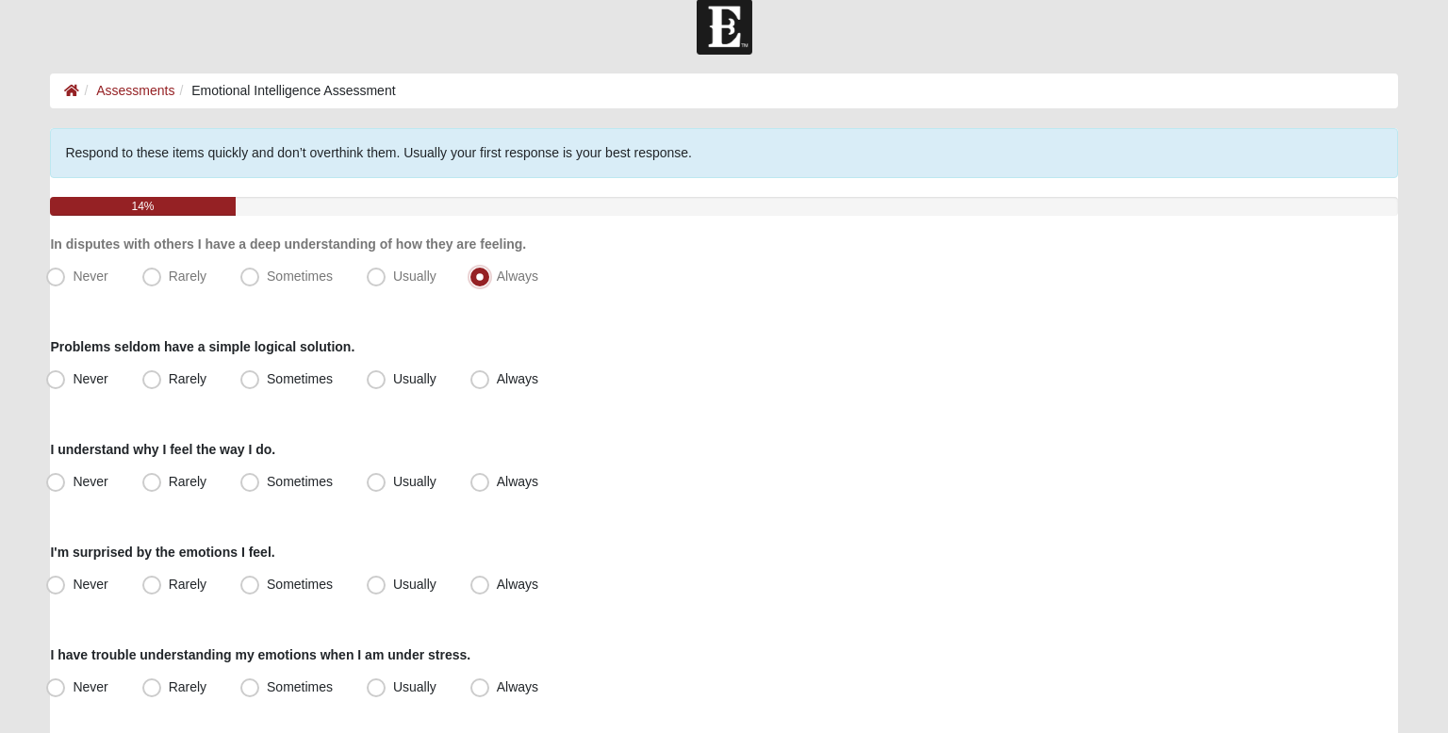
scroll to position [25, 0]
click at [327, 381] on span "Sometimes" at bounding box center [300, 378] width 66 height 15
click at [260, 381] on input "Sometimes" at bounding box center [254, 378] width 12 height 12
radio input "true"
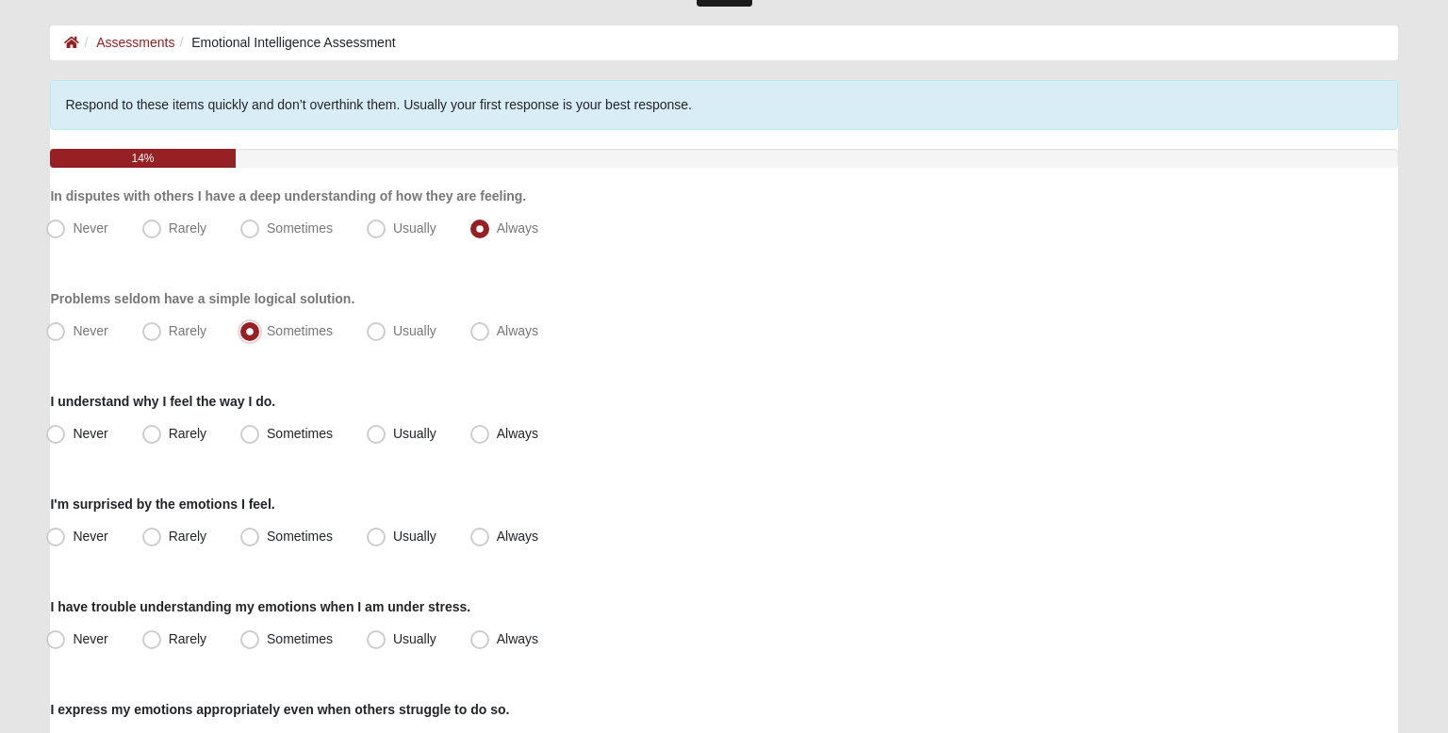
scroll to position [81, 0]
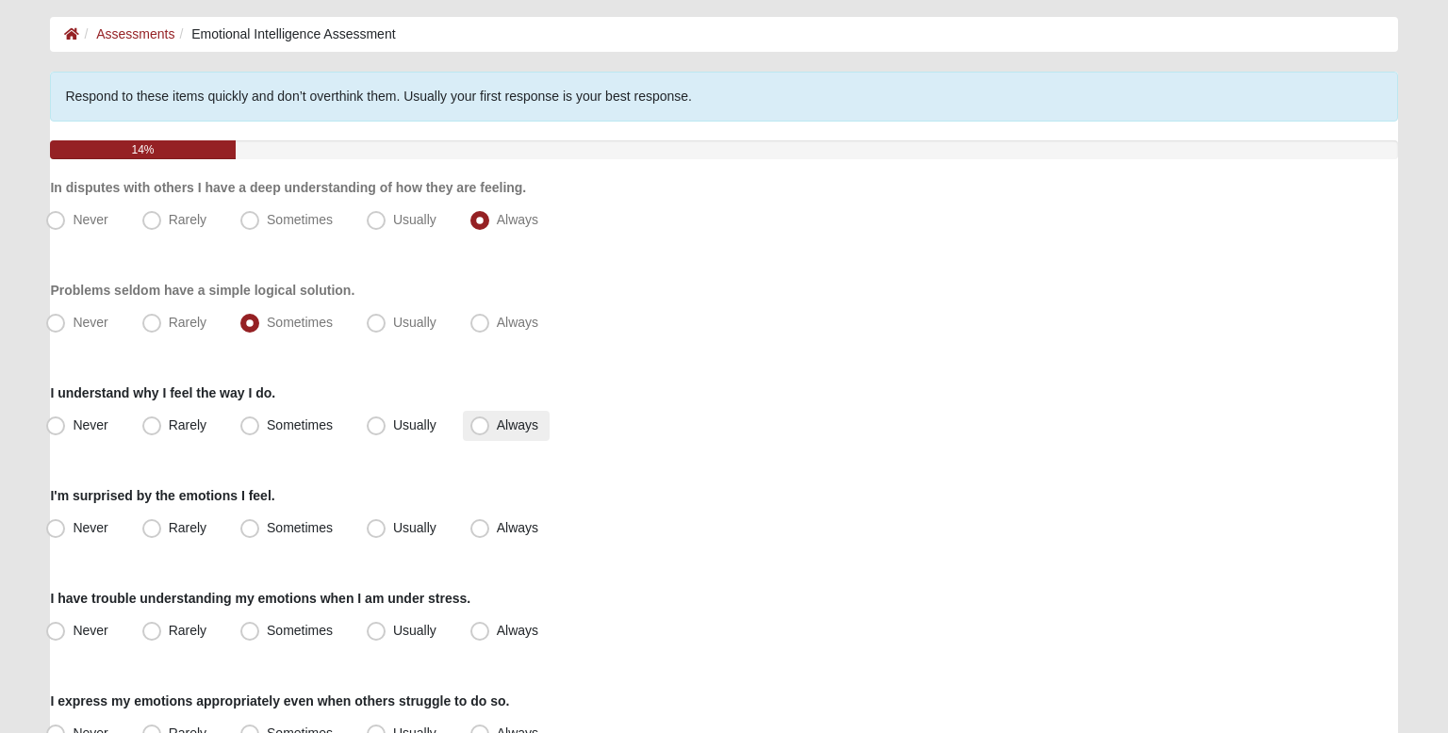
click at [517, 424] on span "Always" at bounding box center [517, 425] width 41 height 15
click at [490, 424] on input "Always" at bounding box center [484, 426] width 12 height 12
radio input "true"
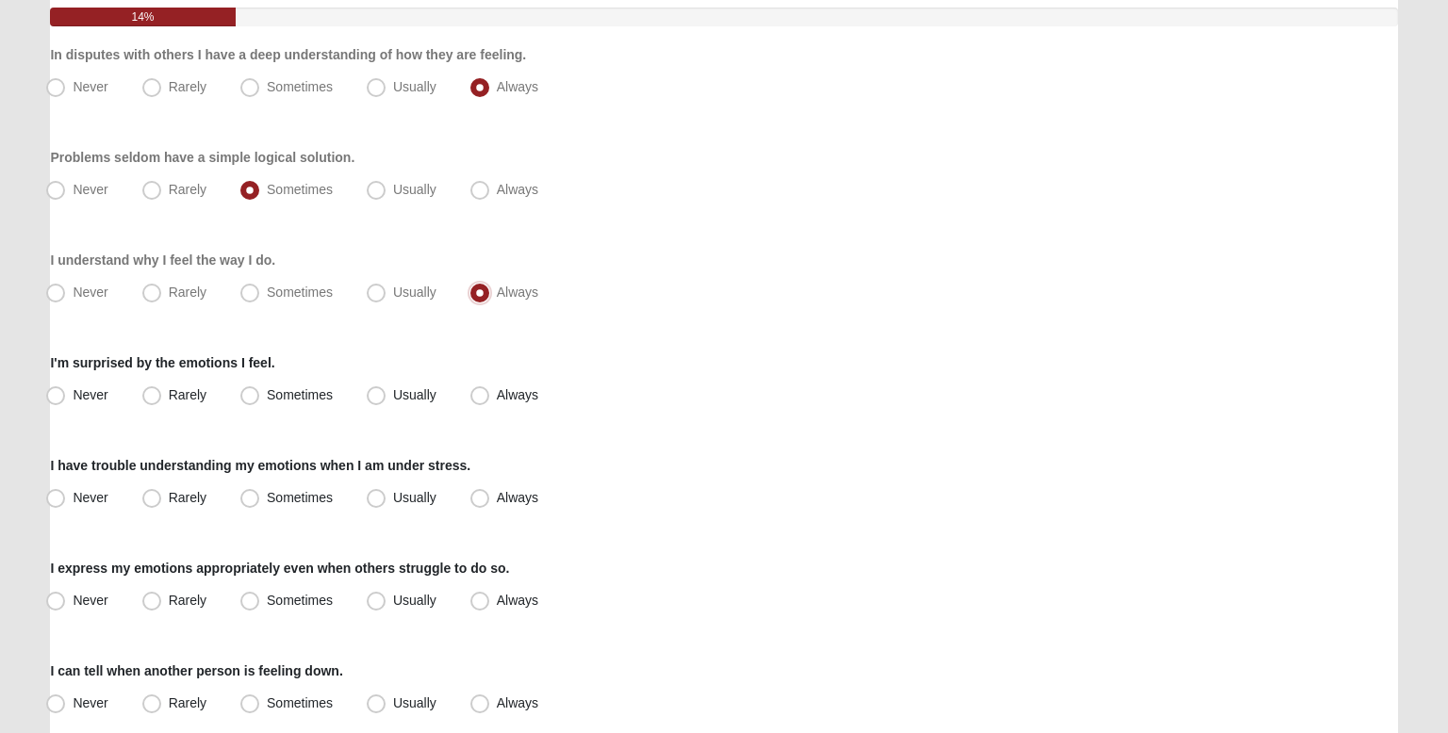
scroll to position [215, 0]
click at [210, 394] on label "Rarely" at bounding box center [176, 395] width 83 height 30
click at [162, 394] on input "Rarely" at bounding box center [156, 394] width 12 height 12
radio input "true"
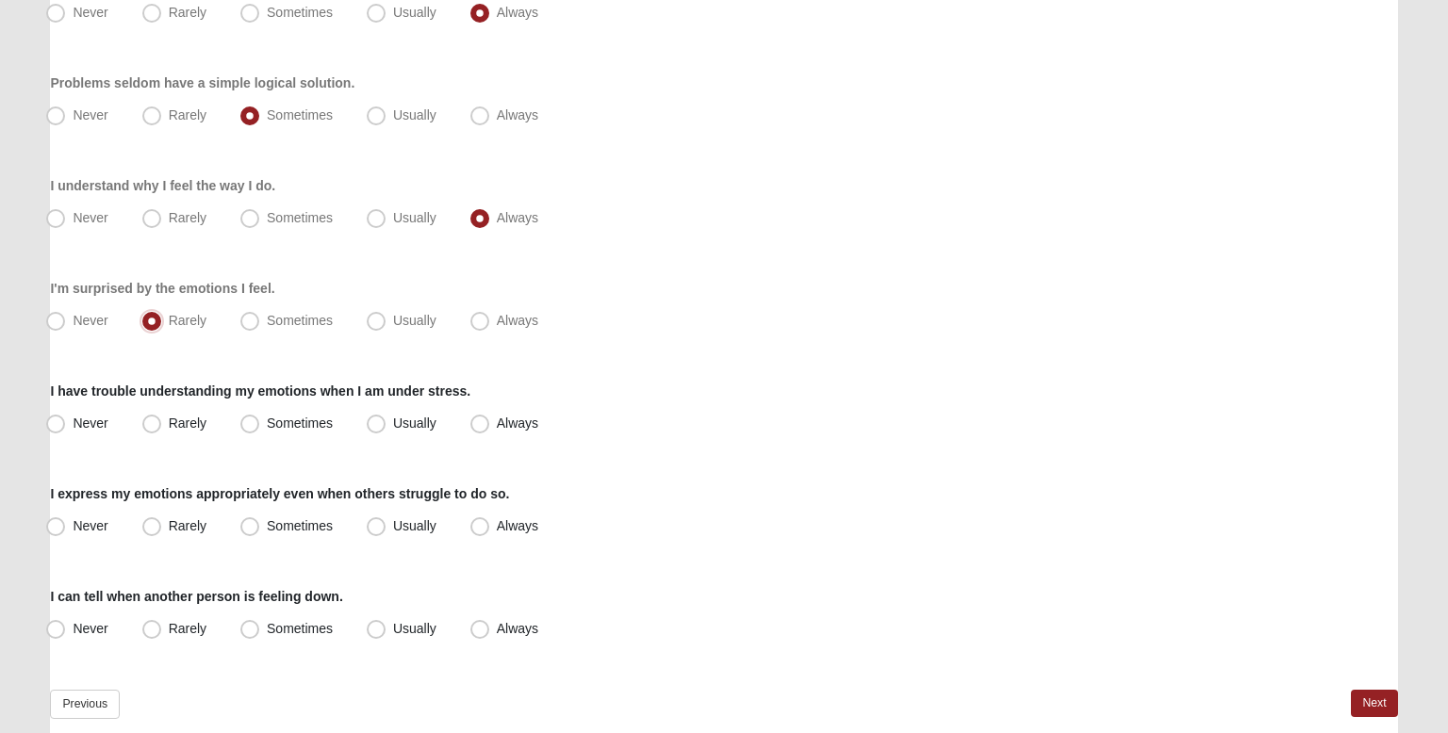
scroll to position [290, 0]
click at [115, 312] on label "Never" at bounding box center [79, 320] width 80 height 30
click at [66, 313] on input "Never" at bounding box center [60, 319] width 12 height 12
radio input "true"
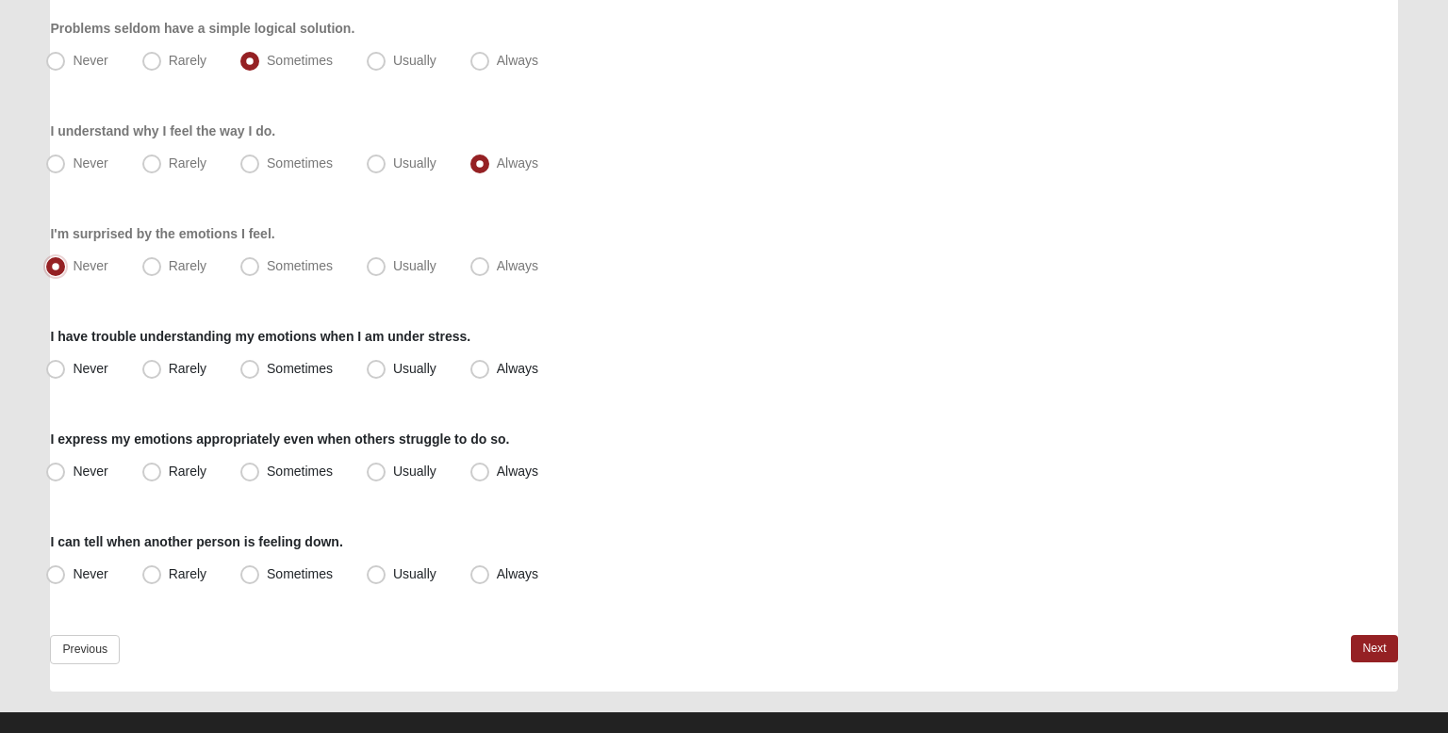
scroll to position [370, 0]
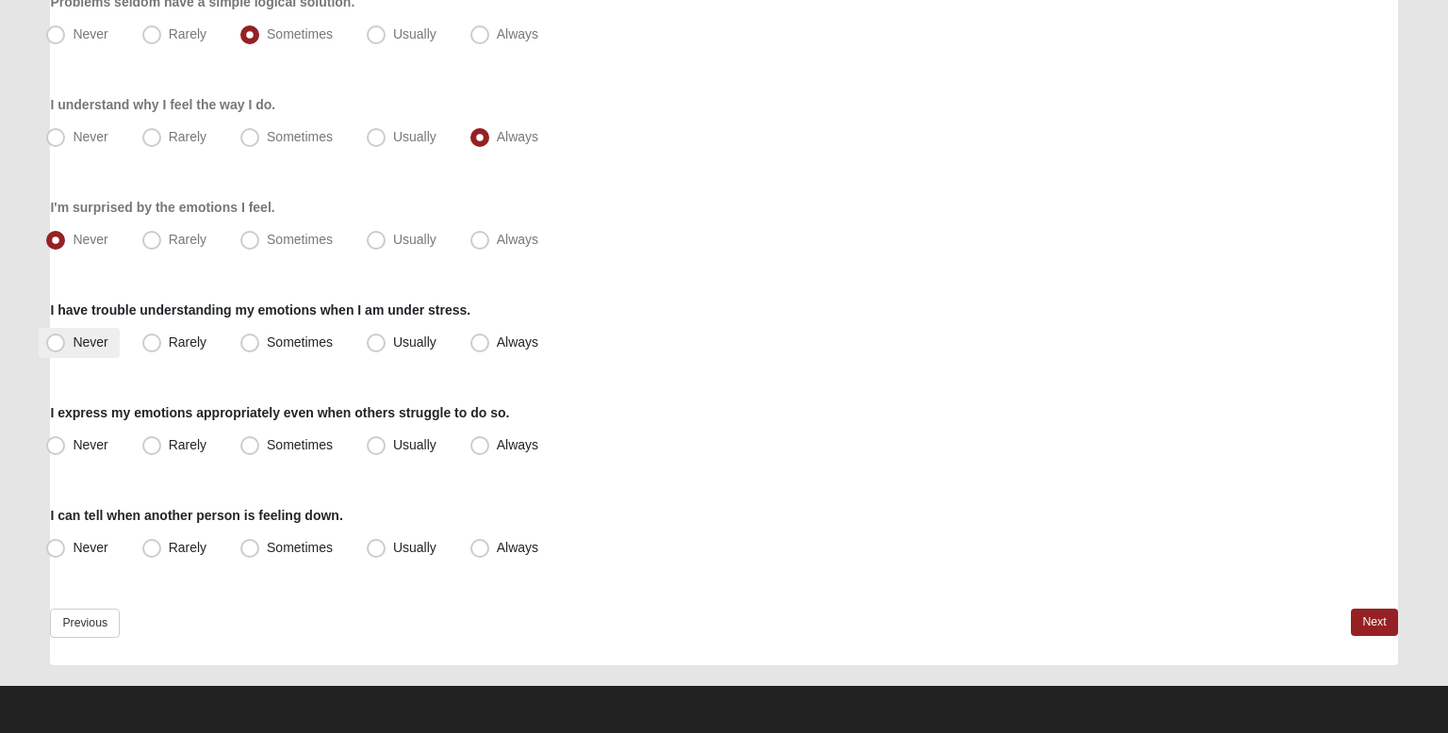
click at [104, 335] on span "Never" at bounding box center [90, 342] width 35 height 15
click at [66, 337] on input "Never" at bounding box center [60, 343] width 12 height 12
radio input "true"
click at [521, 447] on span "Always" at bounding box center [517, 444] width 41 height 15
click at [490, 447] on input "Always" at bounding box center [484, 445] width 12 height 12
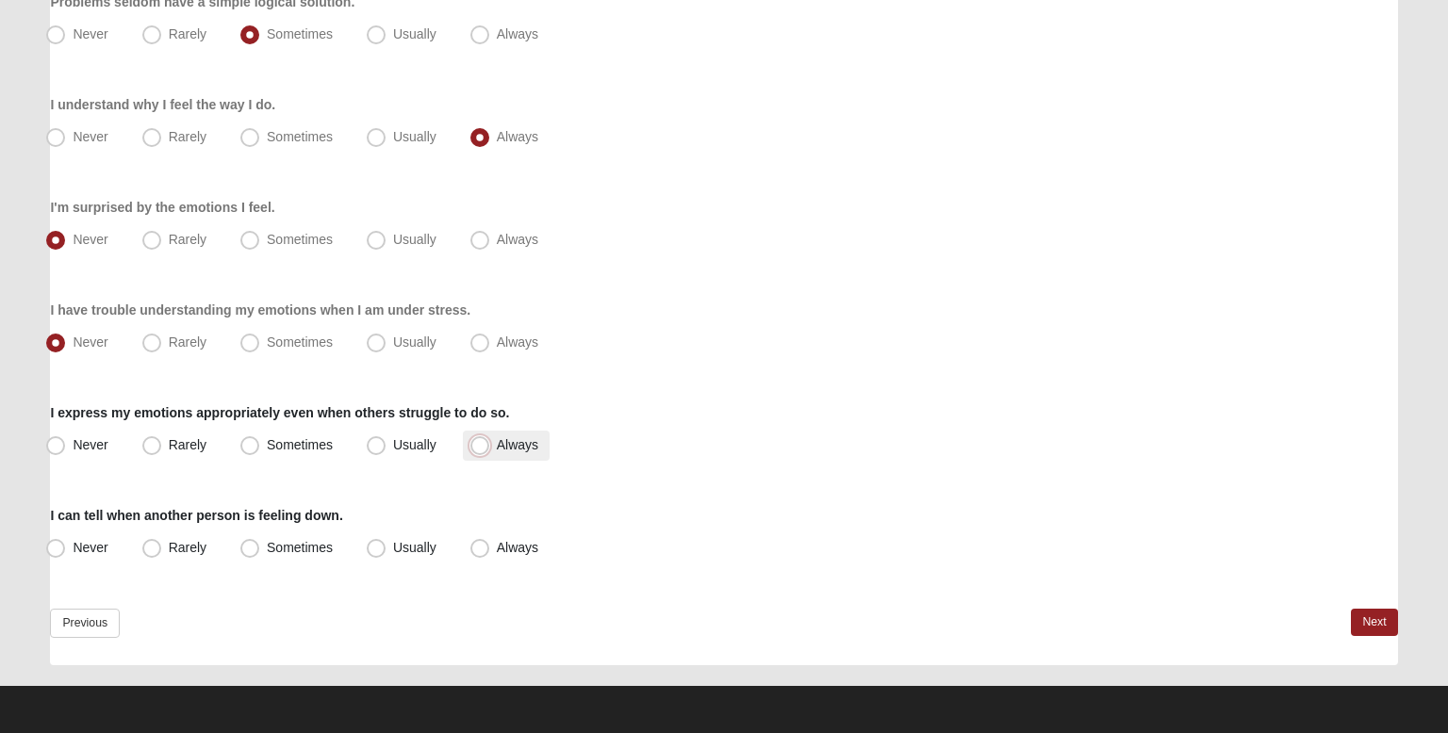
radio input "true"
click at [519, 543] on span "Always" at bounding box center [517, 547] width 41 height 15
click at [490, 543] on input "Always" at bounding box center [484, 548] width 12 height 12
radio input "true"
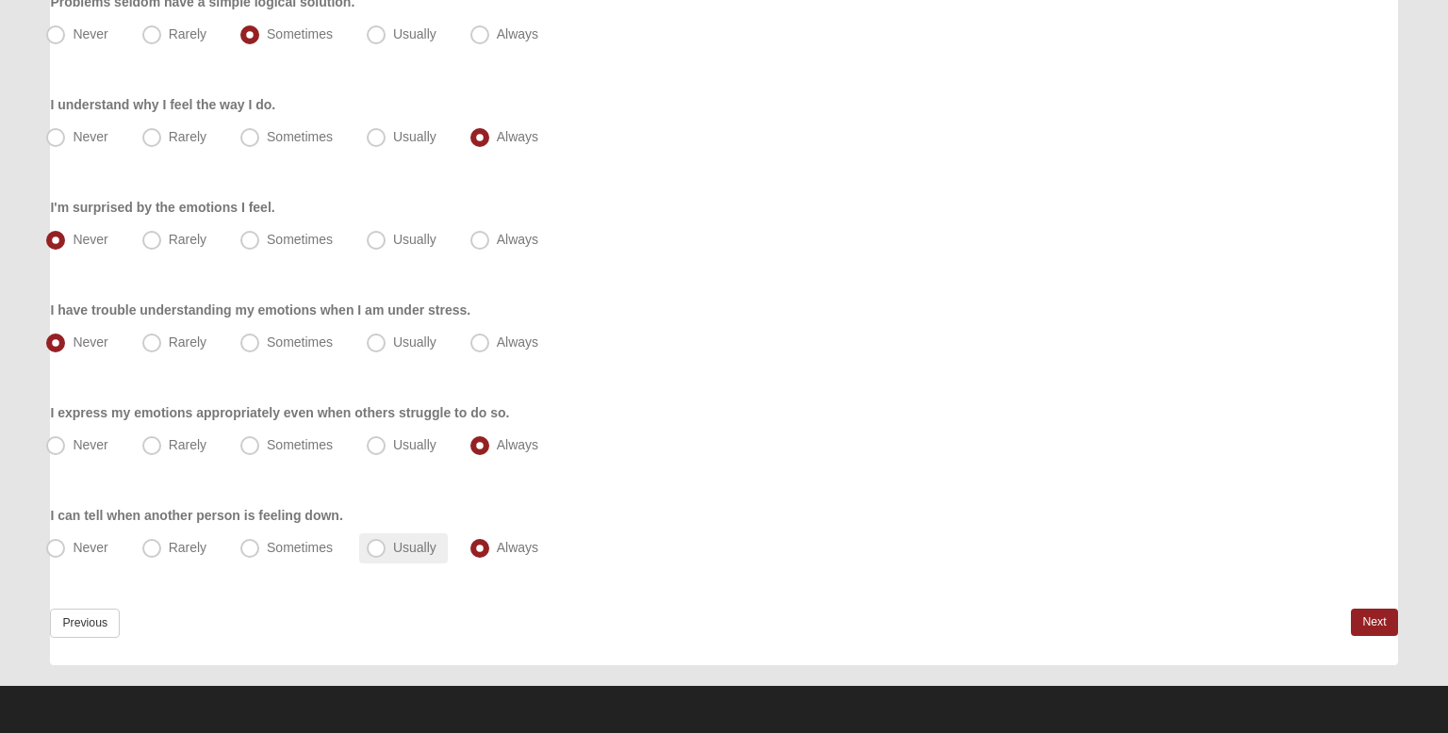
click at [442, 556] on label "Usually" at bounding box center [403, 549] width 89 height 30
click at [387, 554] on input "Usually" at bounding box center [380, 548] width 12 height 12
radio input "true"
click at [1359, 629] on link "Next" at bounding box center [1374, 622] width 46 height 27
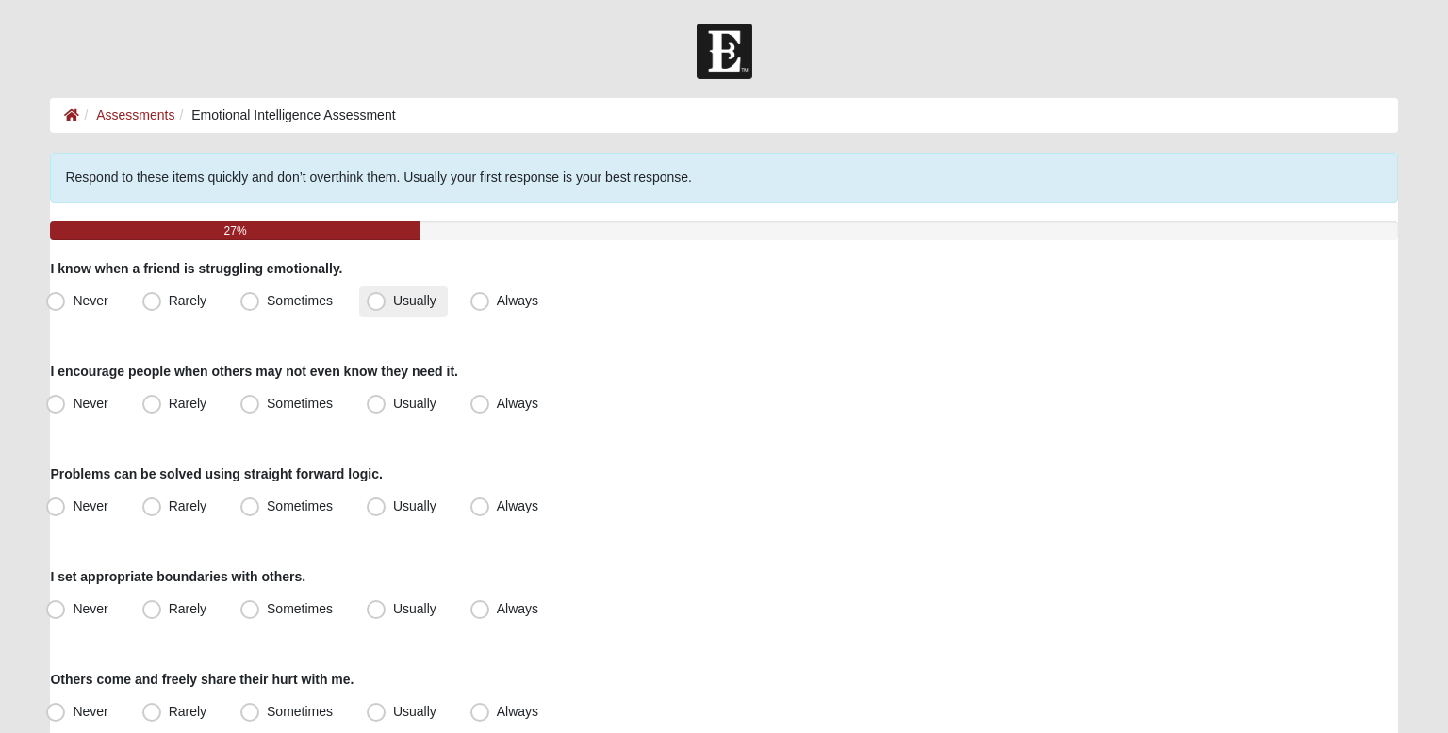
click at [400, 297] on span "Usually" at bounding box center [414, 300] width 43 height 15
click at [387, 297] on input "Usually" at bounding box center [380, 301] width 12 height 12
radio input "true"
click at [503, 390] on label "Always" at bounding box center [506, 404] width 87 height 30
click at [490, 398] on input "Always" at bounding box center [484, 404] width 12 height 12
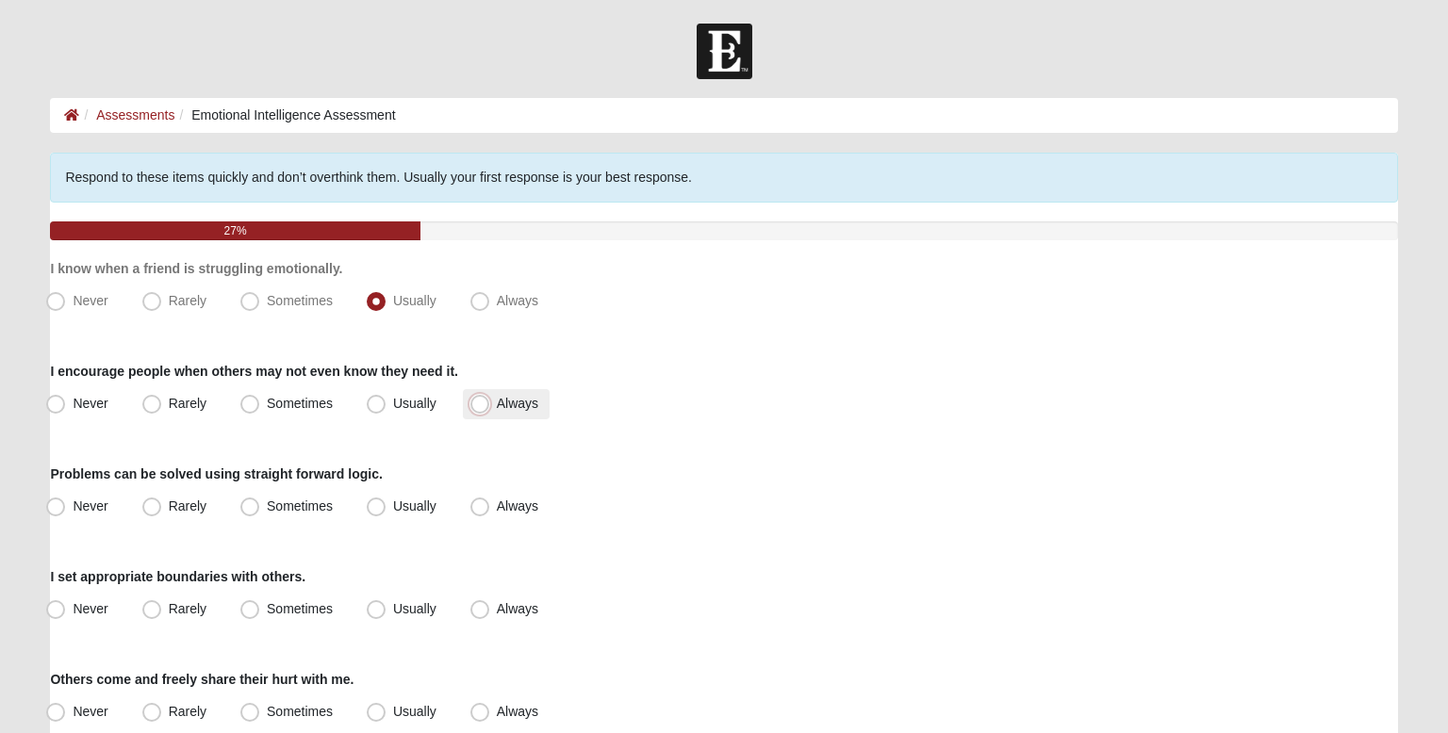
radio input "true"
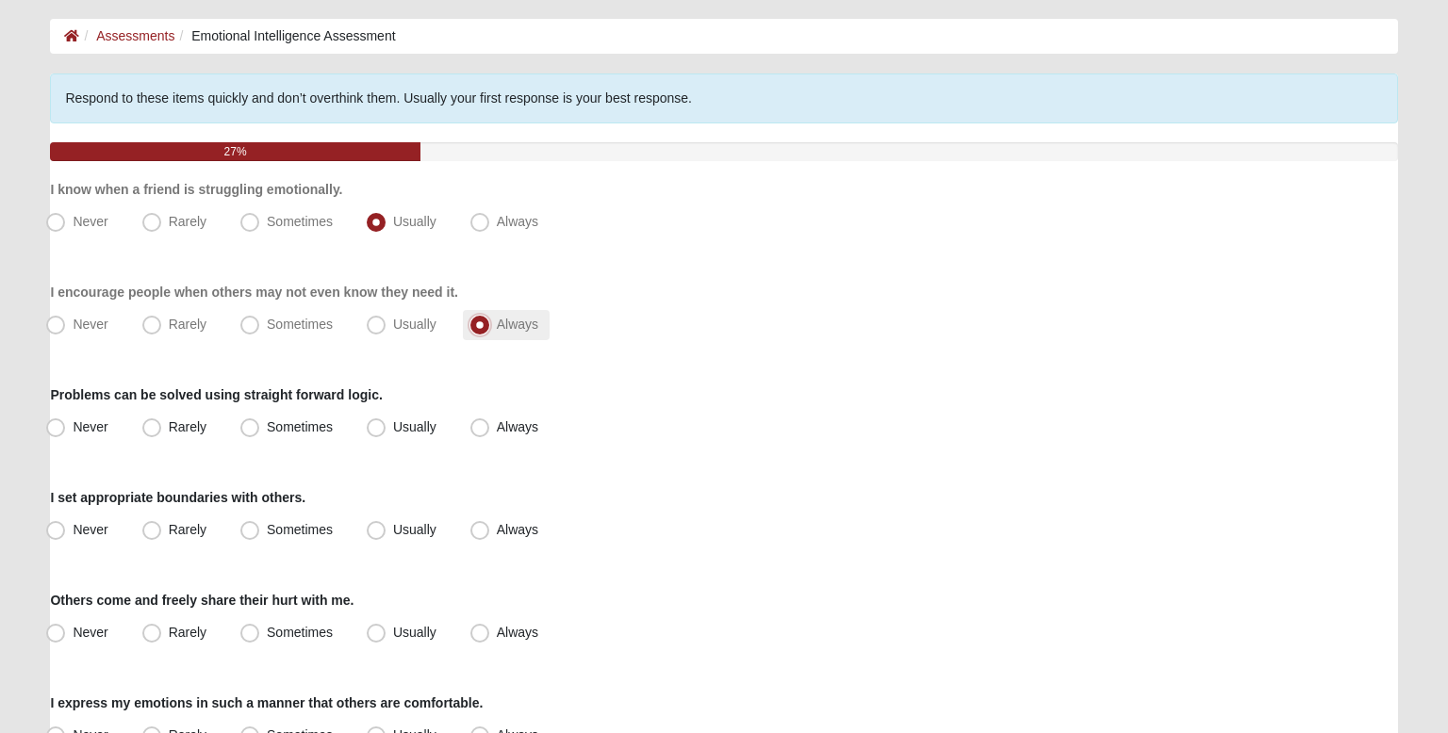
scroll to position [80, 0]
click at [365, 432] on label "Usually" at bounding box center [403, 427] width 89 height 30
click at [374, 432] on input "Usually" at bounding box center [380, 426] width 12 height 12
radio input "true"
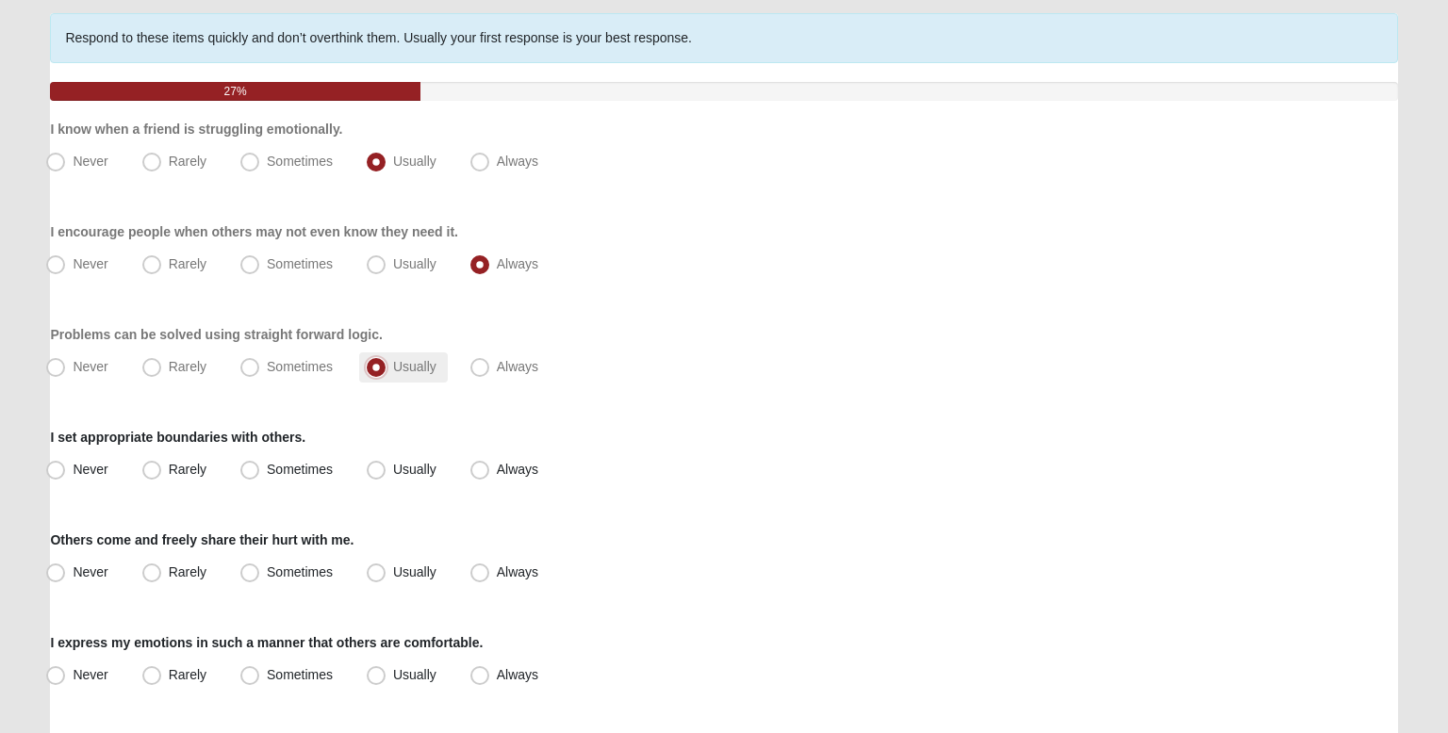
scroll to position [140, 0]
click at [472, 457] on label "Always" at bounding box center [506, 469] width 87 height 30
click at [478, 463] on input "Always" at bounding box center [484, 469] width 12 height 12
radio input "true"
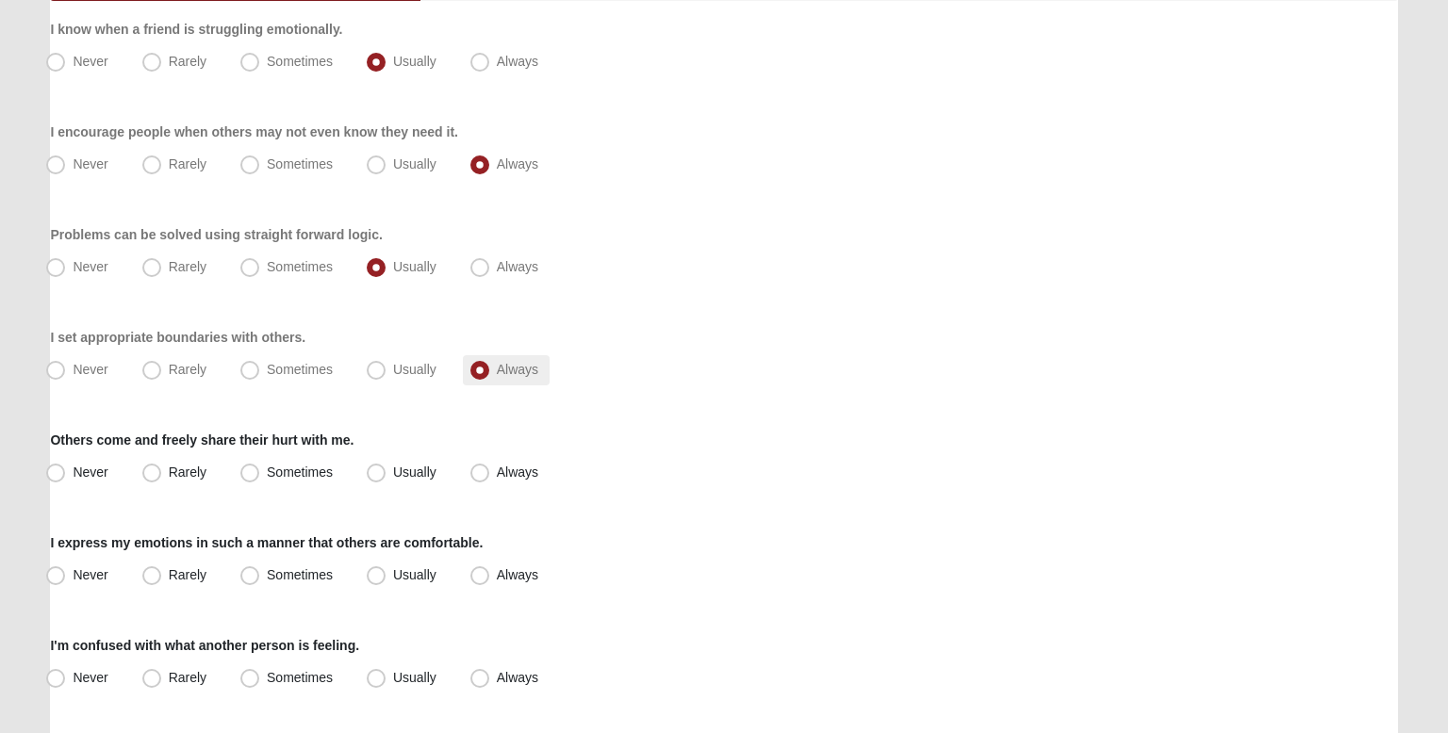
click at [472, 458] on label "Always" at bounding box center [506, 473] width 87 height 30
click at [478, 467] on input "Always" at bounding box center [484, 473] width 12 height 12
radio input "true"
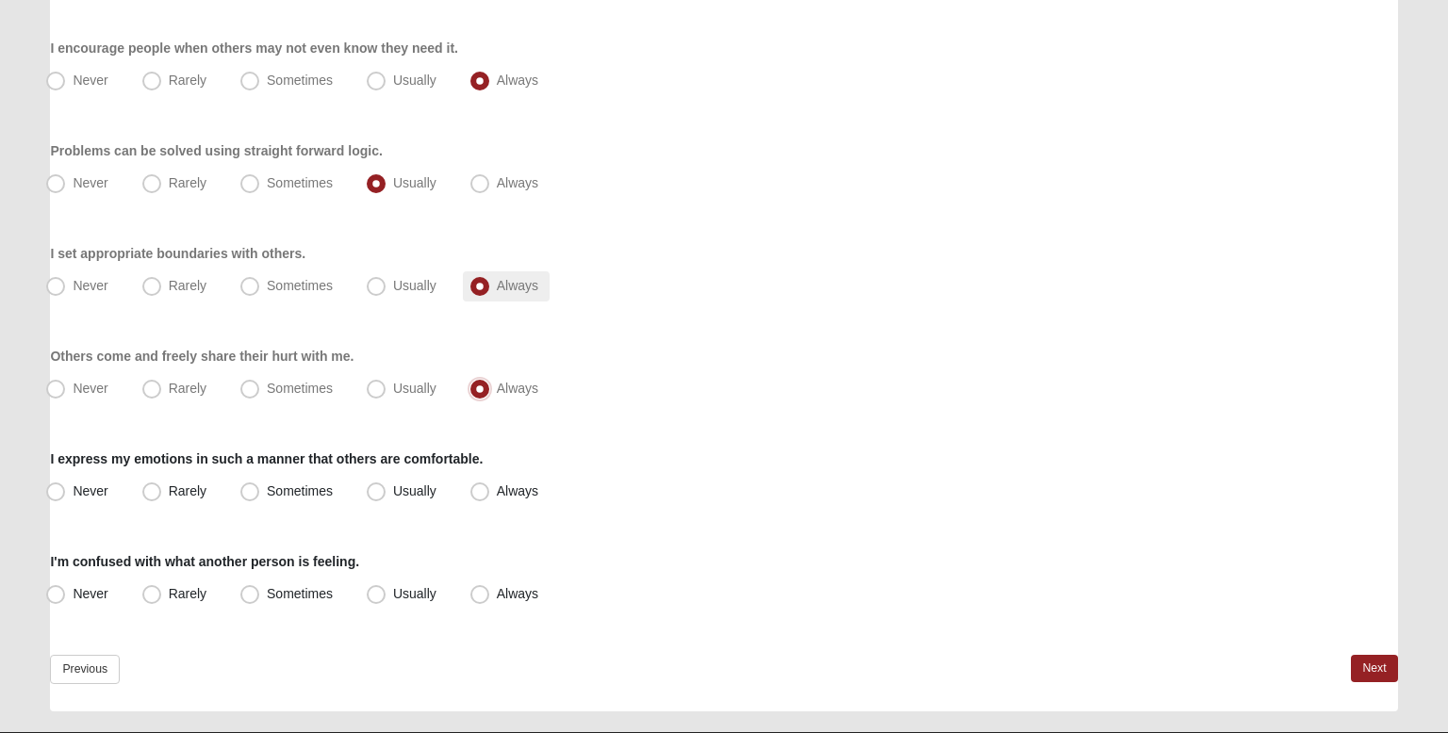
scroll to position [335, 0]
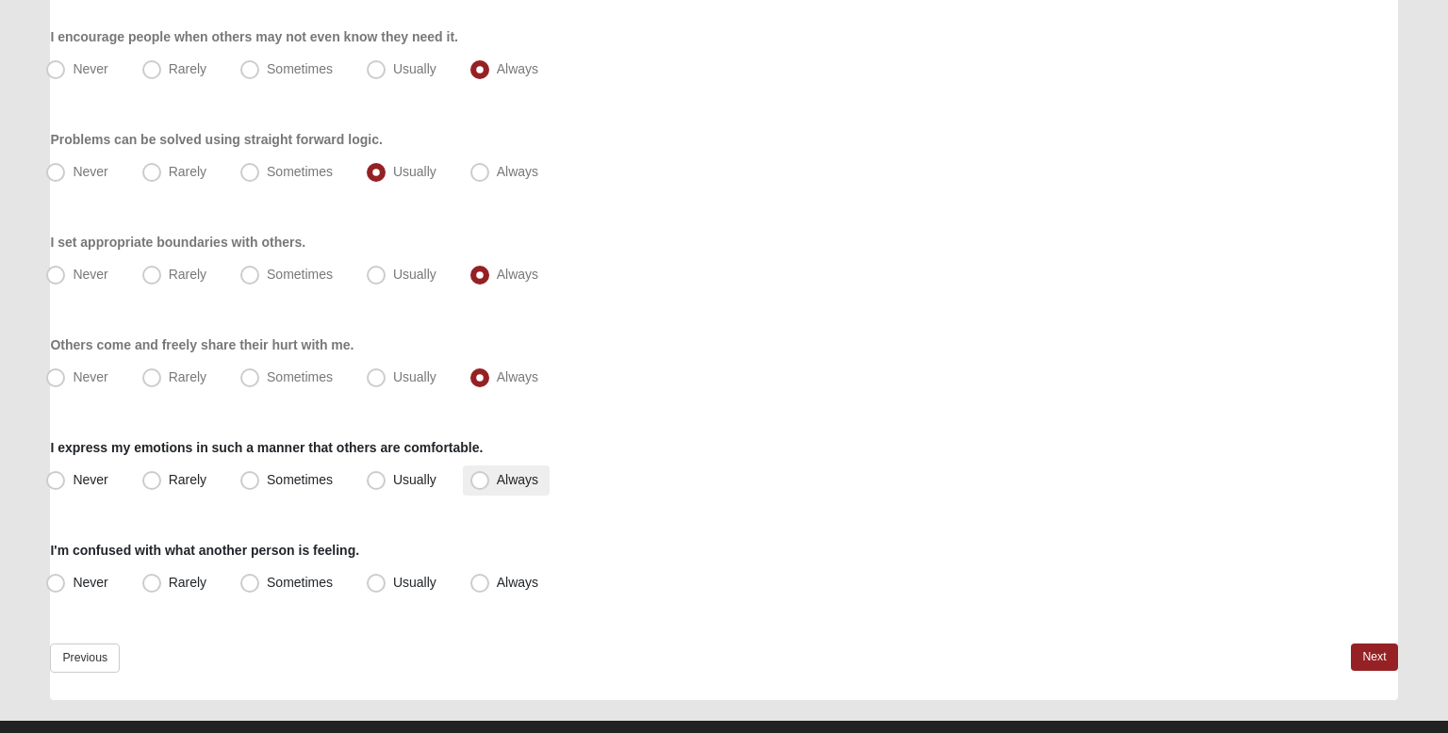
click at [497, 473] on span "Always" at bounding box center [517, 479] width 41 height 15
click at [486, 474] on input "Always" at bounding box center [484, 480] width 12 height 12
radio input "true"
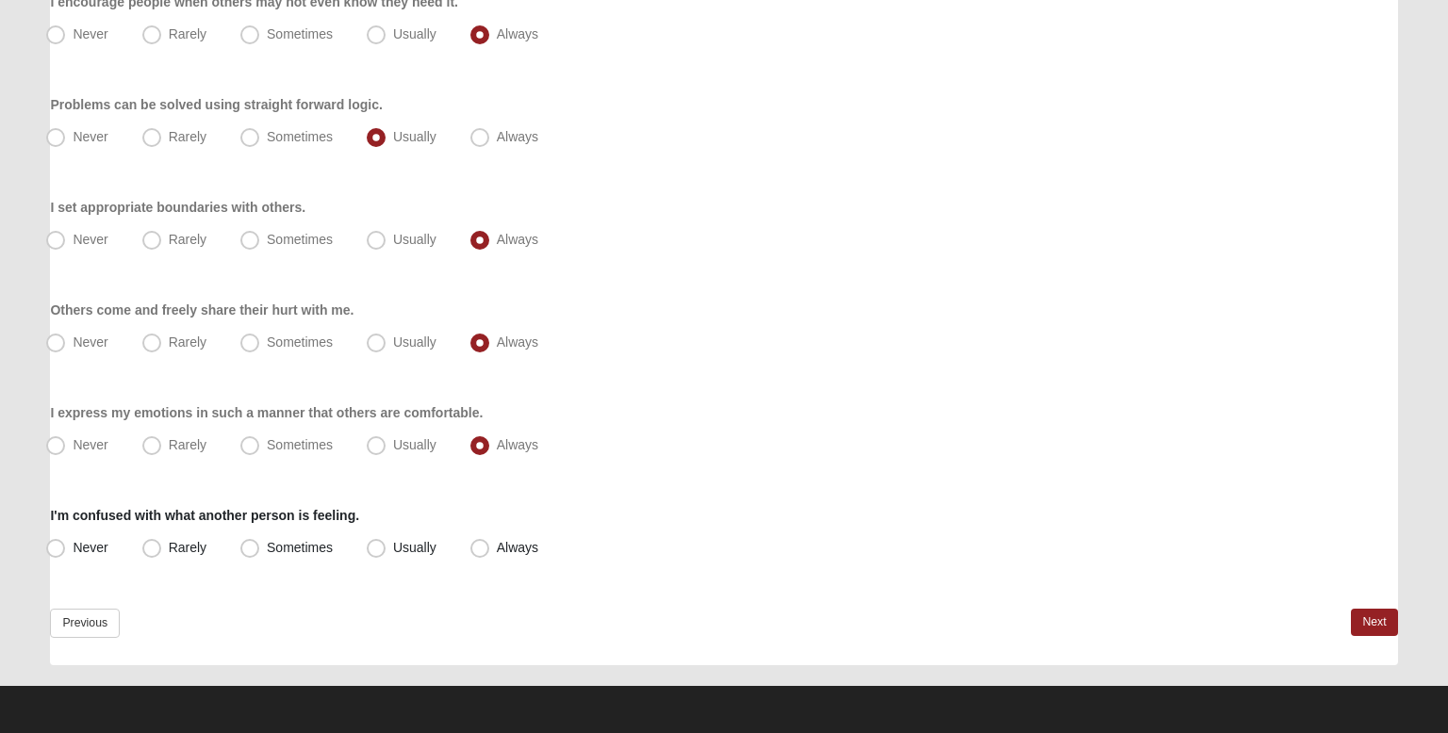
click at [81, 532] on div "I'm confused with what another person is feeling. Never Rarely Sometimes Usuall…" at bounding box center [723, 535] width 1347 height 58
click at [102, 540] on span "Never" at bounding box center [90, 547] width 35 height 15
click at [66, 542] on input "Never" at bounding box center [60, 548] width 12 height 12
radio input "true"
click at [169, 540] on span "Rarely" at bounding box center [188, 547] width 38 height 15
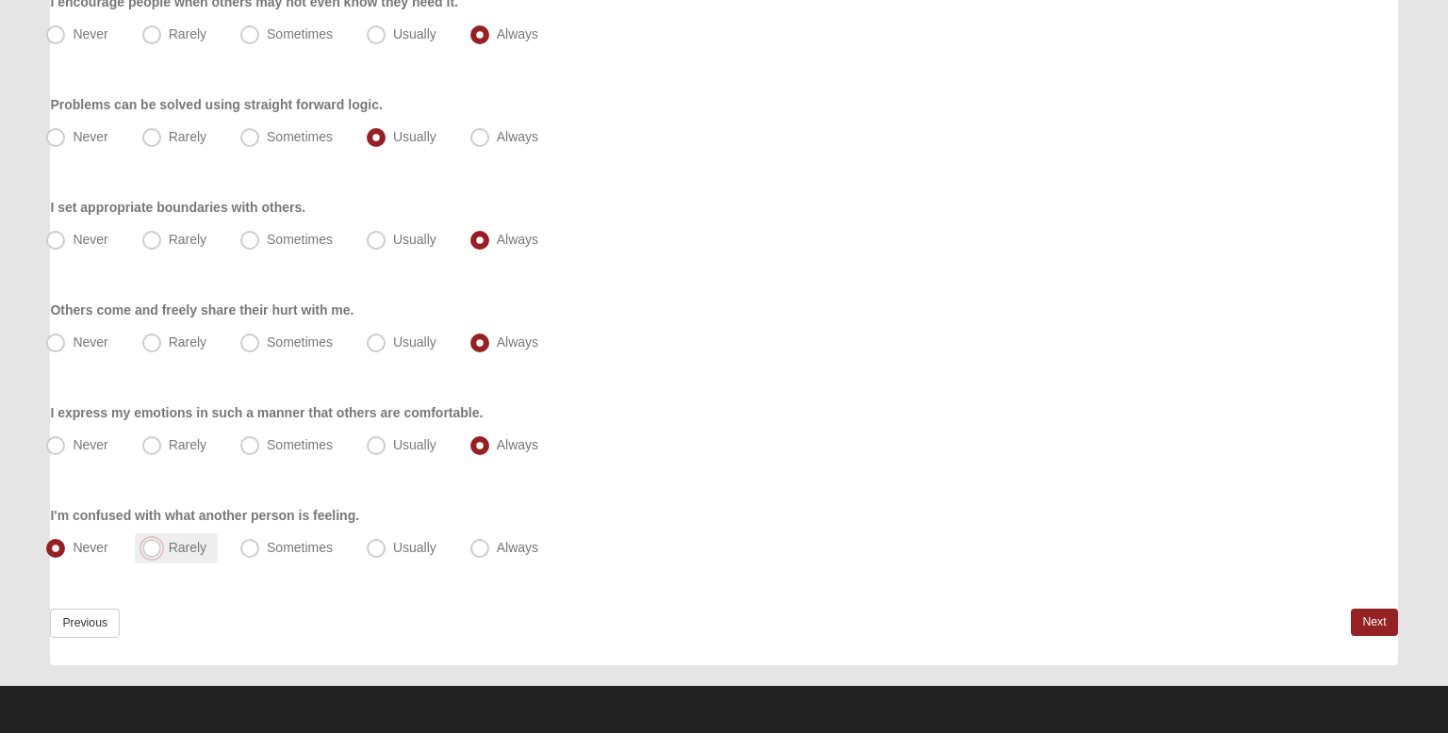
click at [150, 542] on input "Rarely" at bounding box center [156, 548] width 12 height 12
radio input "true"
click at [1365, 631] on link "Next" at bounding box center [1374, 622] width 46 height 27
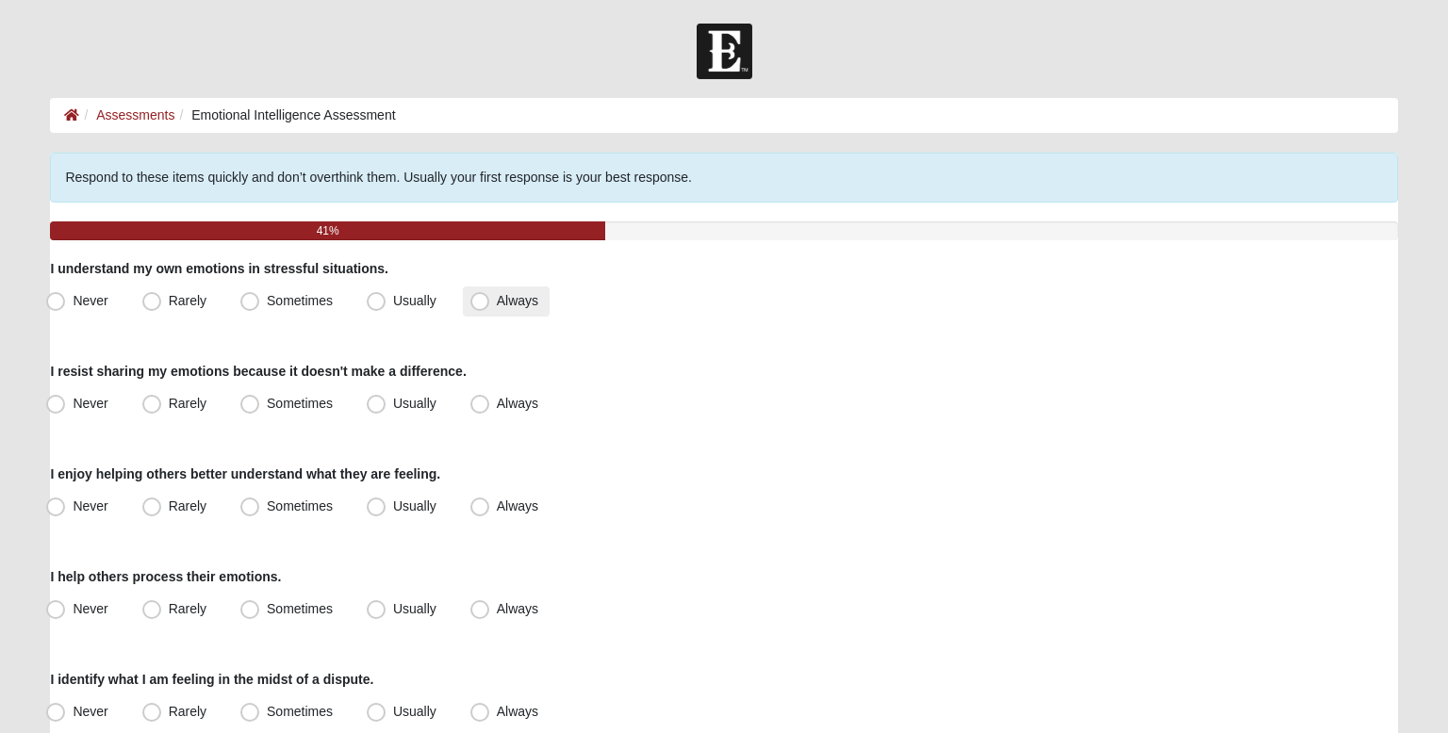
click at [463, 306] on label "Always" at bounding box center [506, 302] width 87 height 30
click at [478, 306] on input "Always" at bounding box center [484, 301] width 12 height 12
radio input "true"
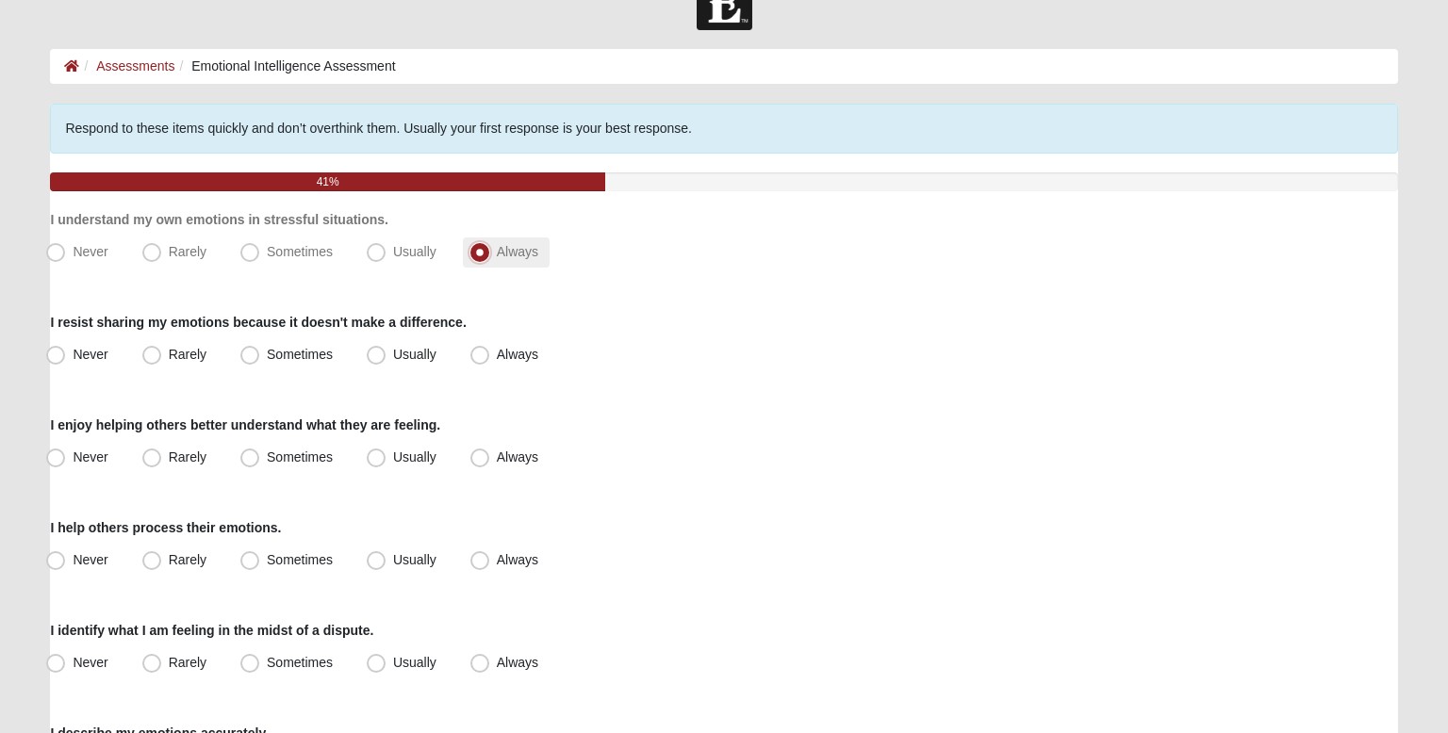
scroll to position [52, 0]
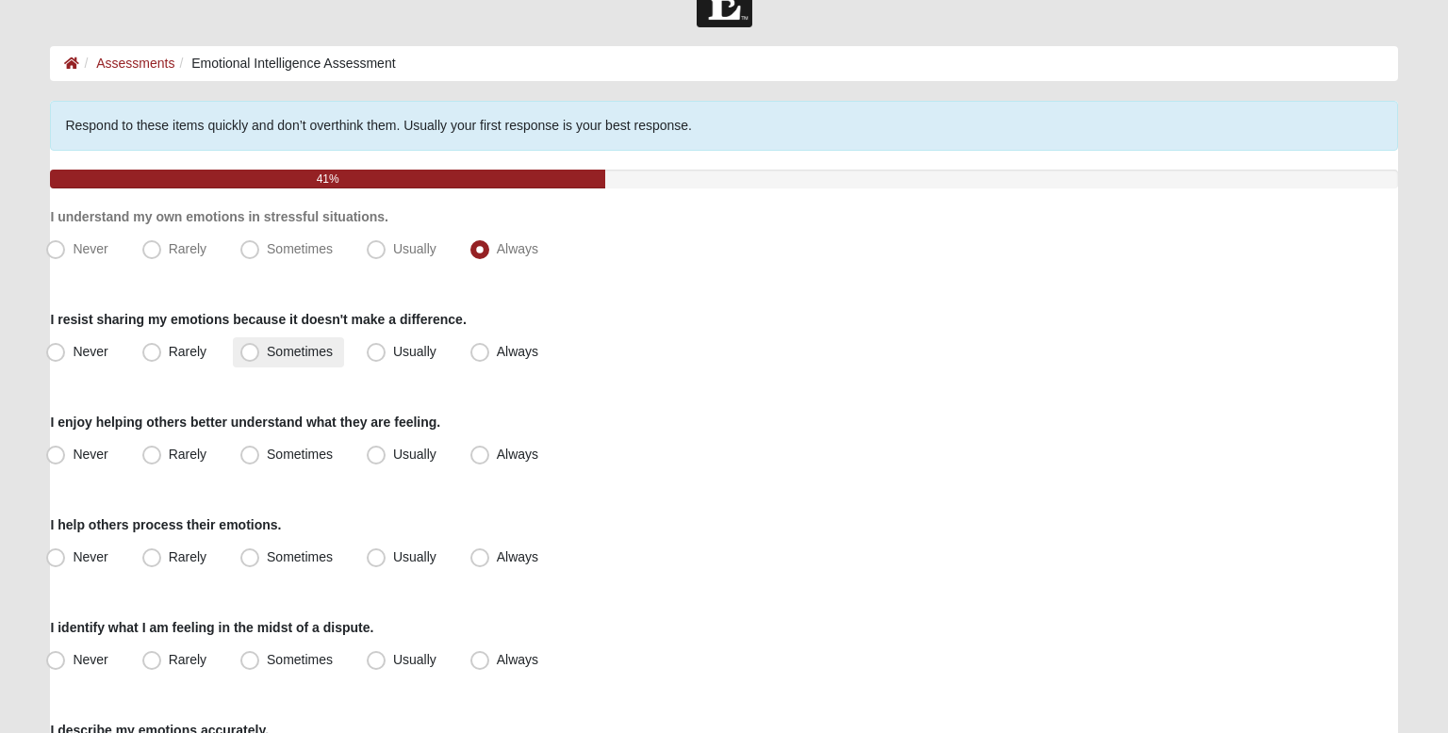
click at [323, 357] on span "Sometimes" at bounding box center [300, 351] width 66 height 15
click at [260, 357] on input "Sometimes" at bounding box center [254, 352] width 12 height 12
radio input "true"
click at [393, 347] on span "Usually" at bounding box center [414, 351] width 43 height 15
click at [374, 347] on input "Usually" at bounding box center [380, 352] width 12 height 12
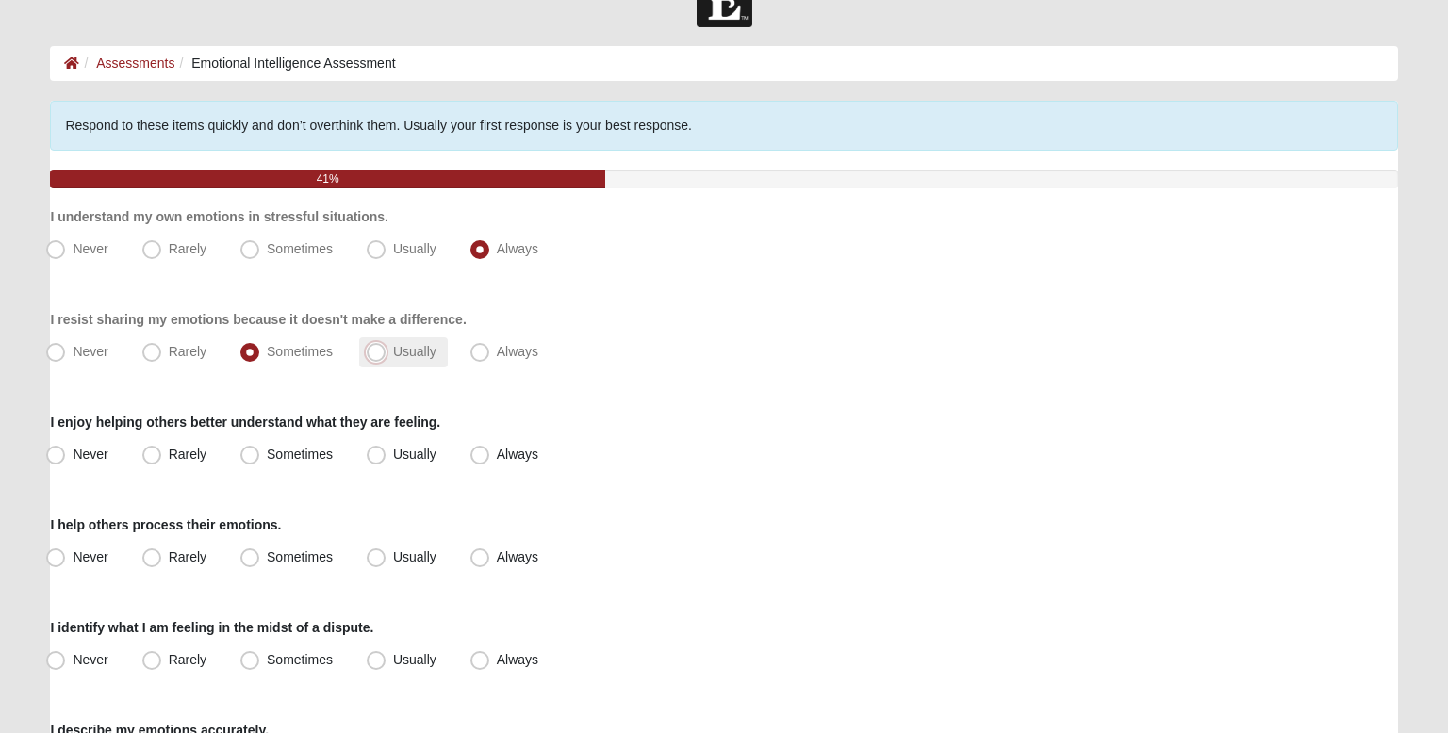
radio input "true"
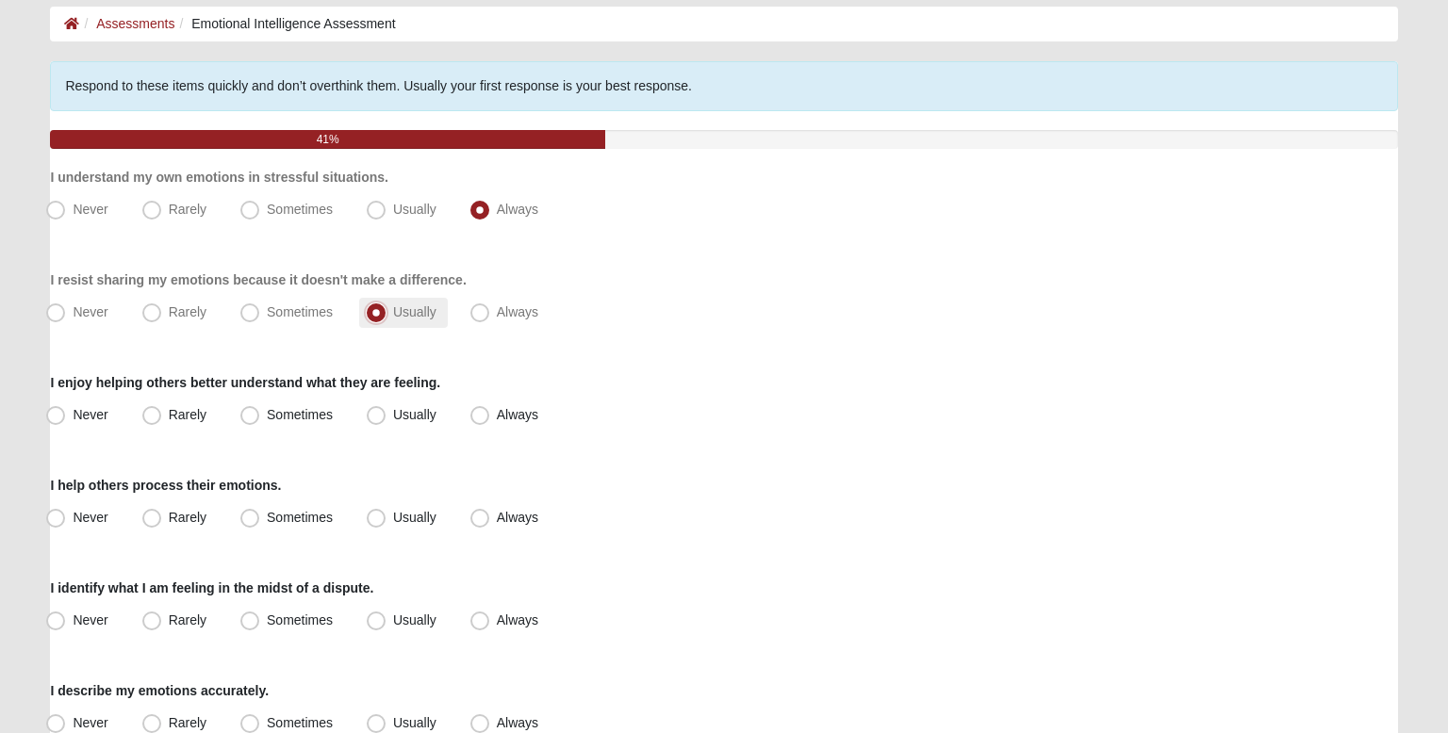
scroll to position [96, 0]
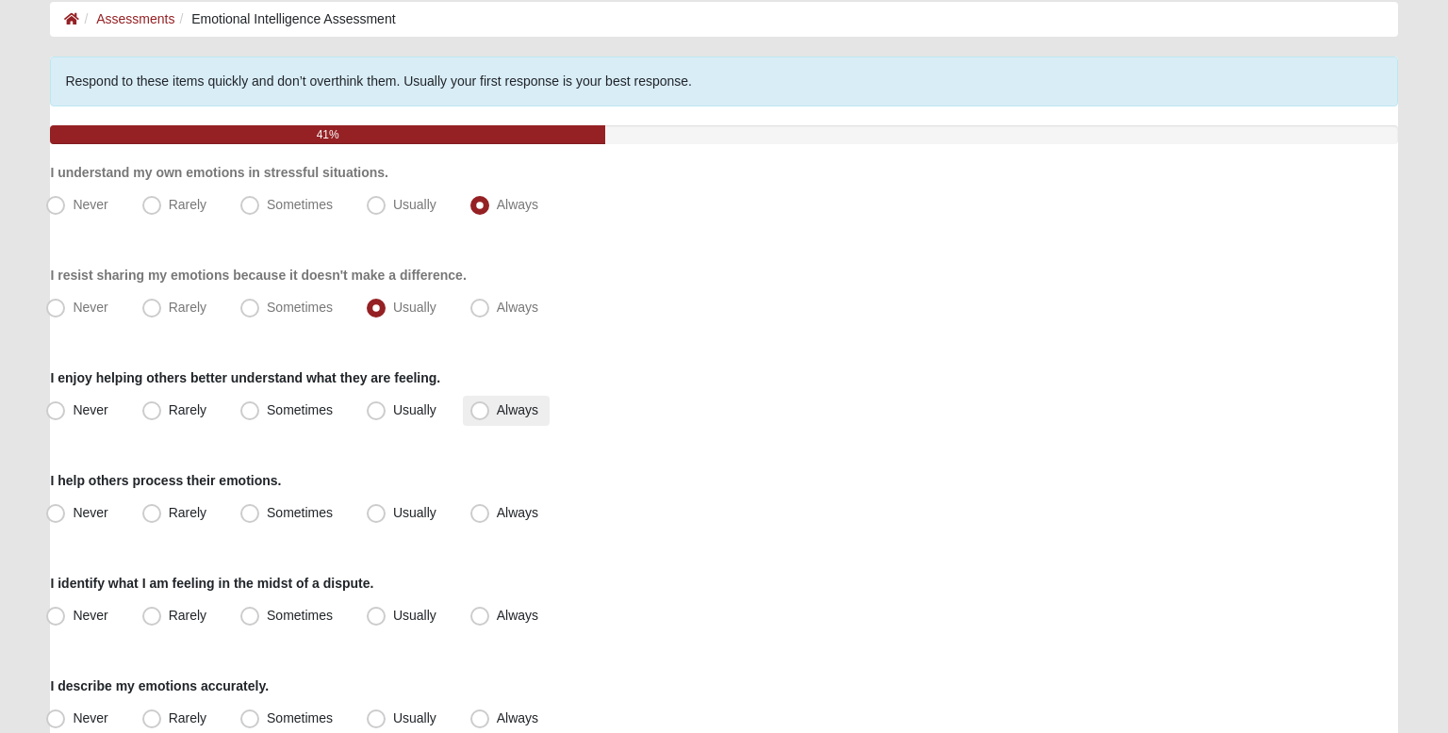
click at [536, 400] on label "Always" at bounding box center [506, 411] width 87 height 30
click at [490, 404] on input "Always" at bounding box center [484, 410] width 12 height 12
radio input "true"
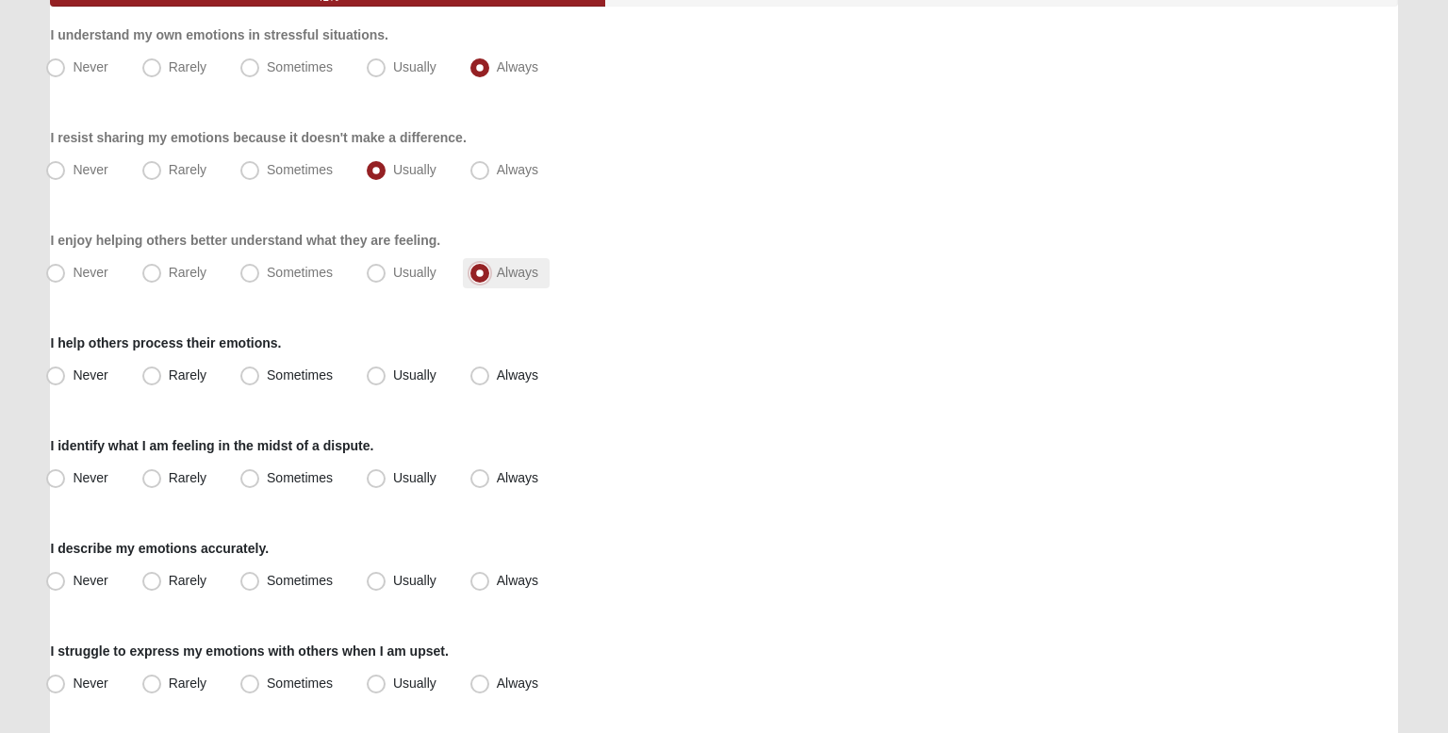
scroll to position [239, 0]
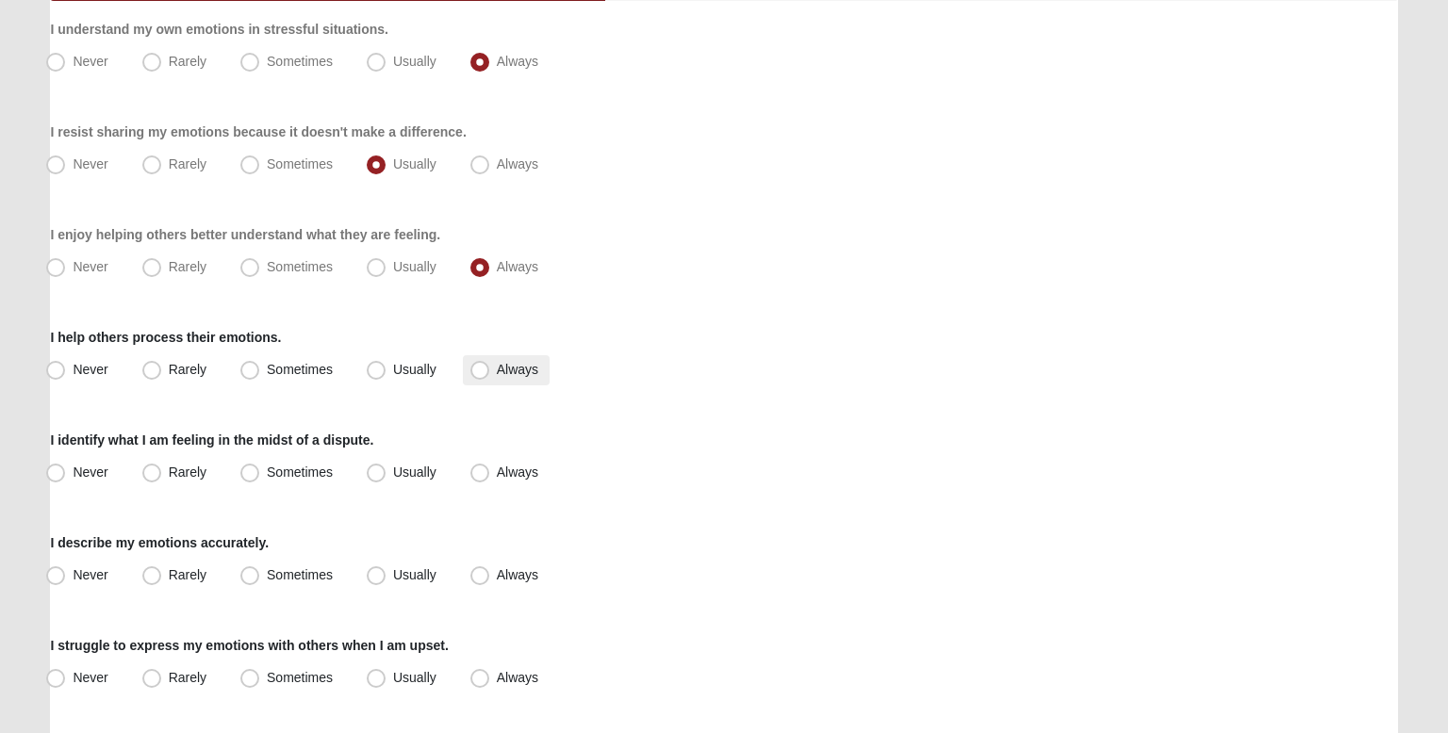
click at [513, 355] on label "Always" at bounding box center [506, 370] width 87 height 30
click at [490, 364] on input "Always" at bounding box center [484, 370] width 12 height 12
radio input "true"
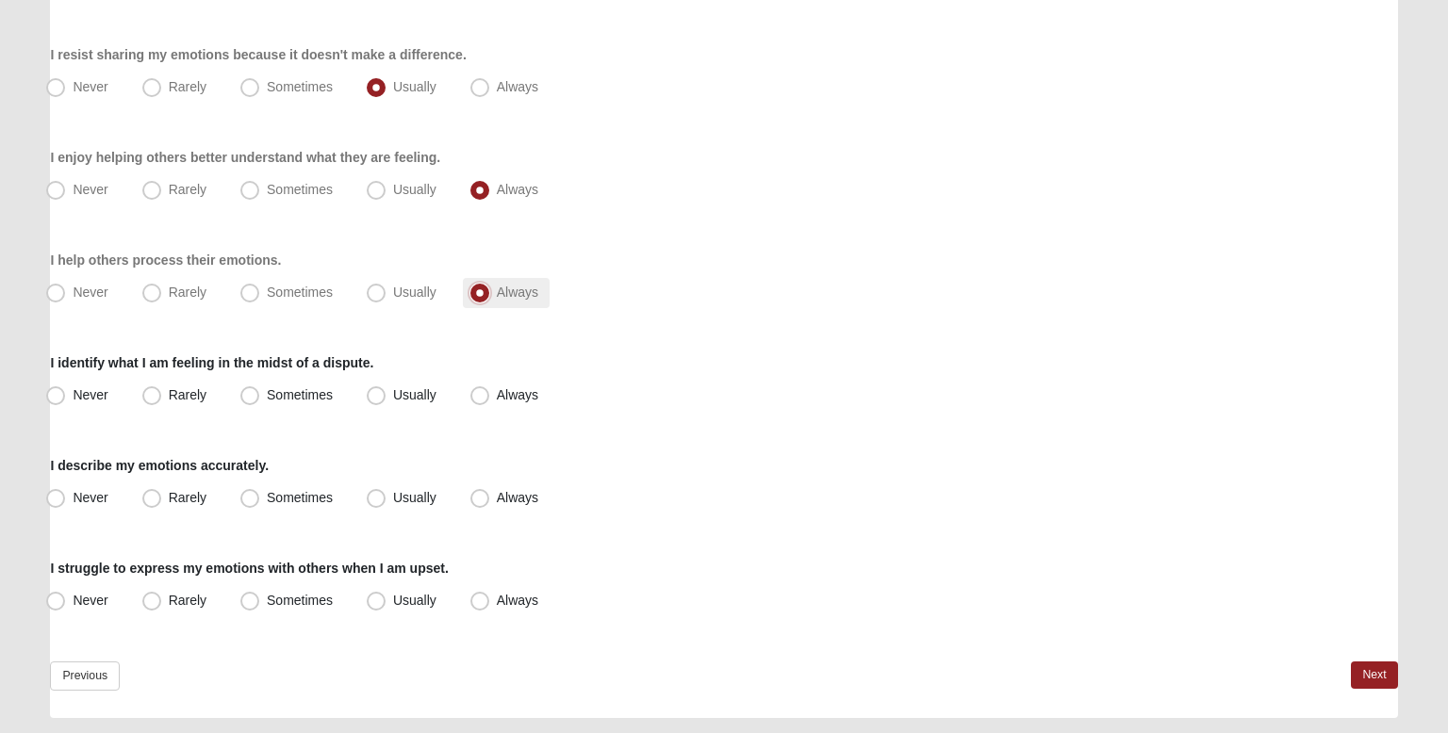
scroll to position [321, 0]
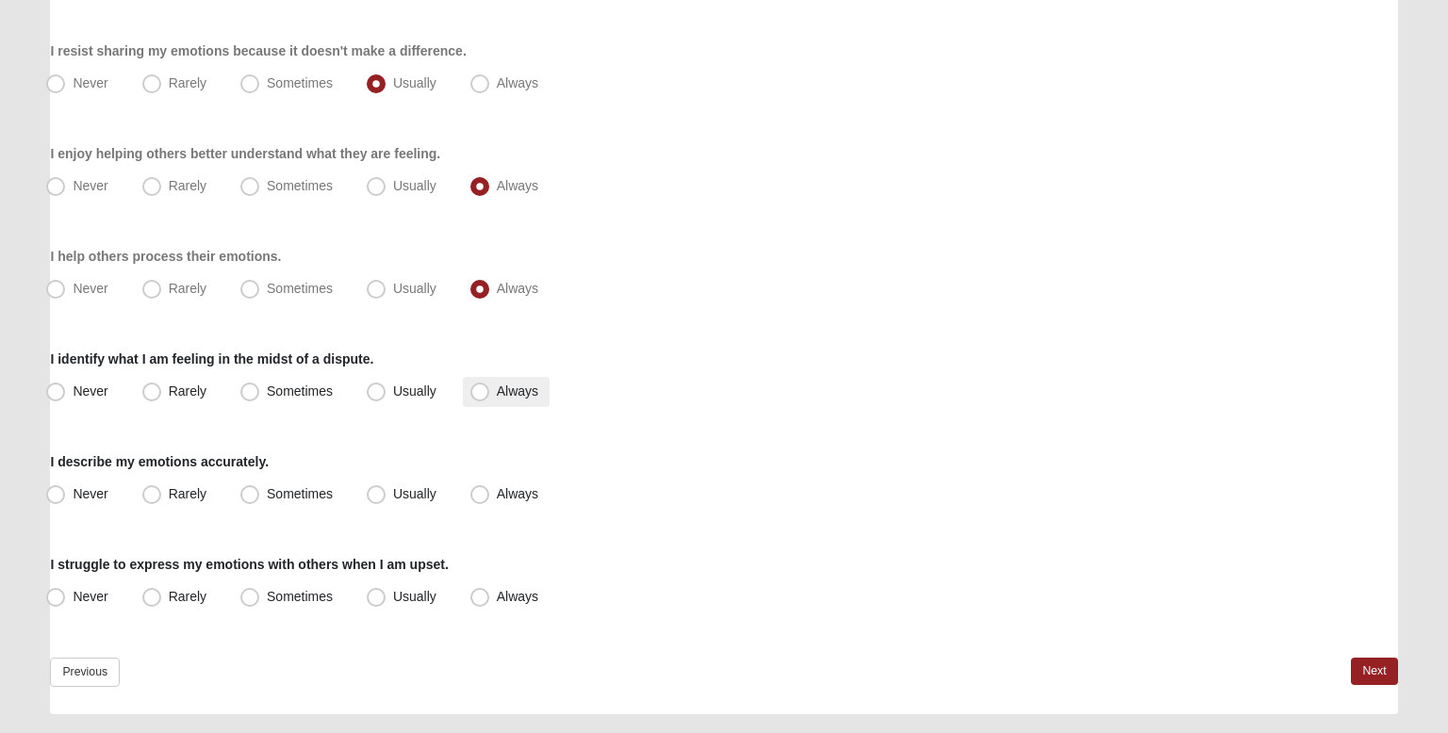
click at [471, 380] on label "Always" at bounding box center [506, 392] width 87 height 30
click at [478, 386] on input "Always" at bounding box center [484, 392] width 12 height 12
radio input "true"
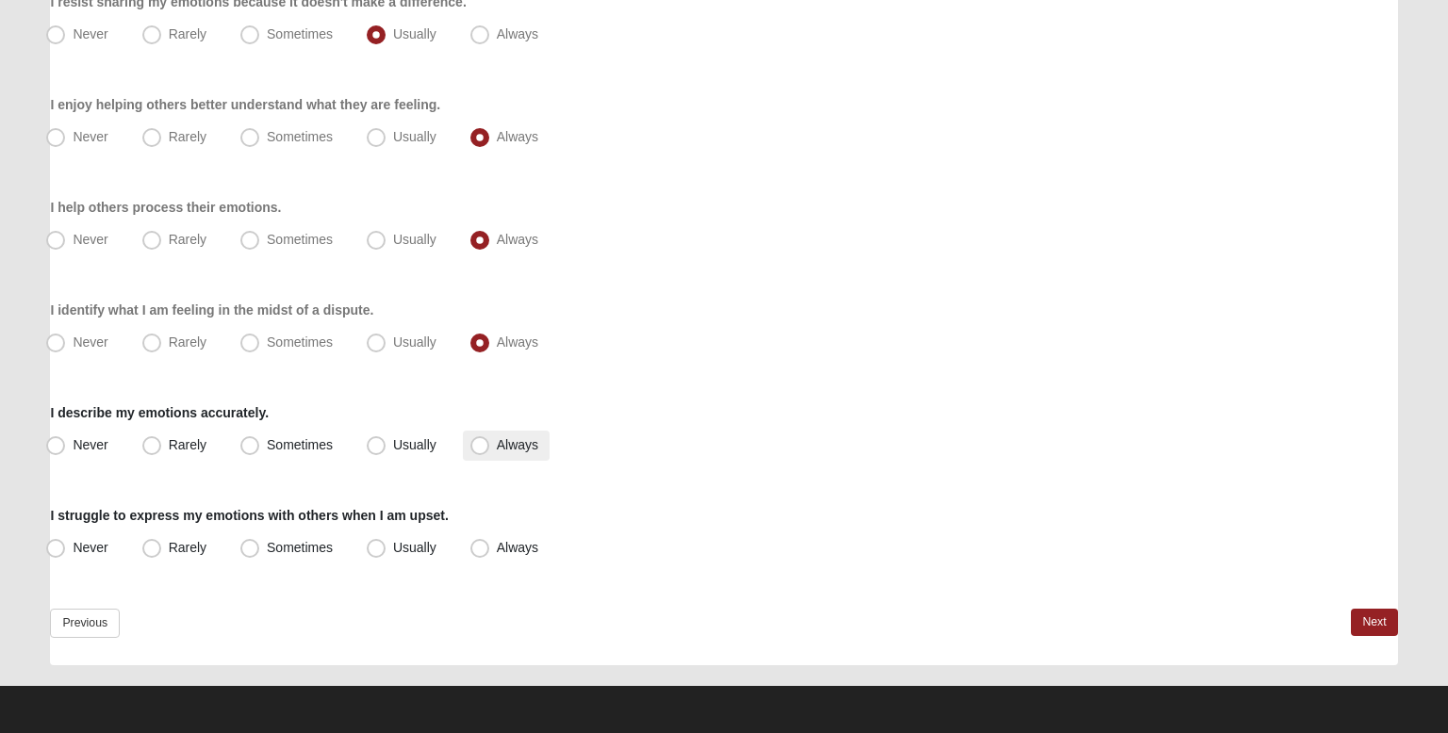
click at [501, 438] on span "Always" at bounding box center [517, 444] width 41 height 15
click at [490, 439] on input "Always" at bounding box center [484, 445] width 12 height 12
radio input "true"
click at [433, 554] on label "Usually" at bounding box center [403, 549] width 89 height 30
click at [387, 554] on input "Usually" at bounding box center [380, 548] width 12 height 12
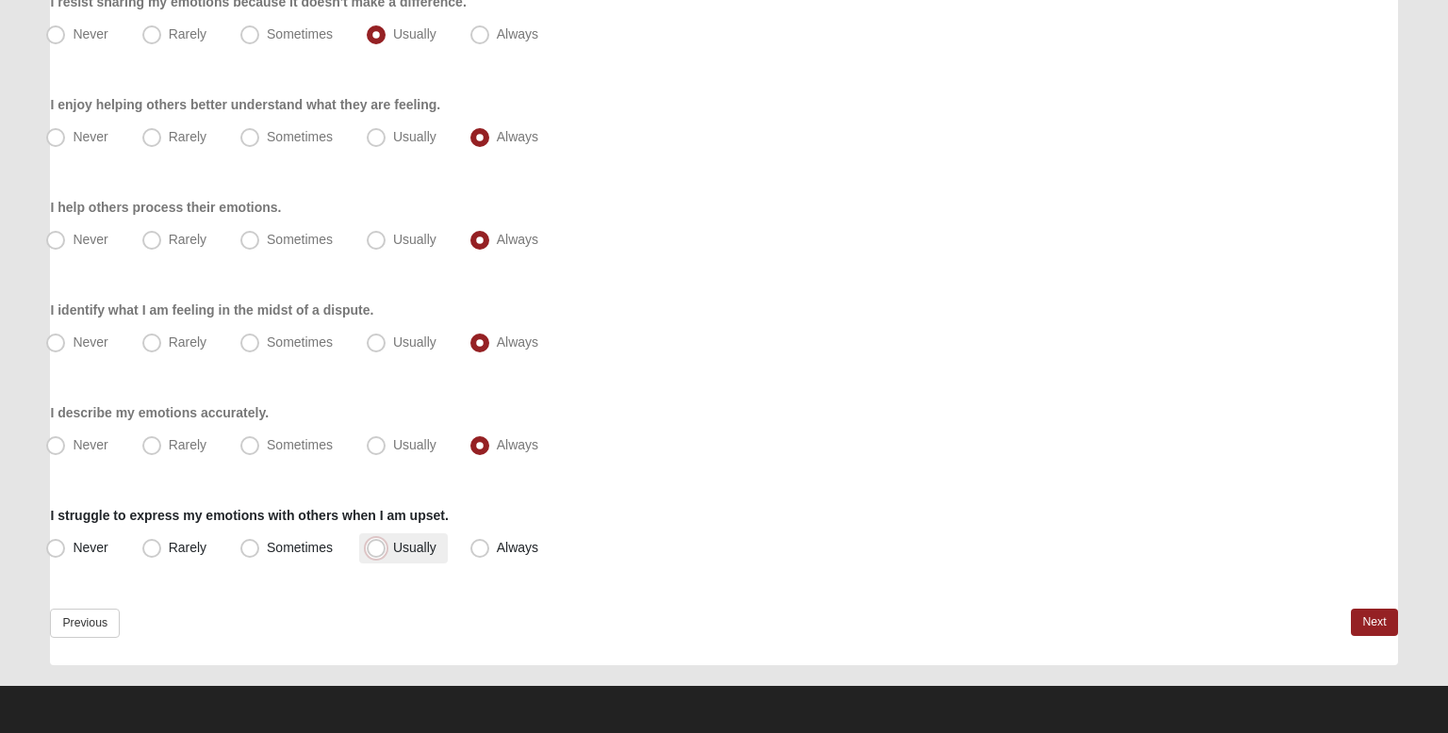
radio input "true"
click at [1373, 620] on link "Next" at bounding box center [1374, 622] width 46 height 27
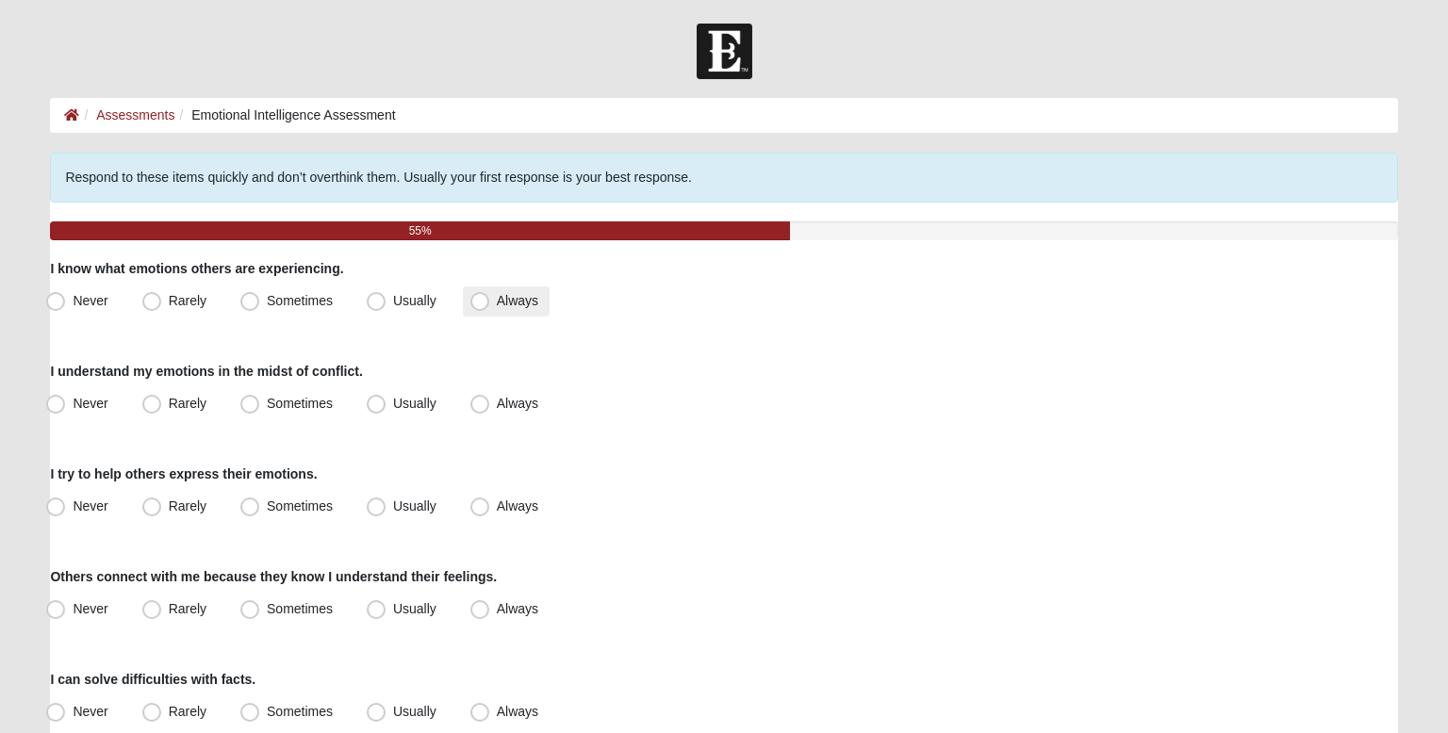
click at [497, 294] on span "Always" at bounding box center [517, 300] width 41 height 15
click at [481, 295] on input "Always" at bounding box center [484, 301] width 12 height 12
radio input "true"
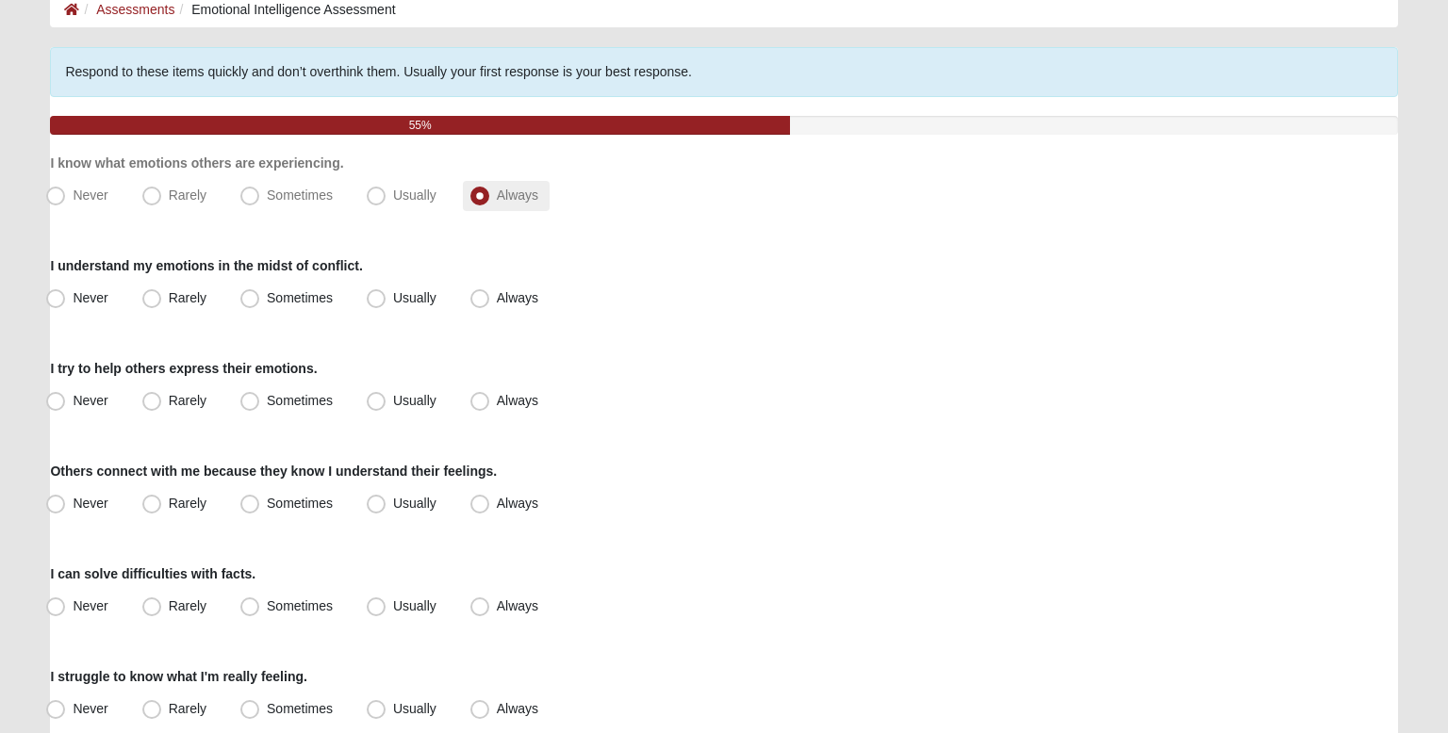
click at [497, 294] on span "Always" at bounding box center [517, 297] width 41 height 15
click at [481, 294] on input "Always" at bounding box center [484, 298] width 12 height 12
radio input "true"
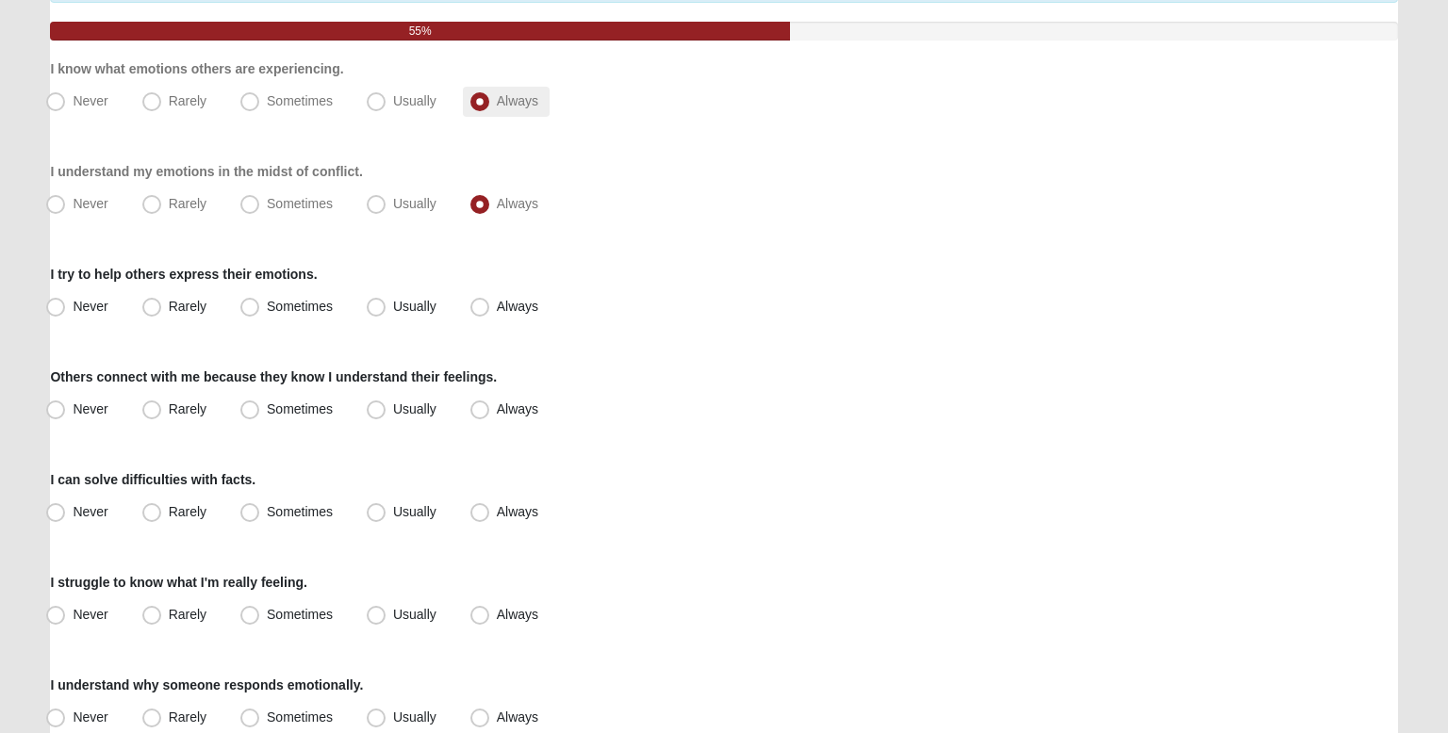
click at [481, 294] on label "Always" at bounding box center [506, 307] width 87 height 30
click at [481, 301] on input "Always" at bounding box center [484, 307] width 12 height 12
radio input "true"
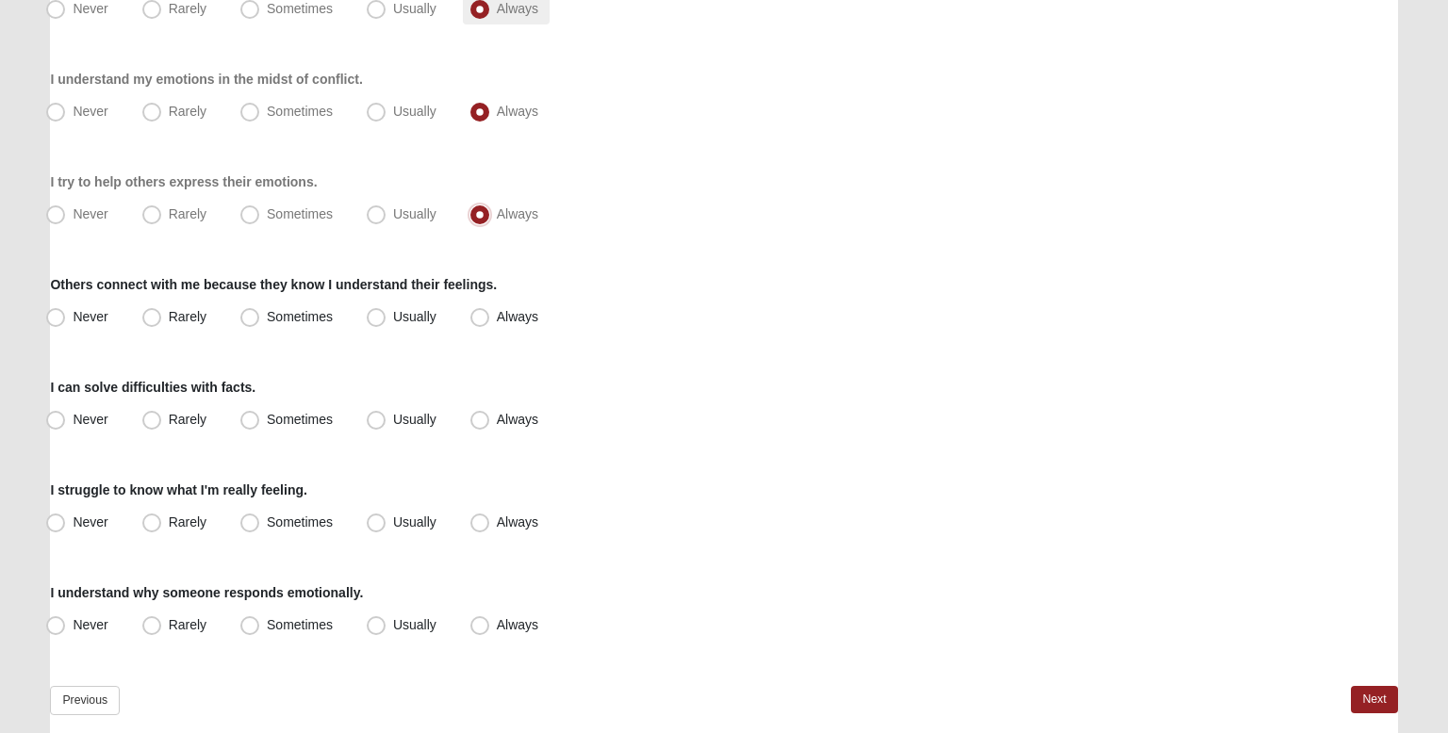
scroll to position [294, 0]
click at [497, 309] on span "Always" at bounding box center [517, 314] width 41 height 15
click at [486, 309] on input "Always" at bounding box center [484, 315] width 12 height 12
radio input "true"
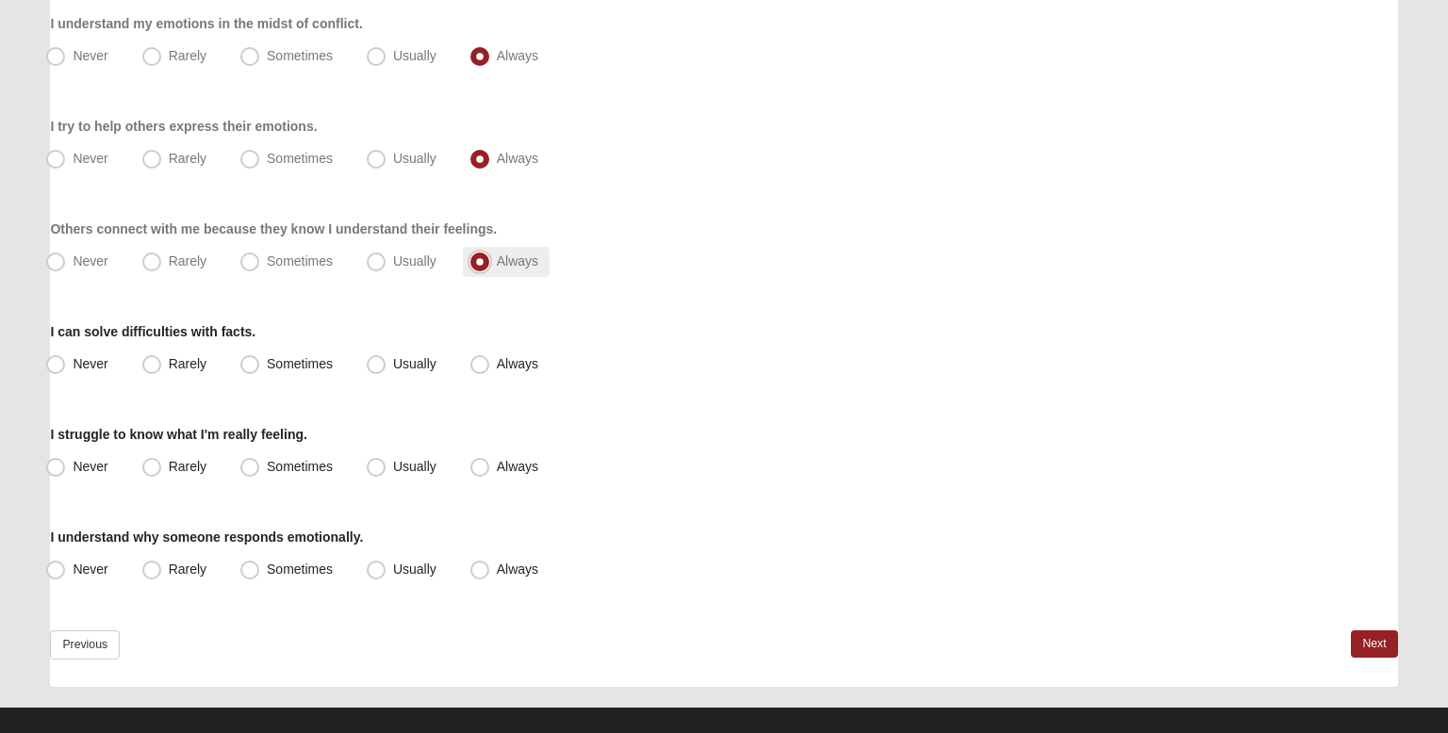
scroll to position [370, 0]
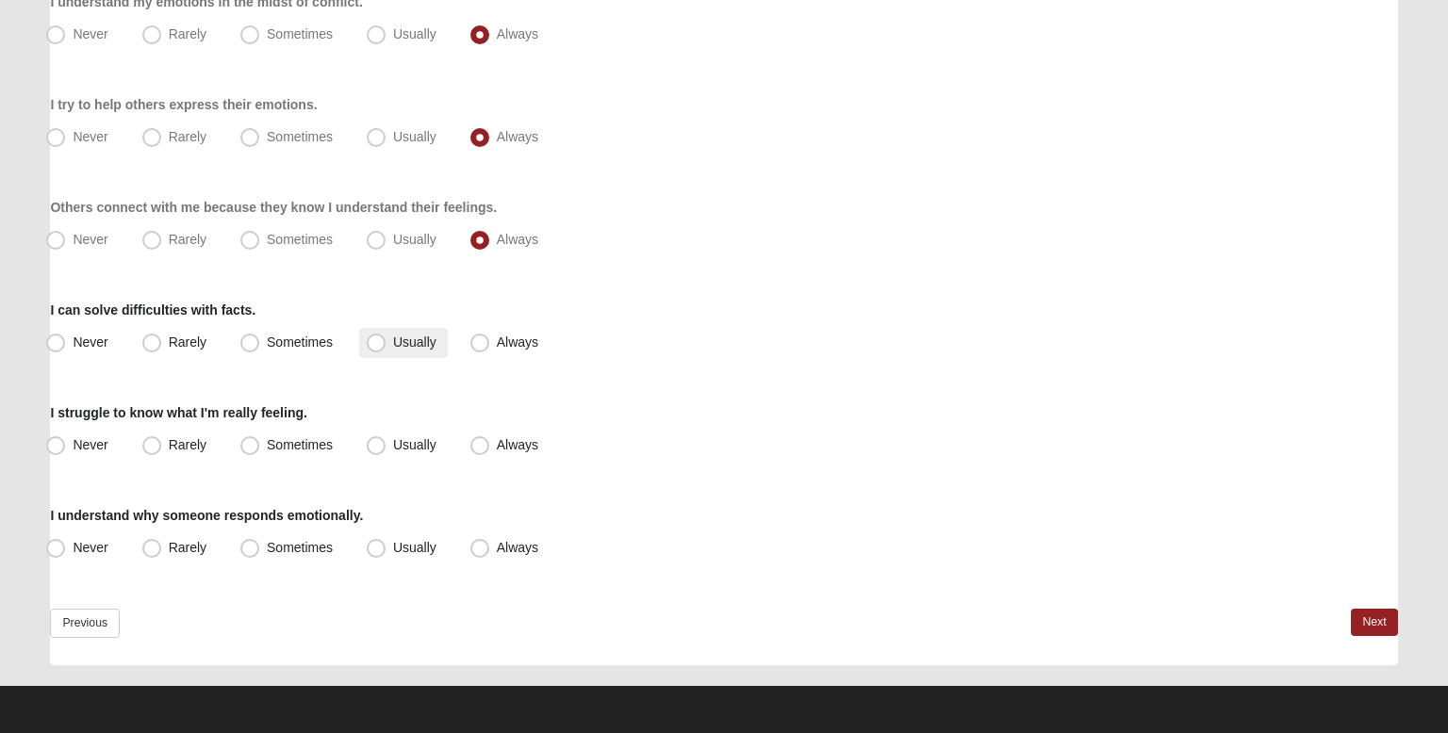
click at [436, 353] on label "Usually" at bounding box center [403, 343] width 89 height 30
click at [387, 349] on input "Usually" at bounding box center [380, 343] width 12 height 12
radio input "true"
click at [73, 441] on span "Never" at bounding box center [90, 444] width 35 height 15
click at [61, 441] on input "Never" at bounding box center [60, 445] width 12 height 12
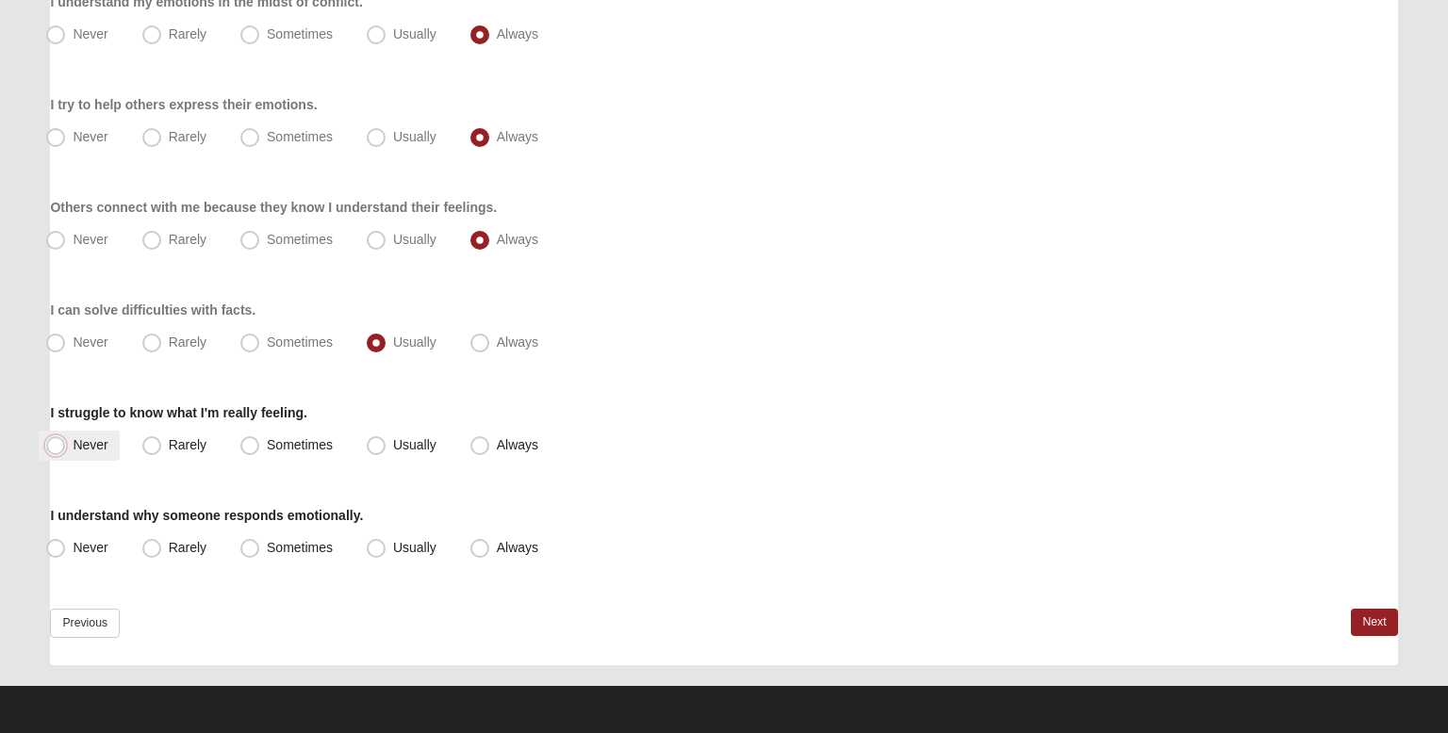
radio input "true"
click at [513, 549] on span "Always" at bounding box center [517, 547] width 41 height 15
click at [490, 549] on input "Always" at bounding box center [484, 548] width 12 height 12
radio input "true"
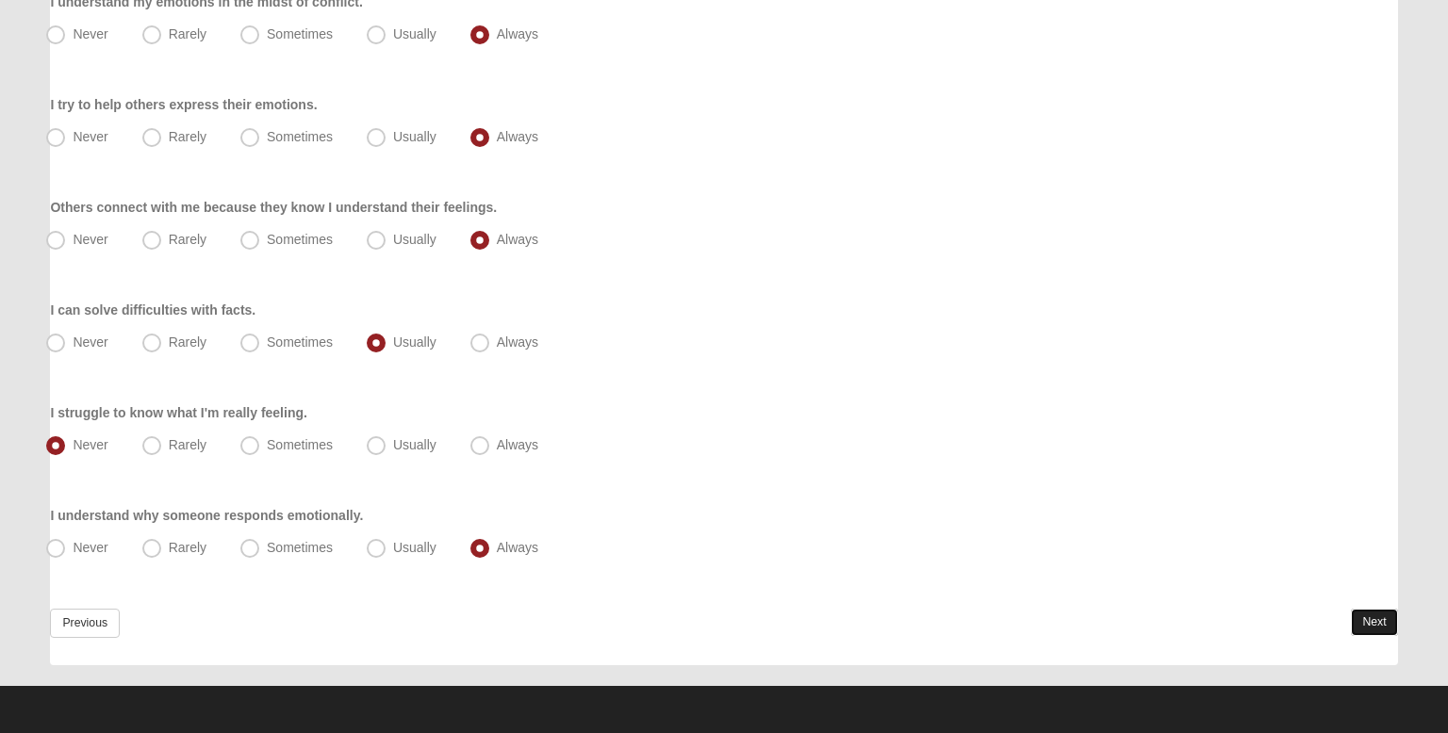
click at [1389, 622] on link "Next" at bounding box center [1374, 622] width 46 height 27
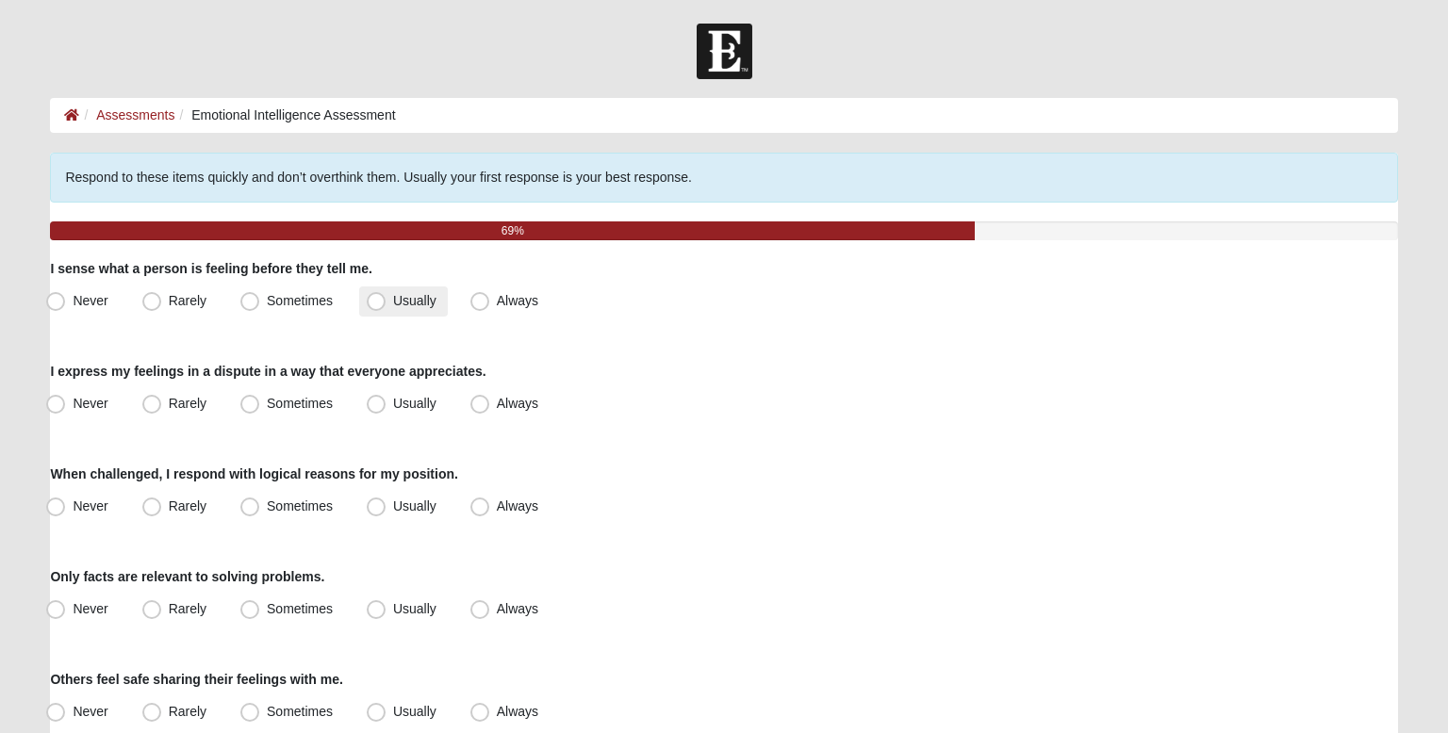
click at [402, 304] on span "Usually" at bounding box center [414, 300] width 43 height 15
click at [387, 304] on input "Usually" at bounding box center [380, 301] width 12 height 12
radio input "true"
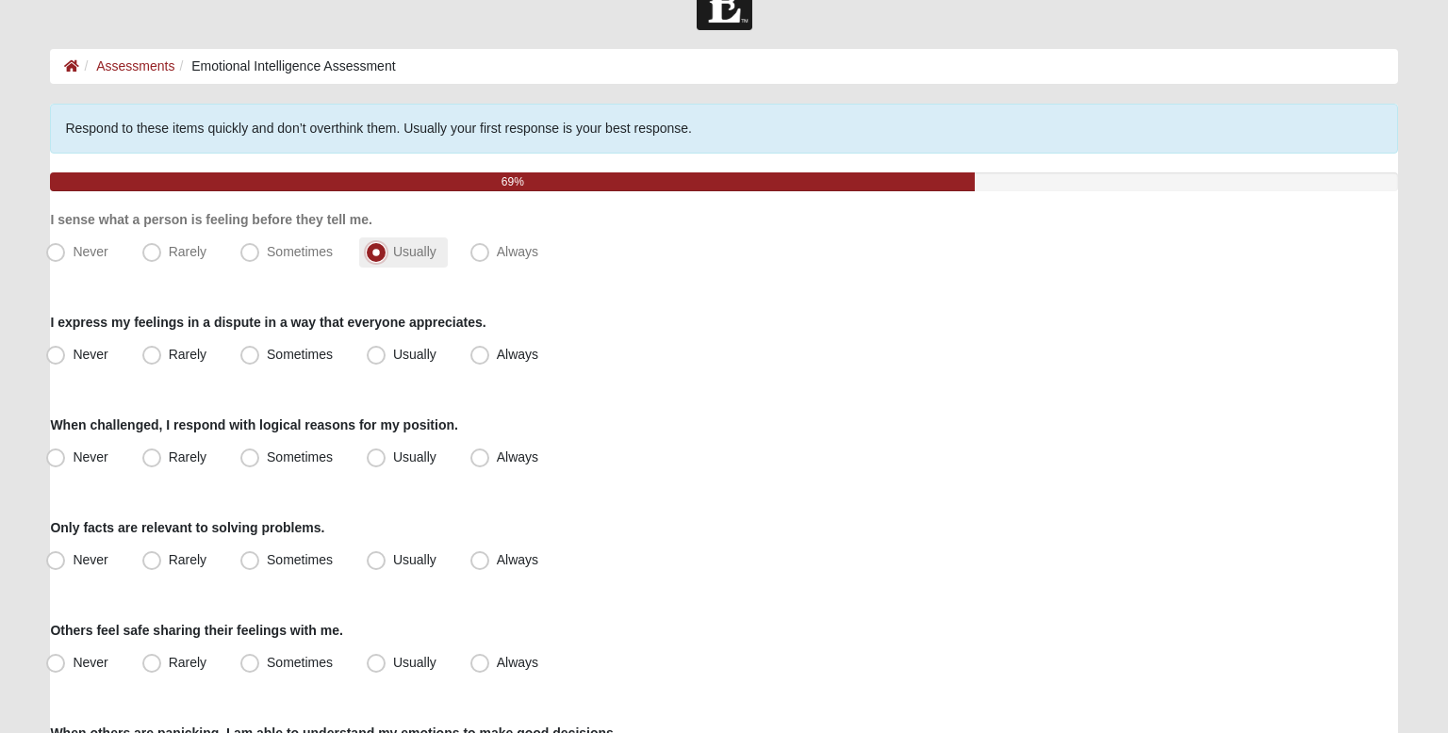
scroll to position [51, 0]
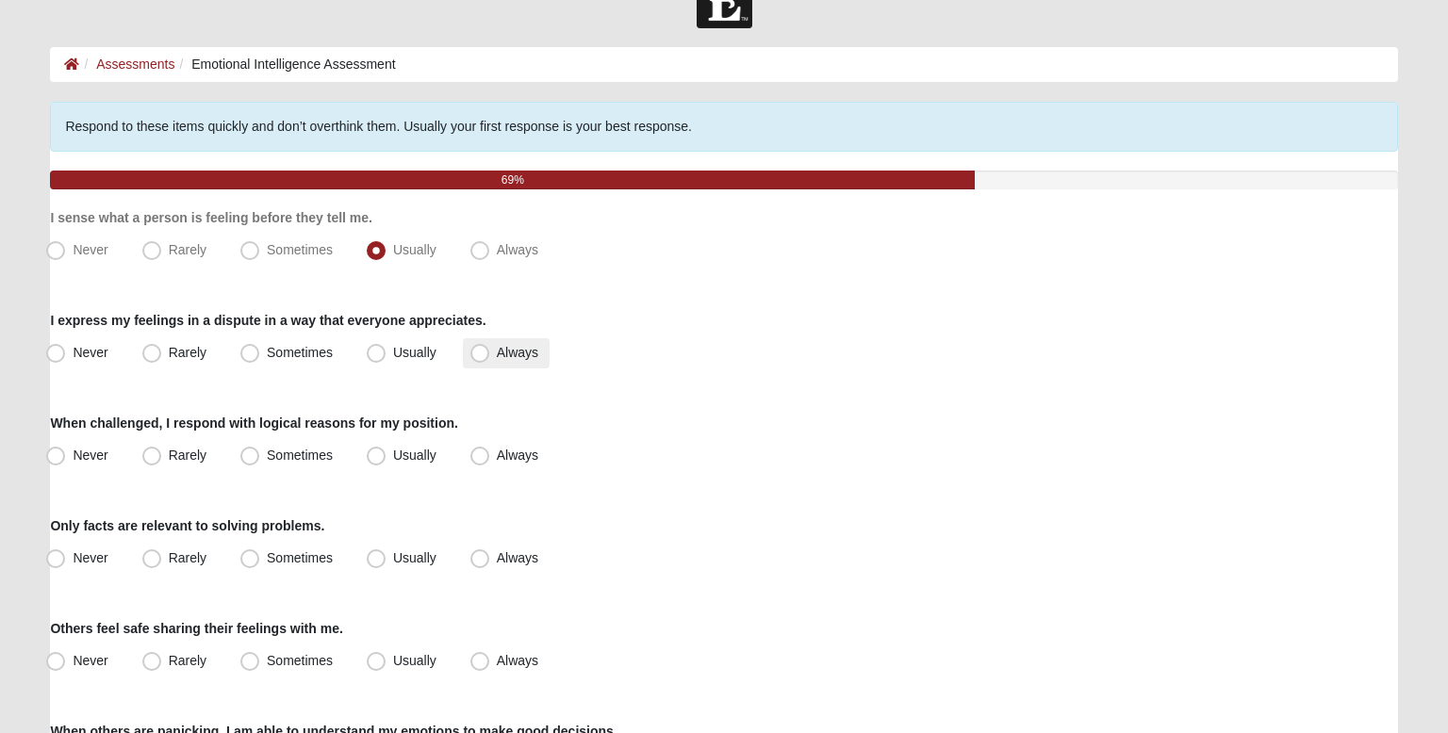
click at [507, 351] on span "Always" at bounding box center [517, 352] width 41 height 15
click at [490, 351] on input "Always" at bounding box center [484, 353] width 12 height 12
radio input "true"
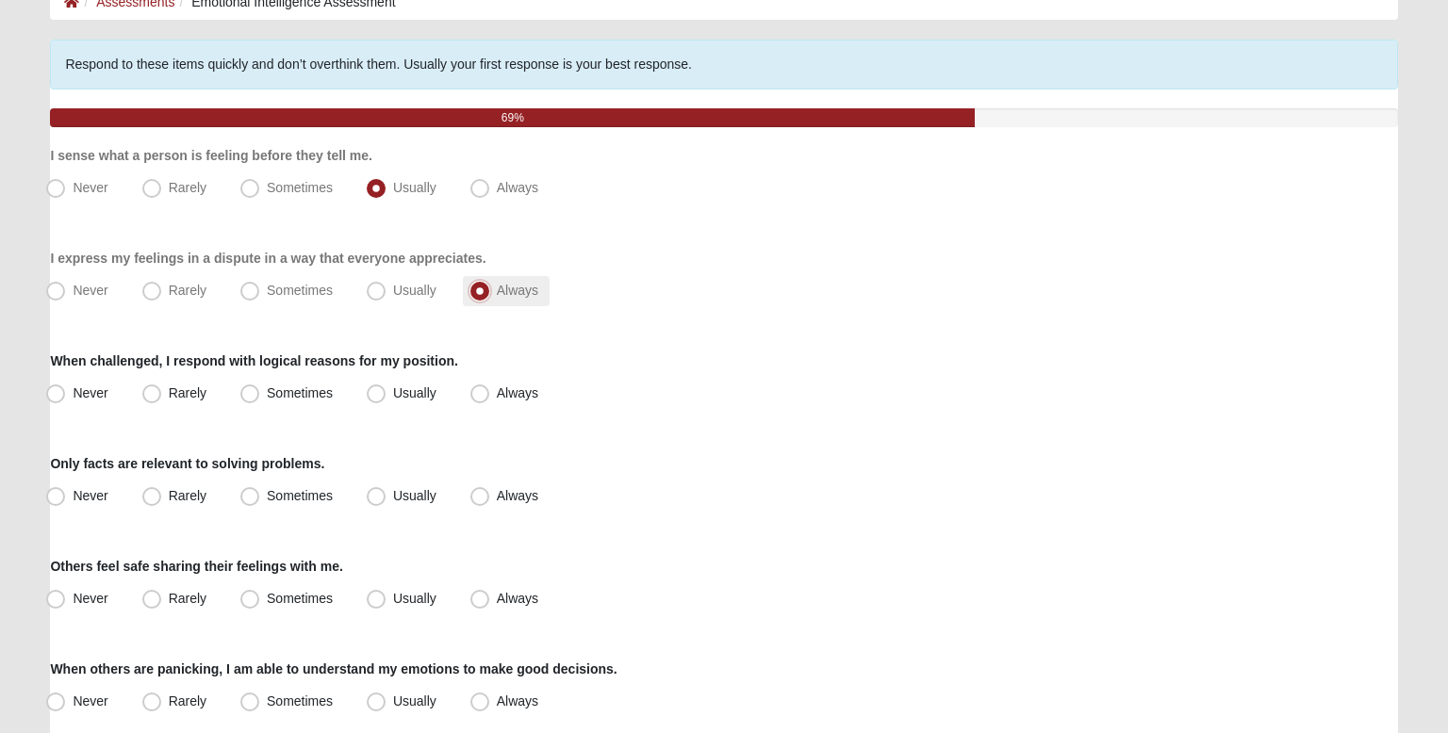
scroll to position [116, 0]
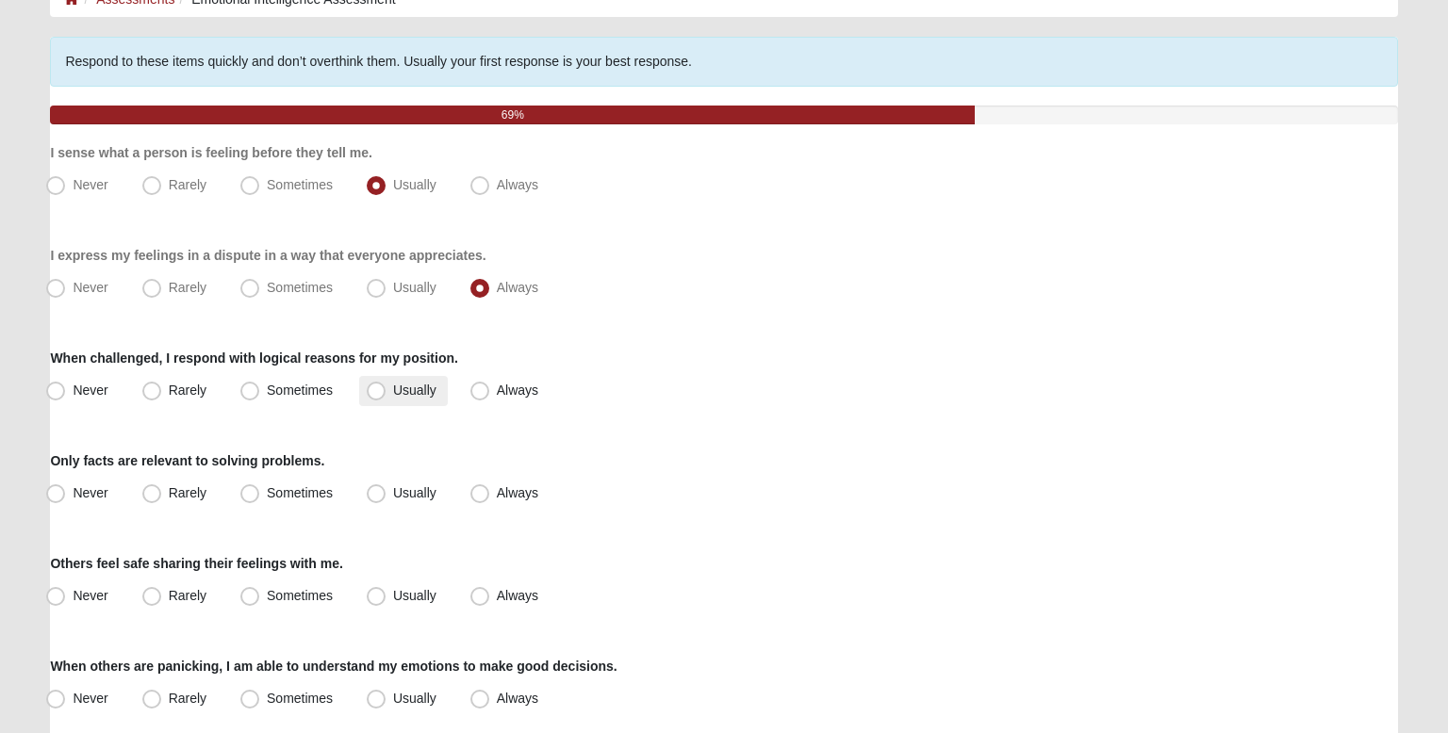
click at [418, 383] on span "Usually" at bounding box center [414, 390] width 43 height 15
click at [387, 385] on input "Usually" at bounding box center [380, 391] width 12 height 12
radio input "true"
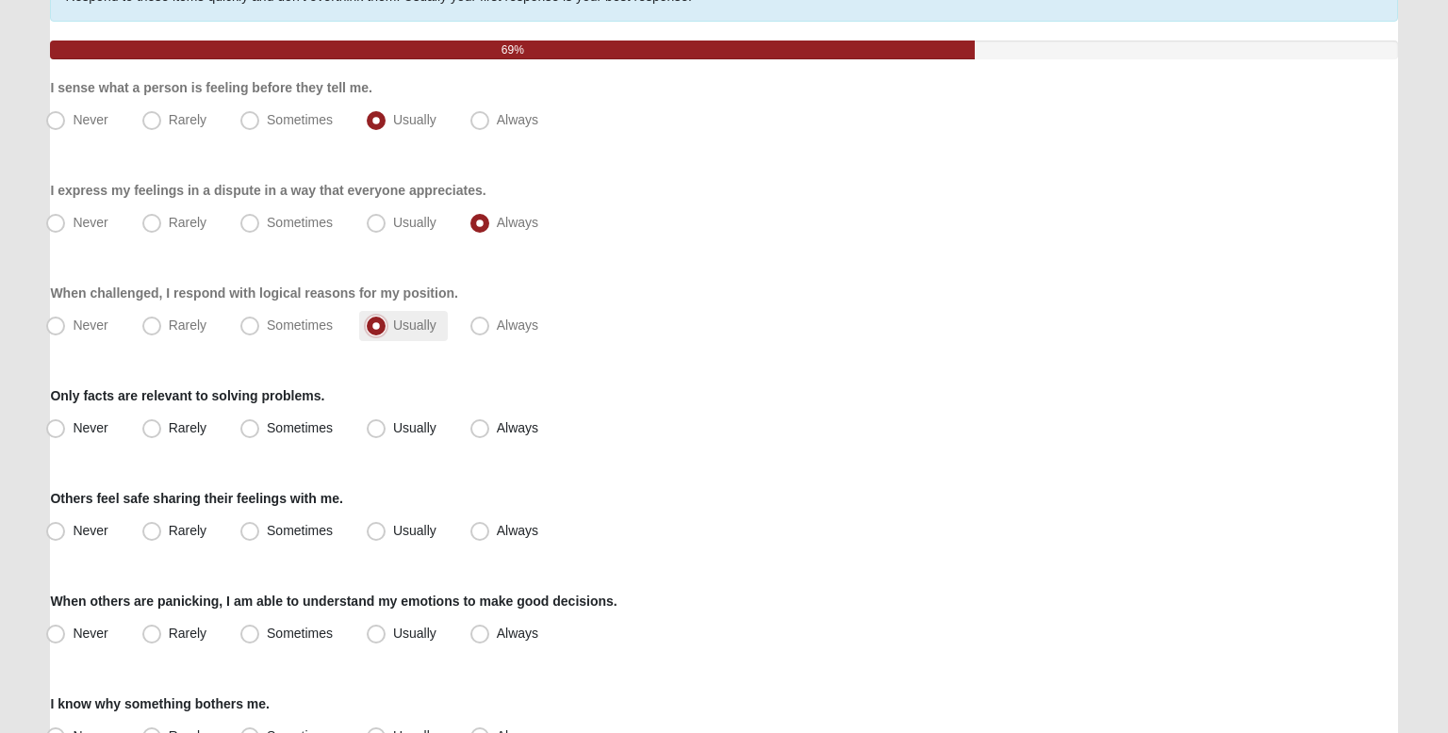
scroll to position [182, 0]
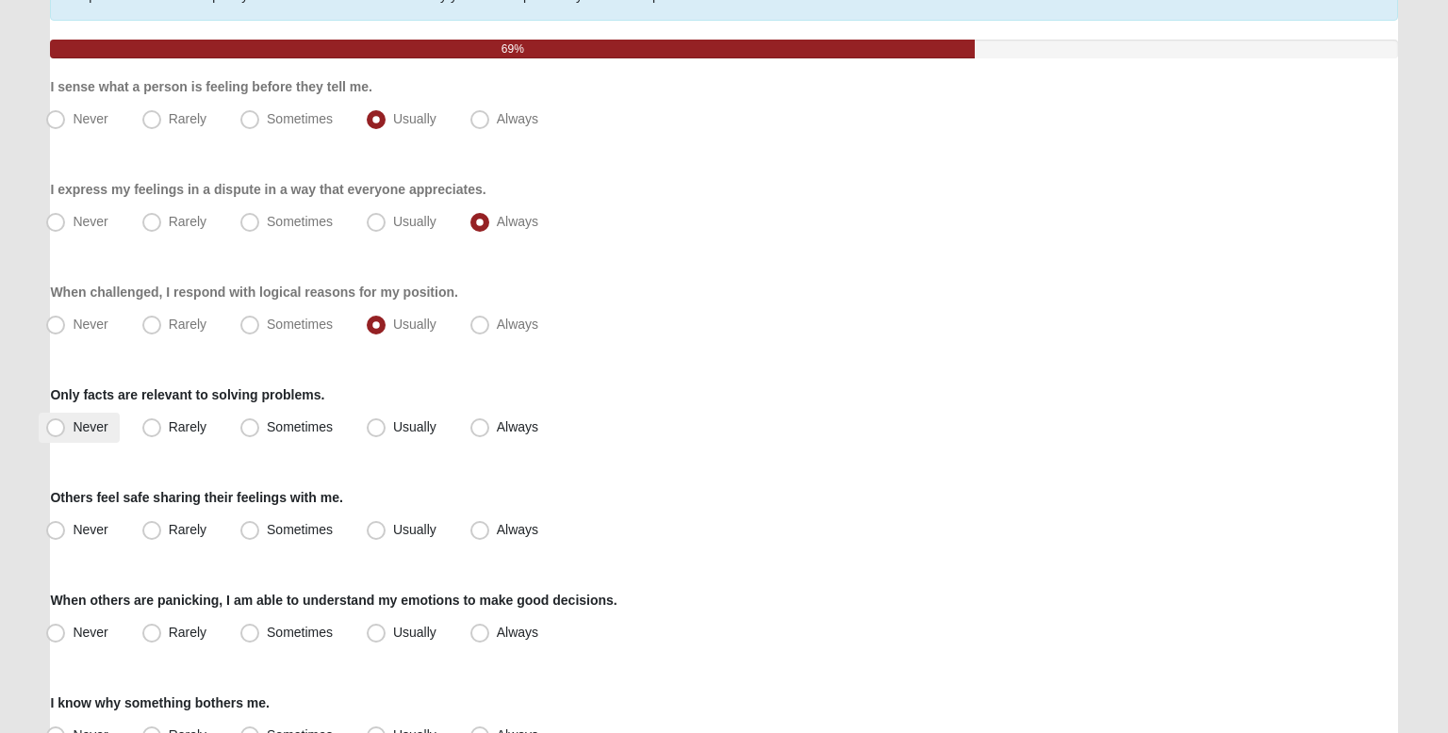
click at [117, 427] on label "Never" at bounding box center [79, 428] width 80 height 30
click at [66, 427] on input "Never" at bounding box center [60, 427] width 12 height 12
radio input "true"
click at [165, 438] on label "Rarely" at bounding box center [176, 428] width 83 height 30
click at [162, 434] on input "Rarely" at bounding box center [156, 427] width 12 height 12
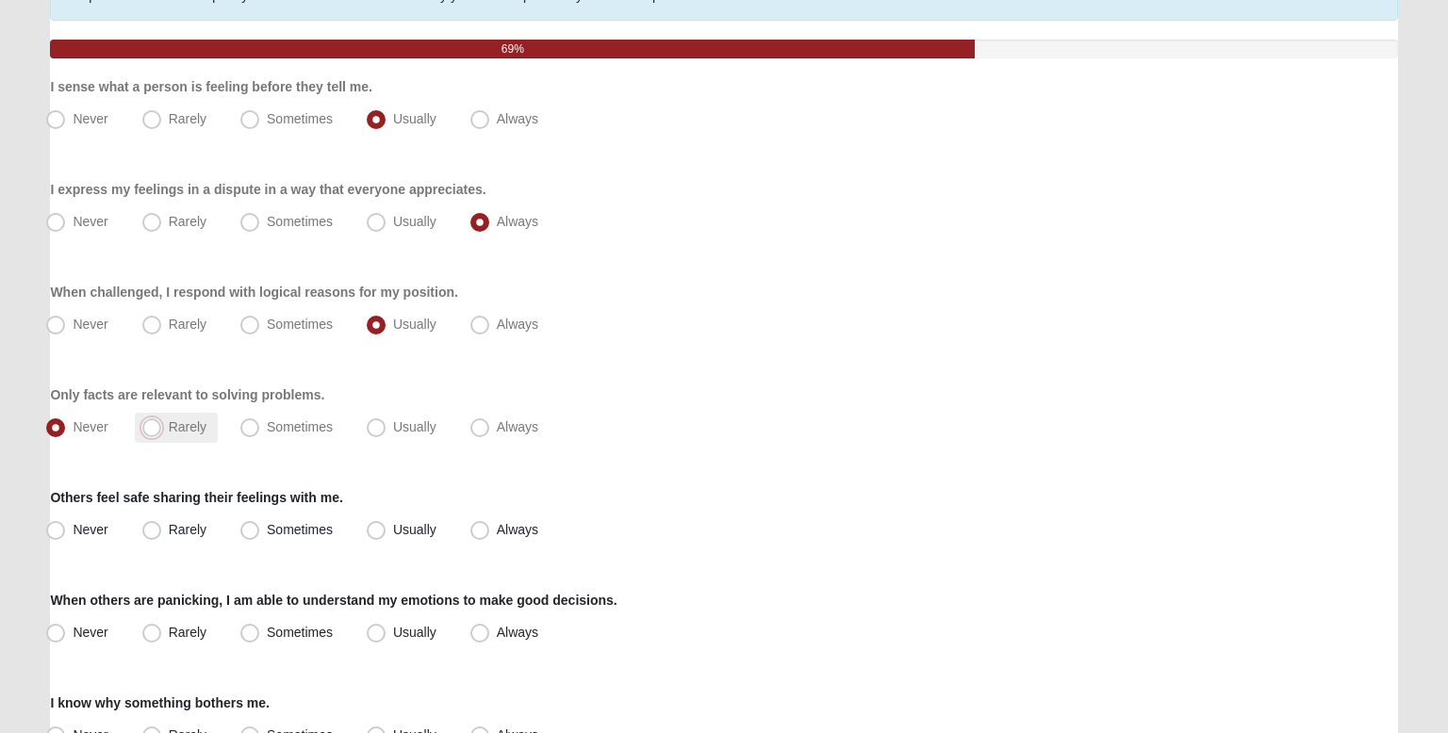
radio input "true"
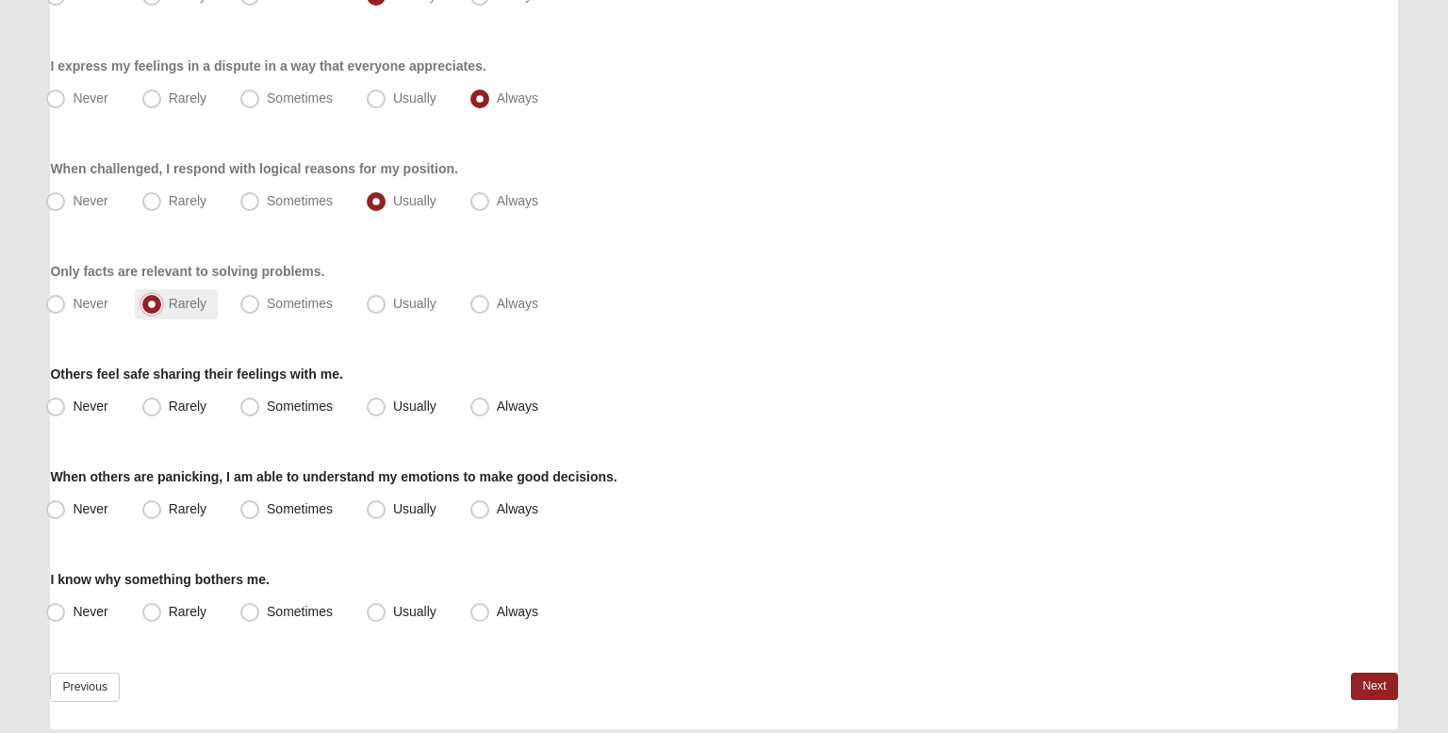
scroll to position [308, 0]
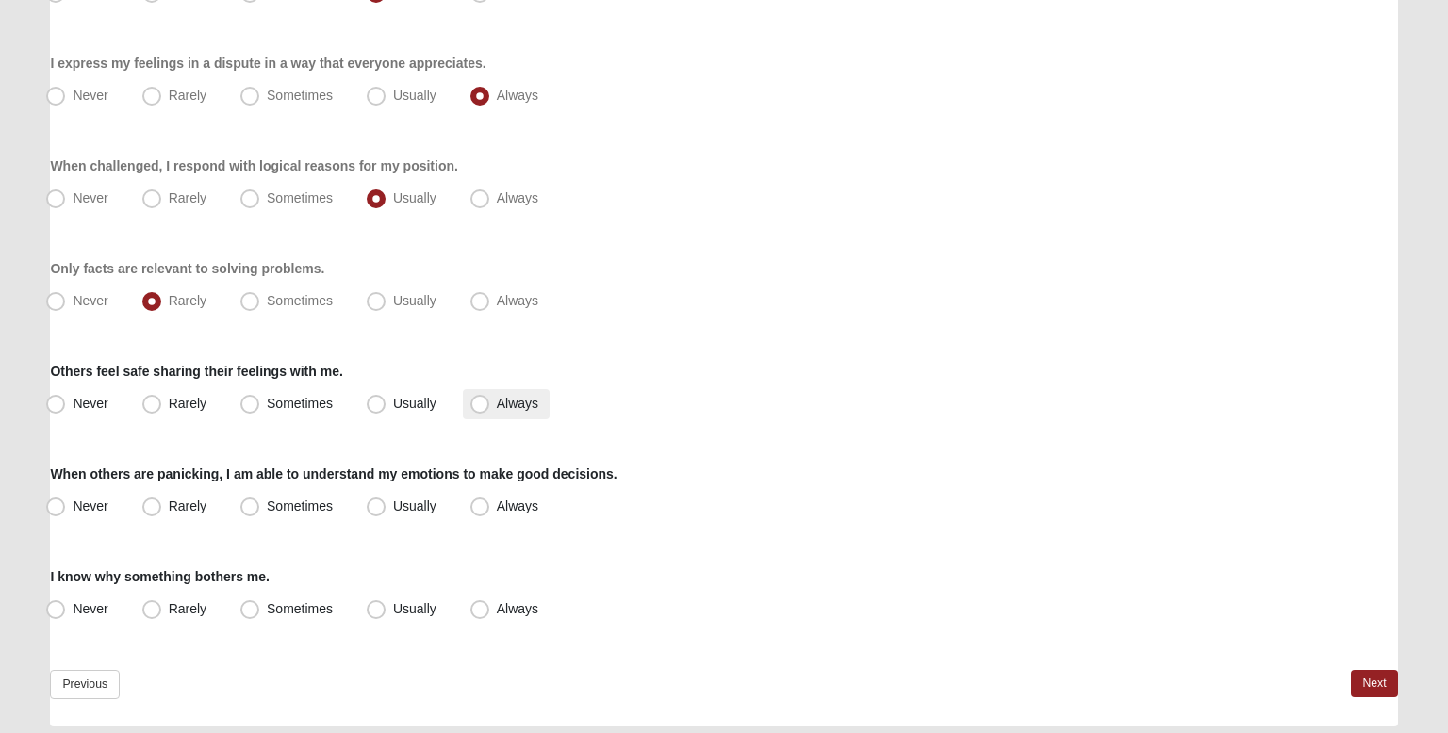
click at [497, 407] on span "Always" at bounding box center [517, 403] width 41 height 15
click at [478, 407] on input "Always" at bounding box center [484, 404] width 12 height 12
radio input "true"
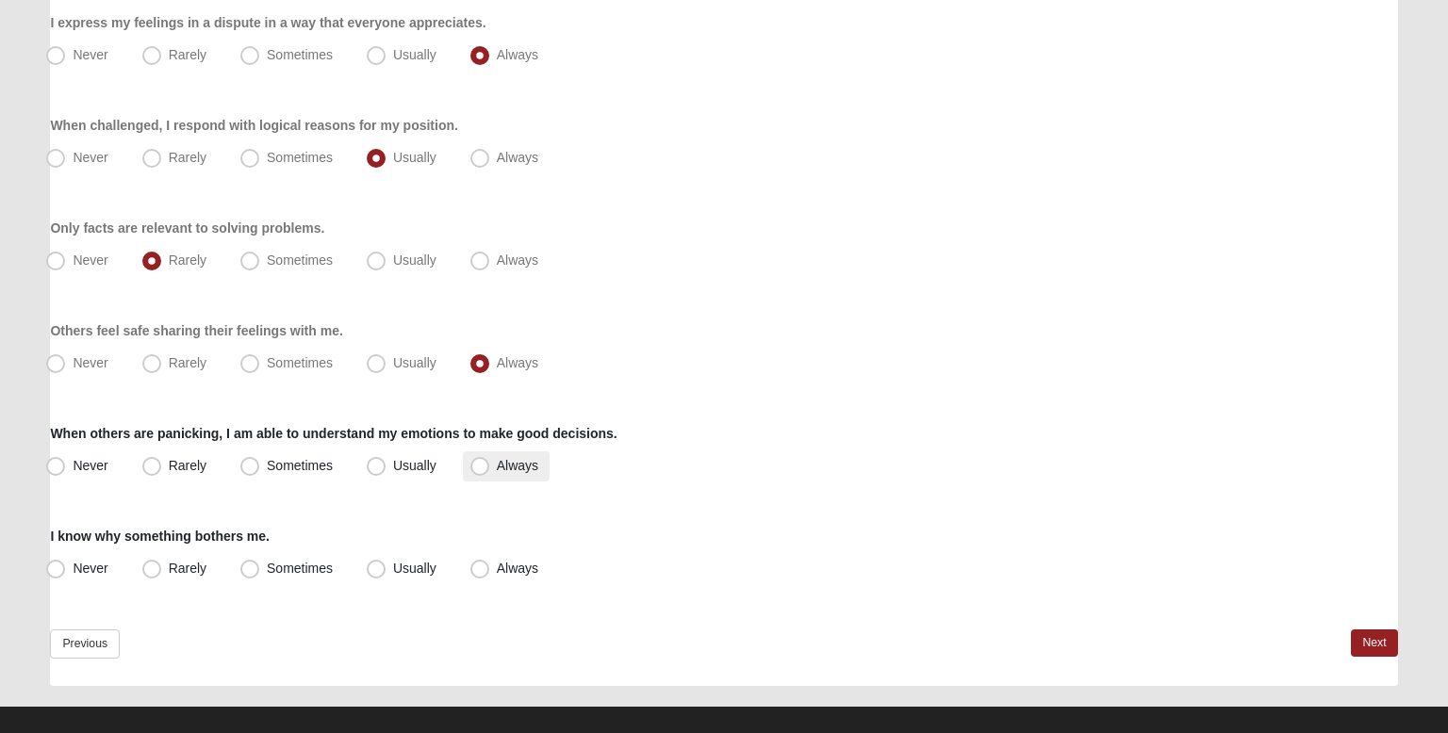
click at [497, 466] on span "Always" at bounding box center [517, 465] width 41 height 15
click at [484, 466] on input "Always" at bounding box center [484, 466] width 12 height 12
radio input "true"
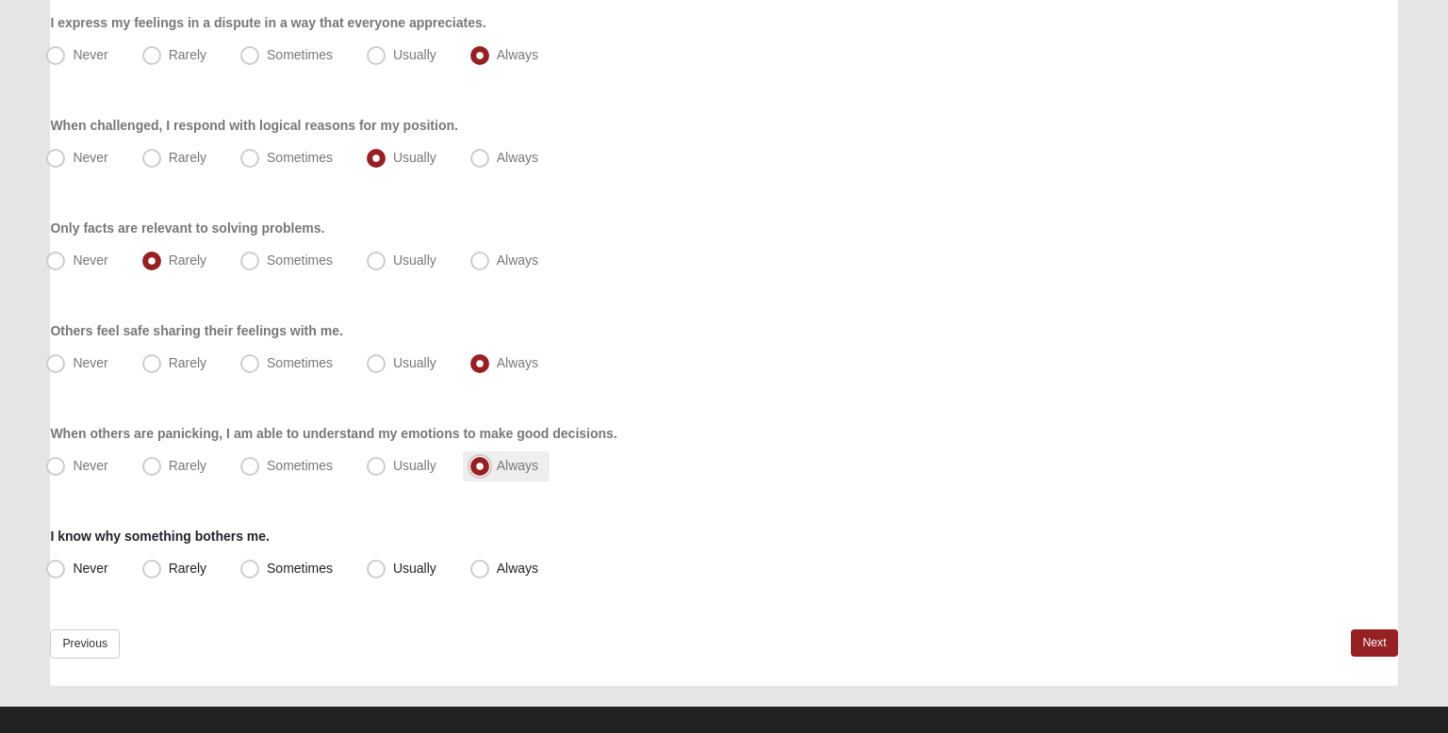
scroll to position [370, 0]
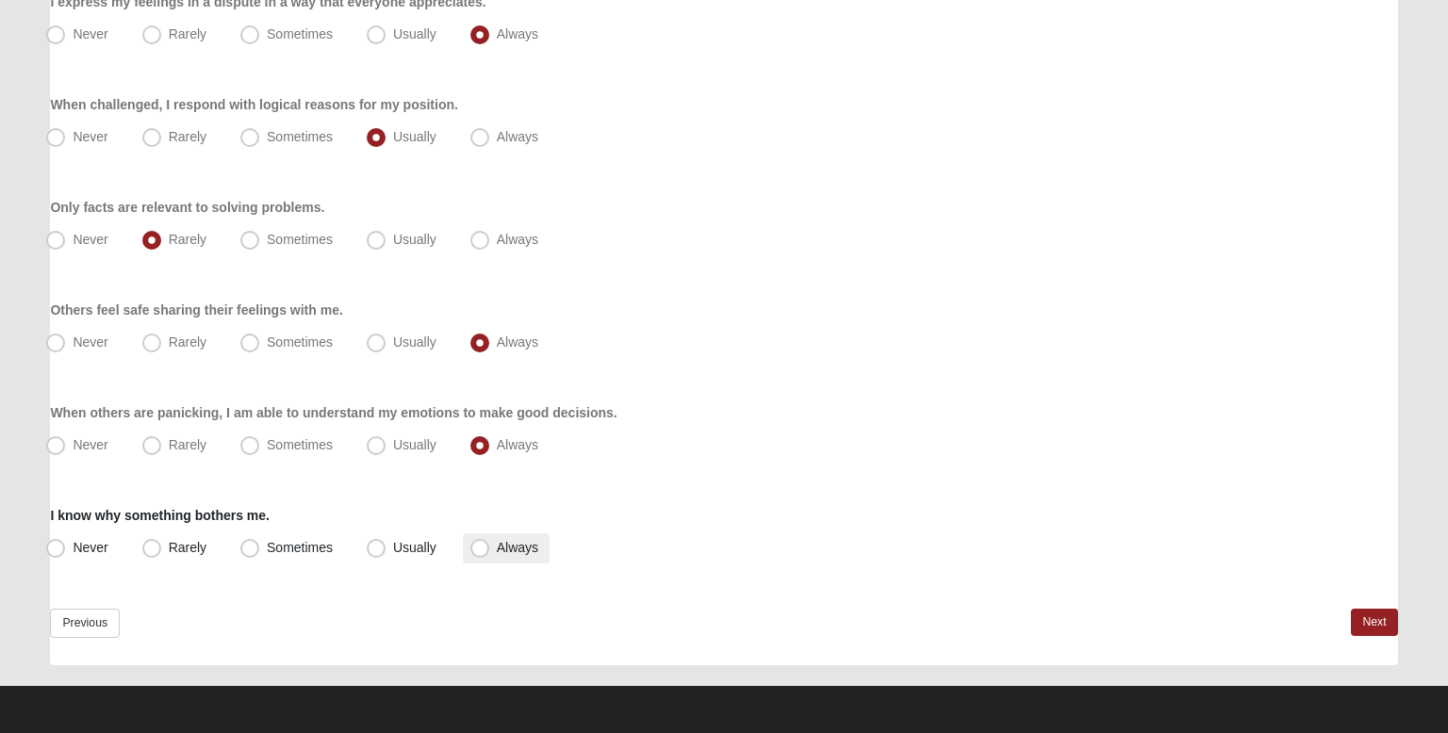
click at [497, 540] on span "Always" at bounding box center [517, 547] width 41 height 15
click at [482, 542] on input "Always" at bounding box center [484, 548] width 12 height 12
radio input "true"
click at [1381, 626] on link "Next" at bounding box center [1374, 622] width 46 height 27
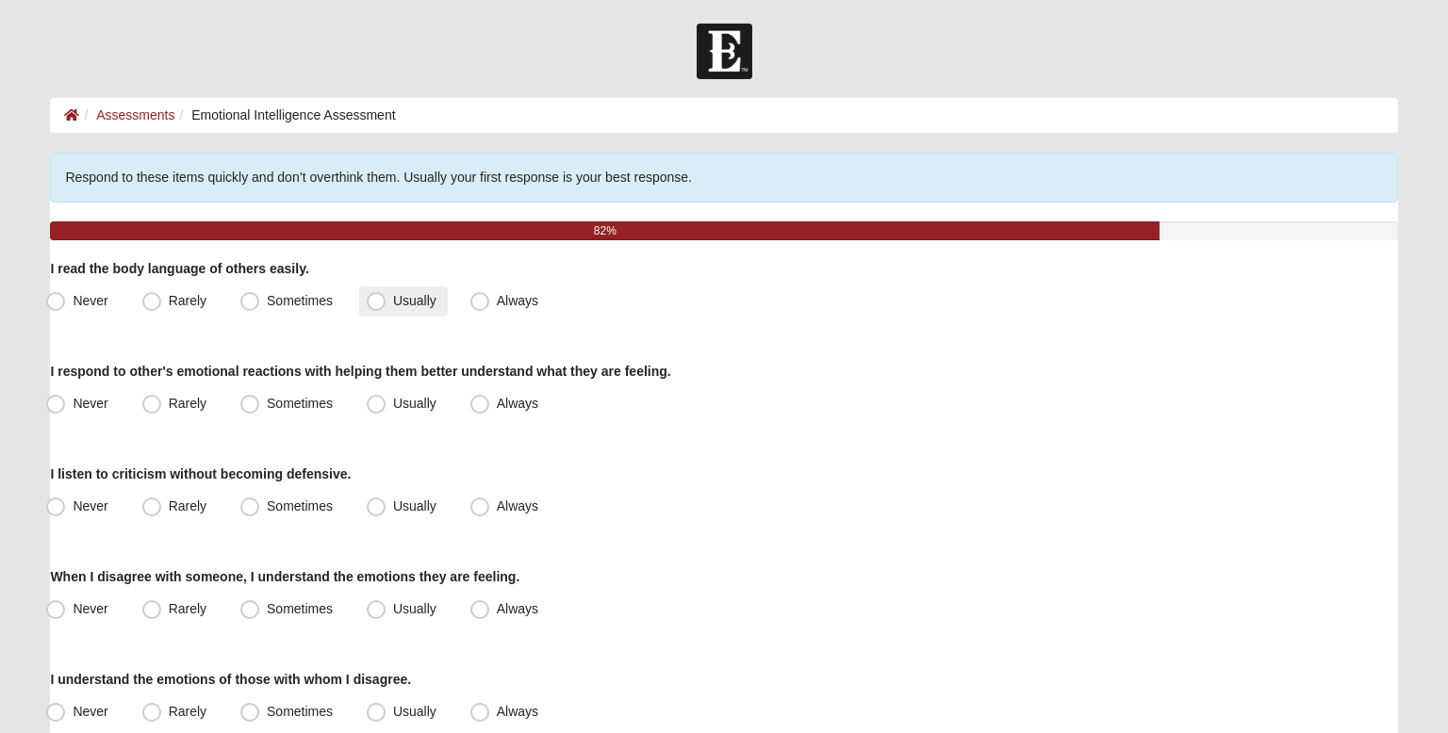
click at [393, 304] on span "Usually" at bounding box center [414, 300] width 43 height 15
click at [385, 304] on input "Usually" at bounding box center [380, 301] width 12 height 12
radio input "true"
click at [516, 407] on span "Always" at bounding box center [517, 403] width 41 height 15
click at [490, 407] on input "Always" at bounding box center [484, 404] width 12 height 12
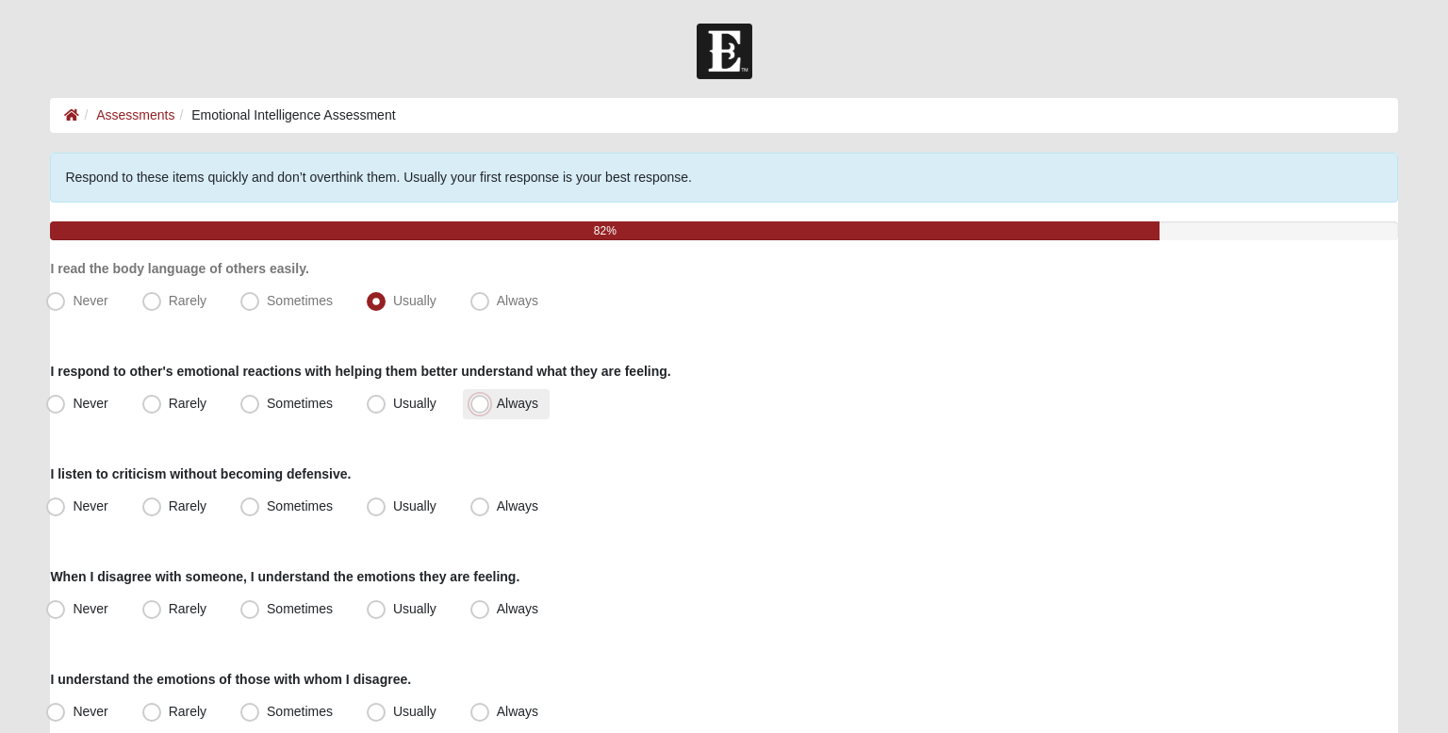
radio input "true"
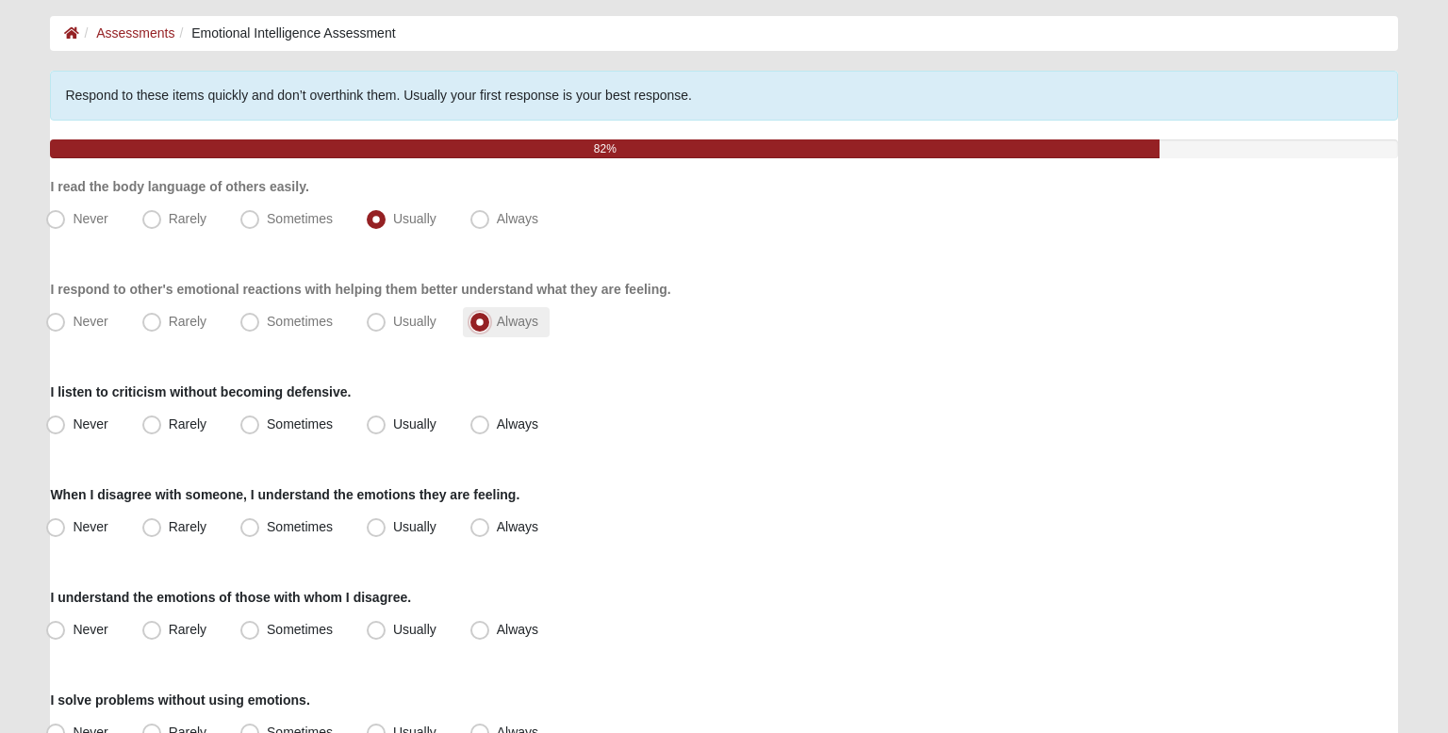
scroll to position [87, 0]
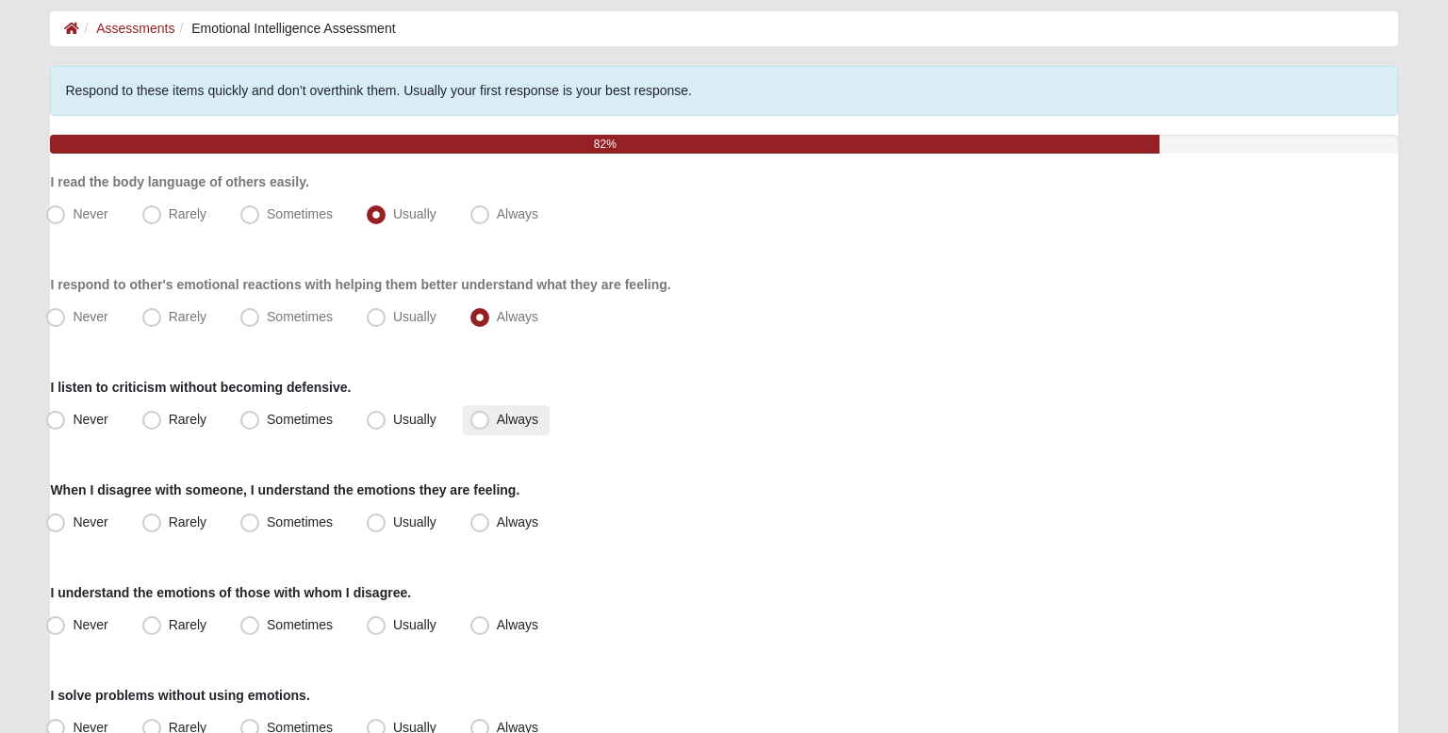
click at [492, 421] on label "Always" at bounding box center [506, 420] width 87 height 30
click at [490, 421] on input "Always" at bounding box center [484, 420] width 12 height 12
radio input "true"
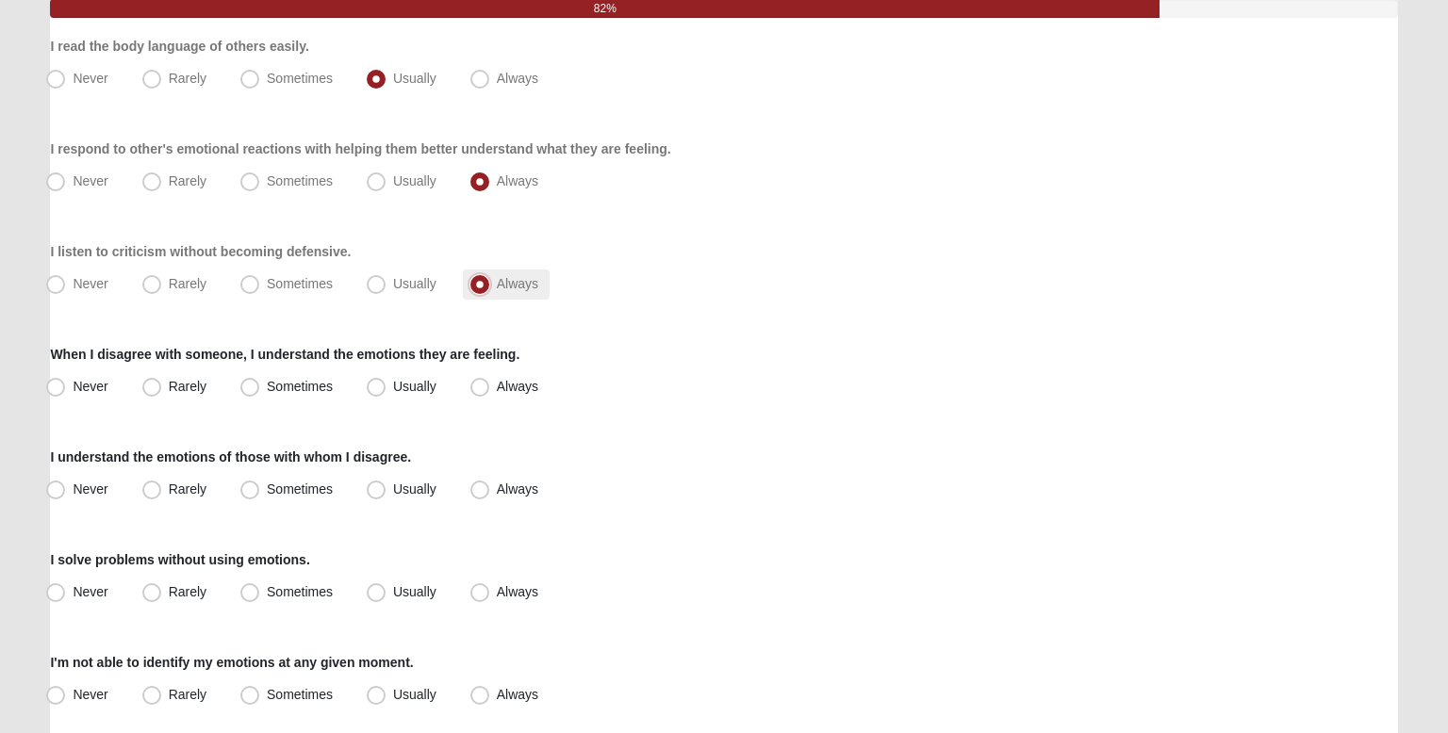
scroll to position [222, 0]
click at [512, 401] on label "Always" at bounding box center [506, 387] width 87 height 30
click at [490, 393] on input "Always" at bounding box center [484, 387] width 12 height 12
radio input "true"
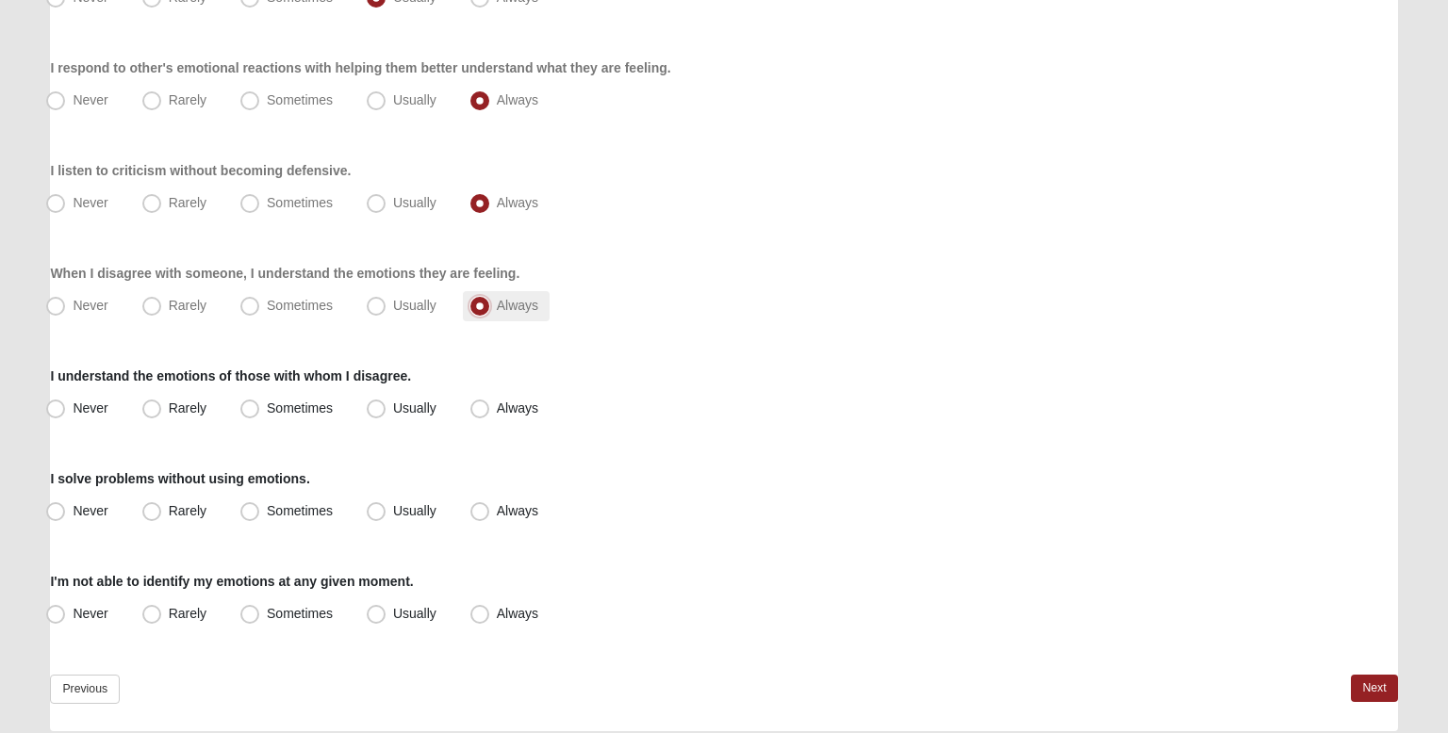
scroll to position [308, 0]
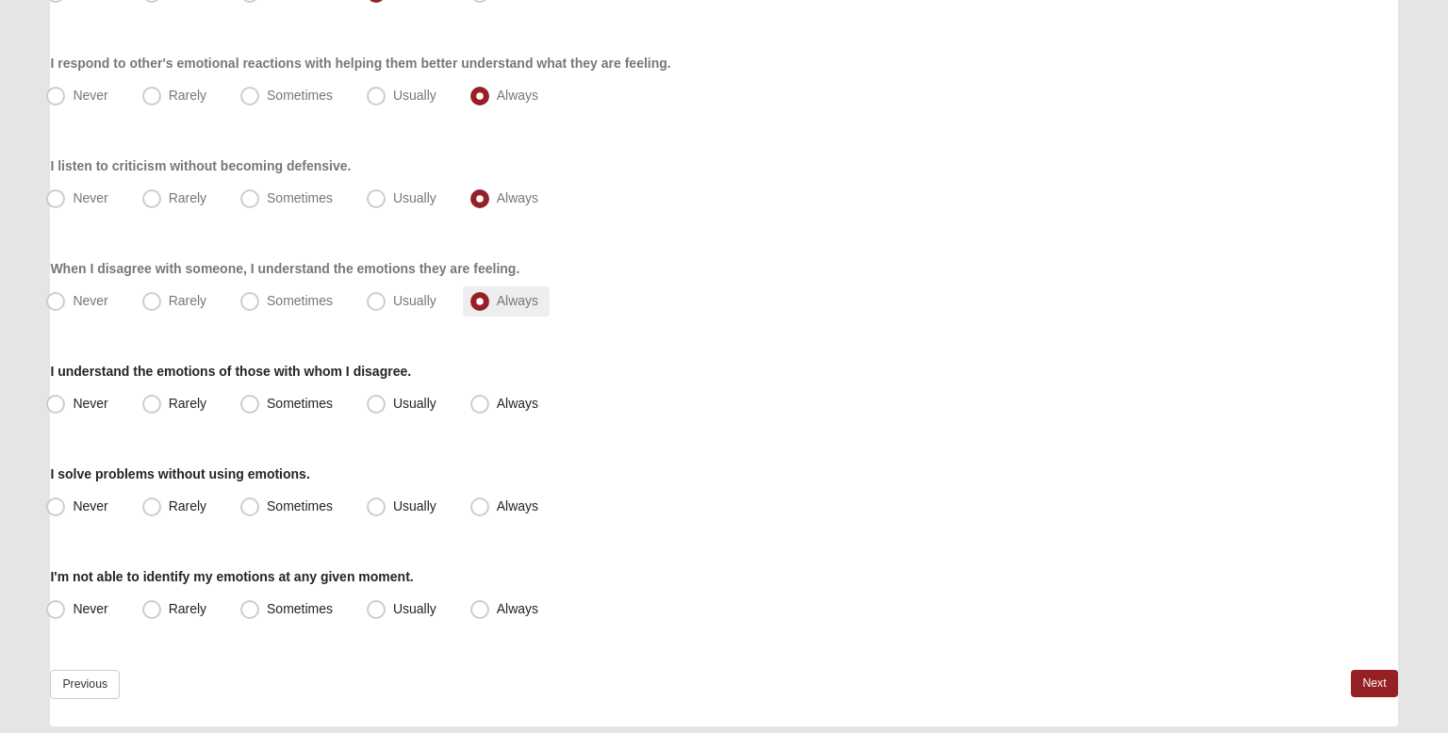
click at [512, 401] on span "Always" at bounding box center [517, 403] width 41 height 15
click at [490, 401] on input "Always" at bounding box center [484, 404] width 12 height 12
radio input "true"
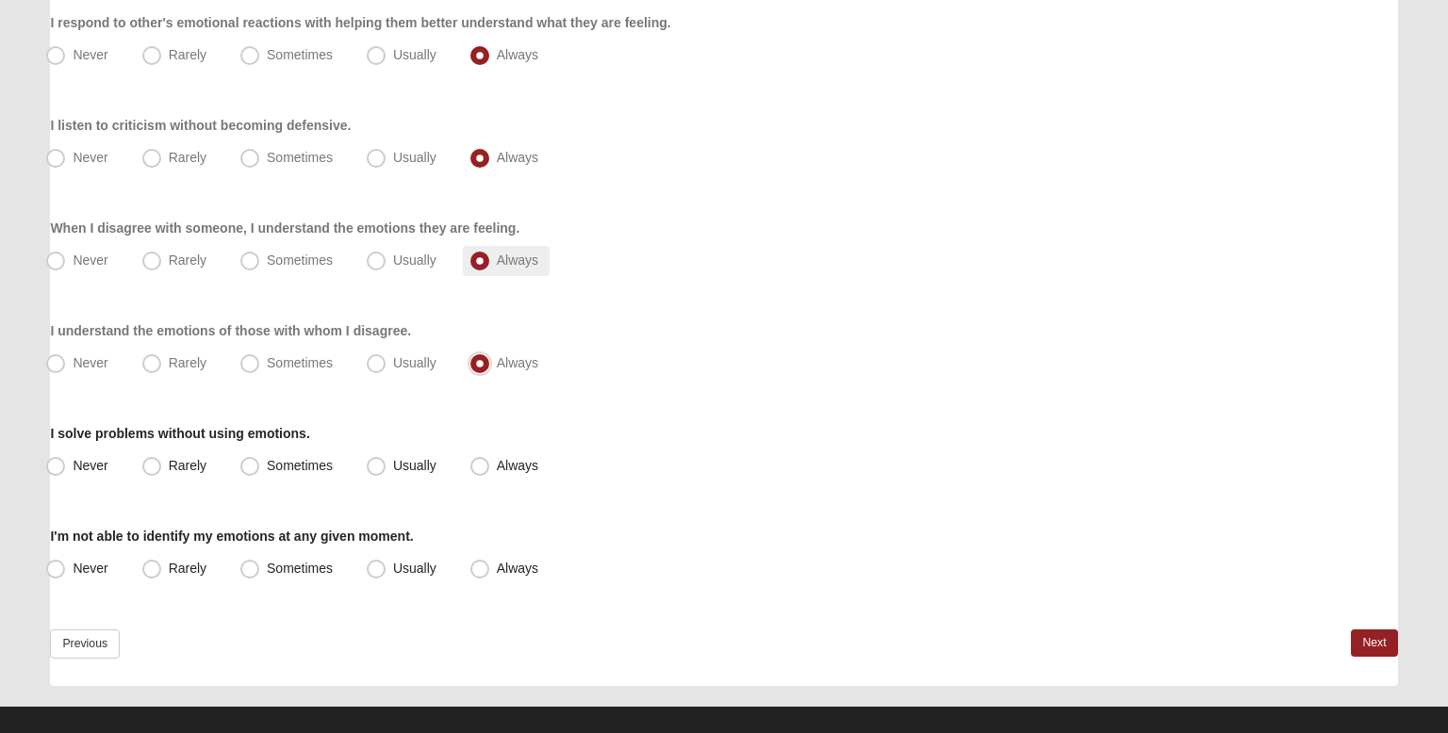
scroll to position [370, 0]
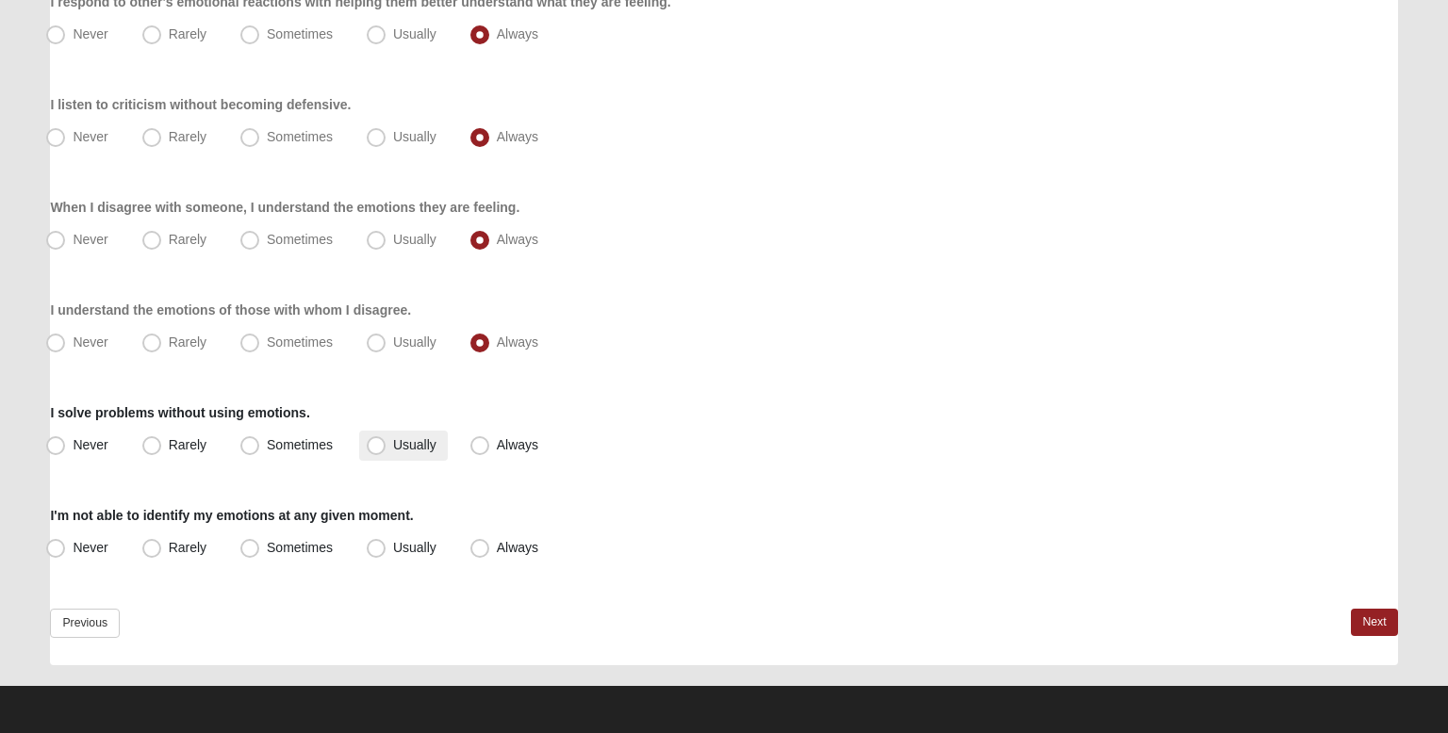
click at [368, 456] on label "Usually" at bounding box center [403, 446] width 89 height 30
click at [374, 452] on input "Usually" at bounding box center [380, 445] width 12 height 12
radio input "true"
click at [102, 547] on span "Never" at bounding box center [90, 547] width 35 height 15
click at [66, 547] on input "Never" at bounding box center [60, 548] width 12 height 12
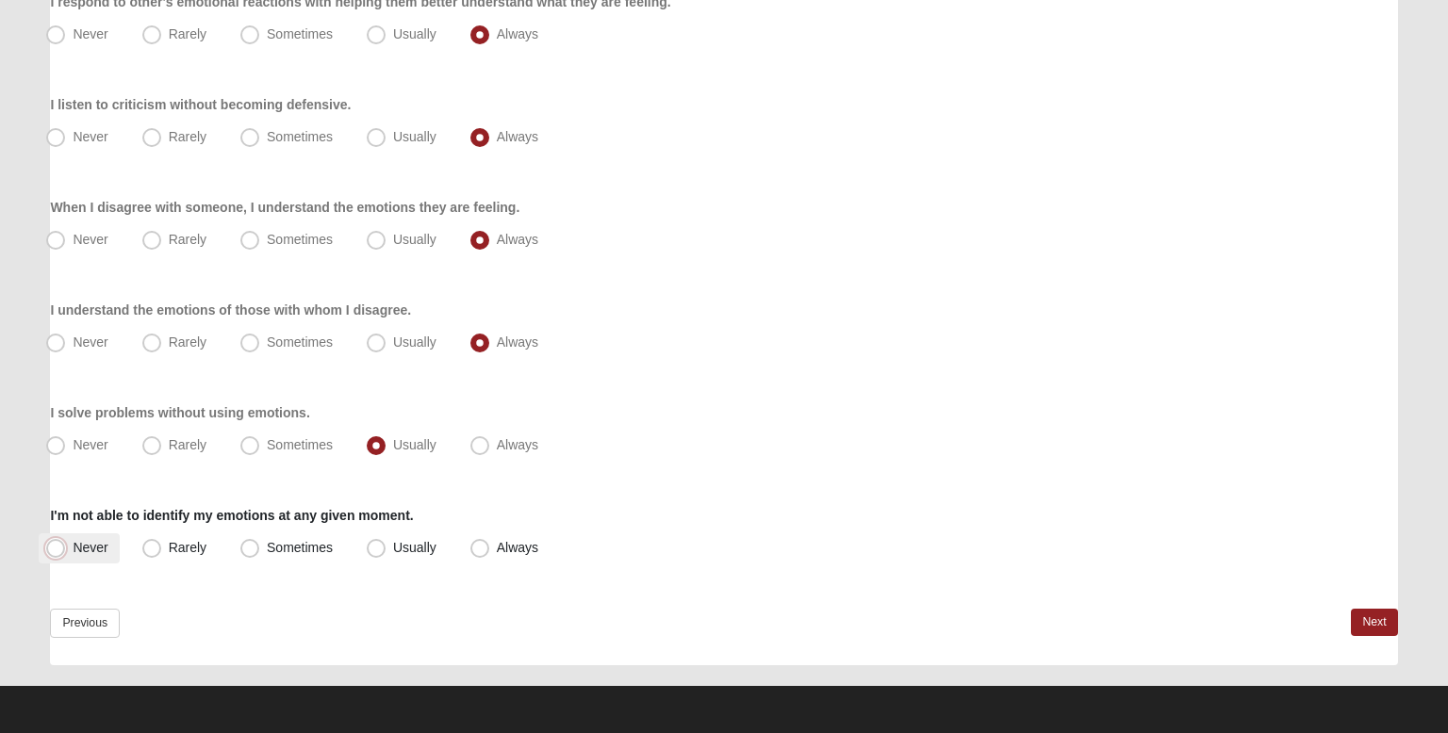
radio input "true"
click at [1362, 623] on link "Next" at bounding box center [1374, 622] width 46 height 27
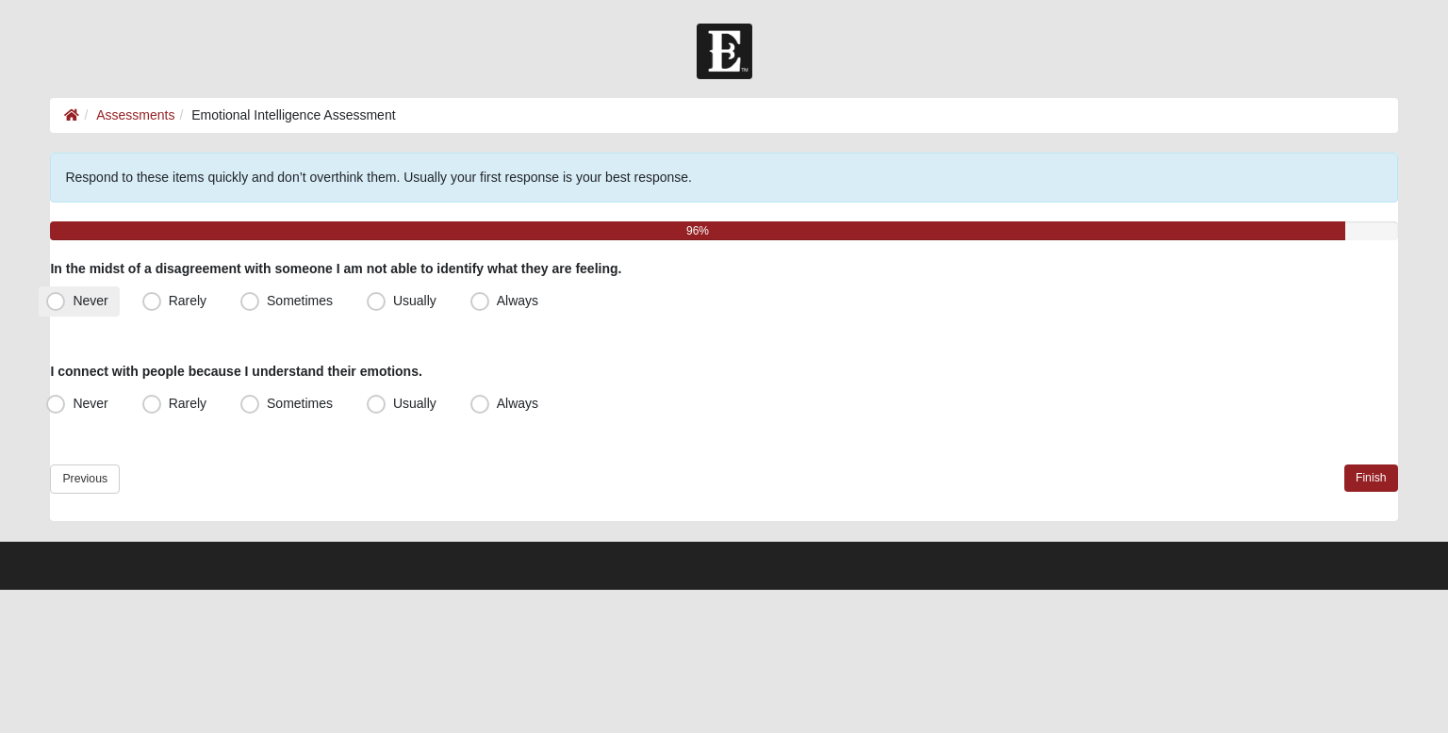
click at [107, 300] on span "Never" at bounding box center [90, 300] width 35 height 15
click at [66, 300] on input "Never" at bounding box center [60, 301] width 12 height 12
radio input "true"
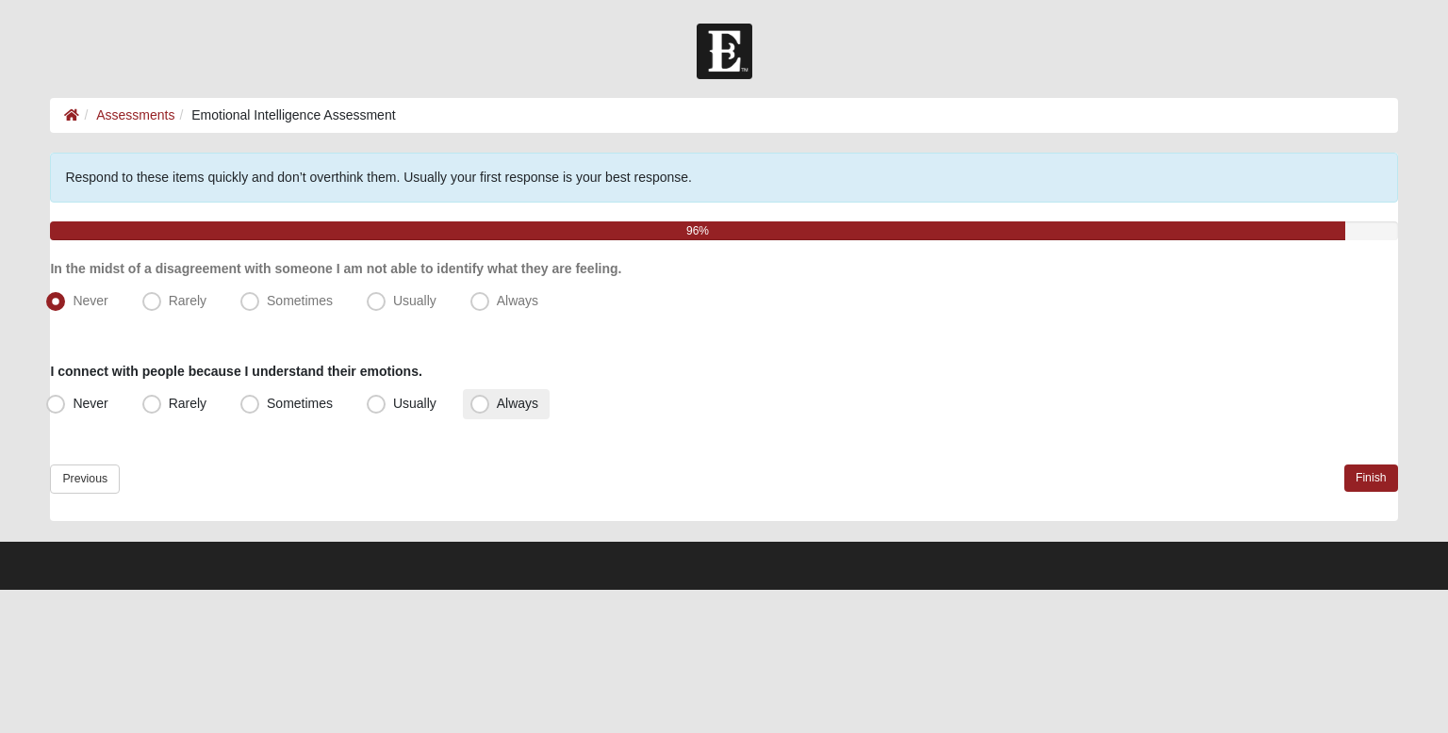
click at [497, 401] on span "Always" at bounding box center [517, 403] width 41 height 15
click at [478, 401] on input "Always" at bounding box center [484, 404] width 12 height 12
radio input "true"
click at [1362, 473] on link "Finish" at bounding box center [1371, 478] width 54 height 27
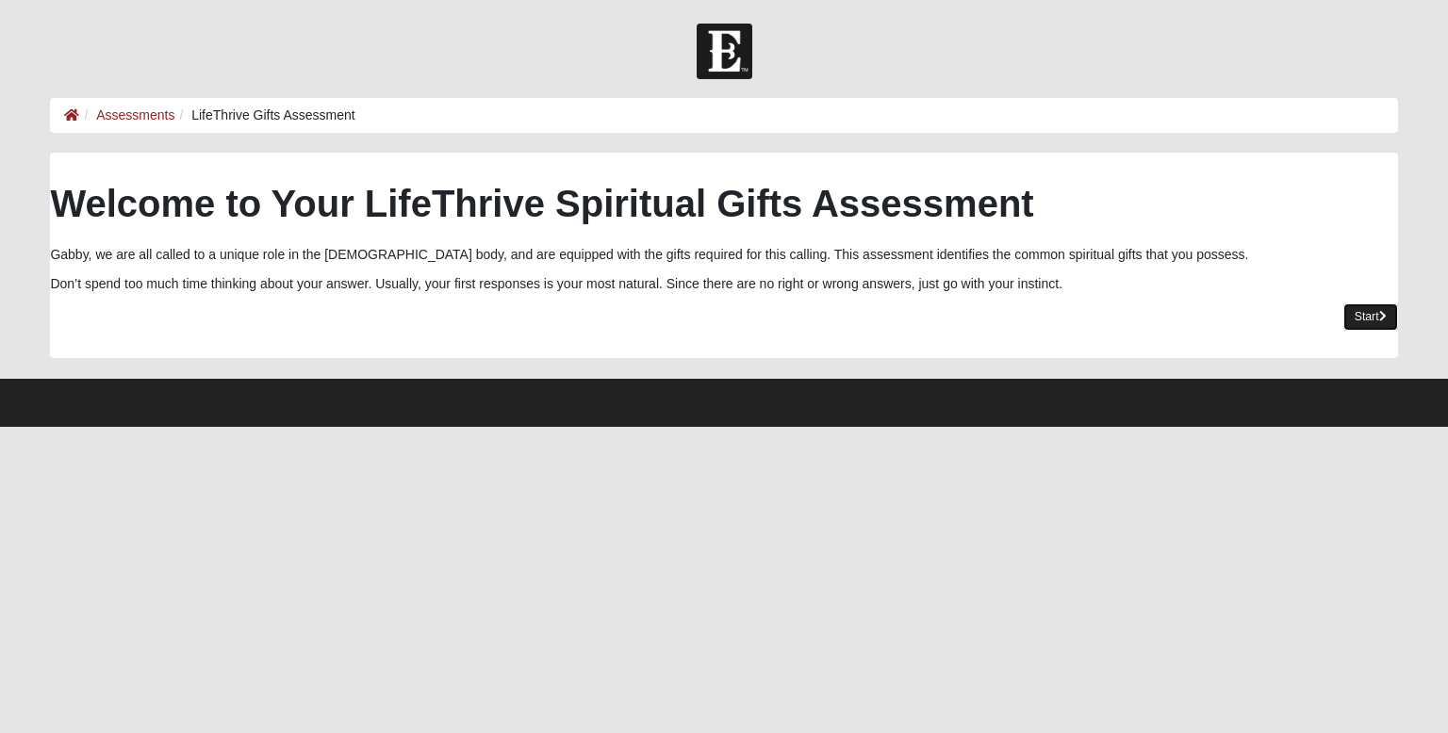
click at [1371, 314] on link "Start" at bounding box center [1370, 317] width 55 height 27
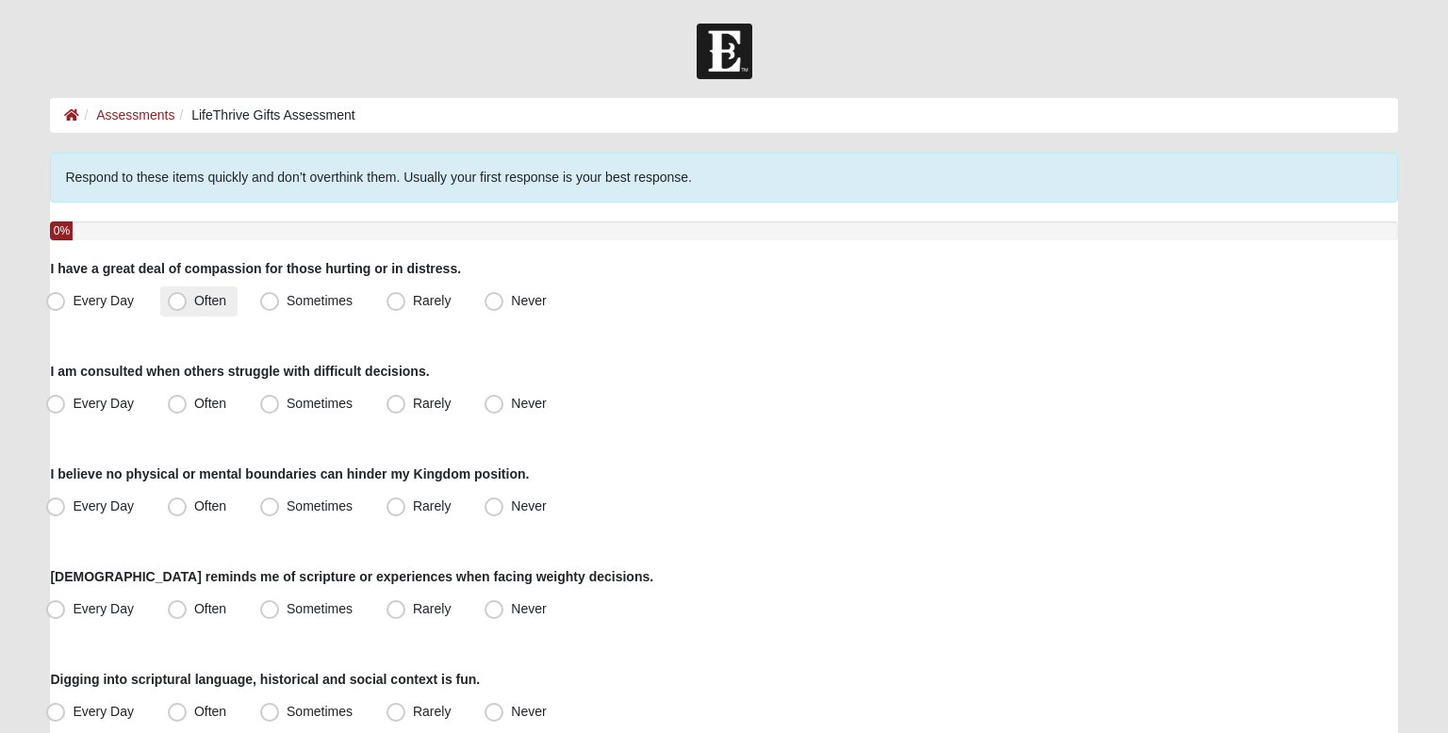
click at [233, 310] on label "Often" at bounding box center [198, 302] width 77 height 30
click at [188, 307] on input "Often" at bounding box center [181, 301] width 12 height 12
radio input "true"
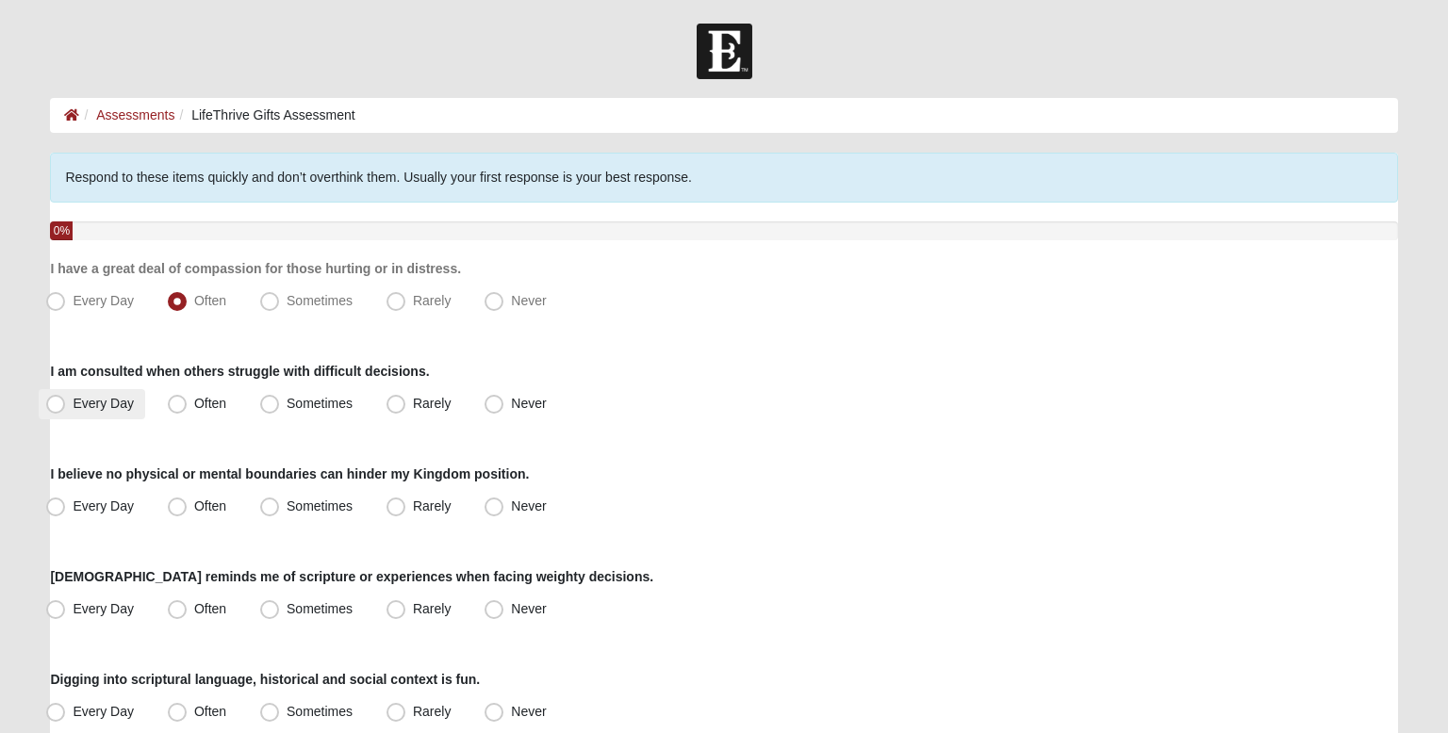
click at [130, 407] on span "Every Day" at bounding box center [103, 403] width 61 height 15
click at [66, 407] on input "Every Day" at bounding box center [60, 404] width 12 height 12
radio input "true"
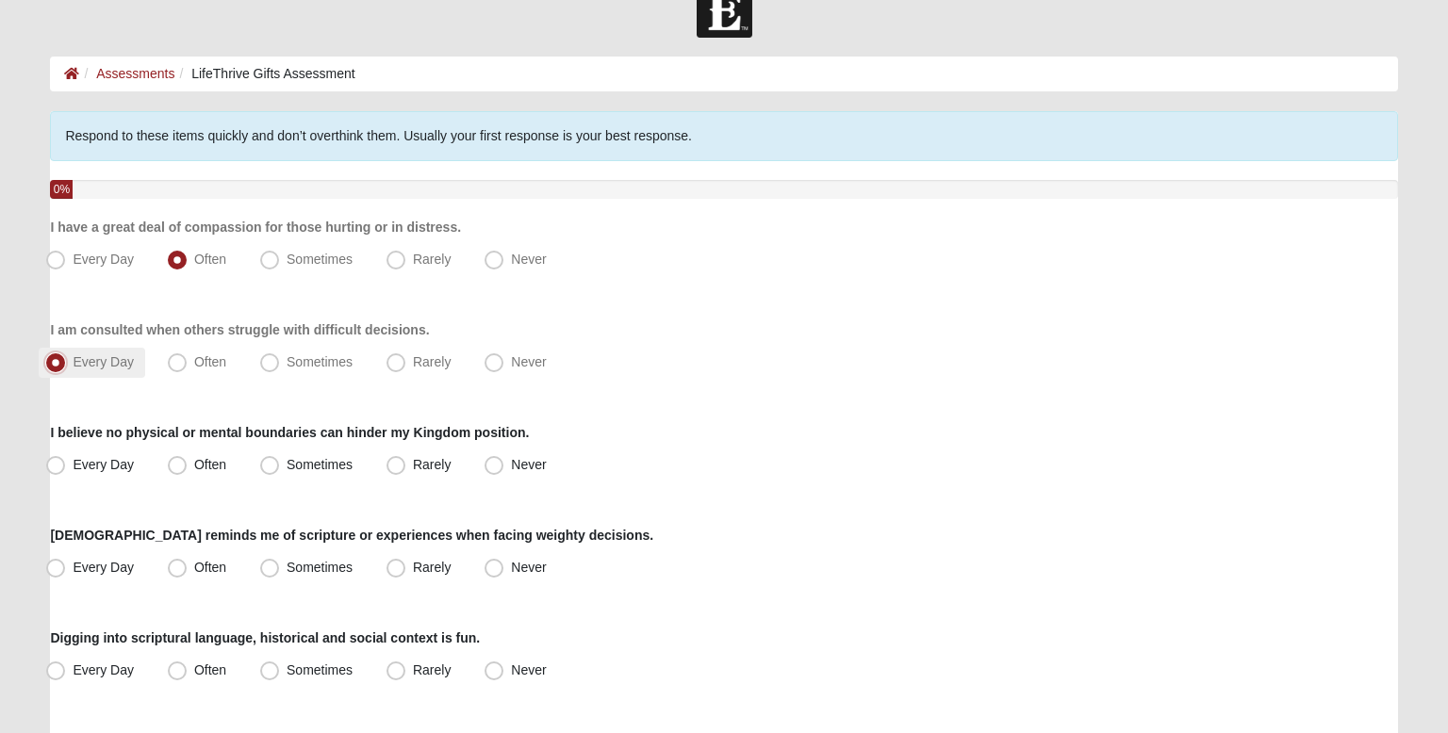
scroll to position [45, 0]
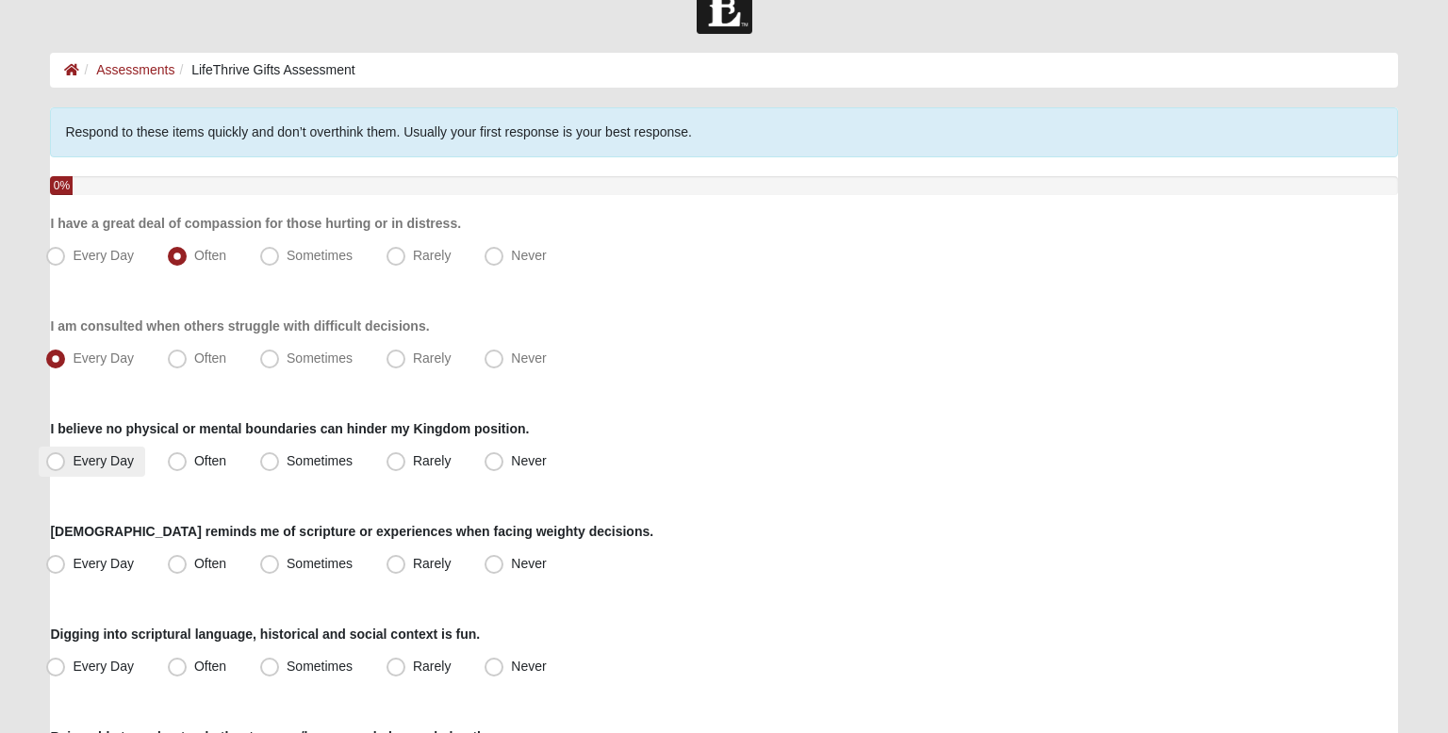
click at [124, 460] on span "Every Day" at bounding box center [103, 460] width 61 height 15
click at [66, 460] on input "Every Day" at bounding box center [60, 461] width 12 height 12
radio input "true"
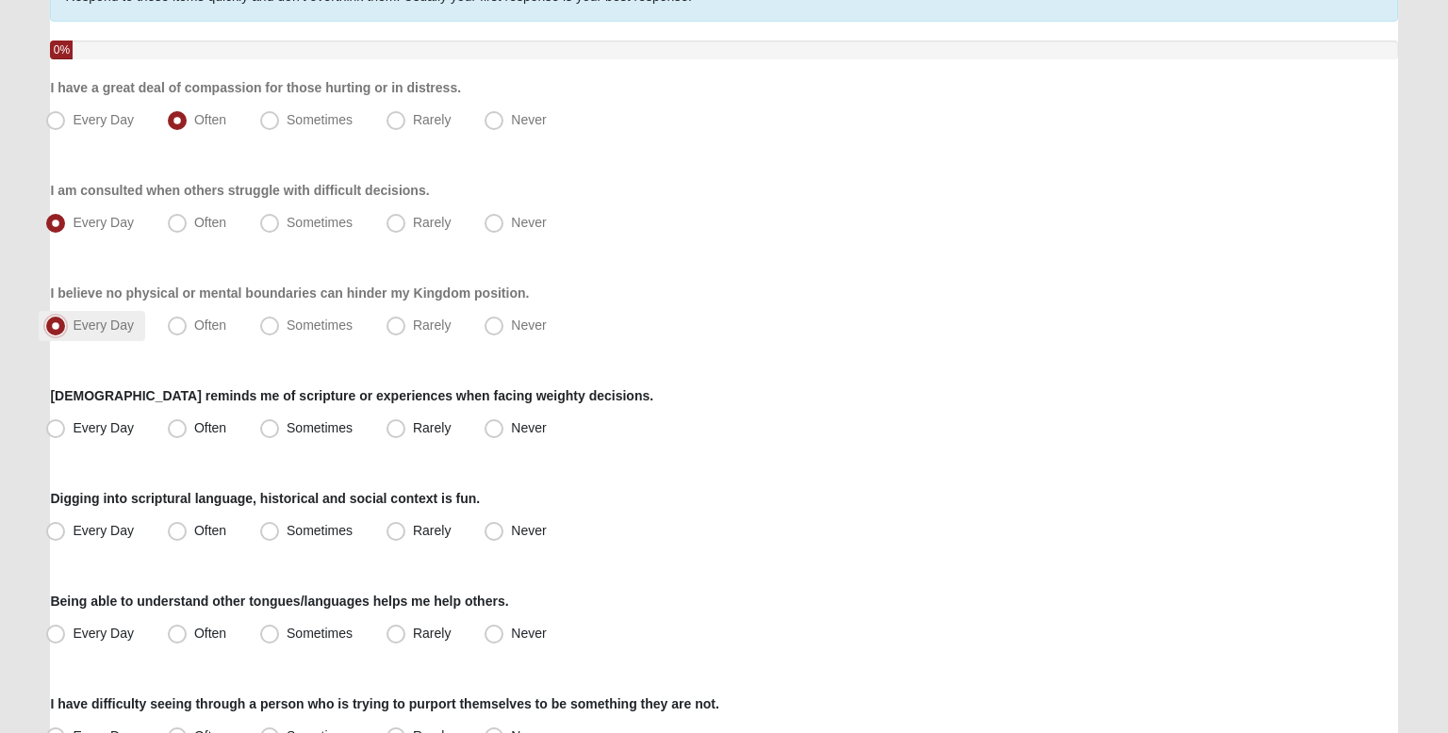
scroll to position [179, 0]
click at [194, 433] on span "Often" at bounding box center [210, 429] width 32 height 15
click at [175, 433] on input "Often" at bounding box center [181, 430] width 12 height 12
radio input "true"
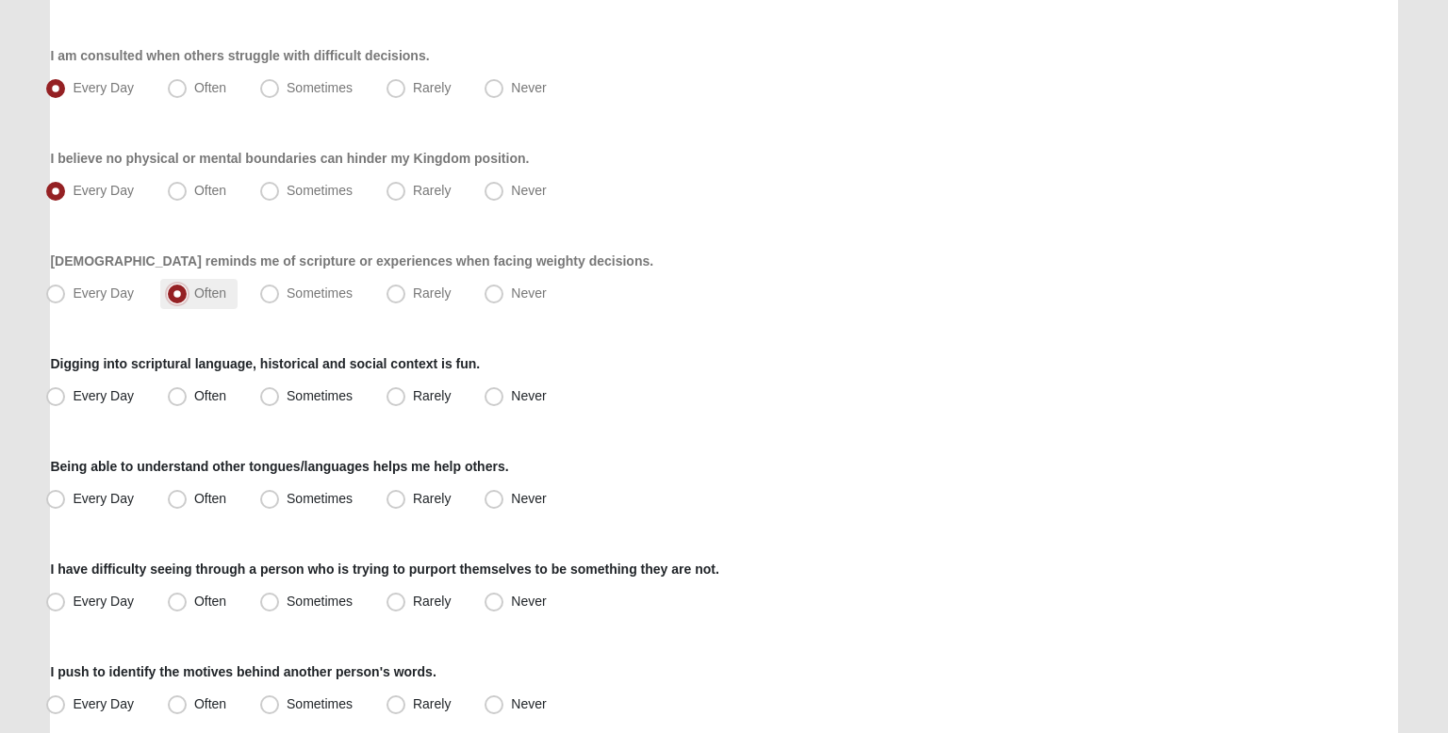
scroll to position [321, 0]
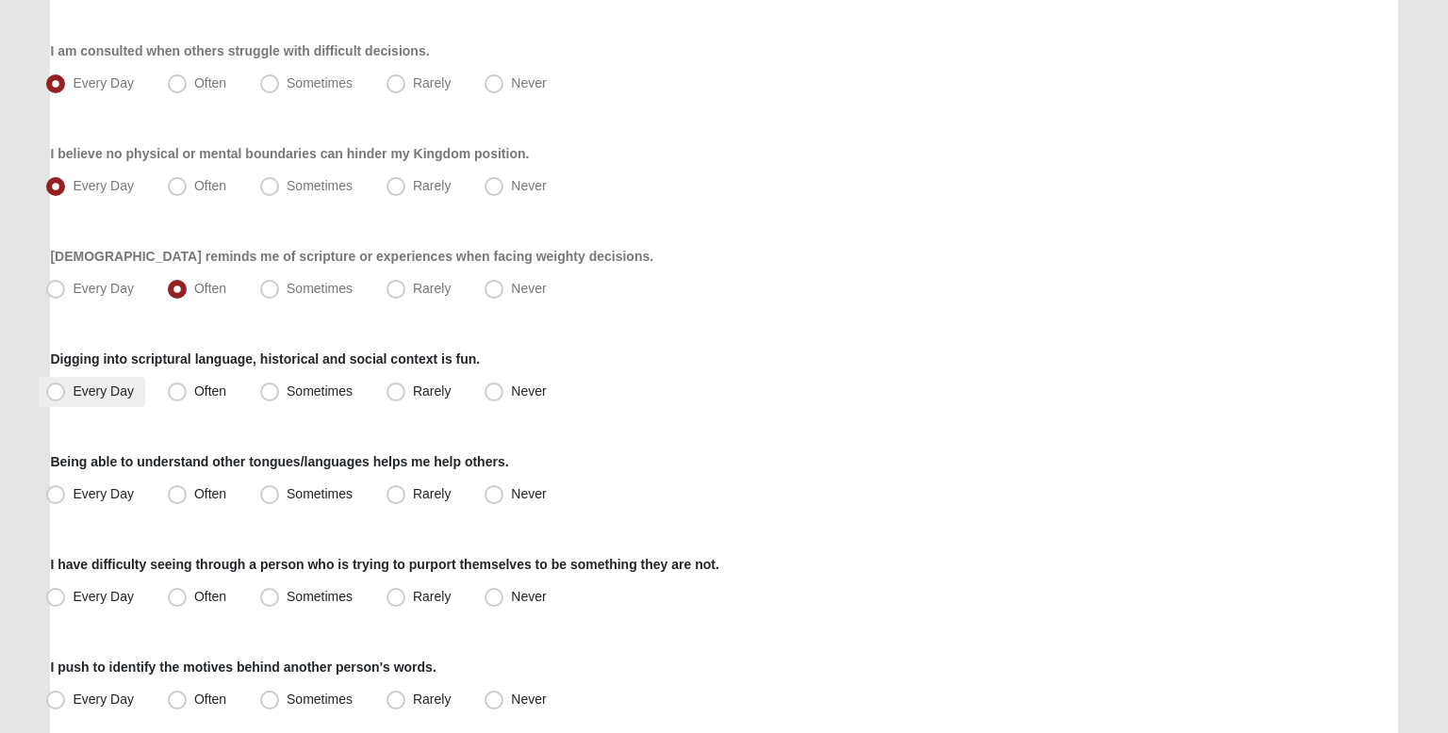
click at [133, 401] on label "Every Day" at bounding box center [92, 392] width 107 height 30
click at [66, 398] on input "Every Day" at bounding box center [60, 392] width 12 height 12
radio input "true"
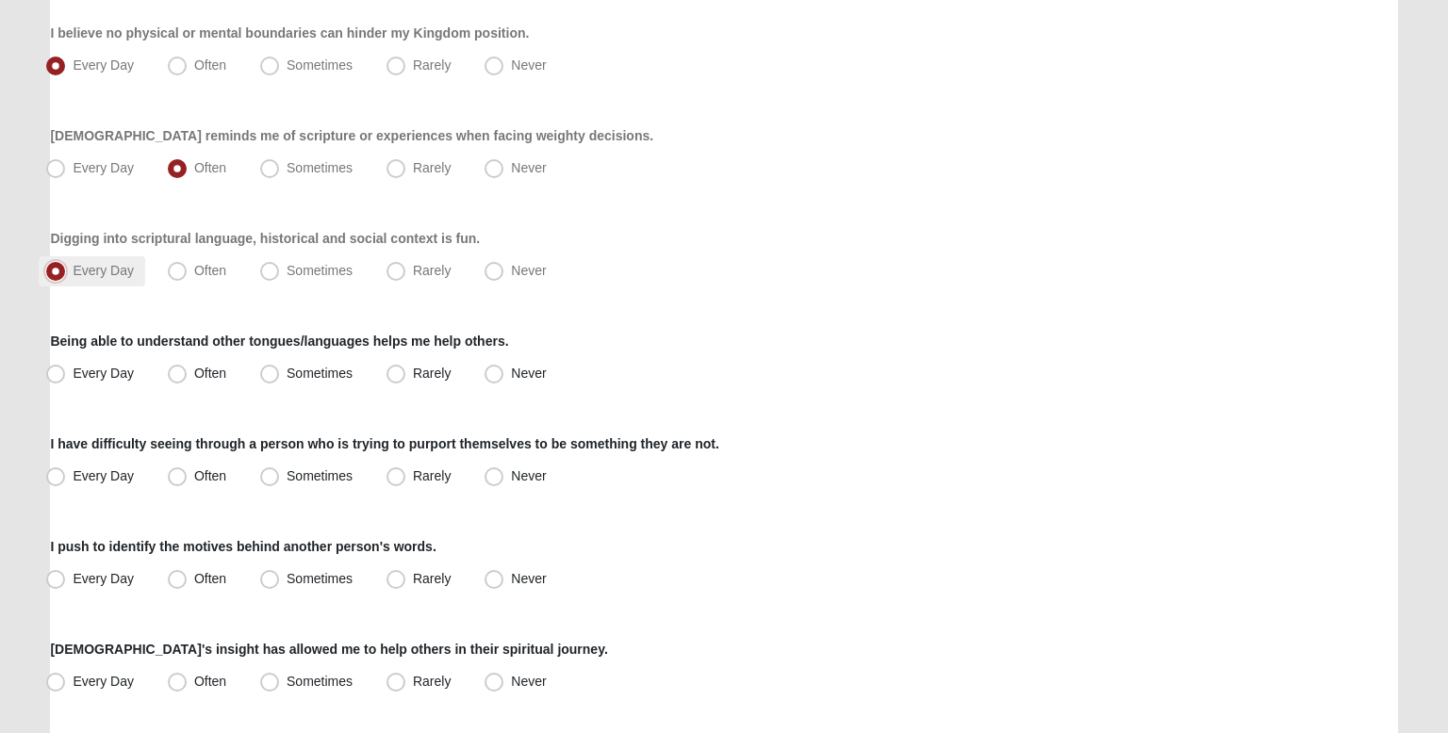
scroll to position [442, 0]
click at [131, 366] on span "Every Day" at bounding box center [103, 372] width 61 height 15
click at [66, 367] on input "Every Day" at bounding box center [60, 373] width 12 height 12
radio input "true"
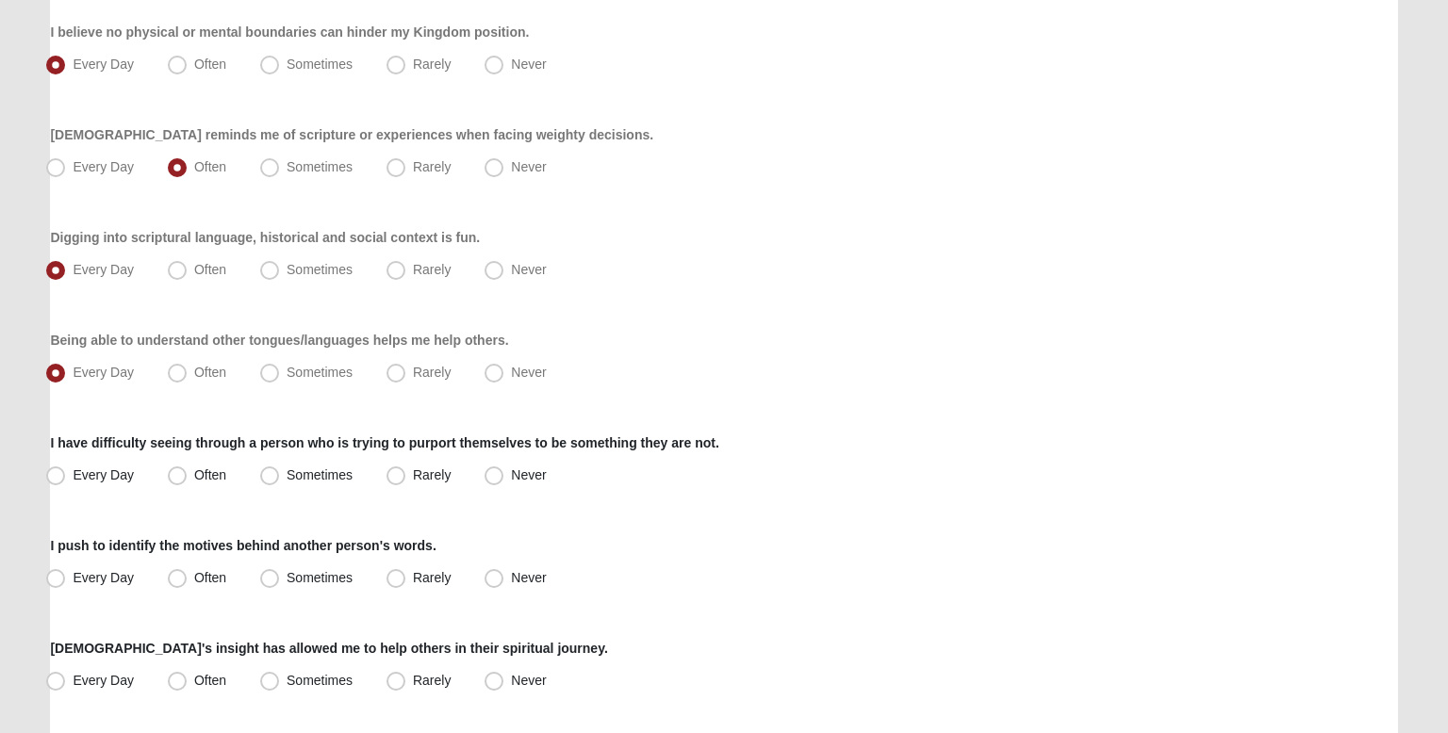
click at [137, 402] on div "Respond to these items quickly and don’t overthink them. Usually your first res…" at bounding box center [723, 615] width 1347 height 1808
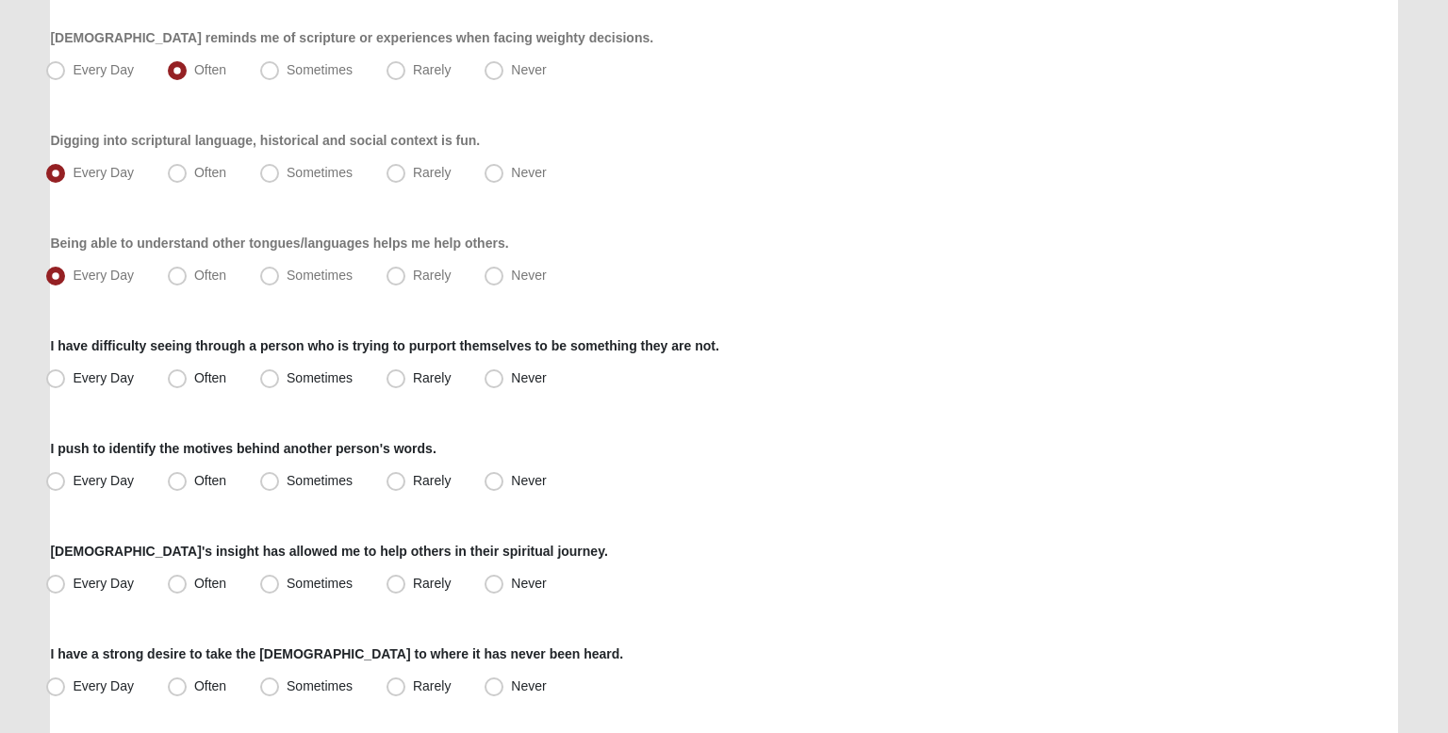
scroll to position [540, 0]
click at [403, 387] on label "Rarely" at bounding box center [420, 378] width 83 height 30
click at [403, 384] on input "Rarely" at bounding box center [400, 377] width 12 height 12
radio input "true"
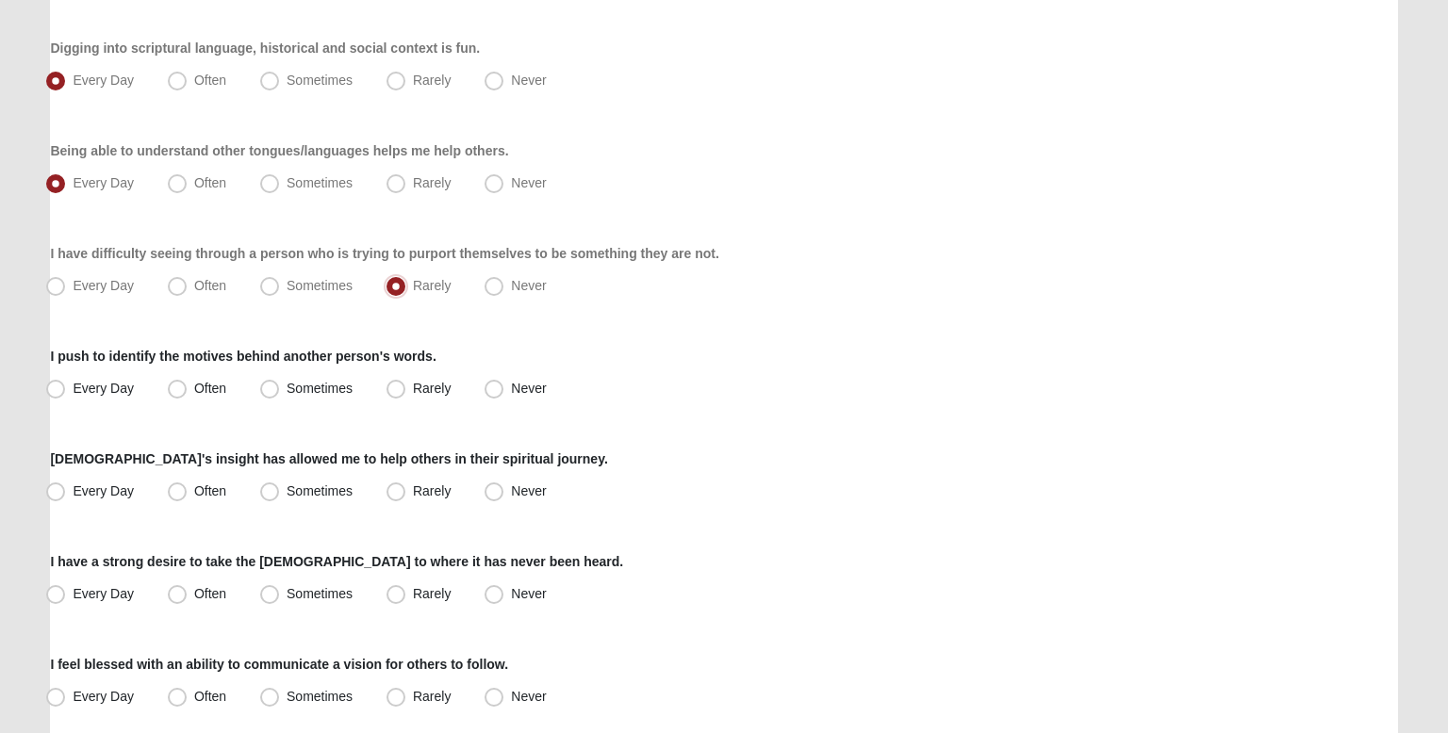
scroll to position [634, 0]
click at [211, 391] on span "Often" at bounding box center [210, 386] width 32 height 15
click at [188, 391] on input "Often" at bounding box center [181, 387] width 12 height 12
radio input "true"
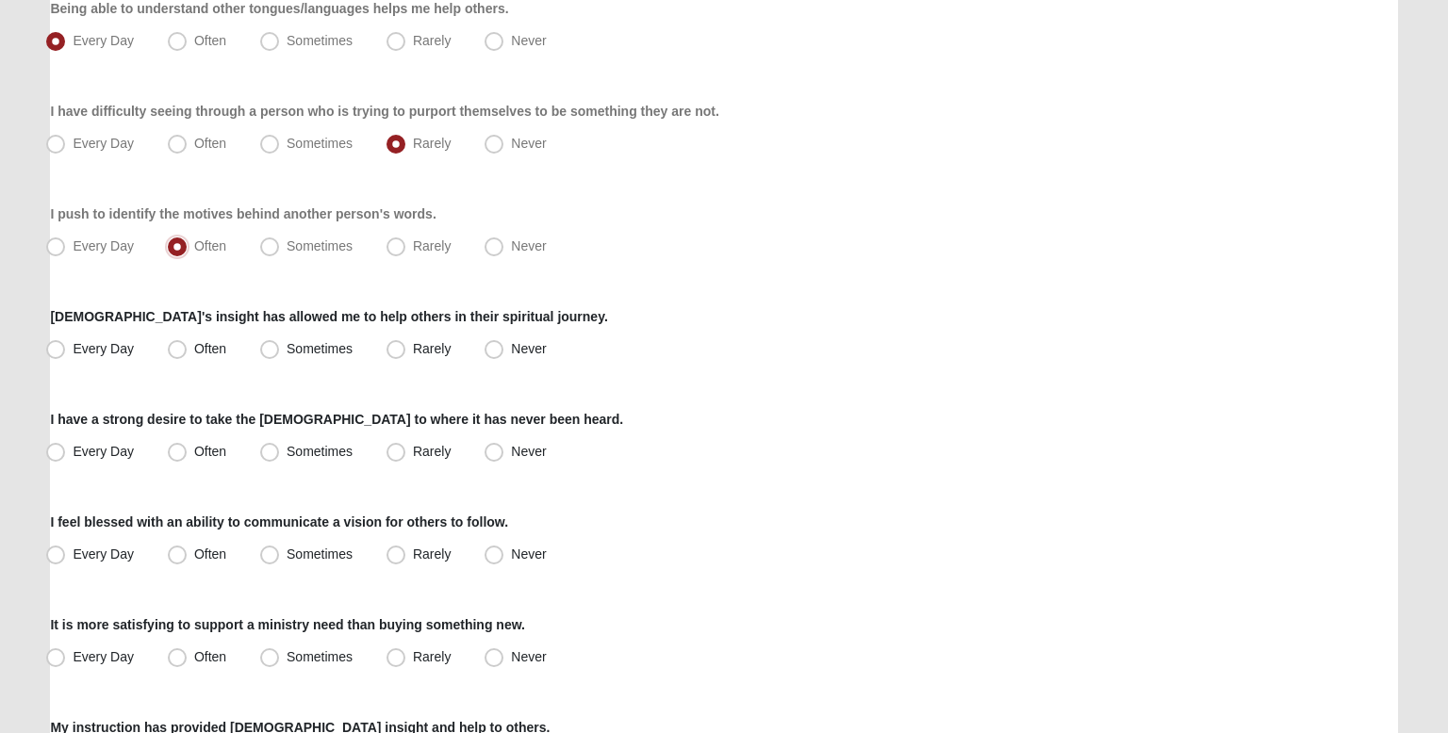
scroll to position [776, 0]
click at [100, 349] on span "Every Day" at bounding box center [103, 346] width 61 height 15
click at [66, 349] on input "Every Day" at bounding box center [60, 347] width 12 height 12
radio input "true"
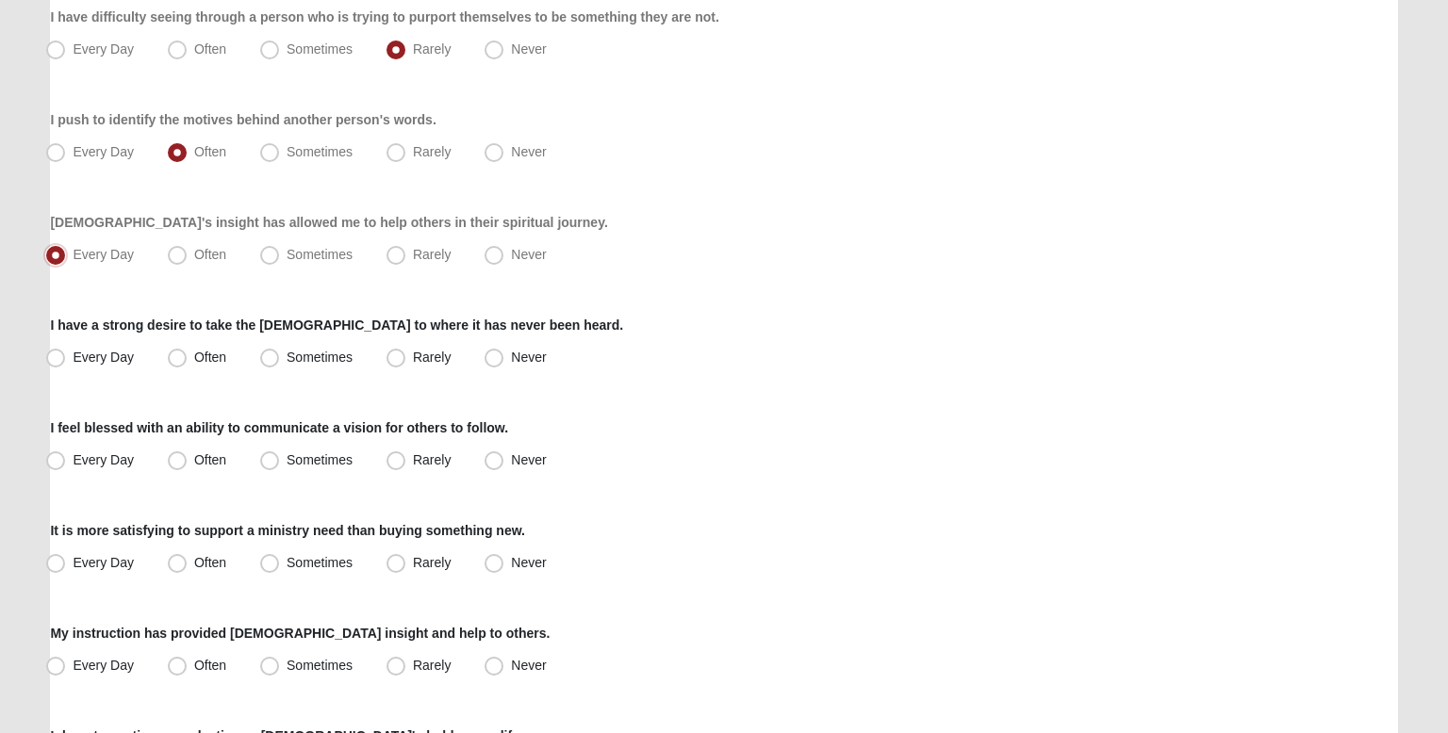
scroll to position [872, 0]
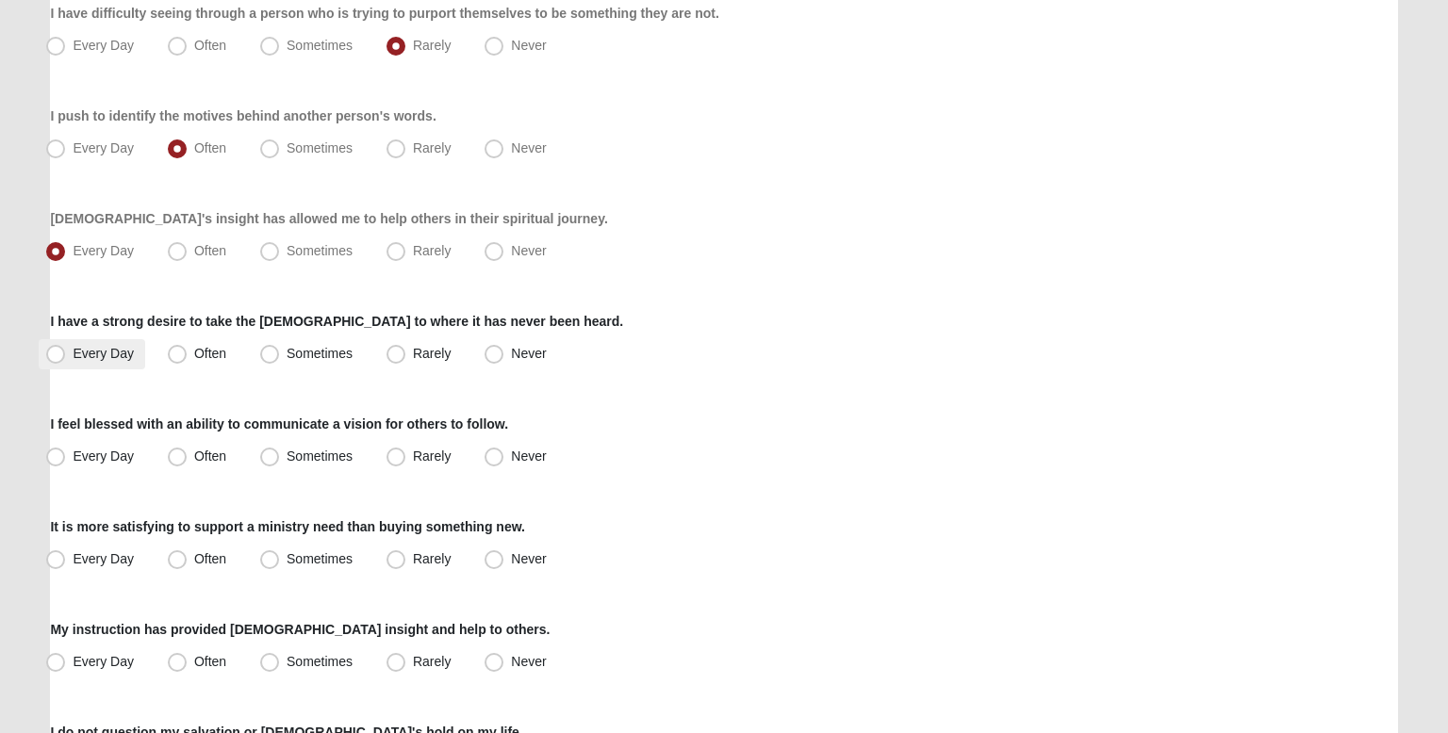
click at [132, 347] on span "Every Day" at bounding box center [103, 353] width 61 height 15
click at [66, 348] on input "Every Day" at bounding box center [60, 354] width 12 height 12
radio input "true"
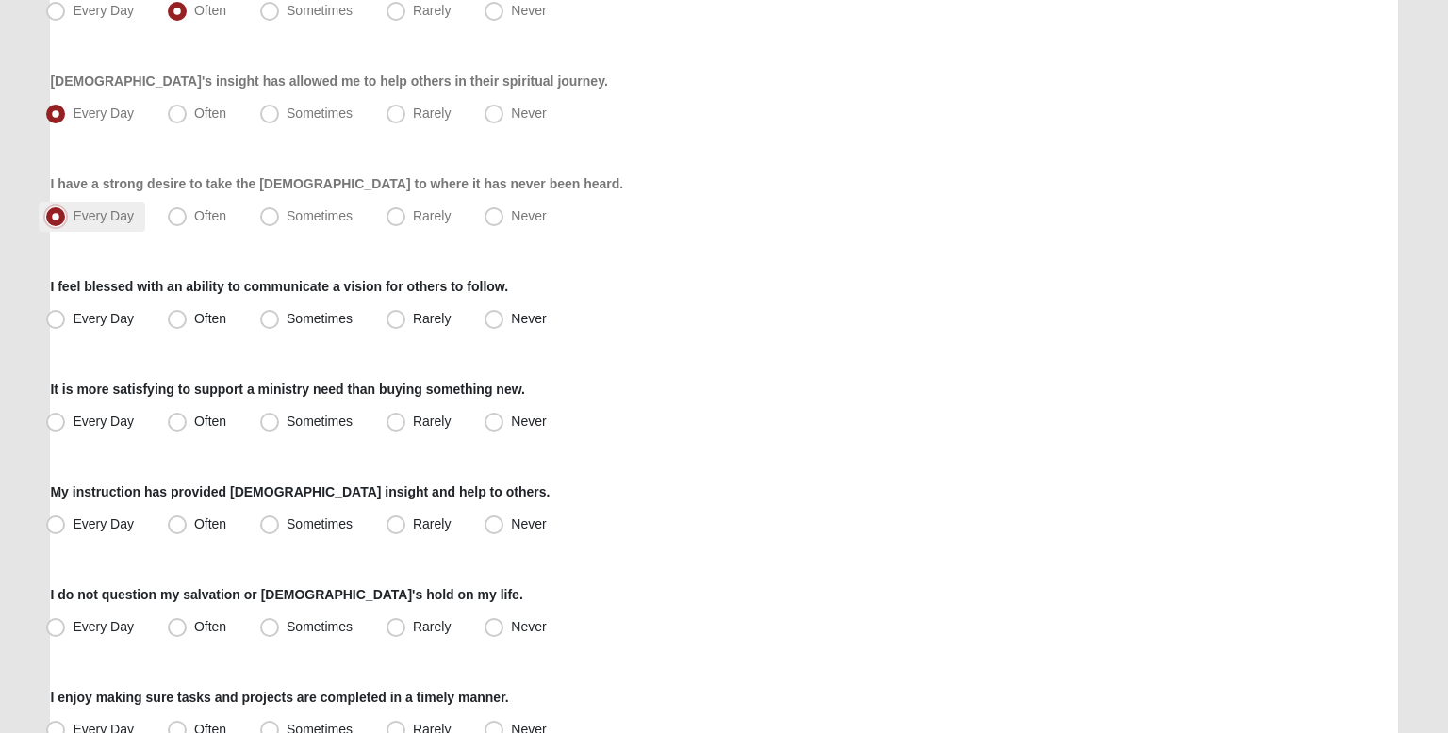
scroll to position [1011, 0]
click at [109, 302] on div "I feel blessed with an ability to communicate a vision for others to follow. Ev…" at bounding box center [723, 305] width 1347 height 58
click at [113, 314] on span "Every Day" at bounding box center [103, 317] width 61 height 15
click at [66, 314] on input "Every Day" at bounding box center [60, 318] width 12 height 12
radio input "true"
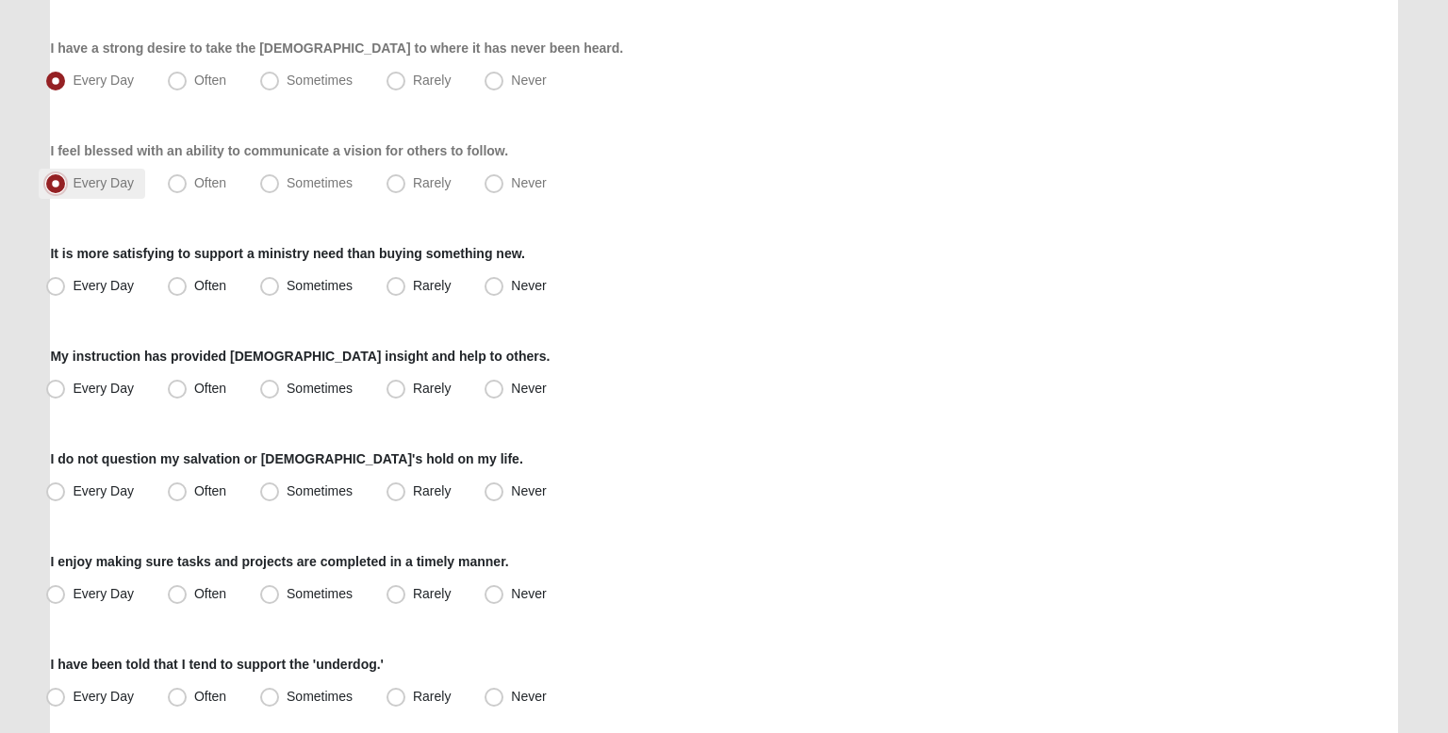
scroll to position [1146, 0]
click at [194, 177] on span "Often" at bounding box center [210, 181] width 32 height 15
click at [175, 177] on input "Often" at bounding box center [181, 182] width 12 height 12
radio input "true"
click at [130, 184] on span "Every Day" at bounding box center [103, 181] width 61 height 15
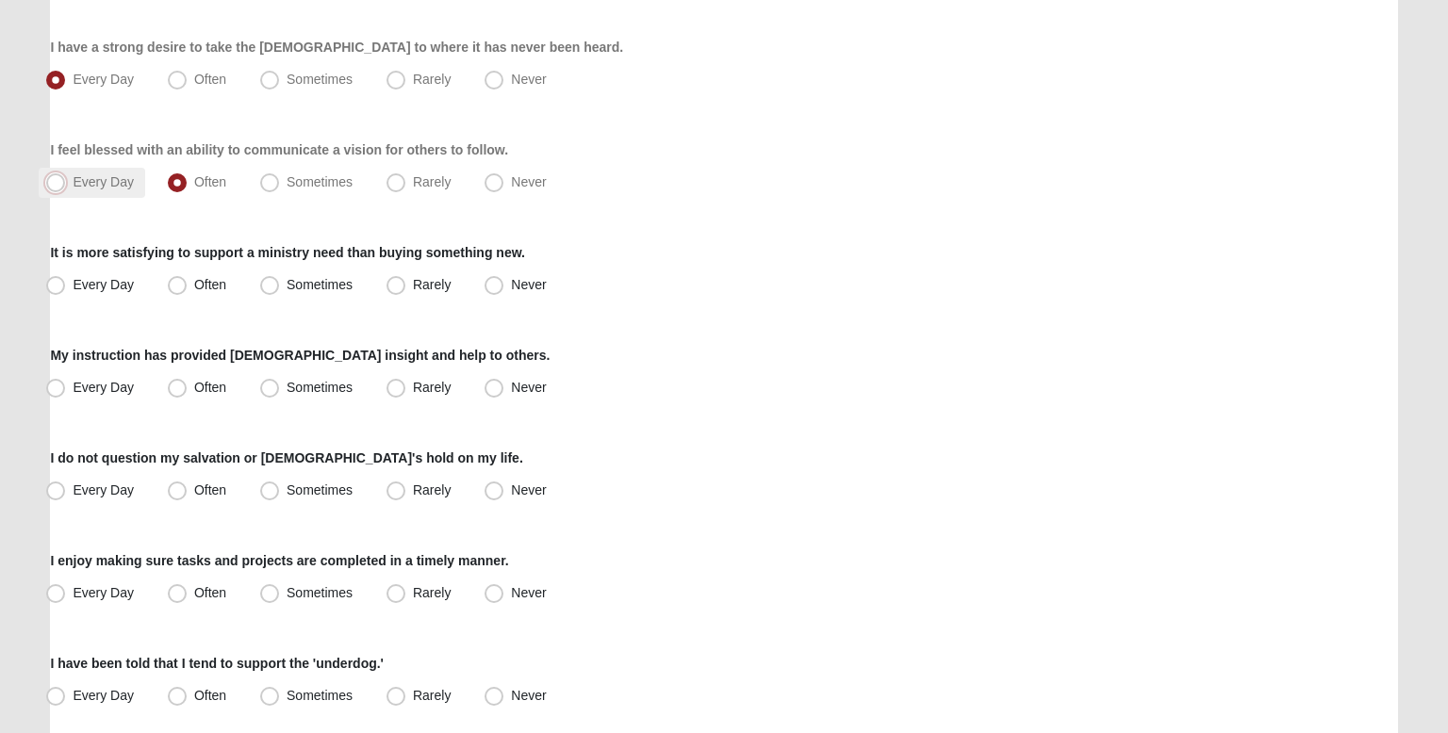
click at [66, 184] on input "Every Day" at bounding box center [60, 182] width 12 height 12
radio input "true"
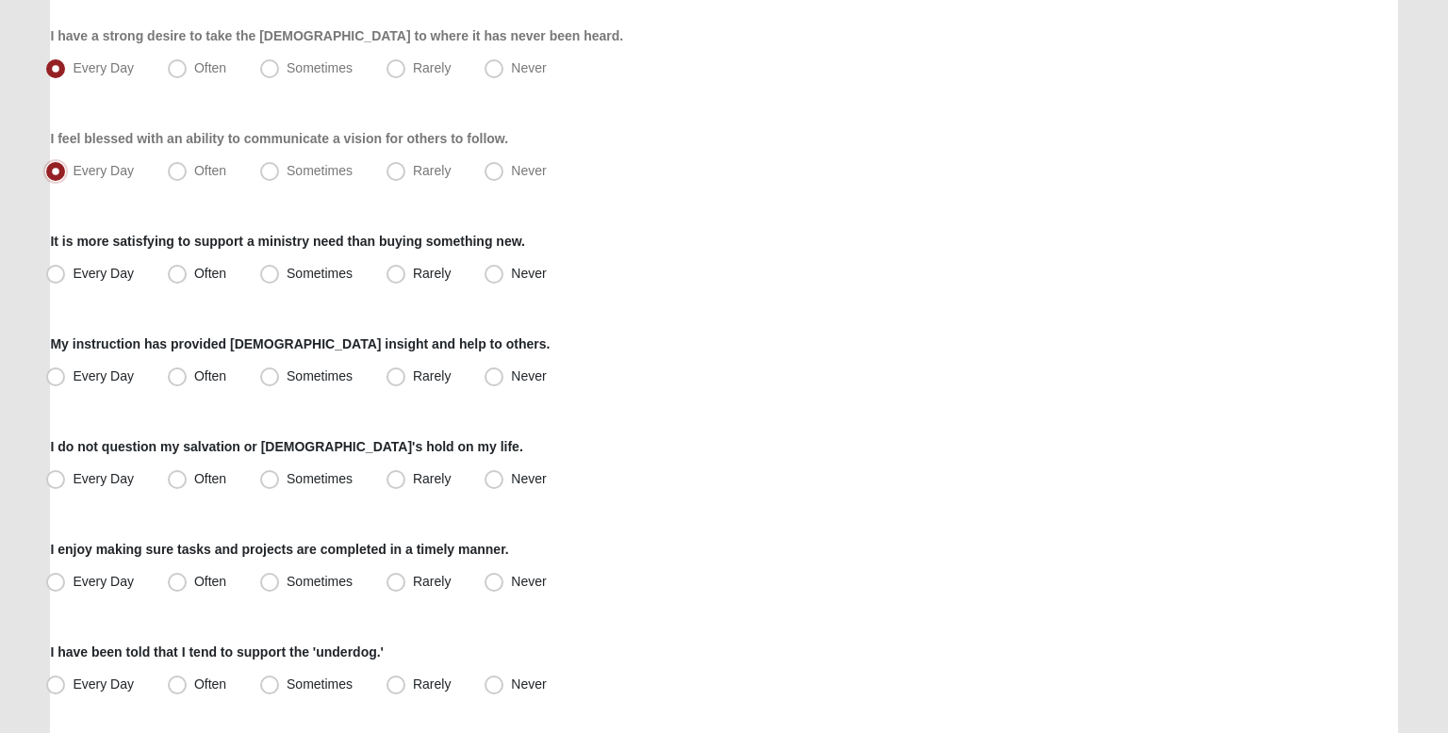
scroll to position [1153, 0]
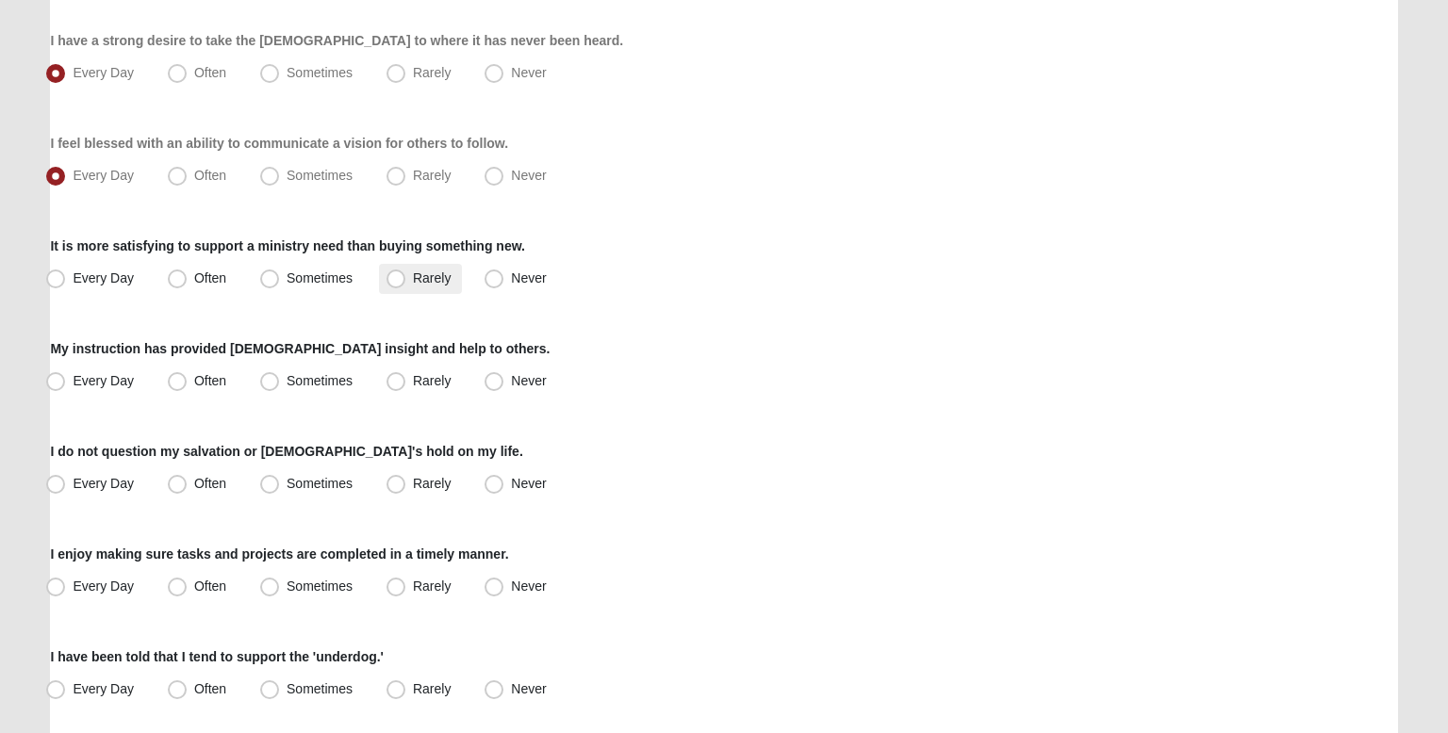
click at [420, 282] on span "Rarely" at bounding box center [432, 278] width 38 height 15
click at [406, 282] on input "Rarely" at bounding box center [400, 278] width 12 height 12
radio input "true"
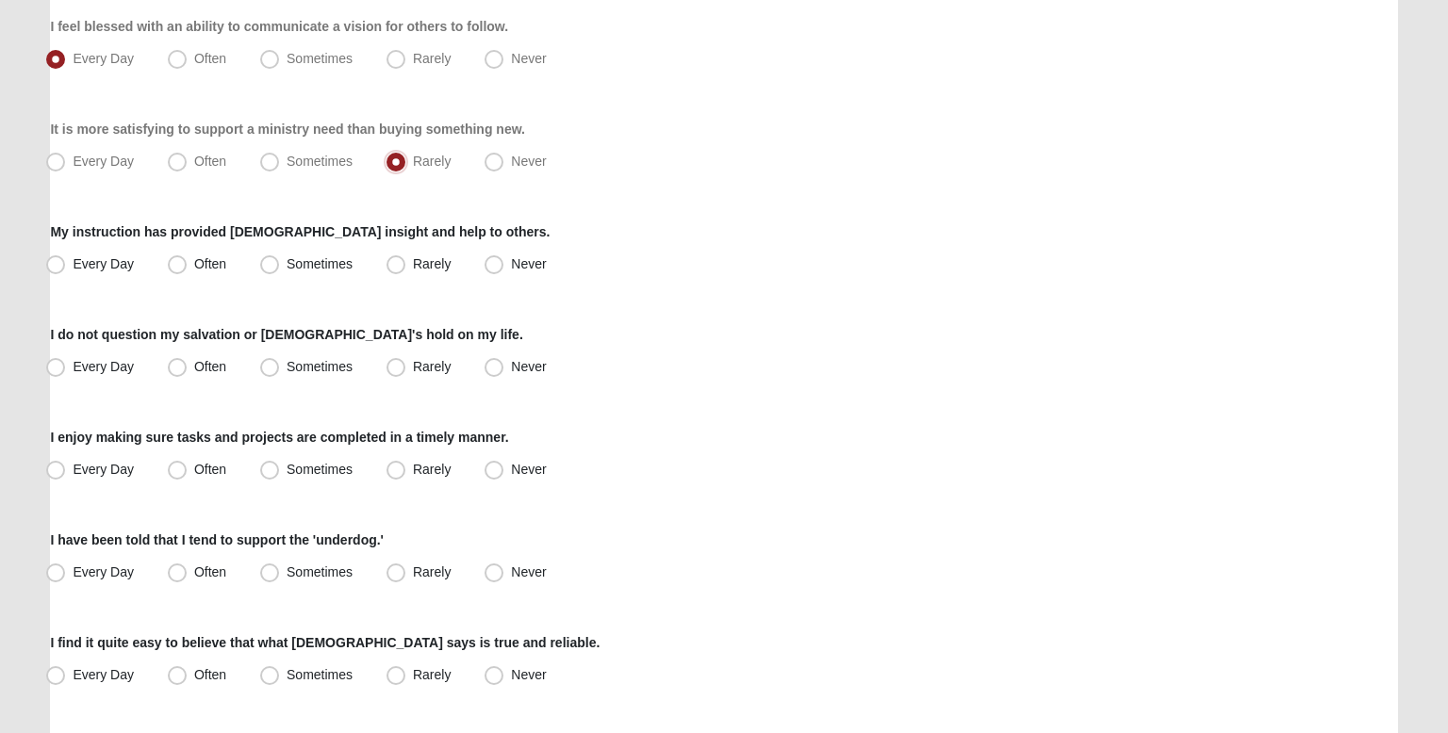
scroll to position [1273, 0]
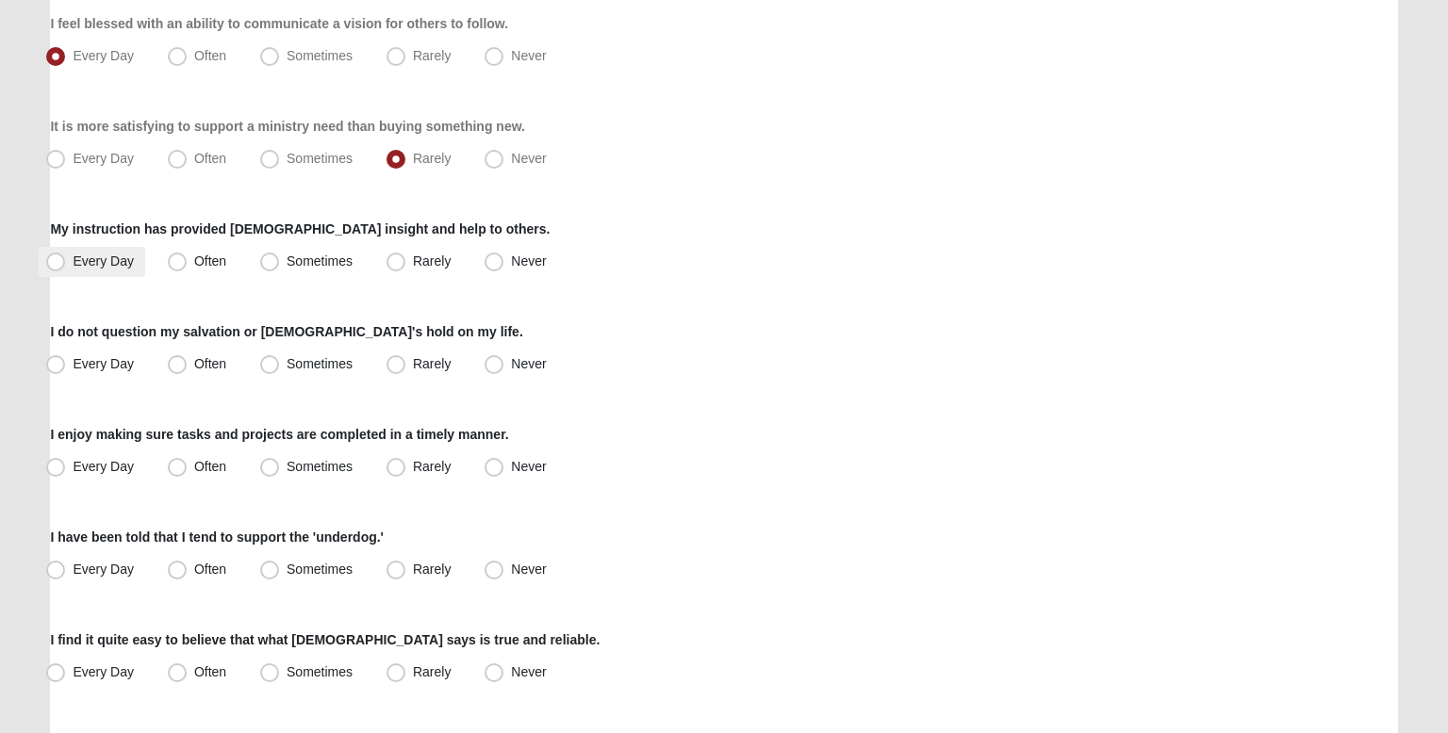
click at [132, 261] on span "Every Day" at bounding box center [103, 261] width 61 height 15
click at [66, 261] on input "Every Day" at bounding box center [60, 261] width 12 height 12
radio input "true"
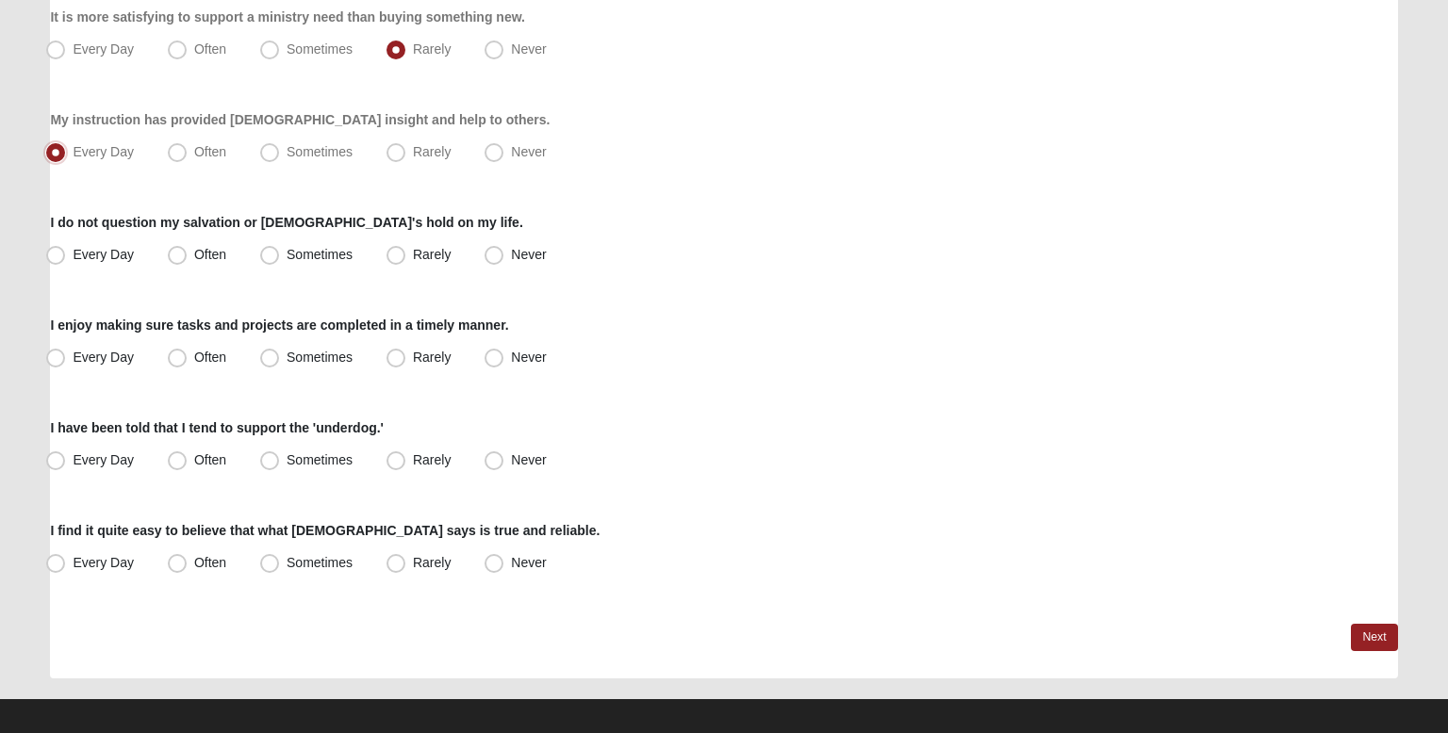
scroll to position [1383, 0]
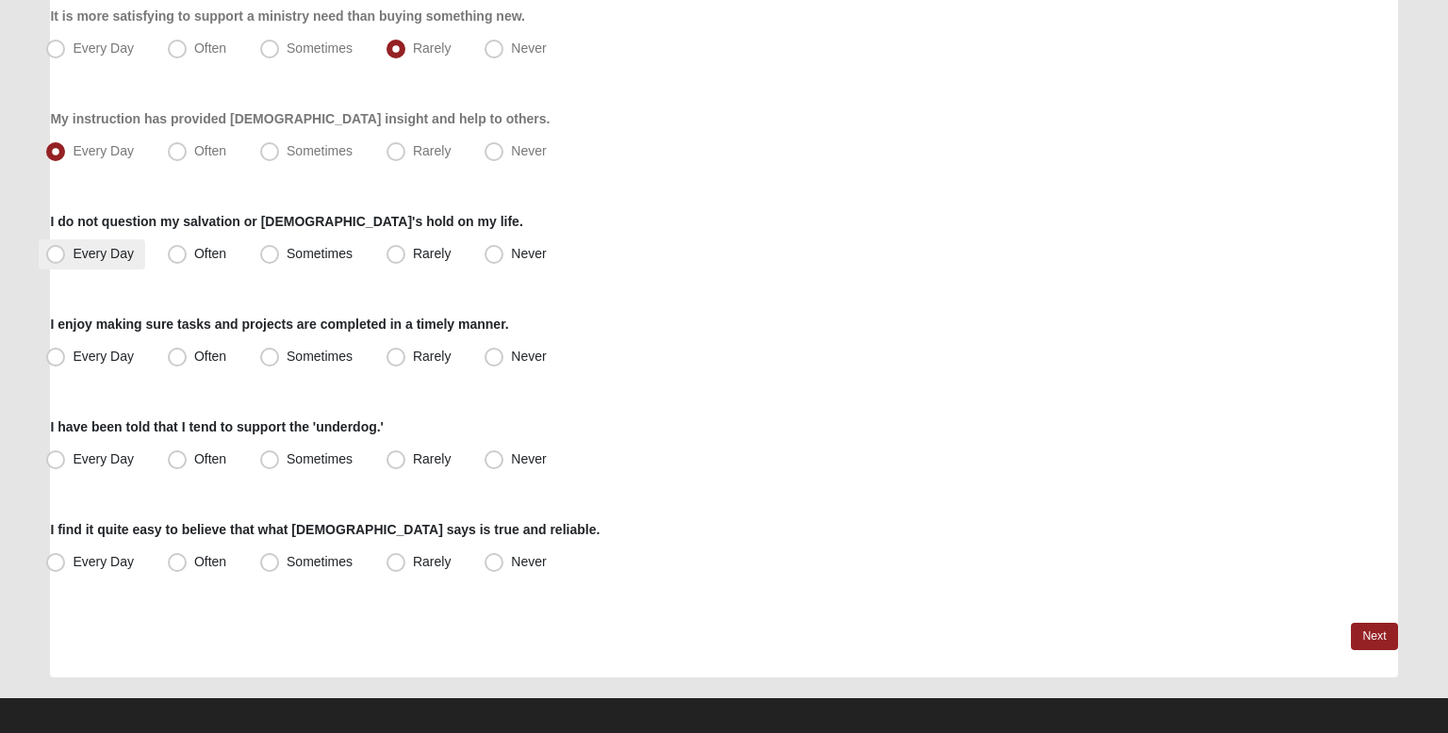
click at [80, 246] on span "Every Day" at bounding box center [103, 253] width 61 height 15
click at [66, 248] on input "Every Day" at bounding box center [60, 254] width 12 height 12
radio input "true"
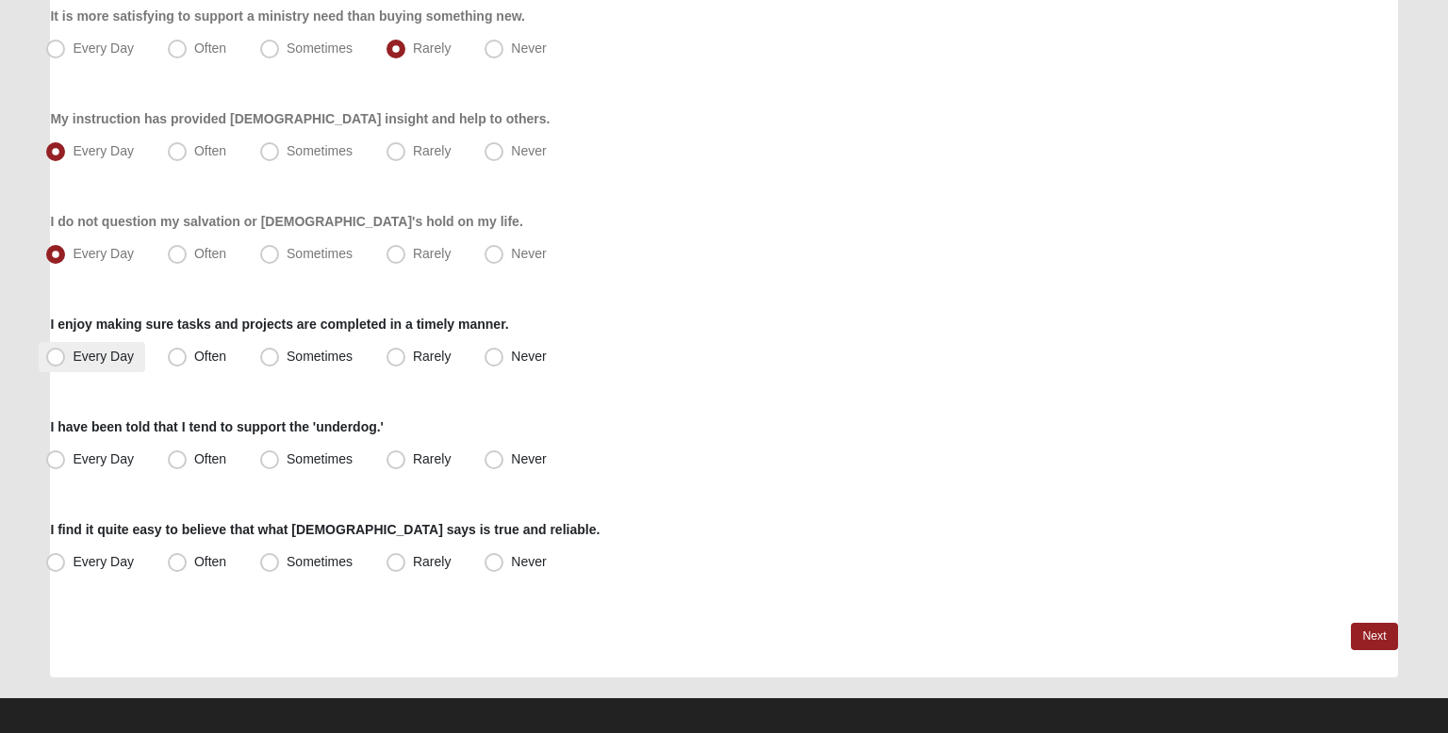
click at [134, 356] on label "Every Day" at bounding box center [92, 357] width 107 height 30
click at [66, 356] on input "Every Day" at bounding box center [60, 357] width 12 height 12
radio input "true"
click at [194, 362] on span "Often" at bounding box center [210, 356] width 32 height 15
click at [175, 362] on input "Often" at bounding box center [181, 357] width 12 height 12
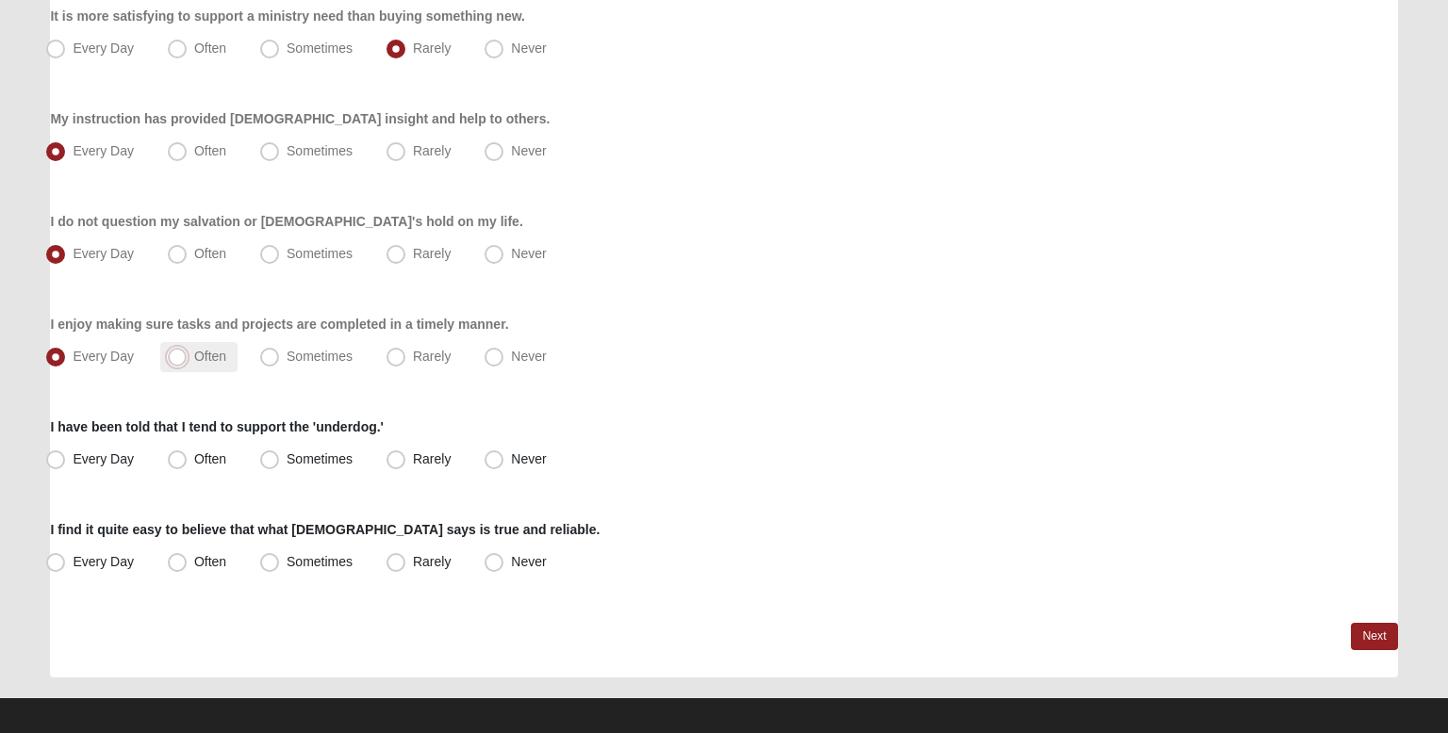
radio input "true"
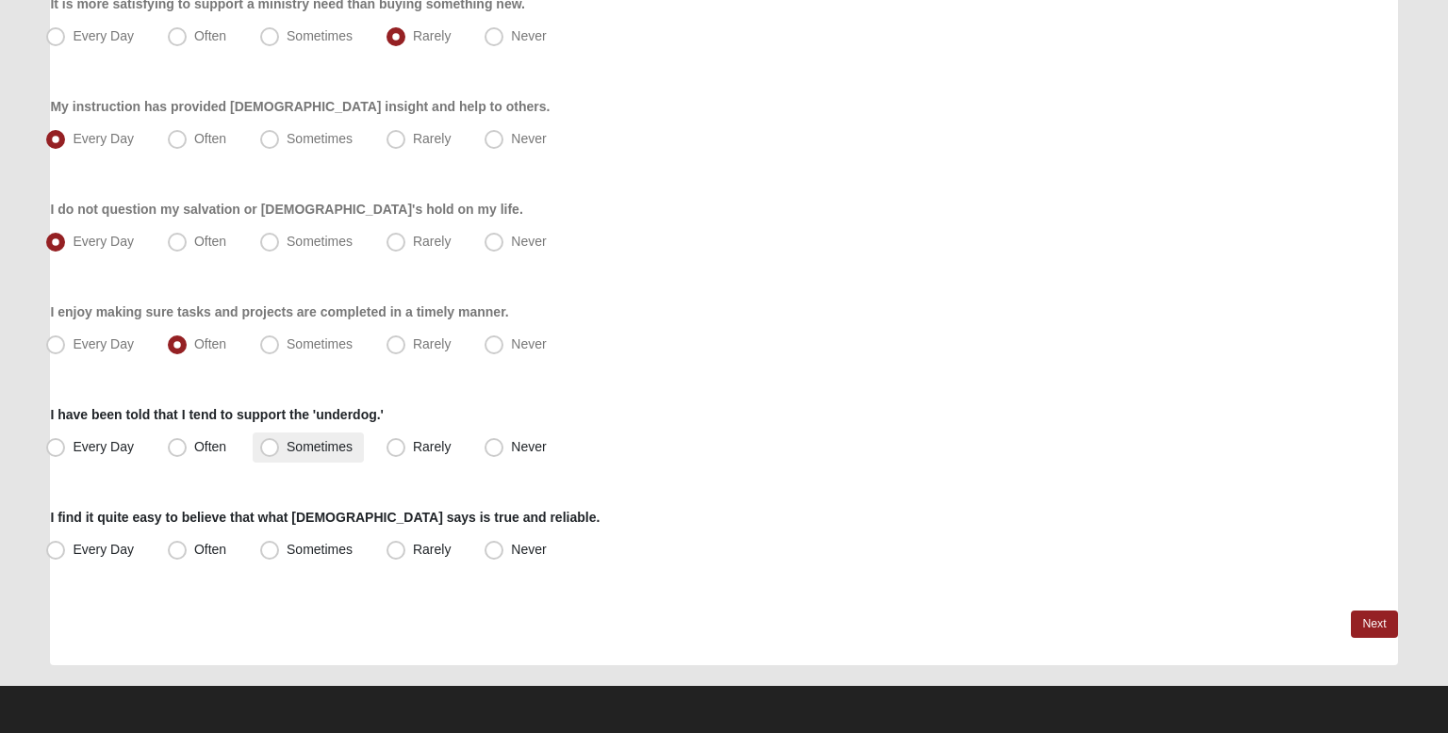
click at [281, 453] on label "Sometimes" at bounding box center [308, 448] width 111 height 30
click at [280, 453] on input "Sometimes" at bounding box center [274, 447] width 12 height 12
radio input "true"
click at [118, 564] on label "Every Day" at bounding box center [92, 550] width 107 height 30
click at [66, 556] on input "Every Day" at bounding box center [60, 550] width 12 height 12
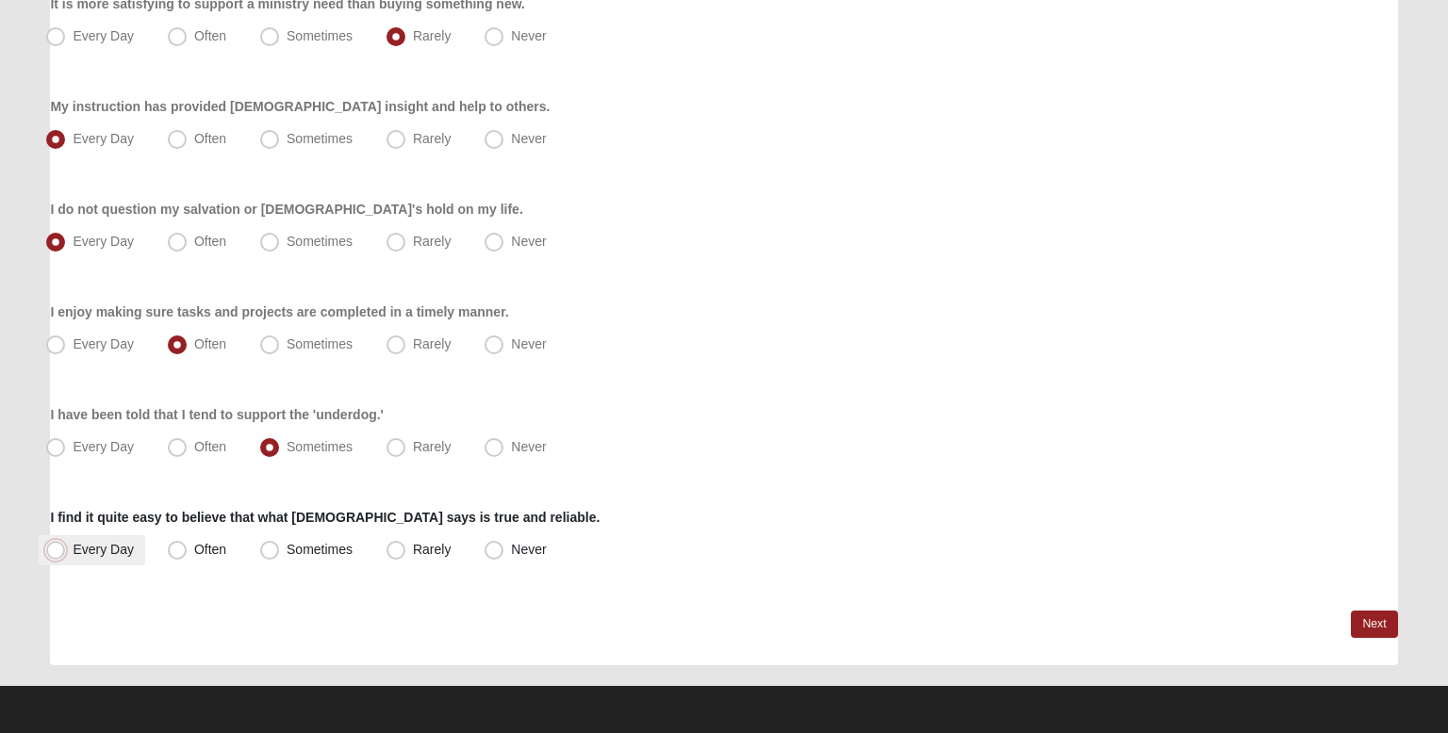
radio input "true"
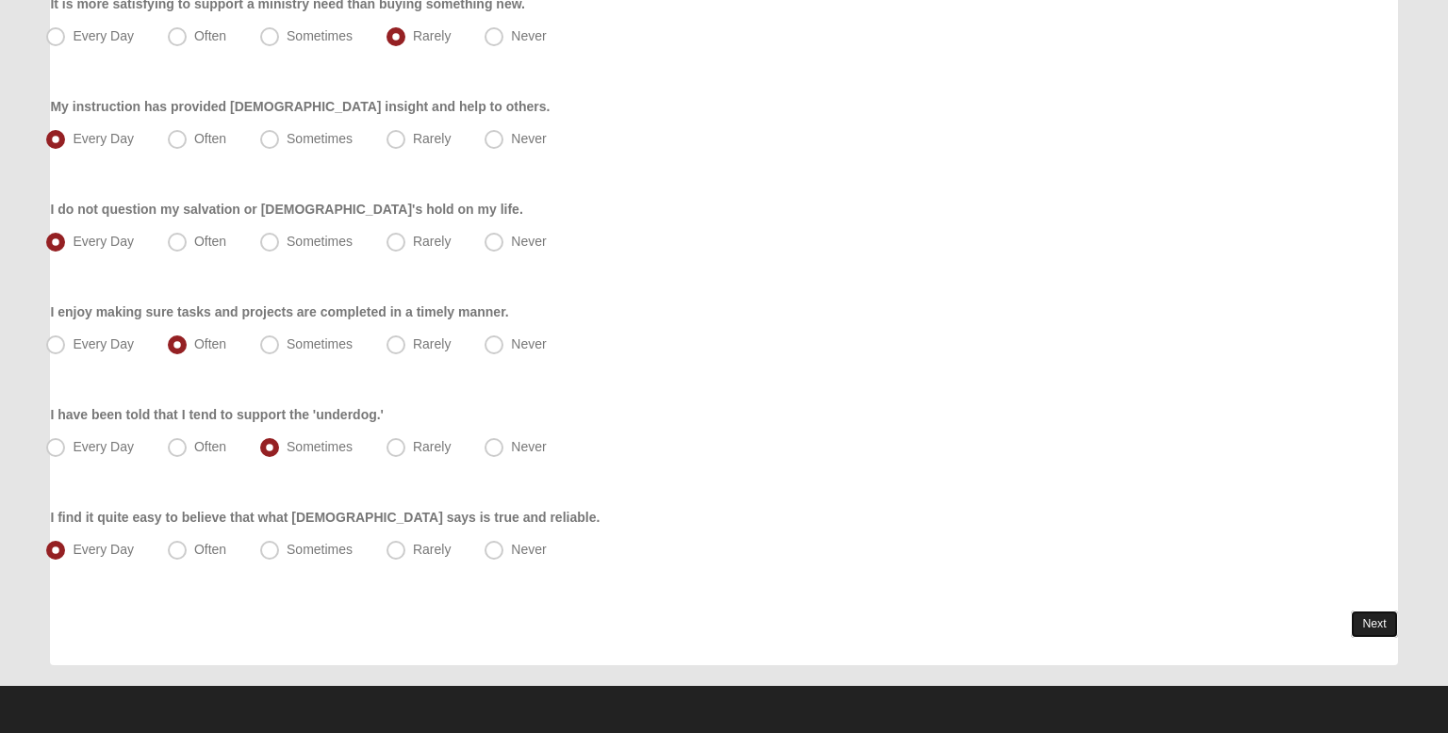
click at [1364, 623] on link "Next" at bounding box center [1374, 624] width 46 height 27
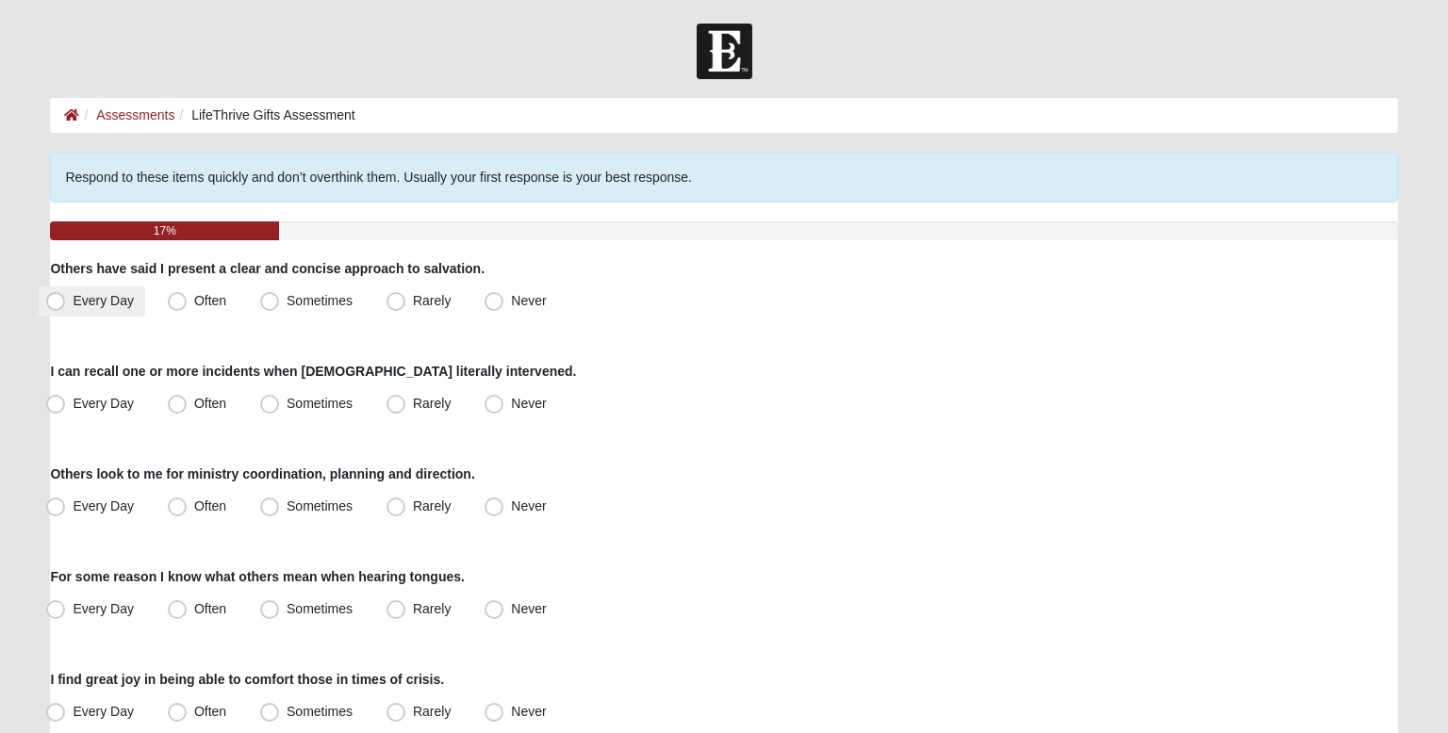
click at [117, 301] on span "Every Day" at bounding box center [103, 300] width 61 height 15
click at [66, 301] on input "Every Day" at bounding box center [60, 301] width 12 height 12
radio input "true"
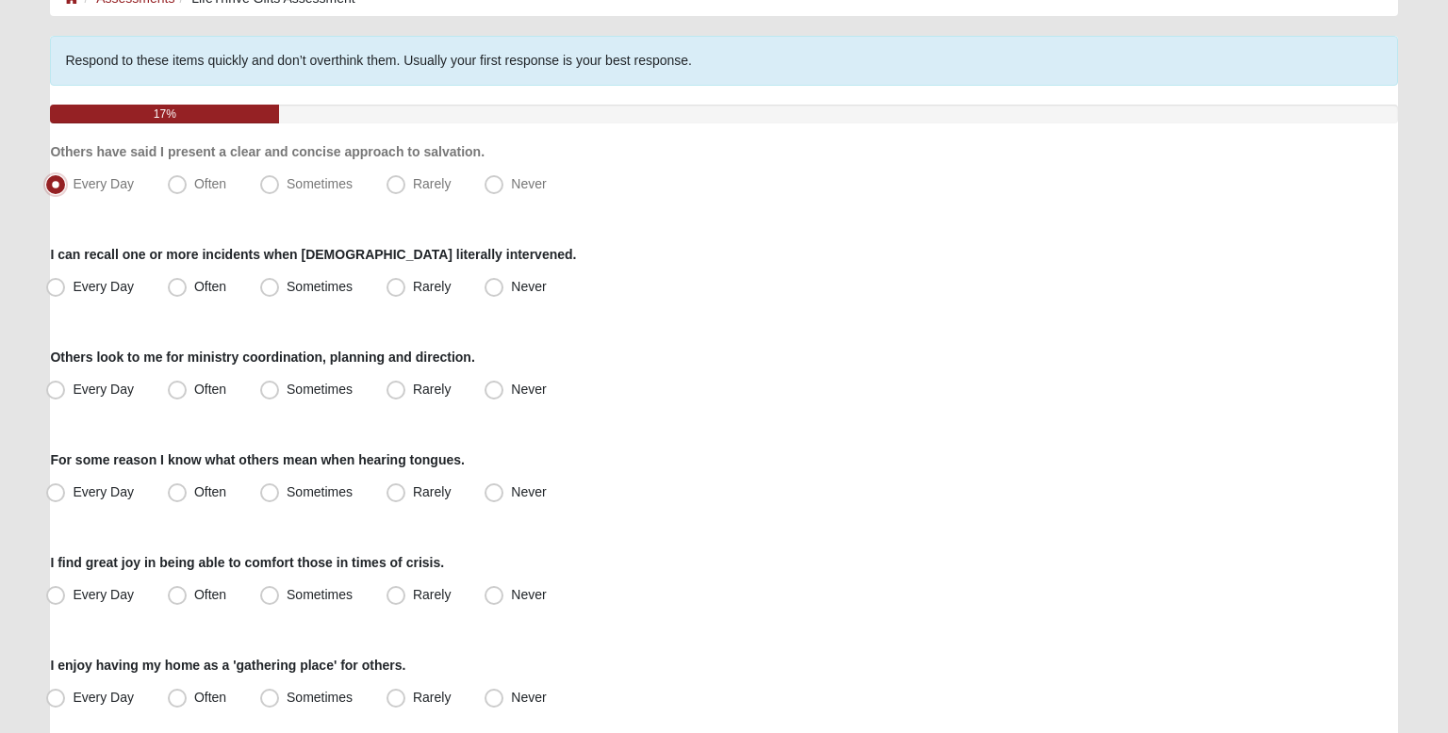
scroll to position [118, 0]
click at [114, 288] on span "Every Day" at bounding box center [103, 285] width 61 height 15
click at [66, 288] on input "Every Day" at bounding box center [60, 286] width 12 height 12
radio input "true"
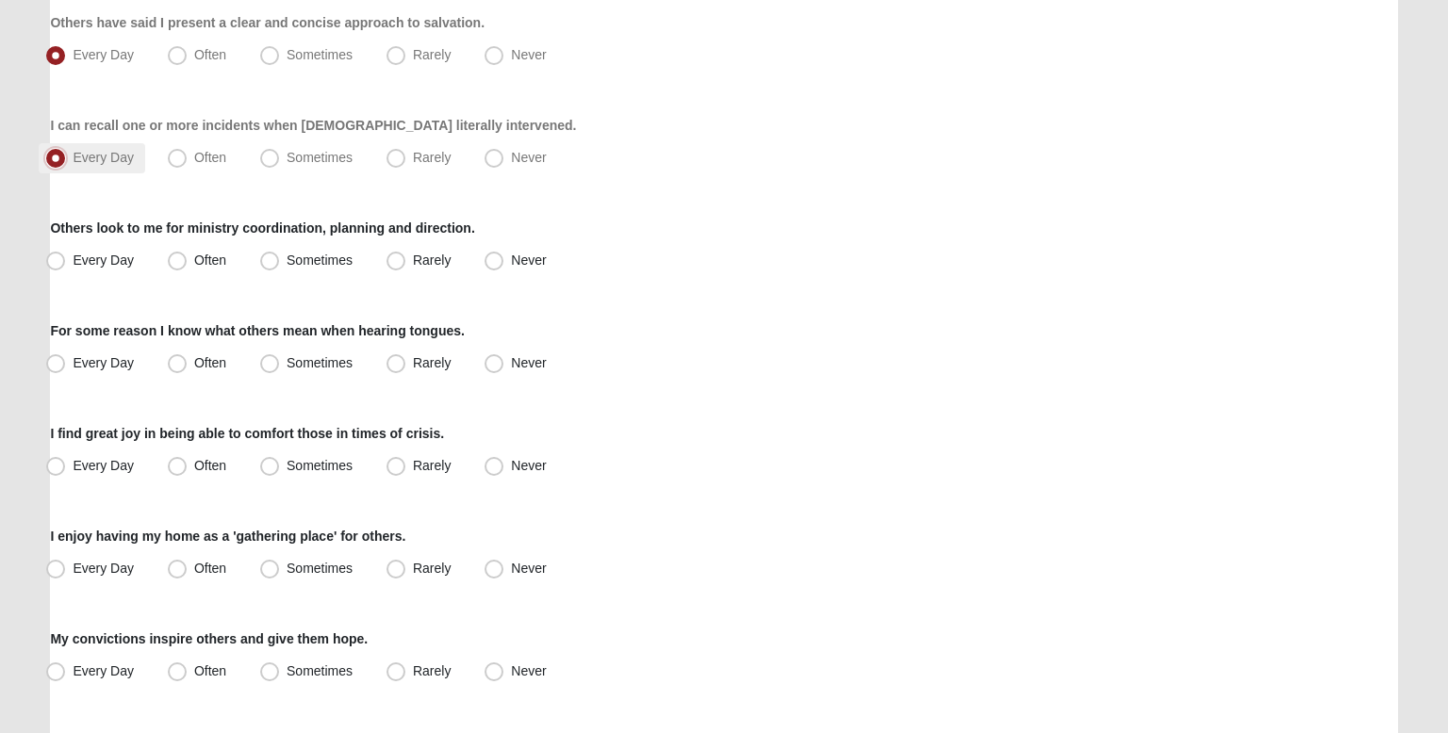
scroll to position [250, 0]
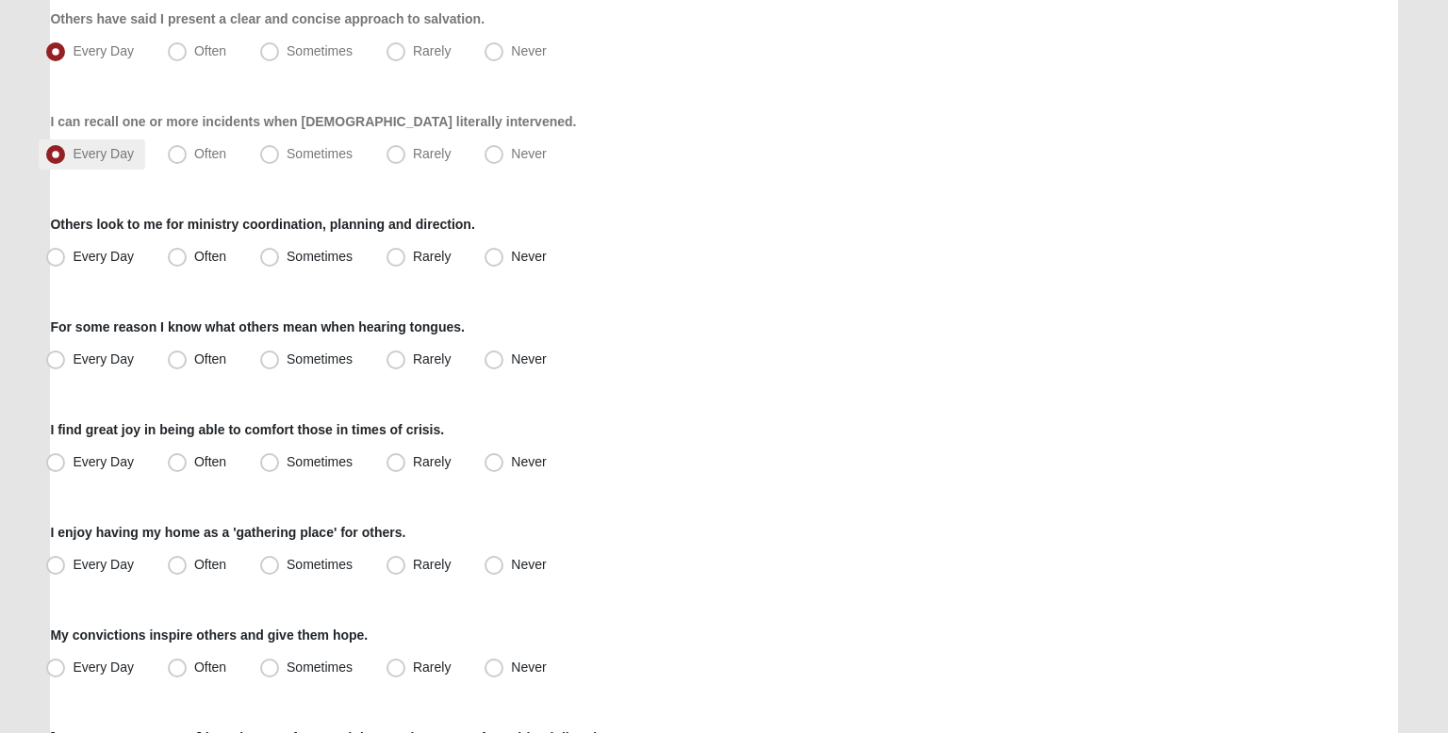
click at [413, 251] on span "Rarely" at bounding box center [432, 256] width 38 height 15
click at [394, 251] on input "Rarely" at bounding box center [400, 257] width 12 height 12
radio input "true"
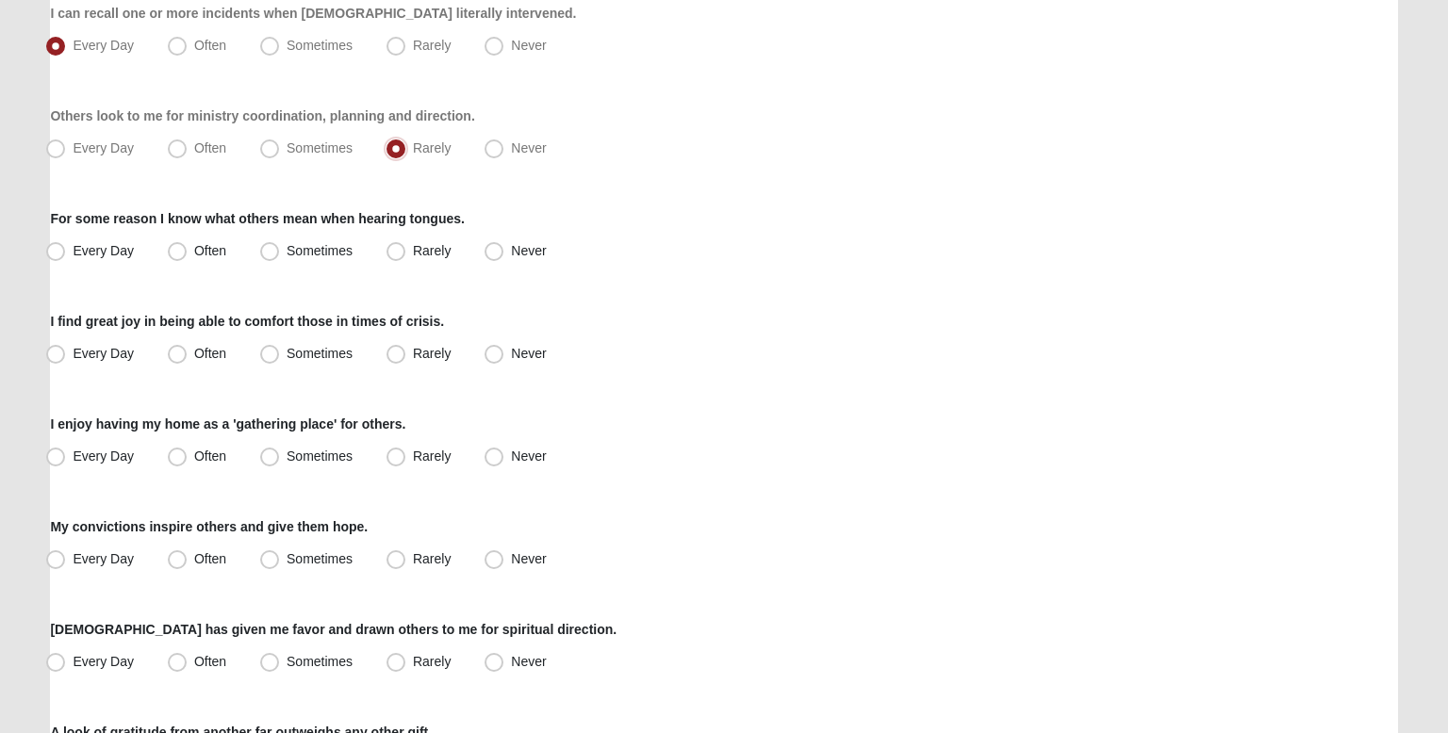
scroll to position [362, 0]
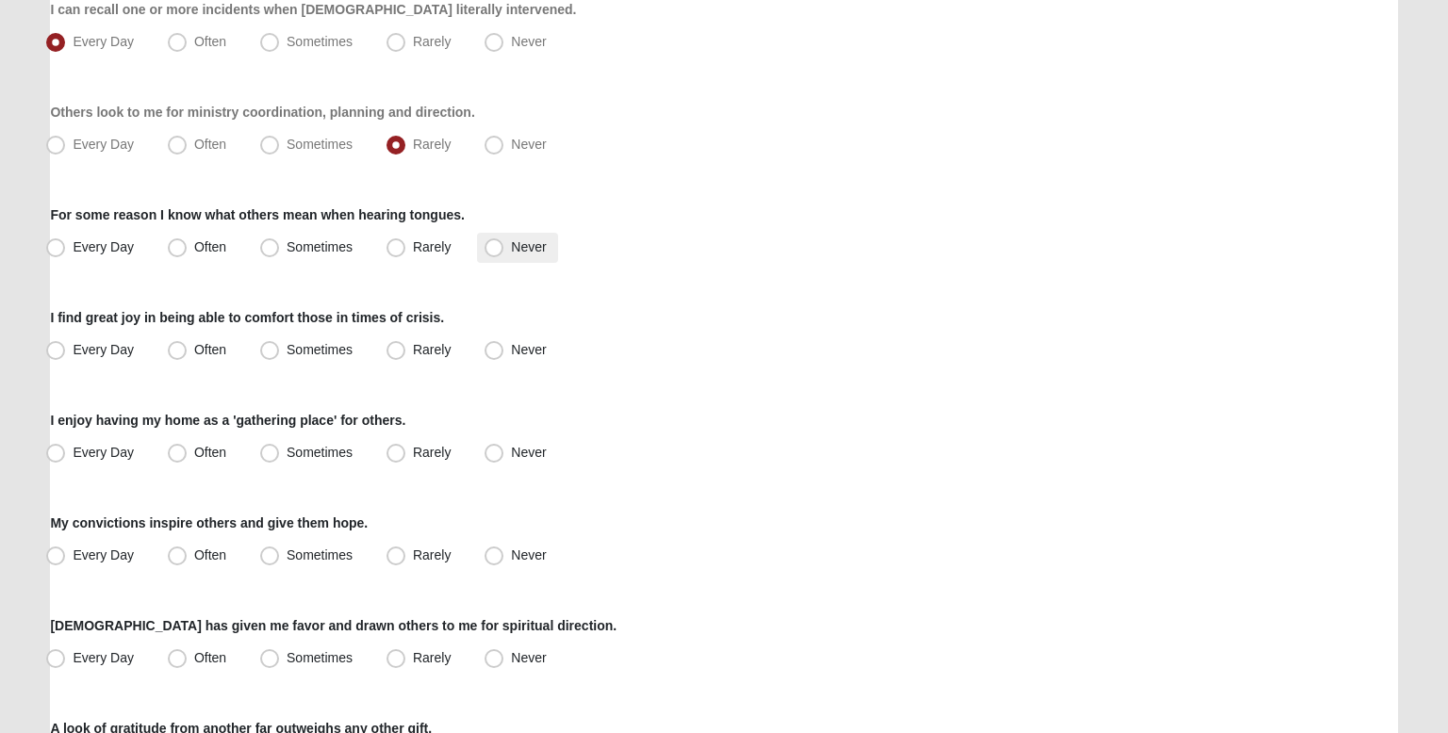
click at [530, 240] on span "Never" at bounding box center [528, 246] width 35 height 15
click at [504, 241] on input "Never" at bounding box center [498, 247] width 12 height 12
radio input "true"
click at [405, 278] on div "Respond to these items quickly and don’t overthink them. Usually your first res…" at bounding box center [723, 746] width 1347 height 1910
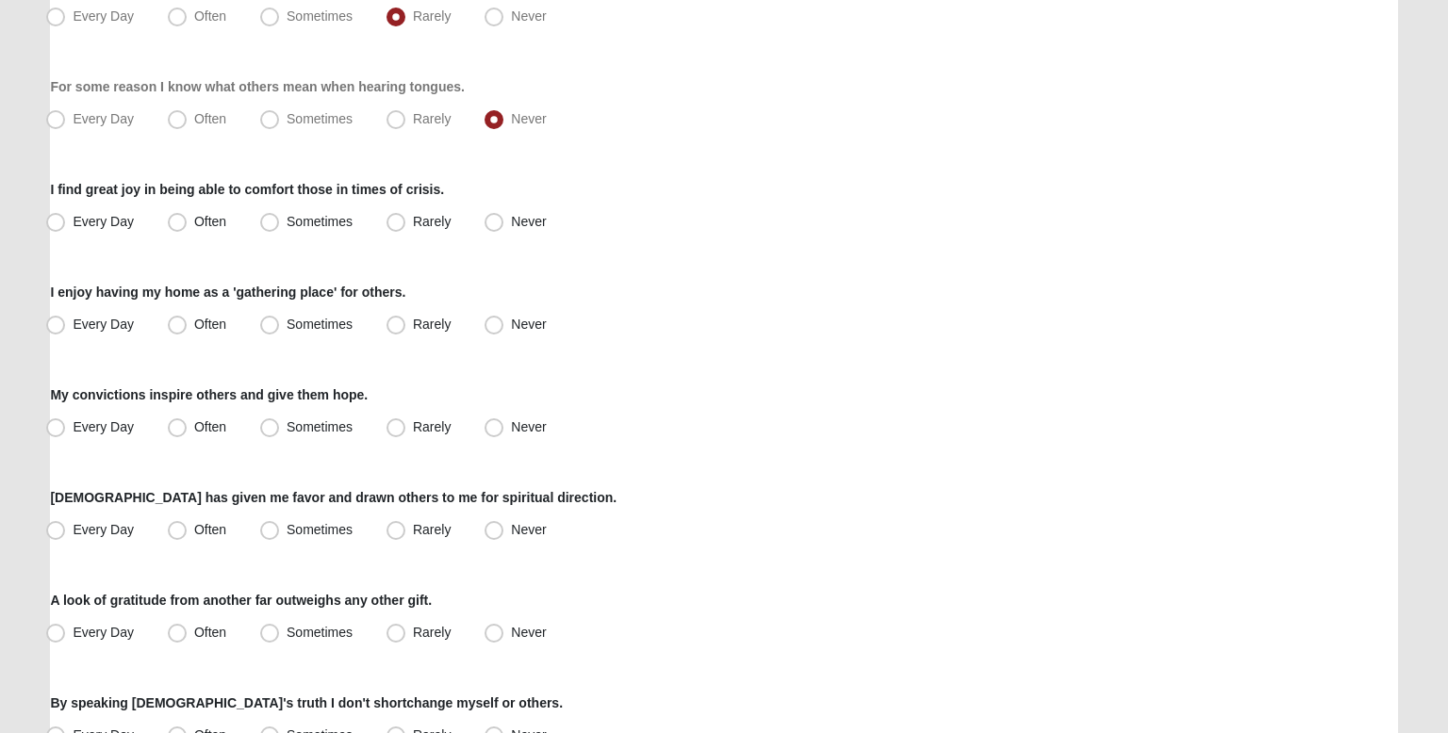
scroll to position [491, 0]
click at [124, 225] on span "Every Day" at bounding box center [103, 220] width 61 height 15
click at [66, 225] on input "Every Day" at bounding box center [60, 221] width 12 height 12
radio input "true"
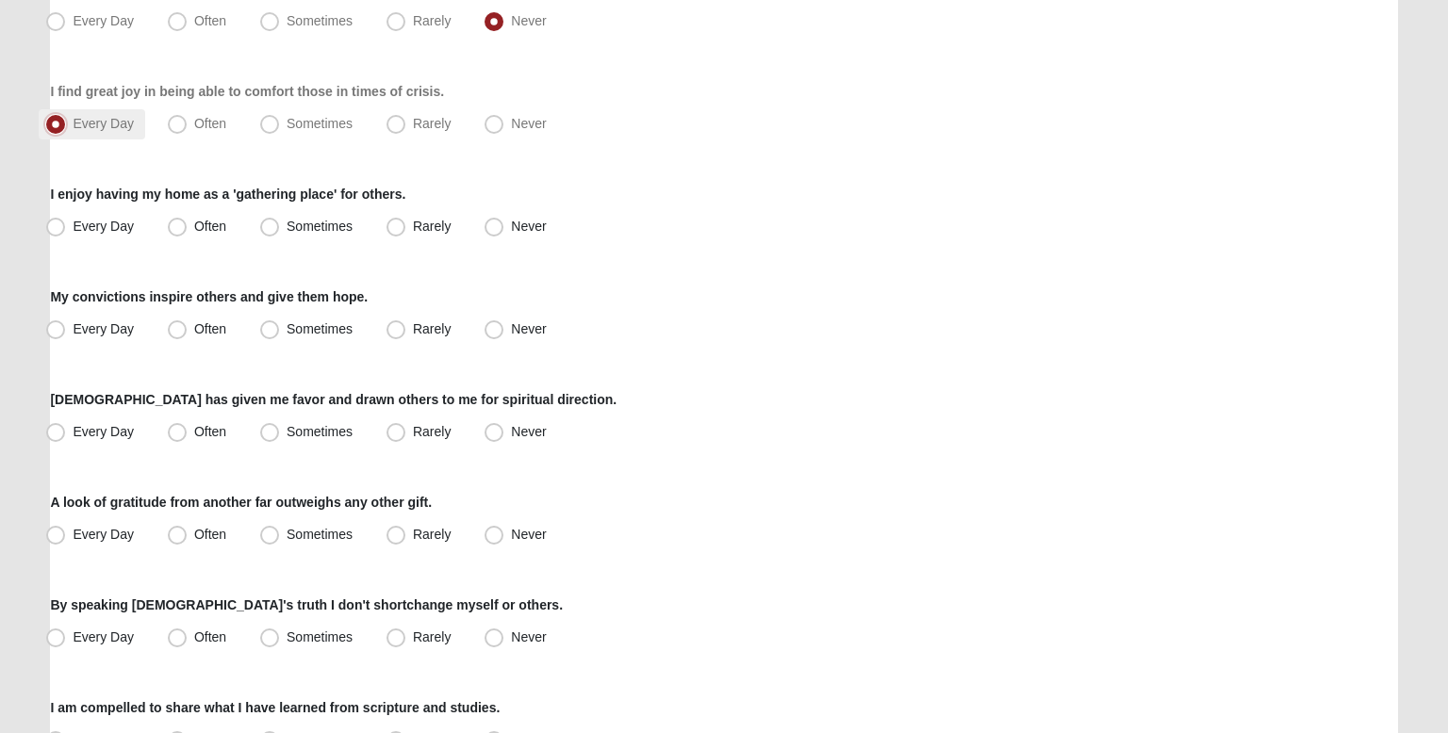
scroll to position [589, 0]
click at [124, 226] on span "Every Day" at bounding box center [103, 225] width 61 height 15
click at [66, 226] on input "Every Day" at bounding box center [60, 226] width 12 height 12
radio input "true"
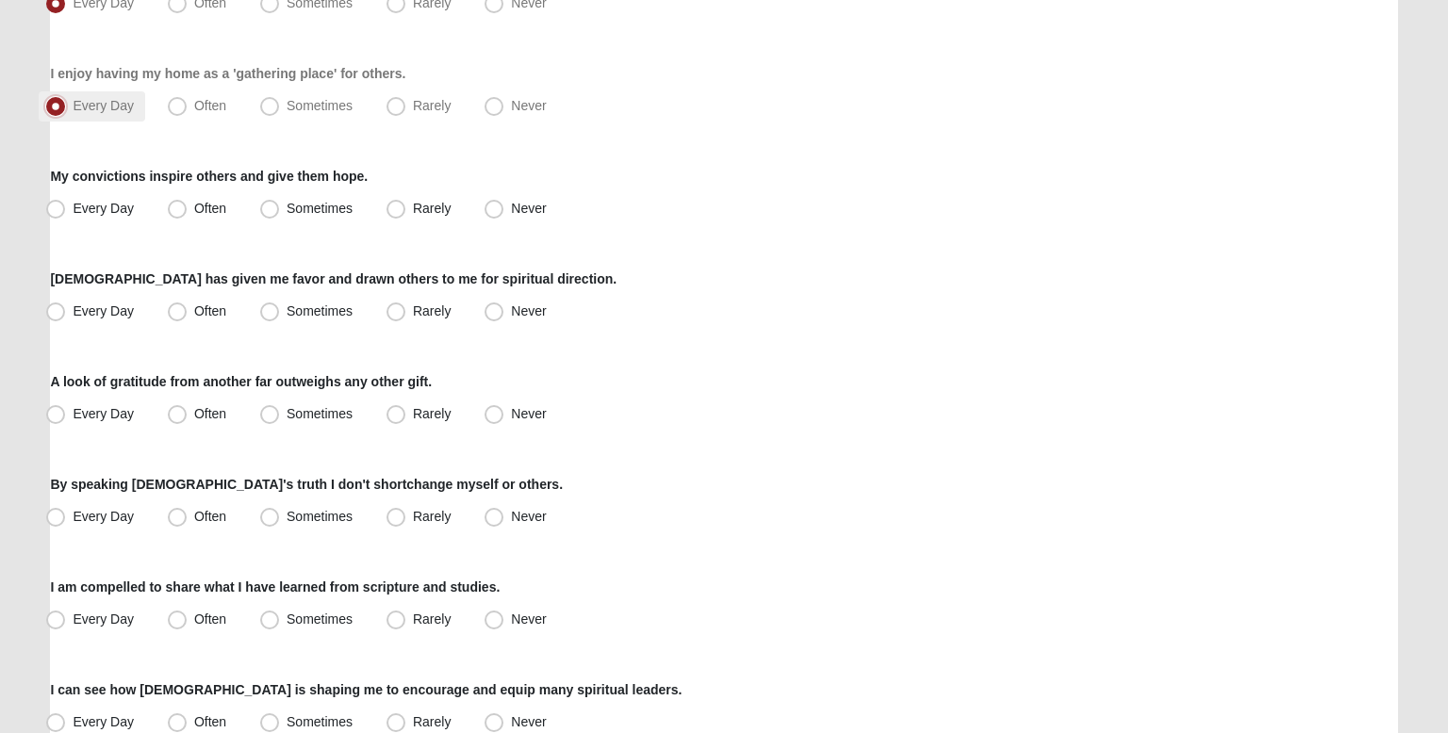
scroll to position [713, 0]
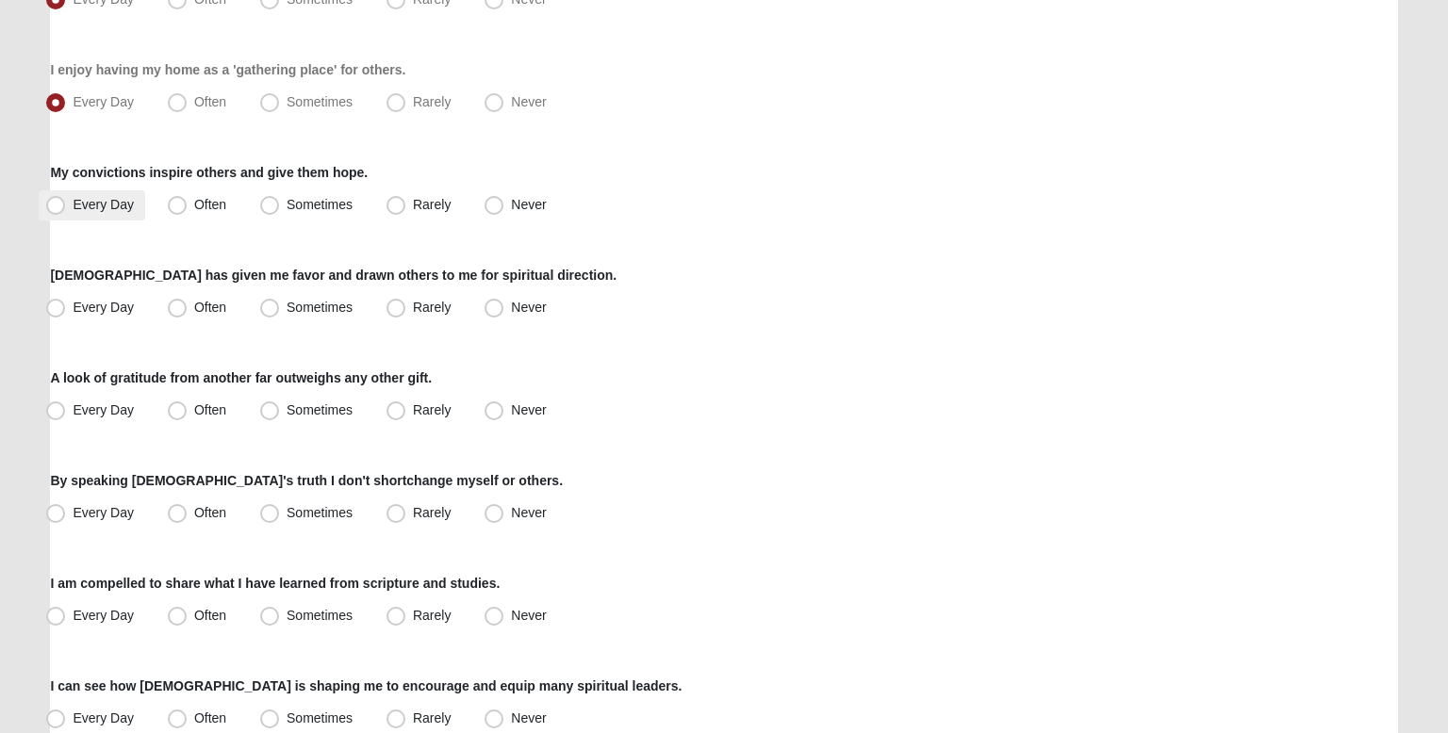
click at [119, 203] on span "Every Day" at bounding box center [103, 204] width 61 height 15
click at [66, 203] on input "Every Day" at bounding box center [60, 205] width 12 height 12
radio input "true"
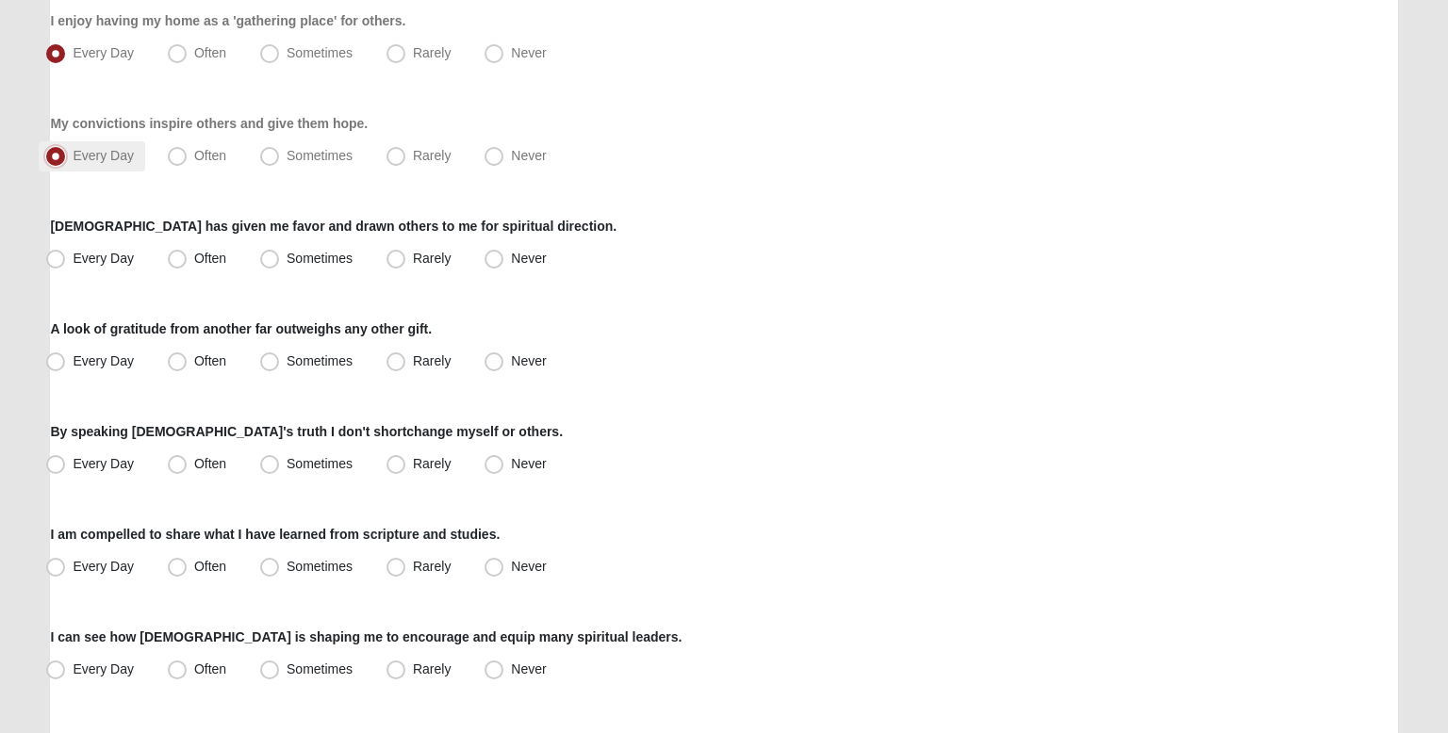
scroll to position [766, 0]
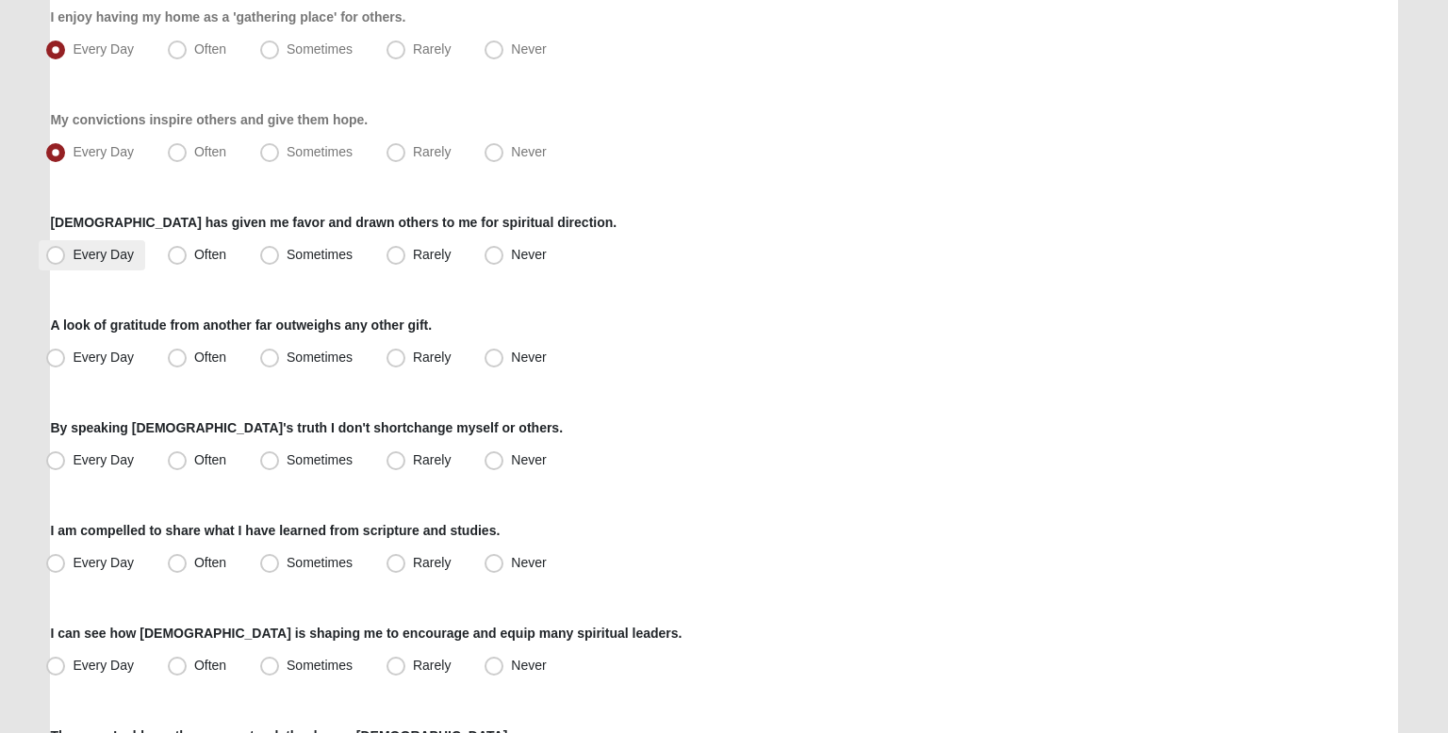
click at [119, 241] on label "Every Day" at bounding box center [92, 255] width 107 height 30
click at [66, 249] on input "Every Day" at bounding box center [60, 255] width 12 height 12
radio input "true"
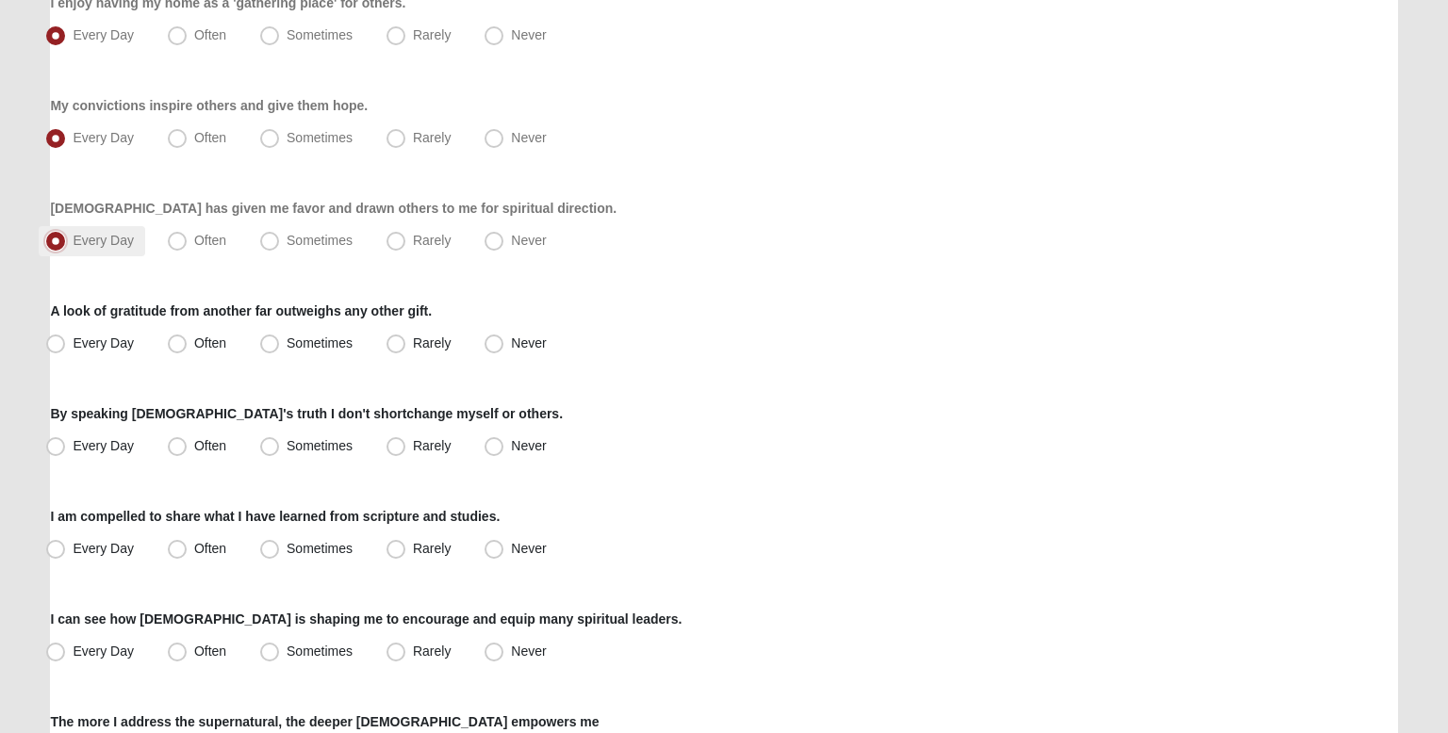
scroll to position [784, 0]
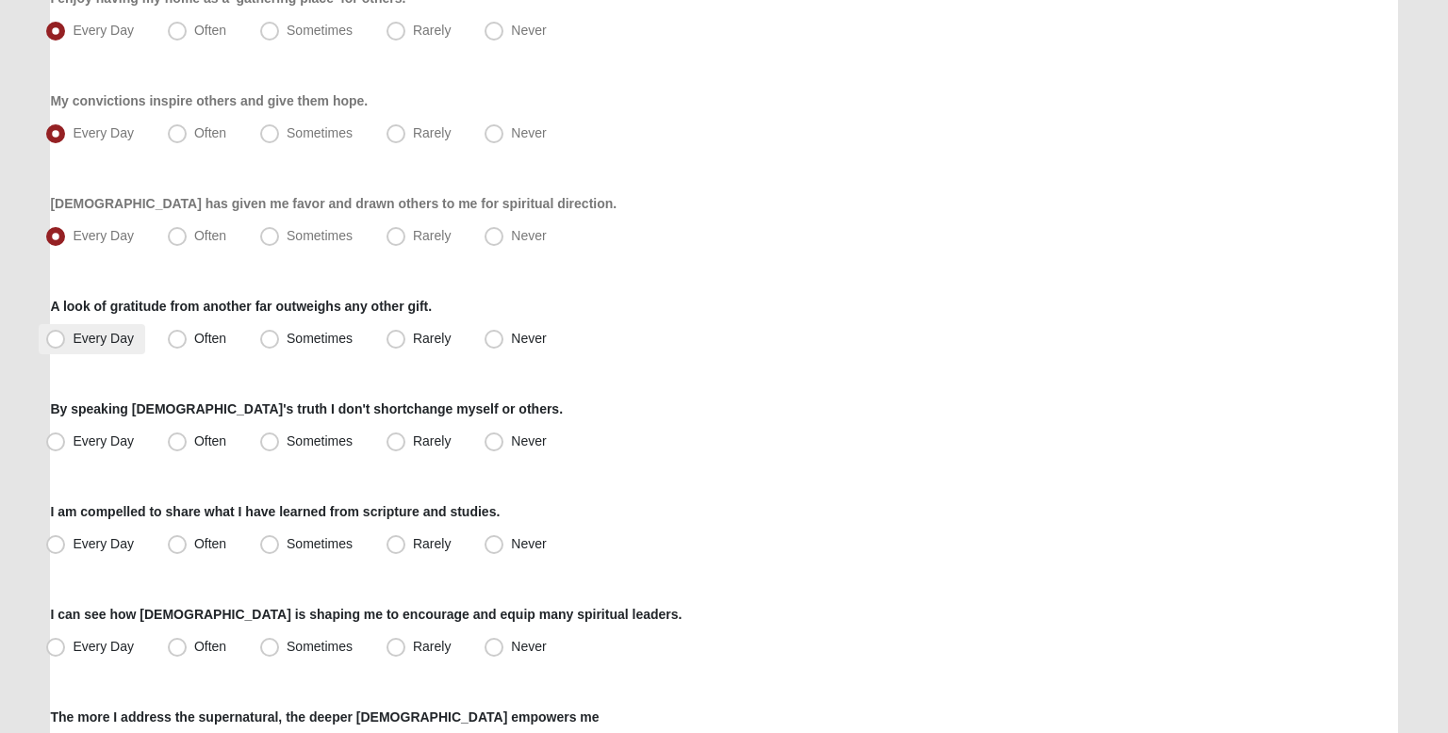
click at [120, 332] on span "Every Day" at bounding box center [103, 338] width 61 height 15
click at [66, 333] on input "Every Day" at bounding box center [60, 339] width 12 height 12
radio input "true"
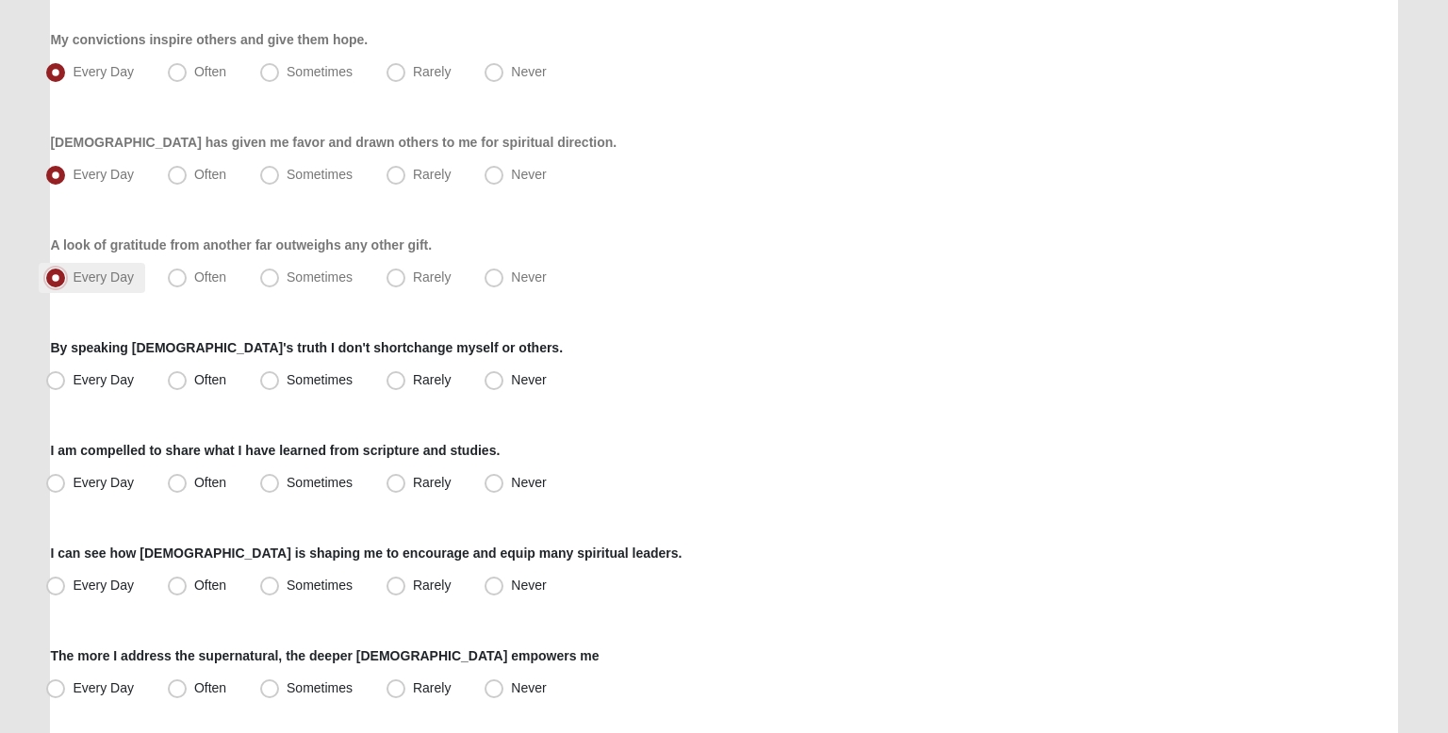
scroll to position [850, 0]
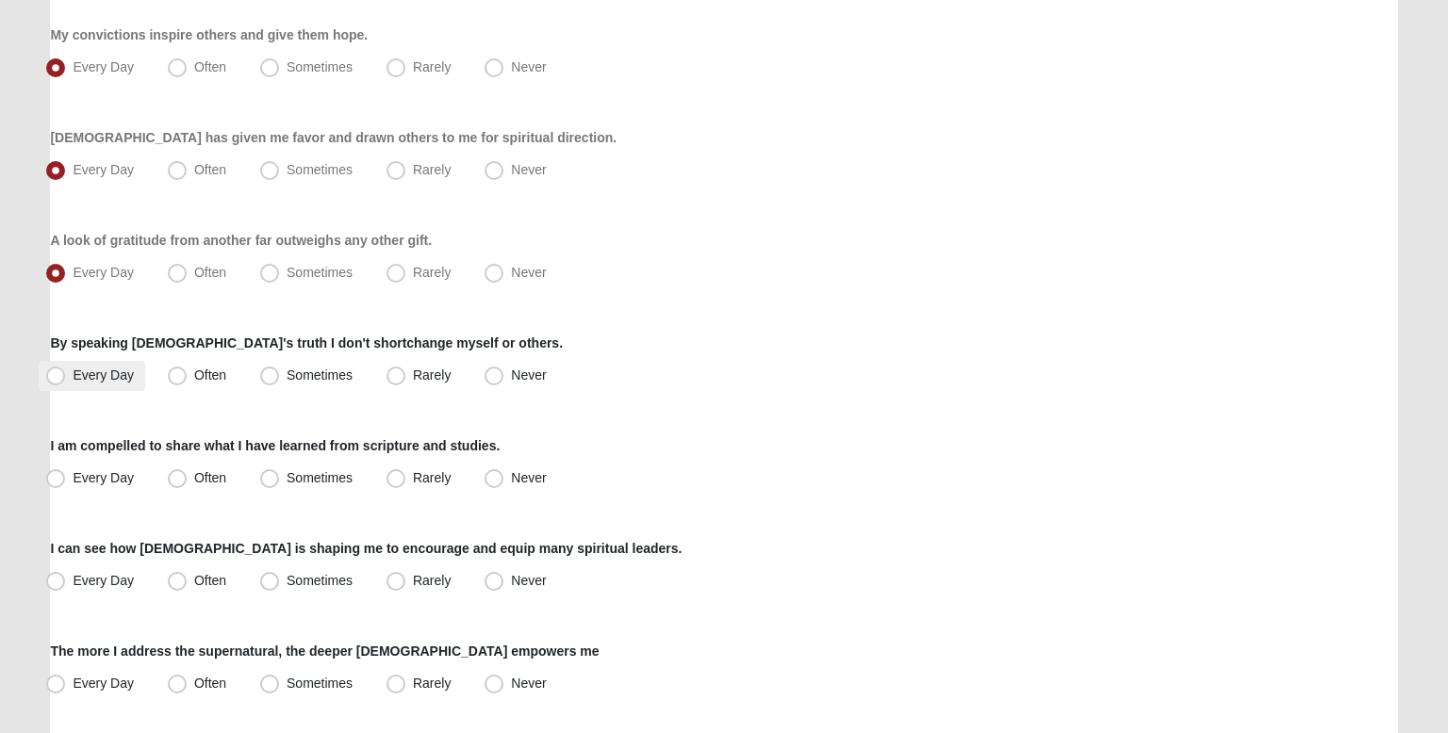
click at [118, 372] on span "Every Day" at bounding box center [103, 375] width 61 height 15
click at [66, 372] on input "Every Day" at bounding box center [60, 376] width 12 height 12
radio input "true"
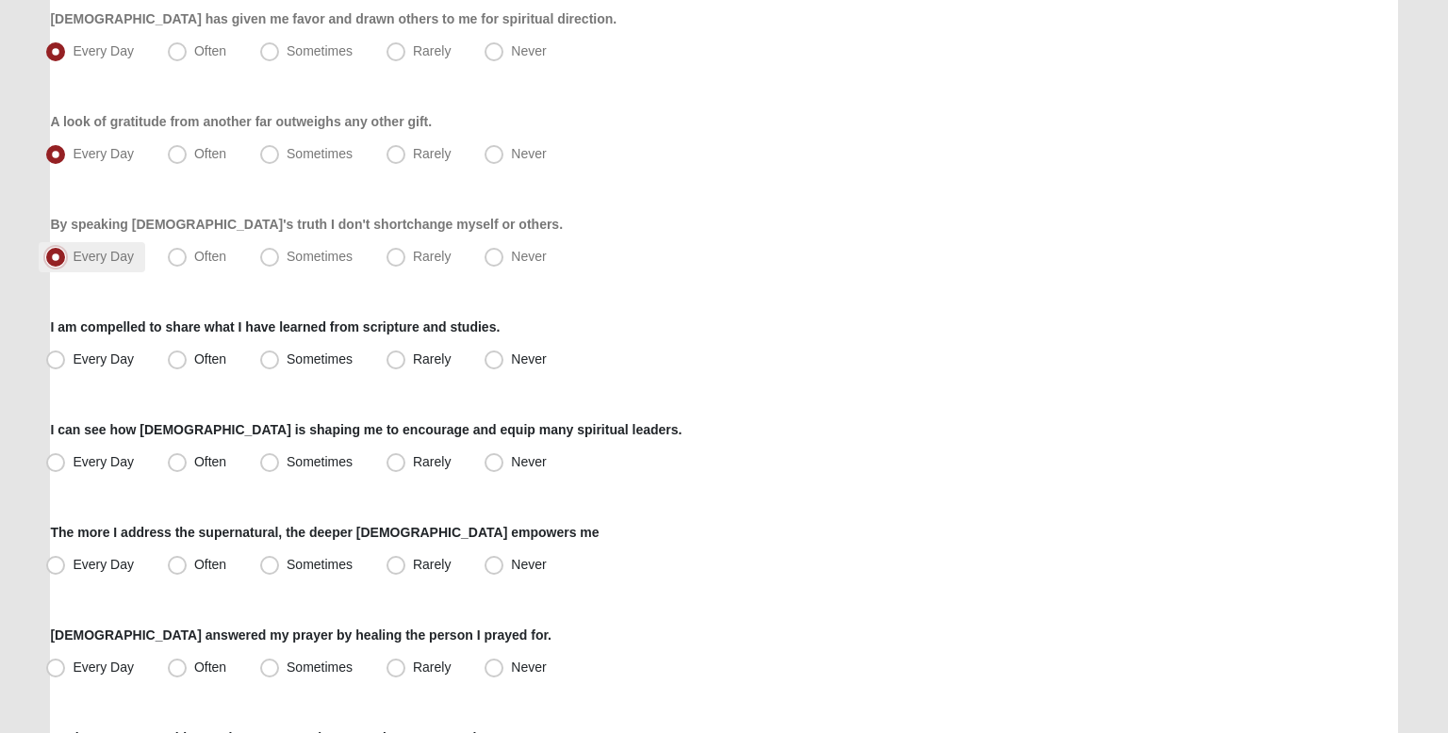
scroll to position [973, 0]
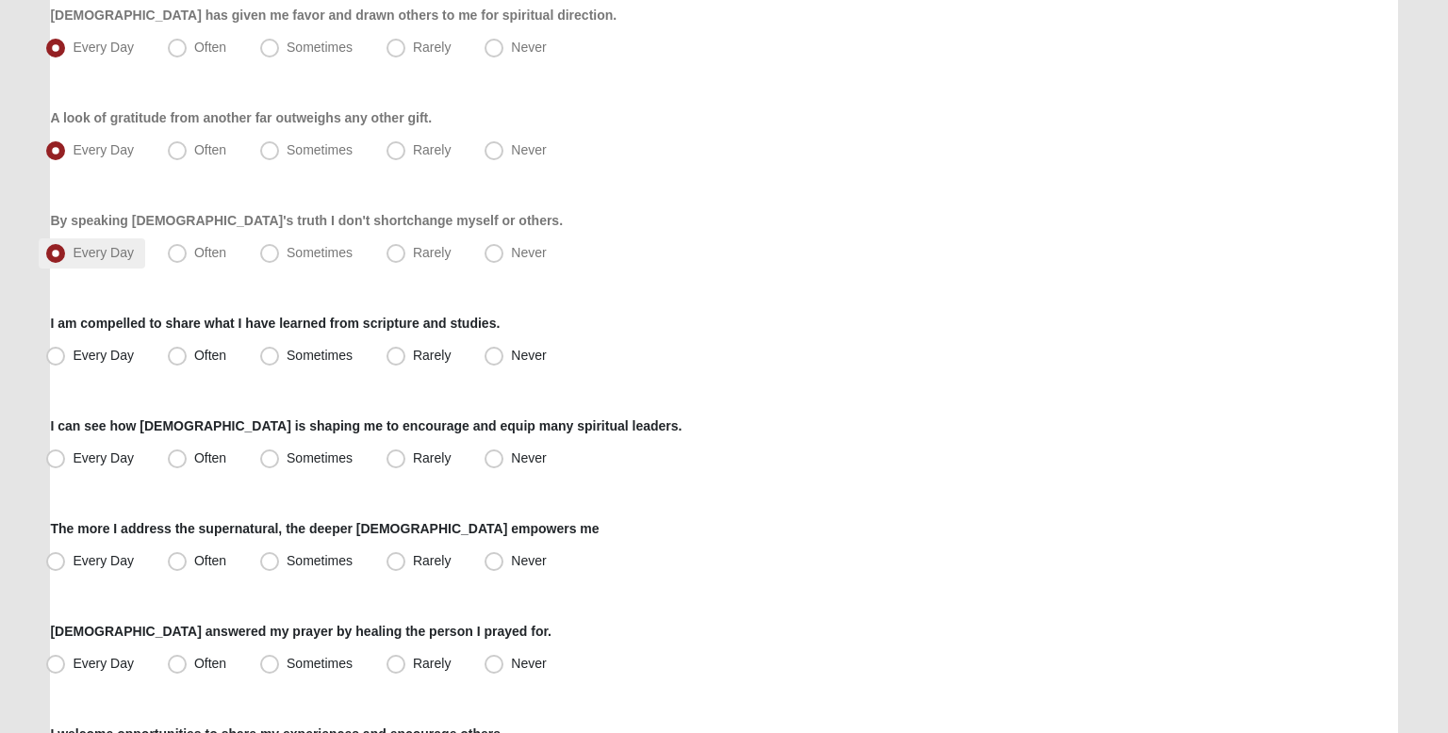
click at [118, 372] on div "Respond to these items quickly and don’t overthink them. Usually your first res…" at bounding box center [723, 135] width 1347 height 1910
click at [111, 354] on span "Every Day" at bounding box center [103, 355] width 61 height 15
click at [66, 354] on input "Every Day" at bounding box center [60, 356] width 12 height 12
radio input "true"
click at [126, 453] on span "Every Day" at bounding box center [103, 458] width 61 height 15
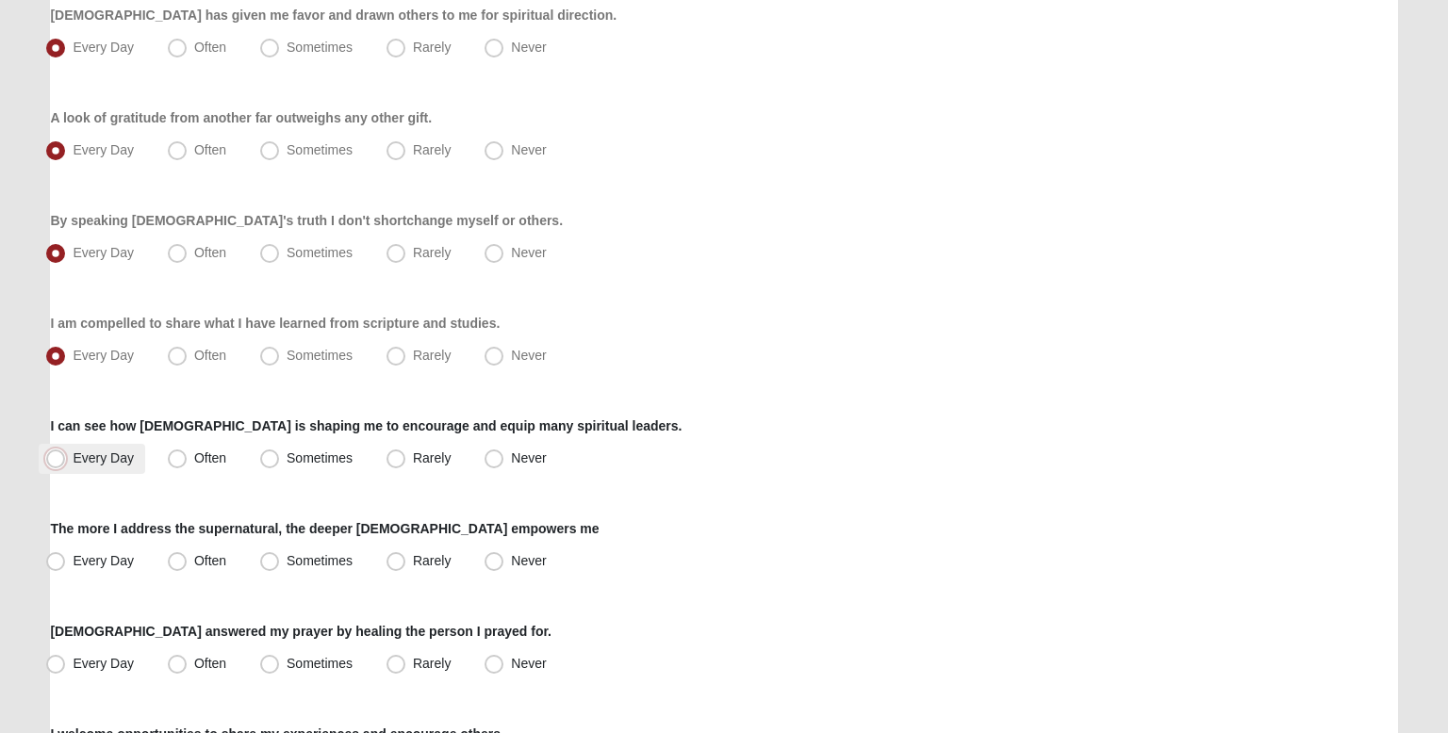
click at [66, 453] on input "Every Day" at bounding box center [60, 459] width 12 height 12
radio input "true"
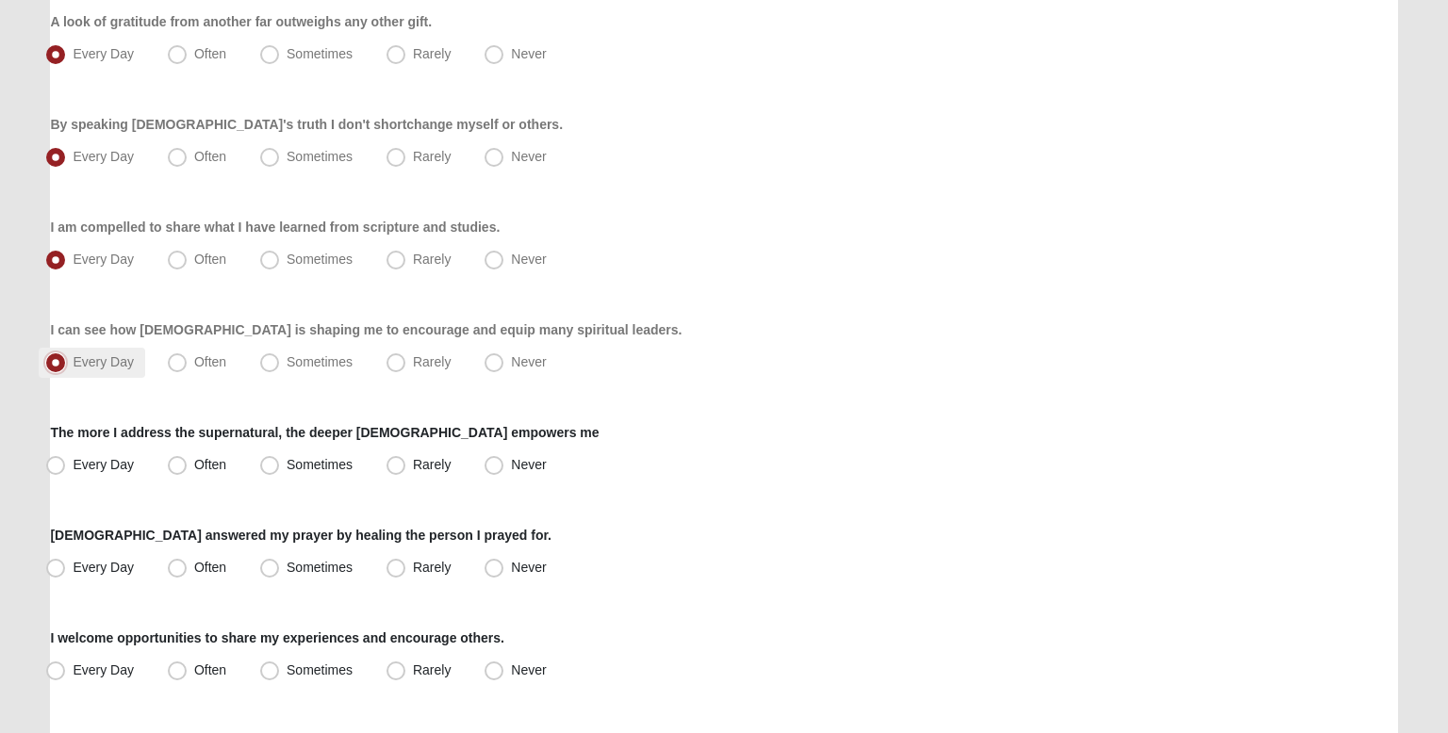
scroll to position [1074, 0]
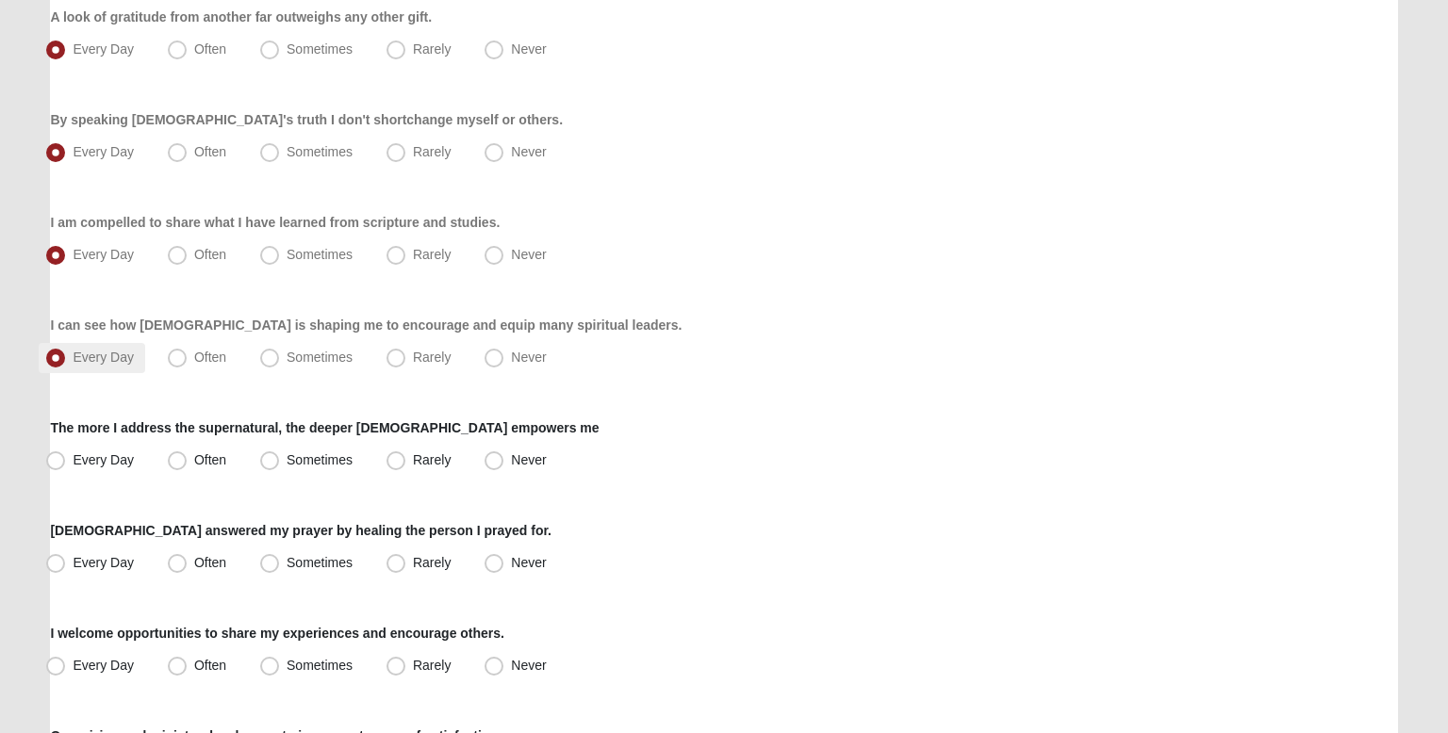
click at [126, 453] on span "Every Day" at bounding box center [103, 460] width 61 height 15
click at [66, 454] on input "Every Day" at bounding box center [60, 460] width 12 height 12
radio input "true"
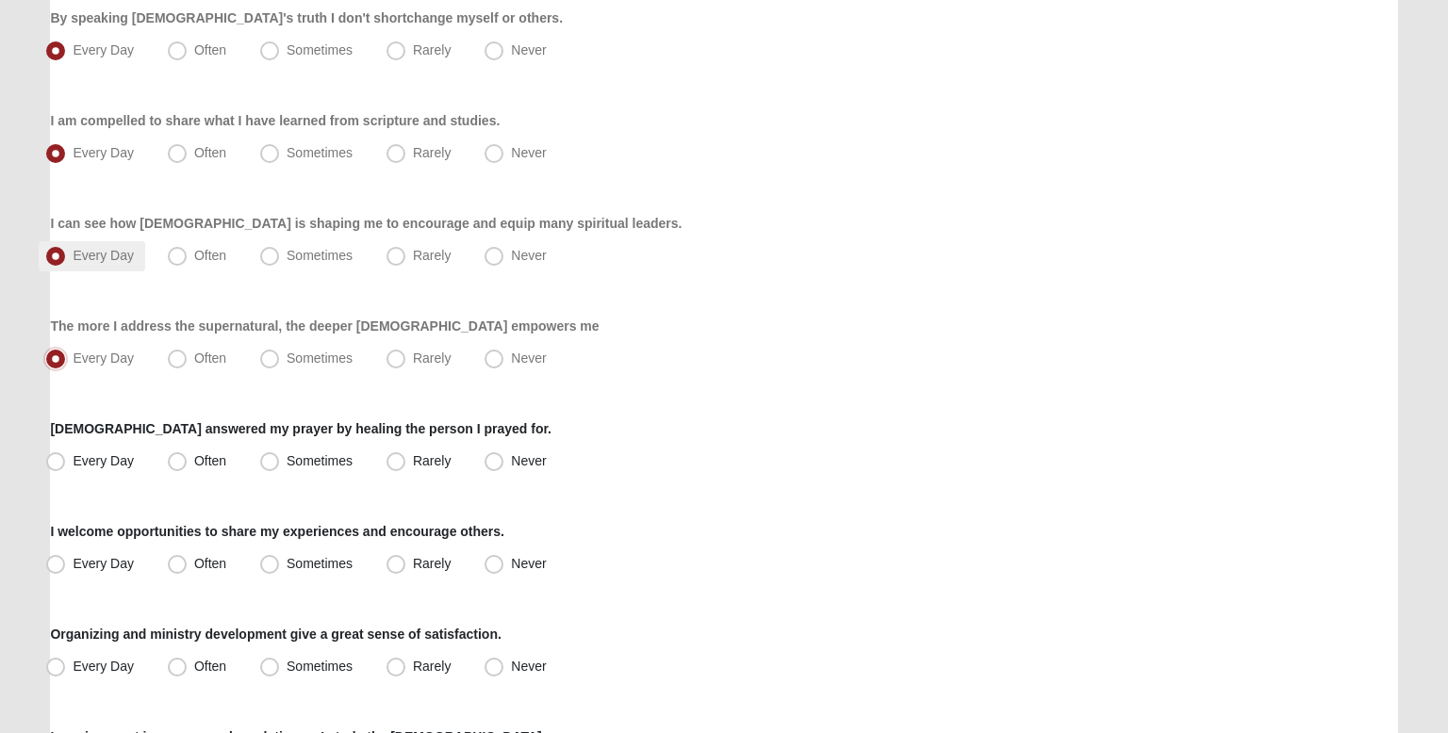
scroll to position [1177, 0]
click at [287, 459] on span "Sometimes" at bounding box center [320, 460] width 66 height 15
click at [271, 459] on input "Sometimes" at bounding box center [274, 460] width 12 height 12
radio input "true"
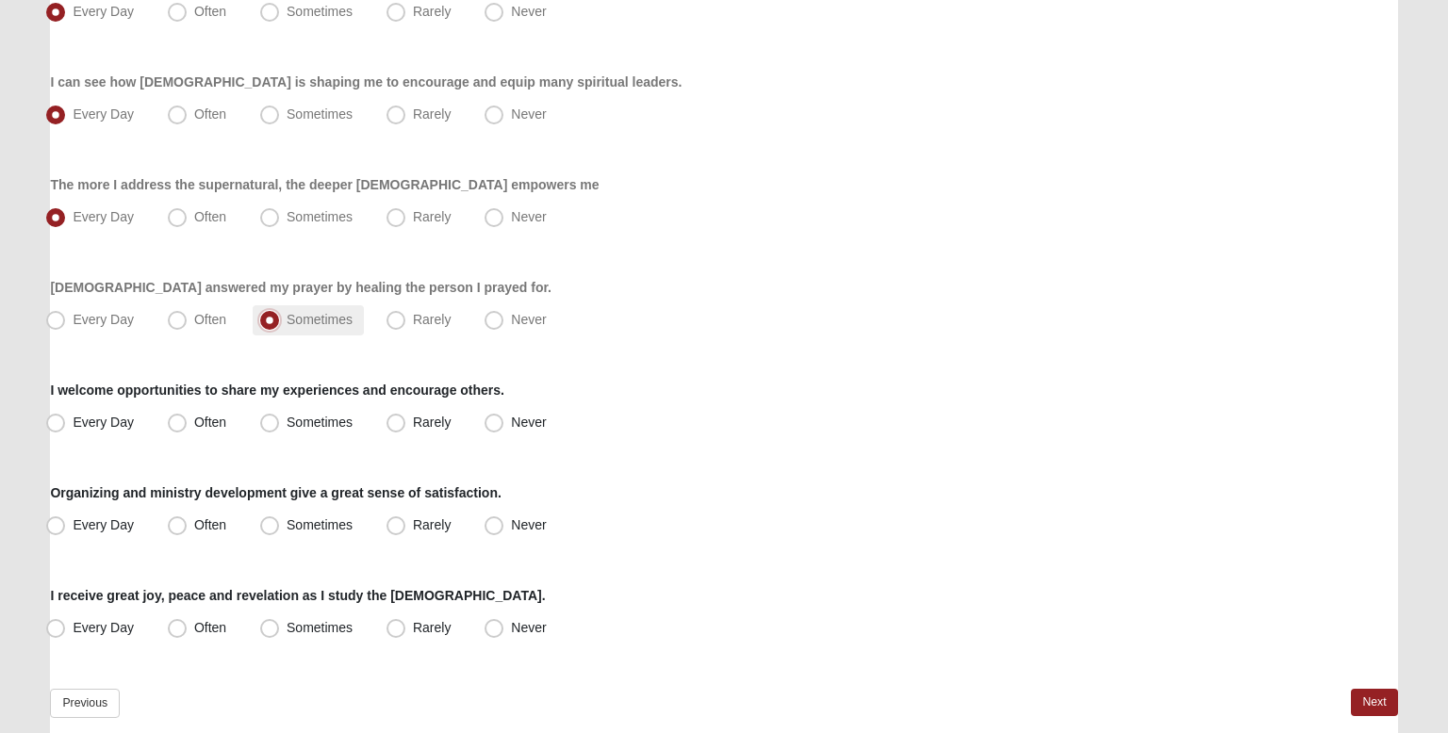
scroll to position [1319, 0]
click at [120, 433] on label "Every Day" at bounding box center [92, 421] width 107 height 30
click at [66, 427] on input "Every Day" at bounding box center [60, 421] width 12 height 12
radio input "true"
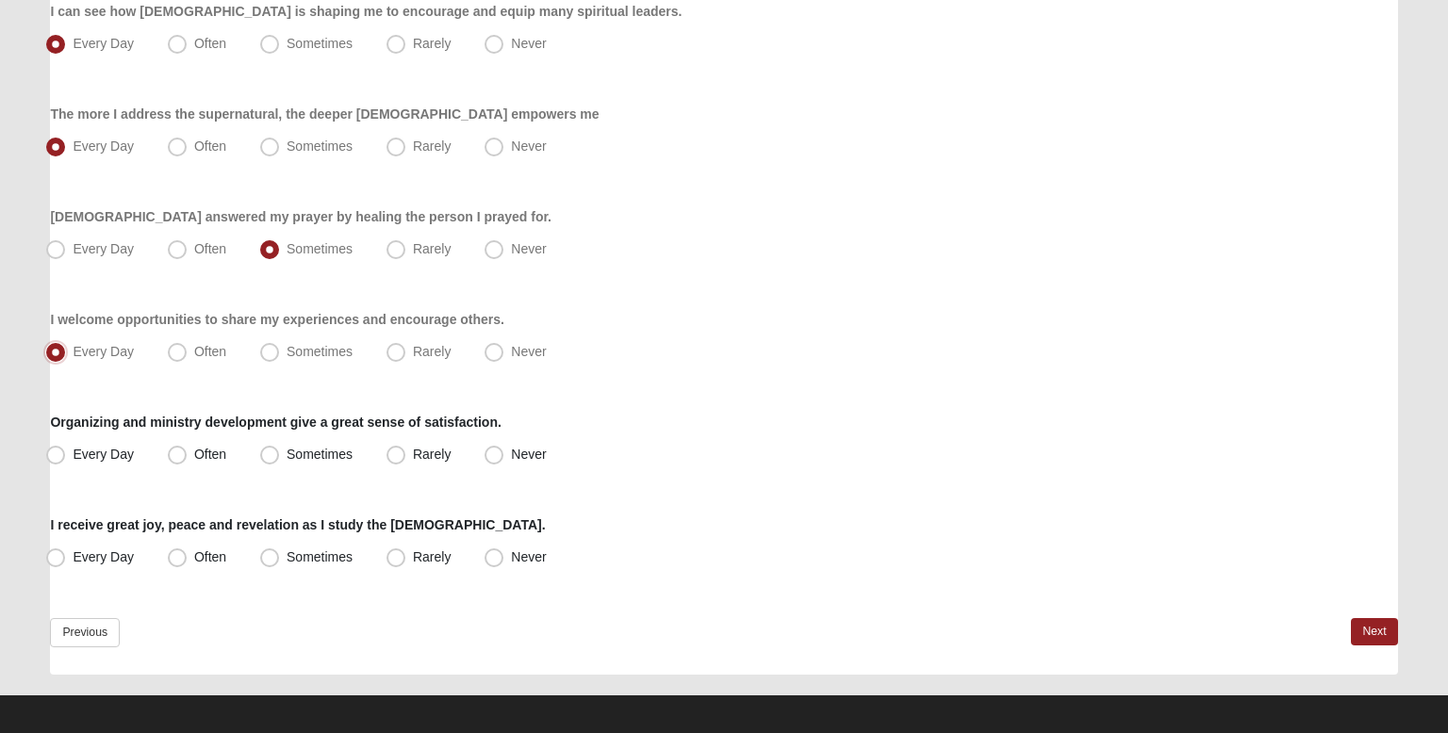
scroll to position [1391, 0]
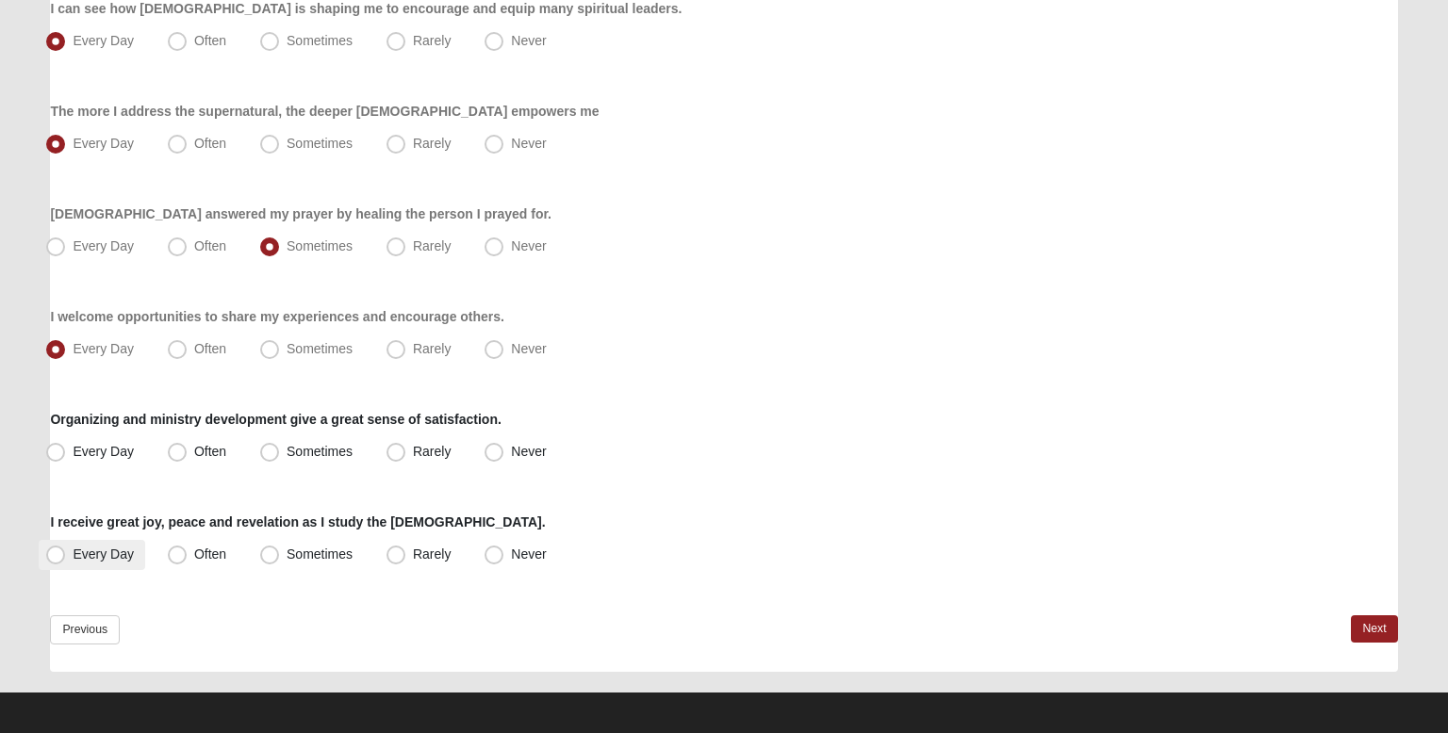
click at [131, 554] on span "Every Day" at bounding box center [103, 554] width 61 height 15
click at [66, 554] on input "Every Day" at bounding box center [60, 555] width 12 height 12
radio input "true"
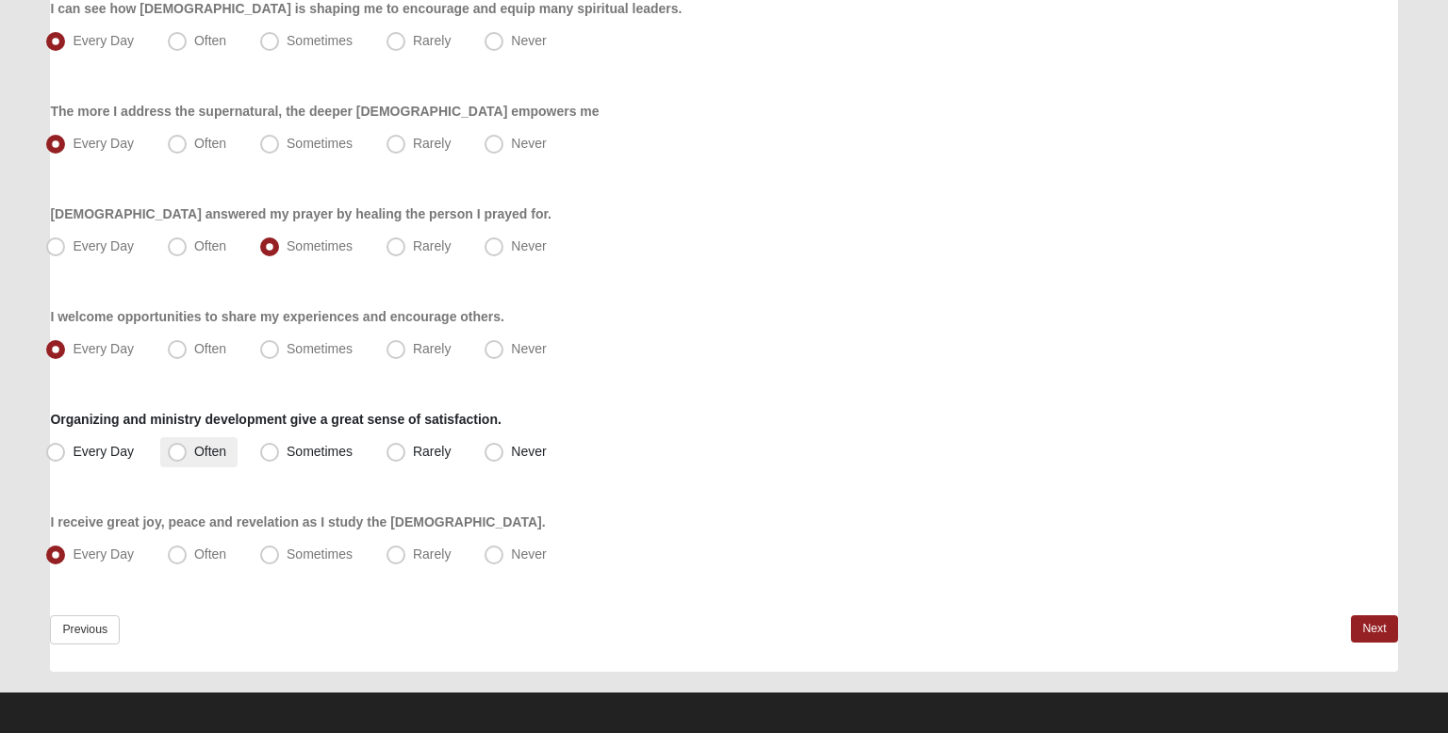
click at [222, 456] on span "Often" at bounding box center [210, 451] width 32 height 15
click at [188, 456] on input "Often" at bounding box center [181, 452] width 12 height 12
radio input "true"
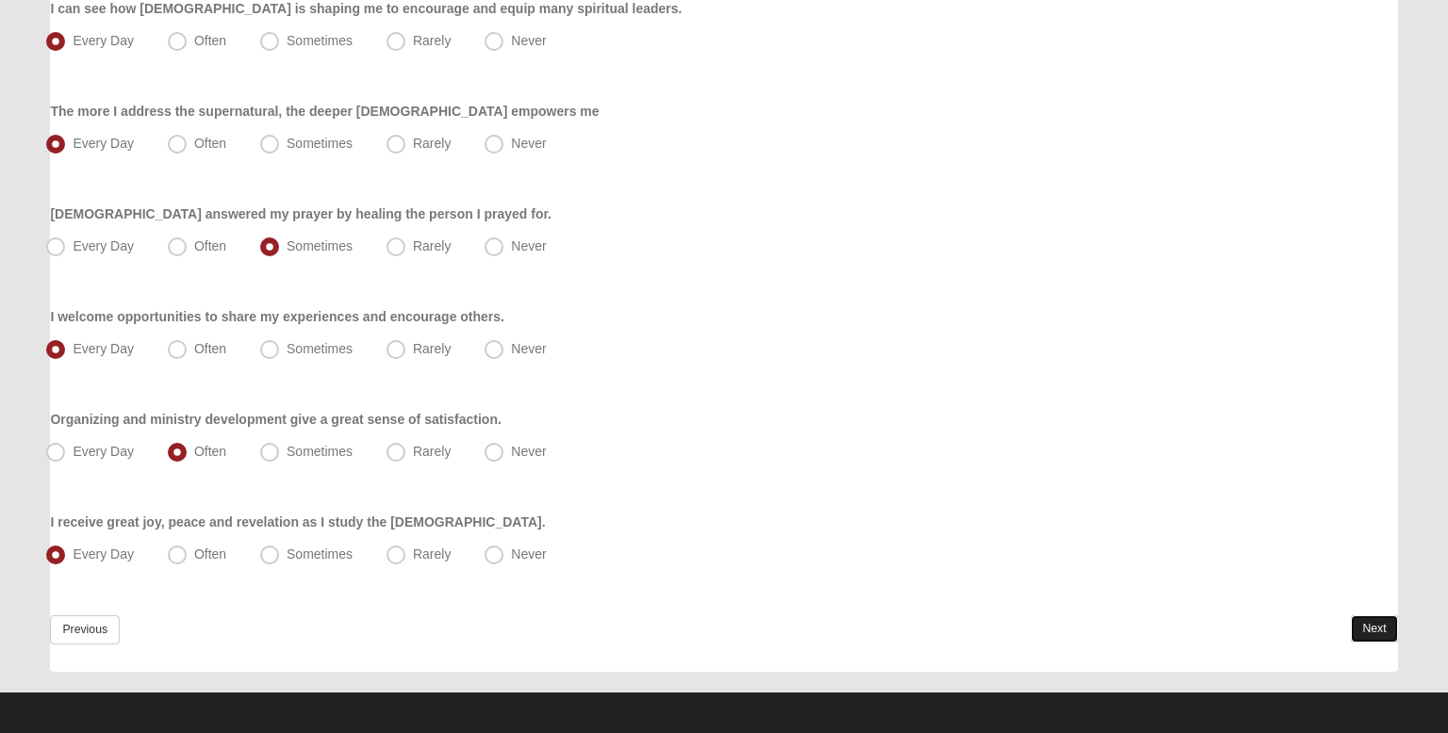
click at [1364, 629] on link "Next" at bounding box center [1374, 629] width 46 height 27
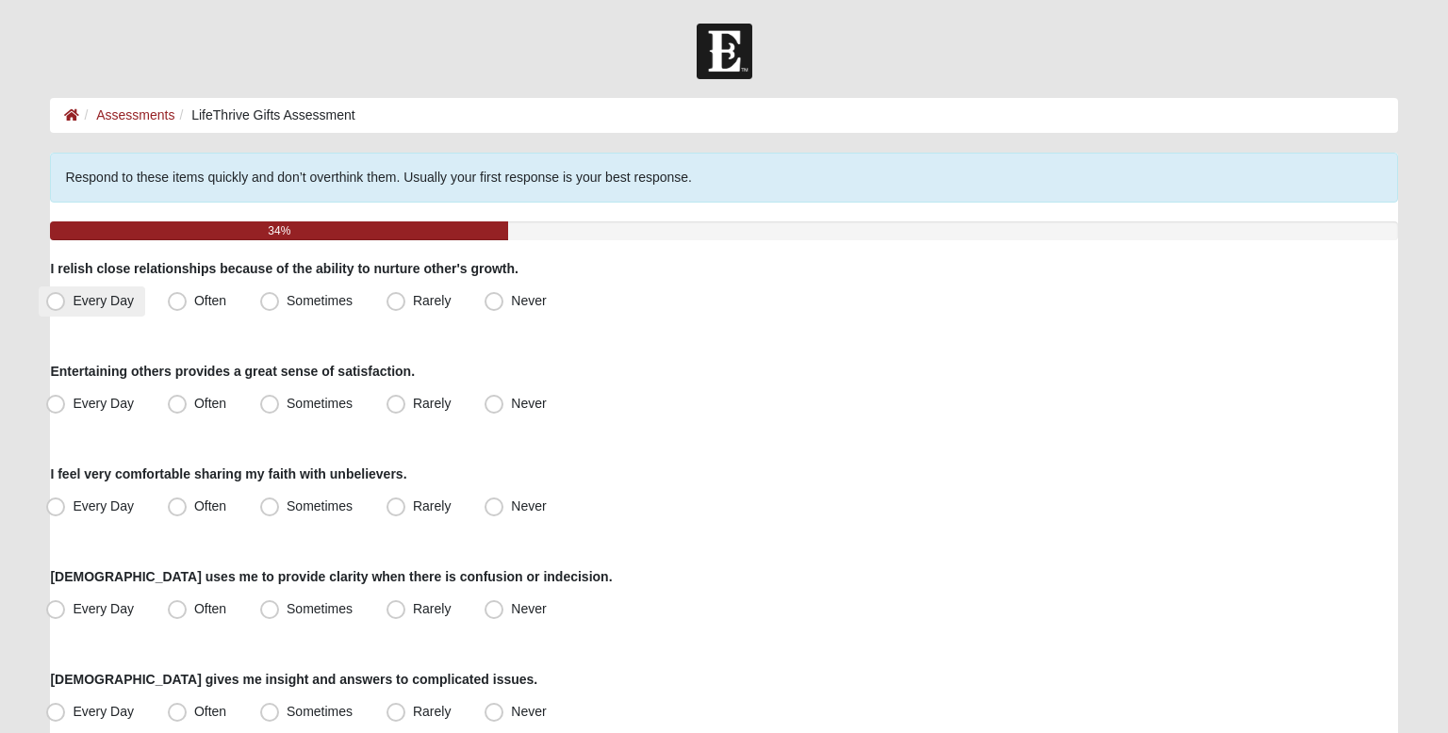
click at [109, 313] on label "Every Day" at bounding box center [92, 302] width 107 height 30
click at [66, 307] on input "Every Day" at bounding box center [60, 301] width 12 height 12
radio input "true"
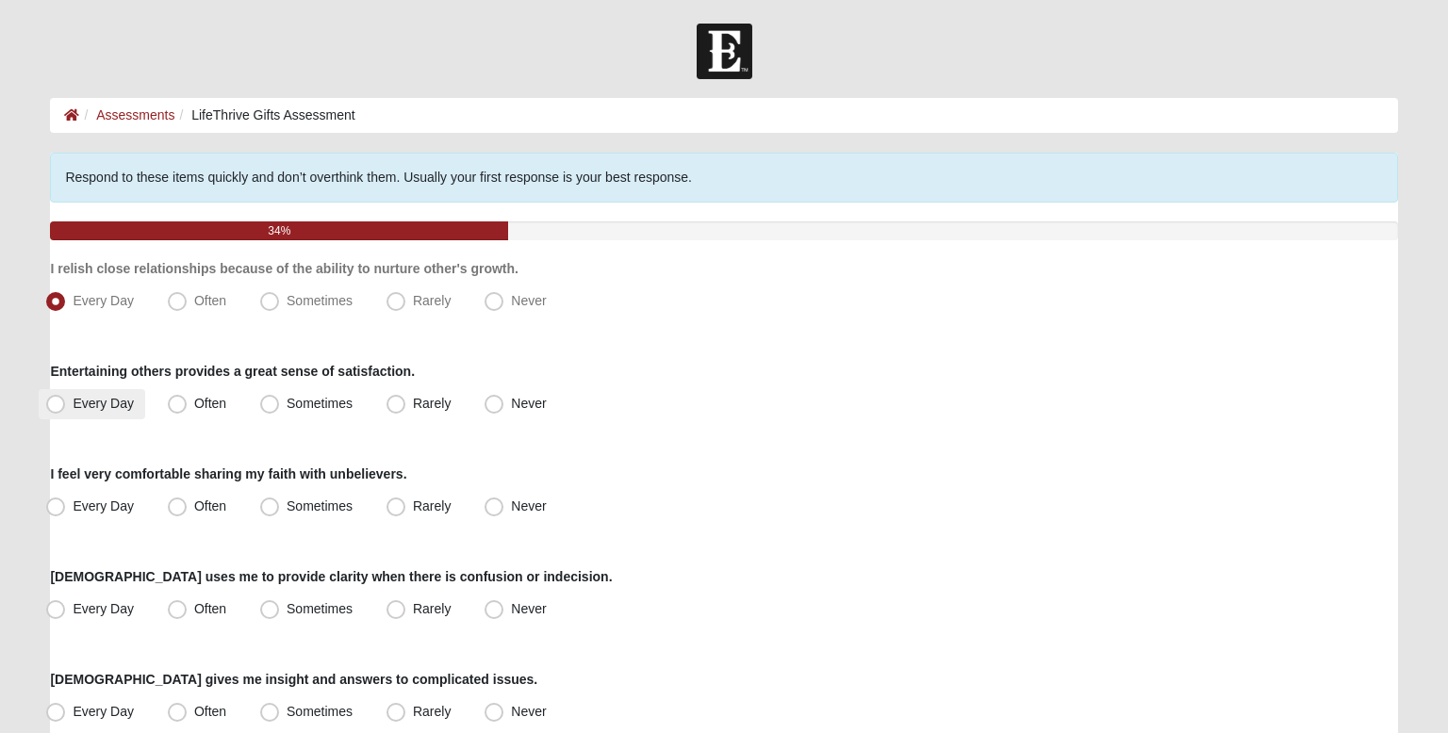
click at [132, 409] on span "Every Day" at bounding box center [103, 403] width 61 height 15
click at [66, 409] on input "Every Day" at bounding box center [60, 404] width 12 height 12
radio input "true"
click at [125, 513] on label "Every Day" at bounding box center [92, 507] width 107 height 30
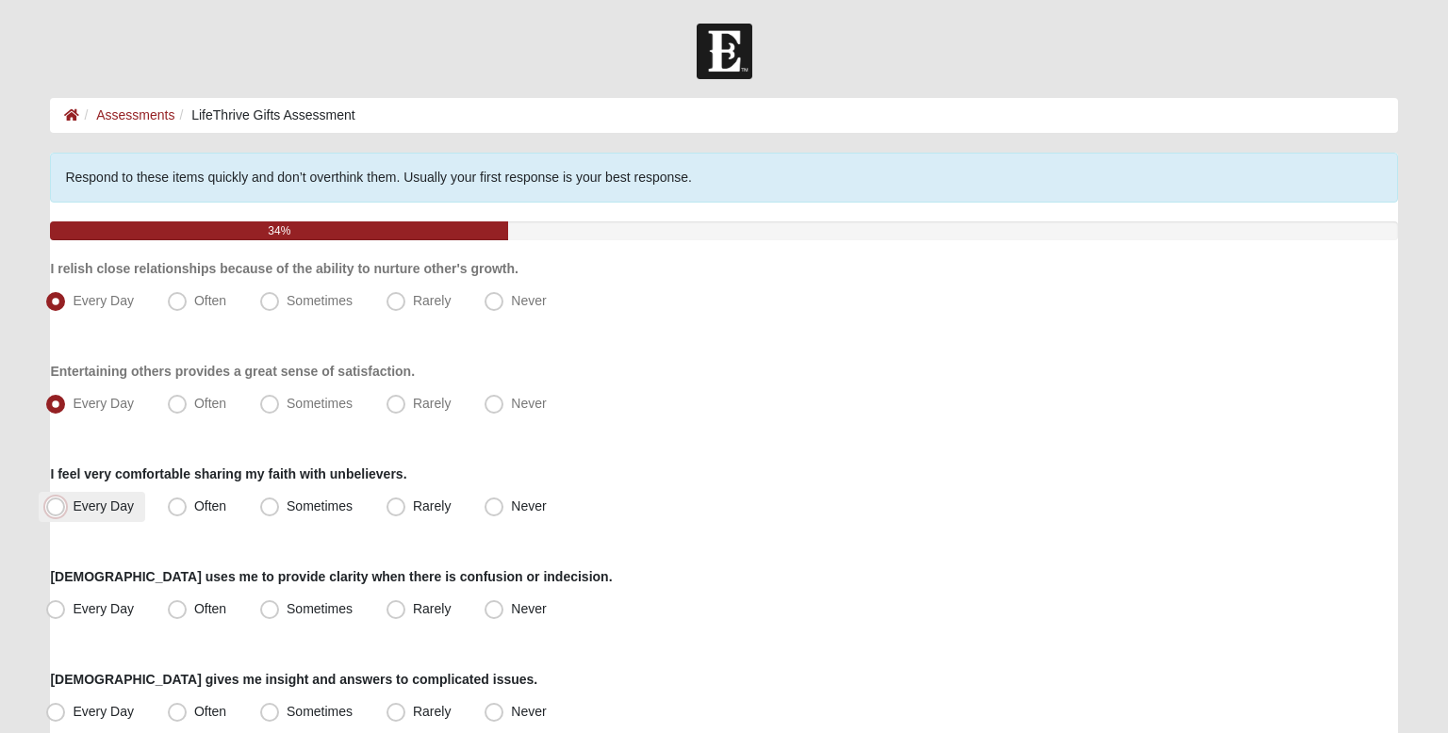
click at [66, 513] on input "Every Day" at bounding box center [60, 507] width 12 height 12
radio input "true"
click at [118, 601] on span "Every Day" at bounding box center [103, 608] width 61 height 15
click at [66, 603] on input "Every Day" at bounding box center [60, 609] width 12 height 12
radio input "true"
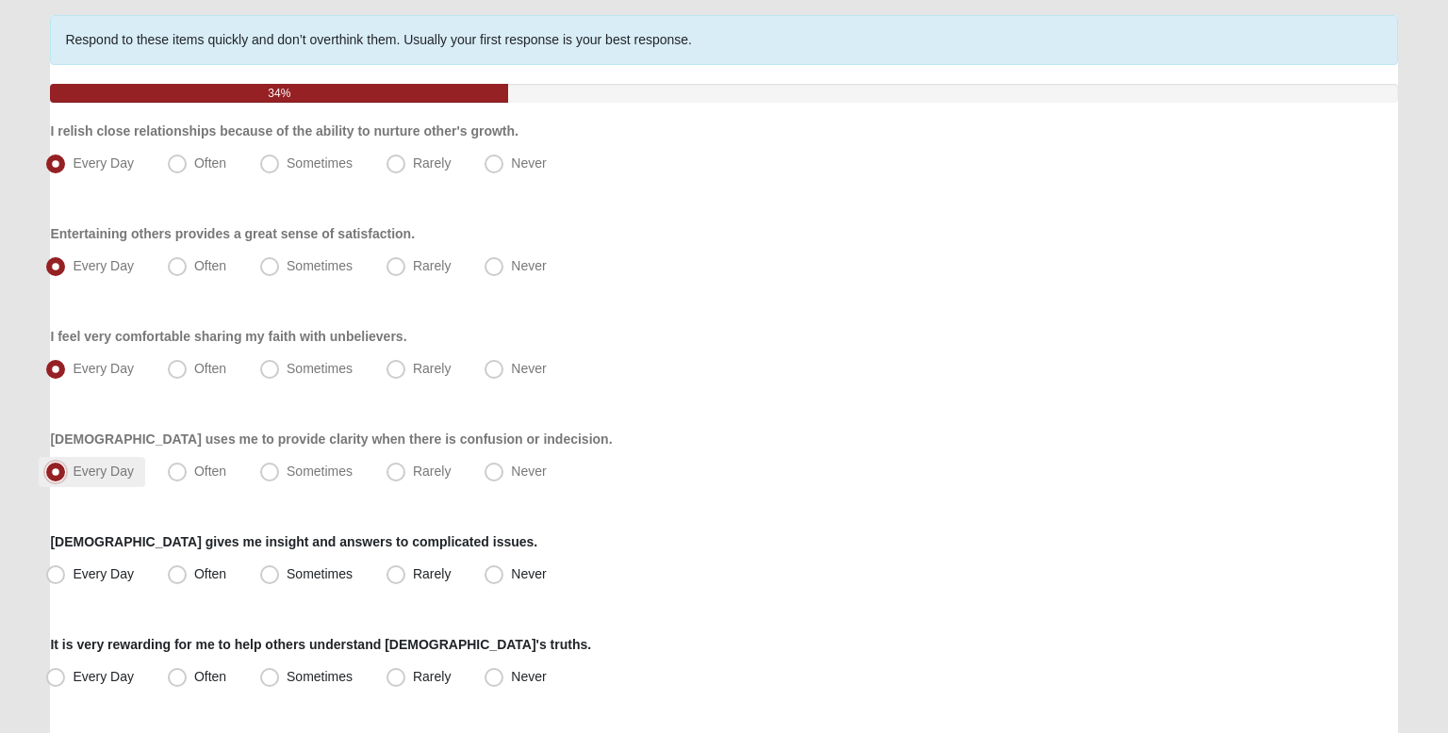
scroll to position [149, 0]
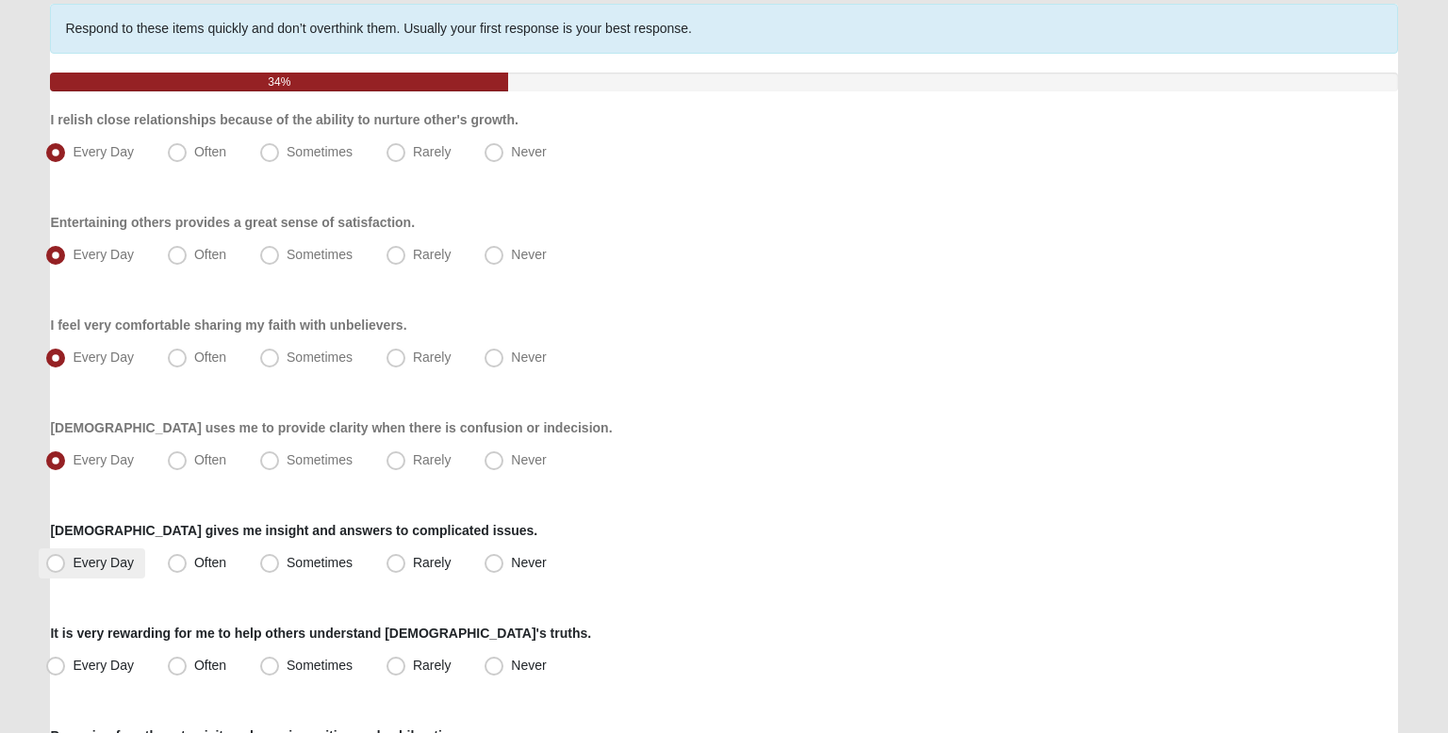
click at [117, 568] on span "Every Day" at bounding box center [103, 562] width 61 height 15
click at [66, 568] on input "Every Day" at bounding box center [60, 563] width 12 height 12
radio input "true"
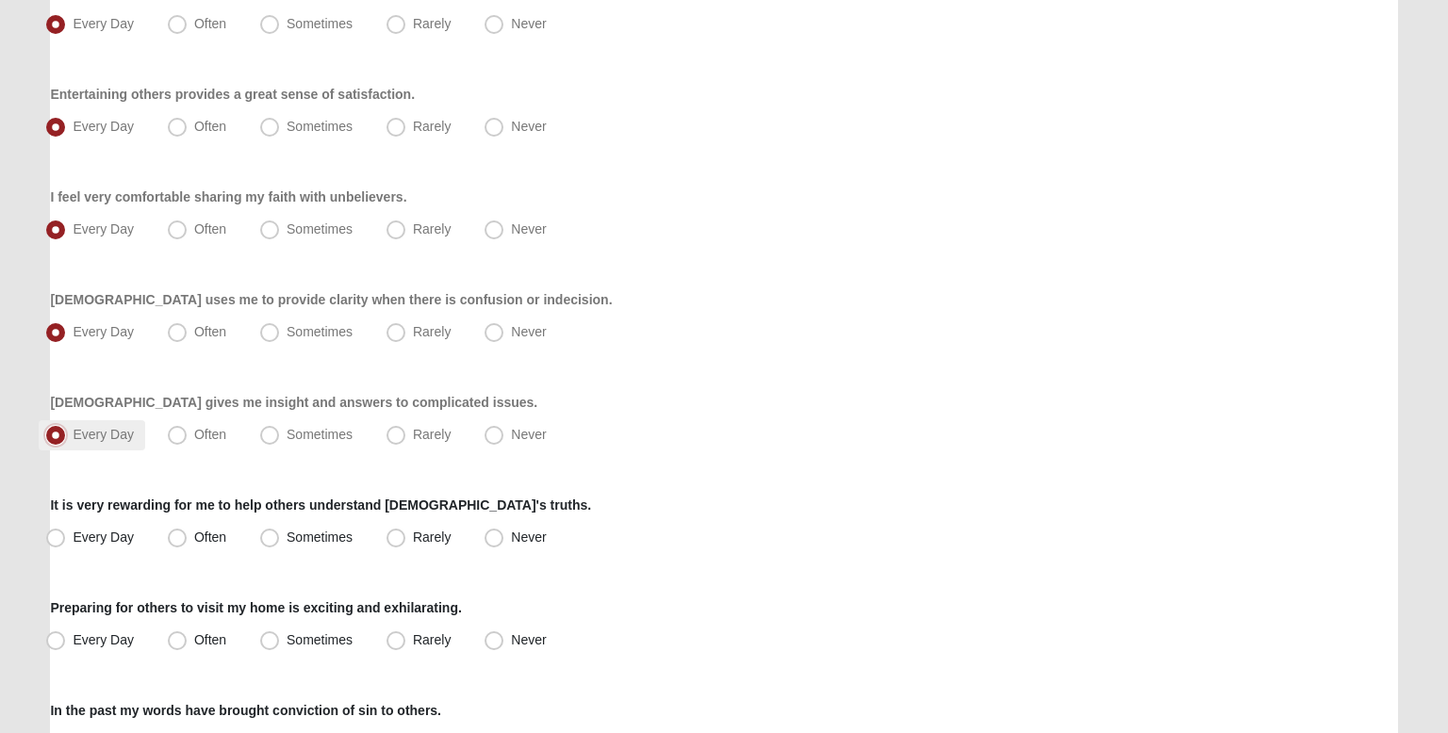
scroll to position [279, 0]
click at [111, 536] on span "Every Day" at bounding box center [103, 535] width 61 height 15
click at [66, 536] on input "Every Day" at bounding box center [60, 536] width 12 height 12
radio input "true"
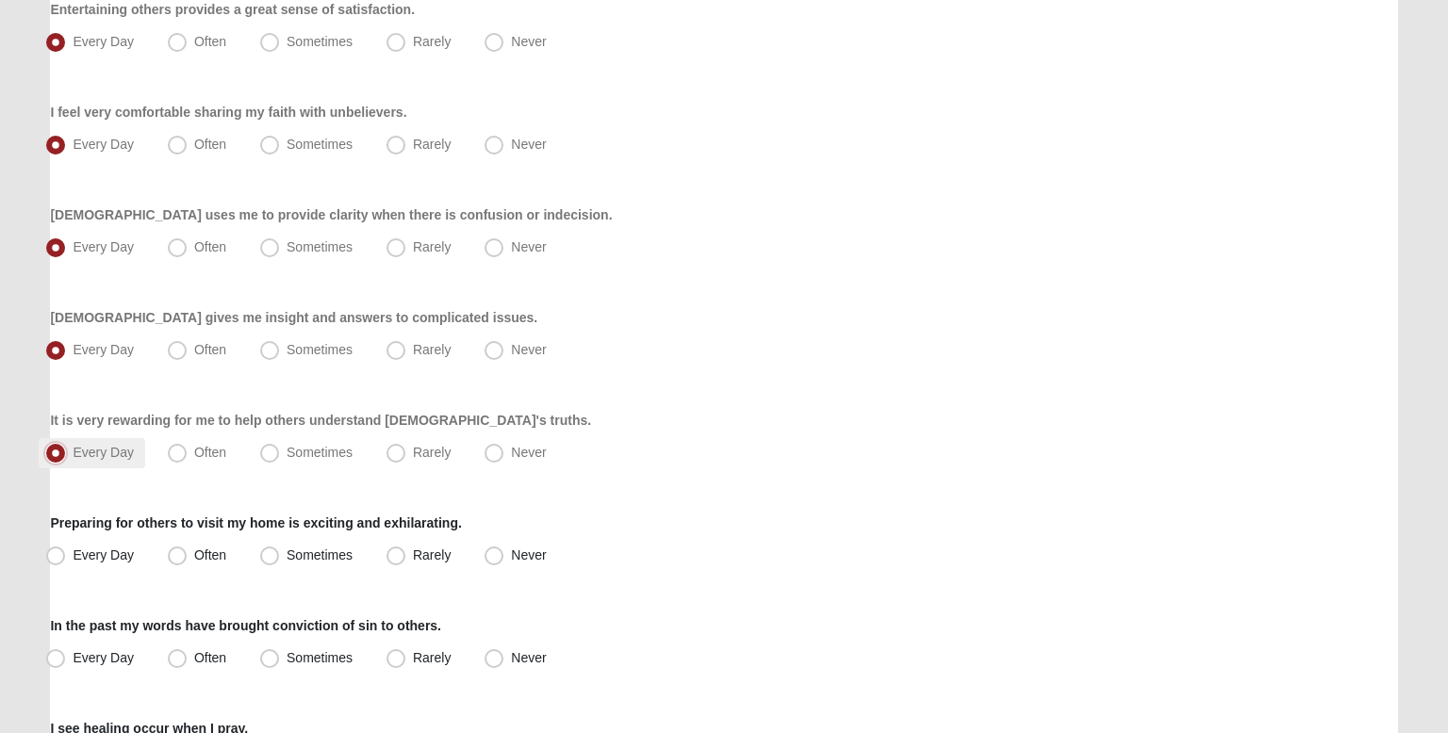
scroll to position [388, 0]
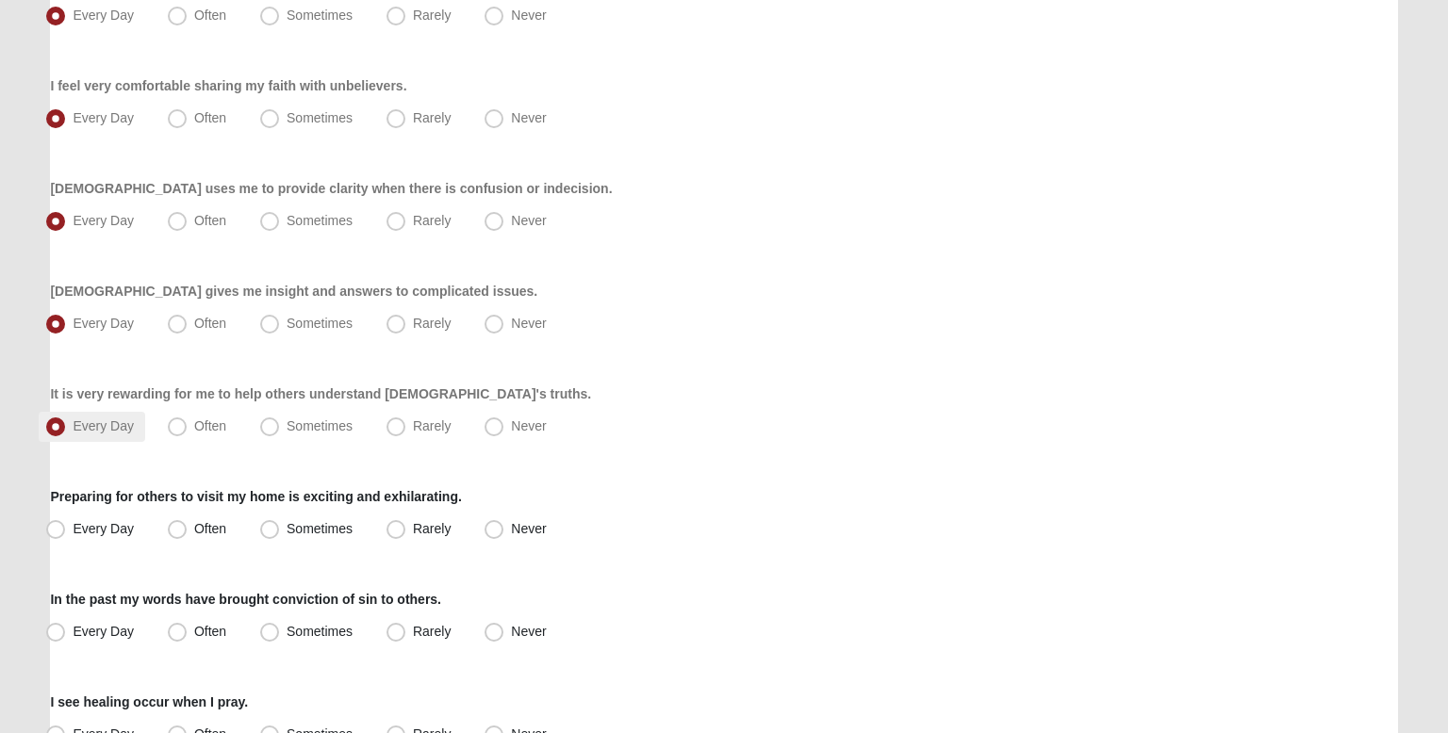
click at [111, 536] on label "Every Day" at bounding box center [92, 530] width 107 height 30
click at [66, 535] on input "Every Day" at bounding box center [60, 529] width 12 height 12
radio input "true"
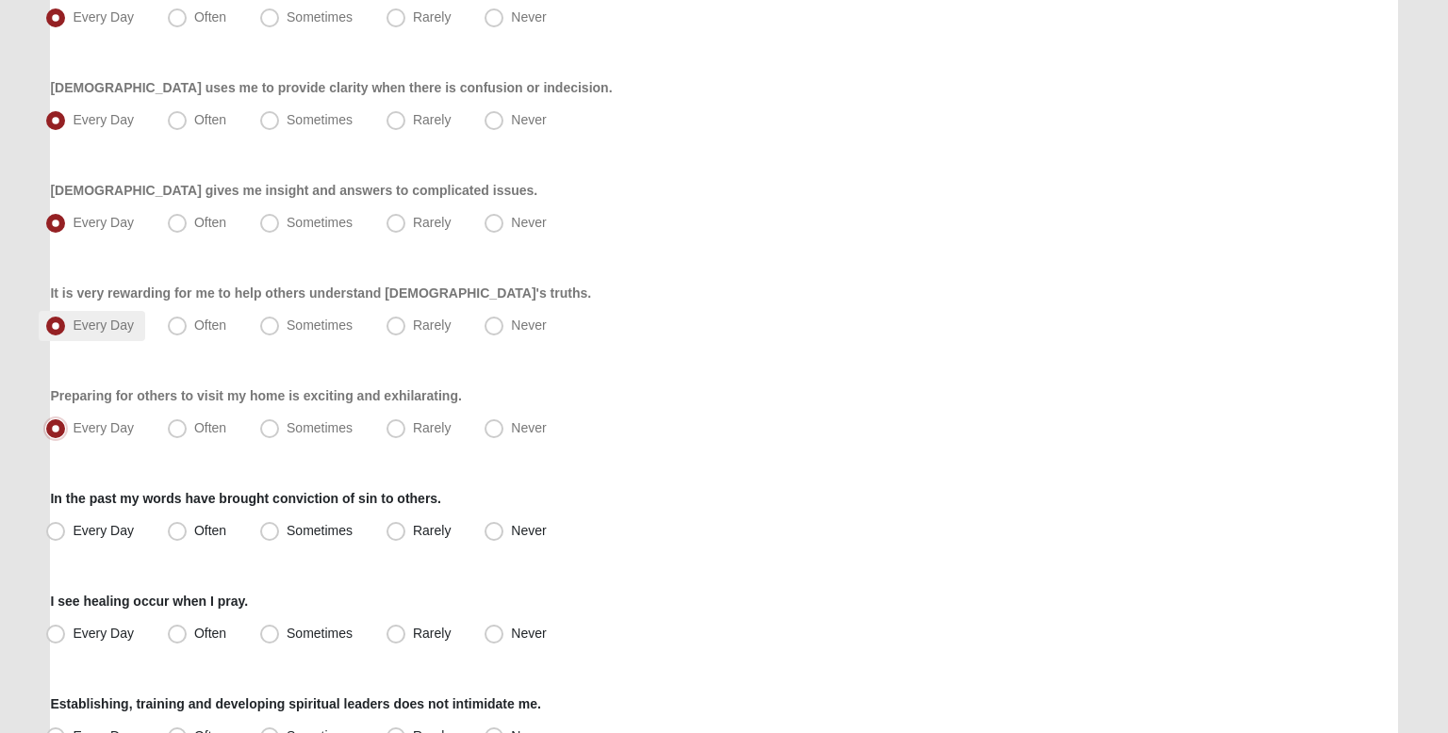
scroll to position [491, 0]
click at [111, 536] on label "Every Day" at bounding box center [92, 530] width 107 height 30
click at [66, 535] on input "Every Day" at bounding box center [60, 529] width 12 height 12
radio input "true"
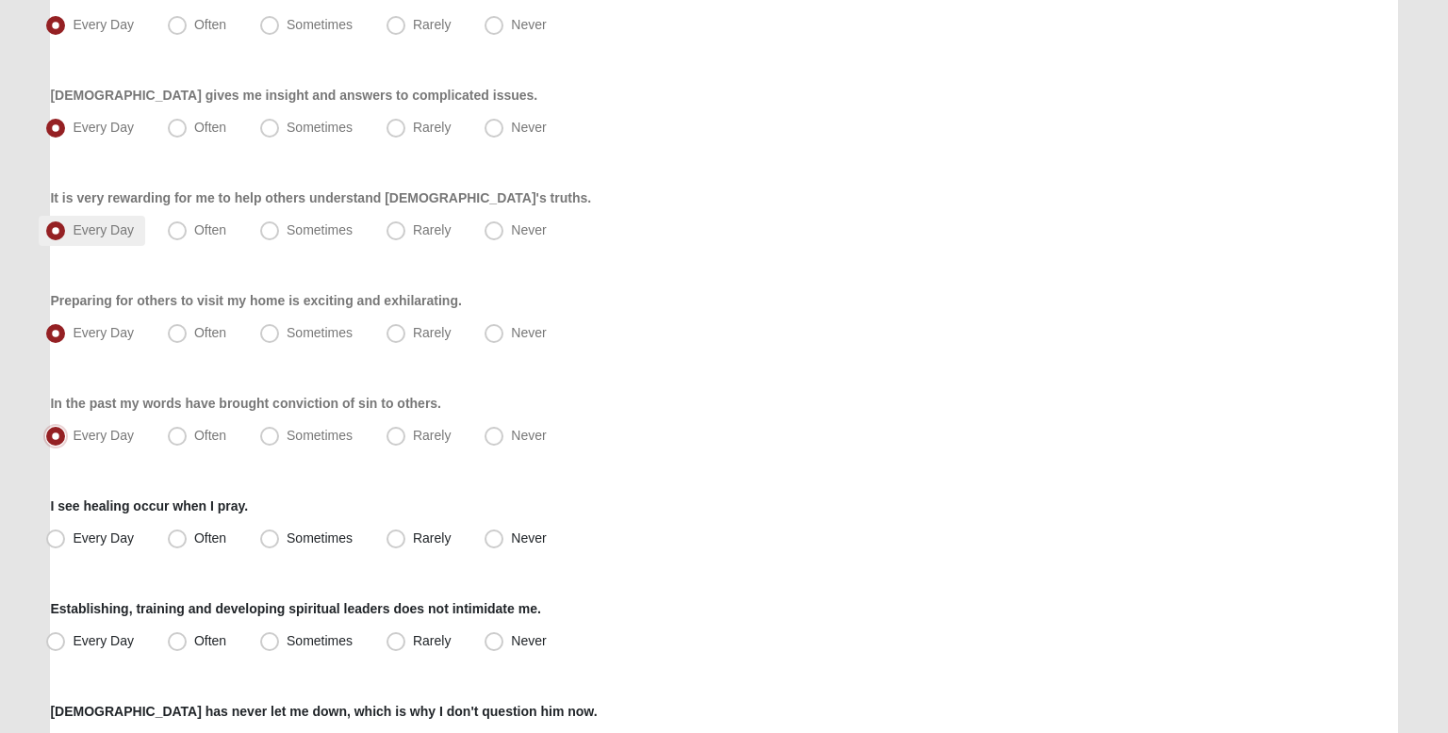
scroll to position [586, 0]
click at [413, 533] on span "Rarely" at bounding box center [432, 536] width 38 height 15
click at [395, 533] on input "Rarely" at bounding box center [400, 537] width 12 height 12
radio input "true"
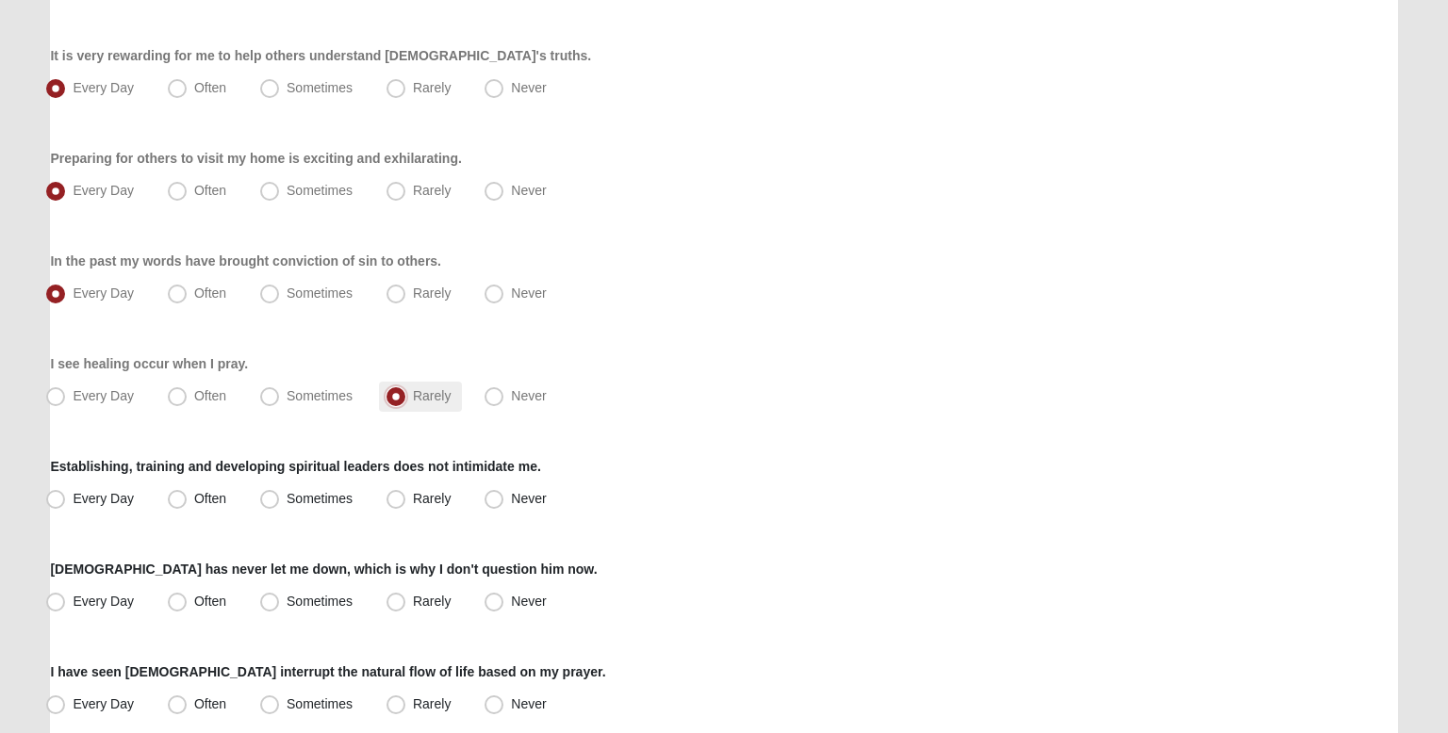
scroll to position [730, 0]
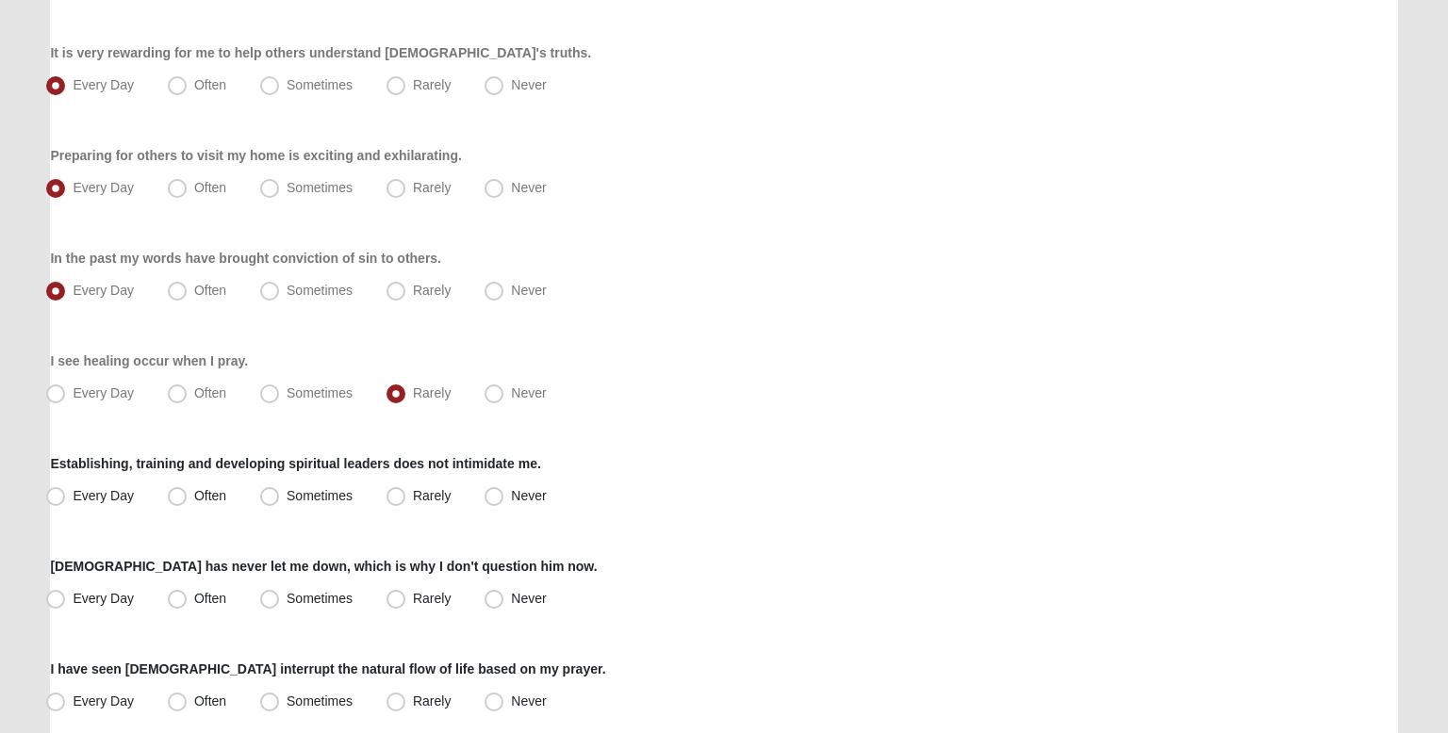
click at [311, 513] on div "Respond to these items quickly and don’t overthink them. Usually your first res…" at bounding box center [723, 378] width 1347 height 1910
click at [121, 498] on span "Every Day" at bounding box center [103, 495] width 61 height 15
click at [66, 498] on input "Every Day" at bounding box center [60, 496] width 12 height 12
radio input "true"
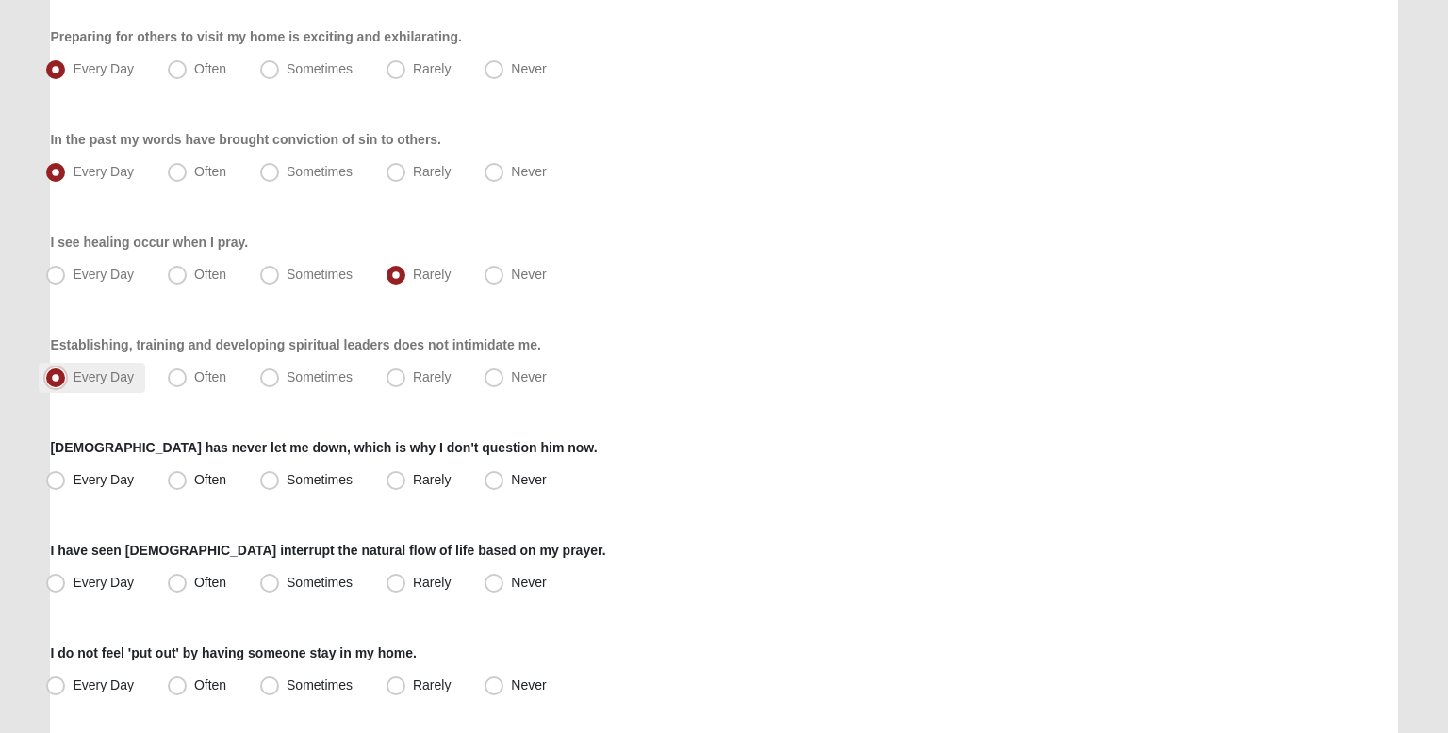
scroll to position [852, 0]
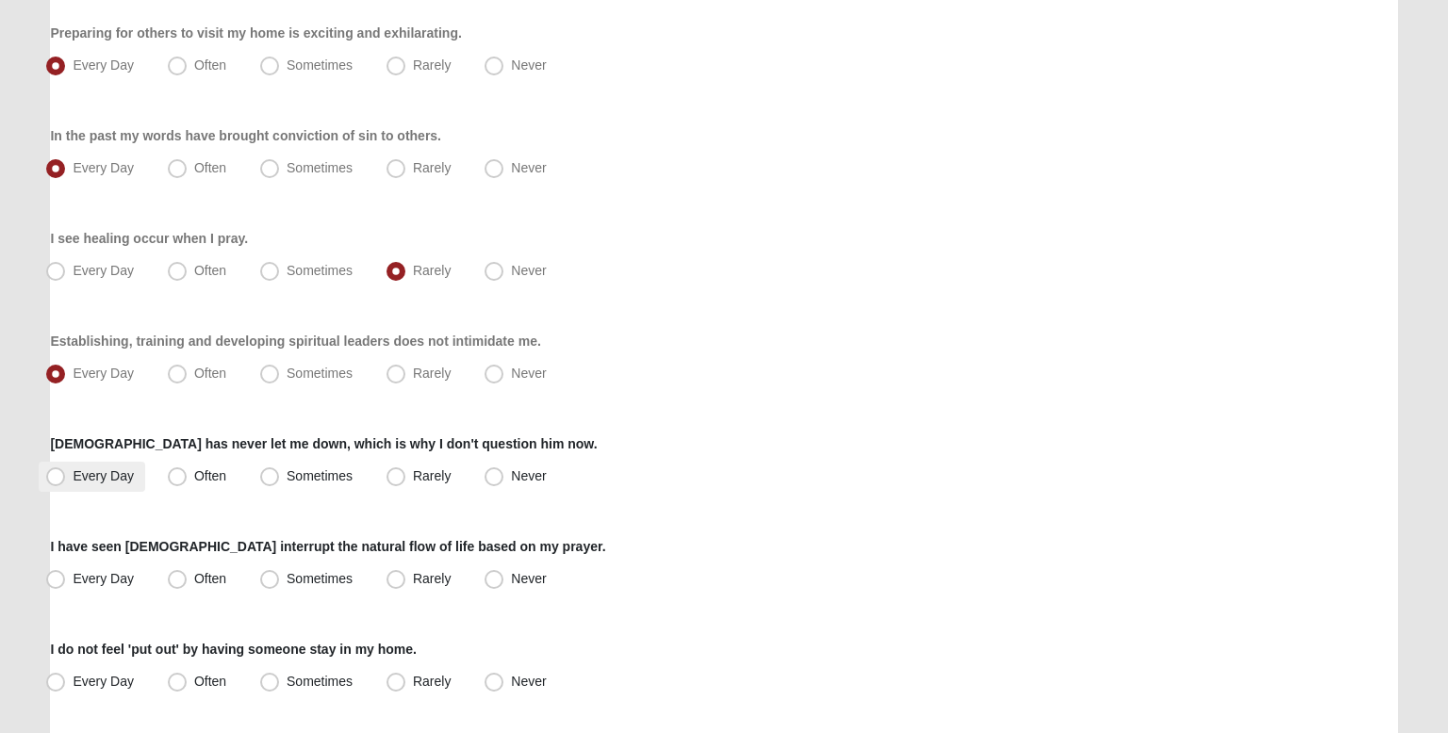
click at [115, 483] on label "Every Day" at bounding box center [92, 477] width 107 height 30
click at [66, 483] on input "Every Day" at bounding box center [60, 476] width 12 height 12
radio input "true"
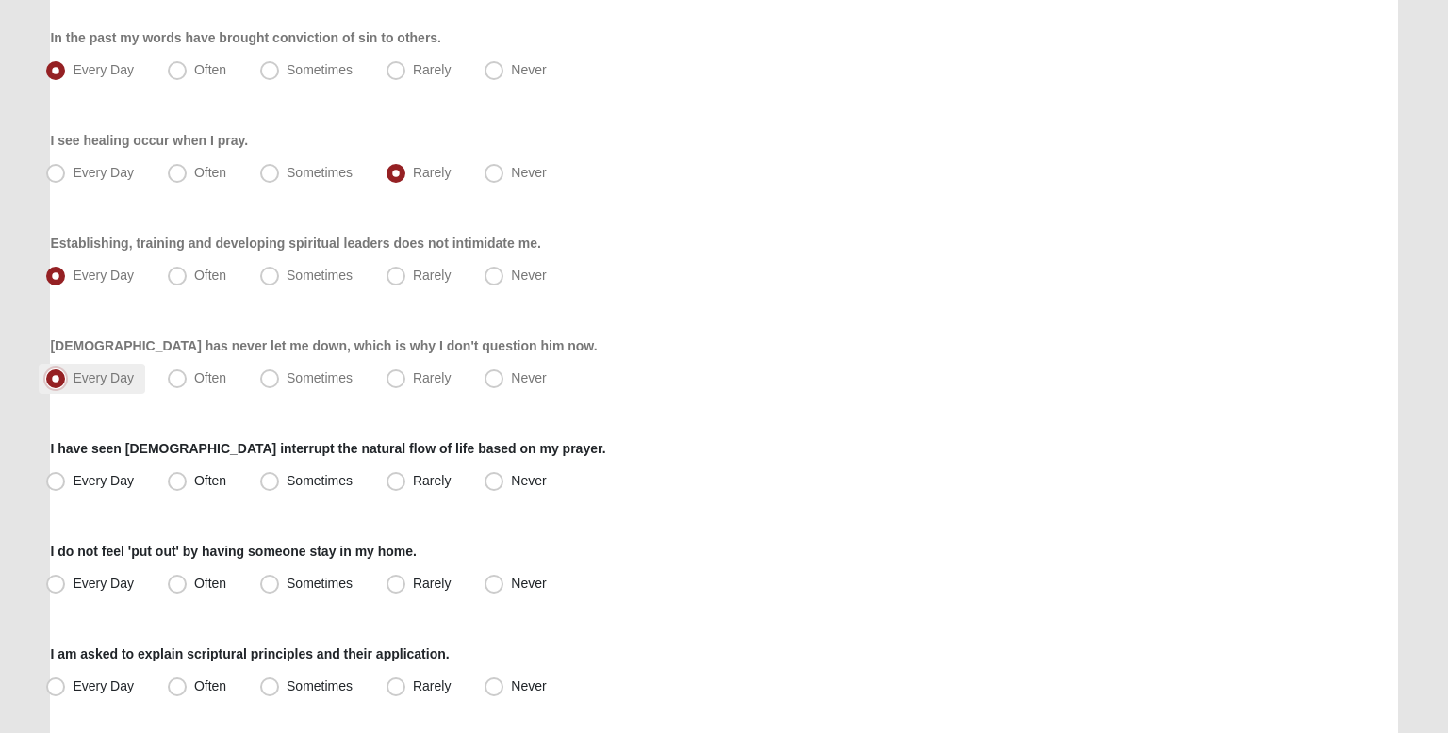
scroll to position [956, 0]
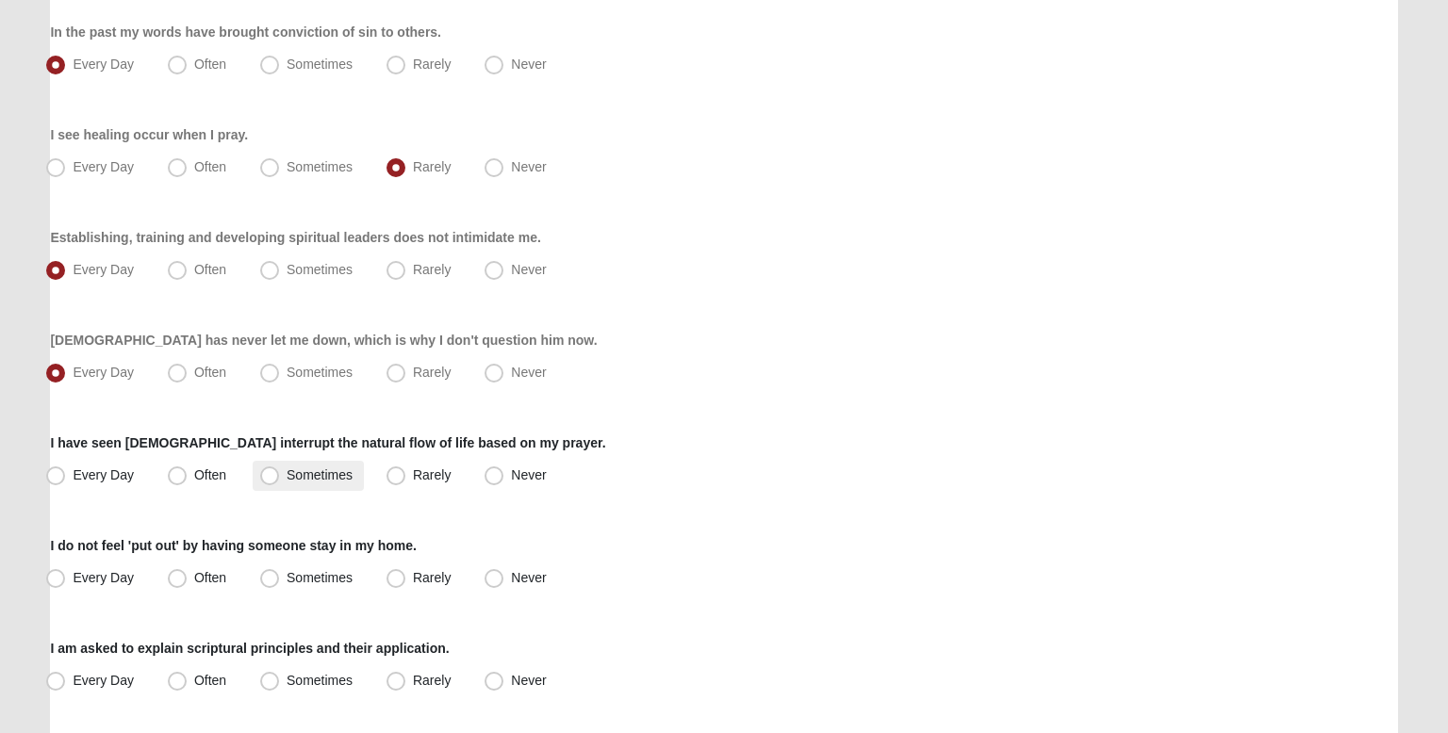
click at [287, 469] on span "Sometimes" at bounding box center [320, 475] width 66 height 15
click at [269, 469] on input "Sometimes" at bounding box center [274, 475] width 12 height 12
radio input "true"
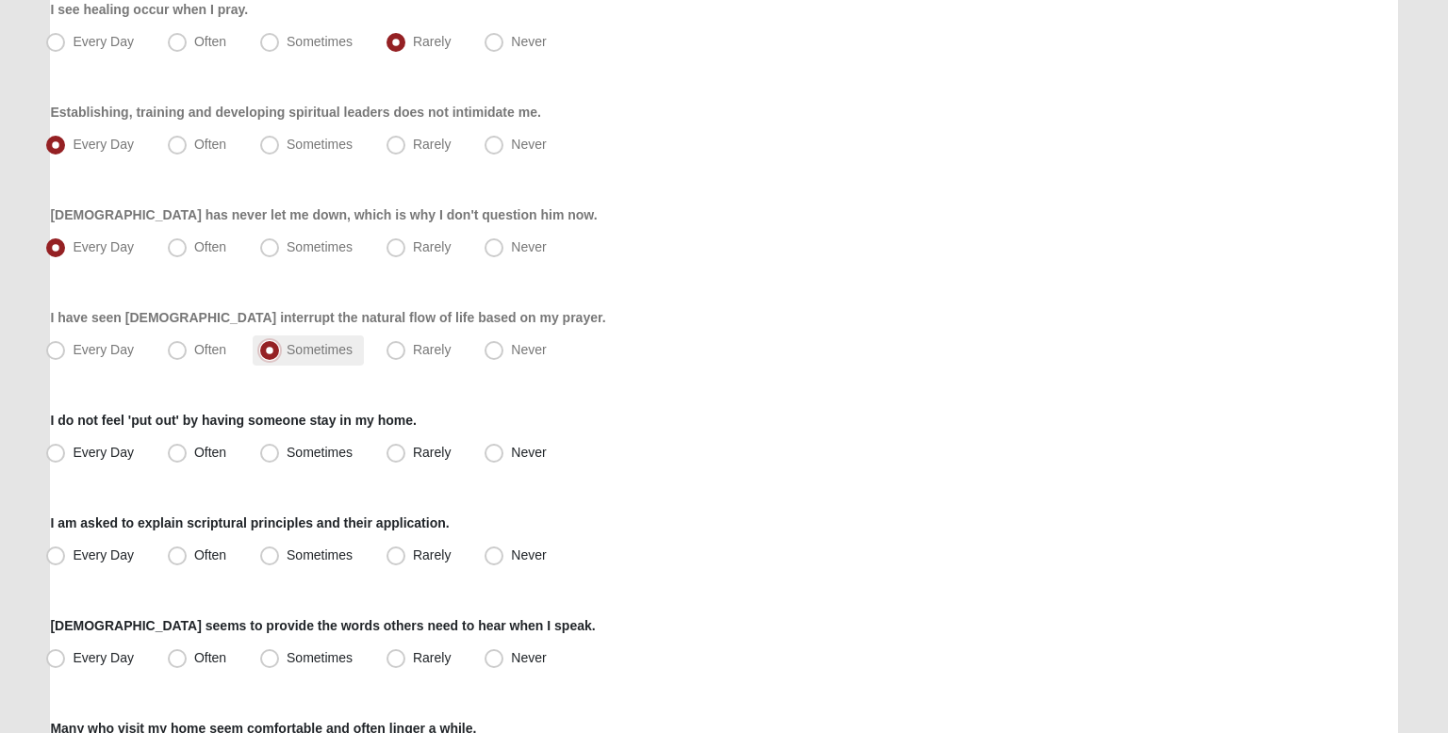
scroll to position [1082, 0]
click at [100, 455] on span "Every Day" at bounding box center [103, 451] width 61 height 15
click at [66, 455] on input "Every Day" at bounding box center [60, 452] width 12 height 12
radio input "true"
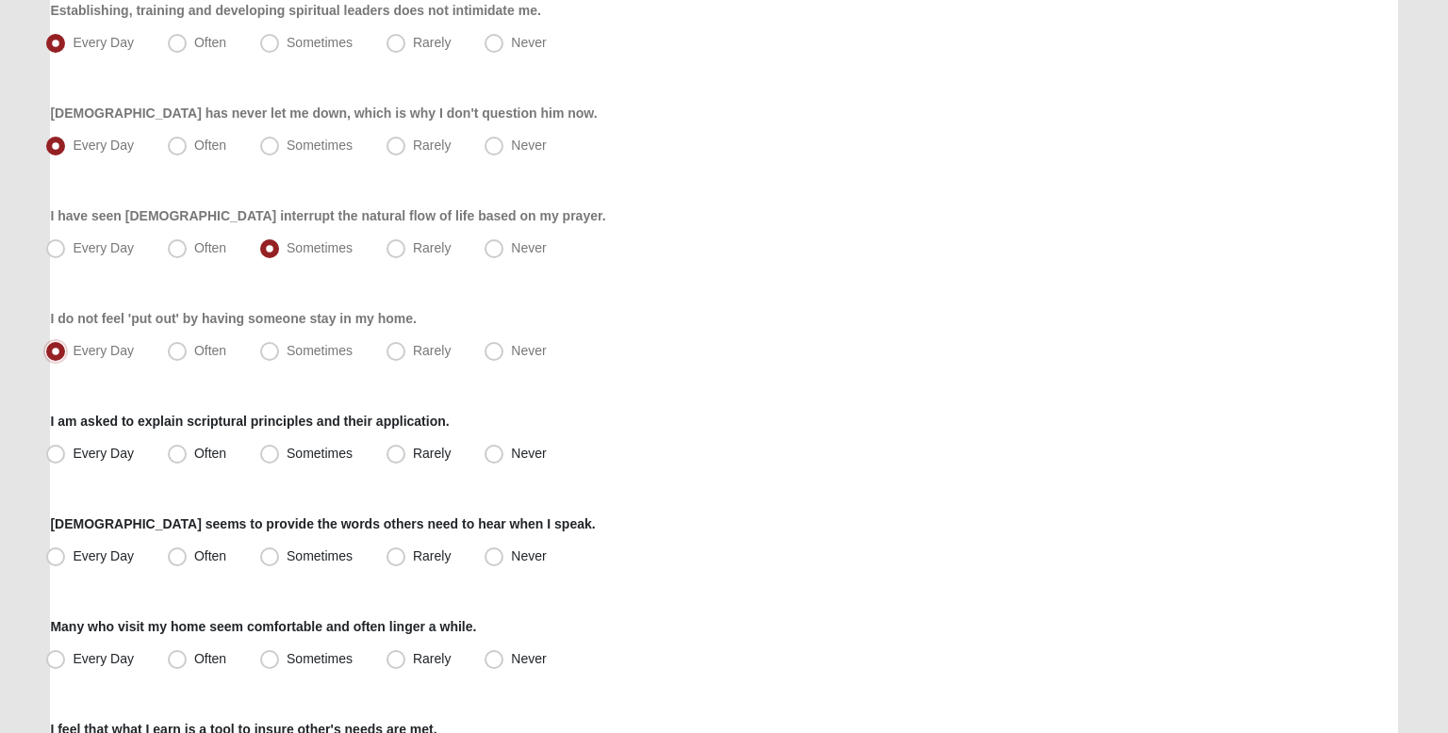
scroll to position [1184, 0]
click at [234, 451] on label "Often" at bounding box center [198, 453] width 77 height 30
click at [188, 451] on input "Often" at bounding box center [181, 453] width 12 height 12
radio input "true"
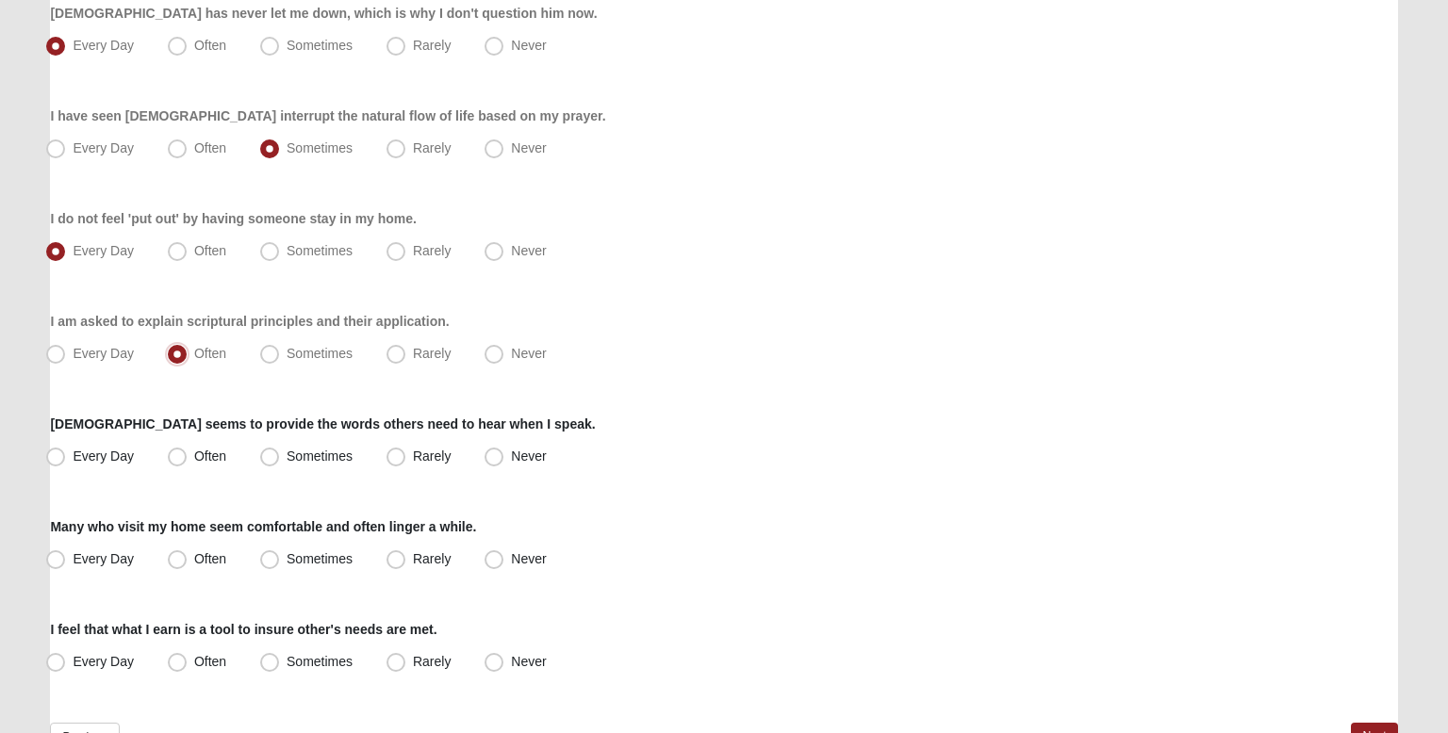
scroll to position [1320, 0]
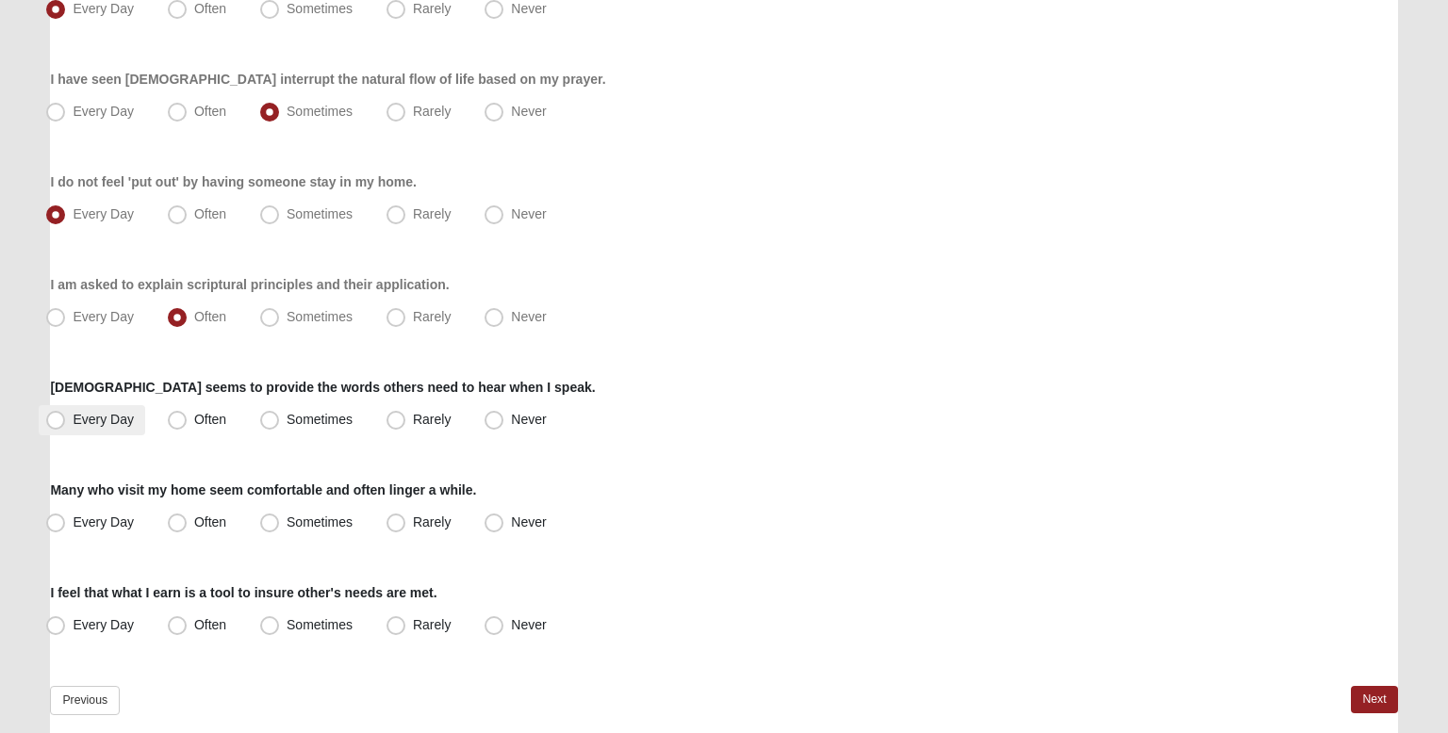
click at [131, 415] on span "Every Day" at bounding box center [103, 419] width 61 height 15
click at [66, 415] on input "Every Day" at bounding box center [60, 420] width 12 height 12
radio input "true"
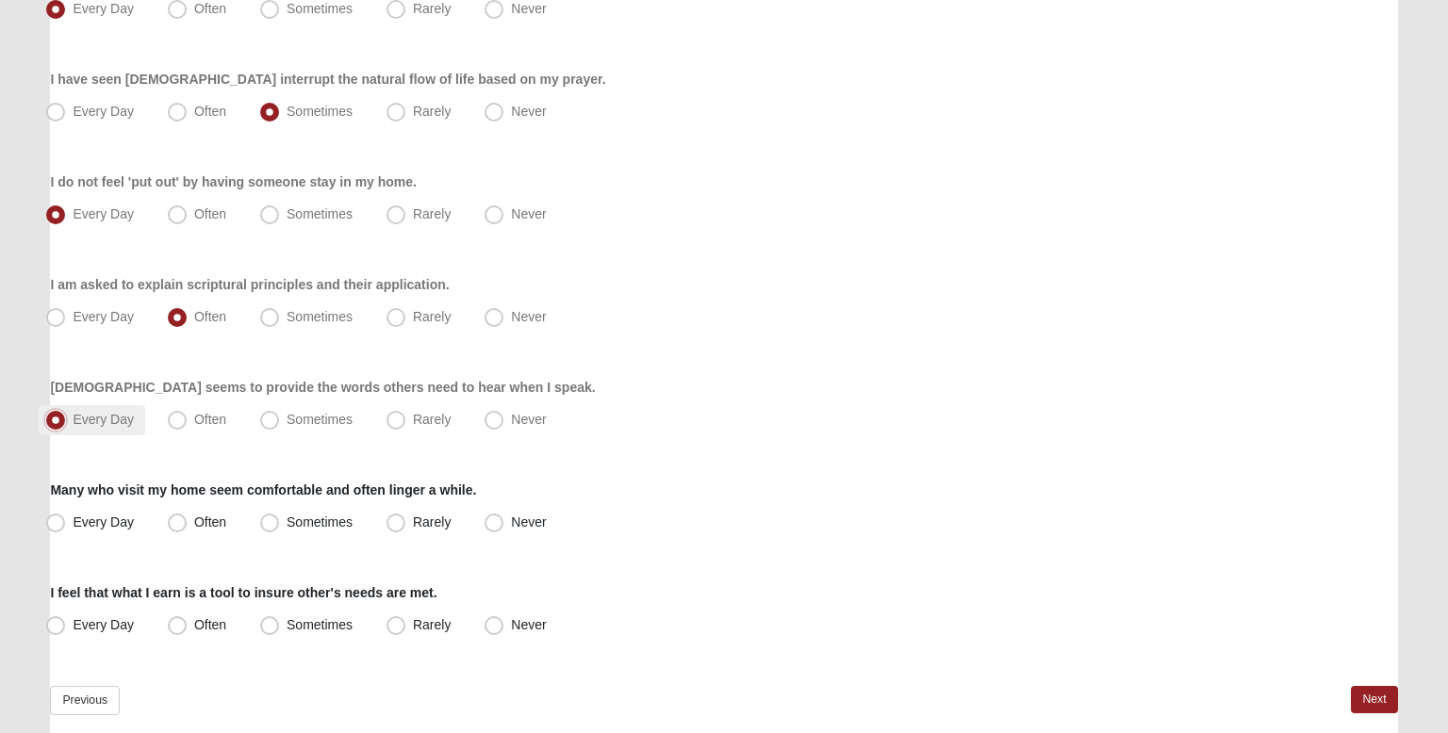
scroll to position [1397, 0]
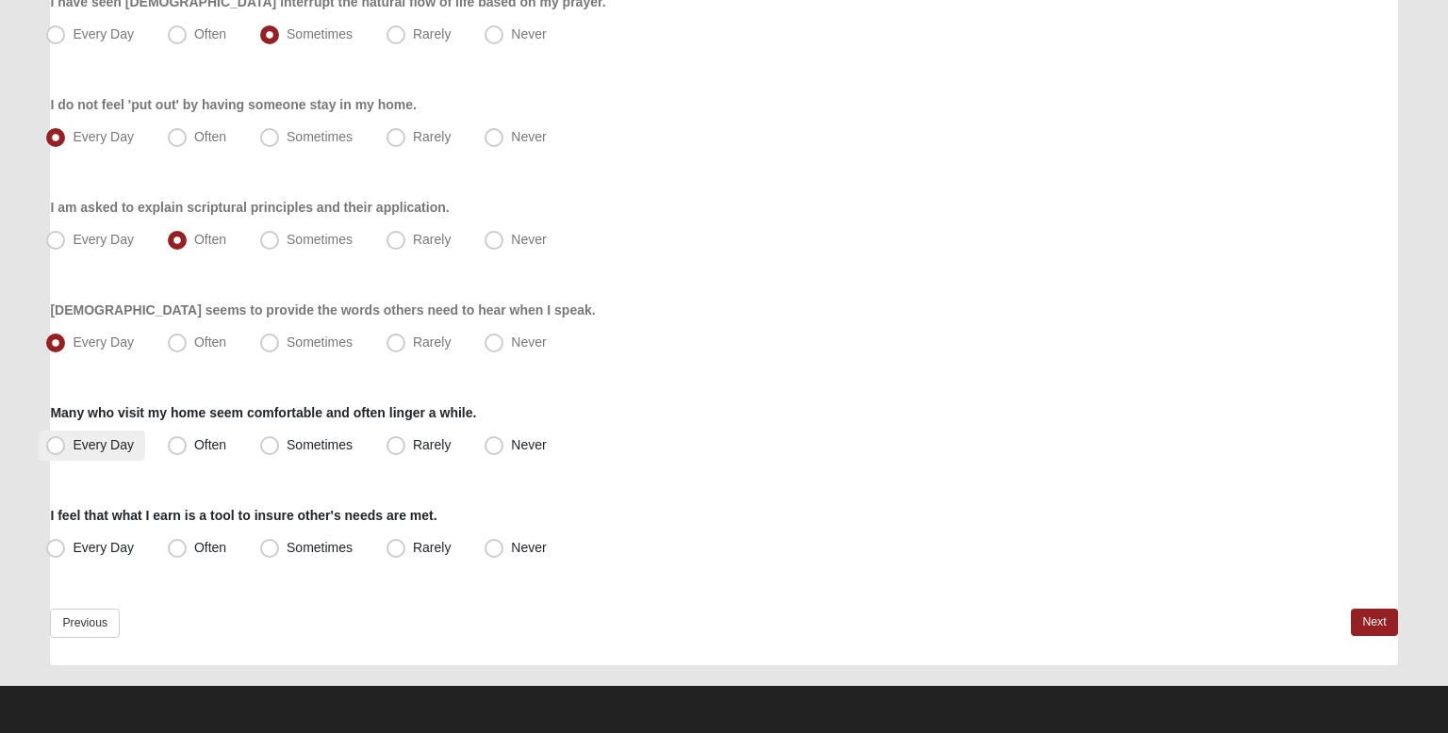
click at [143, 447] on label "Every Day" at bounding box center [92, 446] width 107 height 30
click at [66, 447] on input "Every Day" at bounding box center [60, 445] width 12 height 12
radio input "true"
click at [135, 534] on label "Every Day" at bounding box center [92, 549] width 107 height 30
click at [66, 542] on input "Every Day" at bounding box center [60, 548] width 12 height 12
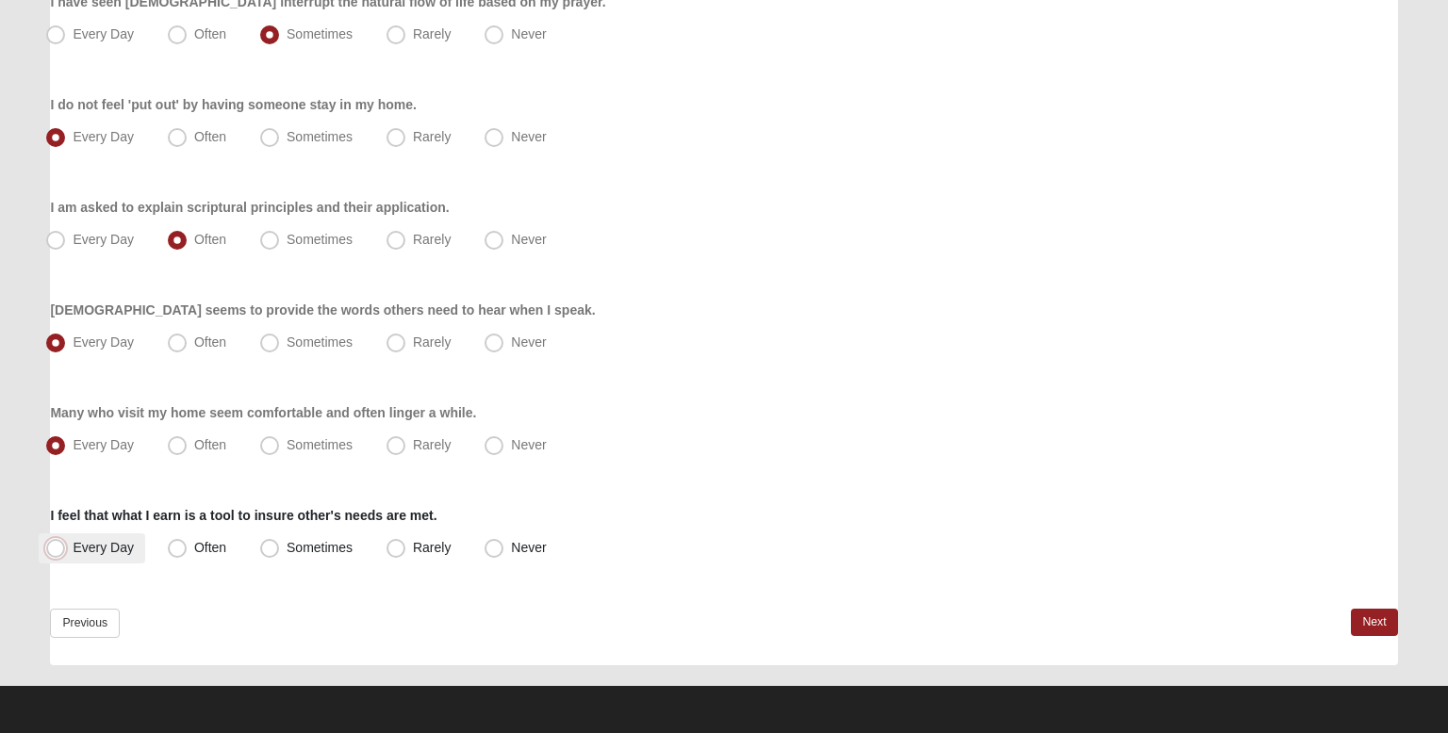
radio input "true"
click at [1384, 615] on link "Next" at bounding box center [1374, 622] width 46 height 27
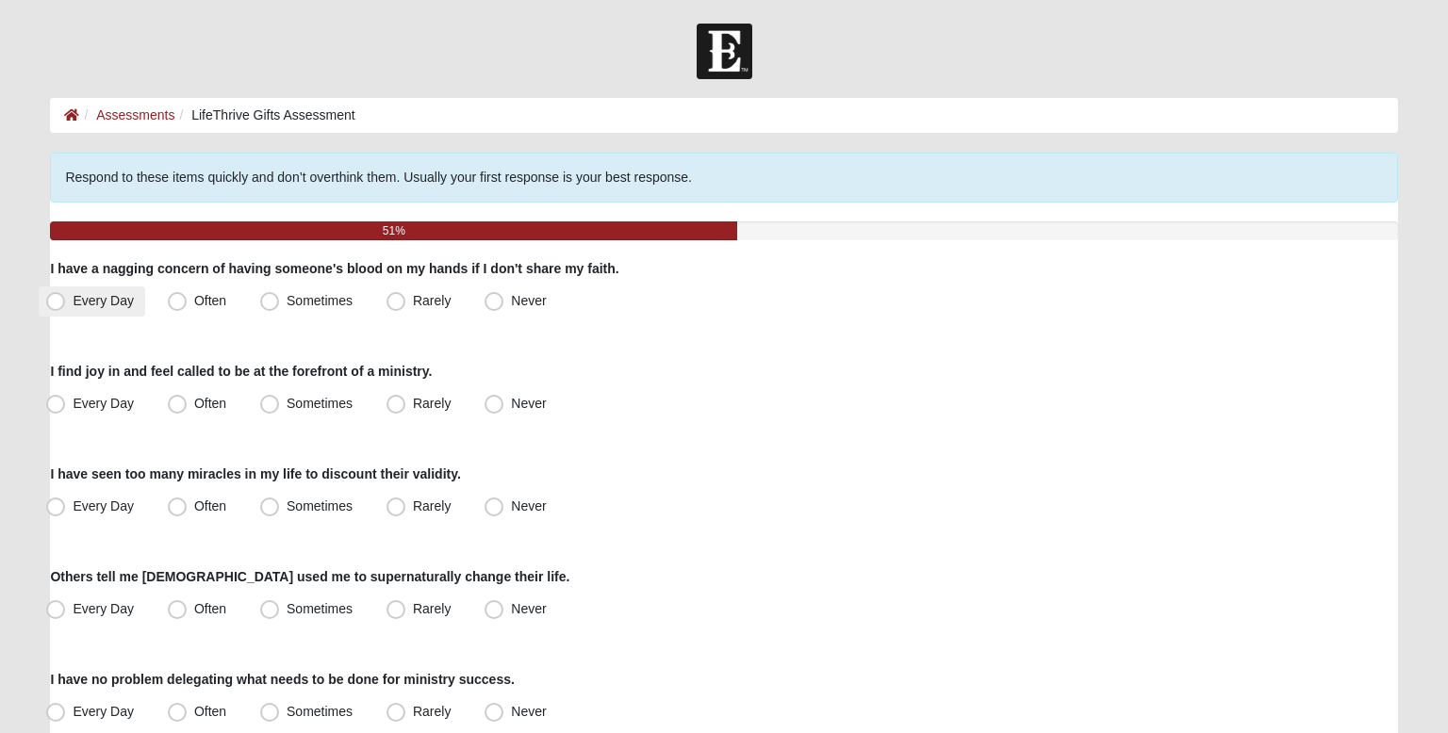
click at [126, 306] on span "Every Day" at bounding box center [103, 300] width 61 height 15
click at [66, 306] on input "Every Day" at bounding box center [60, 301] width 12 height 12
radio input "true"
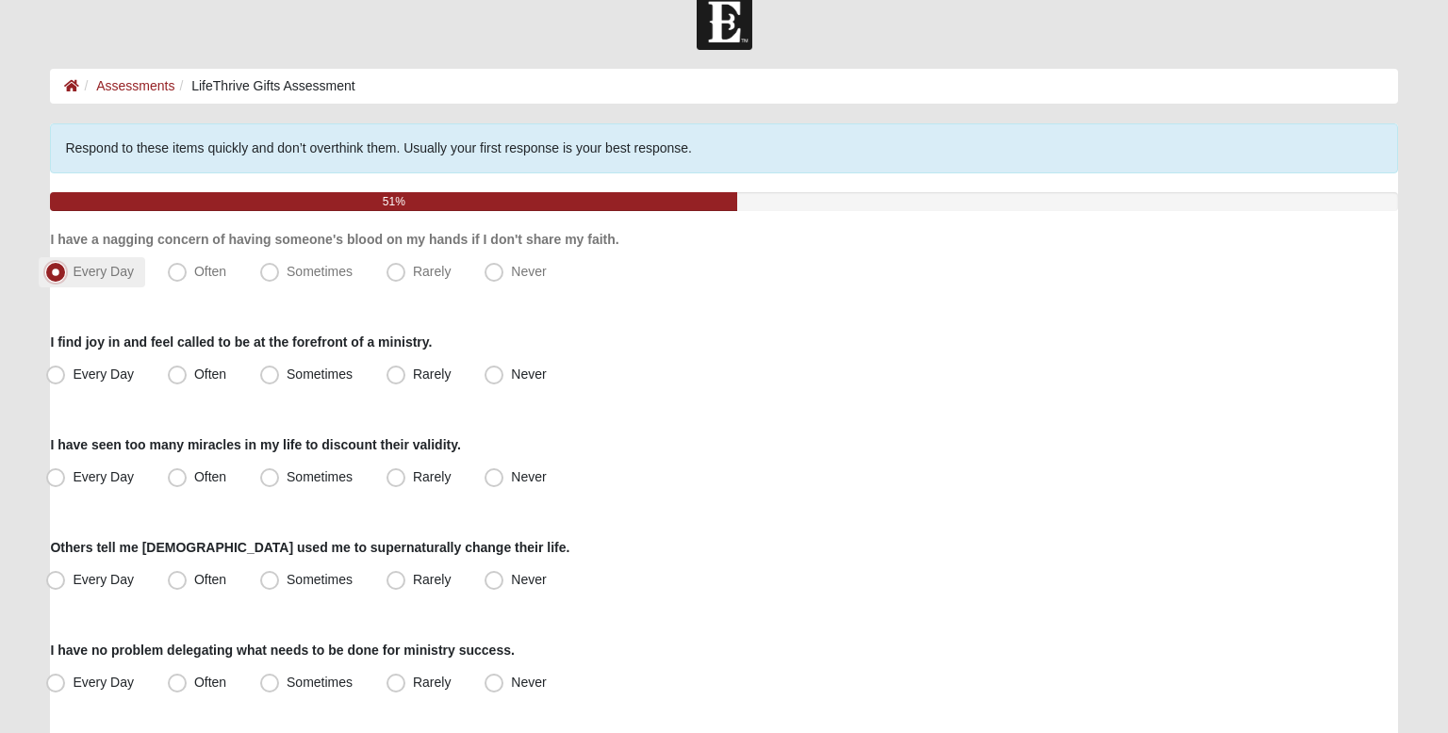
scroll to position [37, 0]
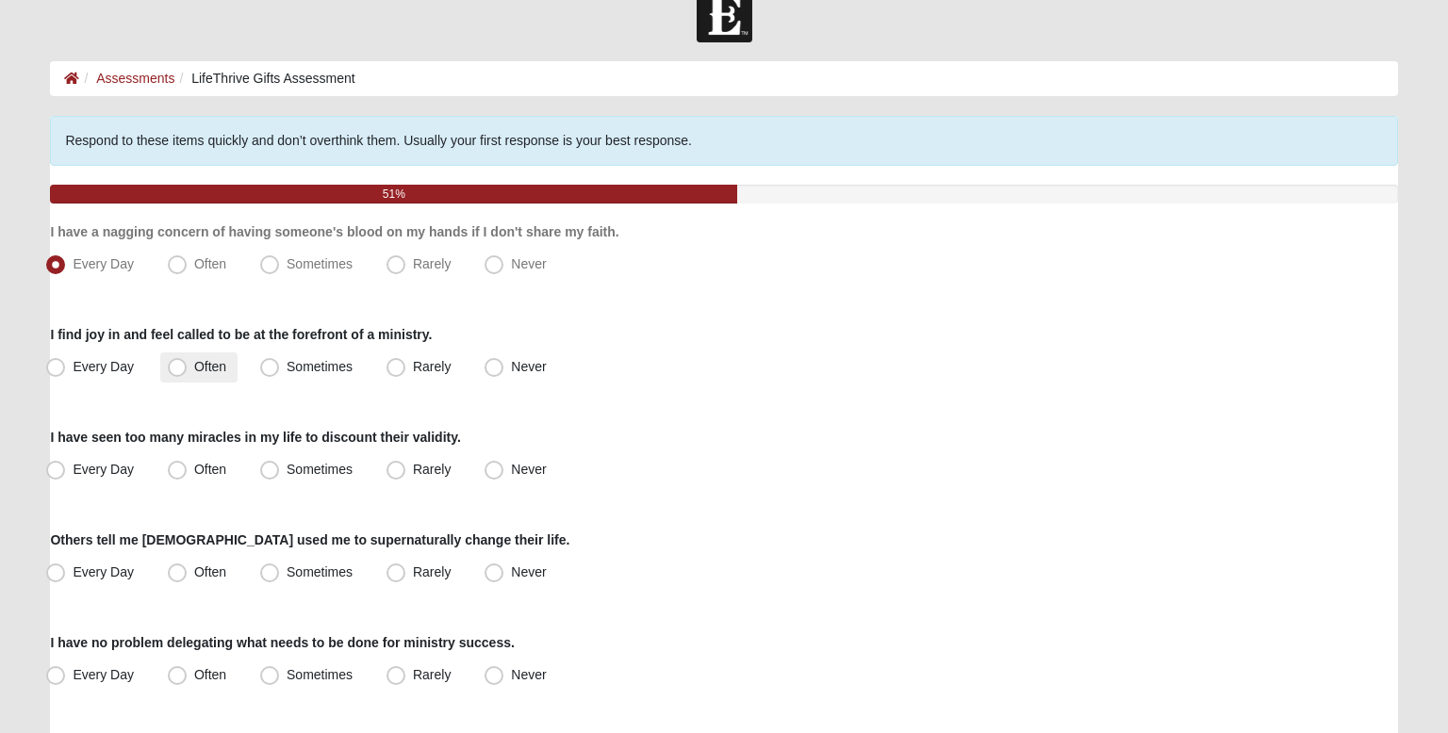
click at [211, 368] on span "Often" at bounding box center [210, 366] width 32 height 15
click at [188, 368] on input "Often" at bounding box center [181, 367] width 12 height 12
radio input "true"
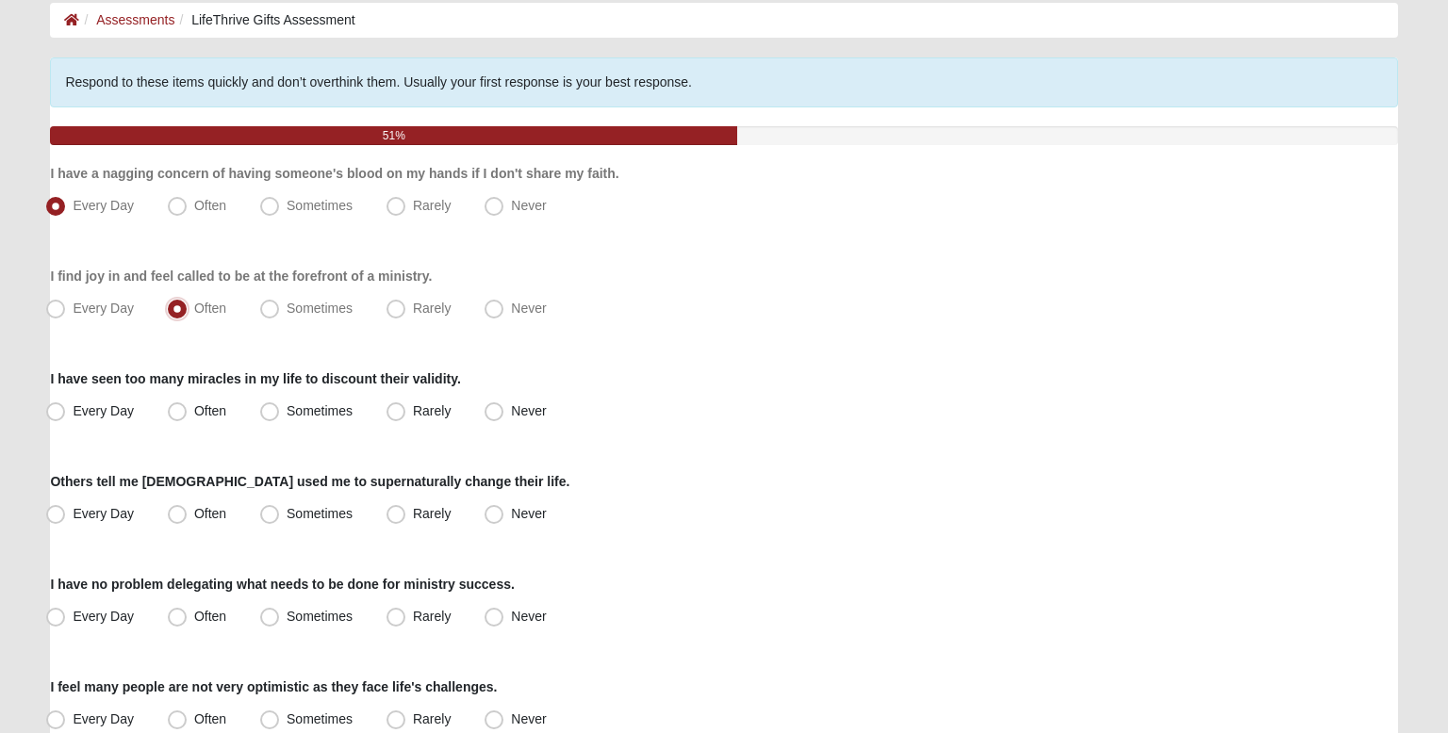
scroll to position [98, 0]
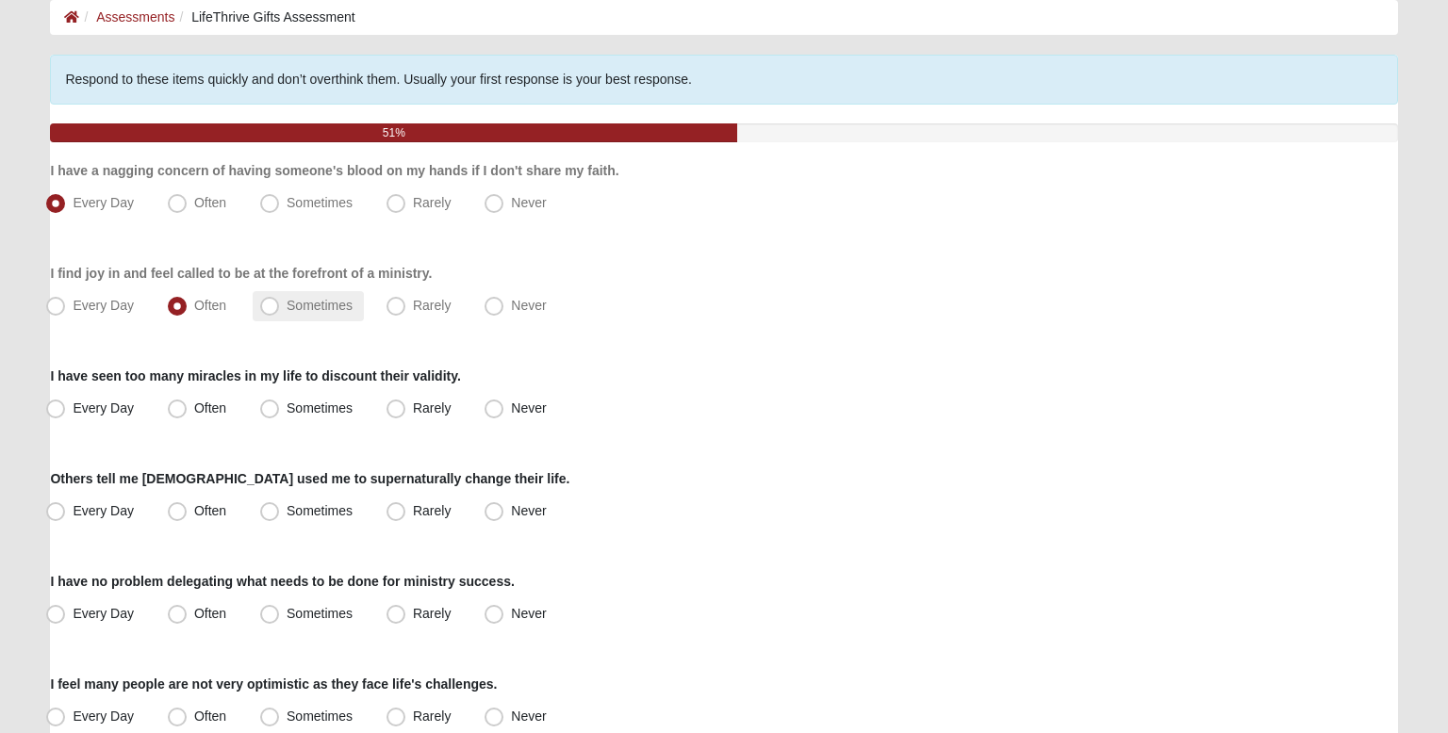
click at [294, 314] on label "Sometimes" at bounding box center [308, 306] width 111 height 30
click at [280, 312] on input "Sometimes" at bounding box center [274, 306] width 12 height 12
radio input "true"
click at [400, 316] on label "Rarely" at bounding box center [420, 306] width 83 height 30
click at [400, 312] on input "Rarely" at bounding box center [400, 306] width 12 height 12
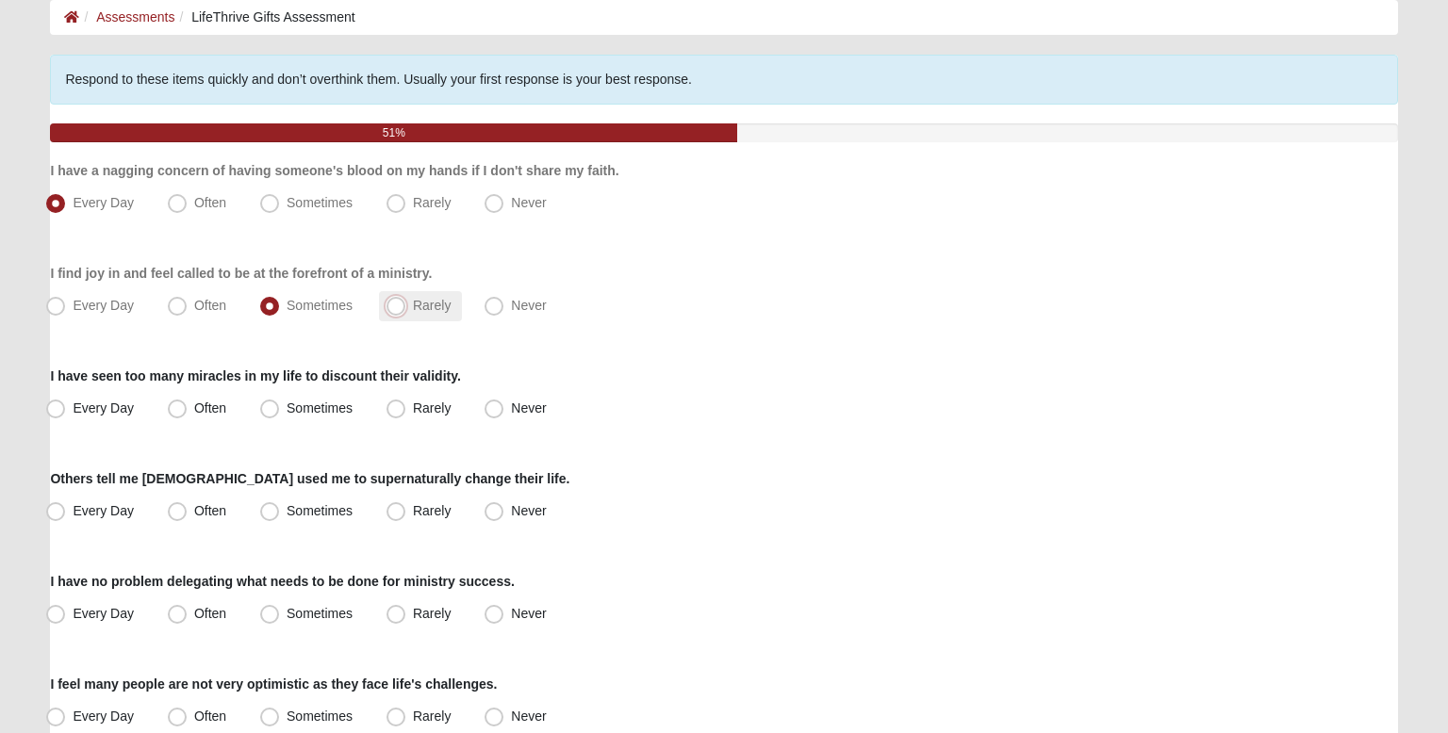
radio input "true"
click at [253, 368] on label "I have seen too many miracles in my life to discount their validity." at bounding box center [255, 376] width 410 height 19
click at [296, 319] on label "Sometimes" at bounding box center [308, 306] width 111 height 30
click at [280, 312] on input "Sometimes" at bounding box center [274, 306] width 12 height 12
radio input "true"
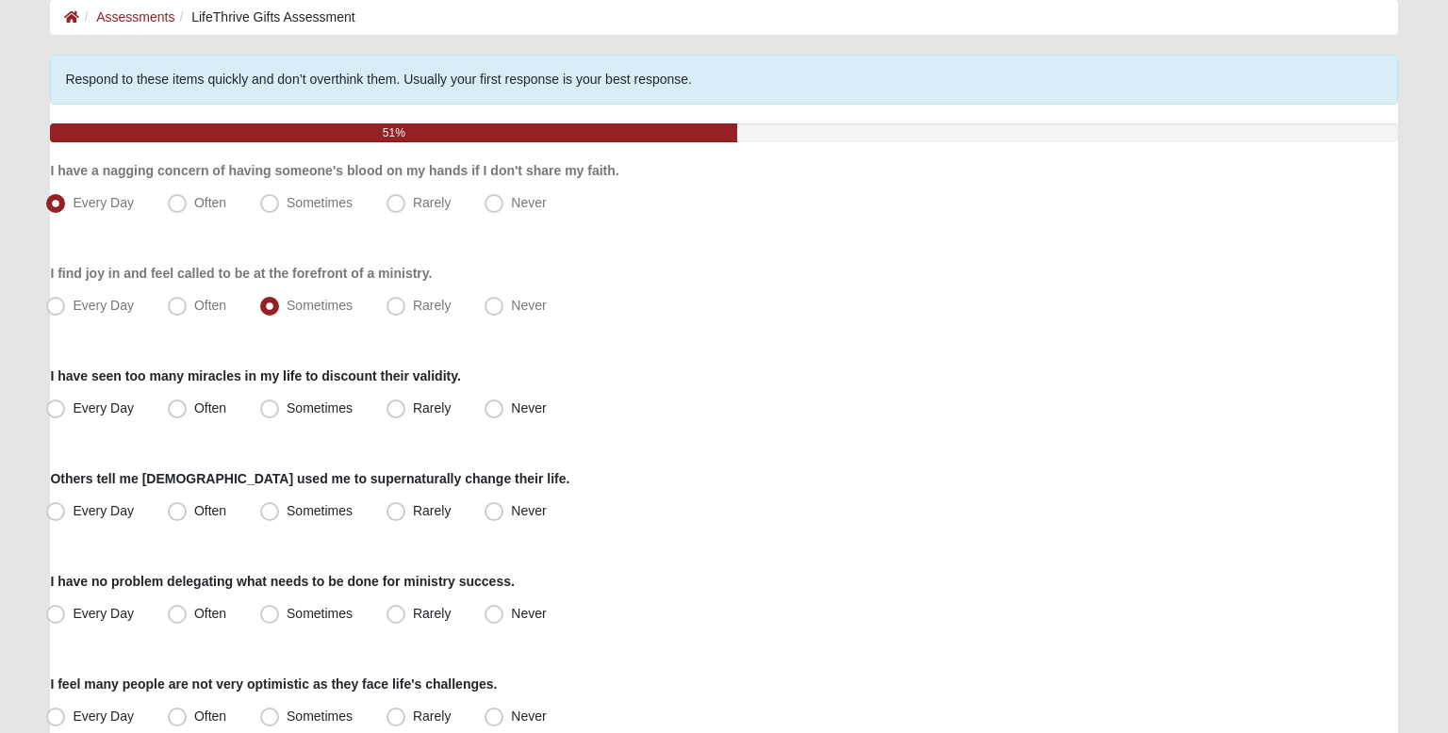
click at [243, 384] on label "I have seen too many miracles in my life to discount their validity." at bounding box center [255, 376] width 410 height 19
click at [124, 413] on span "Every Day" at bounding box center [103, 408] width 61 height 15
click at [66, 413] on input "Every Day" at bounding box center [60, 409] width 12 height 12
radio input "true"
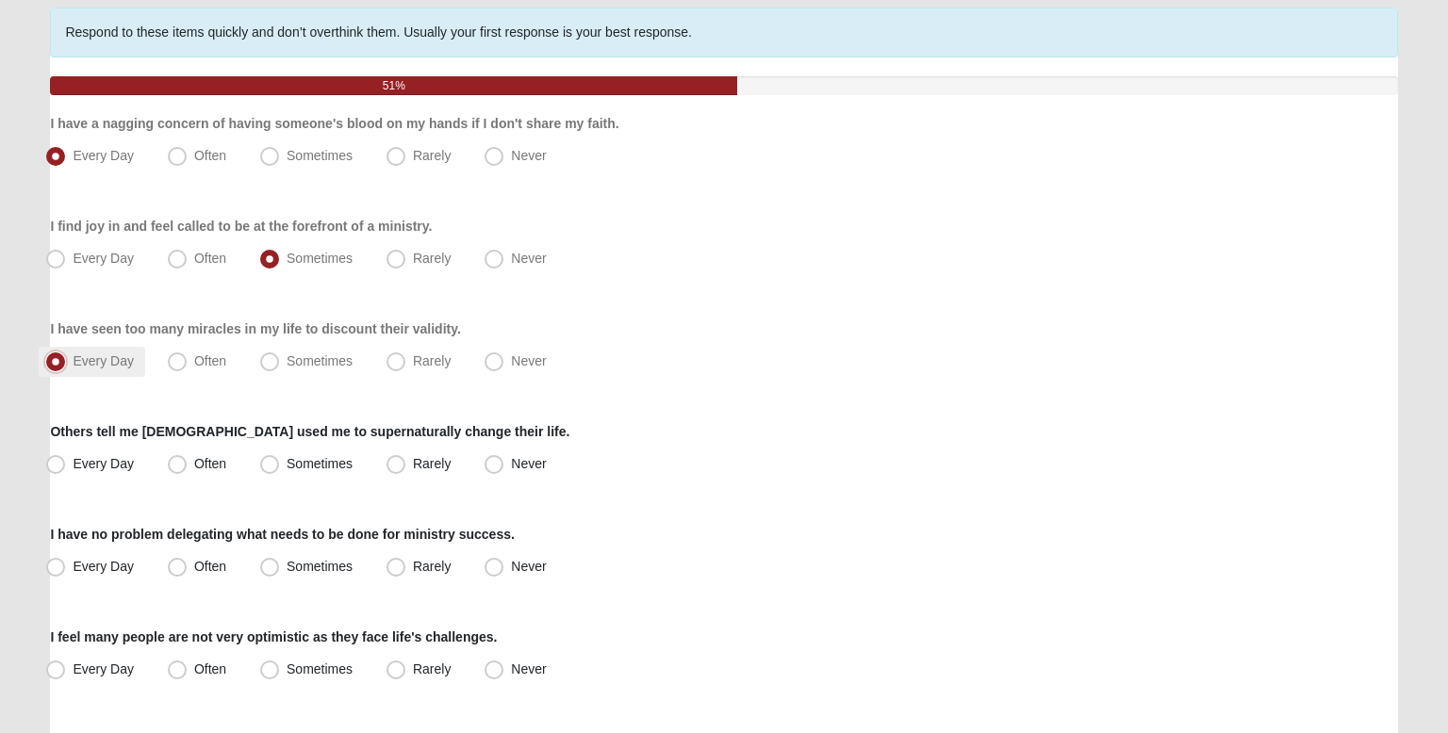
scroll to position [151, 0]
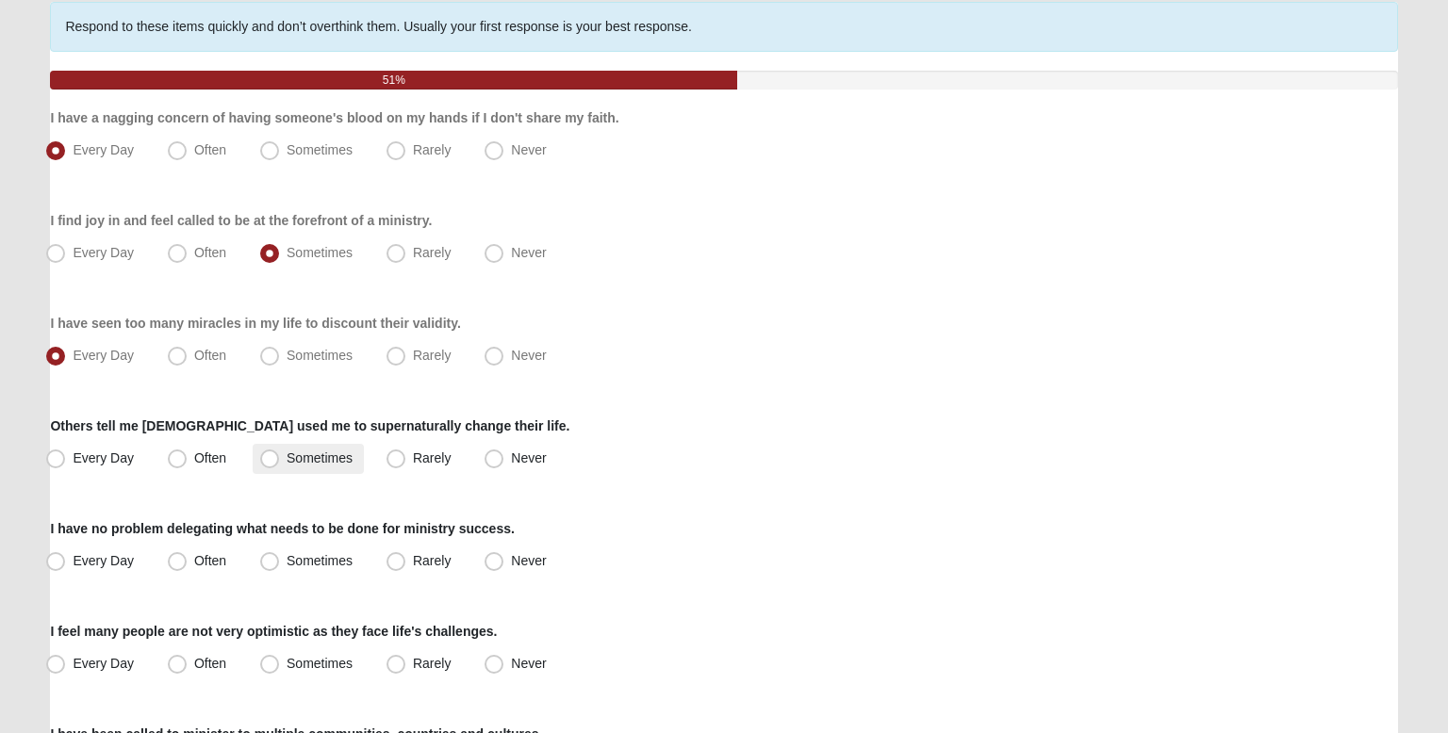
click at [306, 469] on label "Sometimes" at bounding box center [308, 459] width 111 height 30
click at [280, 465] on input "Sometimes" at bounding box center [274, 459] width 12 height 12
radio input "true"
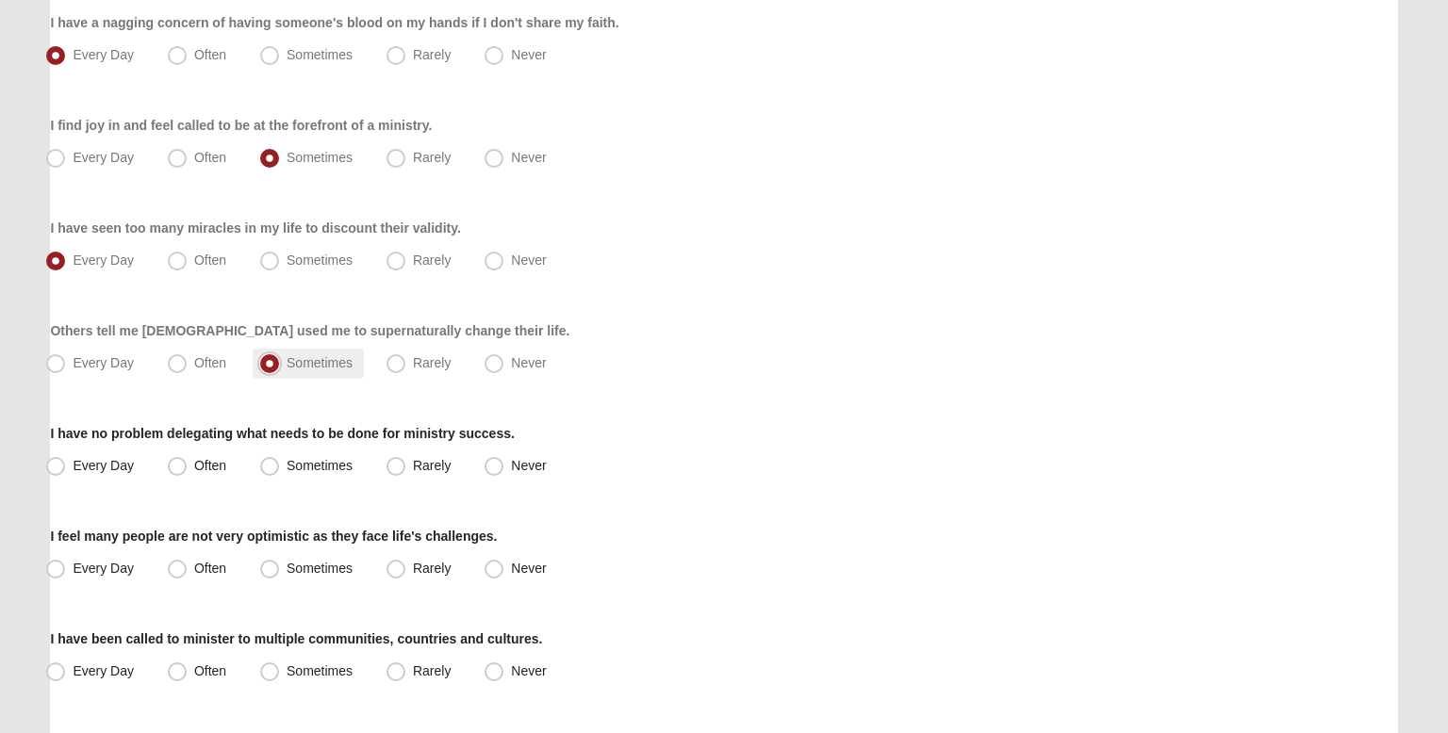
scroll to position [249, 0]
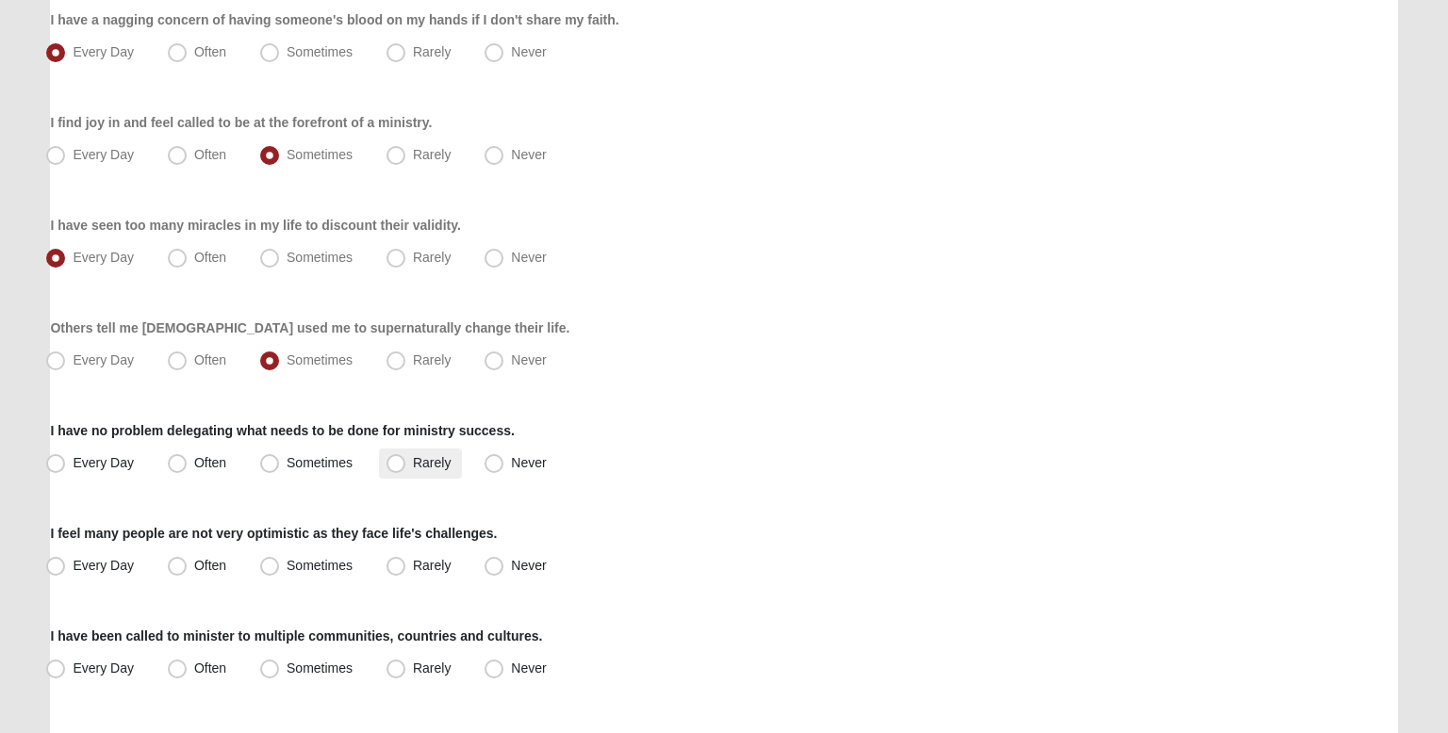
click at [413, 461] on span "Rarely" at bounding box center [432, 462] width 38 height 15
click at [397, 461] on input "Rarely" at bounding box center [400, 463] width 12 height 12
radio input "true"
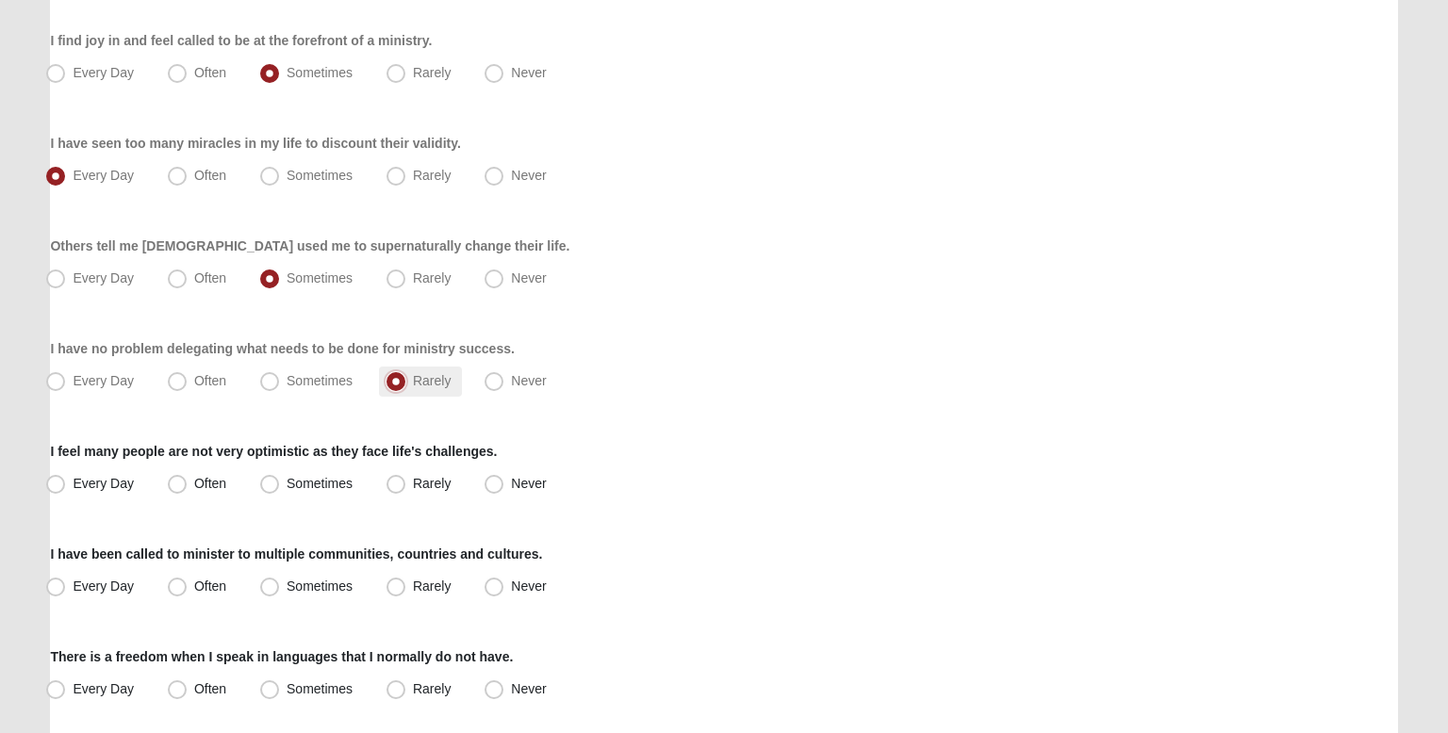
scroll to position [337, 0]
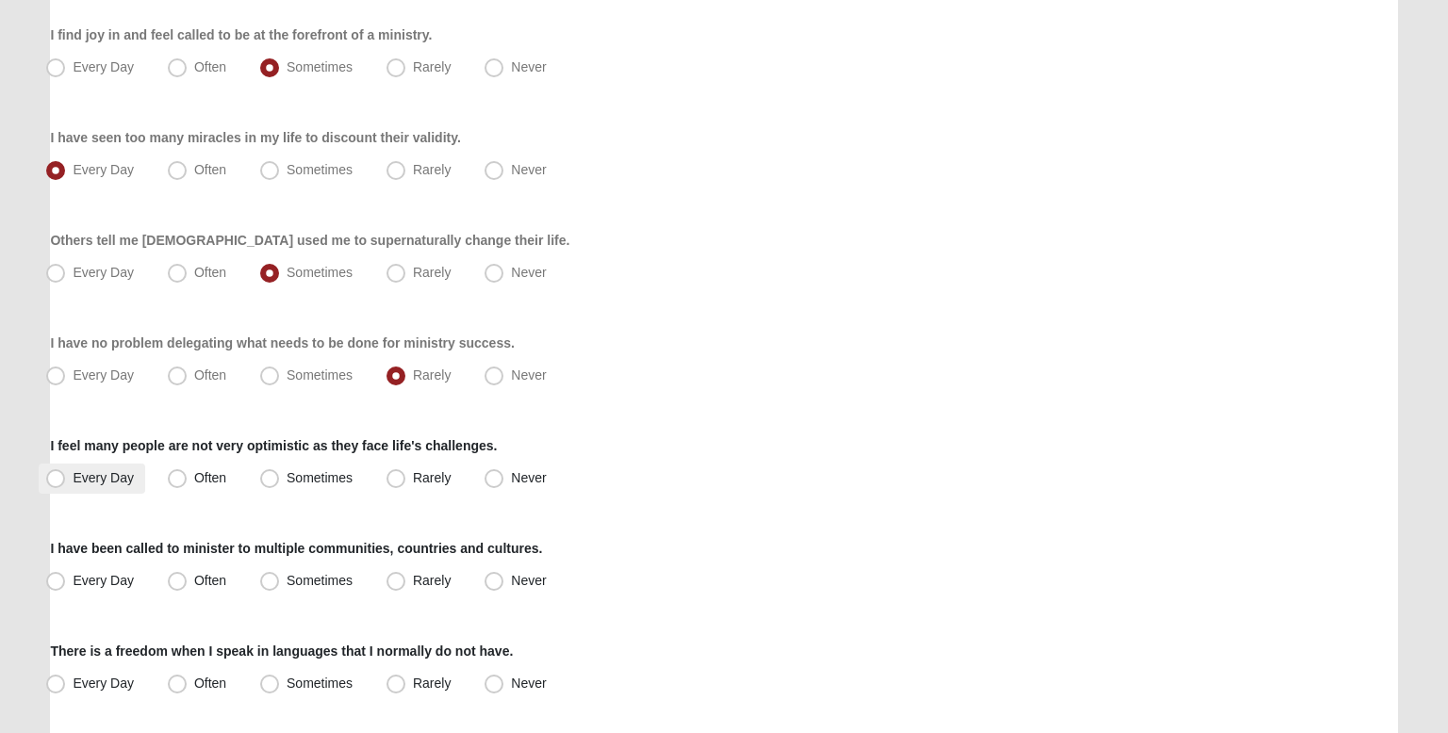
click at [131, 483] on span "Every Day" at bounding box center [103, 477] width 61 height 15
click at [66, 483] on input "Every Day" at bounding box center [60, 478] width 12 height 12
radio input "true"
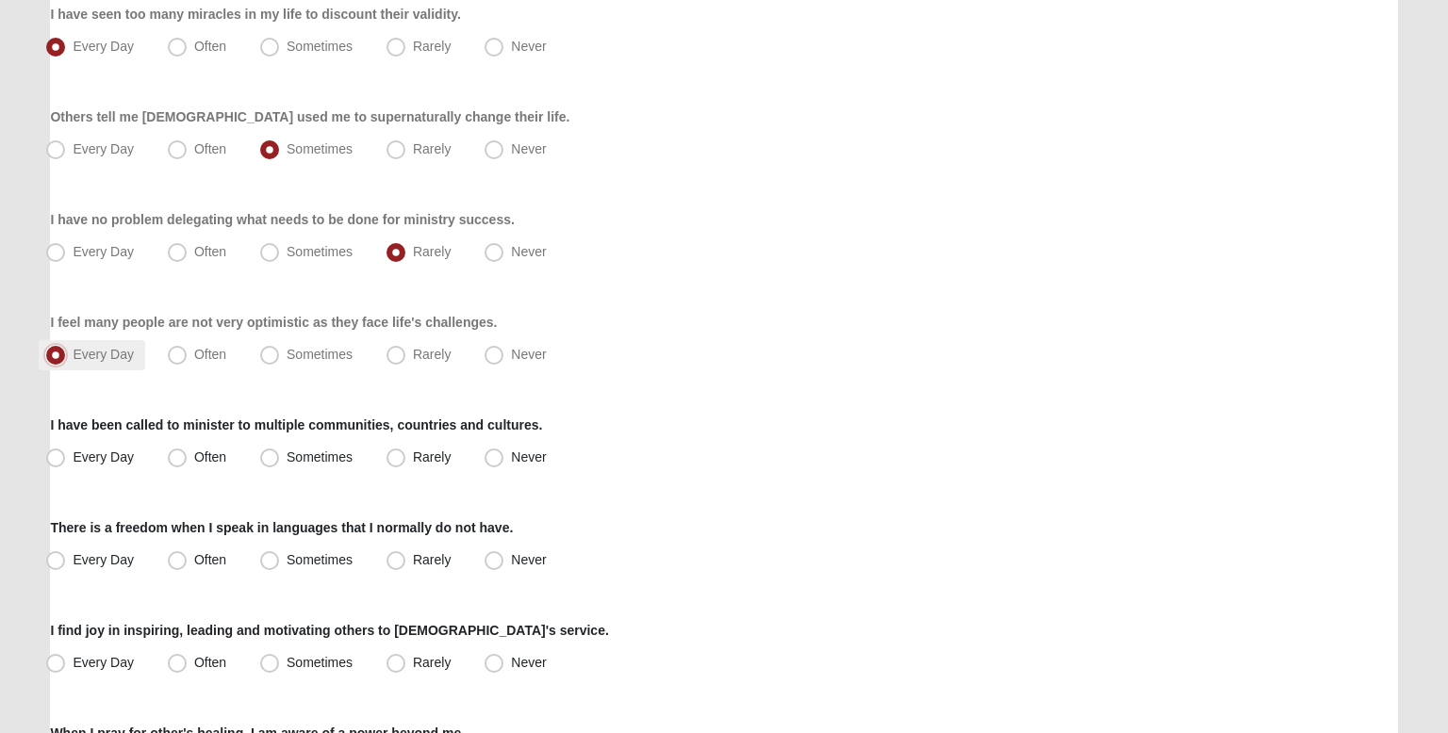
scroll to position [474, 0]
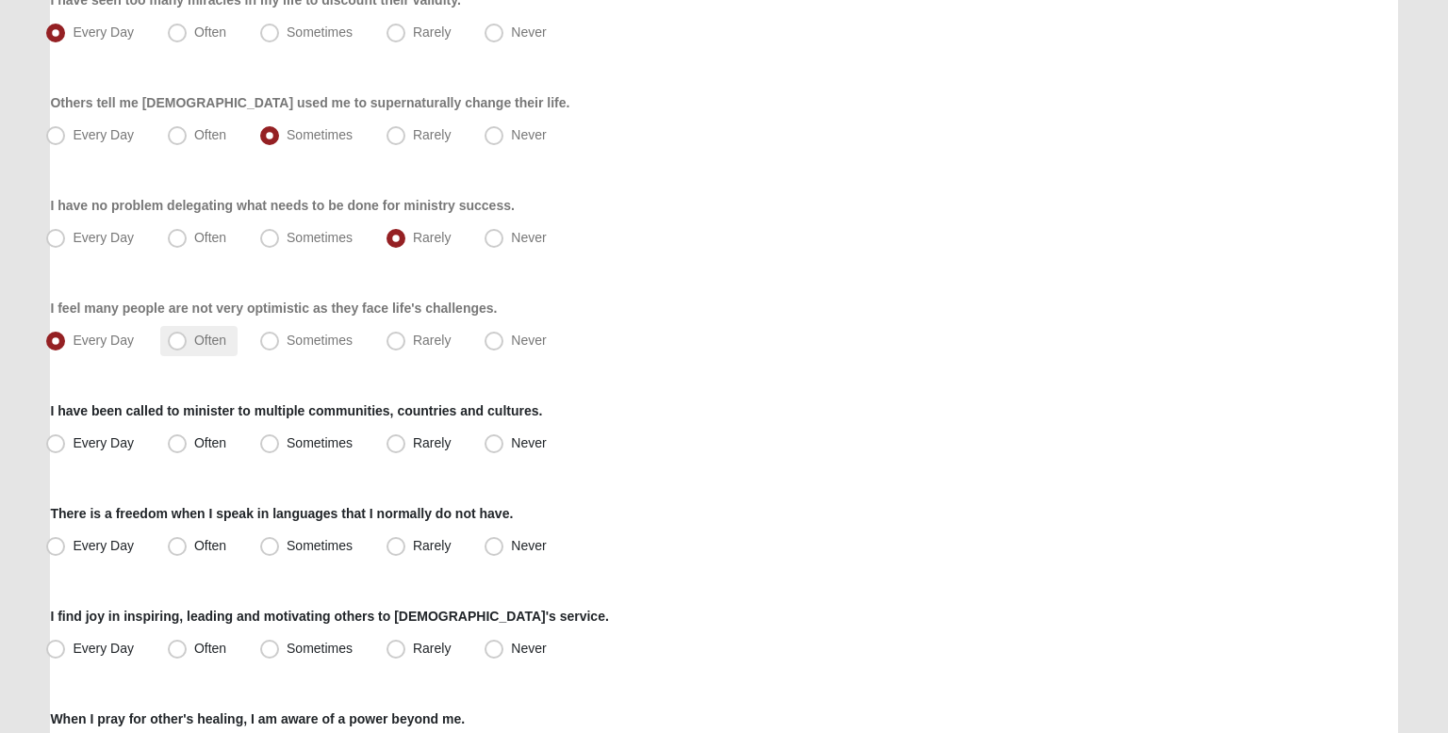
click at [194, 339] on span "Often" at bounding box center [210, 340] width 32 height 15
click at [175, 339] on input "Often" at bounding box center [181, 341] width 12 height 12
radio input "true"
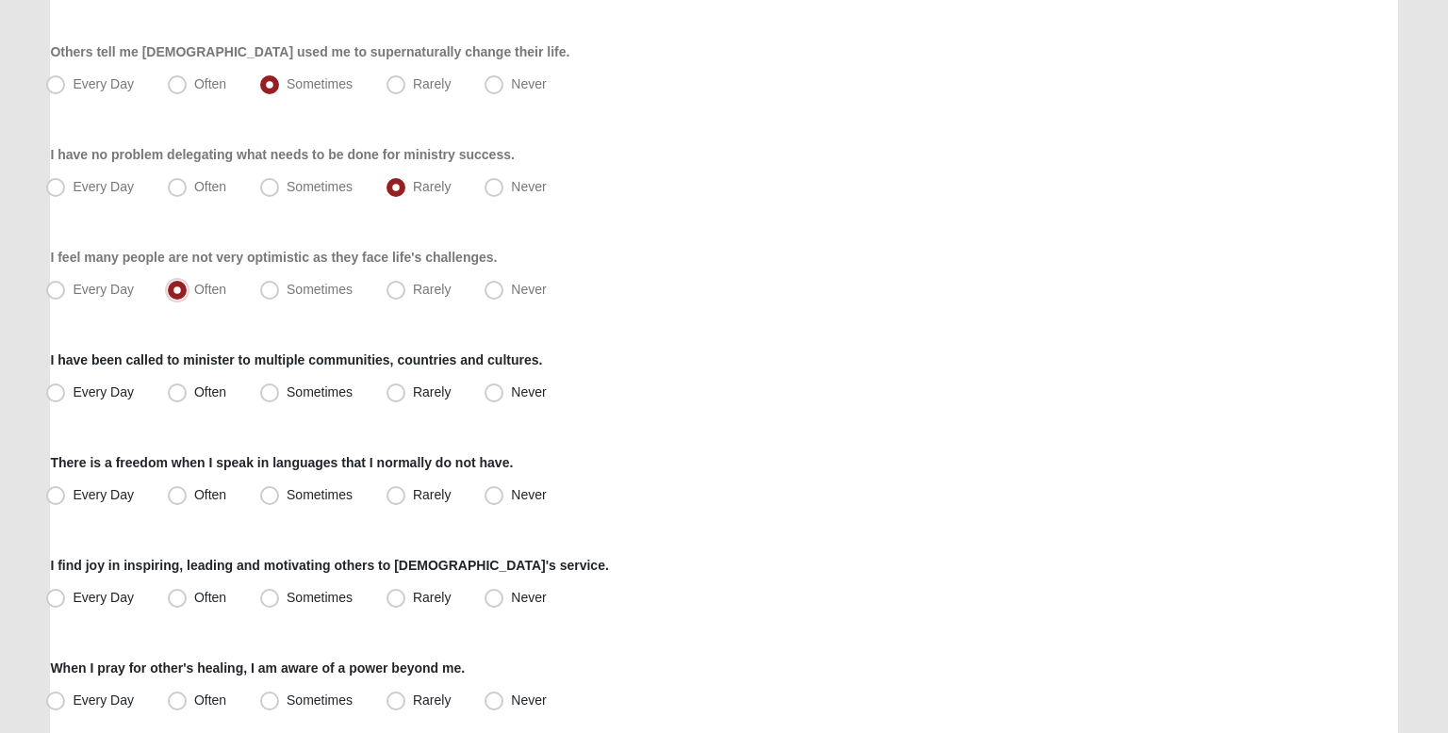
scroll to position [528, 0]
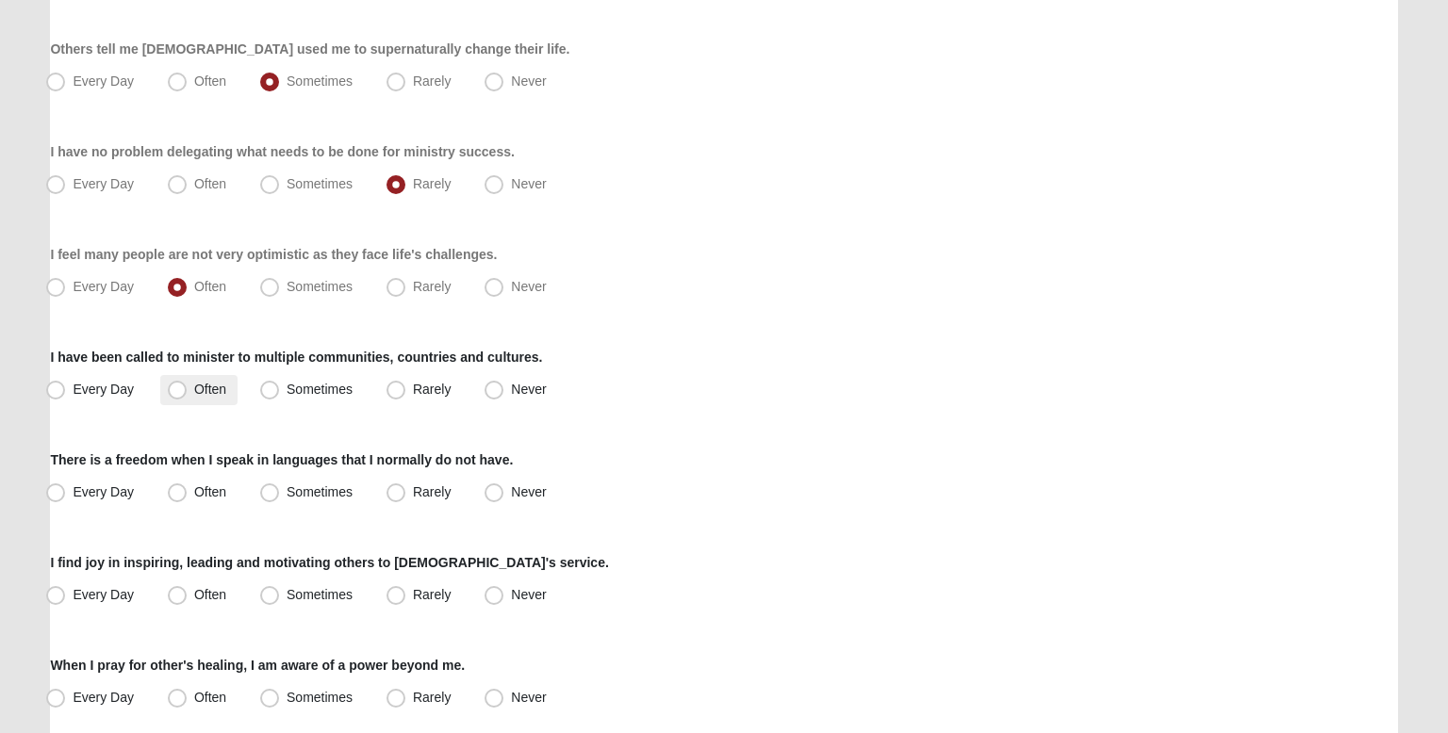
click at [166, 391] on label "Often" at bounding box center [198, 390] width 77 height 30
click at [175, 391] on input "Often" at bounding box center [181, 390] width 12 height 12
radio input "true"
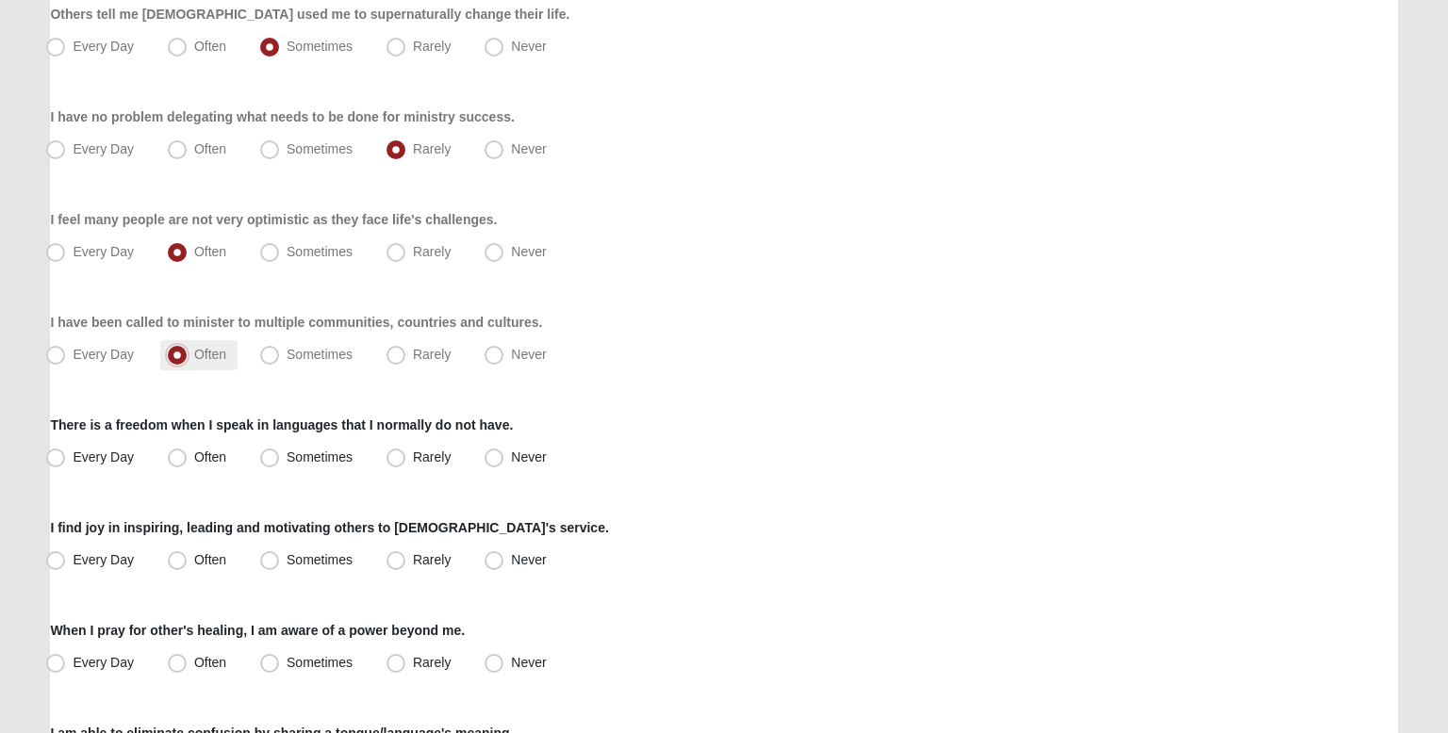
scroll to position [572, 0]
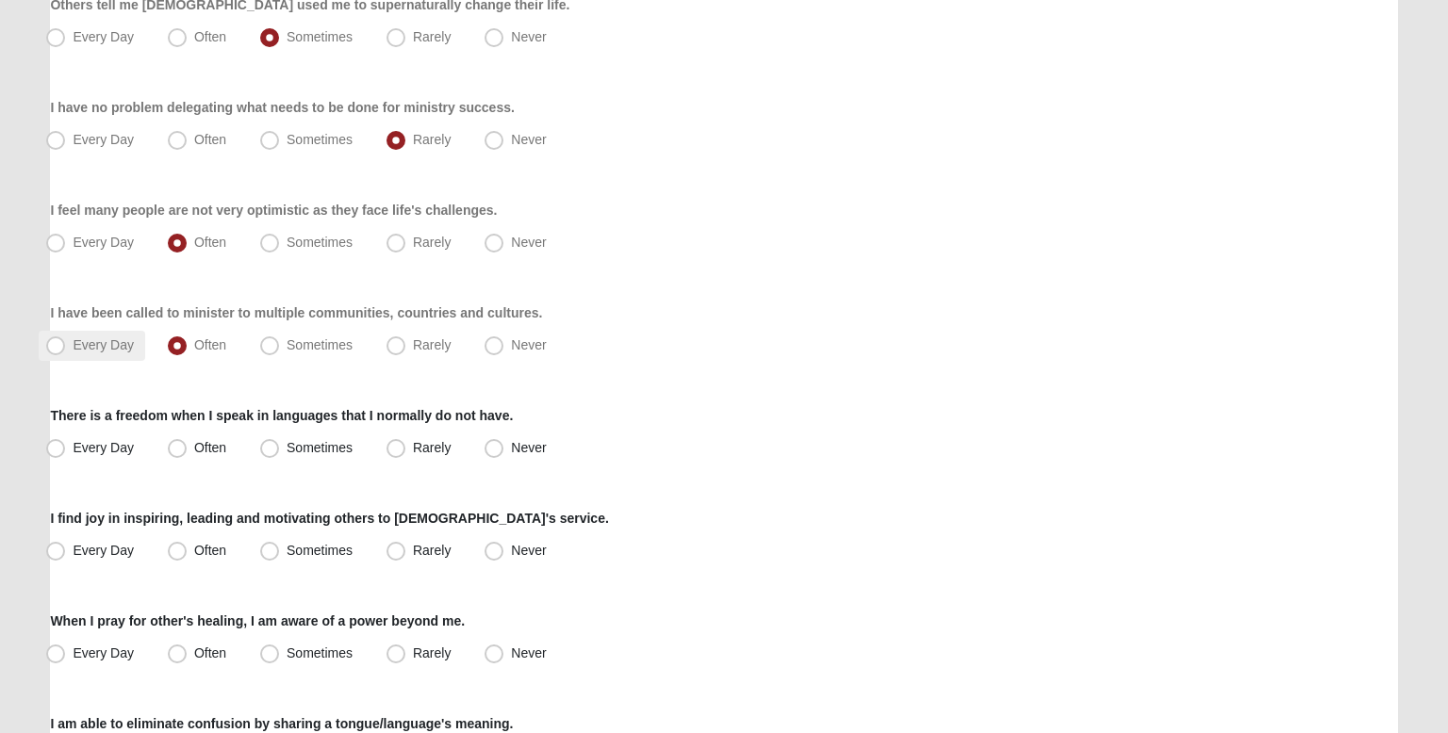
click at [141, 355] on label "Every Day" at bounding box center [92, 346] width 107 height 30
click at [66, 352] on input "Every Day" at bounding box center [60, 345] width 12 height 12
radio input "true"
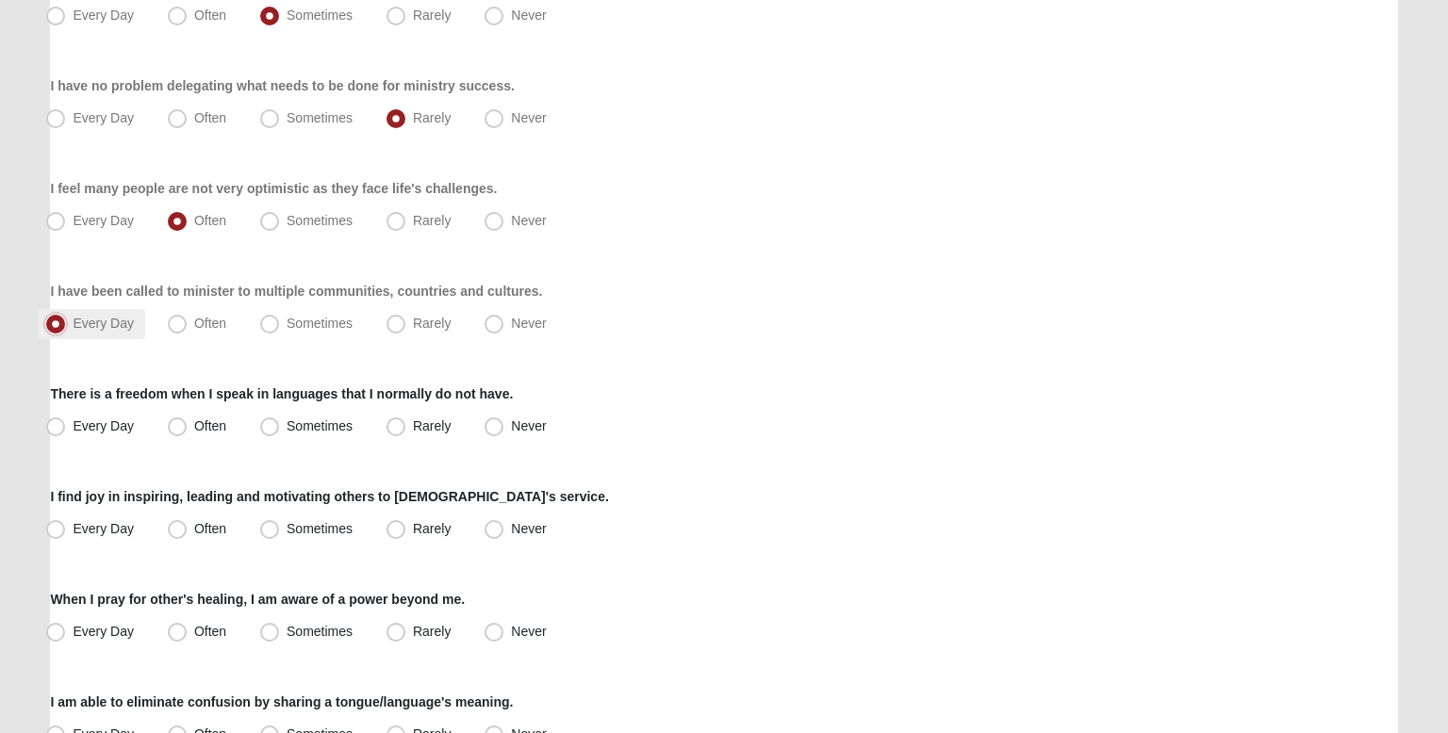
scroll to position [598, 0]
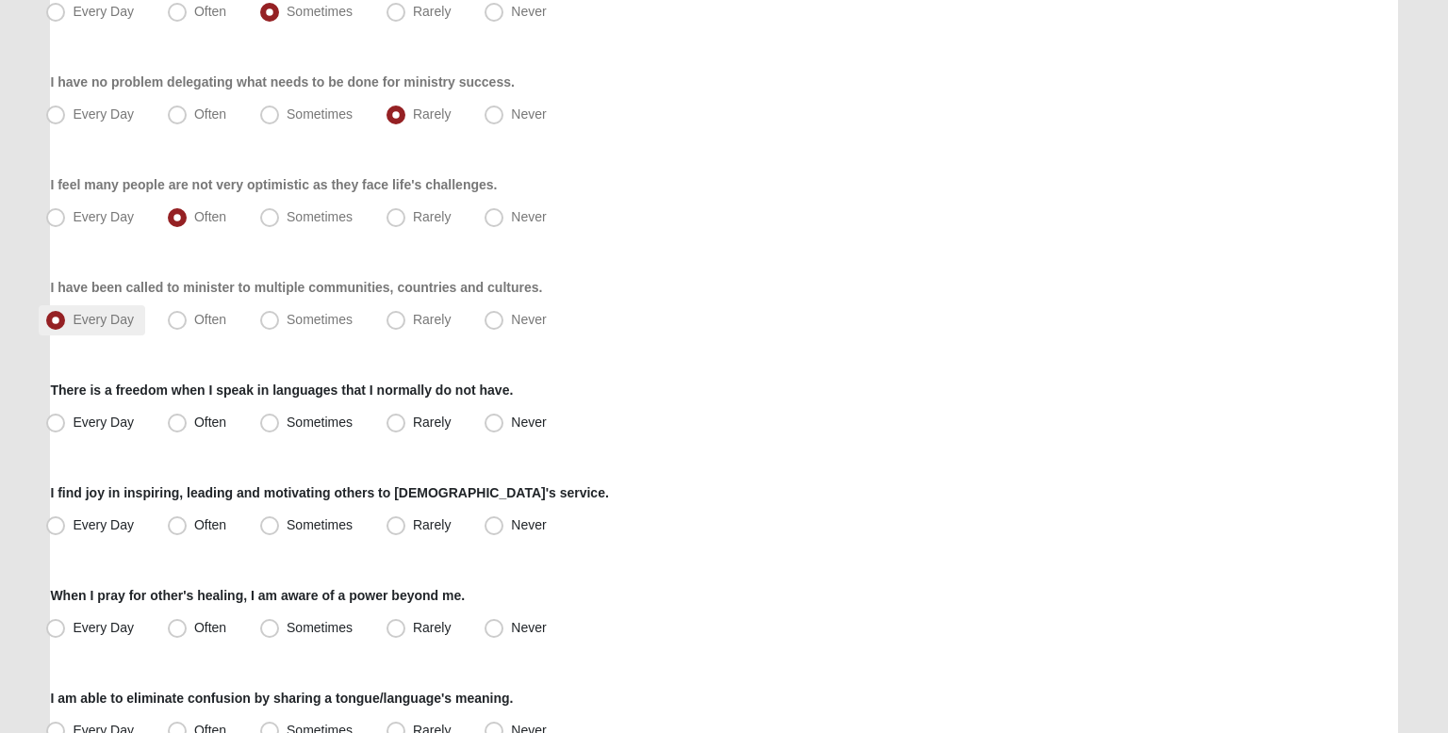
click at [141, 355] on div "Respond to these items quickly and don’t overthink them. Usually your first res…" at bounding box center [723, 510] width 1347 height 1910
click at [194, 321] on span "Often" at bounding box center [210, 318] width 32 height 15
click at [175, 321] on input "Often" at bounding box center [181, 319] width 12 height 12
radio input "true"
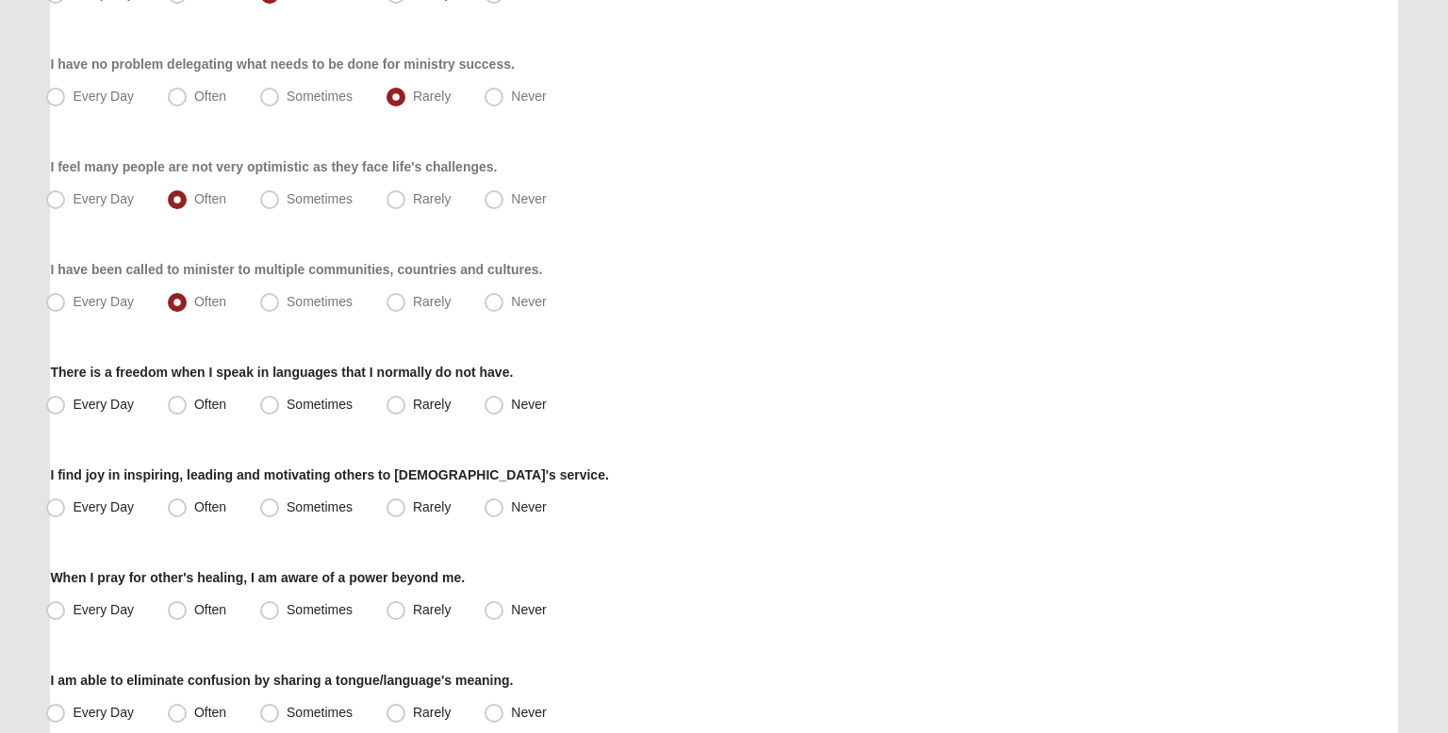
click at [158, 327] on div "Respond to these items quickly and don’t overthink them. Usually your first res…" at bounding box center [723, 492] width 1347 height 1910
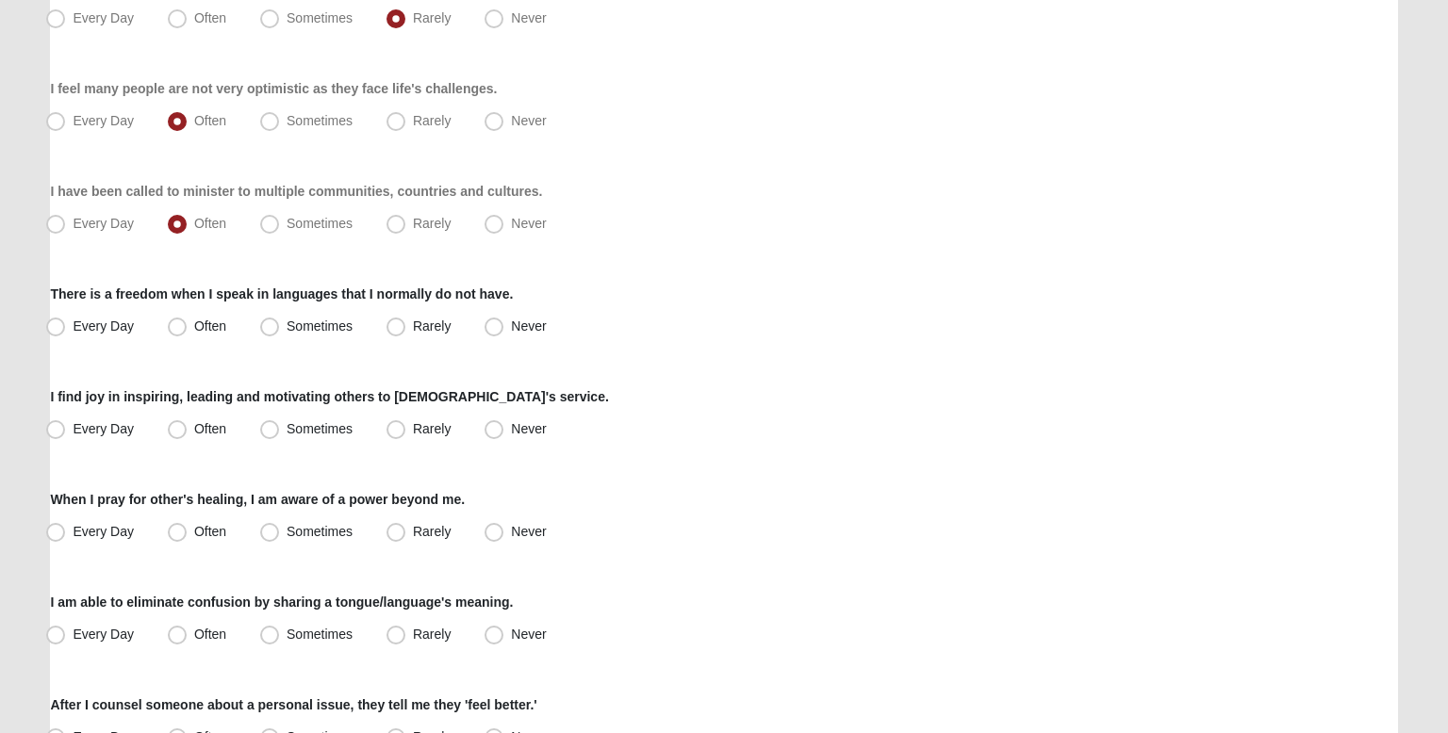
scroll to position [698, 0]
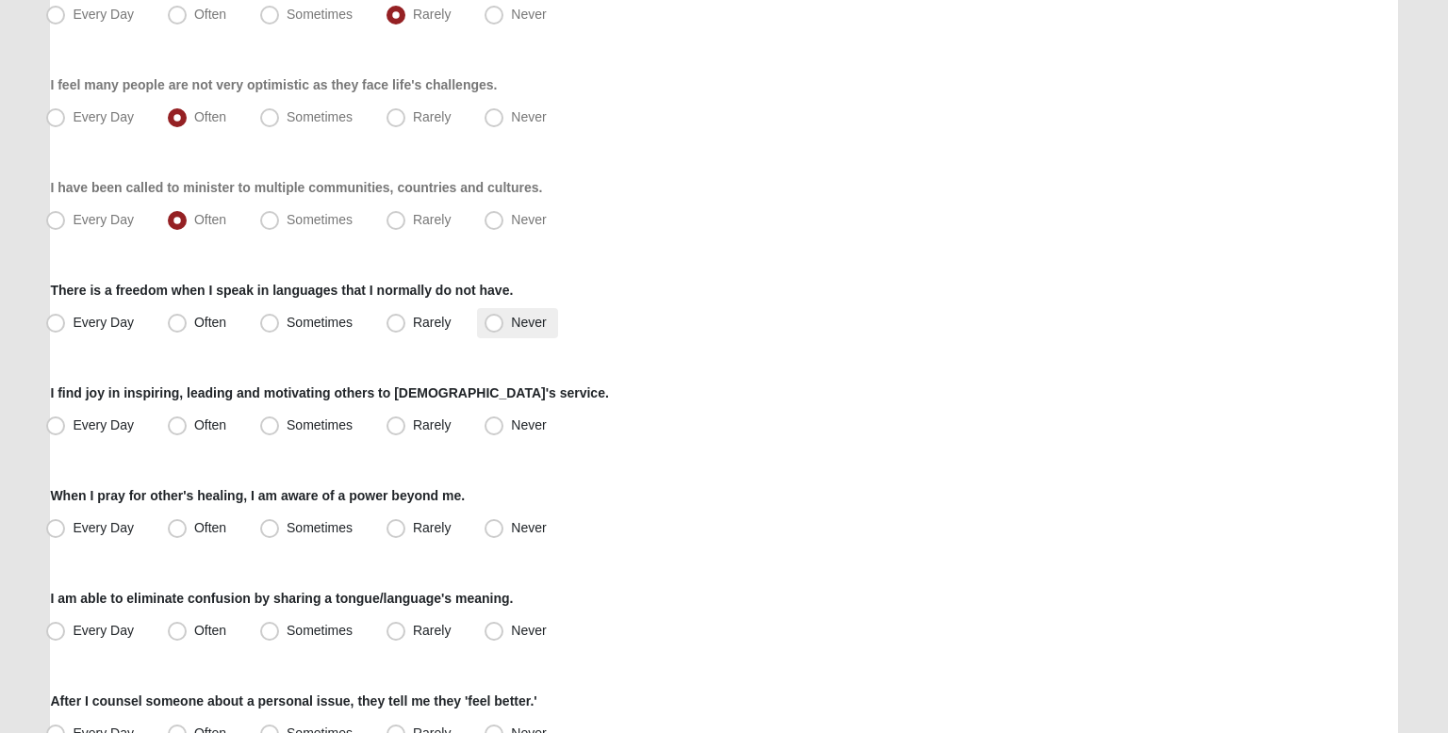
click at [516, 316] on span "Never" at bounding box center [528, 322] width 35 height 15
click at [504, 317] on input "Never" at bounding box center [498, 323] width 12 height 12
radio input "true"
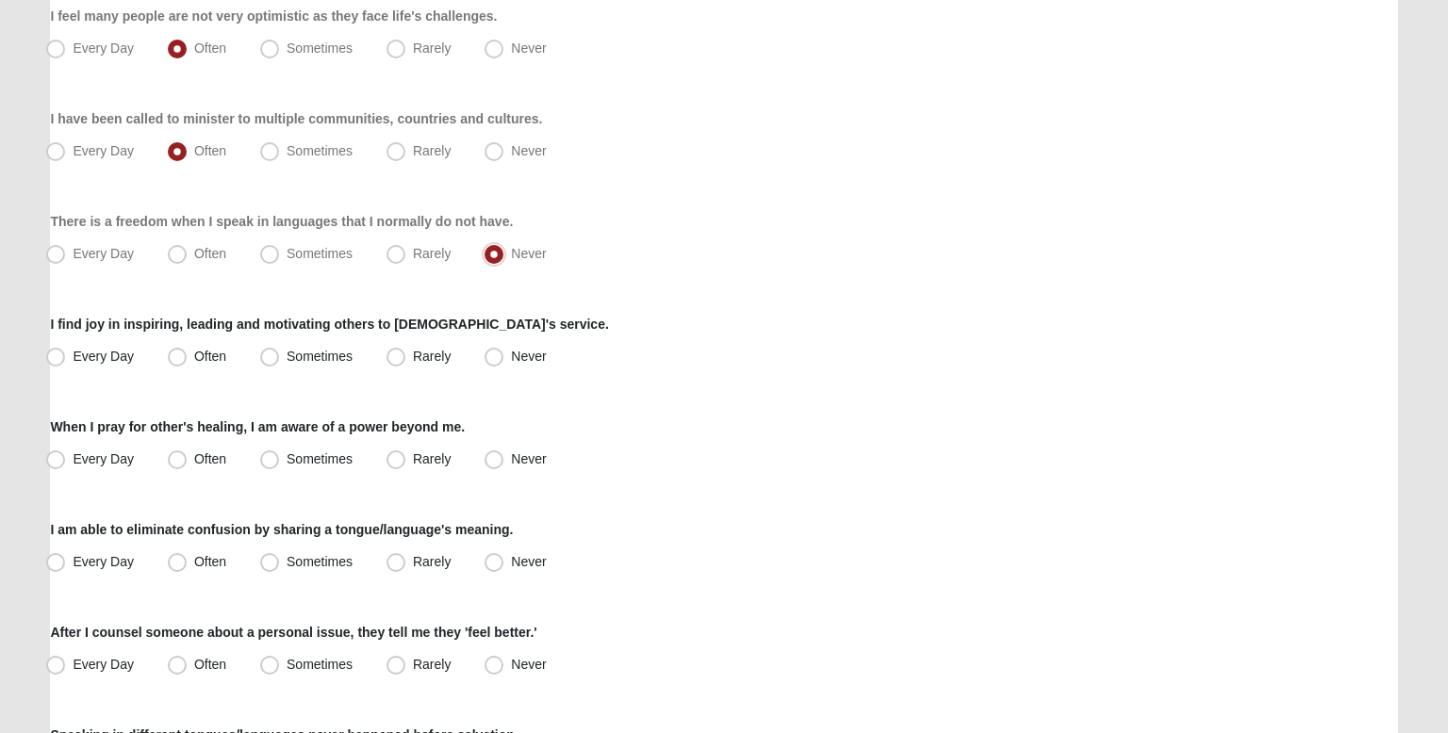
scroll to position [786, 0]
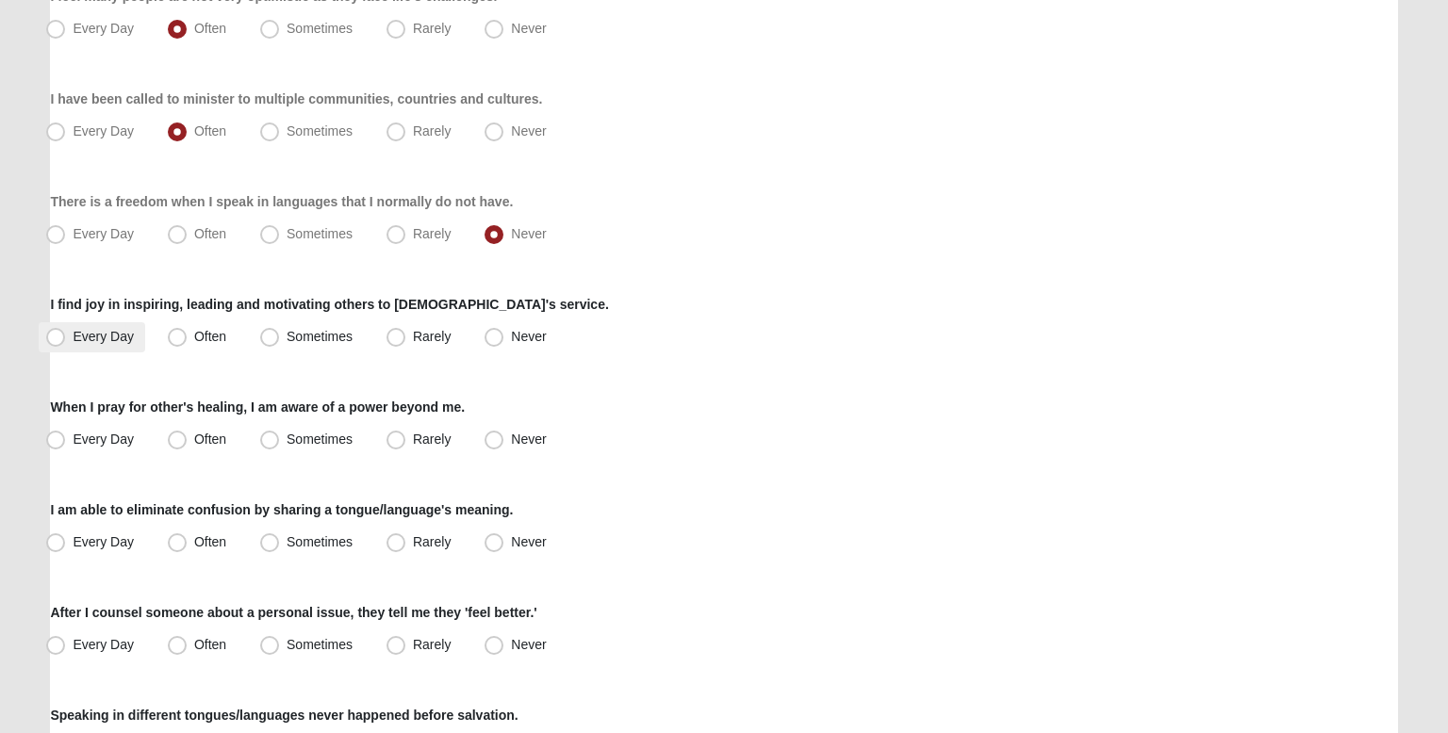
click at [137, 336] on label "Every Day" at bounding box center [92, 337] width 107 height 30
click at [66, 336] on input "Every Day" at bounding box center [60, 337] width 12 height 12
radio input "true"
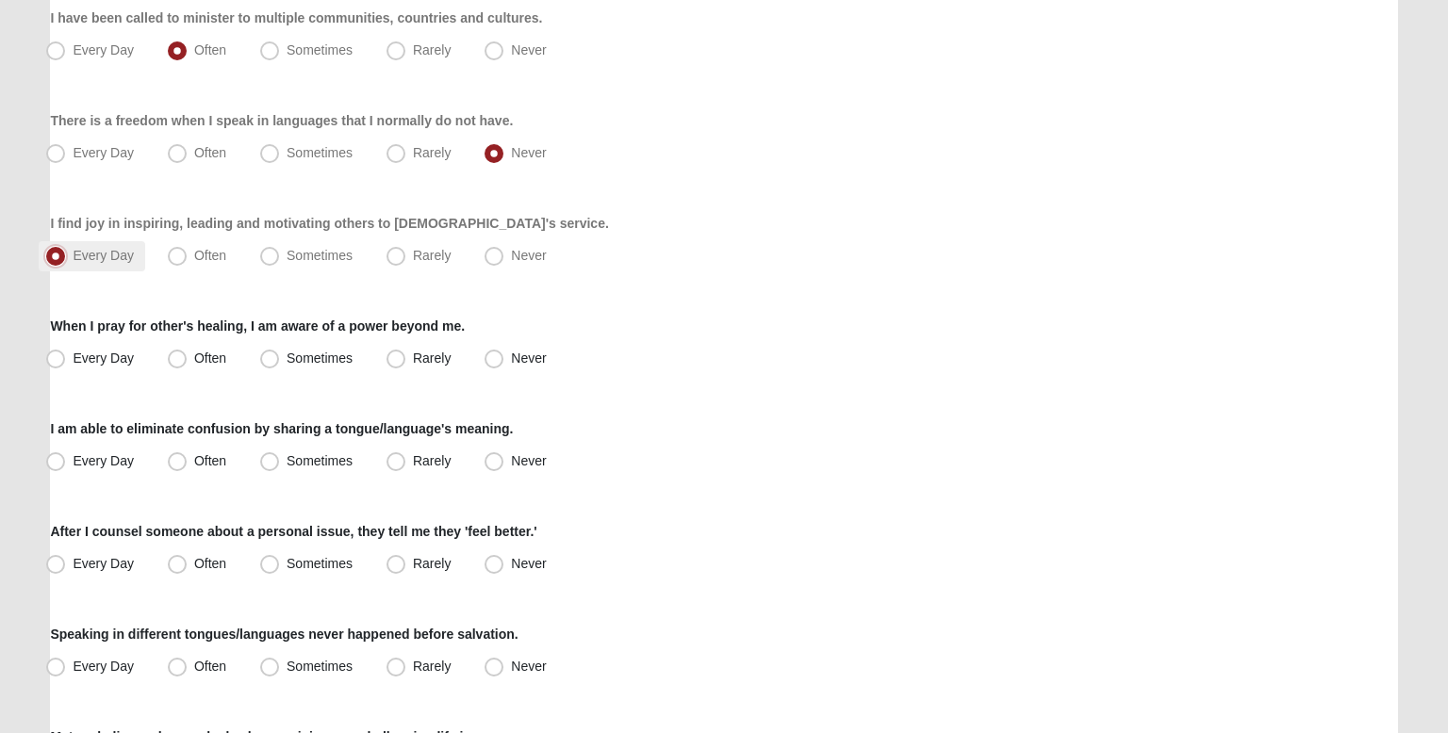
scroll to position [870, 0]
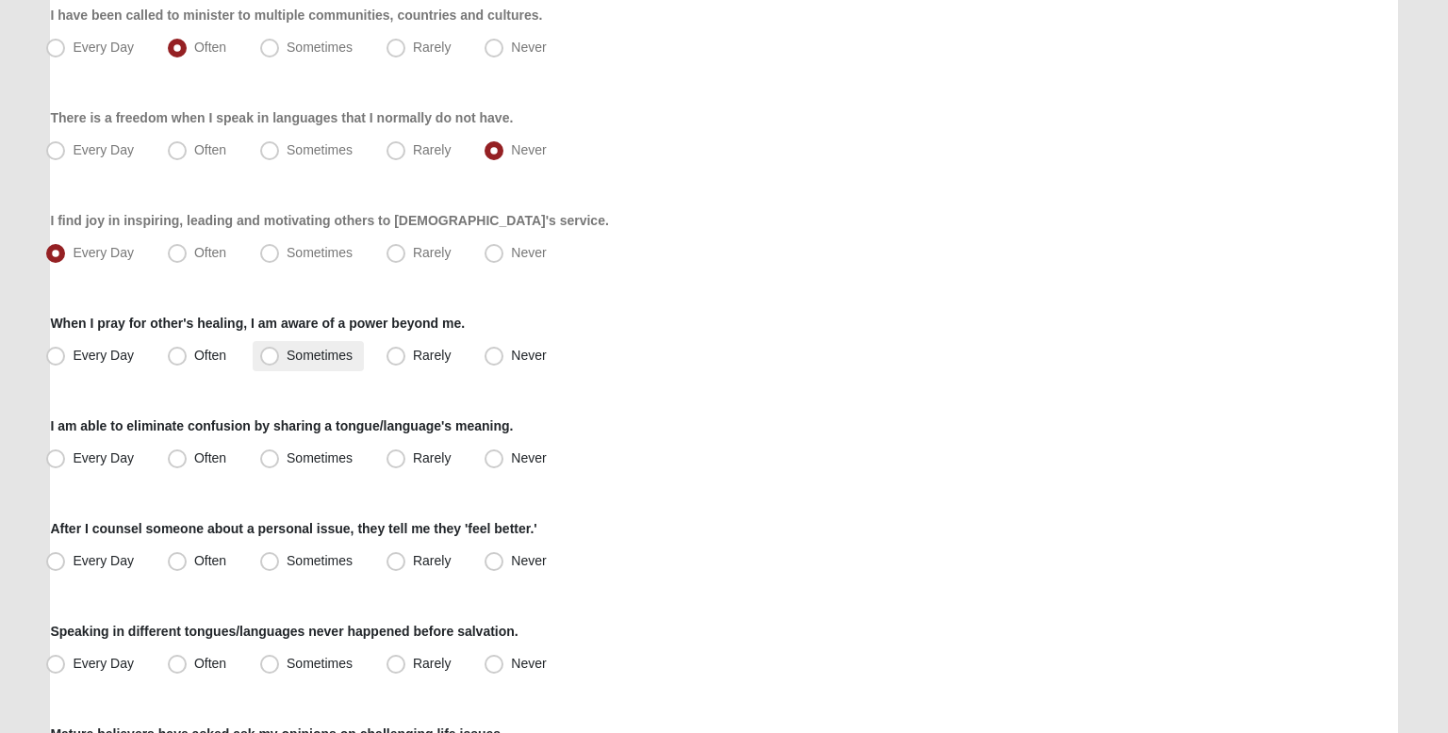
click at [328, 354] on span "Sometimes" at bounding box center [320, 355] width 66 height 15
click at [280, 354] on input "Sometimes" at bounding box center [274, 356] width 12 height 12
radio input "true"
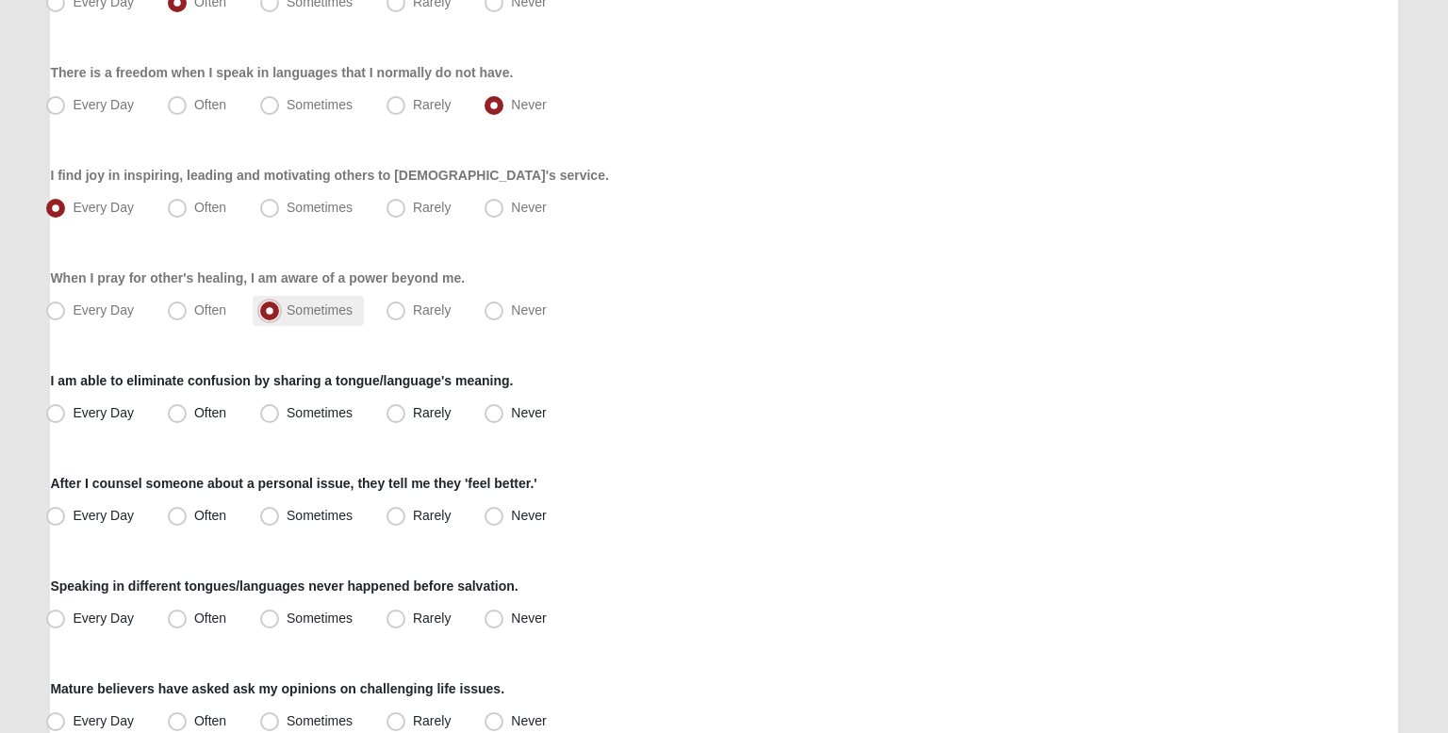
scroll to position [922, 0]
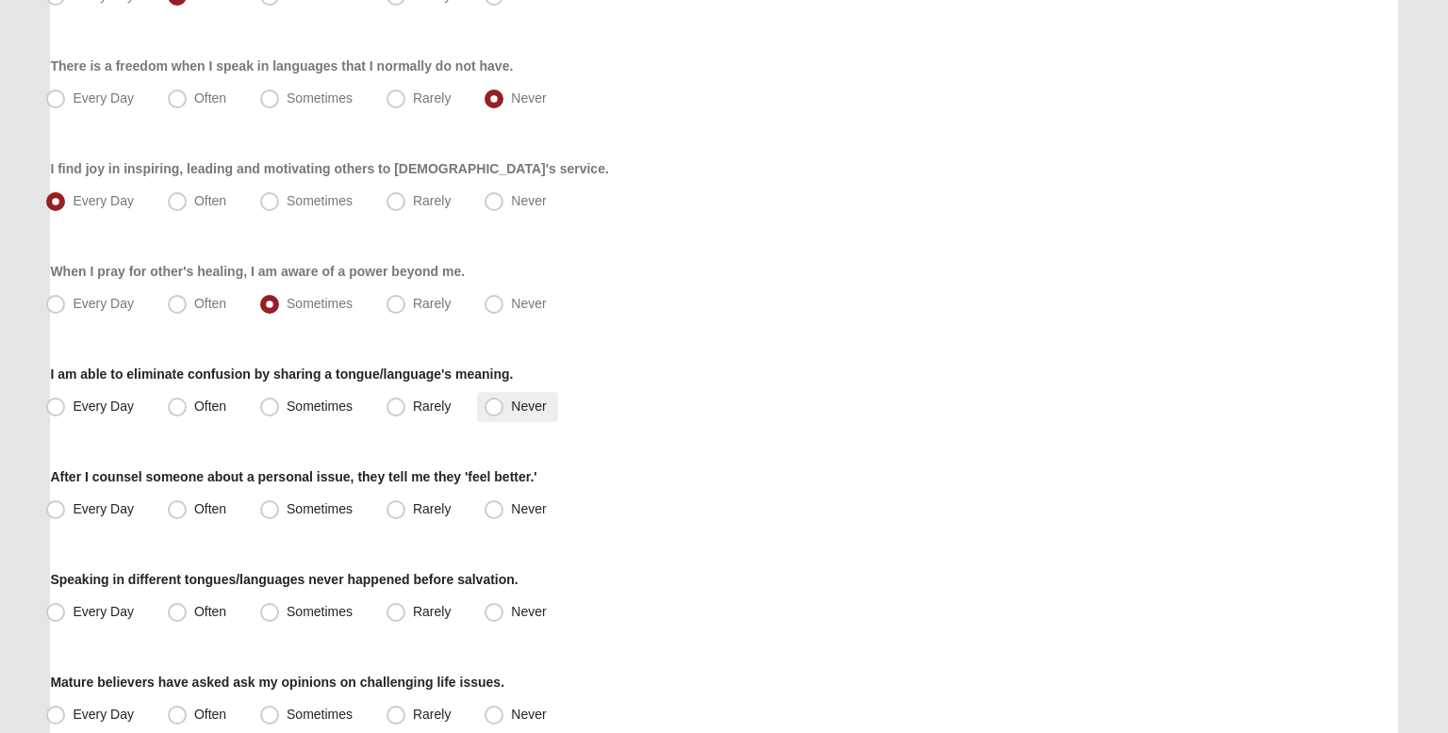
click at [526, 401] on span "Never" at bounding box center [528, 406] width 35 height 15
click at [504, 401] on input "Never" at bounding box center [498, 407] width 12 height 12
radio input "true"
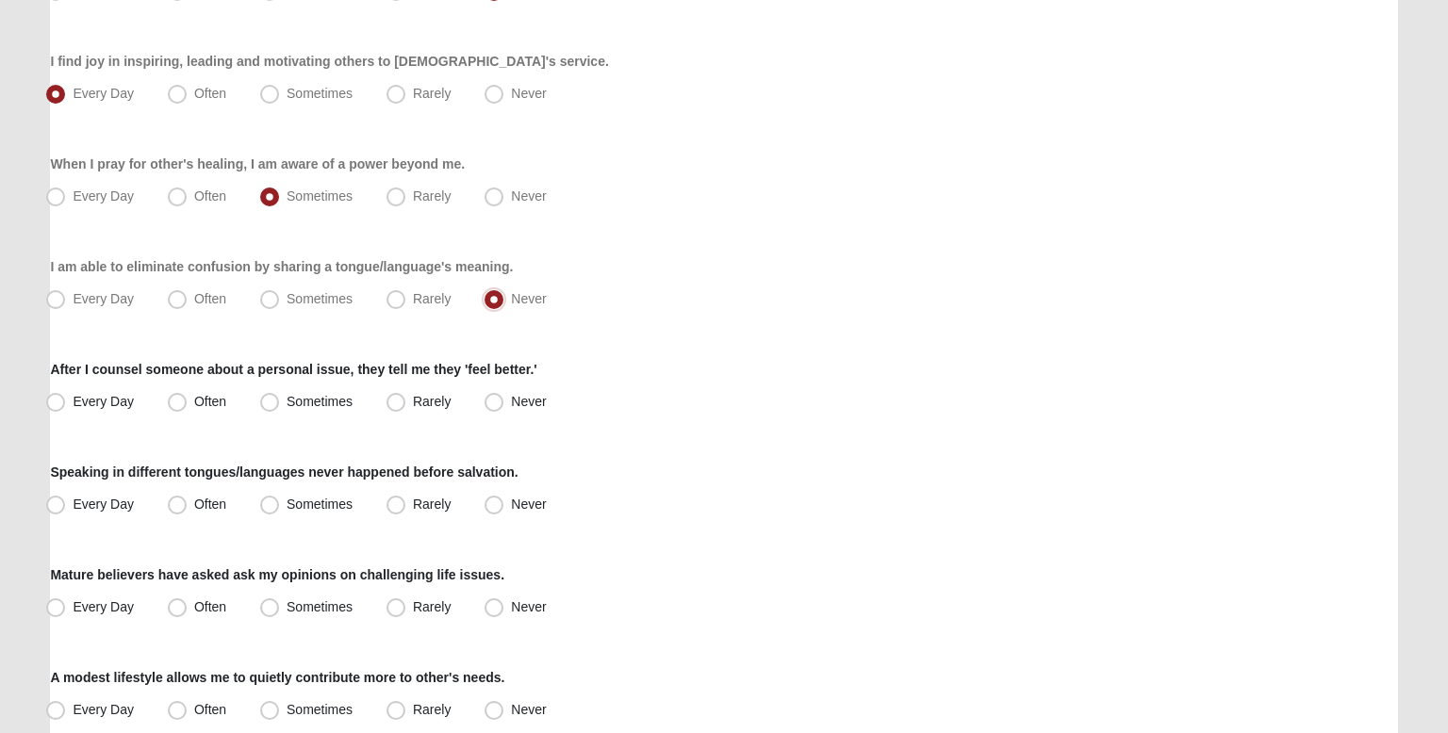
scroll to position [1029, 0]
click at [142, 404] on label "Every Day" at bounding box center [92, 402] width 107 height 30
click at [66, 404] on input "Every Day" at bounding box center [60, 402] width 12 height 12
radio input "true"
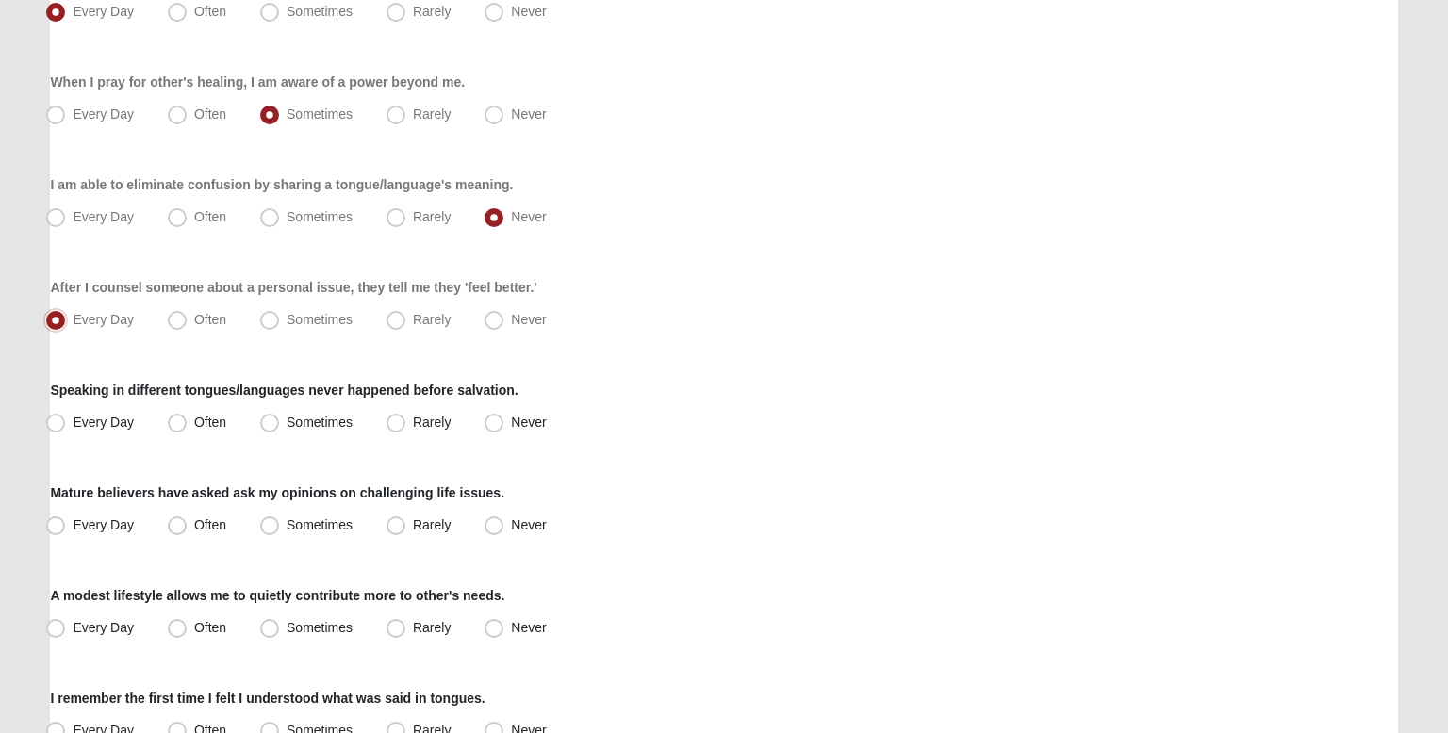
scroll to position [1115, 0]
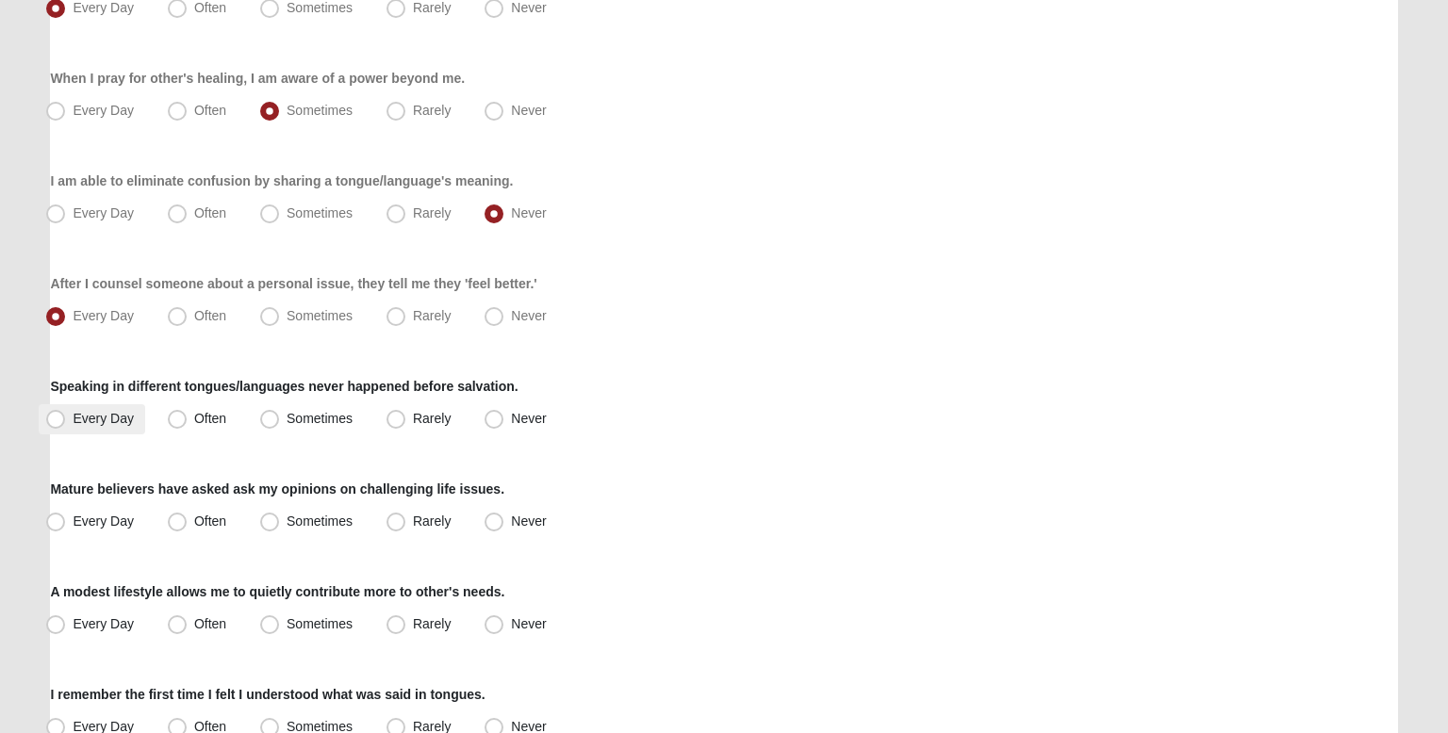
click at [126, 420] on span "Every Day" at bounding box center [103, 418] width 61 height 15
click at [66, 420] on input "Every Day" at bounding box center [60, 419] width 12 height 12
radio input "true"
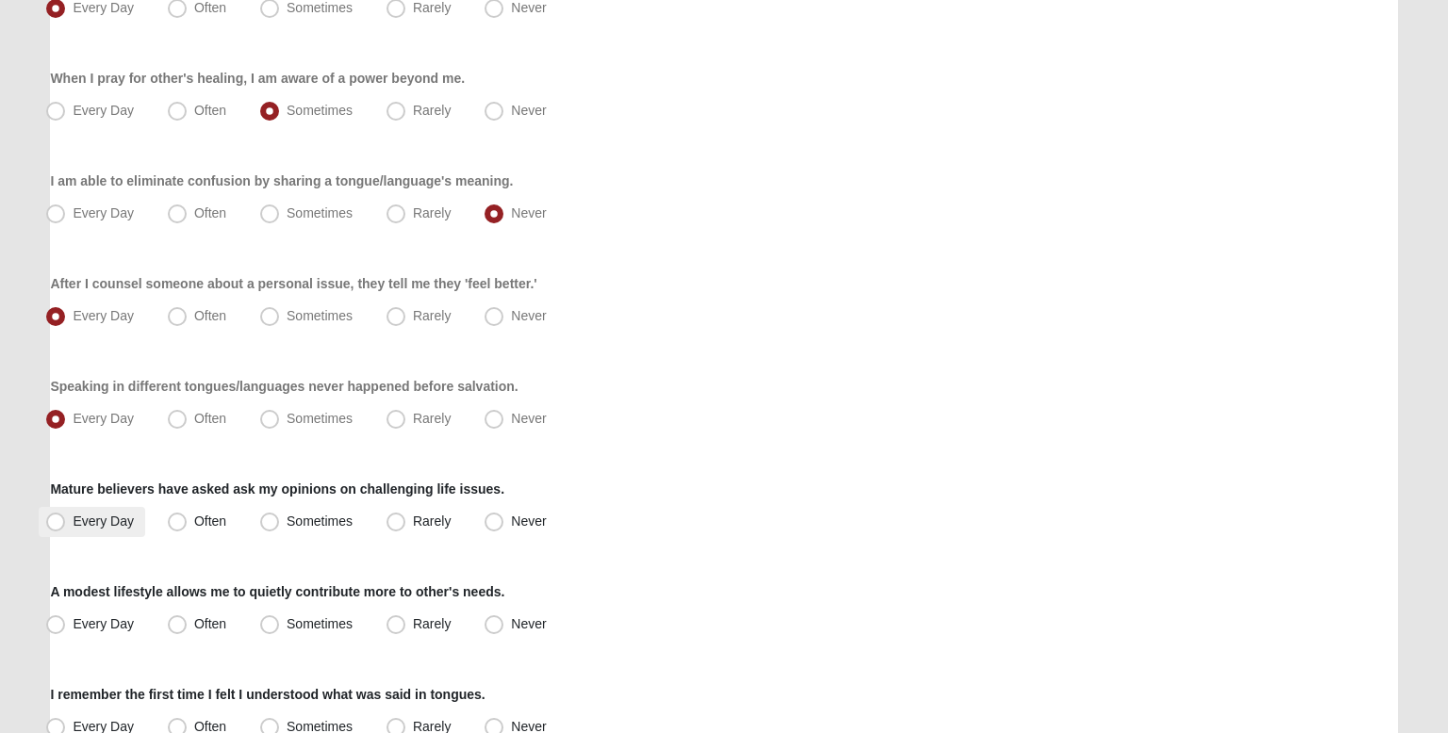
click at [123, 523] on span "Every Day" at bounding box center [103, 521] width 61 height 15
click at [66, 523] on input "Every Day" at bounding box center [60, 522] width 12 height 12
radio input "true"
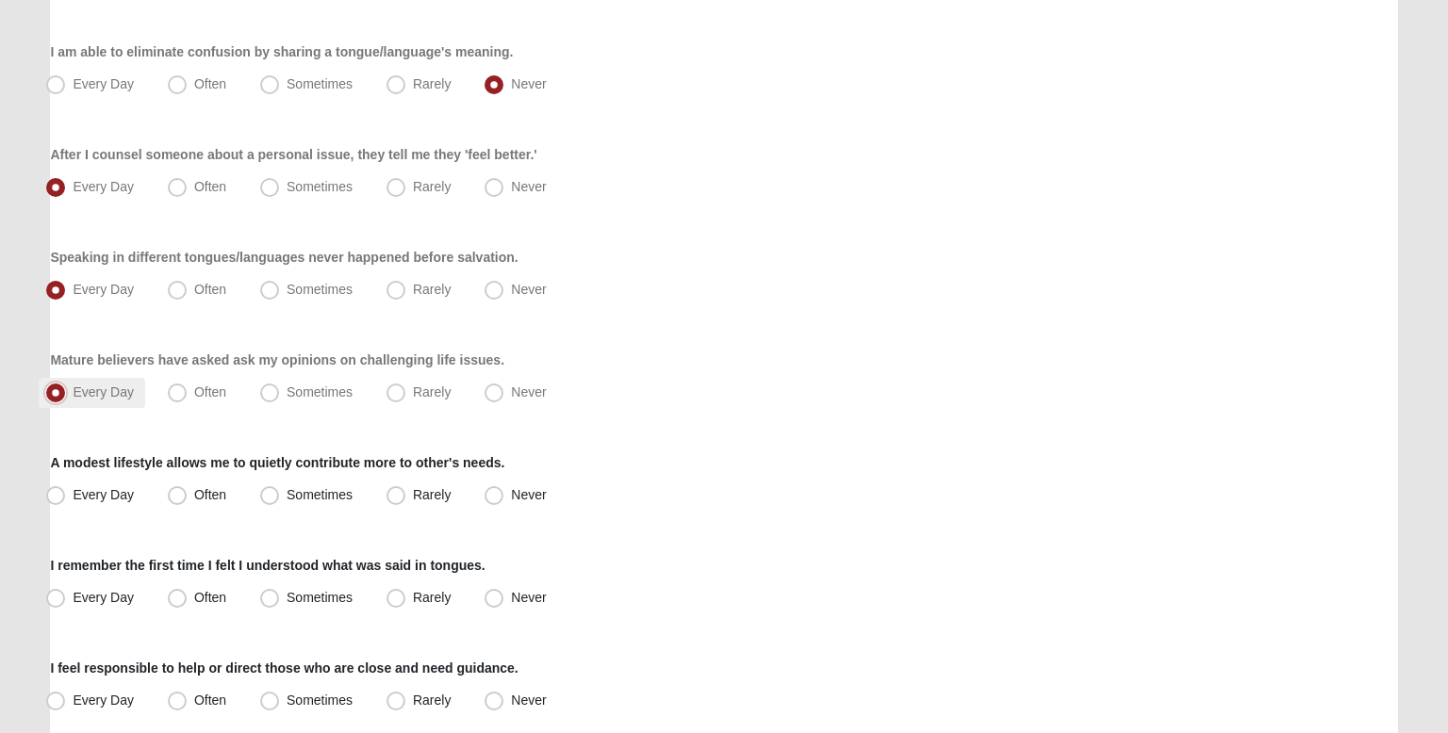
scroll to position [1244, 0]
click at [133, 502] on label "Every Day" at bounding box center [92, 496] width 107 height 30
click at [66, 502] on input "Every Day" at bounding box center [60, 495] width 12 height 12
radio input "true"
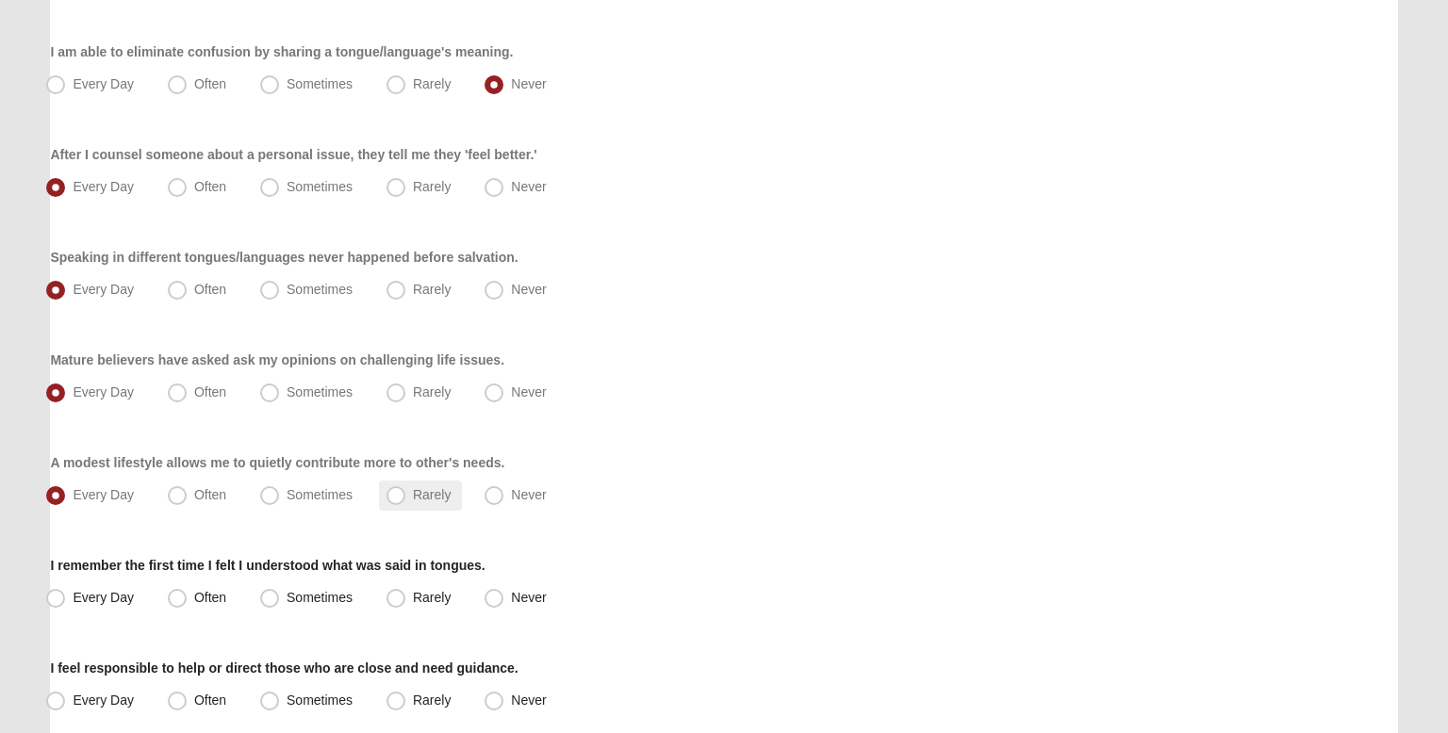
click at [434, 509] on label "Rarely" at bounding box center [420, 496] width 83 height 30
click at [406, 502] on input "Rarely" at bounding box center [400, 495] width 12 height 12
radio input "true"
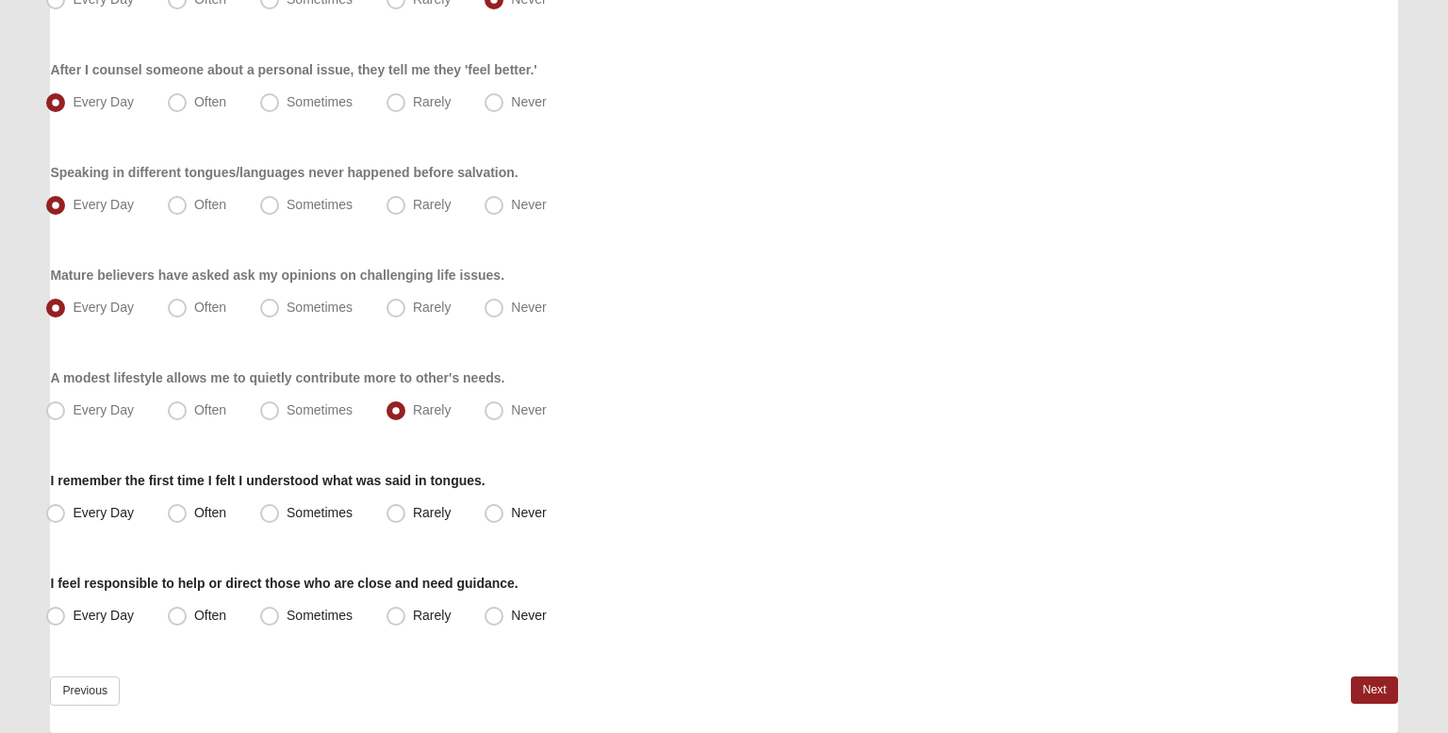
scroll to position [1333, 0]
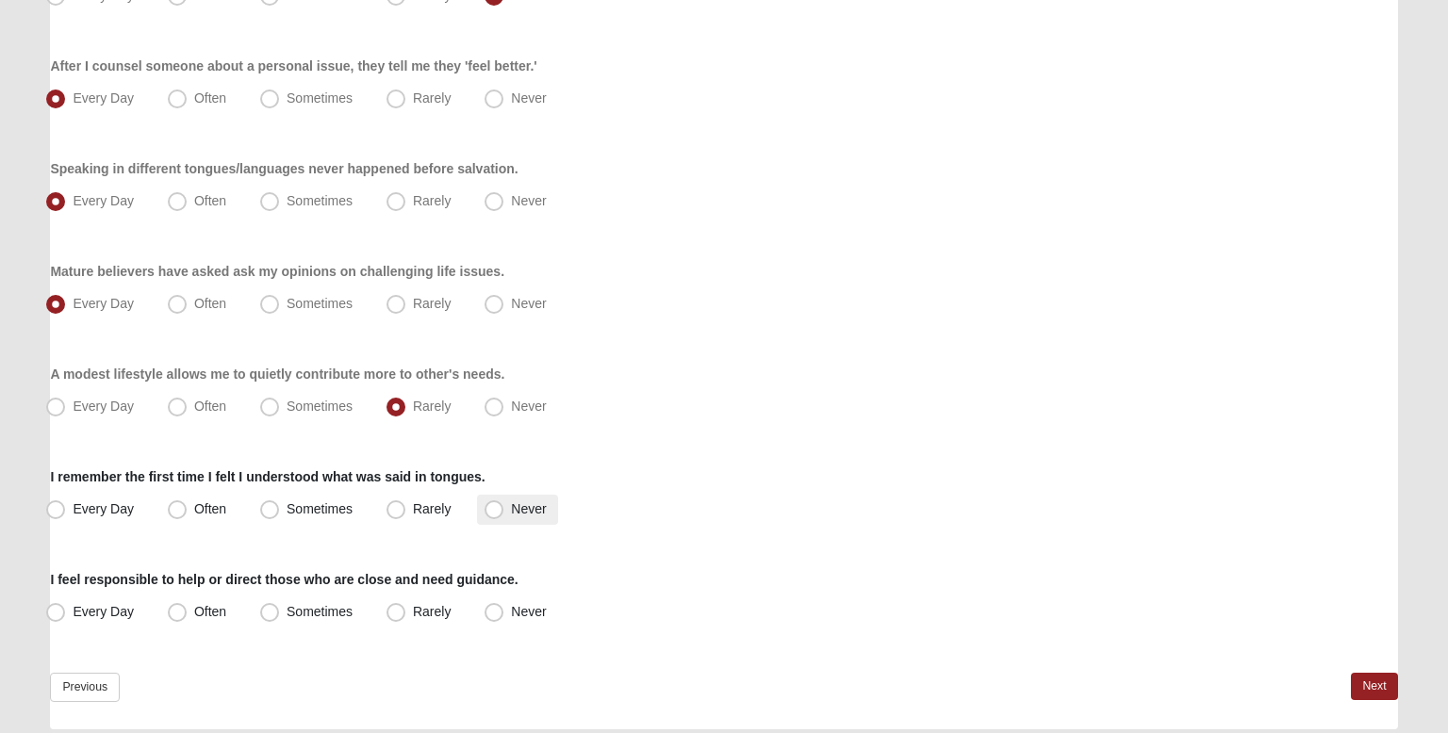
click at [536, 519] on label "Never" at bounding box center [517, 510] width 80 height 30
click at [504, 516] on input "Never" at bounding box center [498, 509] width 12 height 12
radio input "true"
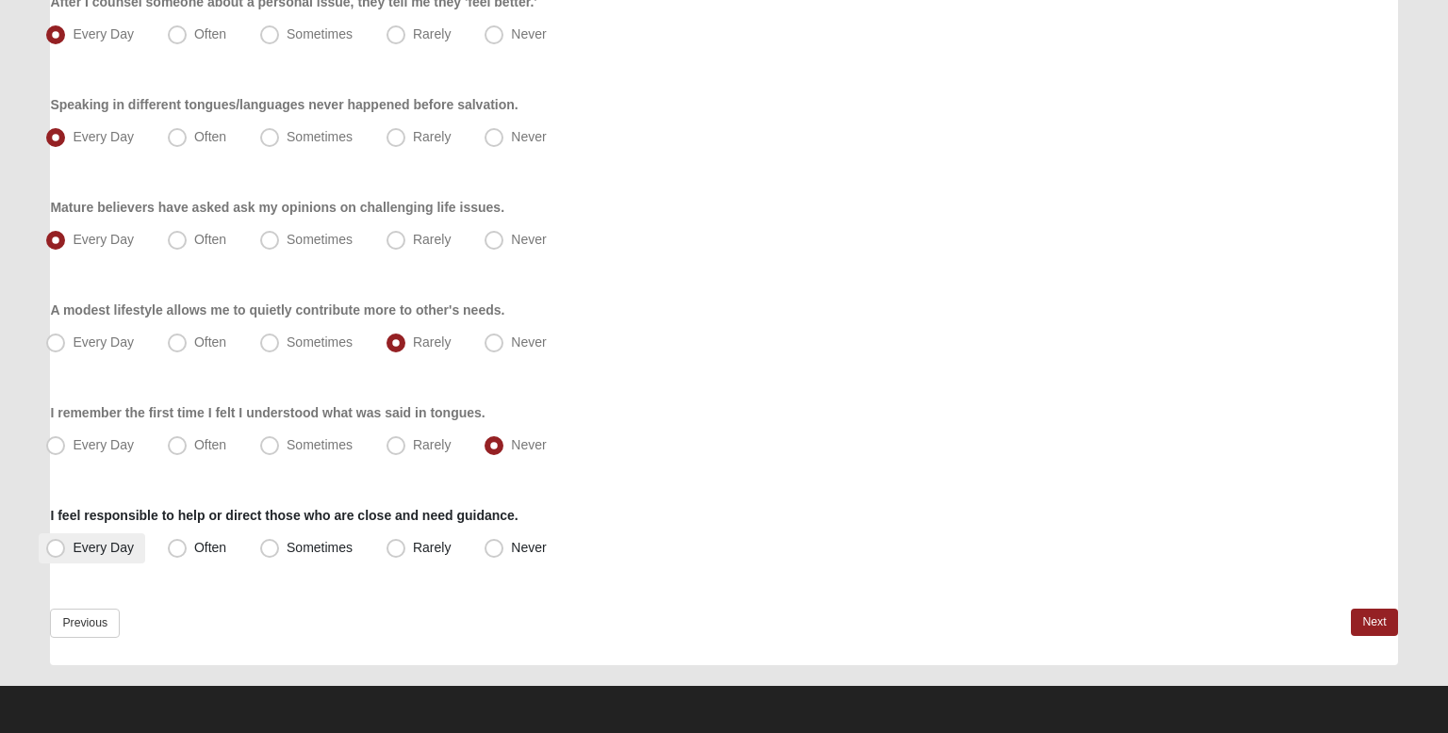
click at [125, 550] on span "Every Day" at bounding box center [103, 547] width 61 height 15
click at [66, 550] on input "Every Day" at bounding box center [60, 548] width 12 height 12
radio input "true"
click at [1386, 630] on link "Next" at bounding box center [1374, 622] width 46 height 27
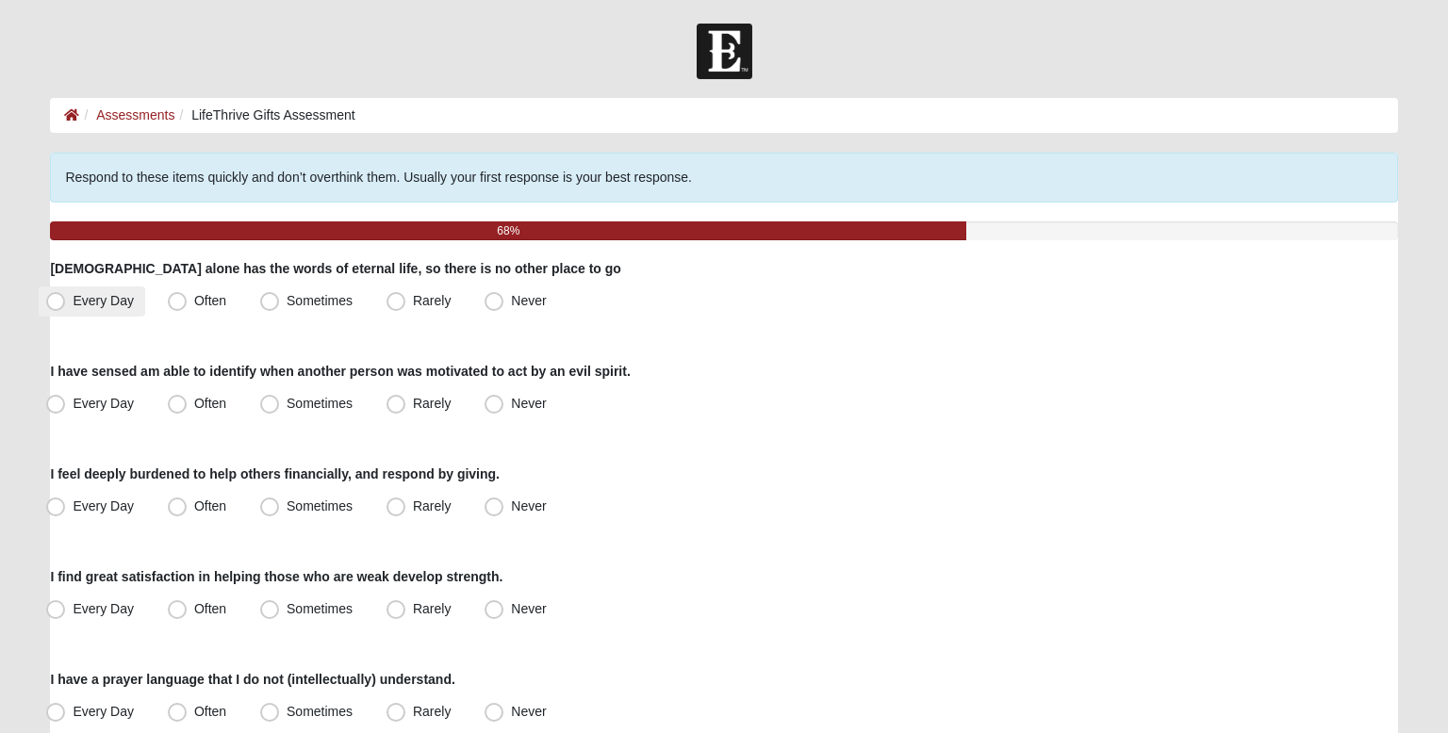
click at [121, 295] on span "Every Day" at bounding box center [103, 300] width 61 height 15
click at [66, 295] on input "Every Day" at bounding box center [60, 301] width 12 height 12
radio input "true"
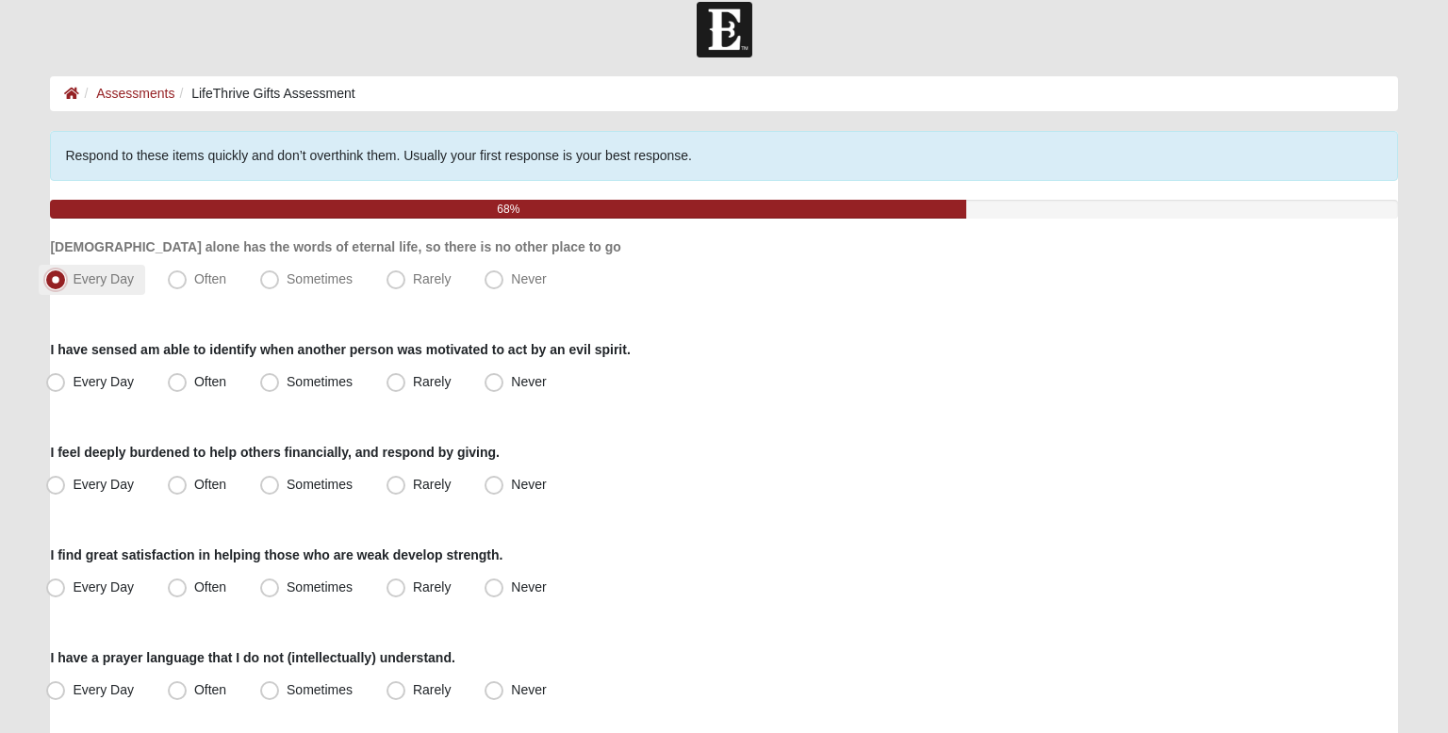
scroll to position [27, 0]
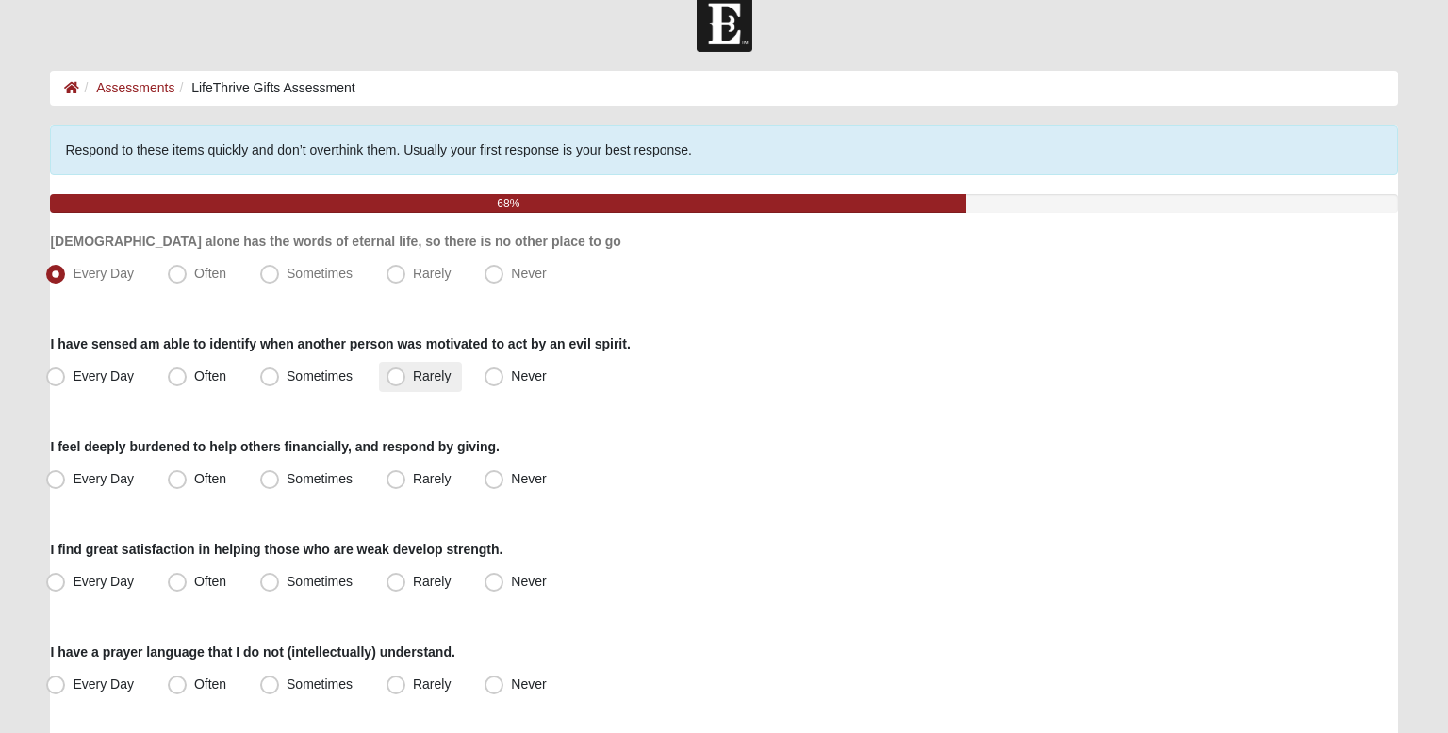
click at [398, 389] on label "Rarely" at bounding box center [420, 377] width 83 height 30
click at [398, 383] on input "Rarely" at bounding box center [400, 377] width 12 height 12
radio input "true"
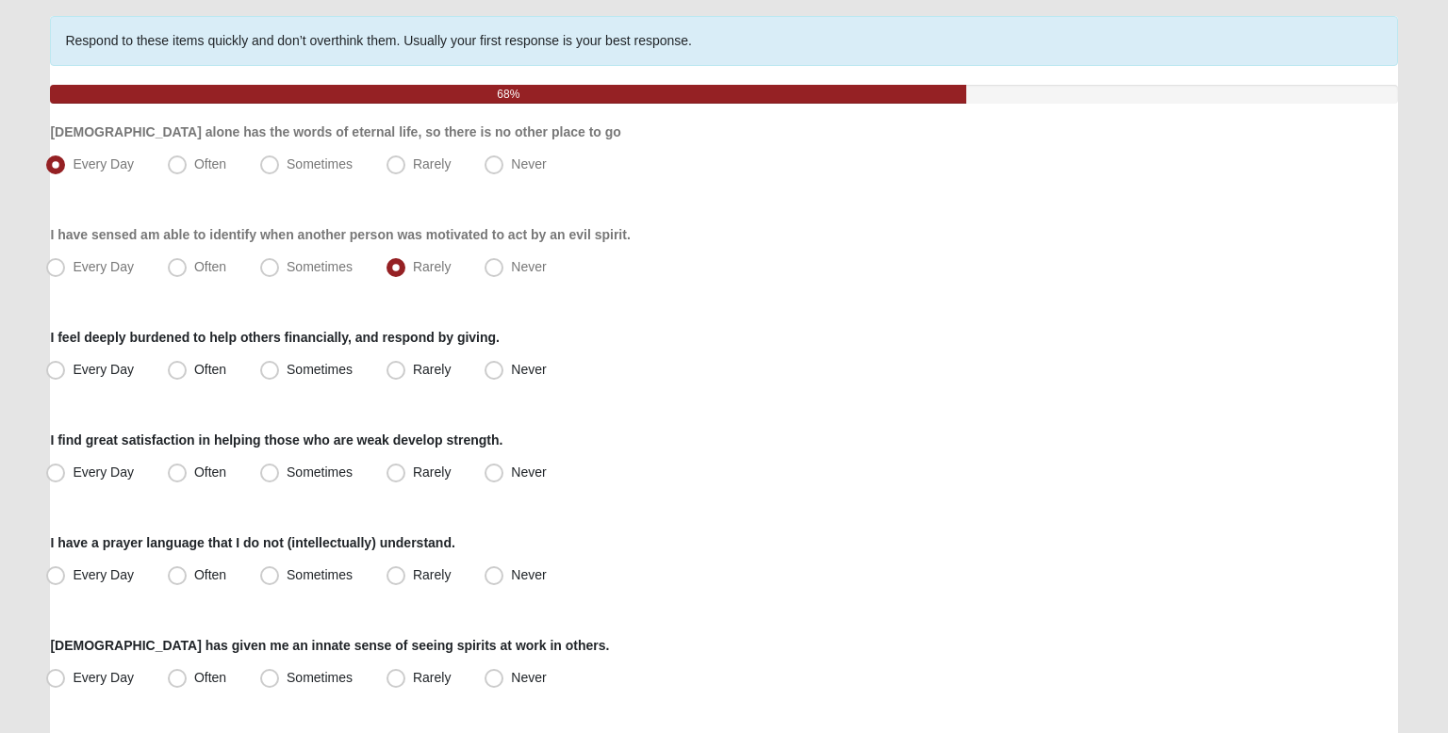
scroll to position [140, 0]
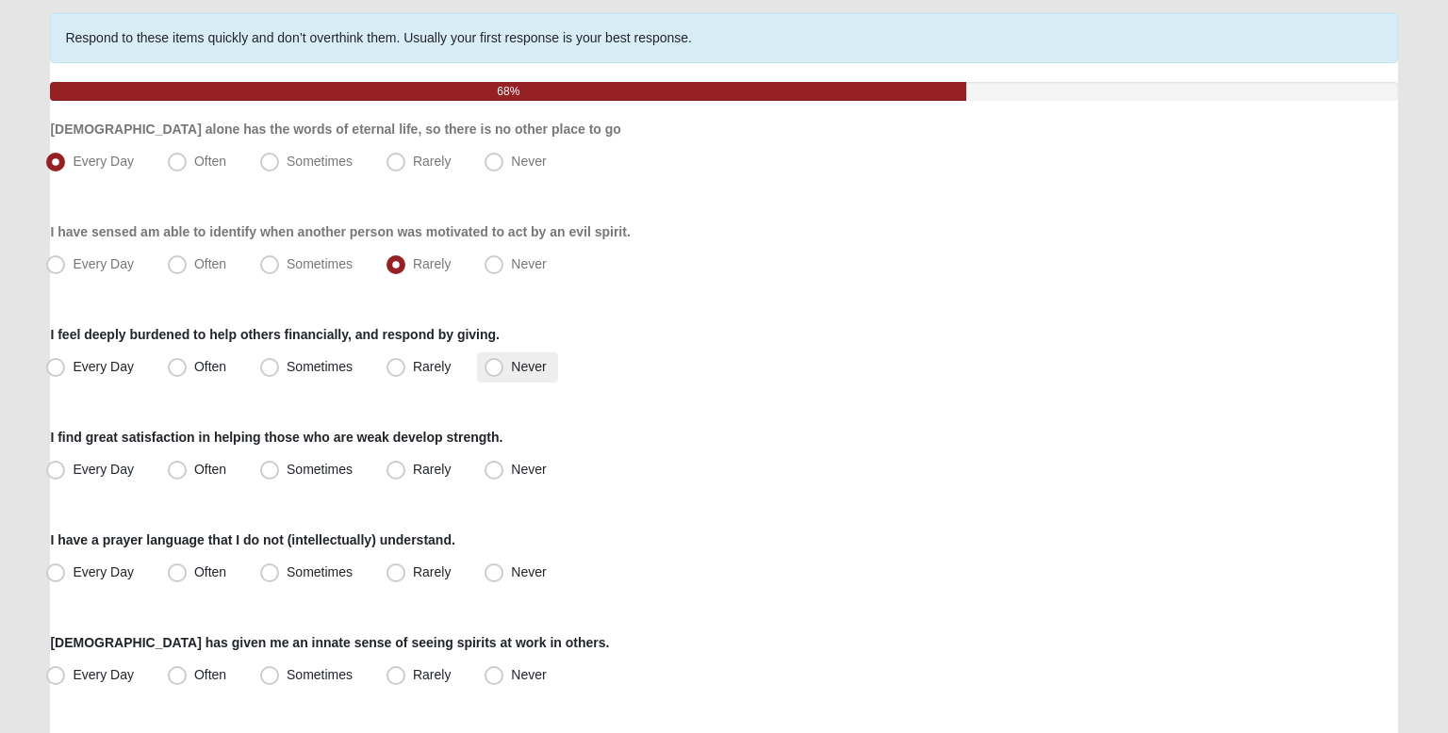
click at [511, 371] on span "Never" at bounding box center [528, 366] width 35 height 15
click at [499, 371] on input "Never" at bounding box center [498, 367] width 12 height 12
radio input "true"
click at [194, 472] on span "Often" at bounding box center [210, 469] width 32 height 15
click at [175, 472] on input "Often" at bounding box center [181, 470] width 12 height 12
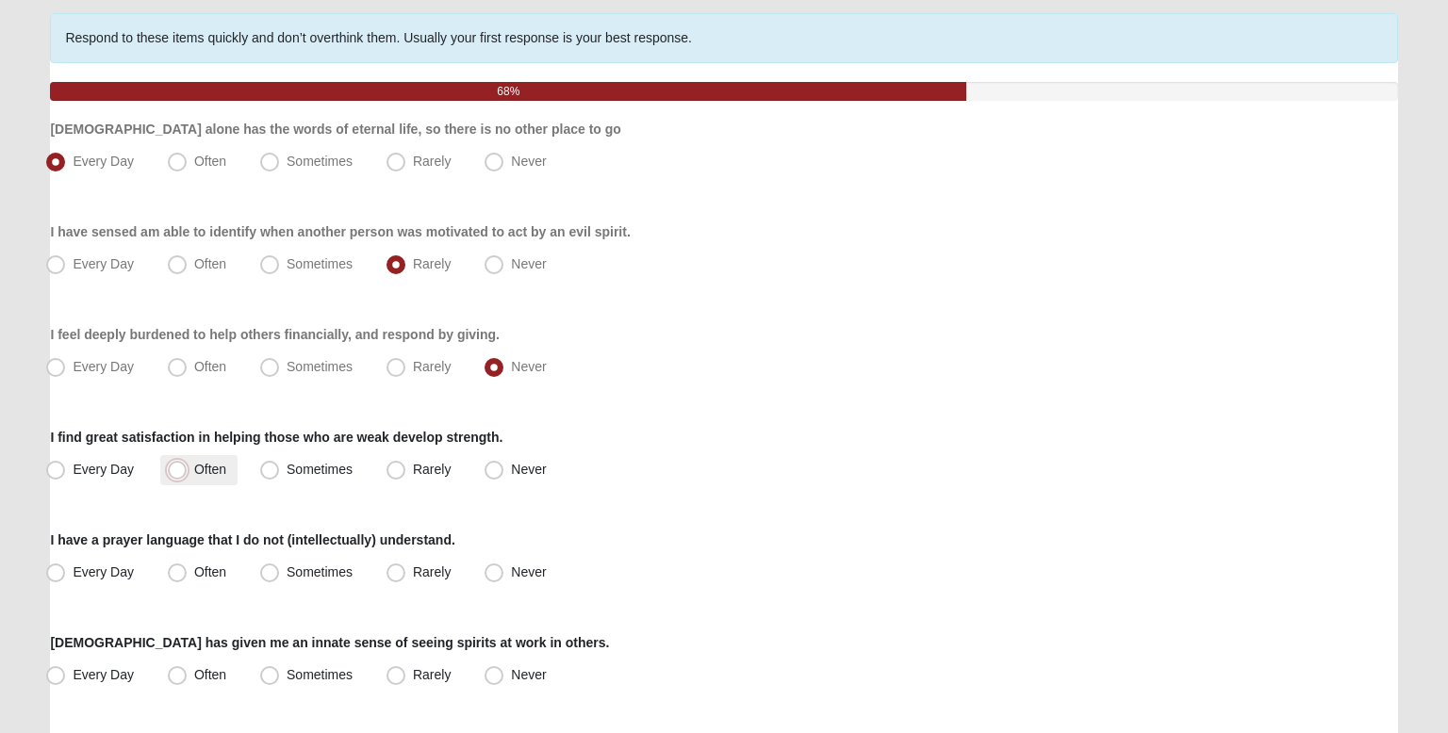
radio input "true"
click at [123, 467] on span "Every Day" at bounding box center [103, 469] width 61 height 15
click at [66, 467] on input "Every Day" at bounding box center [60, 470] width 12 height 12
radio input "true"
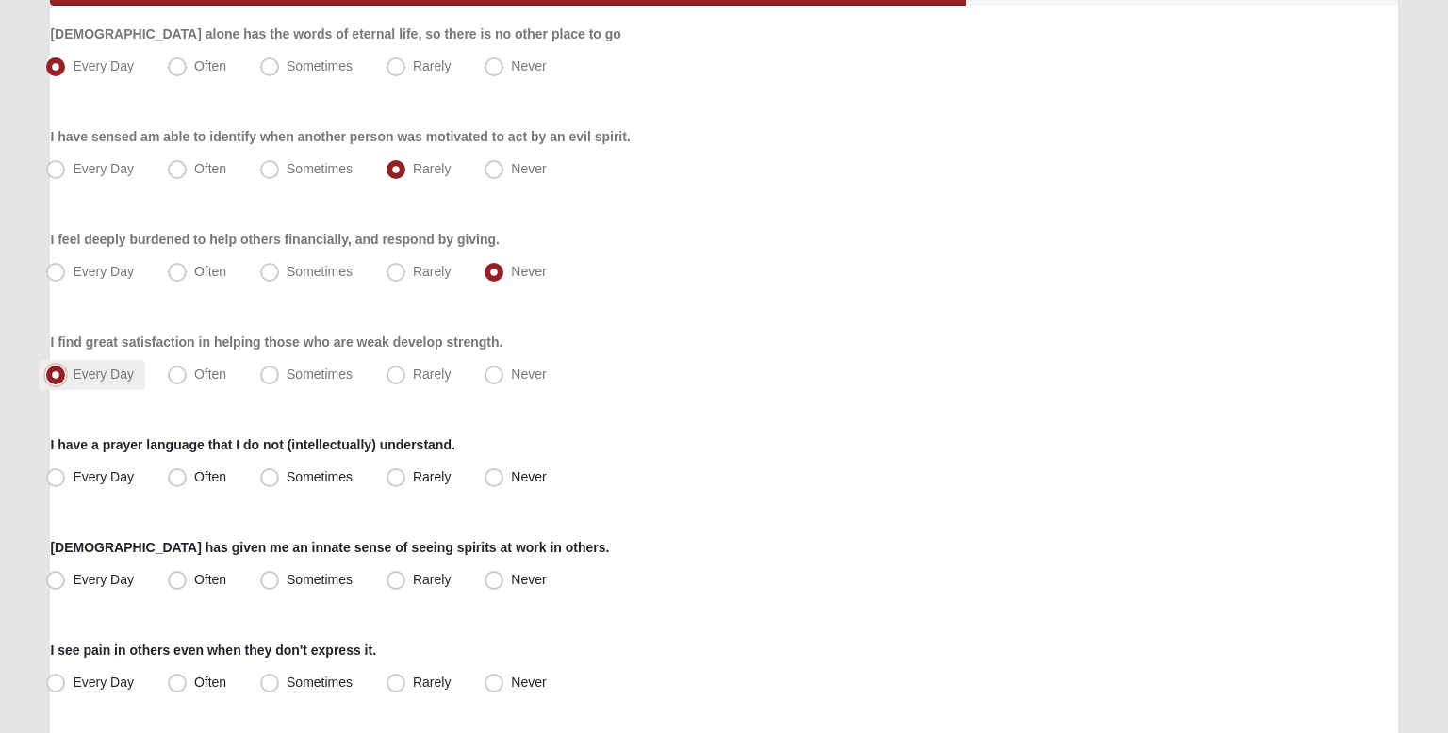
scroll to position [241, 0]
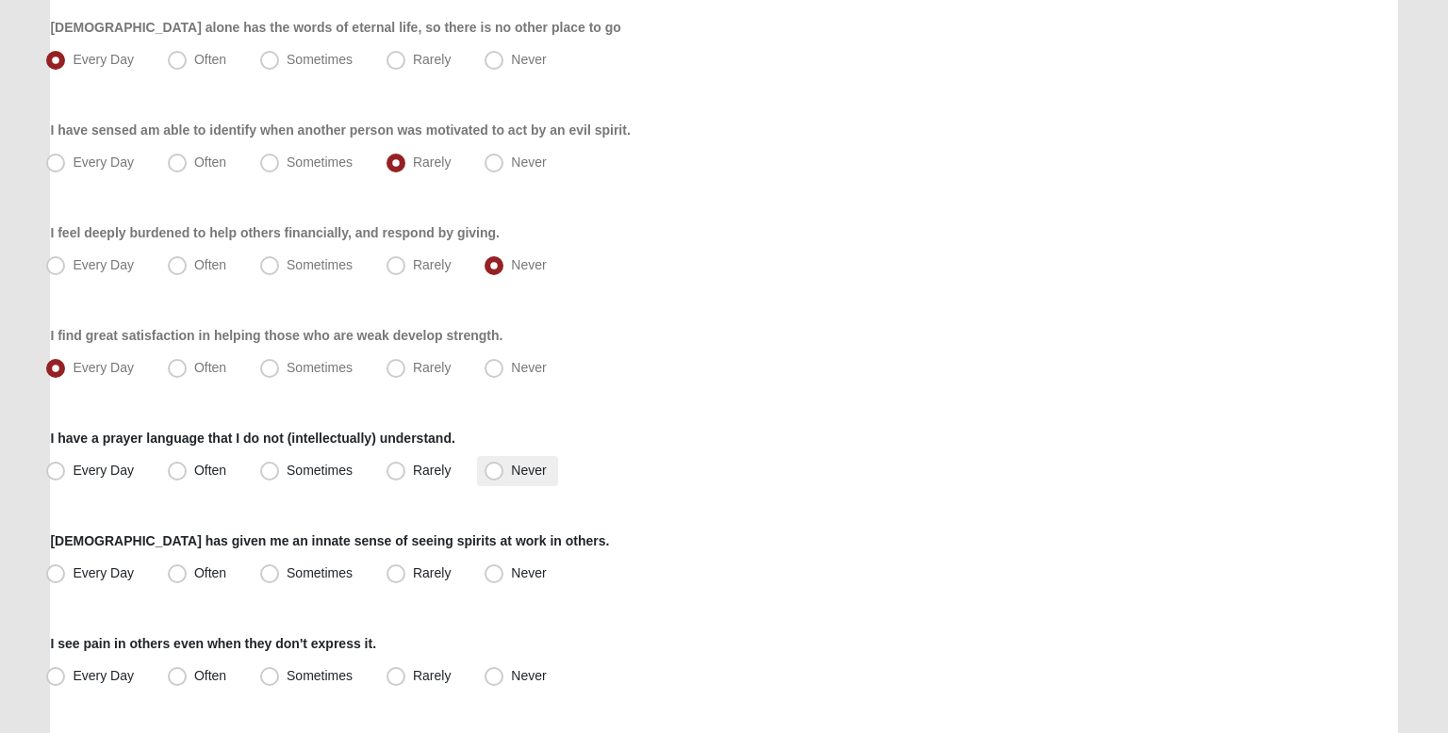
click at [531, 473] on span "Never" at bounding box center [528, 470] width 35 height 15
click at [504, 473] on input "Never" at bounding box center [498, 471] width 12 height 12
radio input "true"
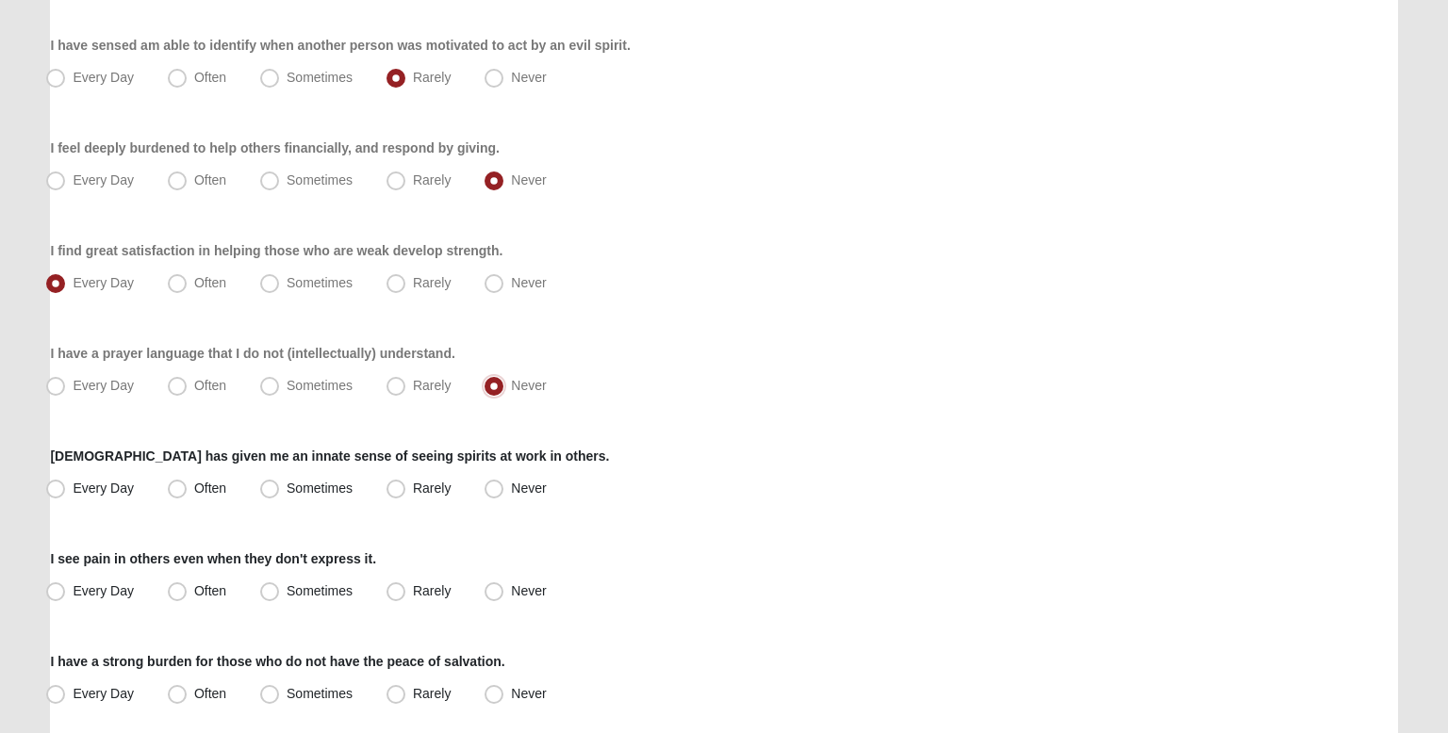
scroll to position [329, 0]
click at [413, 489] on span "Rarely" at bounding box center [432, 485] width 38 height 15
click at [404, 489] on input "Rarely" at bounding box center [400, 486] width 12 height 12
radio input "true"
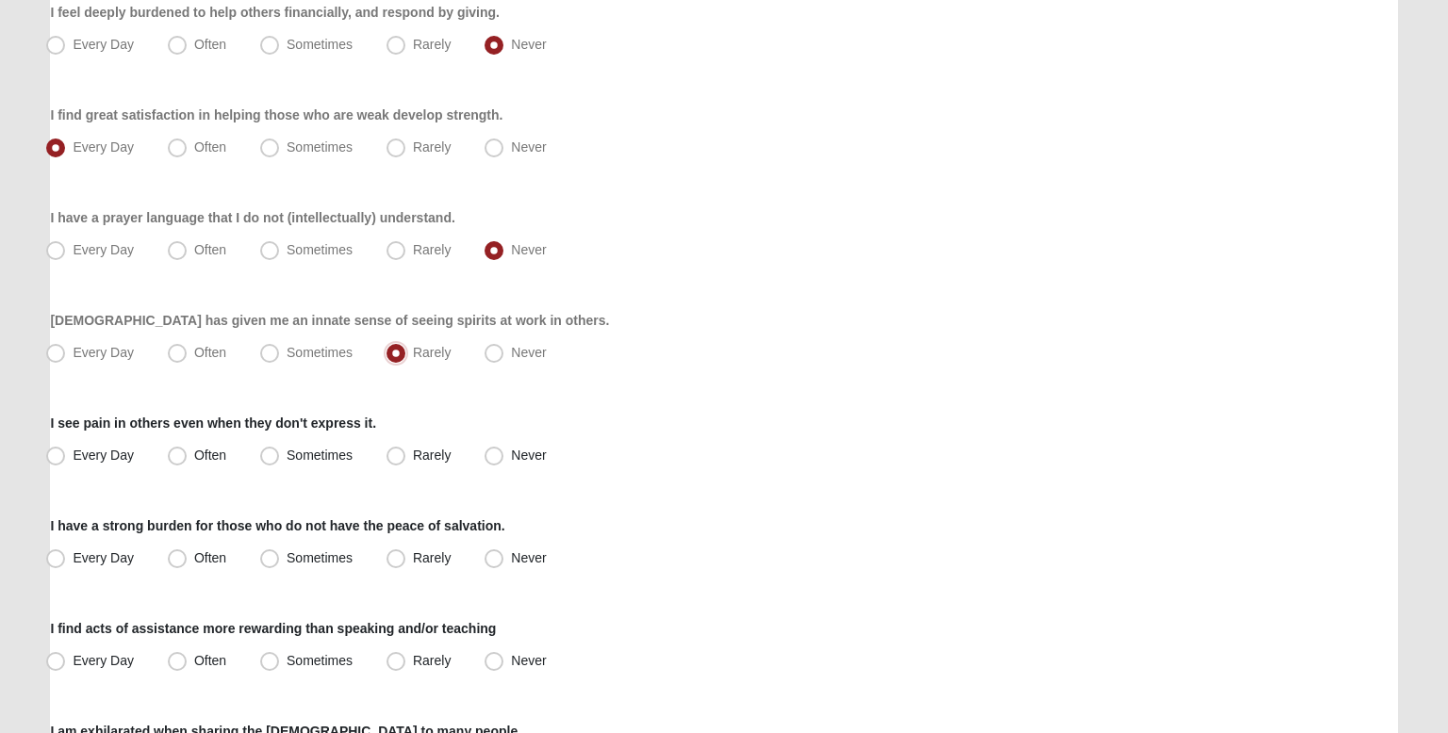
scroll to position [468, 0]
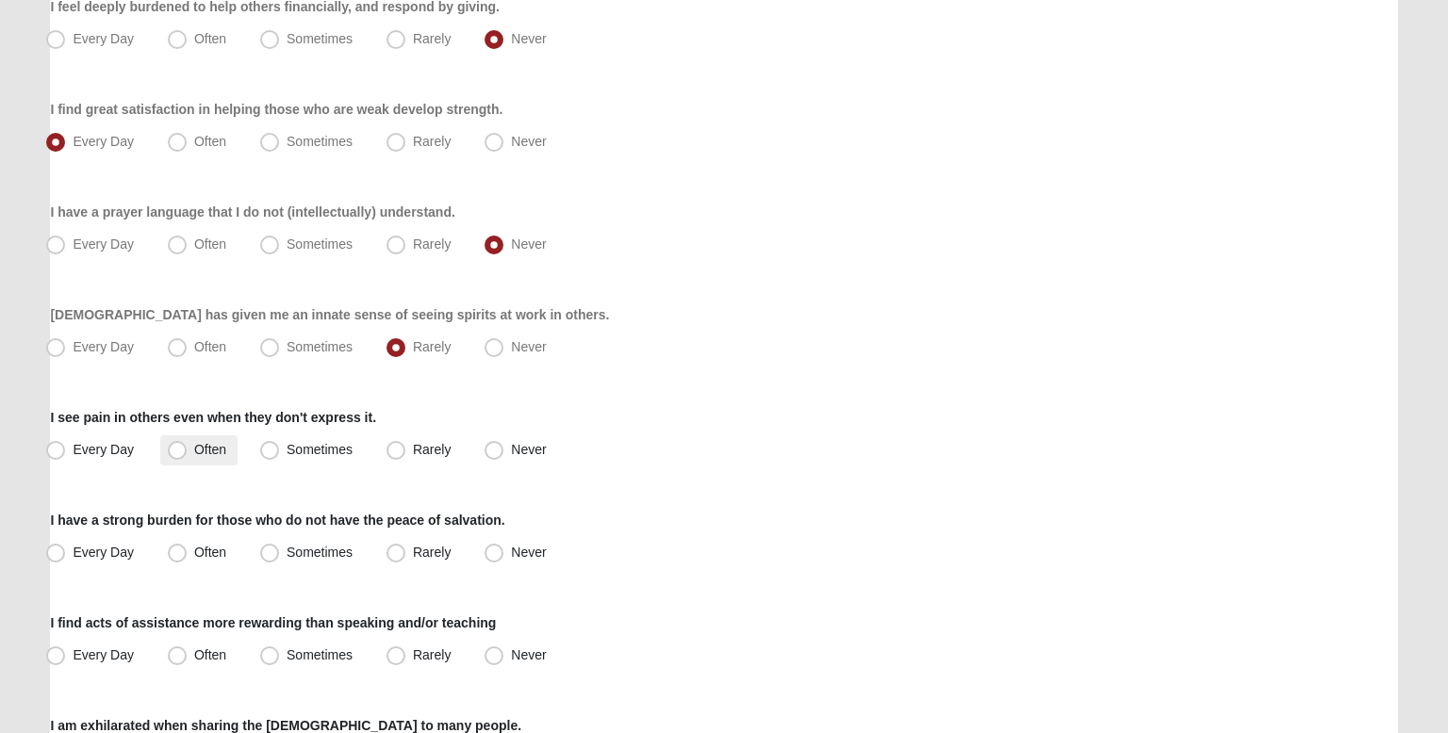
click at [191, 461] on label "Often" at bounding box center [198, 451] width 77 height 30
click at [188, 456] on input "Often" at bounding box center [181, 450] width 12 height 12
radio input "true"
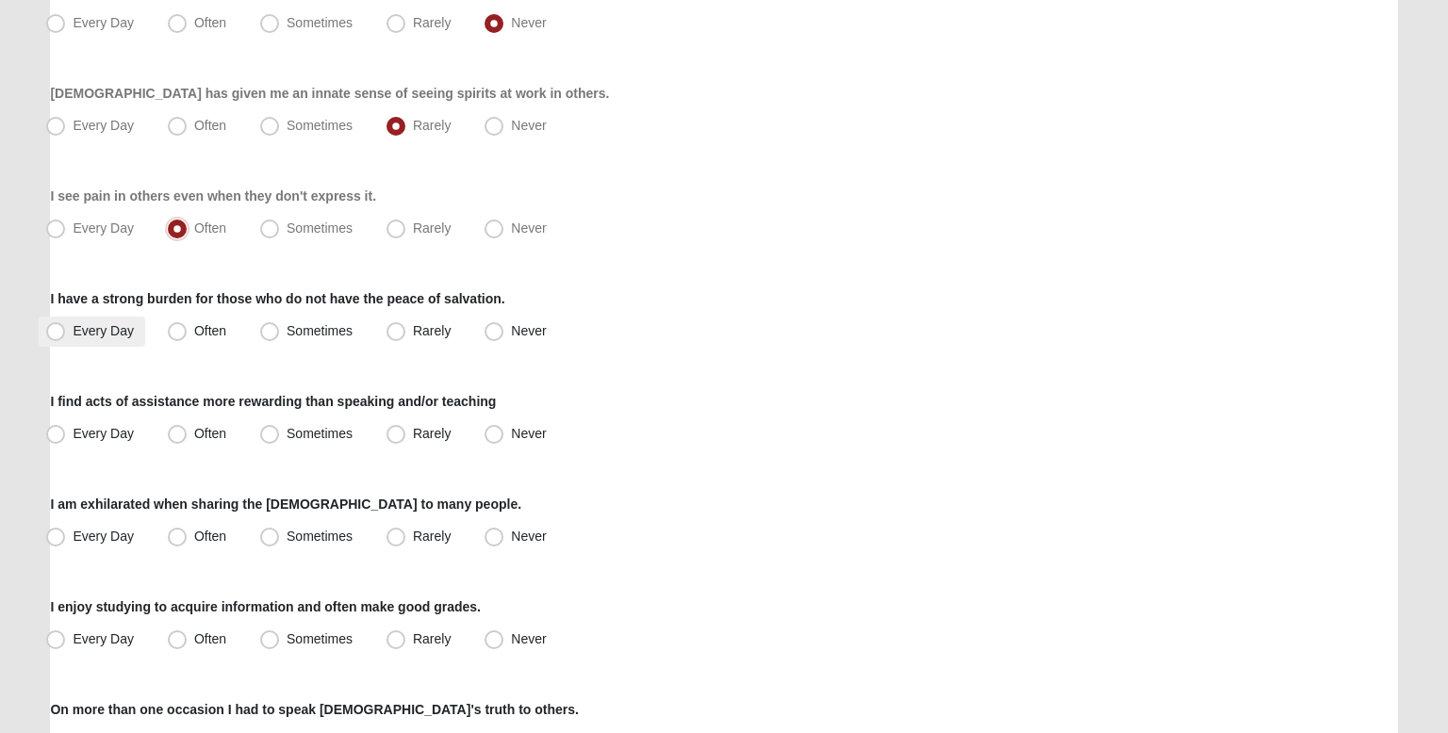
scroll to position [692, 0]
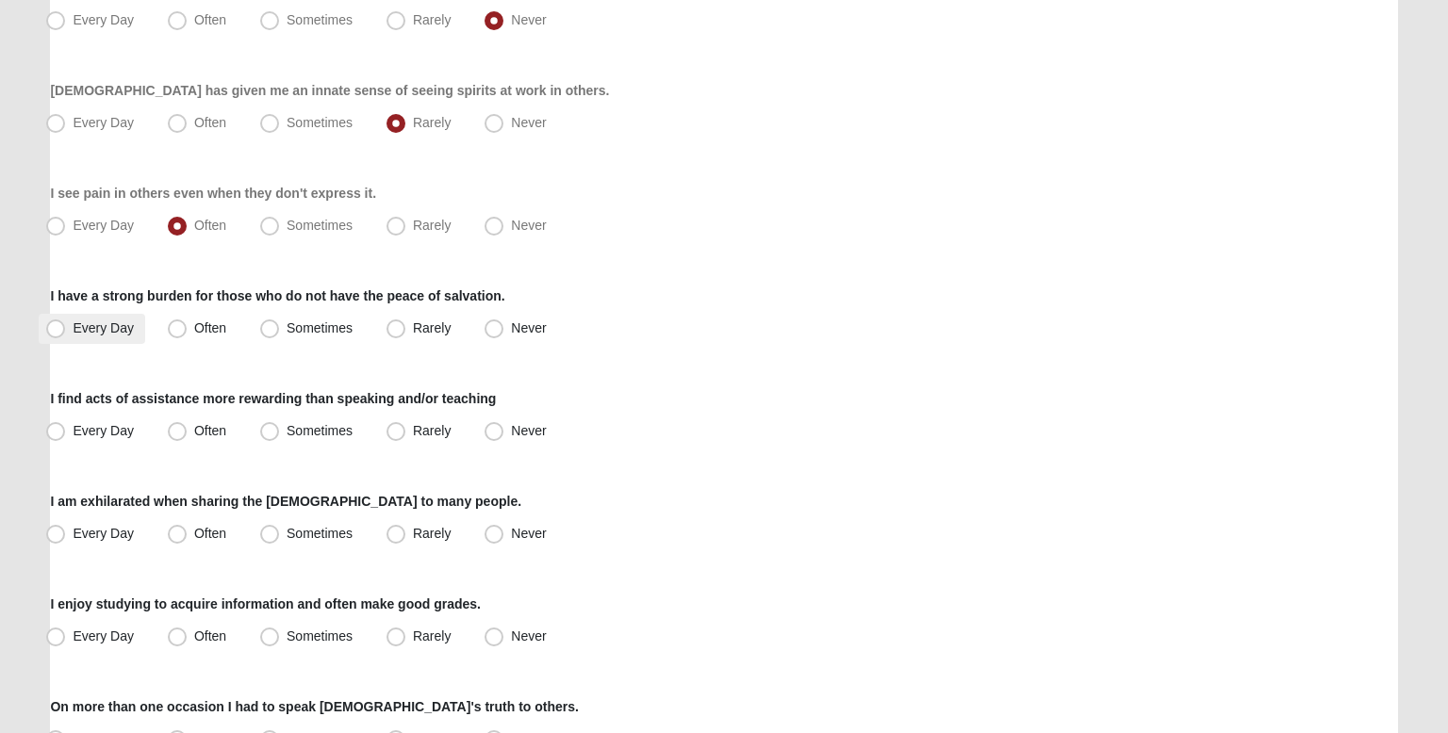
click at [119, 337] on label "Every Day" at bounding box center [92, 329] width 107 height 30
click at [66, 335] on input "Every Day" at bounding box center [60, 328] width 12 height 12
radio input "true"
click at [130, 349] on div "Respond to these items quickly and don’t overthink them. Usually your first res…" at bounding box center [723, 416] width 1347 height 1910
click at [306, 434] on span "Sometimes" at bounding box center [320, 430] width 66 height 15
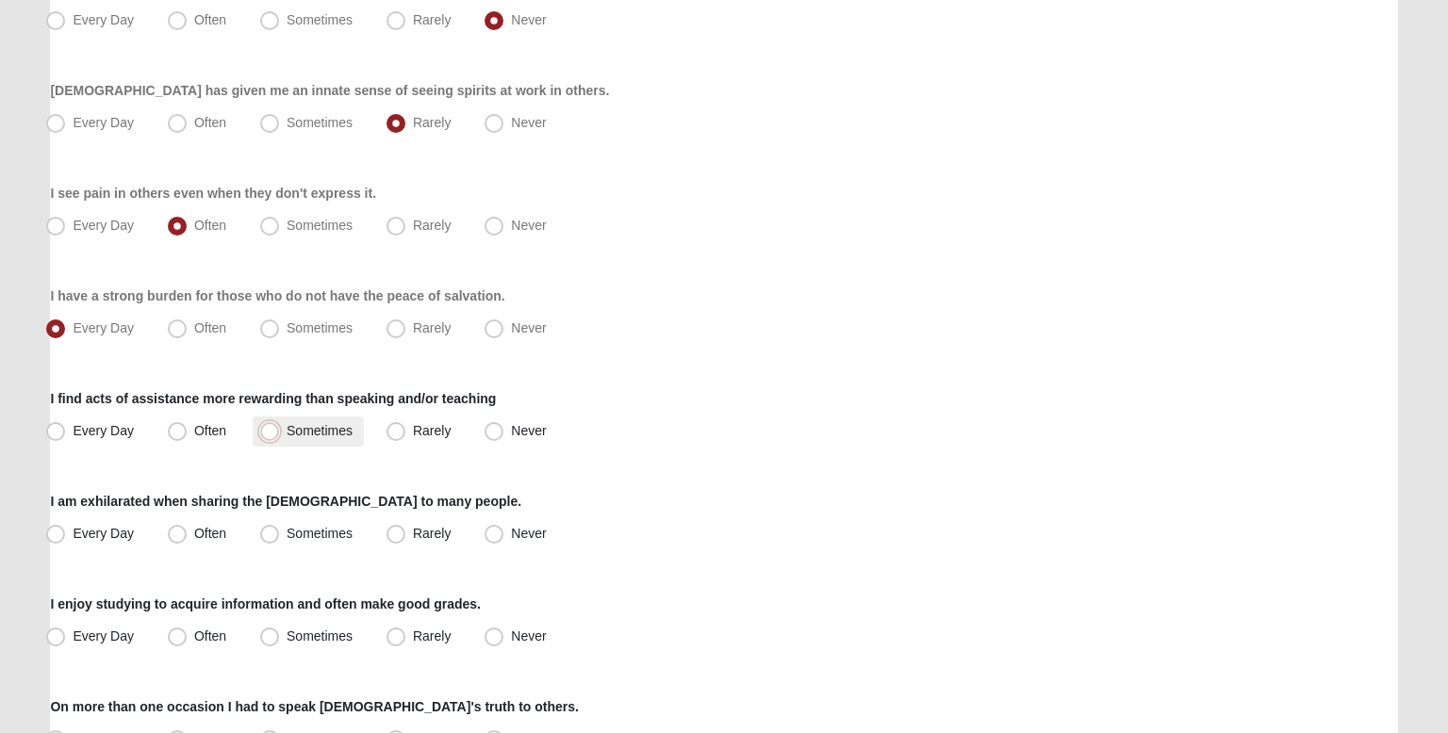
click at [280, 434] on input "Sometimes" at bounding box center [274, 431] width 12 height 12
radio input "true"
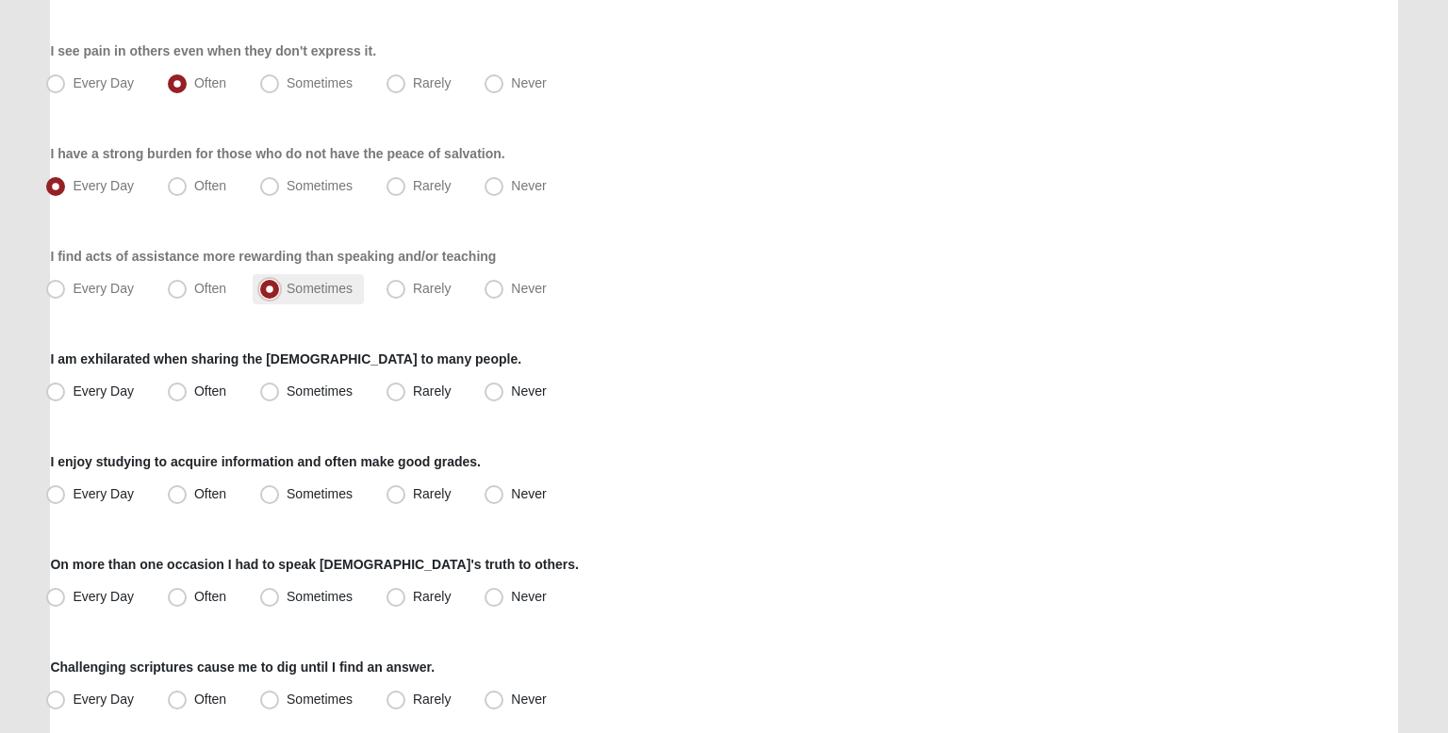
scroll to position [836, 0]
click at [116, 387] on span "Every Day" at bounding box center [103, 389] width 61 height 15
click at [66, 387] on input "Every Day" at bounding box center [60, 390] width 12 height 12
radio input "true"
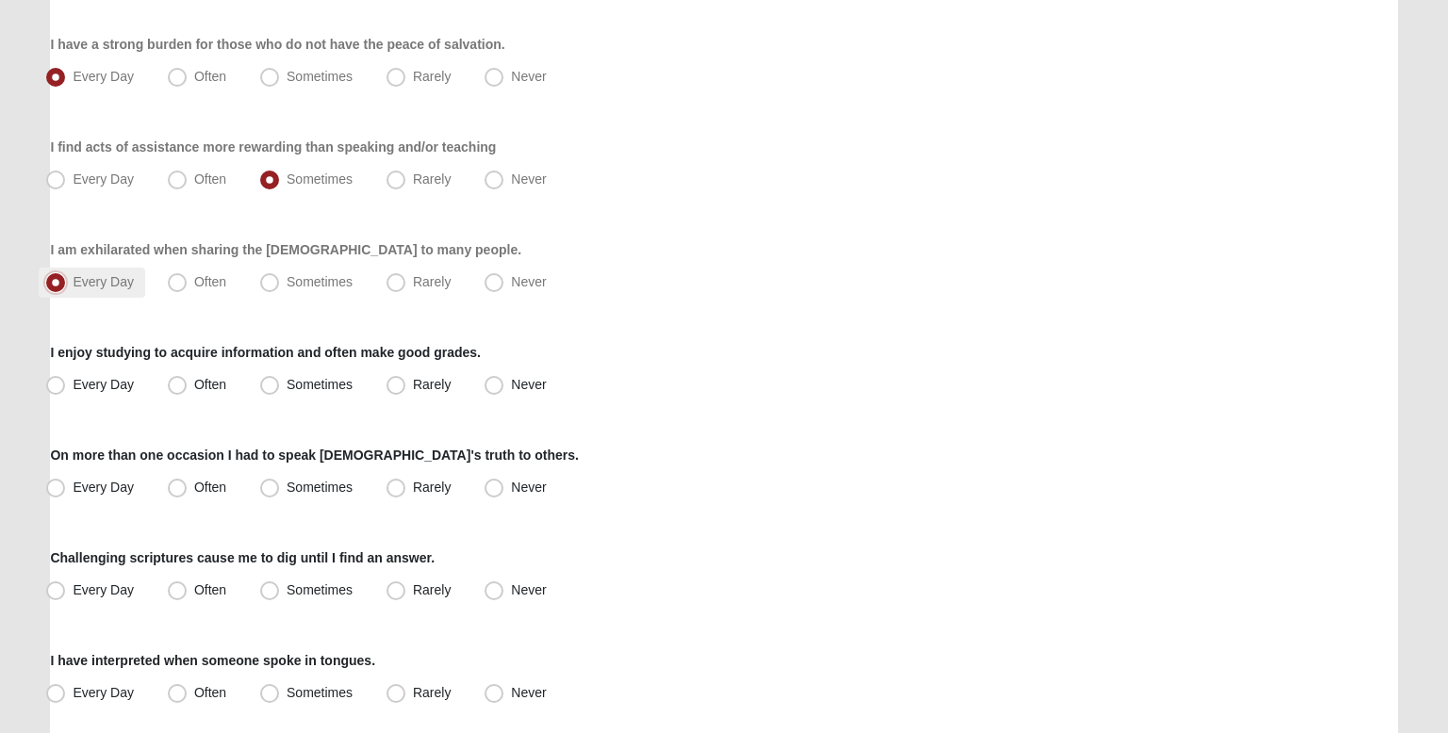
scroll to position [954, 0]
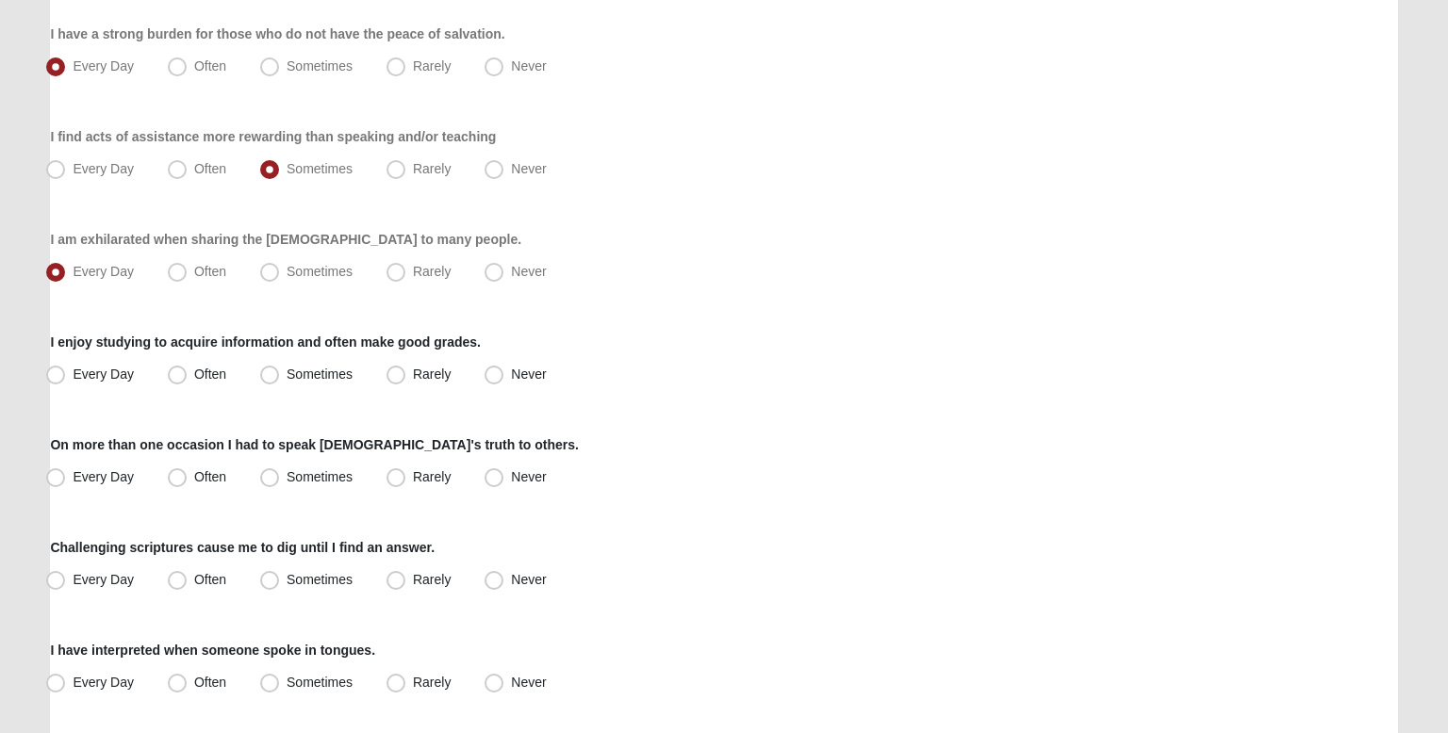
click at [126, 407] on div "Respond to these items quickly and don’t overthink them. Usually your first res…" at bounding box center [723, 154] width 1347 height 1910
click at [122, 375] on span "Every Day" at bounding box center [103, 374] width 61 height 15
click at [66, 375] on input "Every Day" at bounding box center [60, 375] width 12 height 12
radio input "true"
click at [147, 400] on div "Respond to these items quickly and don’t overthink them. Usually your first res…" at bounding box center [723, 154] width 1347 height 1910
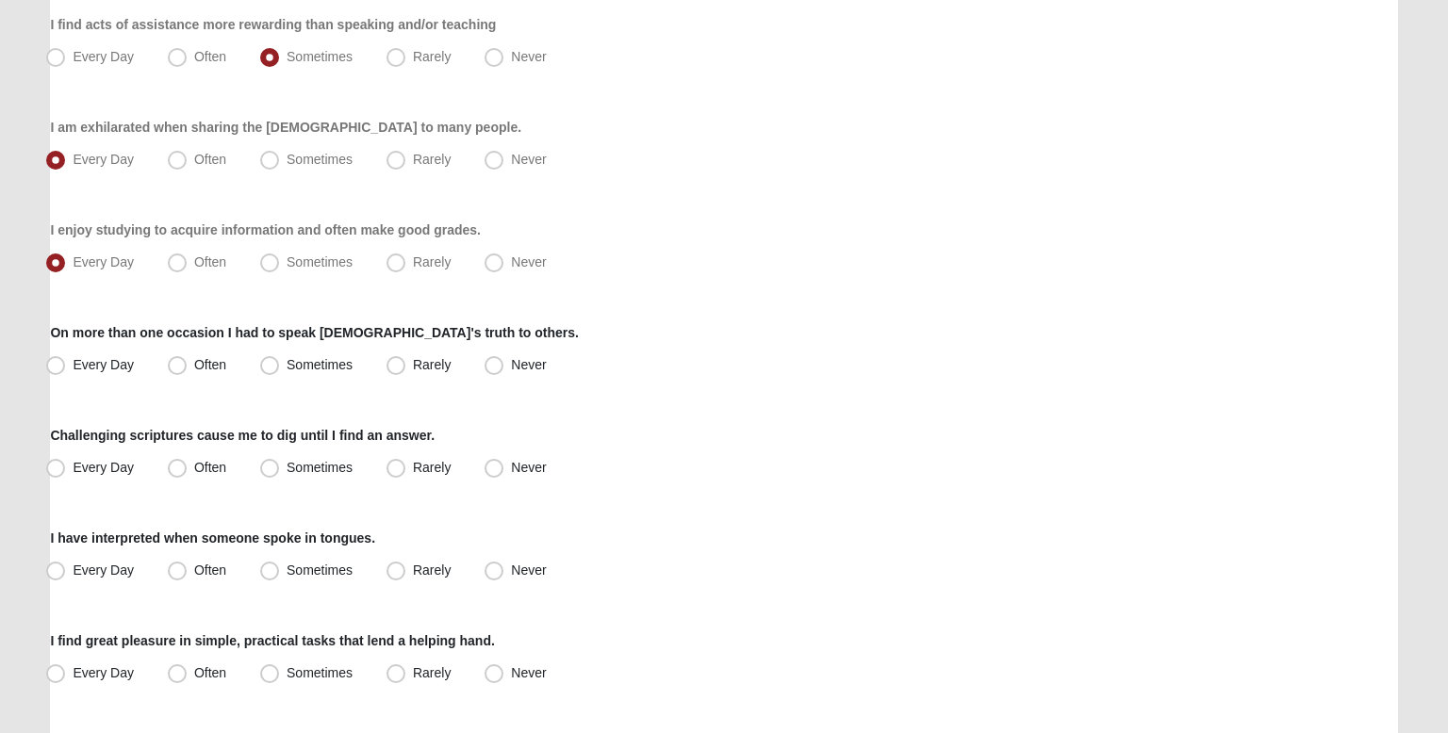
scroll to position [1068, 0]
click at [128, 366] on span "Every Day" at bounding box center [103, 362] width 61 height 15
click at [66, 366] on input "Every Day" at bounding box center [60, 363] width 12 height 12
radio input "true"
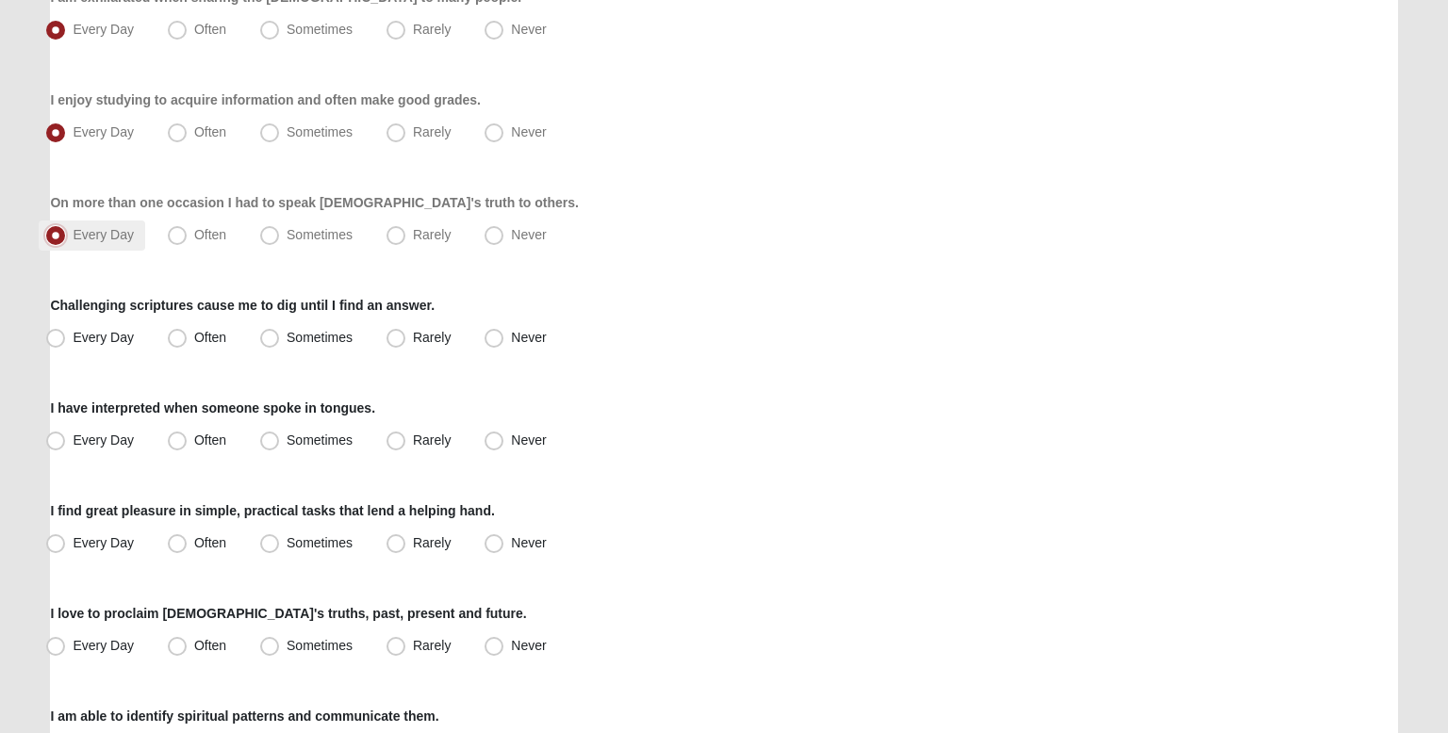
scroll to position [1198, 0]
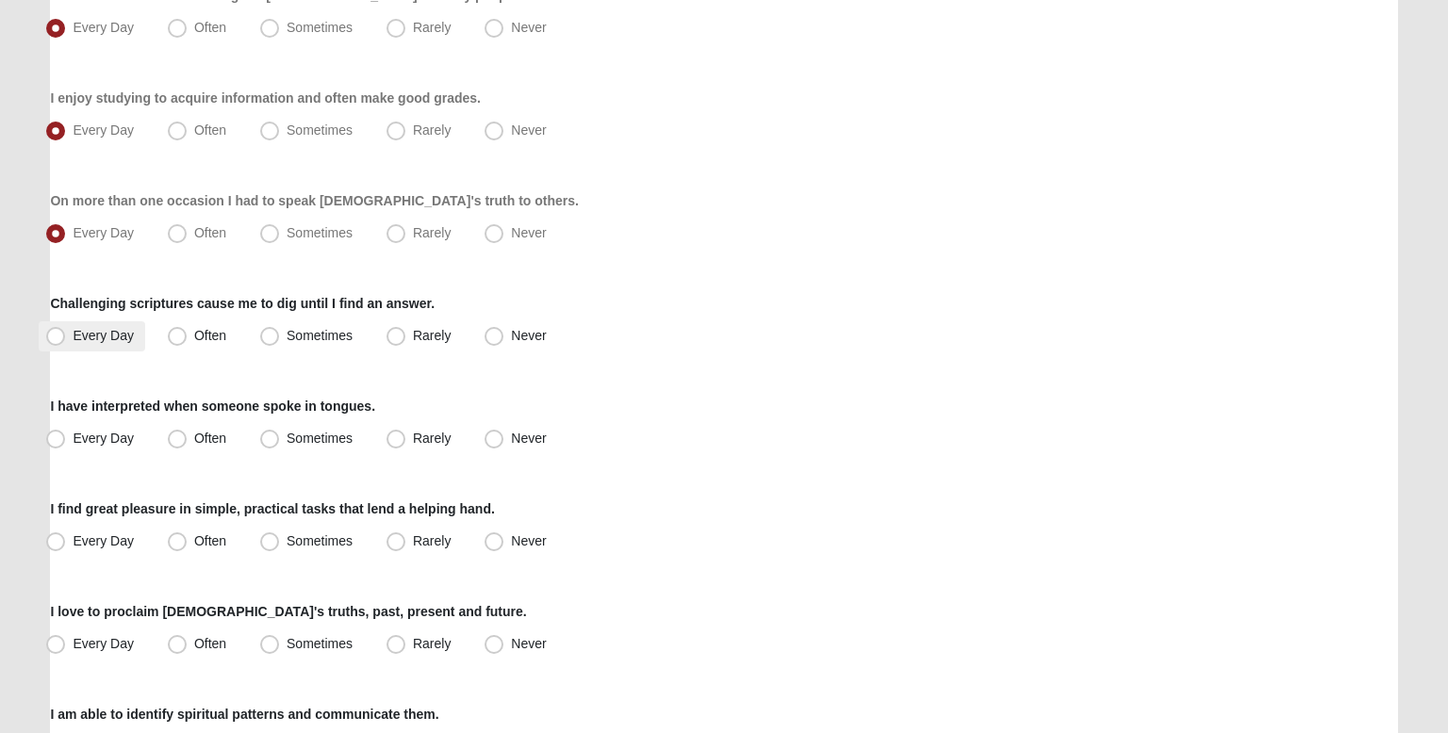
click at [122, 345] on label "Every Day" at bounding box center [92, 336] width 107 height 30
click at [66, 342] on input "Every Day" at bounding box center [60, 336] width 12 height 12
radio input "true"
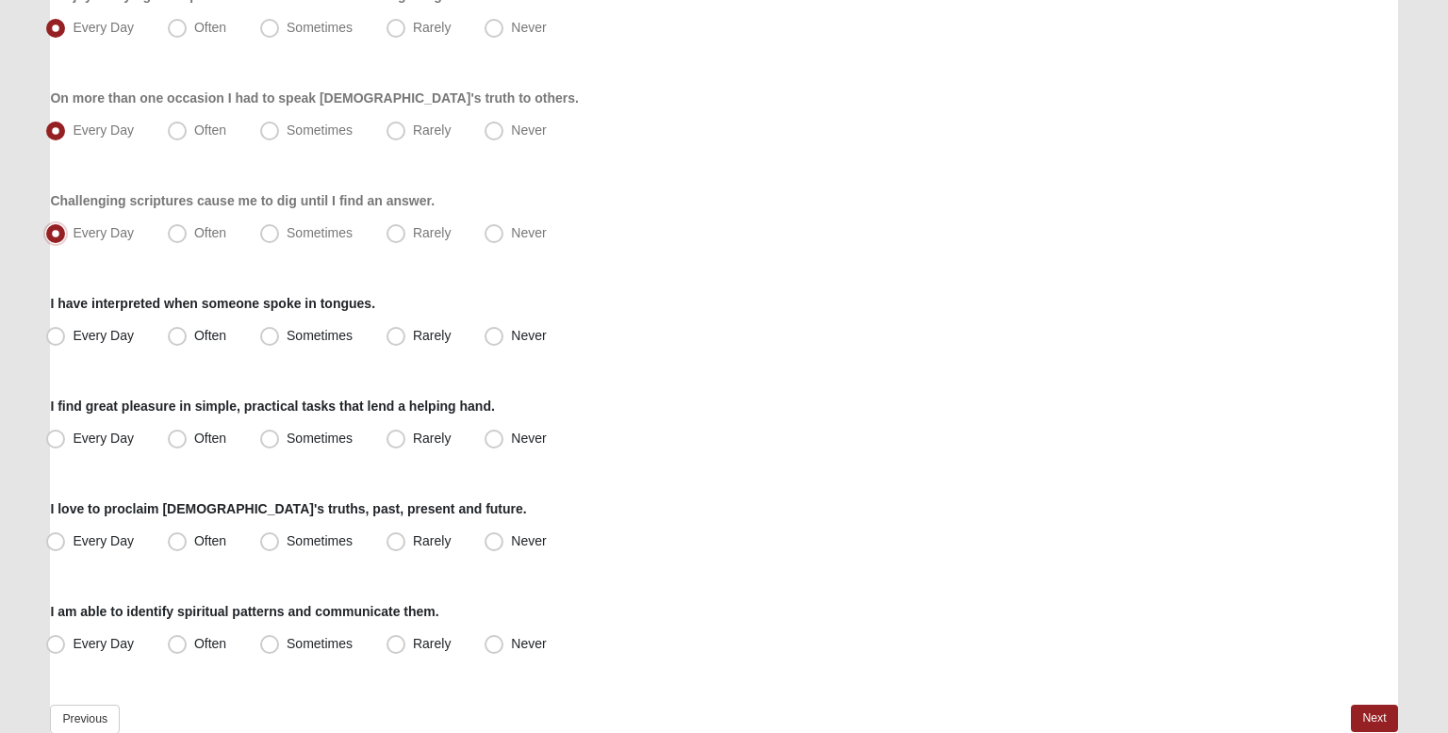
scroll to position [1305, 0]
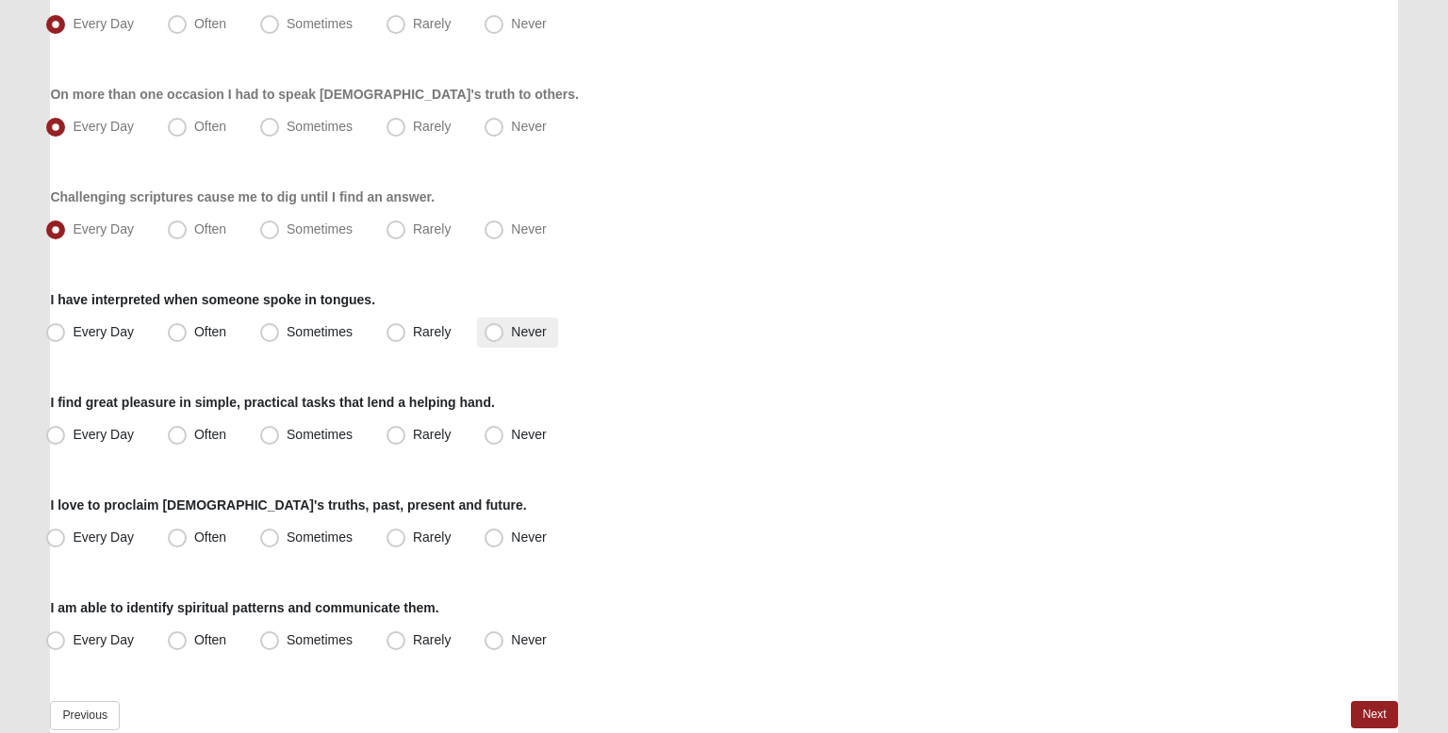
click at [525, 324] on span "Never" at bounding box center [528, 331] width 35 height 15
click at [504, 326] on input "Never" at bounding box center [498, 332] width 12 height 12
radio input "true"
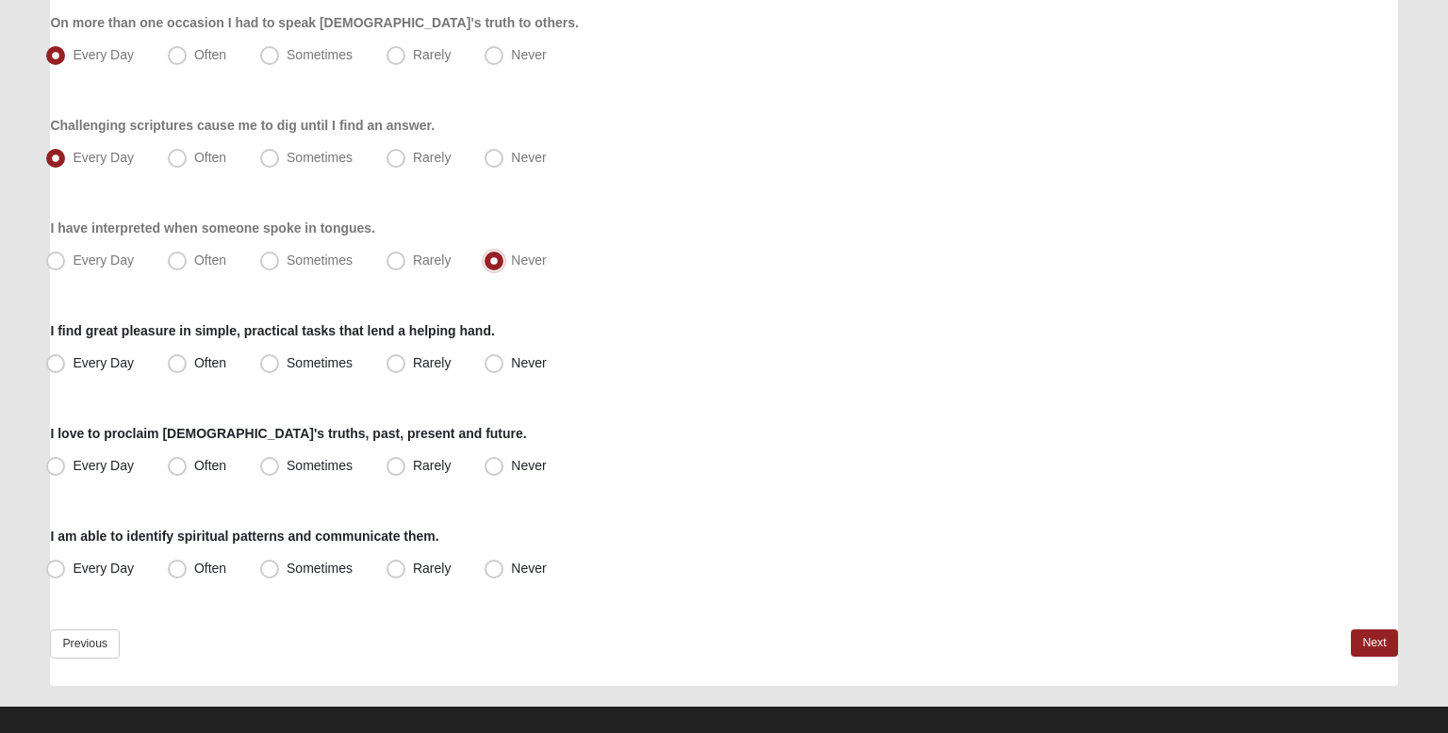
scroll to position [1397, 0]
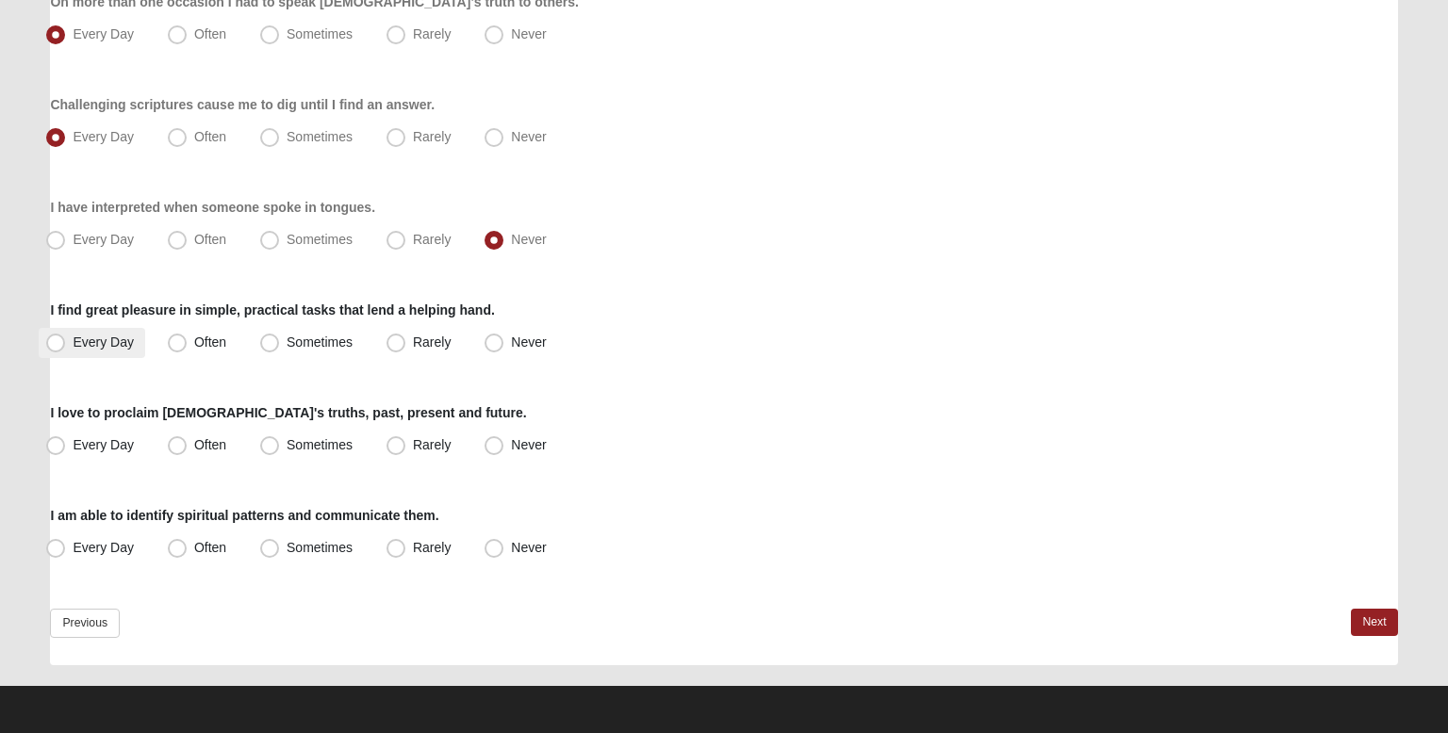
click at [137, 348] on label "Every Day" at bounding box center [92, 343] width 107 height 30
click at [66, 348] on input "Every Day" at bounding box center [60, 343] width 12 height 12
radio input "true"
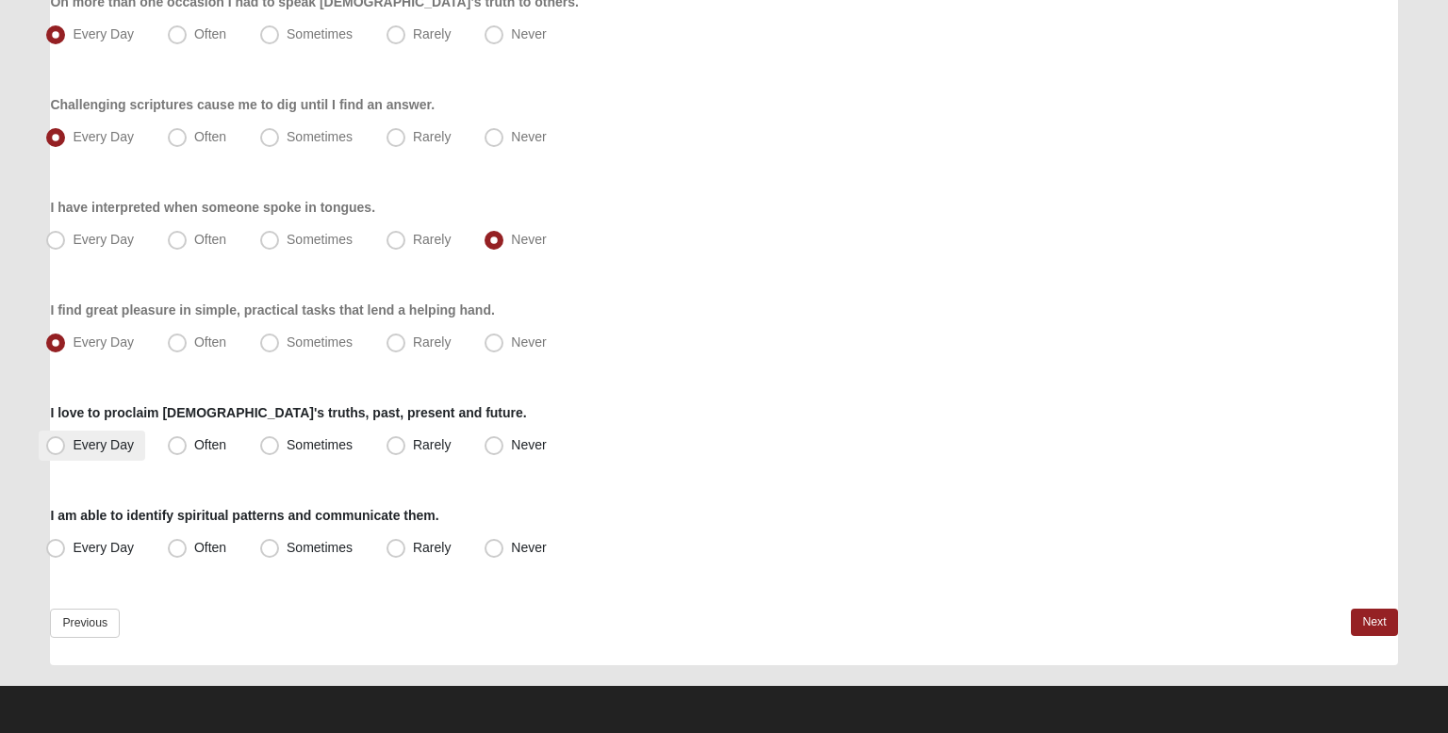
click at [128, 442] on span "Every Day" at bounding box center [103, 444] width 61 height 15
click at [66, 442] on input "Every Day" at bounding box center [60, 445] width 12 height 12
radio input "true"
click at [287, 551] on span "Sometimes" at bounding box center [320, 547] width 66 height 15
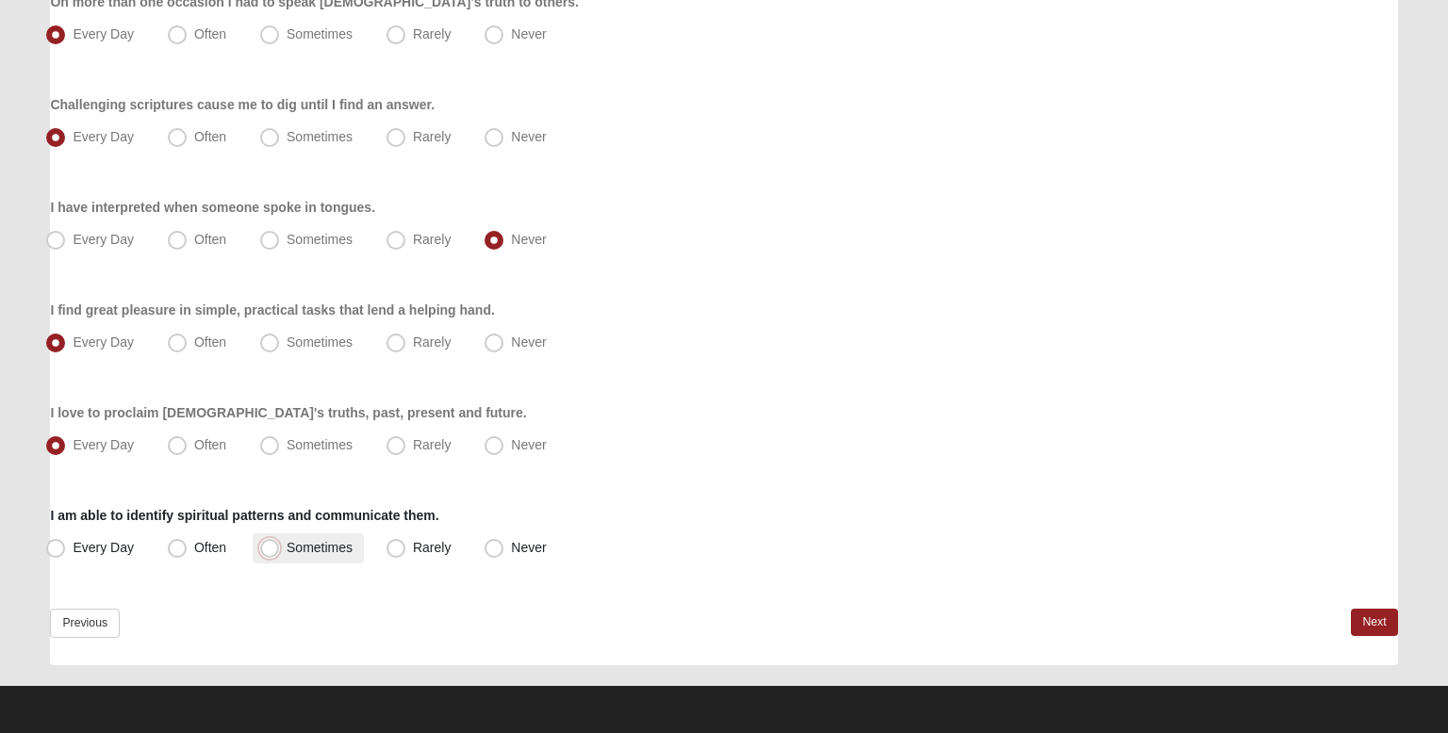
click at [280, 551] on input "Sometimes" at bounding box center [274, 548] width 12 height 12
radio input "true"
click at [1349, 613] on div "Previous Next" at bounding box center [723, 637] width 1347 height 57
click at [1373, 624] on link "Next" at bounding box center [1374, 622] width 46 height 27
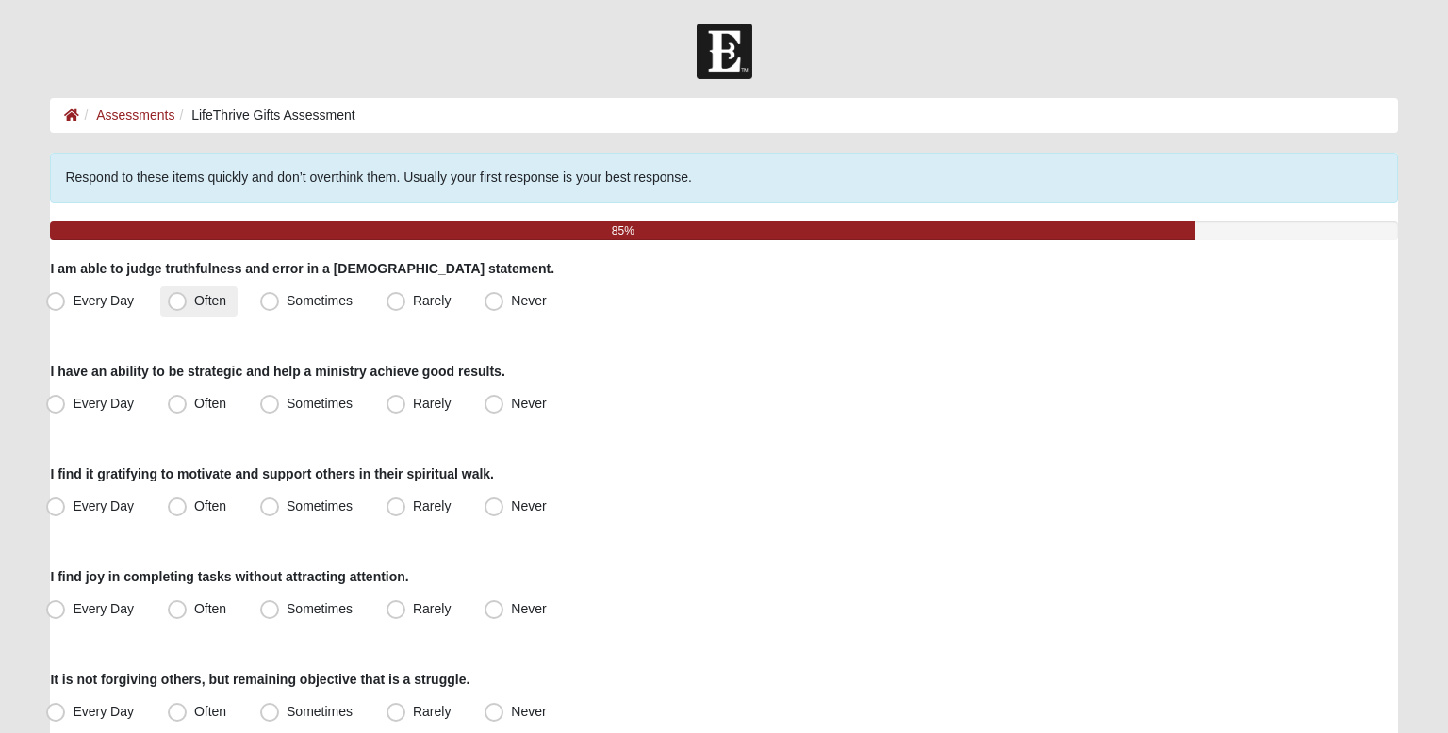
click at [194, 299] on span "Often" at bounding box center [210, 300] width 32 height 15
click at [175, 299] on input "Often" at bounding box center [181, 301] width 12 height 12
radio input "true"
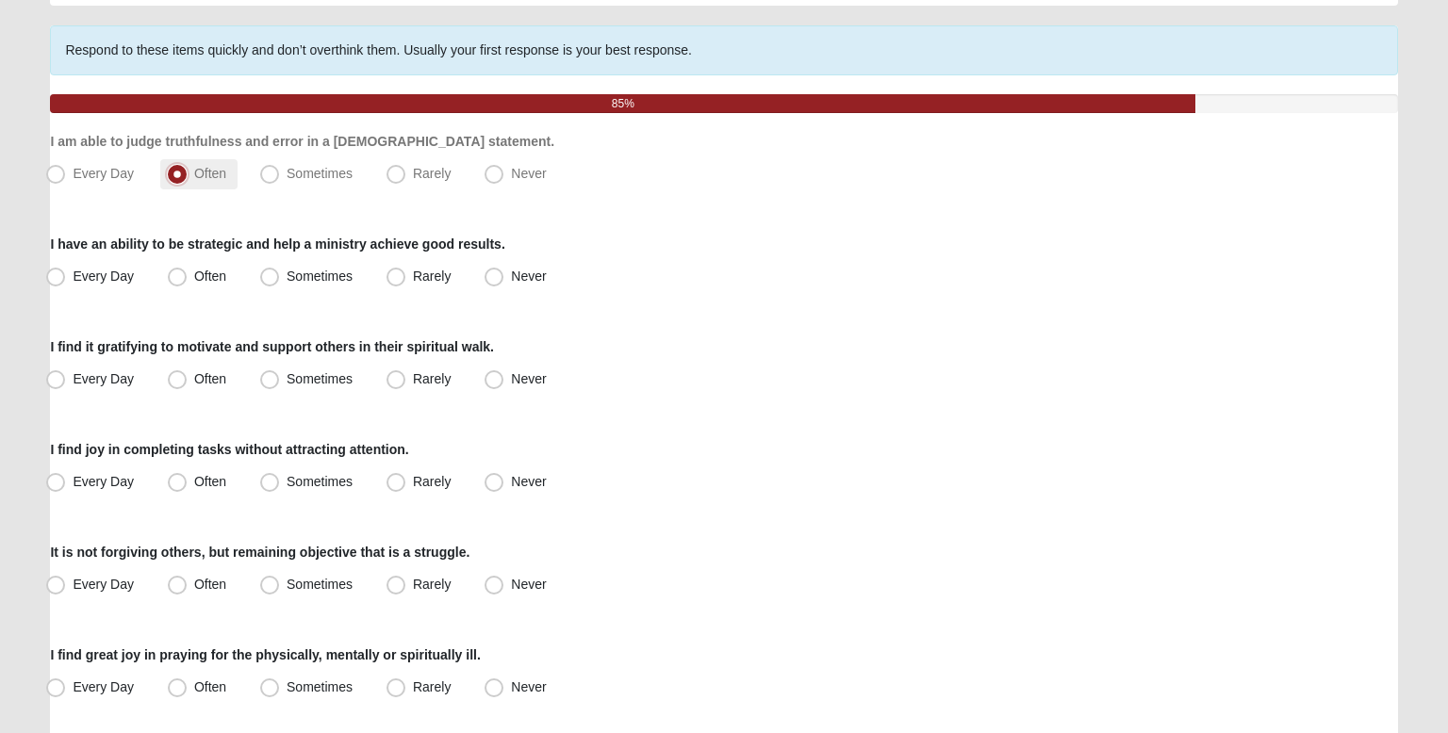
scroll to position [133, 0]
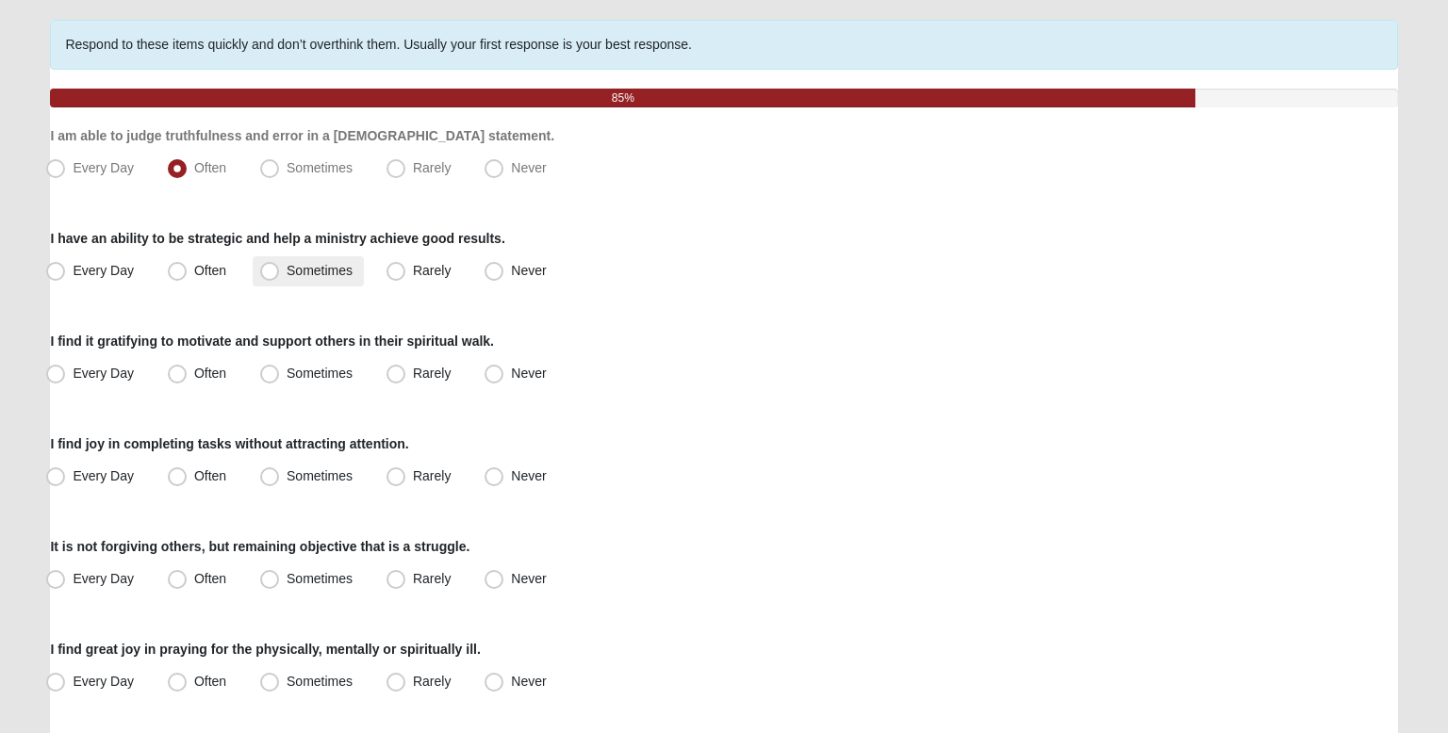
click at [293, 275] on span "Sometimes" at bounding box center [320, 270] width 66 height 15
click at [280, 275] on input "Sometimes" at bounding box center [274, 271] width 12 height 12
radio input "true"
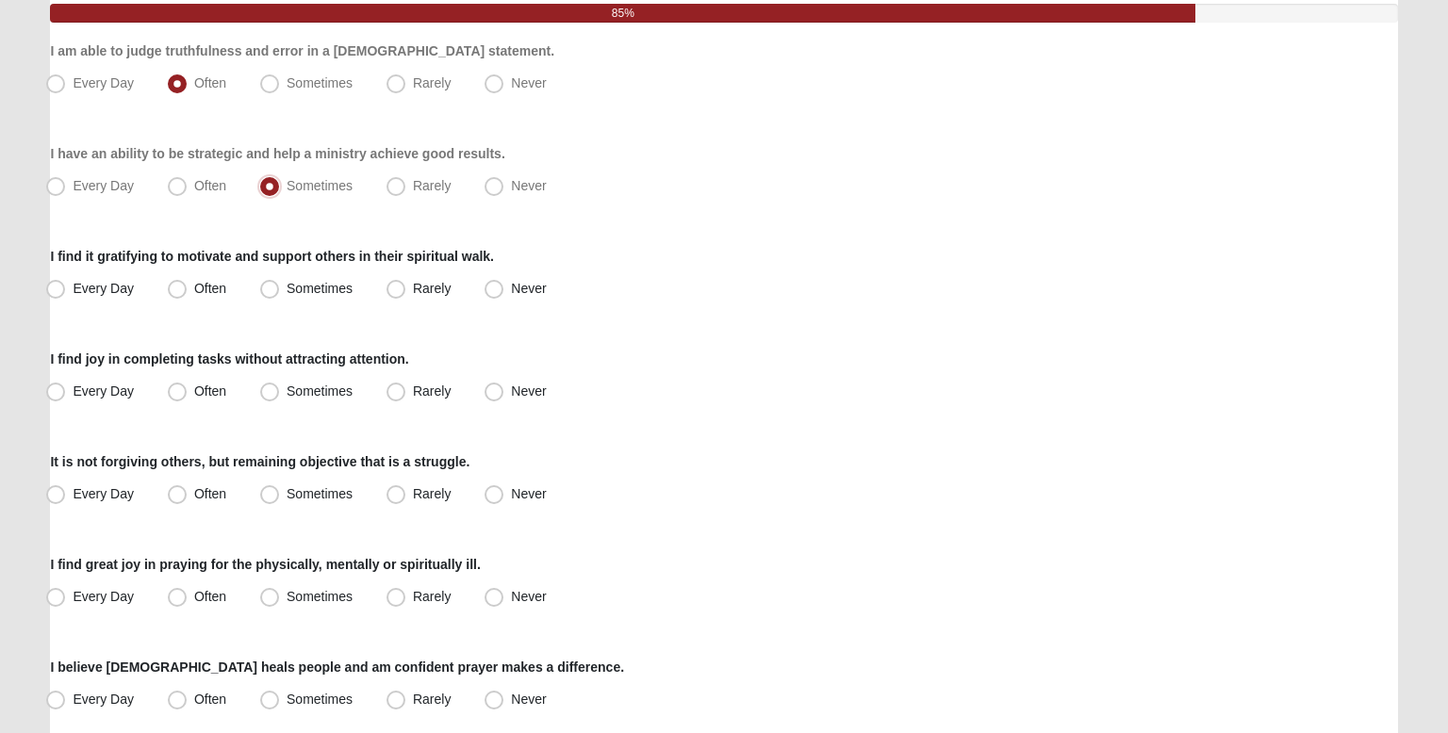
scroll to position [220, 0]
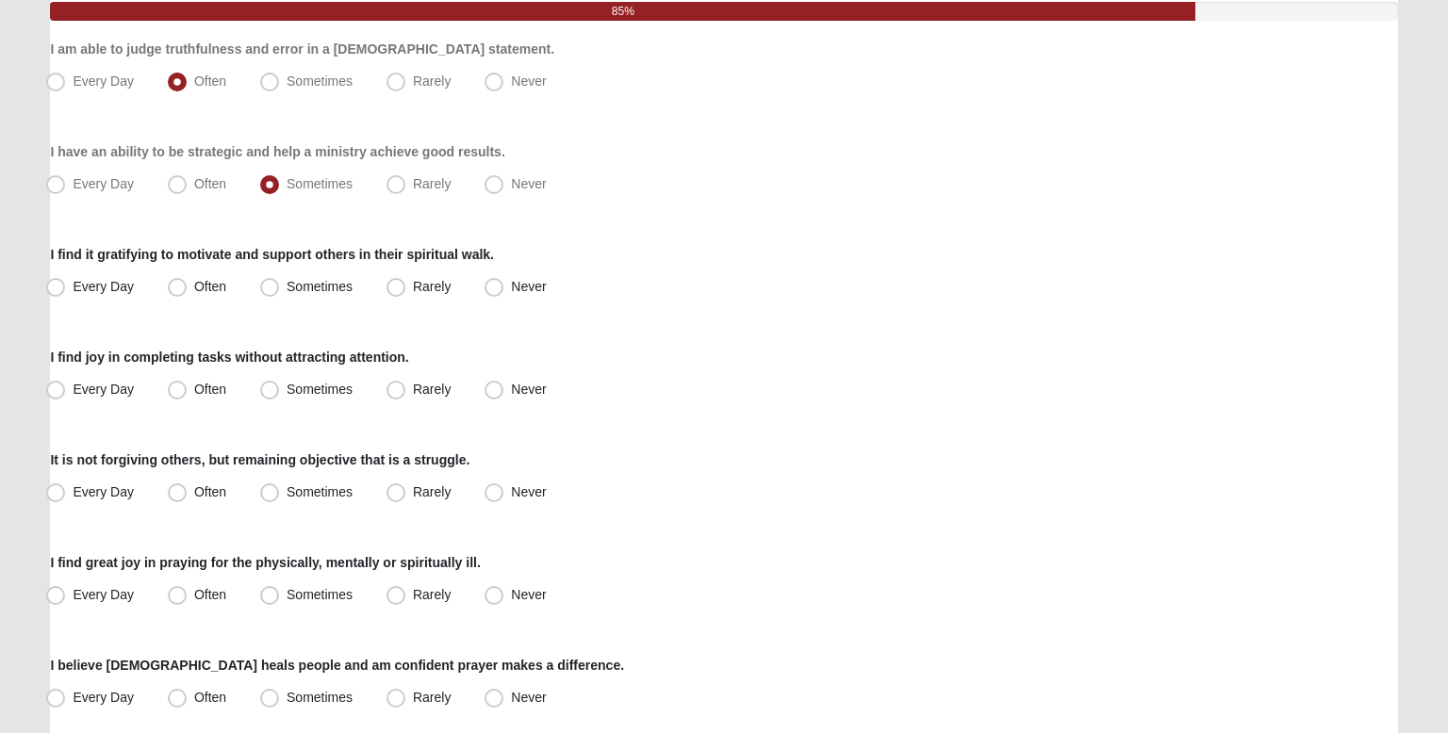
click at [115, 285] on span "Every Day" at bounding box center [103, 286] width 61 height 15
click at [66, 285] on input "Every Day" at bounding box center [60, 287] width 12 height 12
radio input "true"
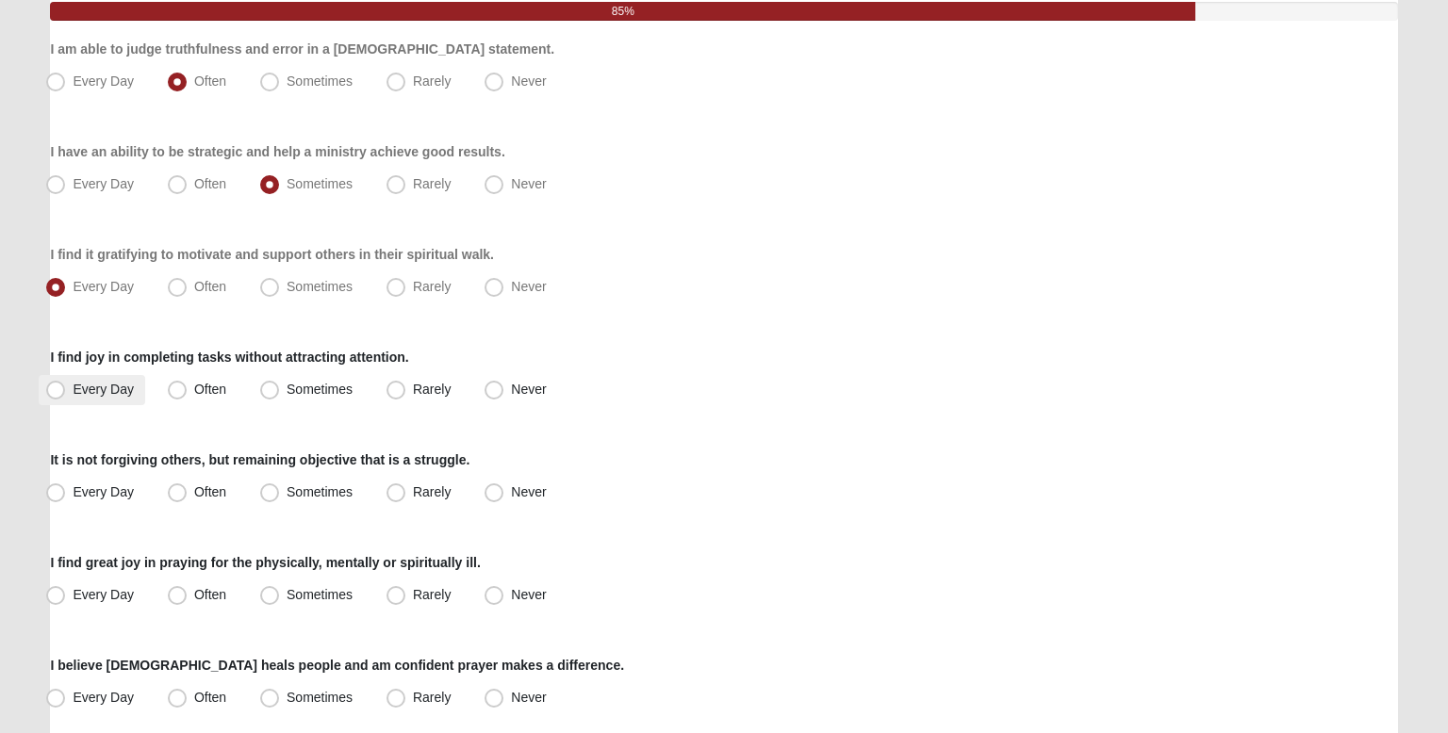
click at [134, 375] on label "Every Day" at bounding box center [92, 390] width 107 height 30
click at [66, 384] on input "Every Day" at bounding box center [60, 390] width 12 height 12
radio input "true"
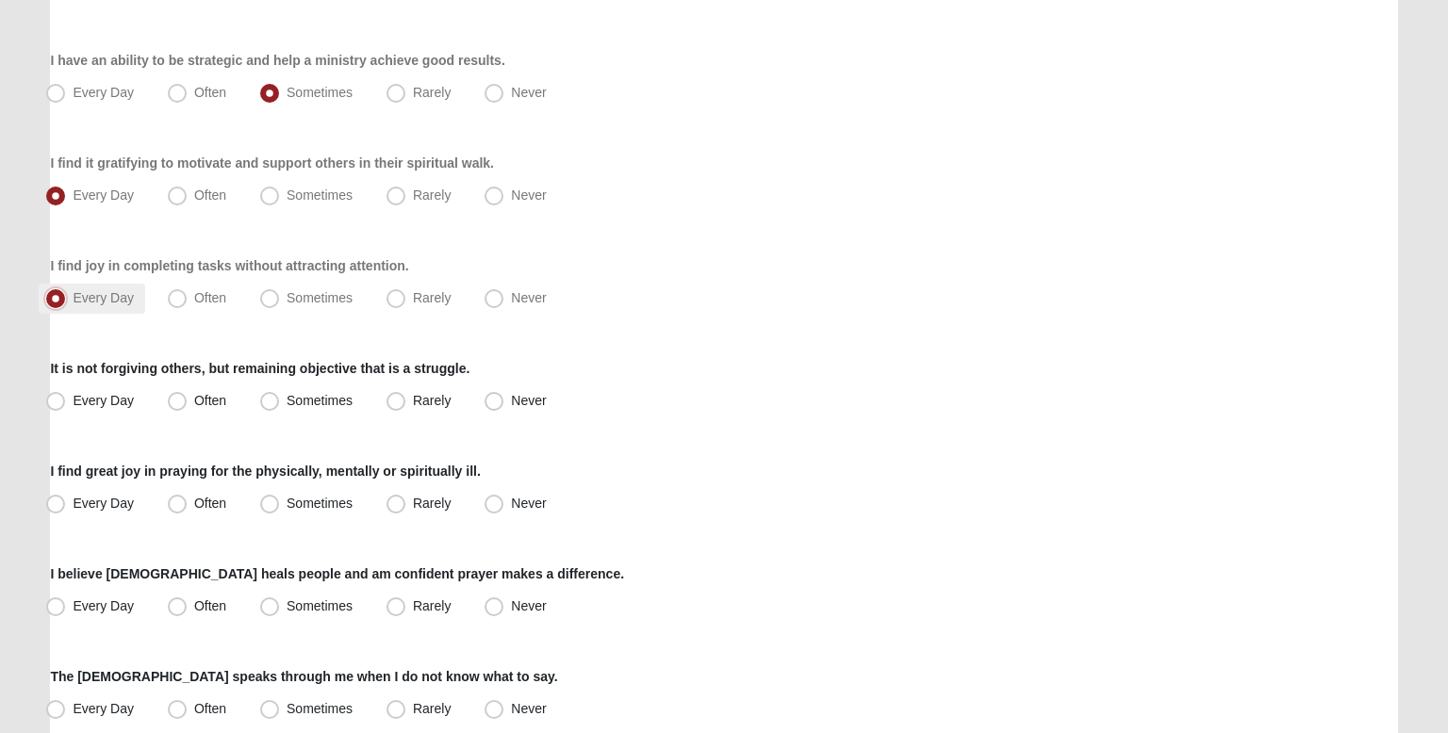
scroll to position [332, 0]
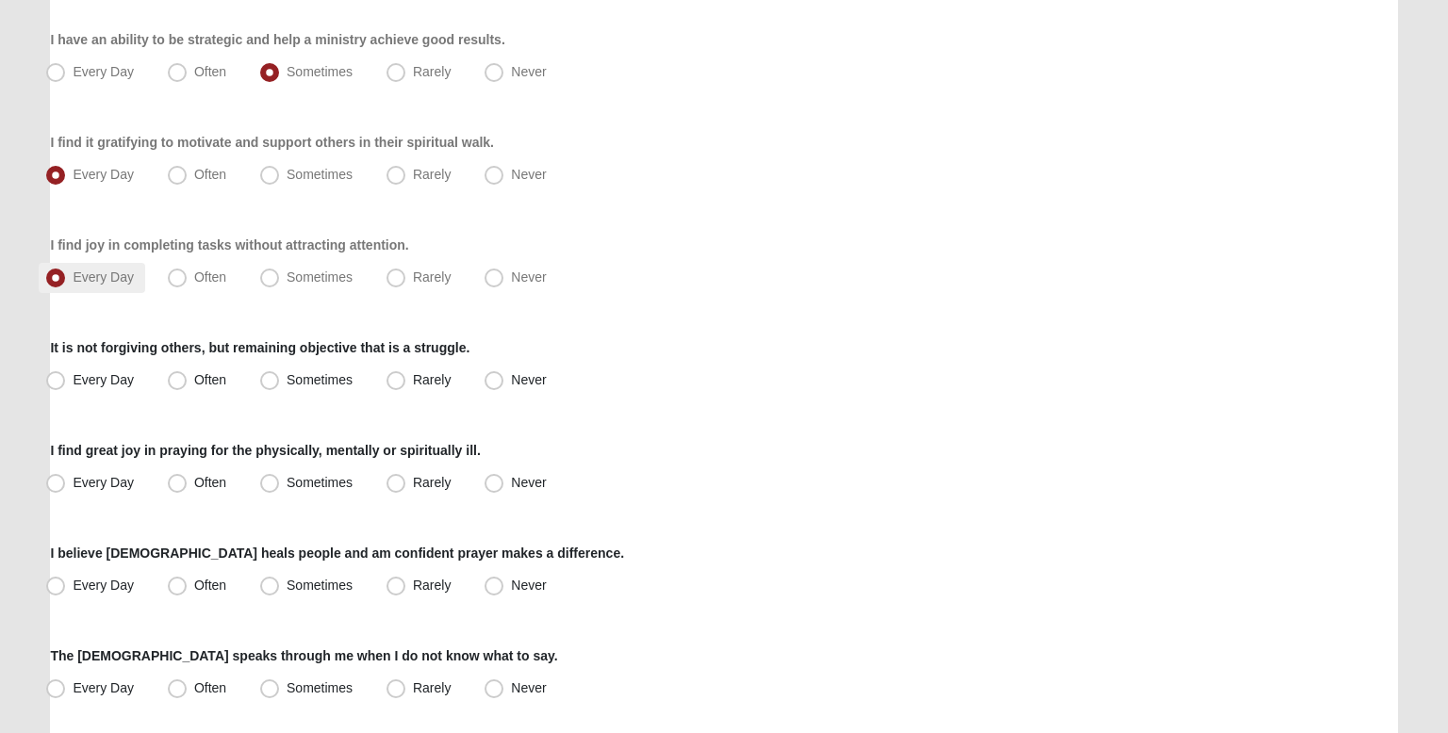
click at [134, 373] on label "Every Day" at bounding box center [92, 381] width 107 height 30
click at [66, 374] on input "Every Day" at bounding box center [60, 380] width 12 height 12
radio input "true"
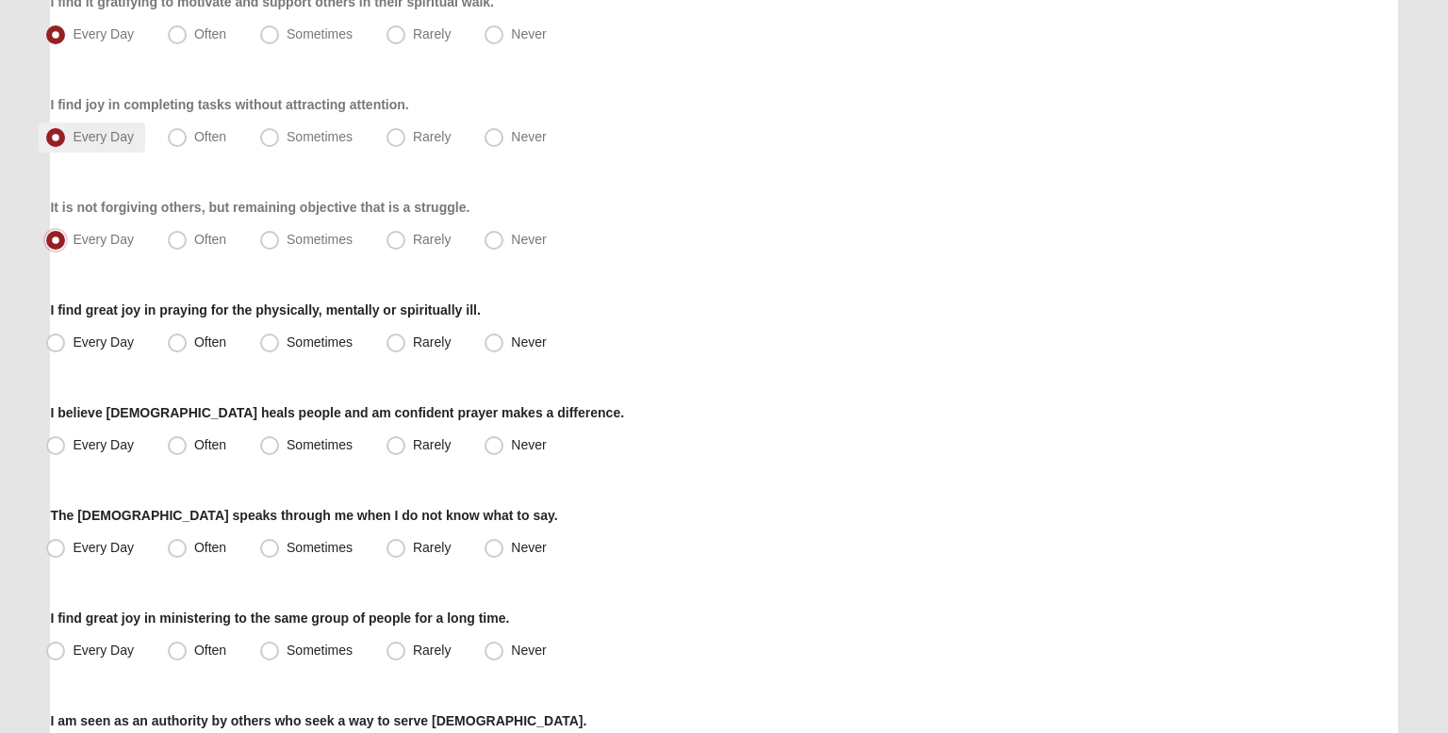
scroll to position [477, 0]
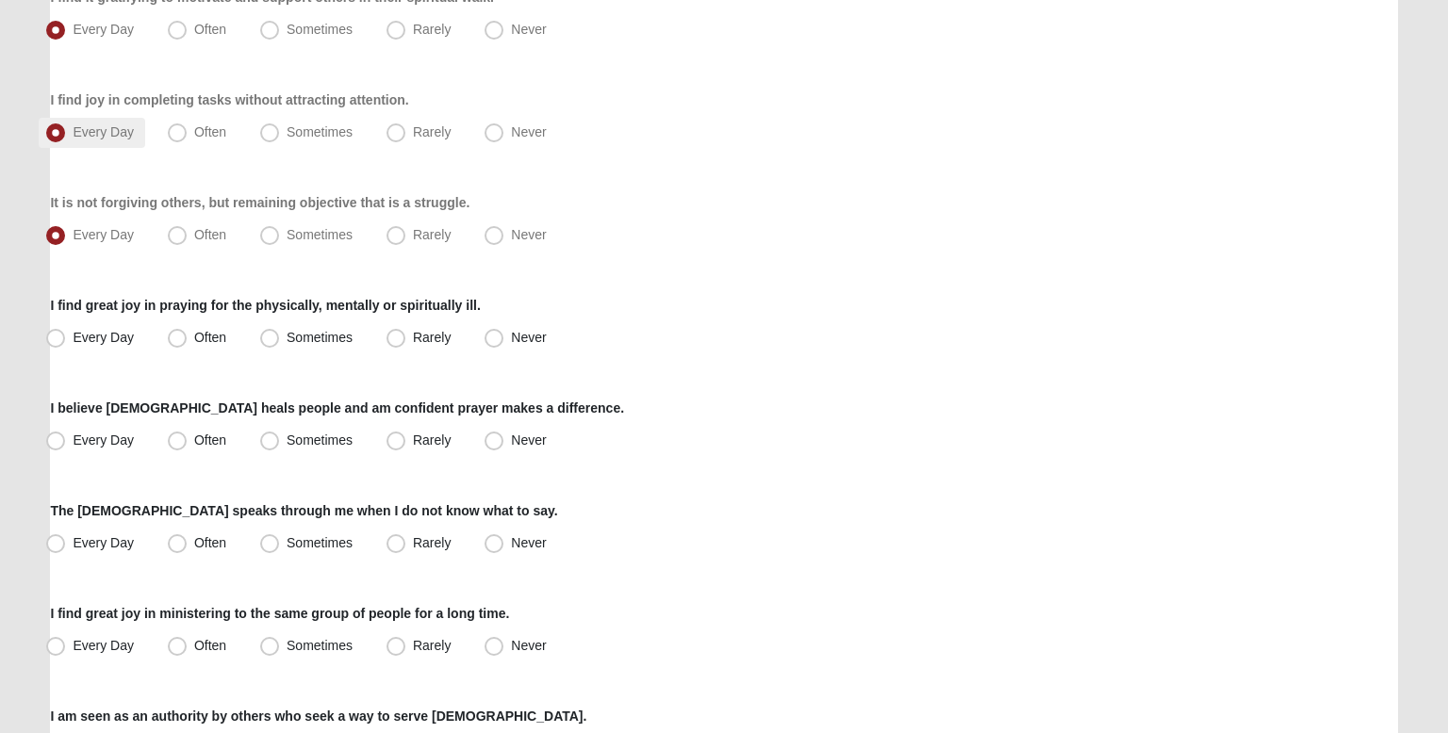
click at [134, 373] on div "Respond to these items quickly and don’t overthink them. Usually your first res…" at bounding box center [723, 528] width 1347 height 1704
click at [419, 339] on span "Rarely" at bounding box center [432, 337] width 38 height 15
click at [406, 339] on input "Rarely" at bounding box center [400, 338] width 12 height 12
radio input "true"
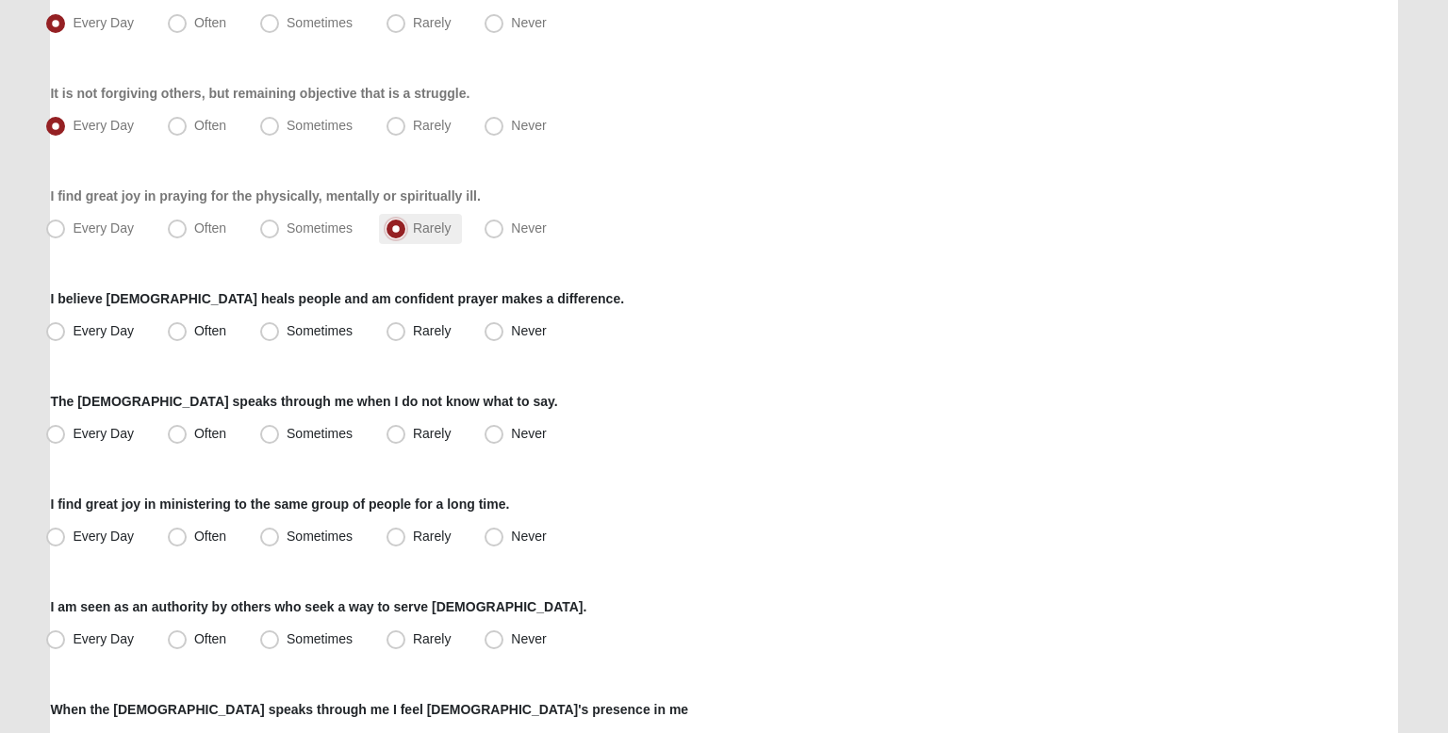
scroll to position [588, 0]
click at [124, 329] on span "Every Day" at bounding box center [103, 328] width 61 height 15
click at [66, 329] on input "Every Day" at bounding box center [60, 329] width 12 height 12
radio input "true"
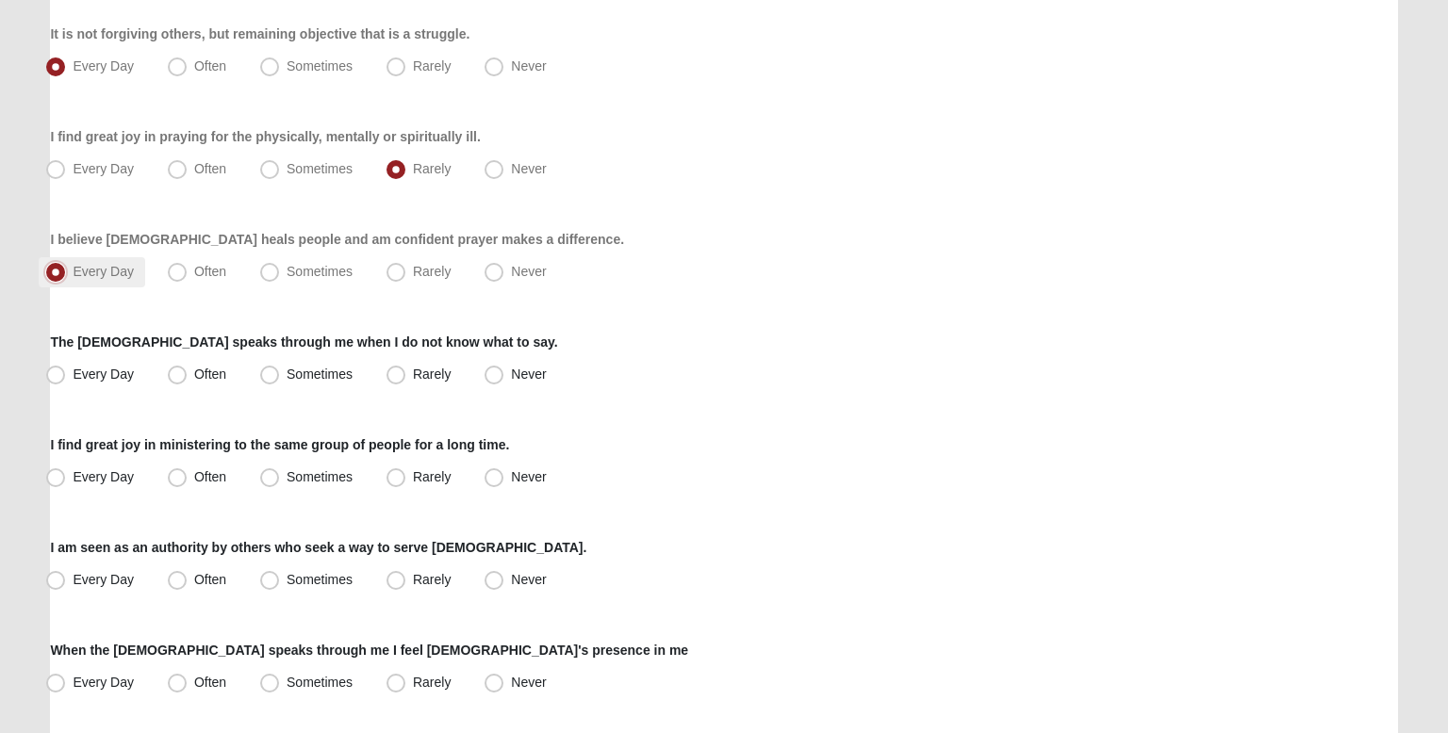
scroll to position [659, 0]
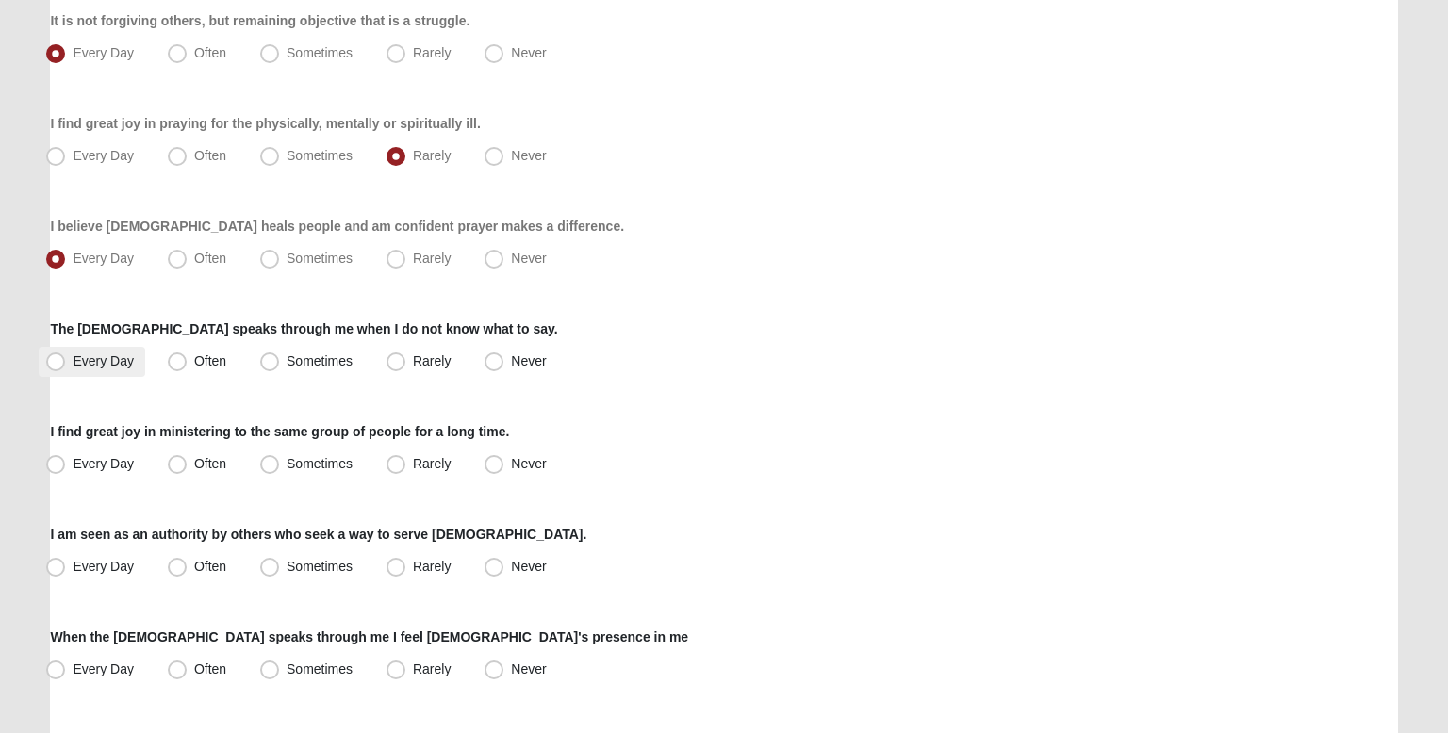
click at [126, 347] on label "Every Day" at bounding box center [92, 362] width 107 height 30
click at [66, 355] on input "Every Day" at bounding box center [60, 361] width 12 height 12
radio input "true"
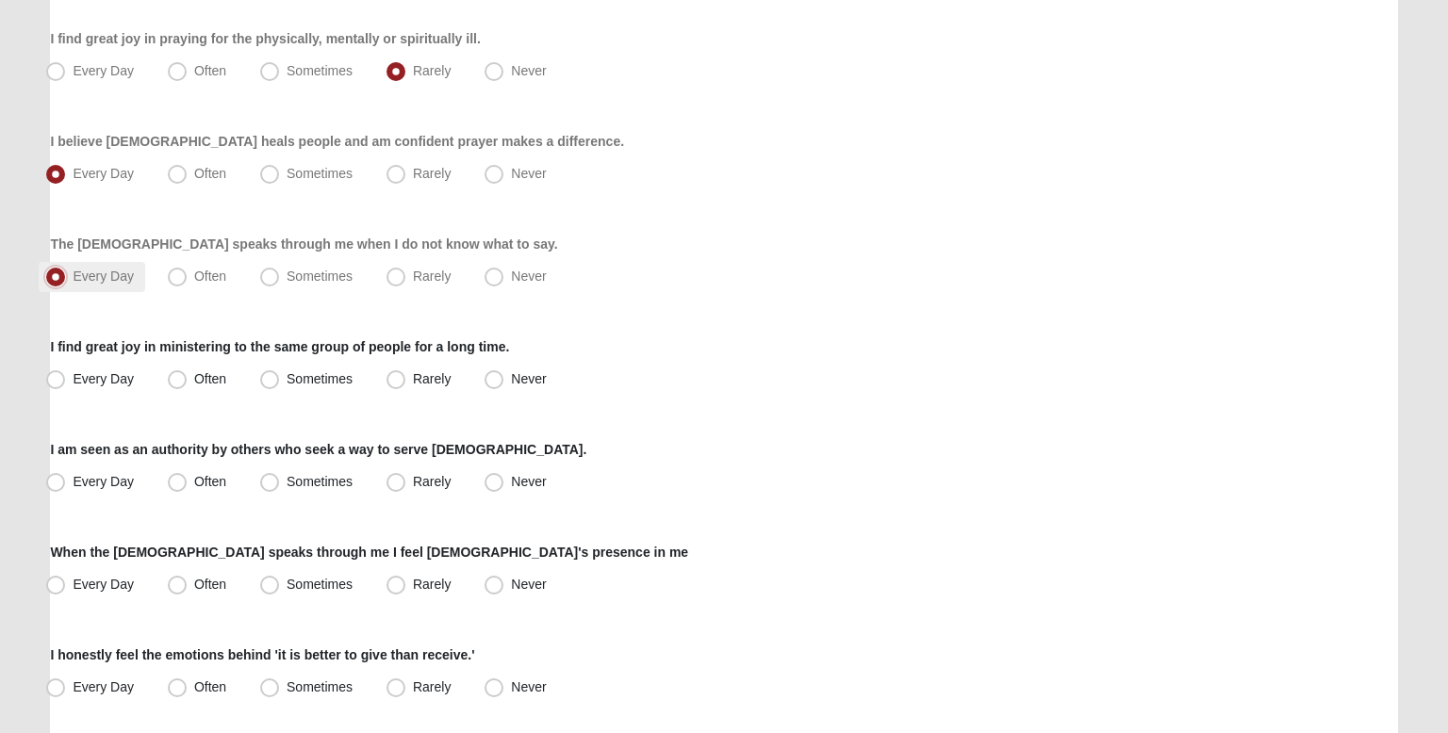
scroll to position [747, 0]
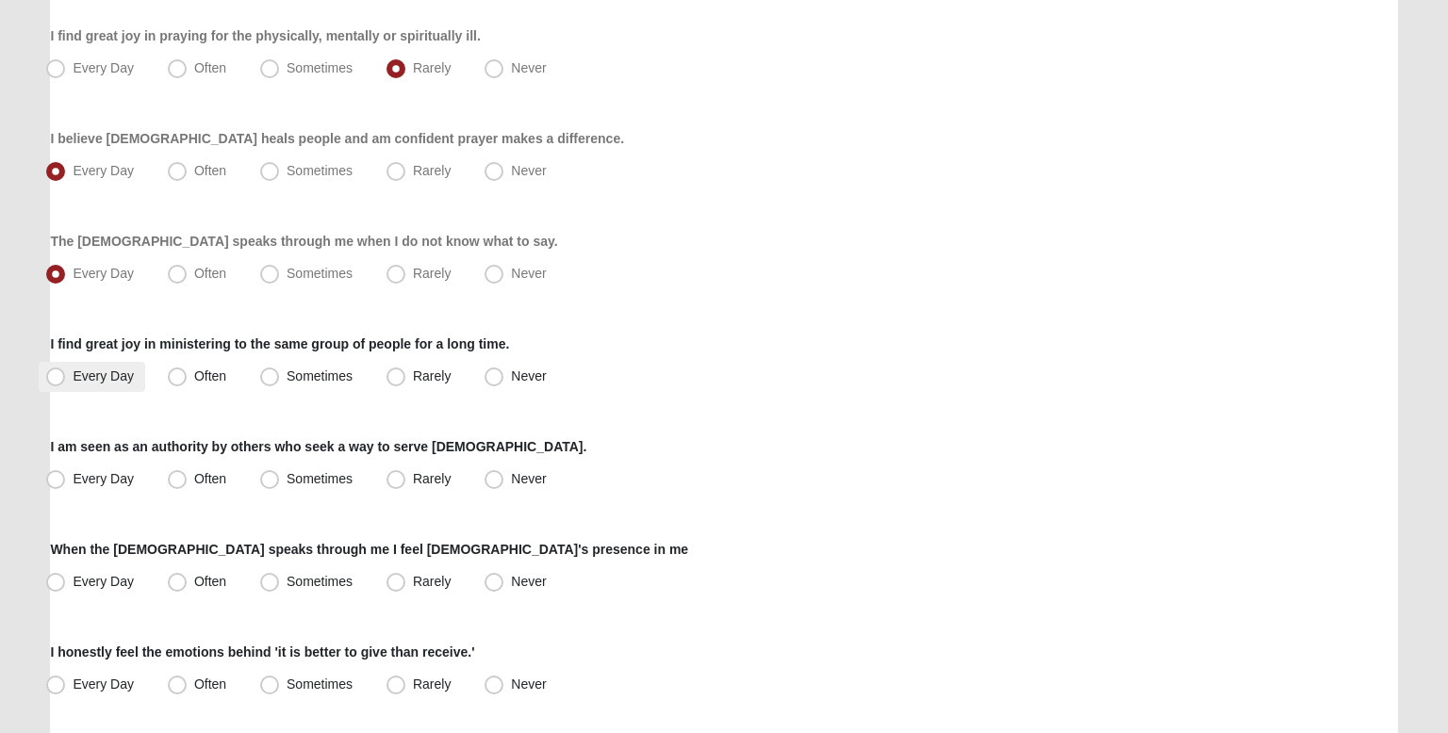
click at [143, 380] on label "Every Day" at bounding box center [92, 377] width 107 height 30
click at [66, 380] on input "Every Day" at bounding box center [60, 377] width 12 height 12
radio input "true"
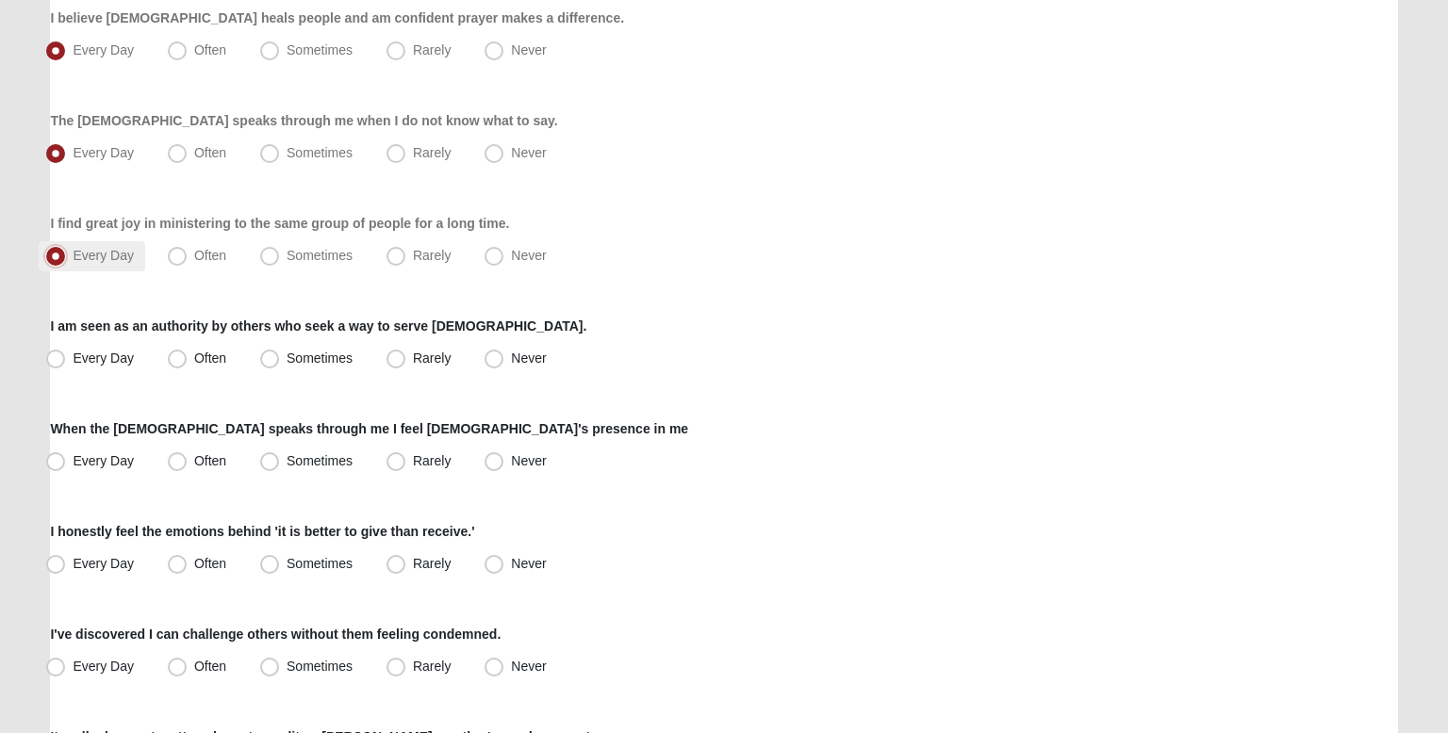
scroll to position [874, 0]
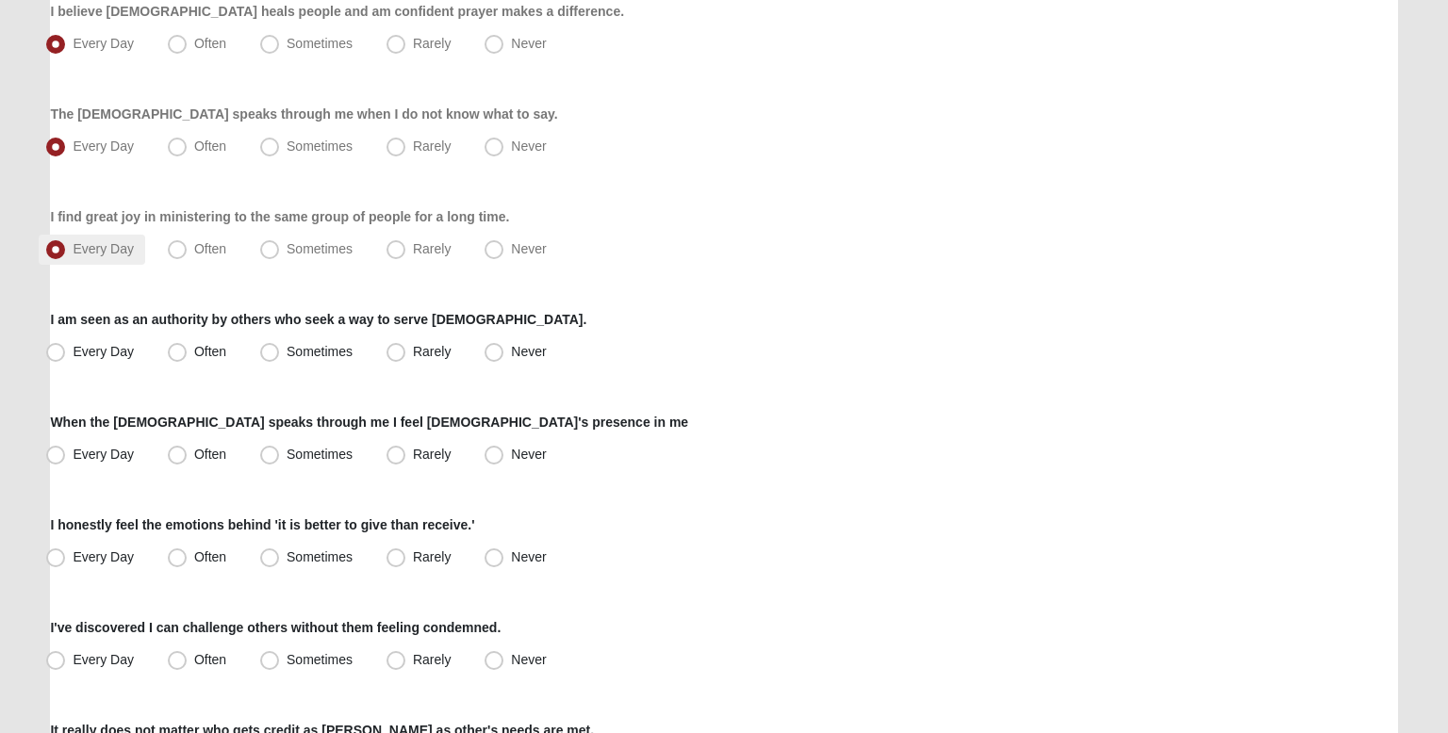
click at [143, 380] on div "Respond to these items quickly and don’t overthink them. Usually your first res…" at bounding box center [723, 131] width 1347 height 1704
click at [222, 346] on span "Often" at bounding box center [210, 351] width 32 height 15
click at [188, 346] on input "Often" at bounding box center [181, 352] width 12 height 12
radio input "true"
click at [247, 350] on div "Every Day Often Sometimes Rarely Never" at bounding box center [723, 353] width 1347 height 30
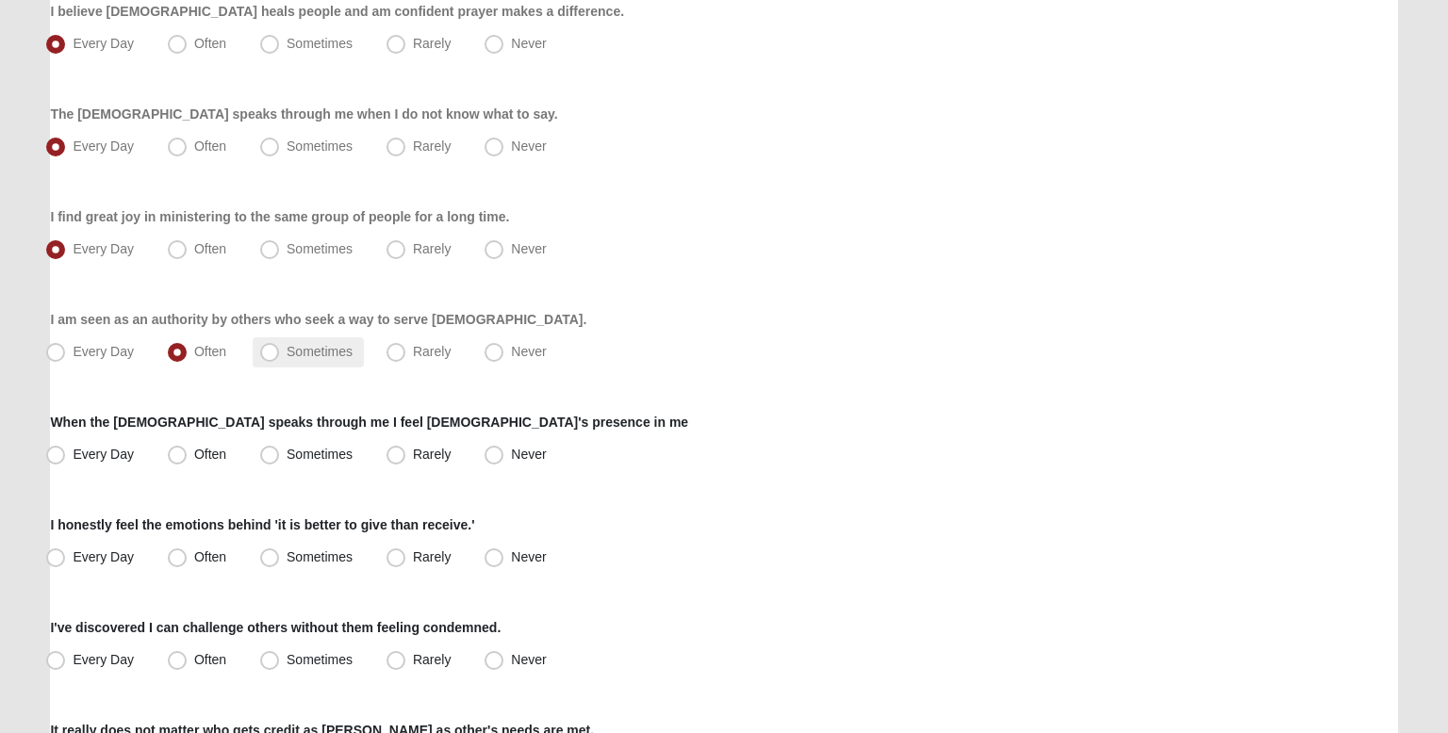
click at [287, 348] on span "Sometimes" at bounding box center [320, 351] width 66 height 15
click at [268, 348] on input "Sometimes" at bounding box center [274, 352] width 12 height 12
radio input "true"
click at [244, 369] on div "Respond to these items quickly and don’t overthink them. Usually your first res…" at bounding box center [723, 131] width 1347 height 1704
click at [228, 342] on label "Often" at bounding box center [198, 353] width 77 height 30
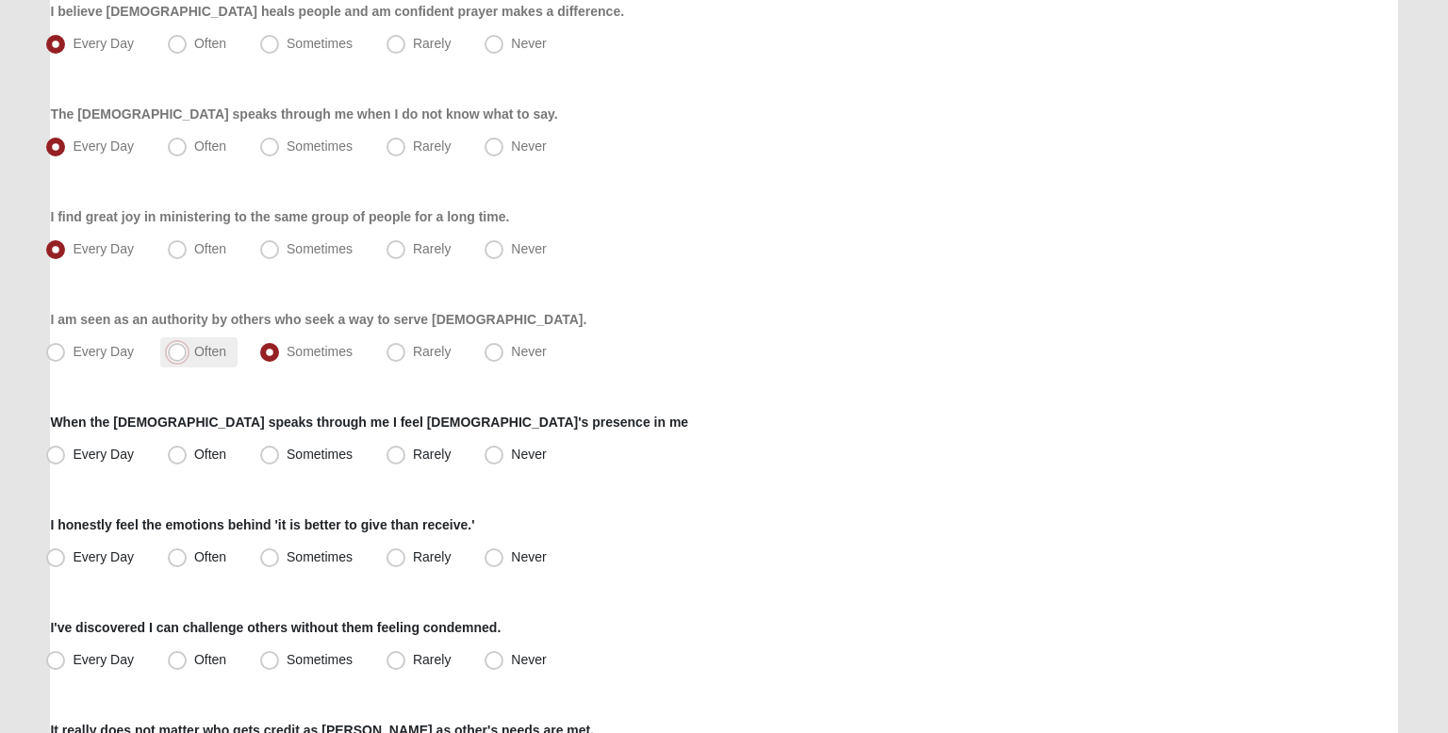
click at [188, 346] on input "Often" at bounding box center [181, 352] width 12 height 12
radio input "true"
click at [229, 413] on label "When the Holy Spirit speaks through me I feel God's presence in me" at bounding box center [369, 422] width 638 height 19
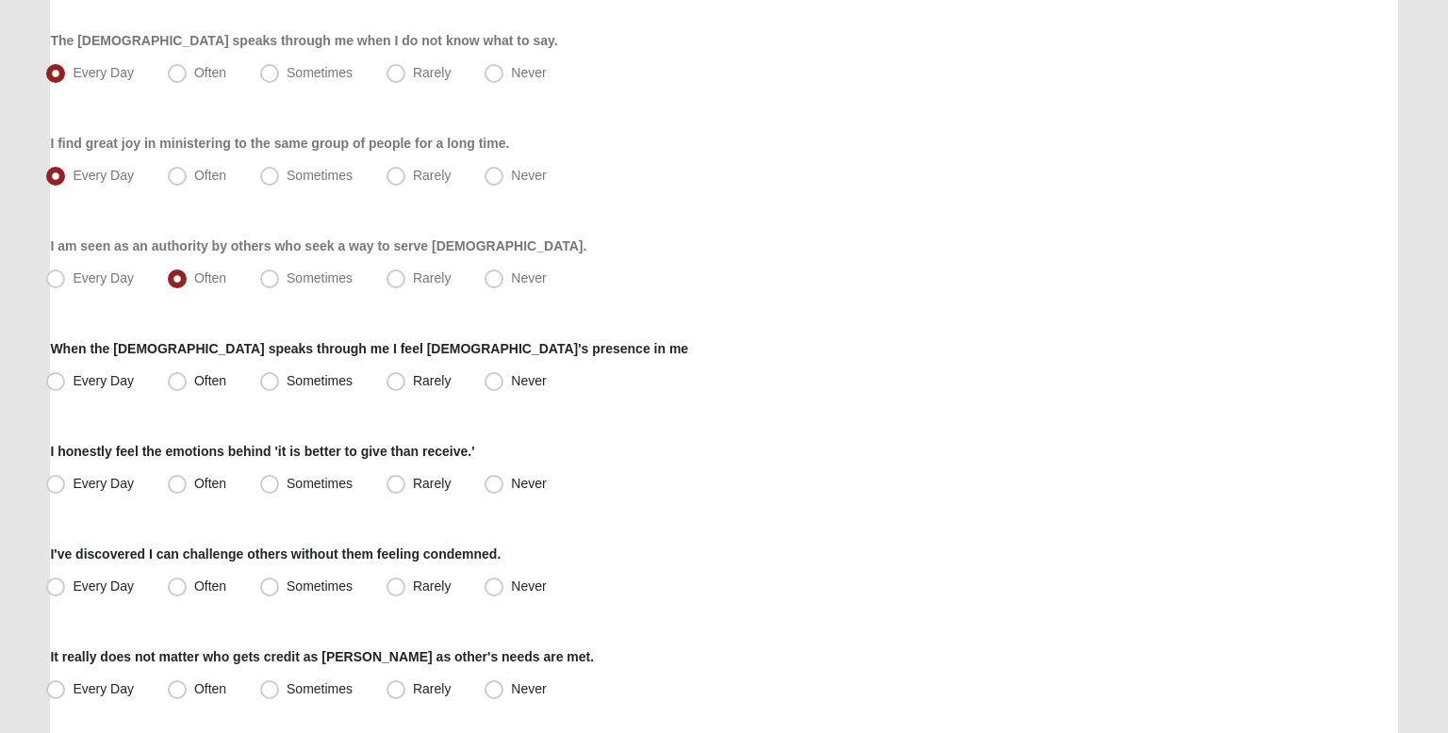
scroll to position [959, 0]
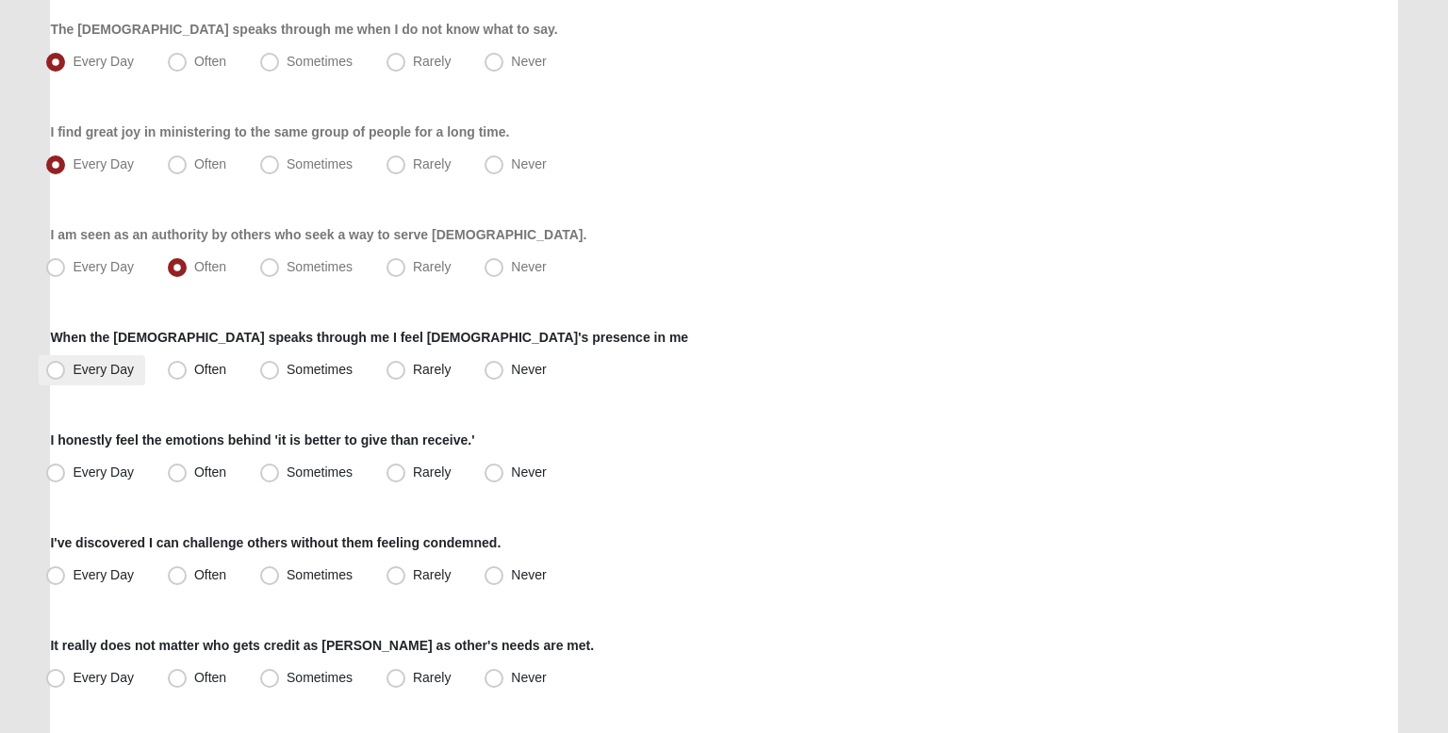
click at [120, 371] on span "Every Day" at bounding box center [103, 369] width 61 height 15
click at [66, 371] on input "Every Day" at bounding box center [60, 370] width 12 height 12
radio input "true"
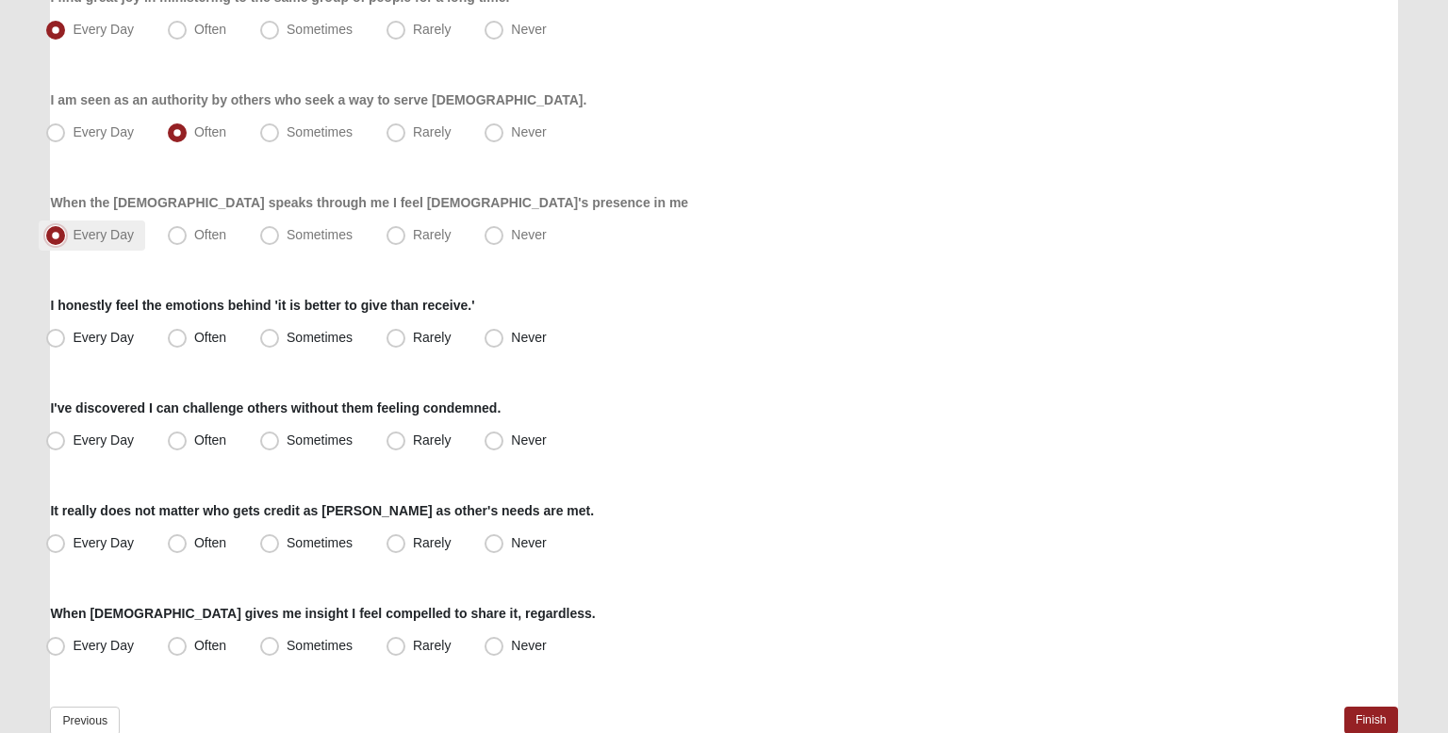
scroll to position [1099, 0]
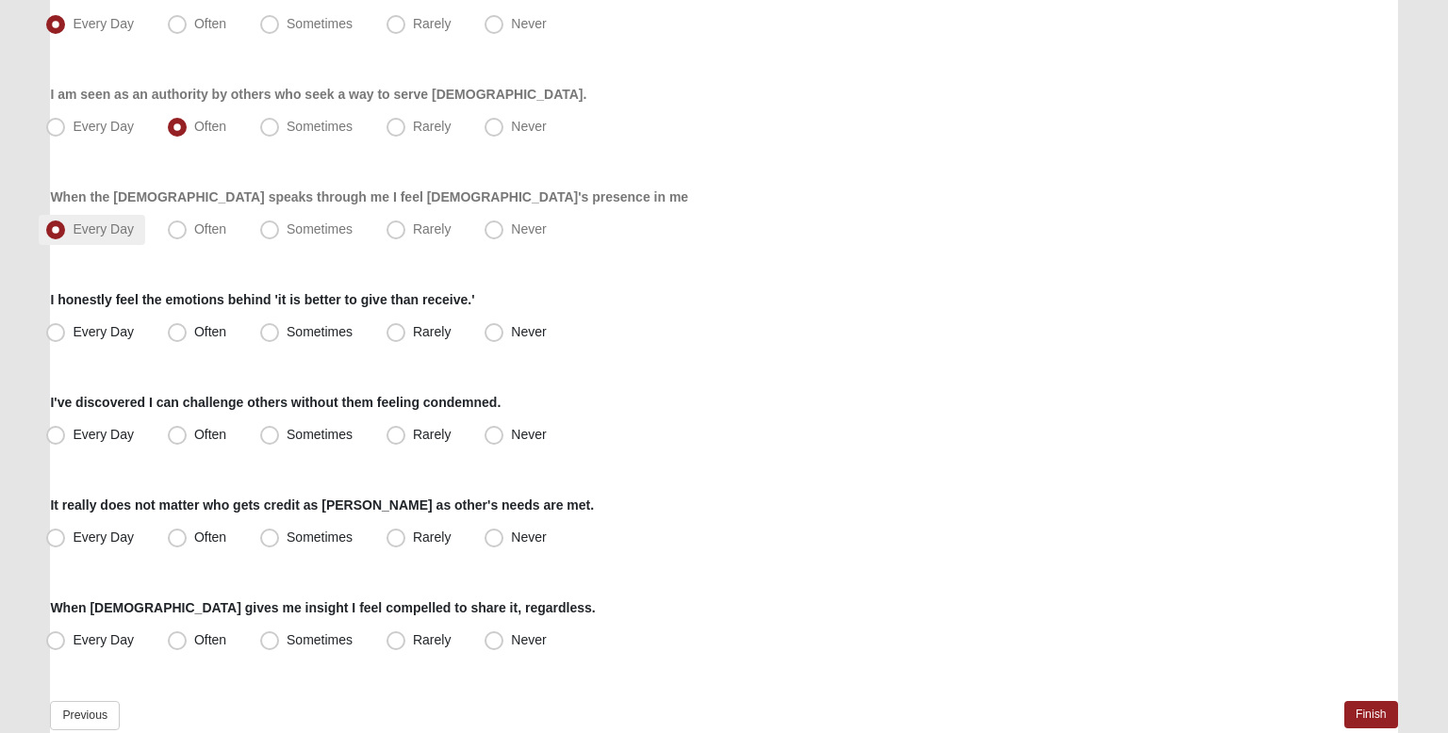
click at [97, 307] on label "I honestly feel the emotions behind 'it is better to give than receive.'" at bounding box center [262, 299] width 424 height 19
click at [108, 329] on span "Every Day" at bounding box center [103, 331] width 61 height 15
click at [66, 329] on input "Every Day" at bounding box center [60, 332] width 12 height 12
radio input "true"
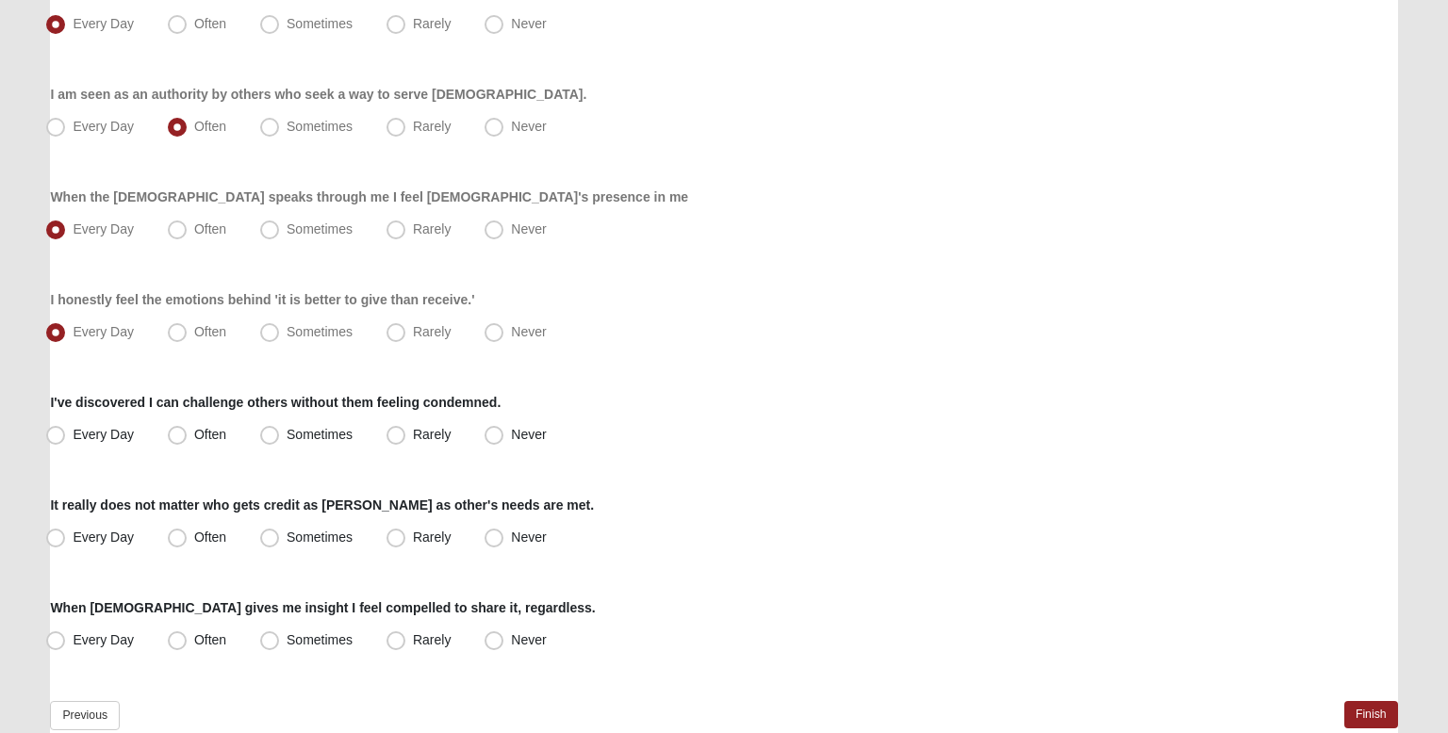
click at [170, 396] on label "I've discovered I can challenge others without them feeling condemned." at bounding box center [275, 402] width 451 height 19
click at [139, 430] on label "Every Day" at bounding box center [92, 435] width 107 height 30
click at [66, 430] on input "Every Day" at bounding box center [60, 435] width 12 height 12
radio input "true"
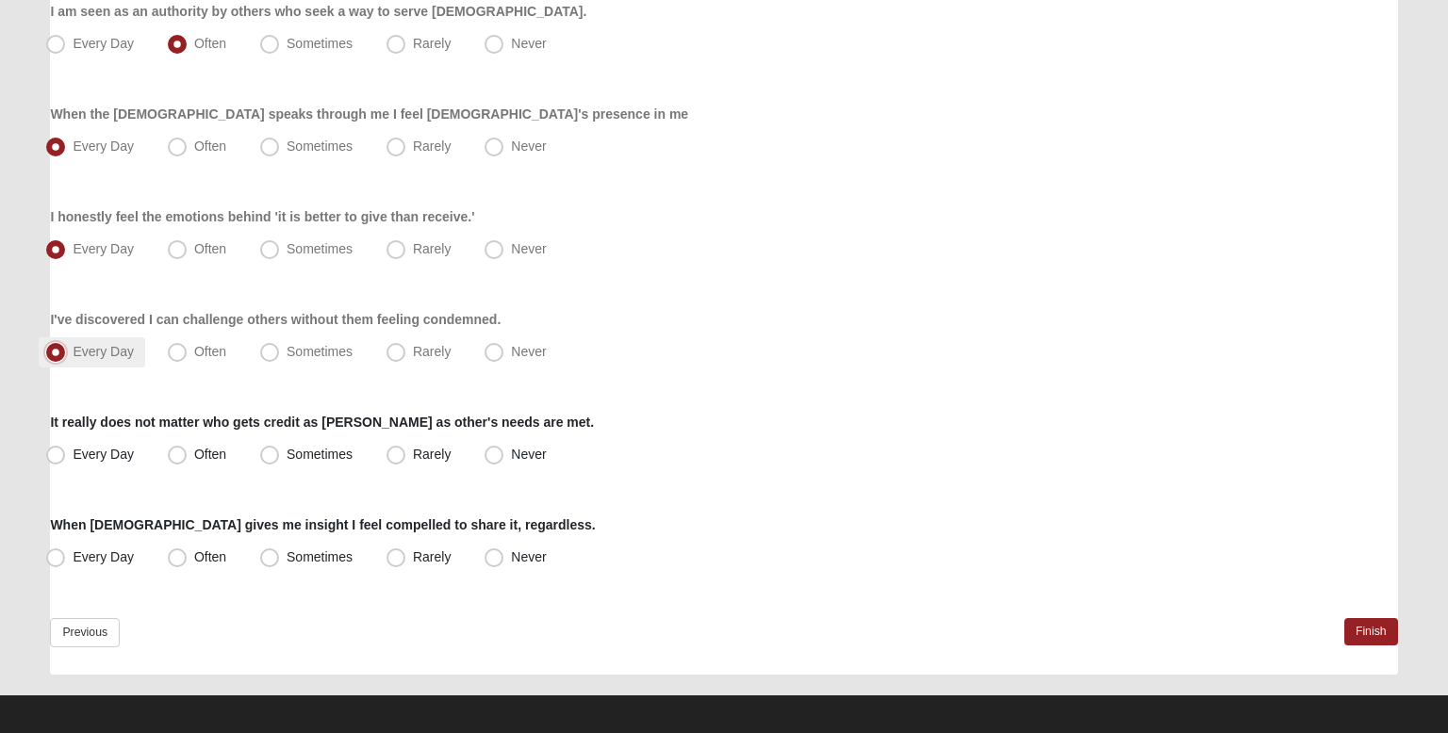
scroll to position [1192, 0]
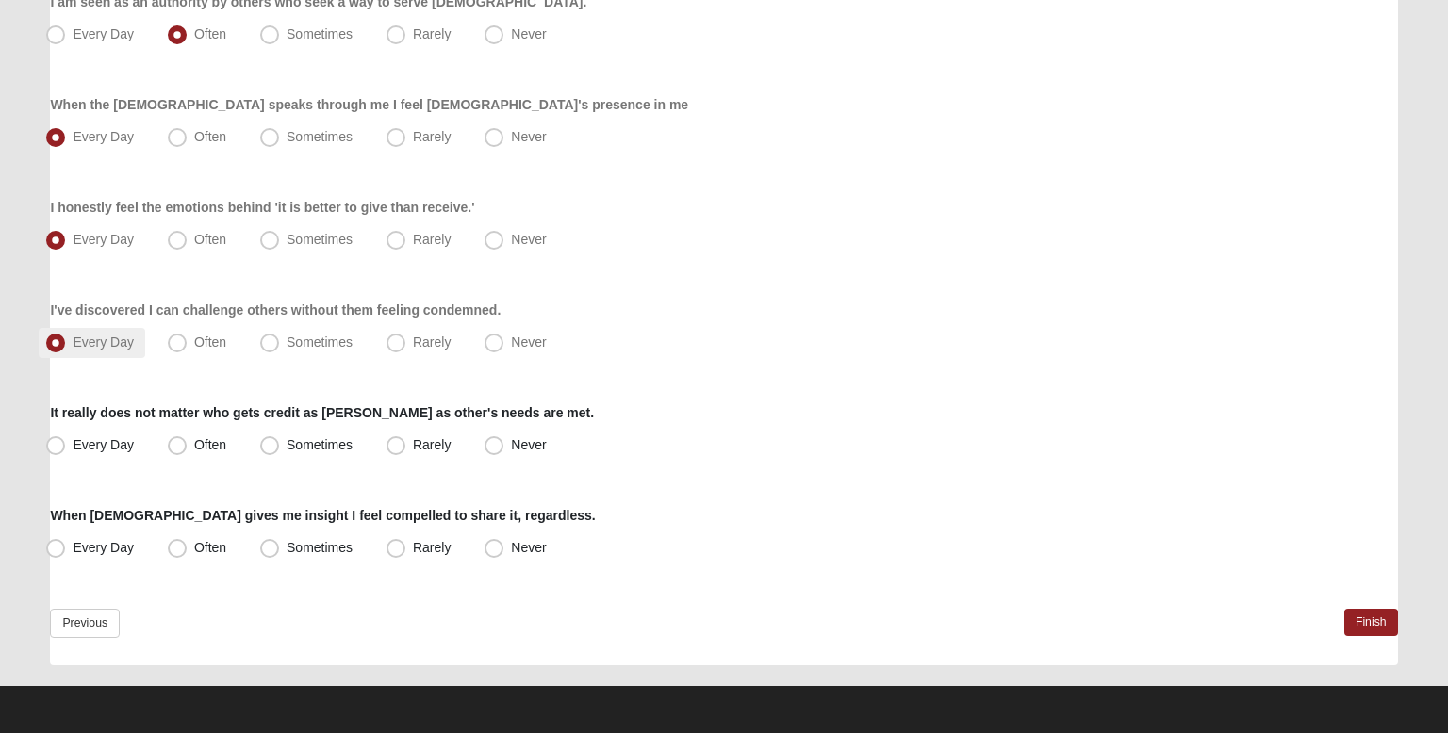
click at [139, 431] on label "Every Day" at bounding box center [92, 446] width 107 height 30
click at [66, 439] on input "Every Day" at bounding box center [60, 445] width 12 height 12
radio input "true"
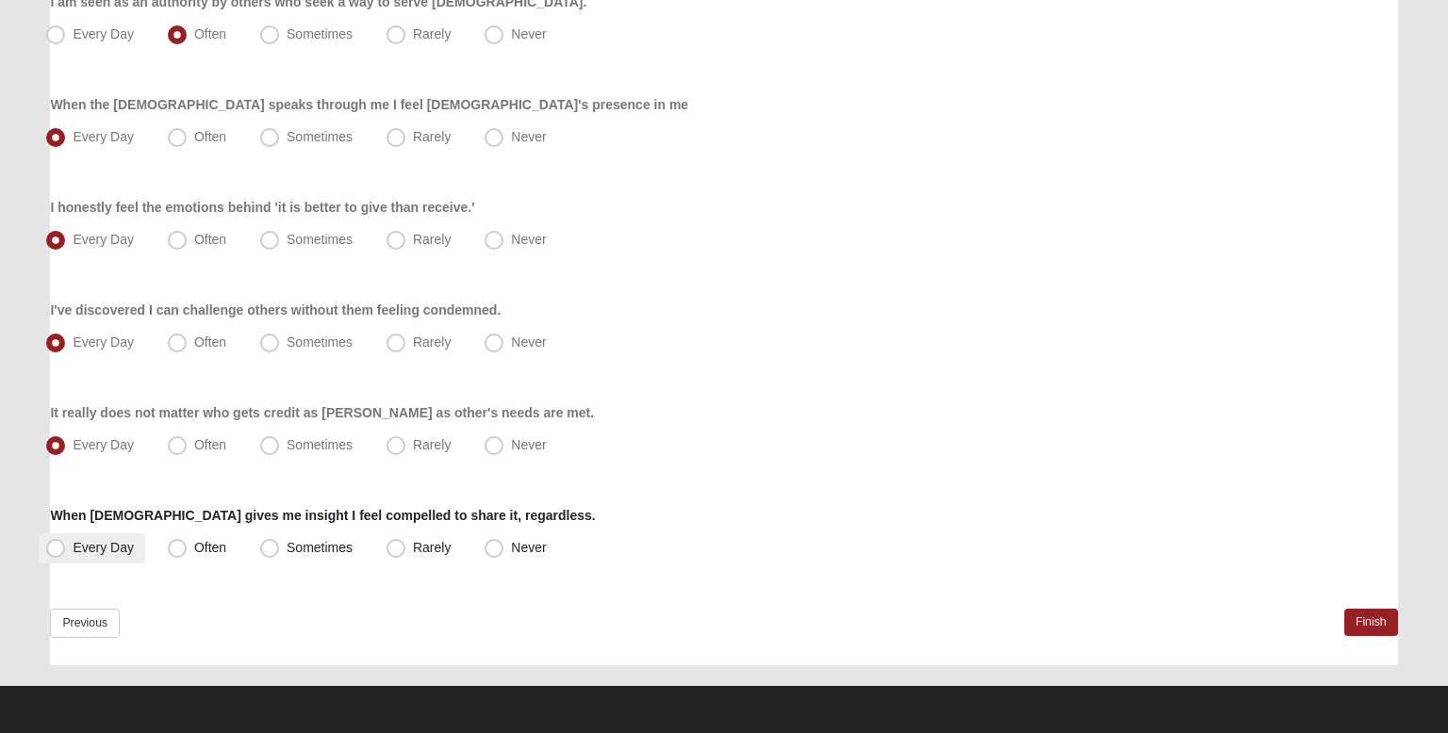
click at [124, 544] on span "Every Day" at bounding box center [103, 547] width 61 height 15
click at [66, 544] on input "Every Day" at bounding box center [60, 548] width 12 height 12
radio input "true"
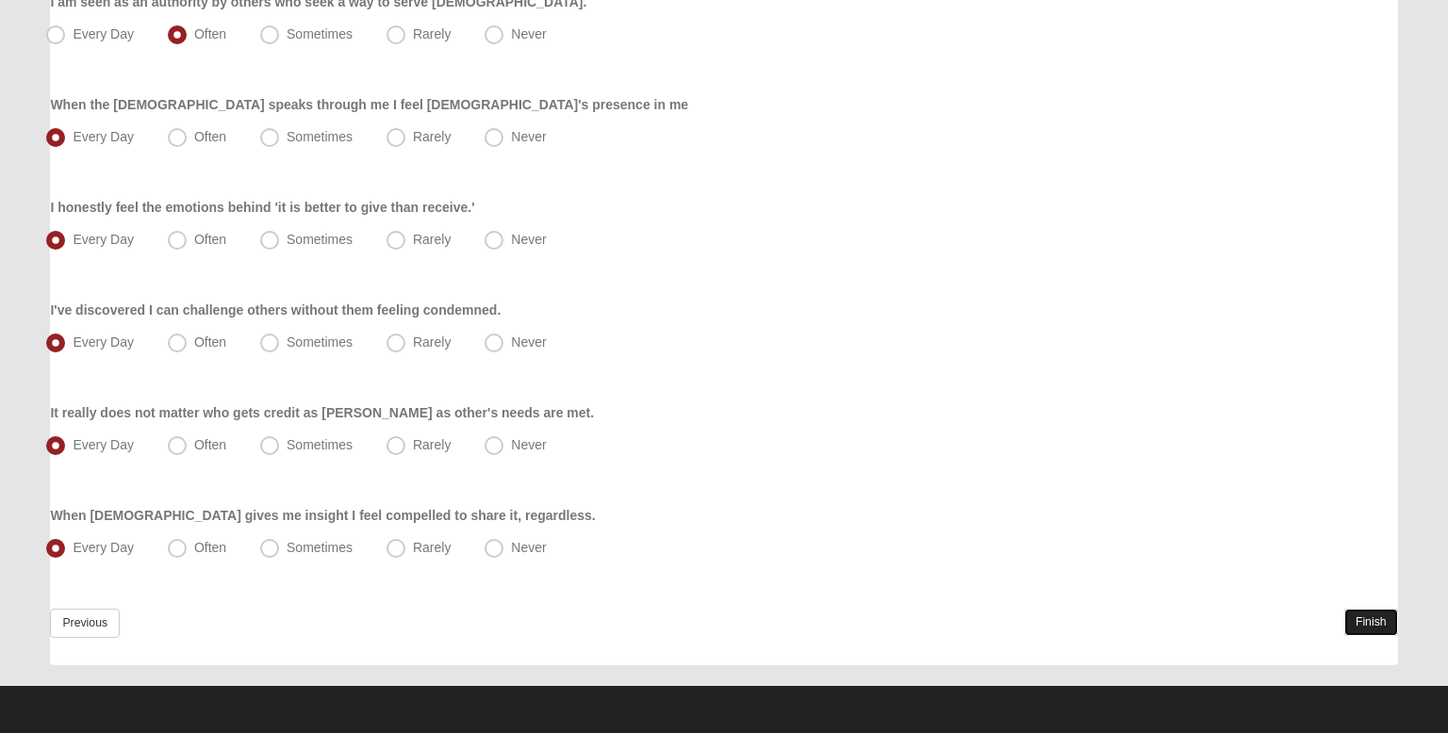
click at [1356, 623] on link "Finish" at bounding box center [1371, 622] width 54 height 27
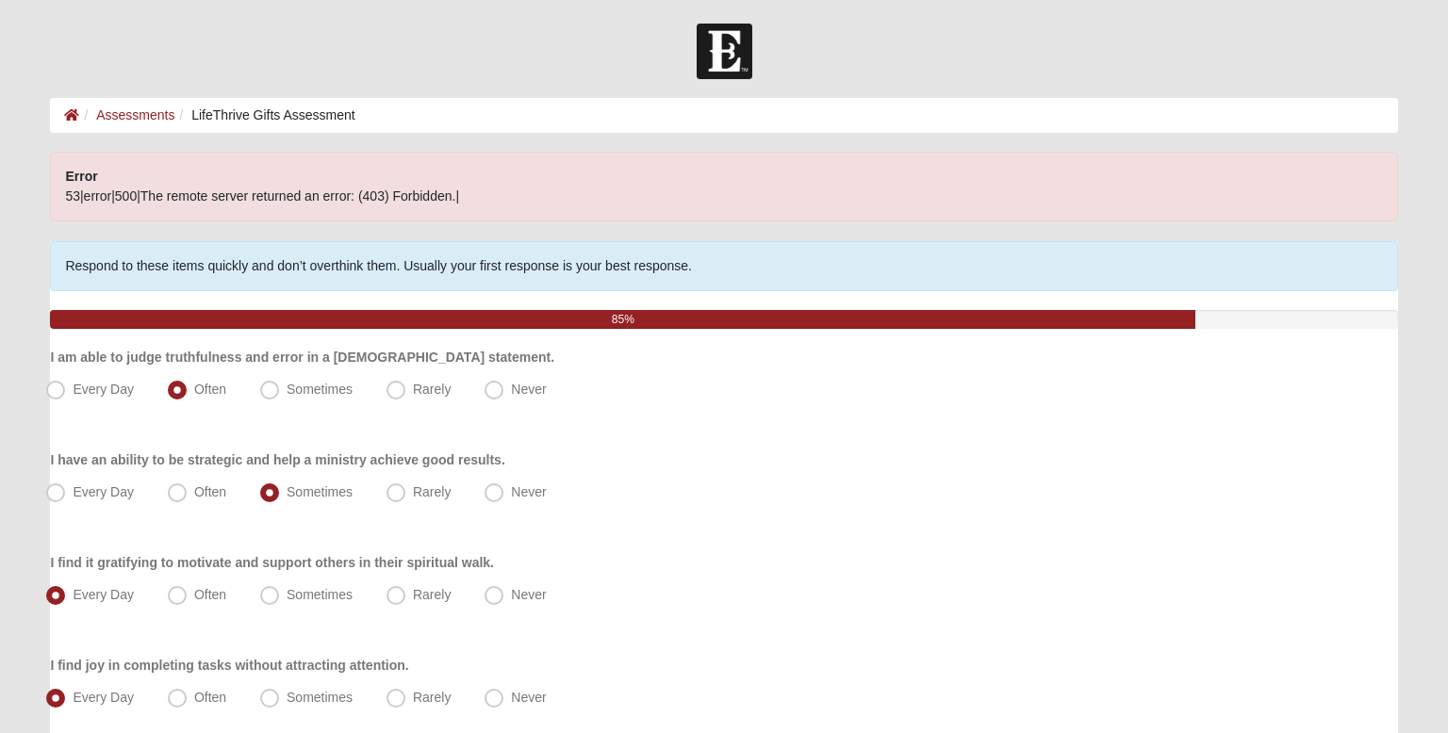
scroll to position [1279, 0]
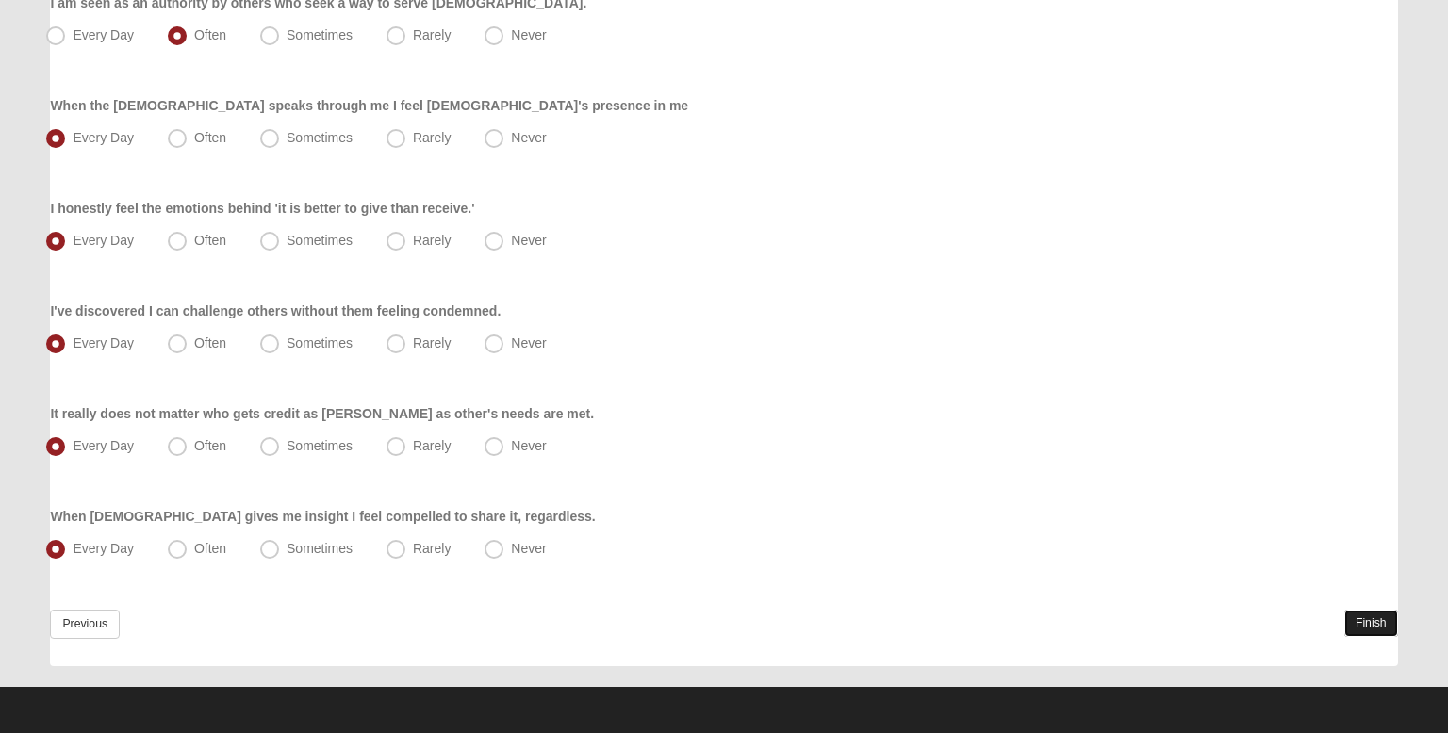
click at [1381, 623] on link "Finish" at bounding box center [1371, 623] width 54 height 27
click at [95, 619] on link "Previous" at bounding box center [85, 624] width 70 height 29
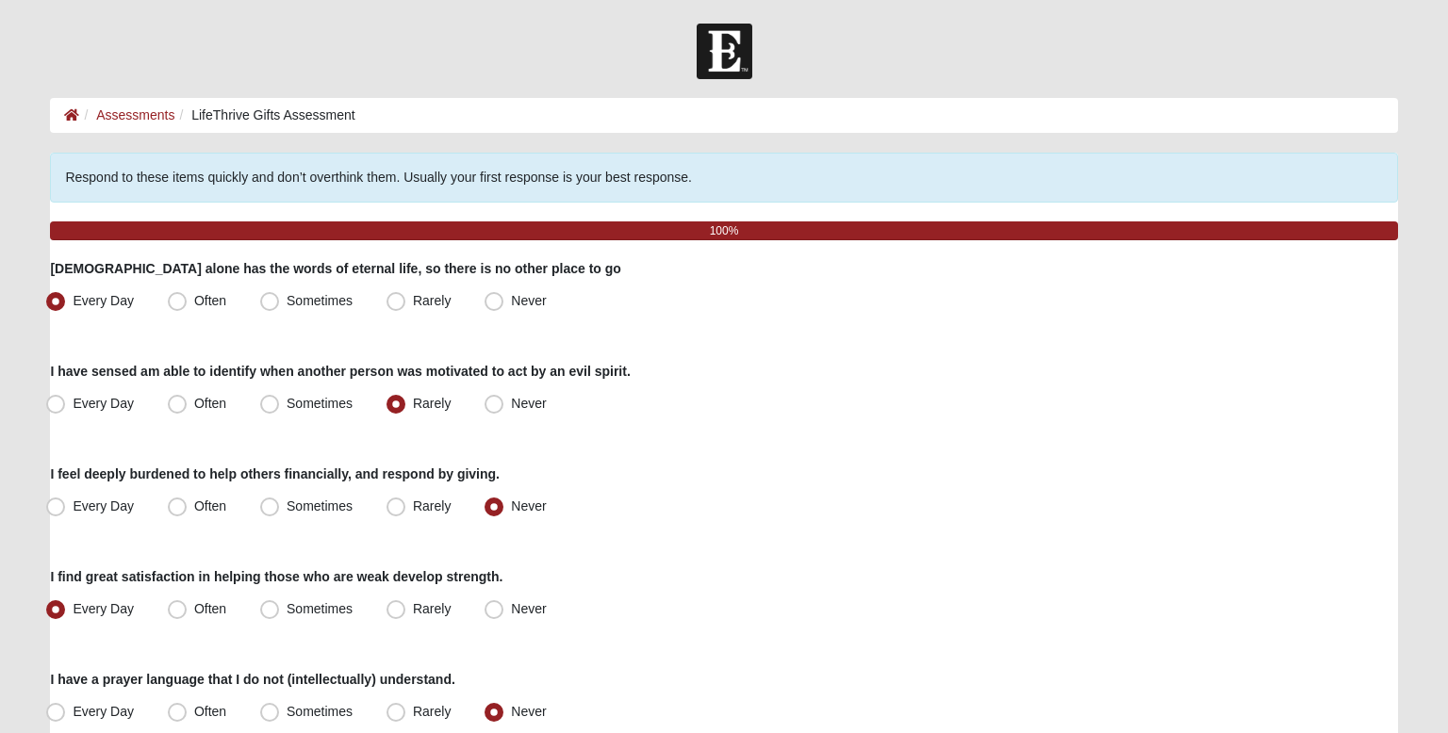
scroll to position [1397, 0]
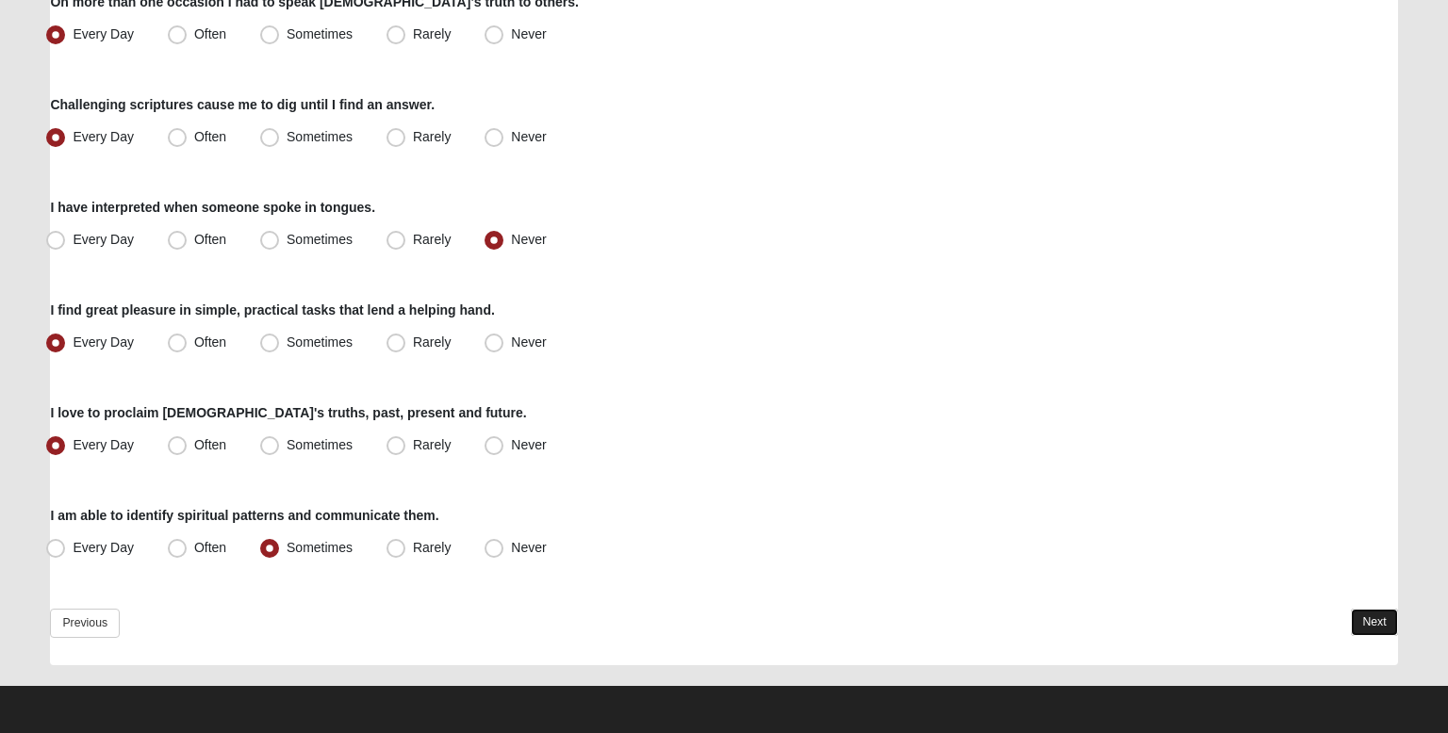
click at [1376, 630] on link "Next" at bounding box center [1374, 622] width 46 height 27
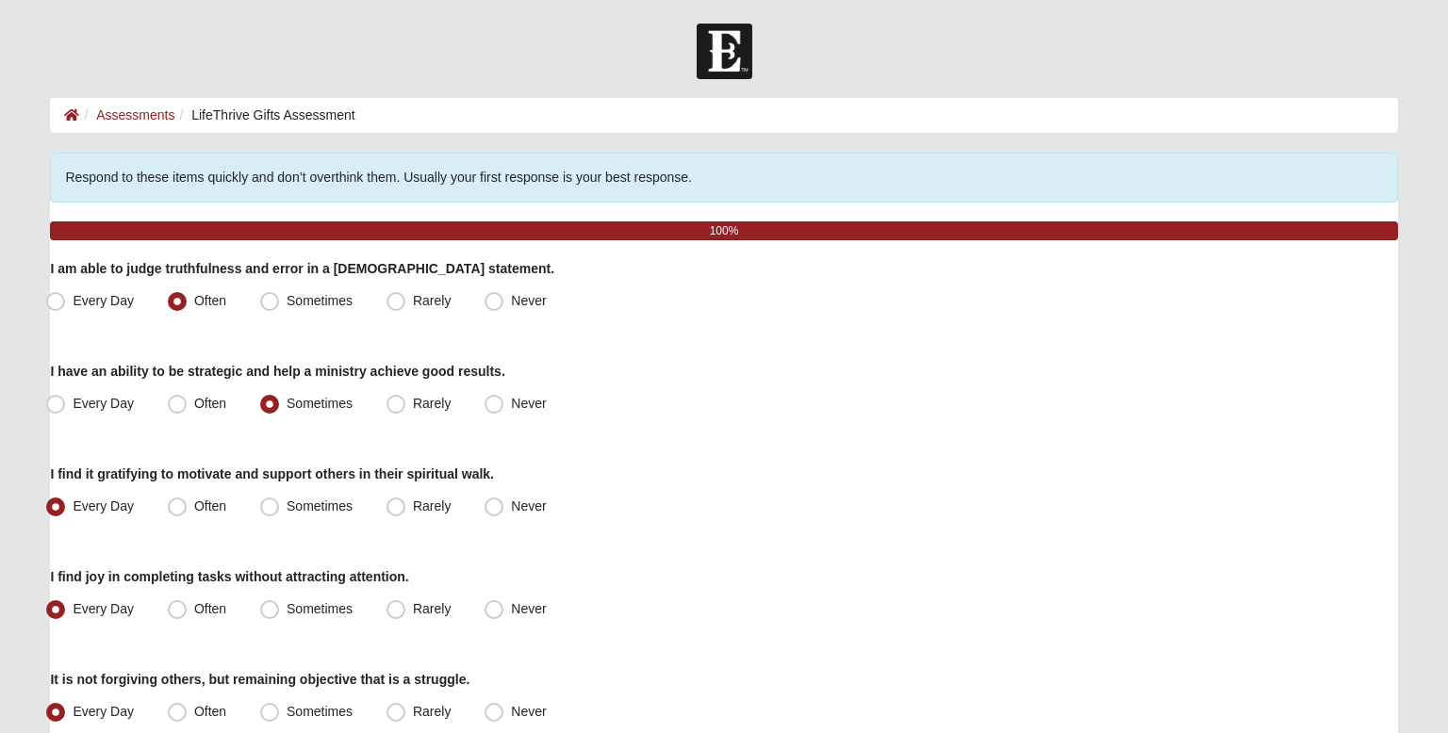
scroll to position [1192, 0]
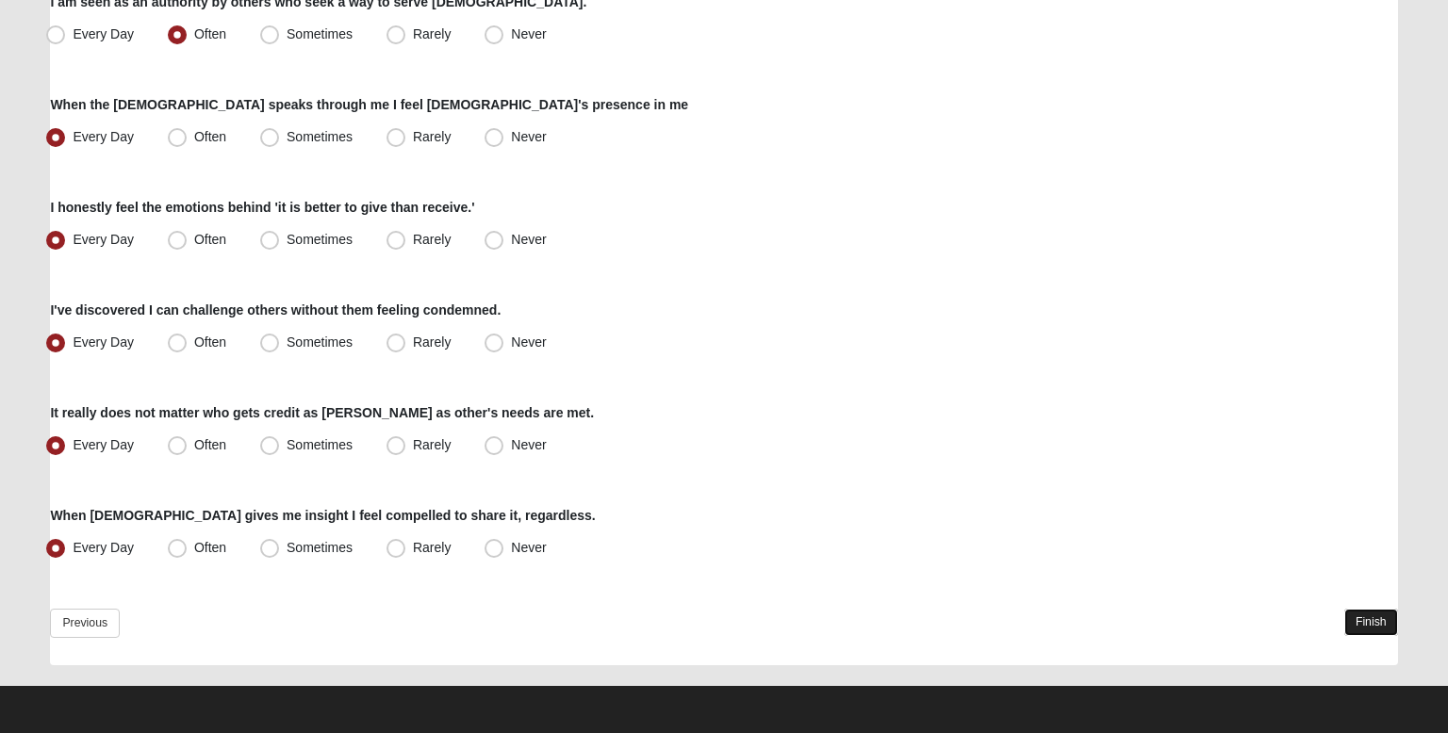
click at [1375, 630] on link "Finish" at bounding box center [1371, 622] width 54 height 27
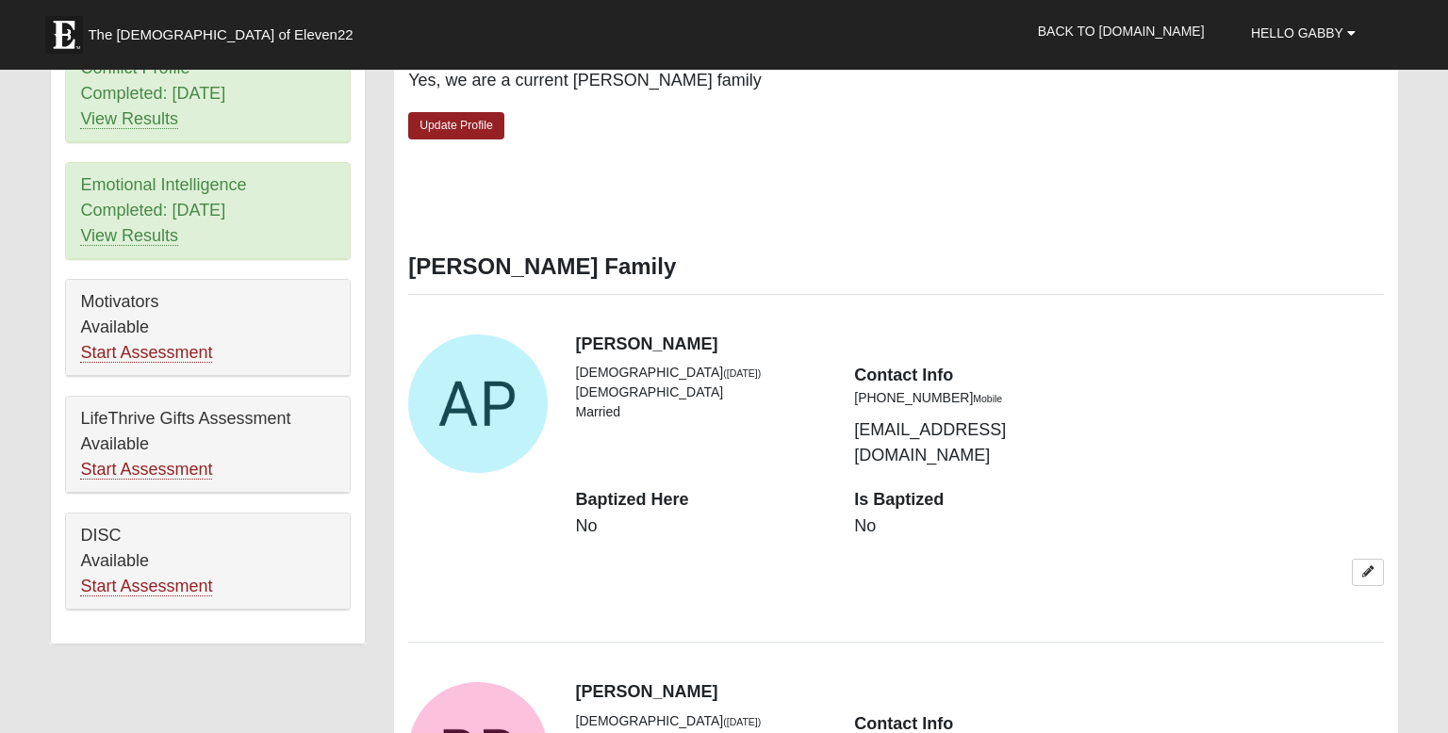
scroll to position [947, 0]
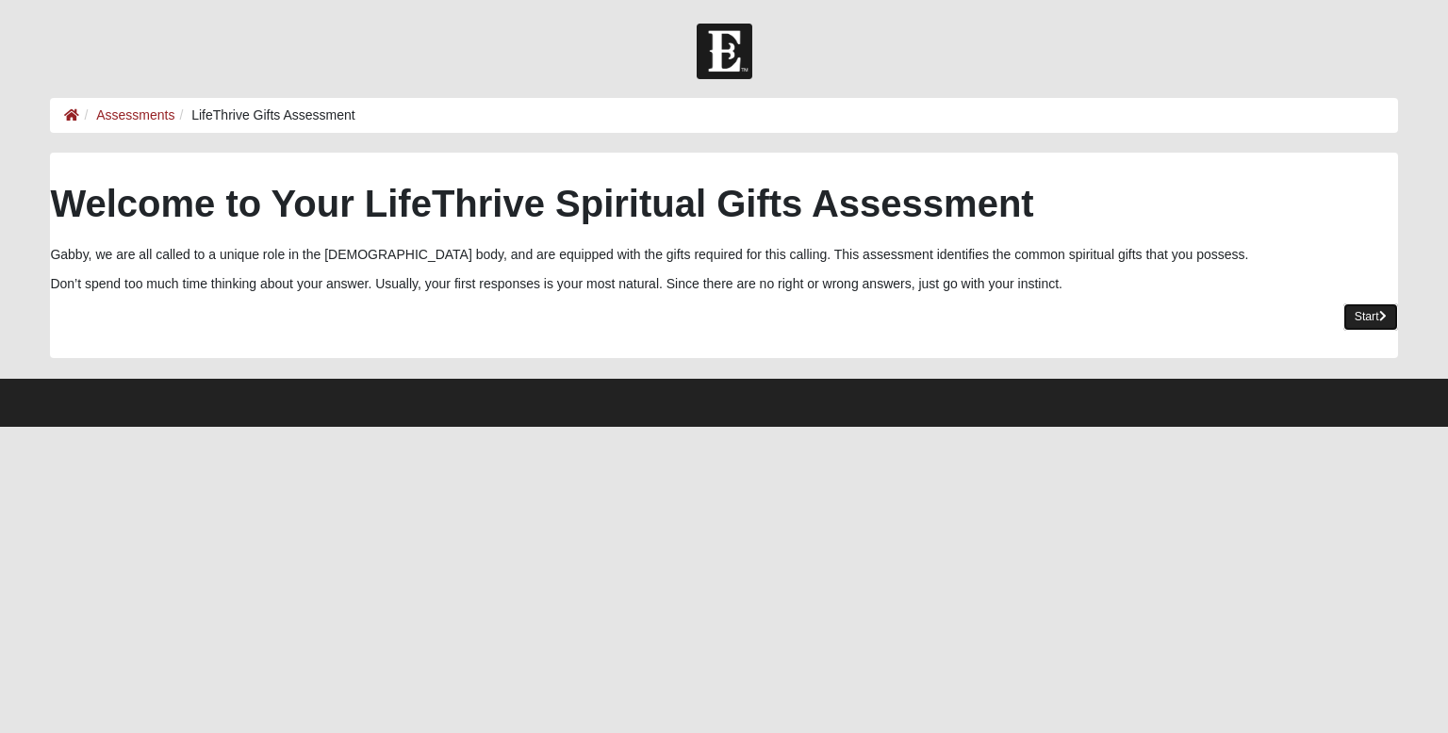
click at [1350, 321] on link "Start" at bounding box center [1370, 317] width 55 height 27
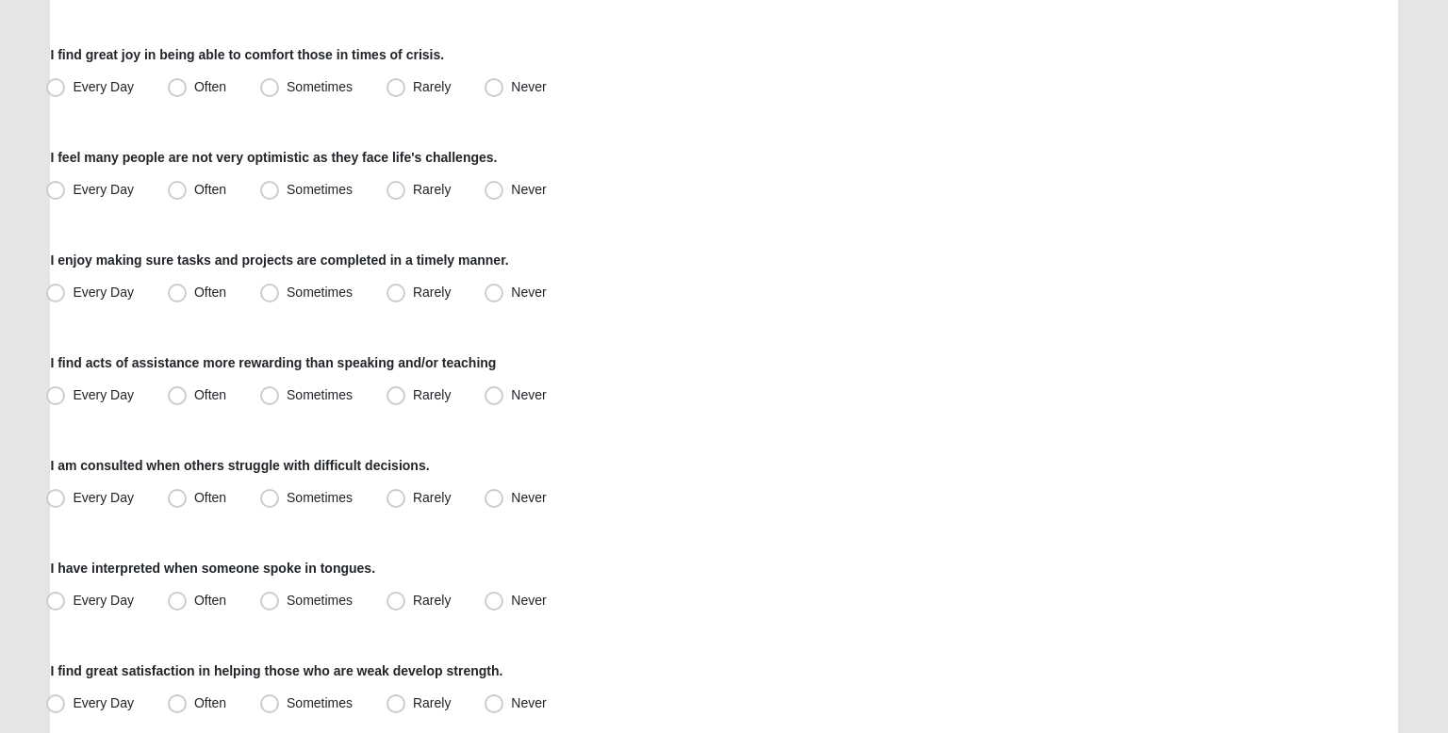
scroll to position [1395, 0]
